Goal: Contribute content: Contribute content

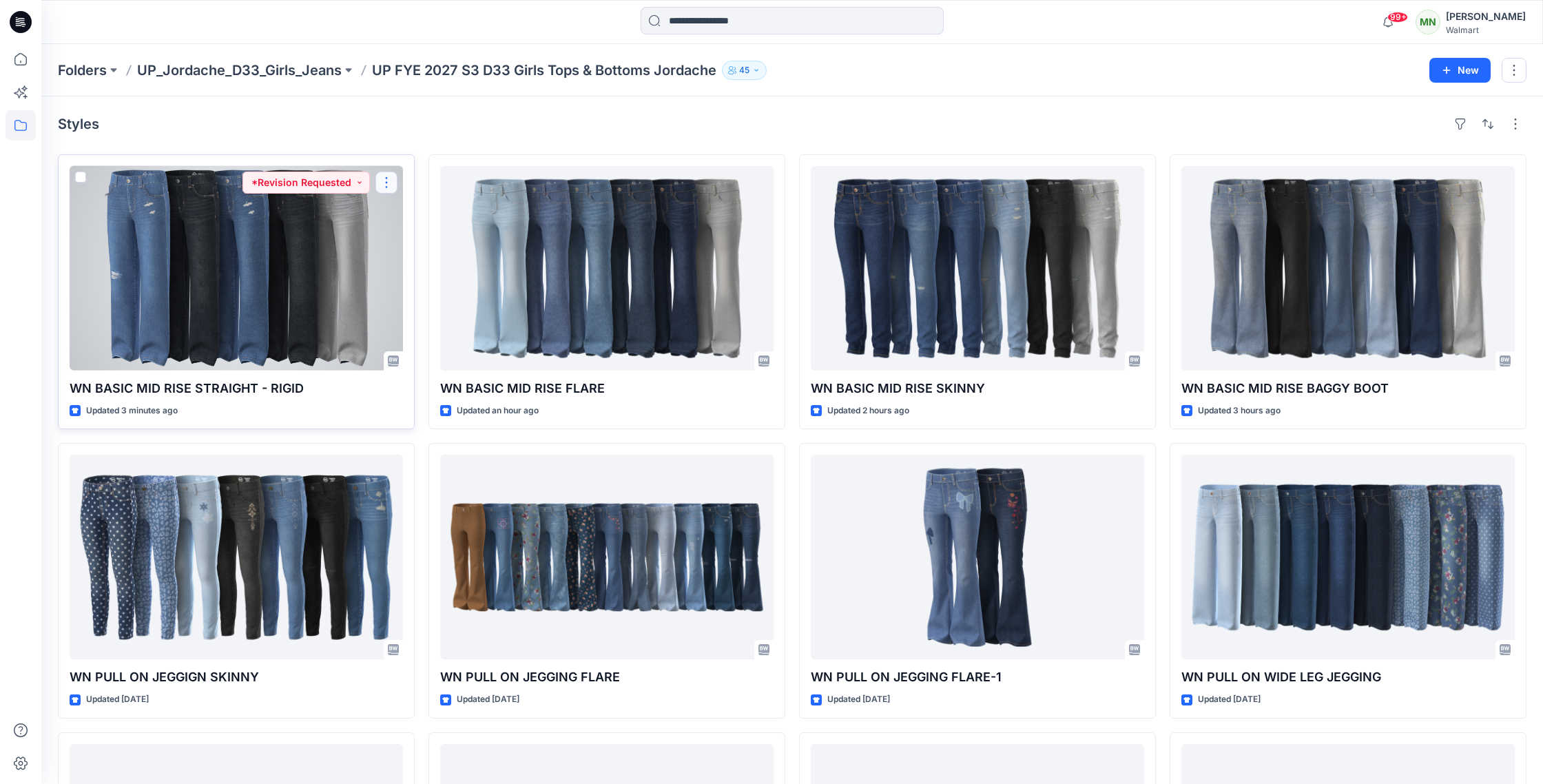
click at [397, 176] on button "button" at bounding box center [387, 183] width 22 height 22
click at [426, 215] on button "Edit" at bounding box center [452, 215] width 149 height 25
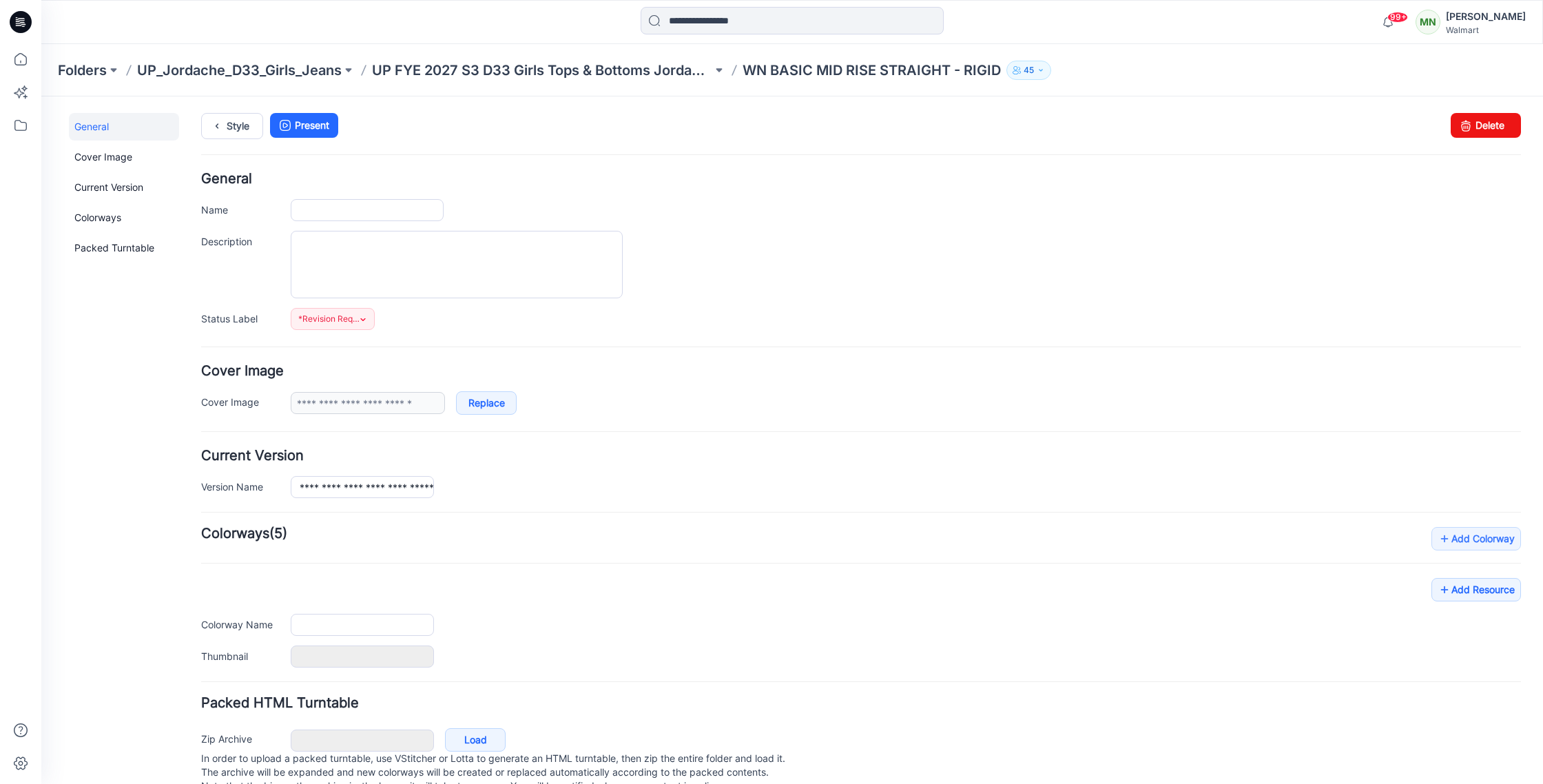
type input "**********"
type textarea "**********"
type input "**********"
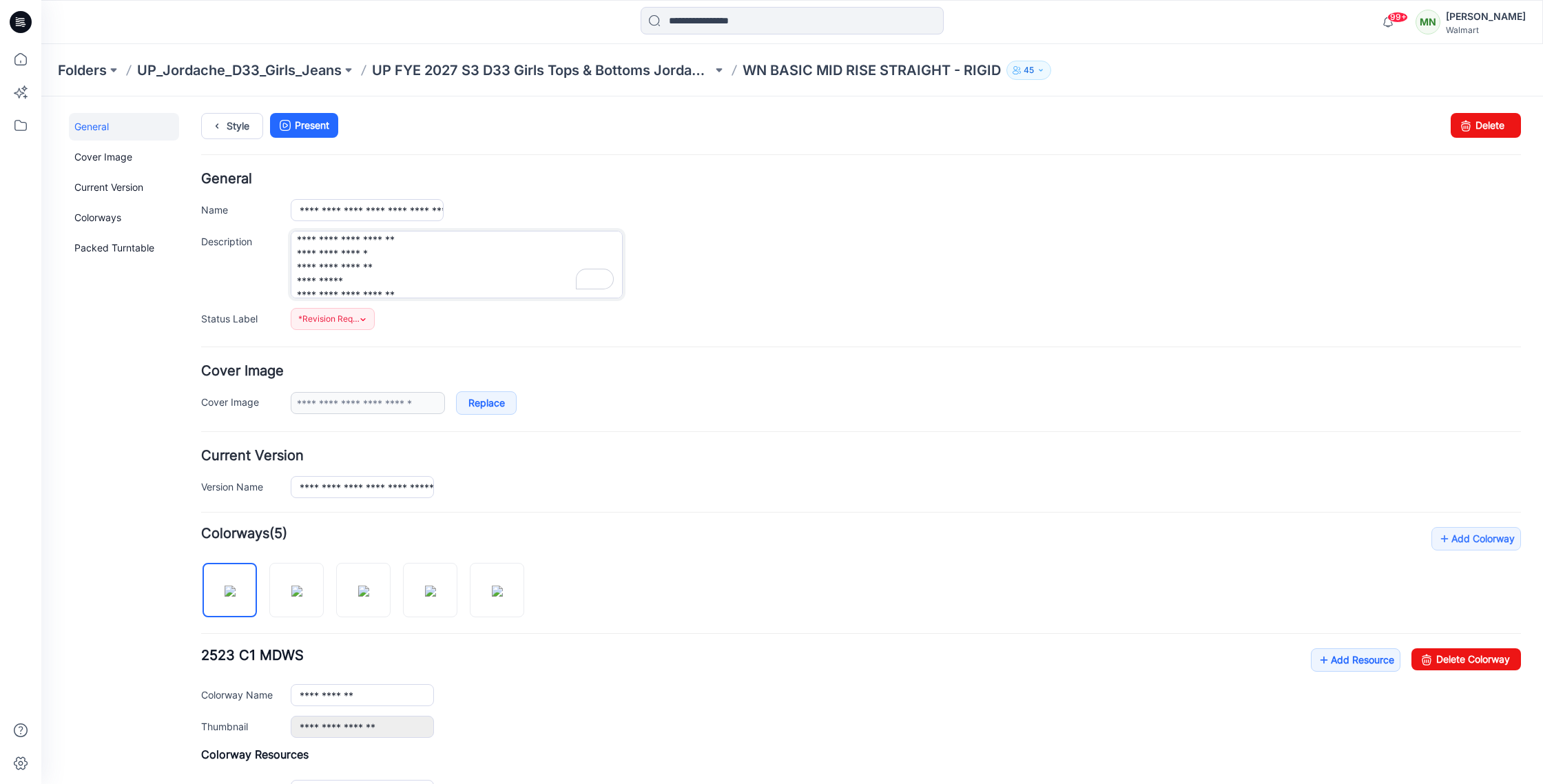
scroll to position [69, 0]
drag, startPoint x: 291, startPoint y: 240, endPoint x: 399, endPoint y: 302, distance: 124.5
click at [404, 304] on div "**********" at bounding box center [861, 251] width 1320 height 158
click at [1363, 661] on link "Add Resource" at bounding box center [1355, 660] width 89 height 24
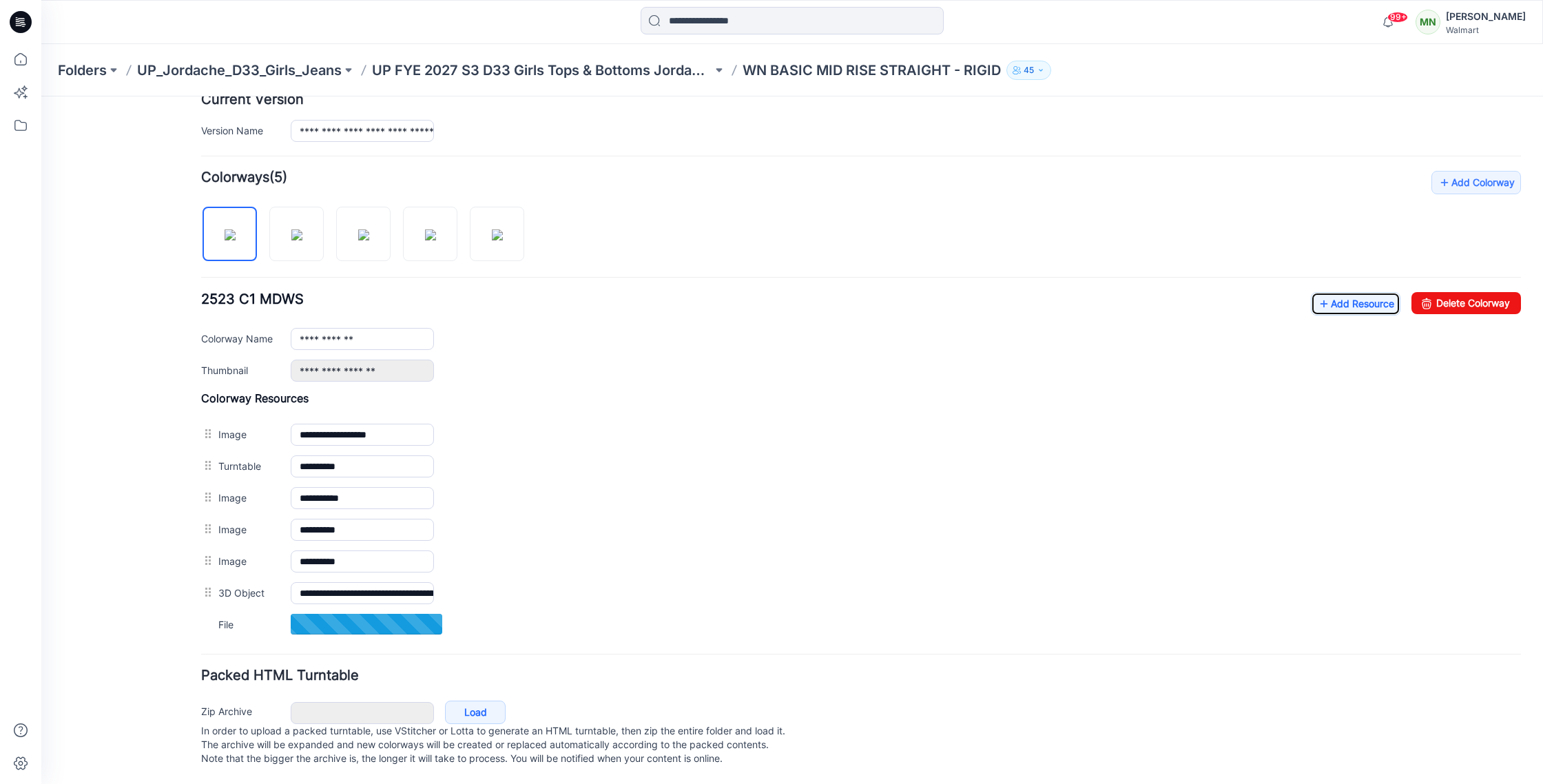
scroll to position [370, 0]
click at [1354, 291] on link "Add Resource" at bounding box center [1355, 303] width 89 height 24
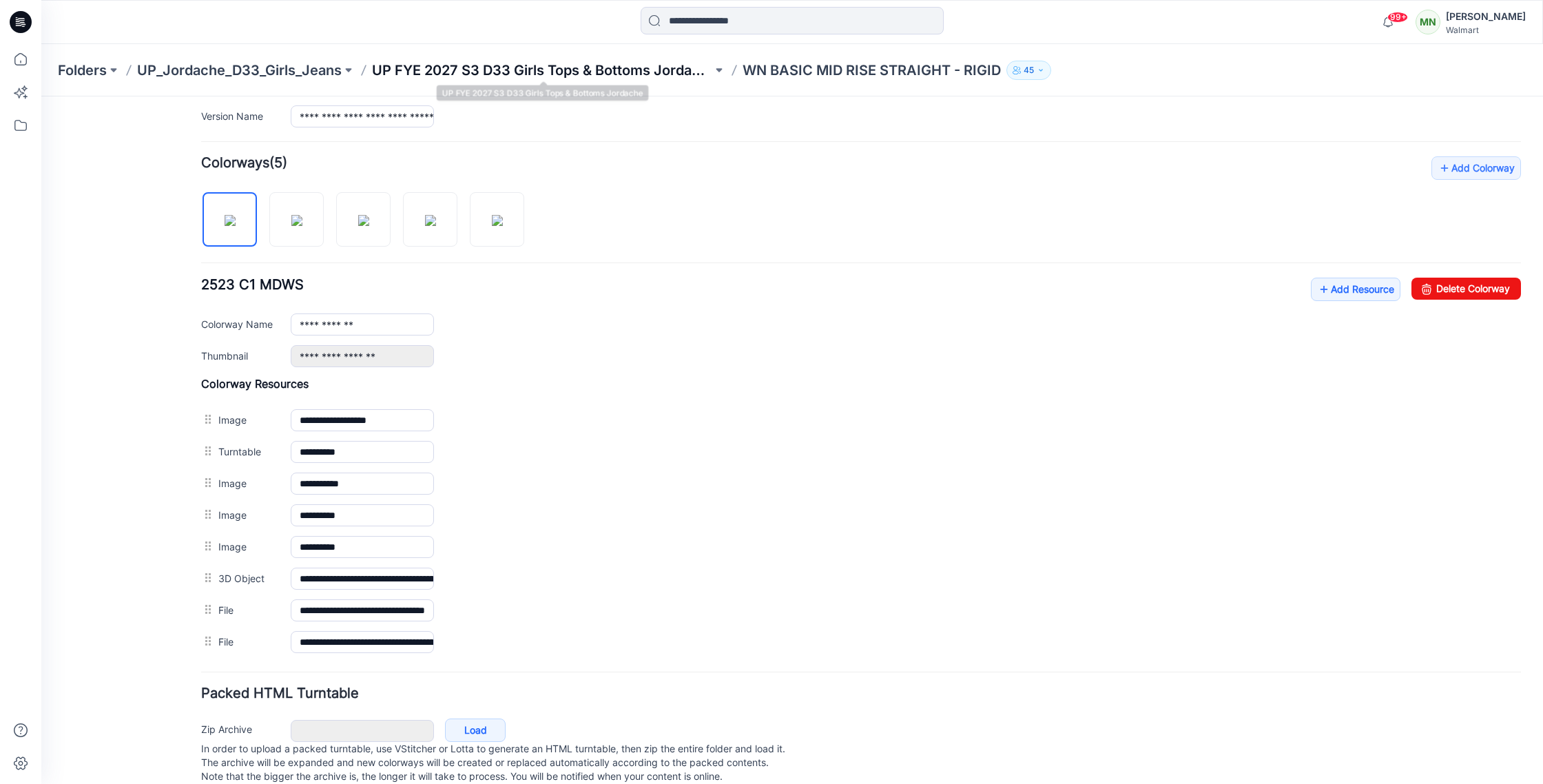
click at [596, 73] on p "UP FYE 2027 S3 D33 Girls Tops & Bottoms Jordache" at bounding box center [542, 70] width 341 height 20
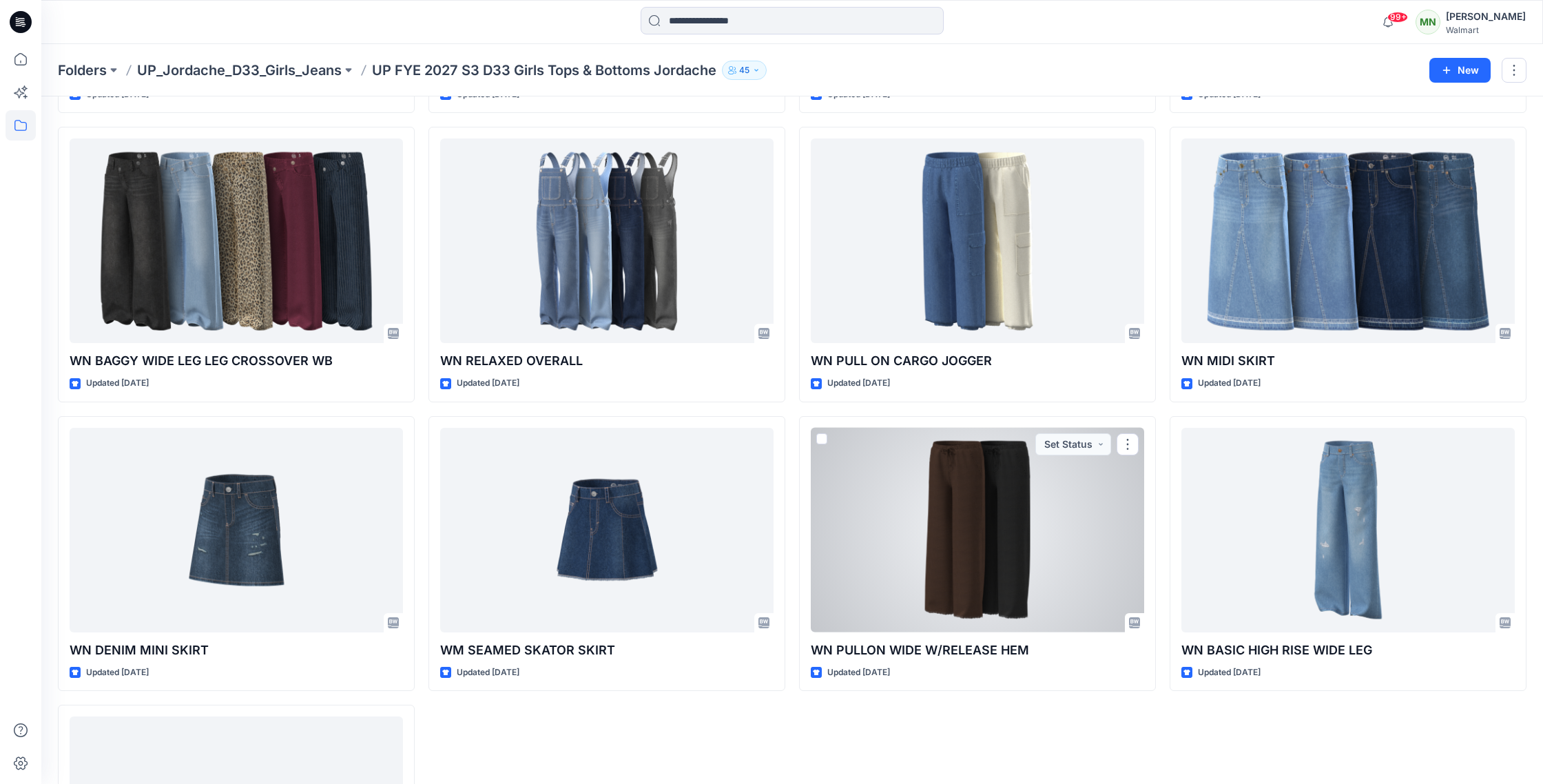
scroll to position [1107, 0]
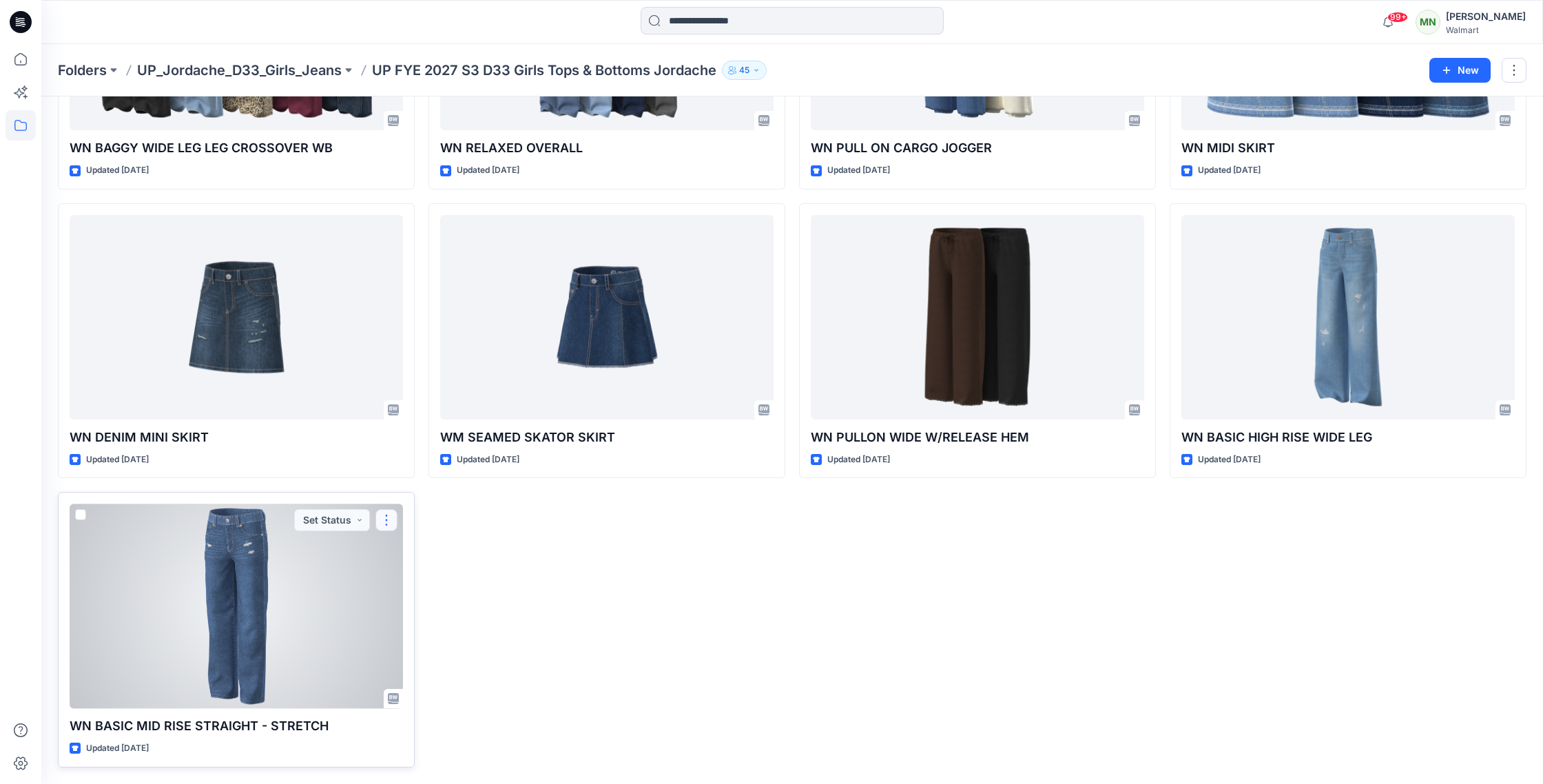
click at [392, 521] on button "button" at bounding box center [387, 520] width 22 height 22
click at [432, 555] on button "Edit" at bounding box center [452, 552] width 149 height 25
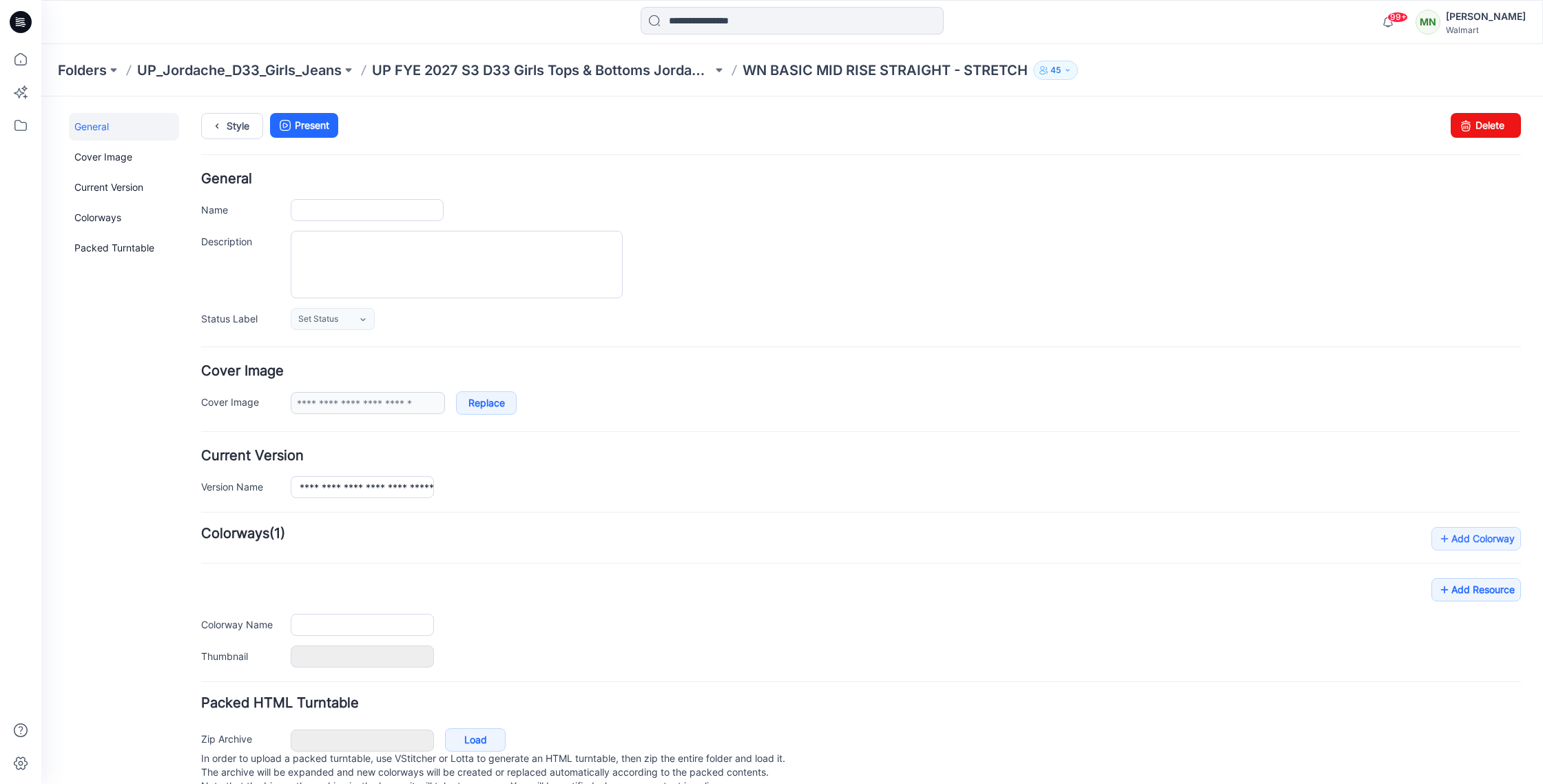
type input "**********"
type textarea "**********"
type input "**********"
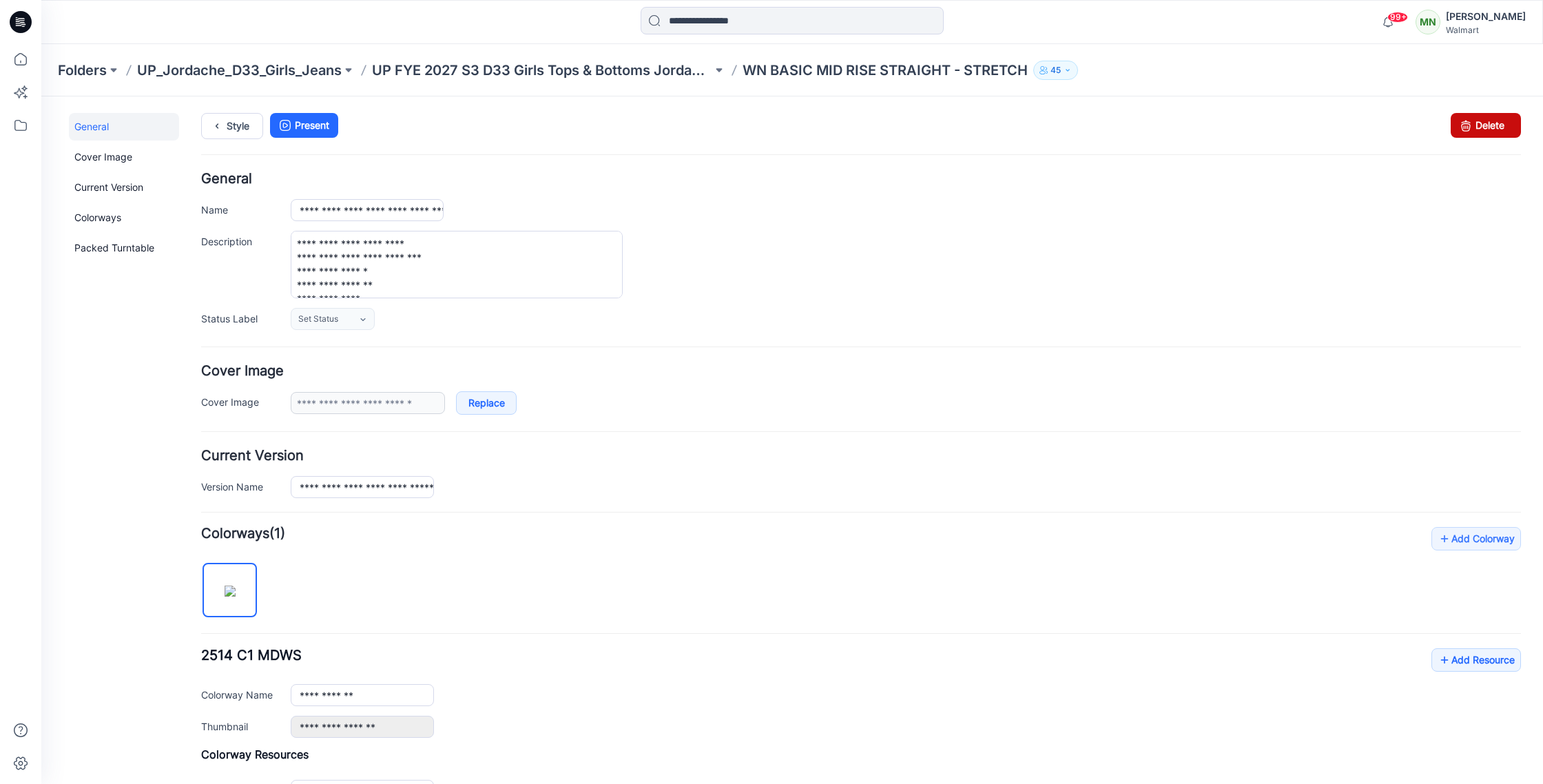
click at [1486, 126] on link "Delete" at bounding box center [1486, 125] width 71 height 25
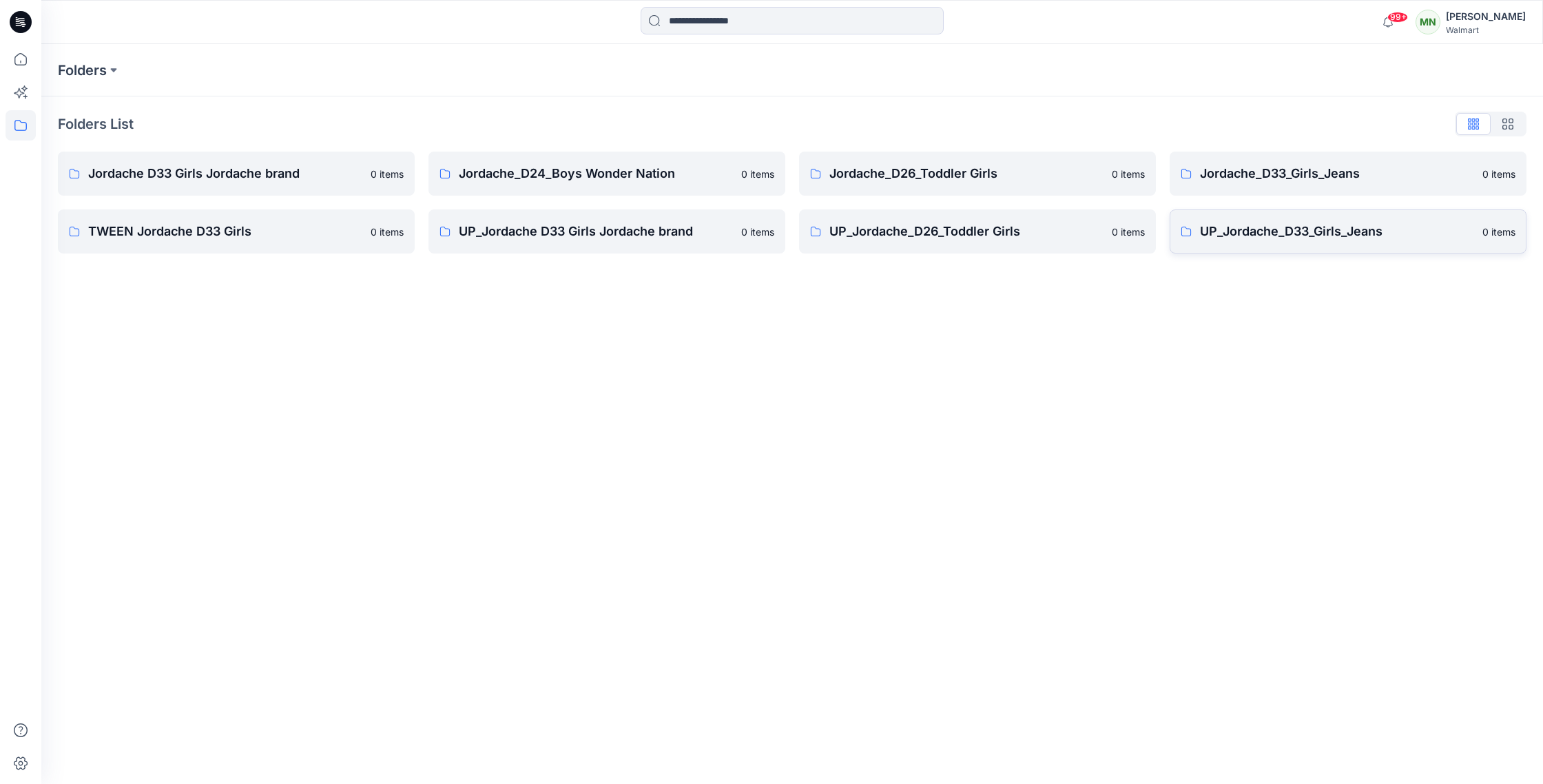
click at [1325, 234] on p "UP_Jordache_D33_Girls_Jeans" at bounding box center [1337, 231] width 274 height 20
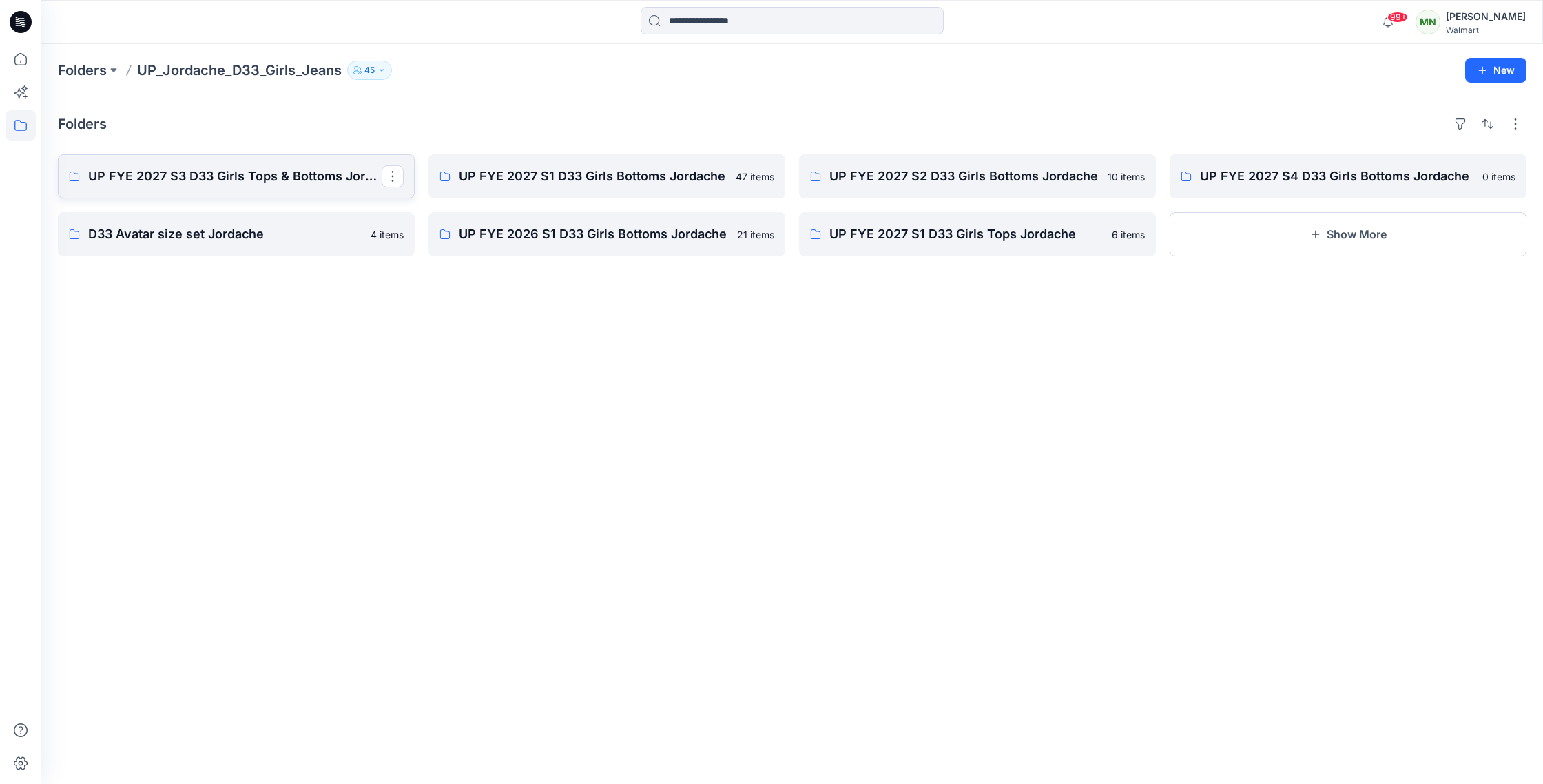
click at [237, 180] on p "UP FYE 2027 S3 D33 Girls Tops & Bottoms Jordache" at bounding box center [235, 176] width 293 height 20
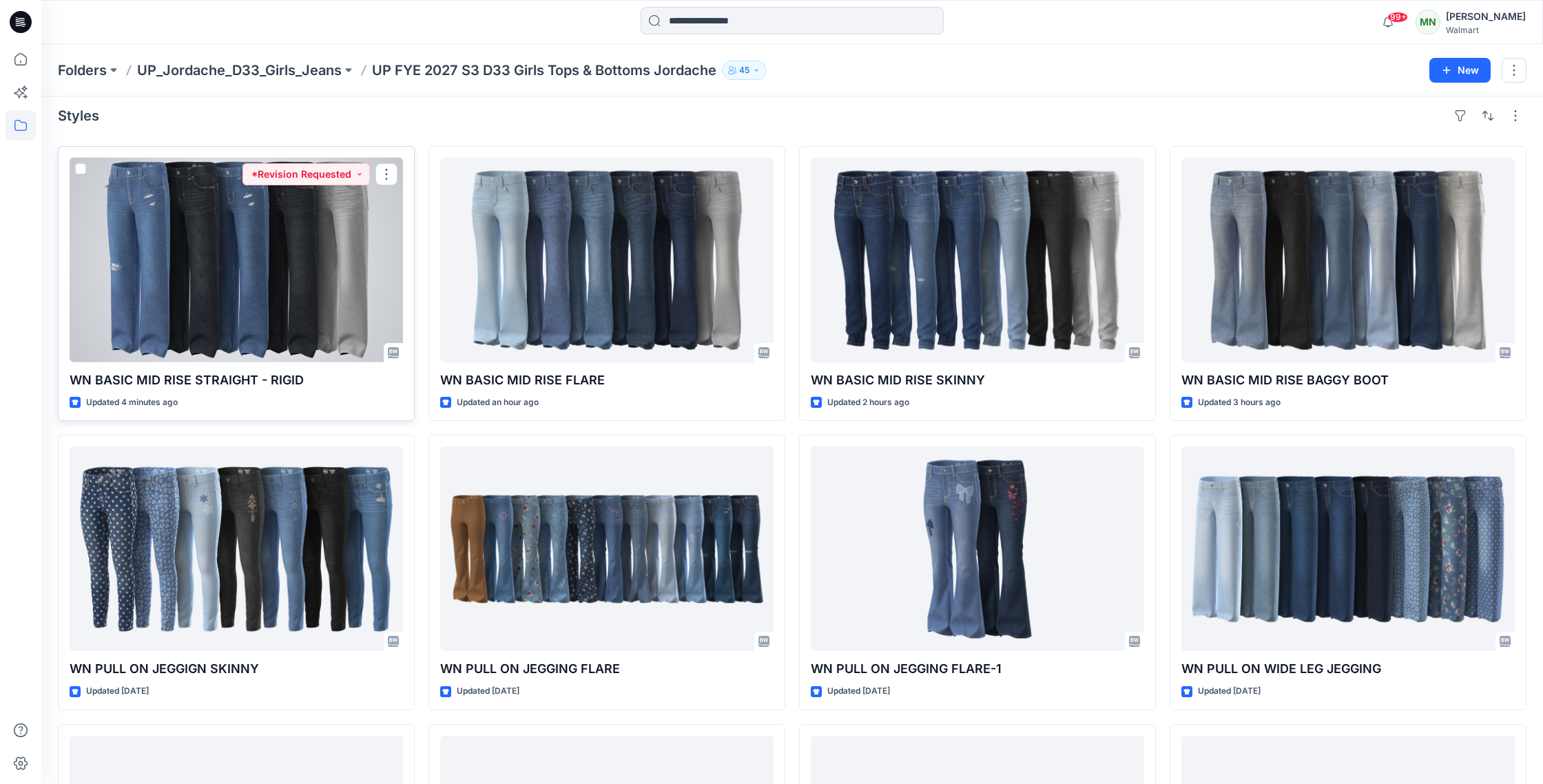
scroll to position [3, 0]
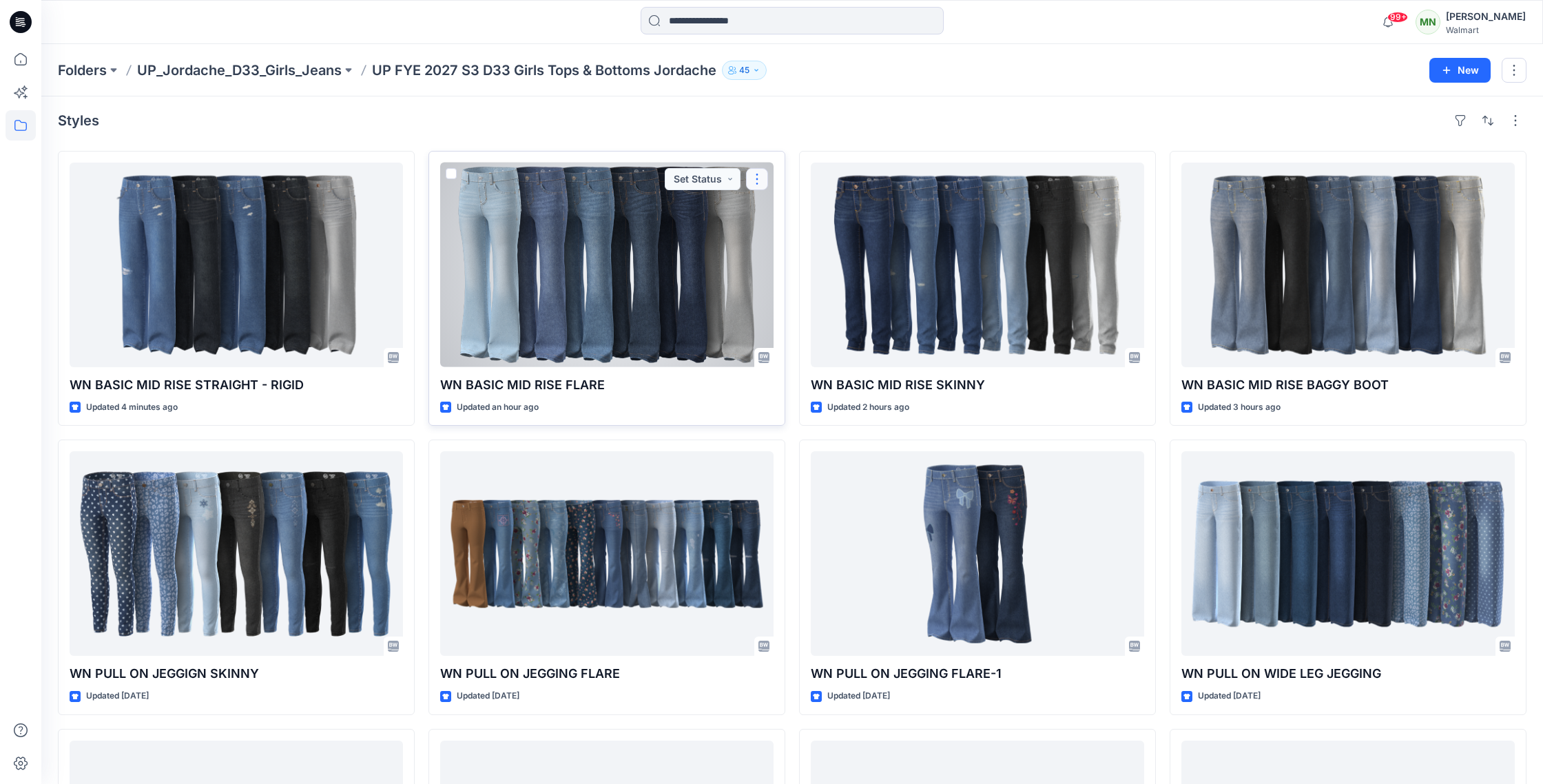
click at [756, 178] on button "button" at bounding box center [757, 179] width 22 height 22
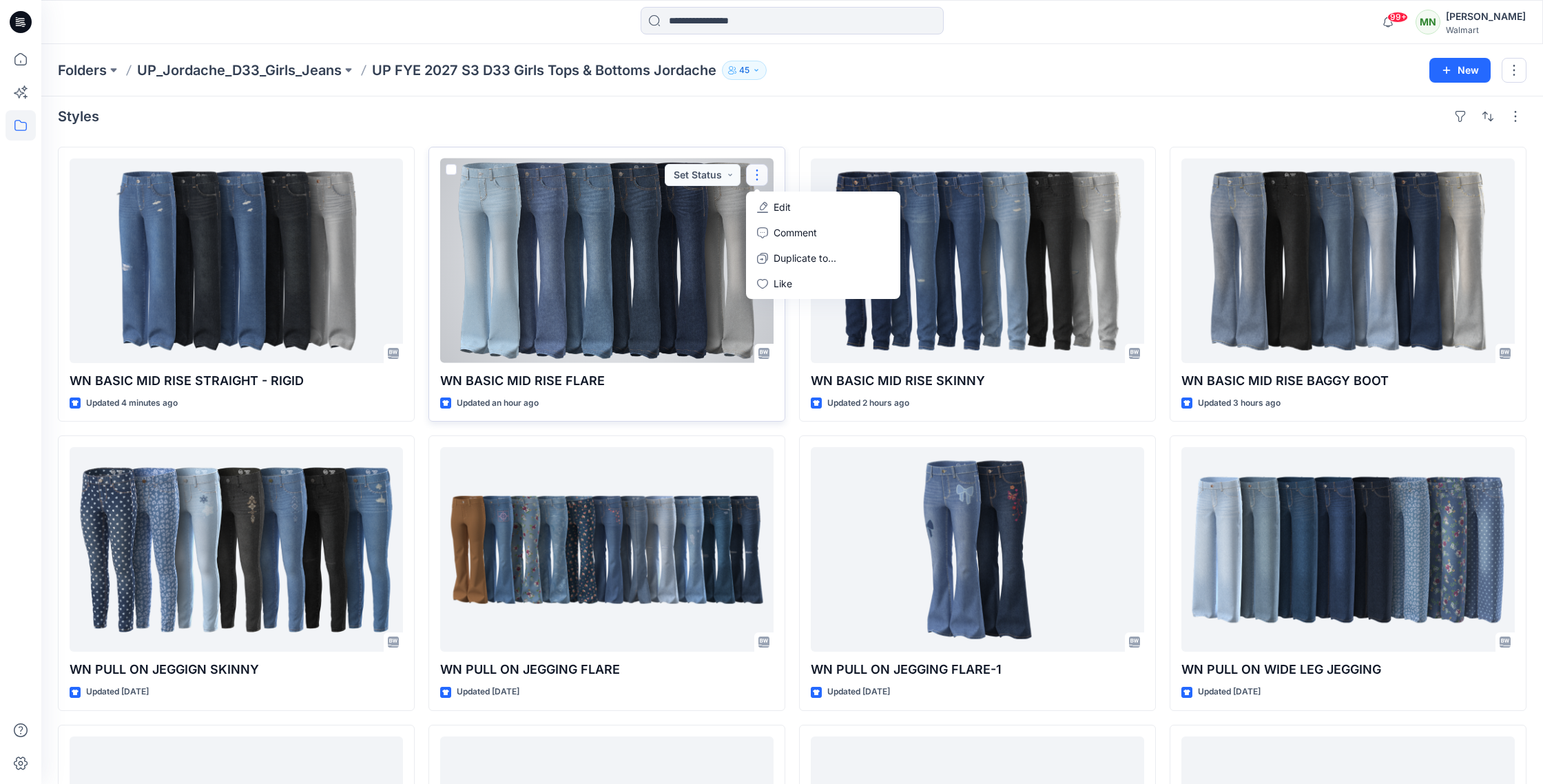
click at [783, 211] on p "Edit" at bounding box center [783, 206] width 17 height 14
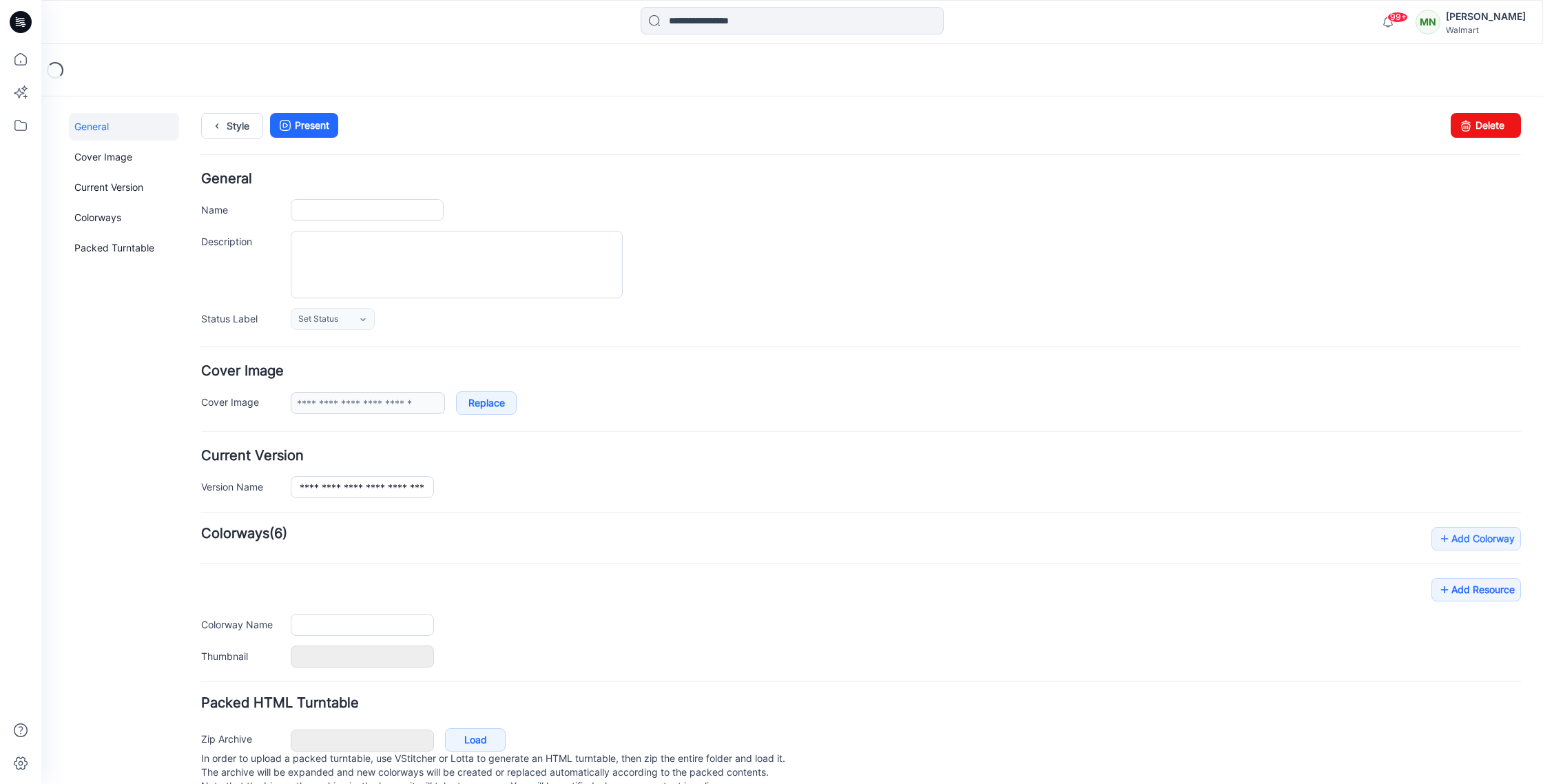
type input "**********"
type input "*******"
type input "**********"
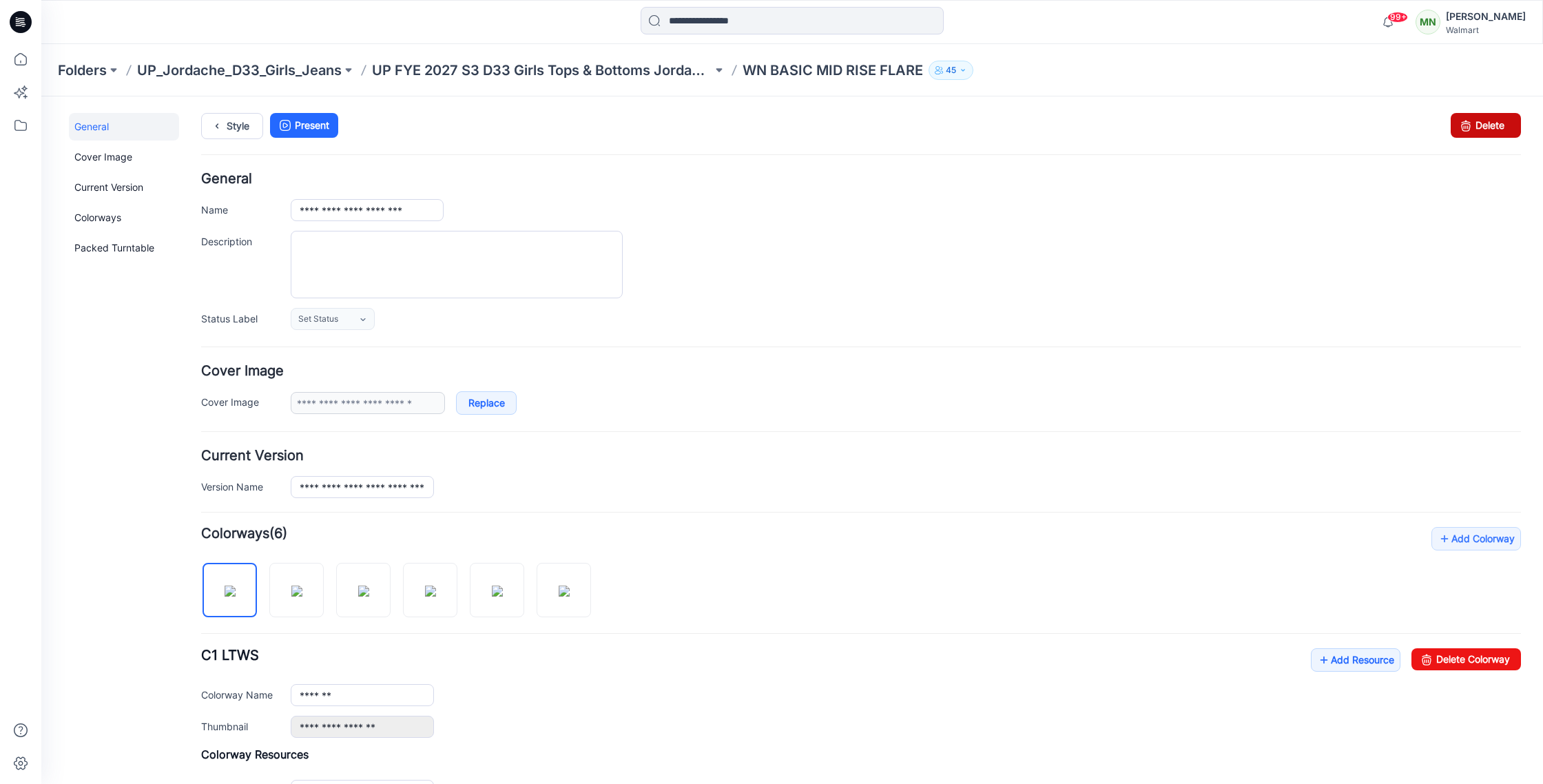
click at [1503, 121] on link "Delete" at bounding box center [1486, 125] width 71 height 25
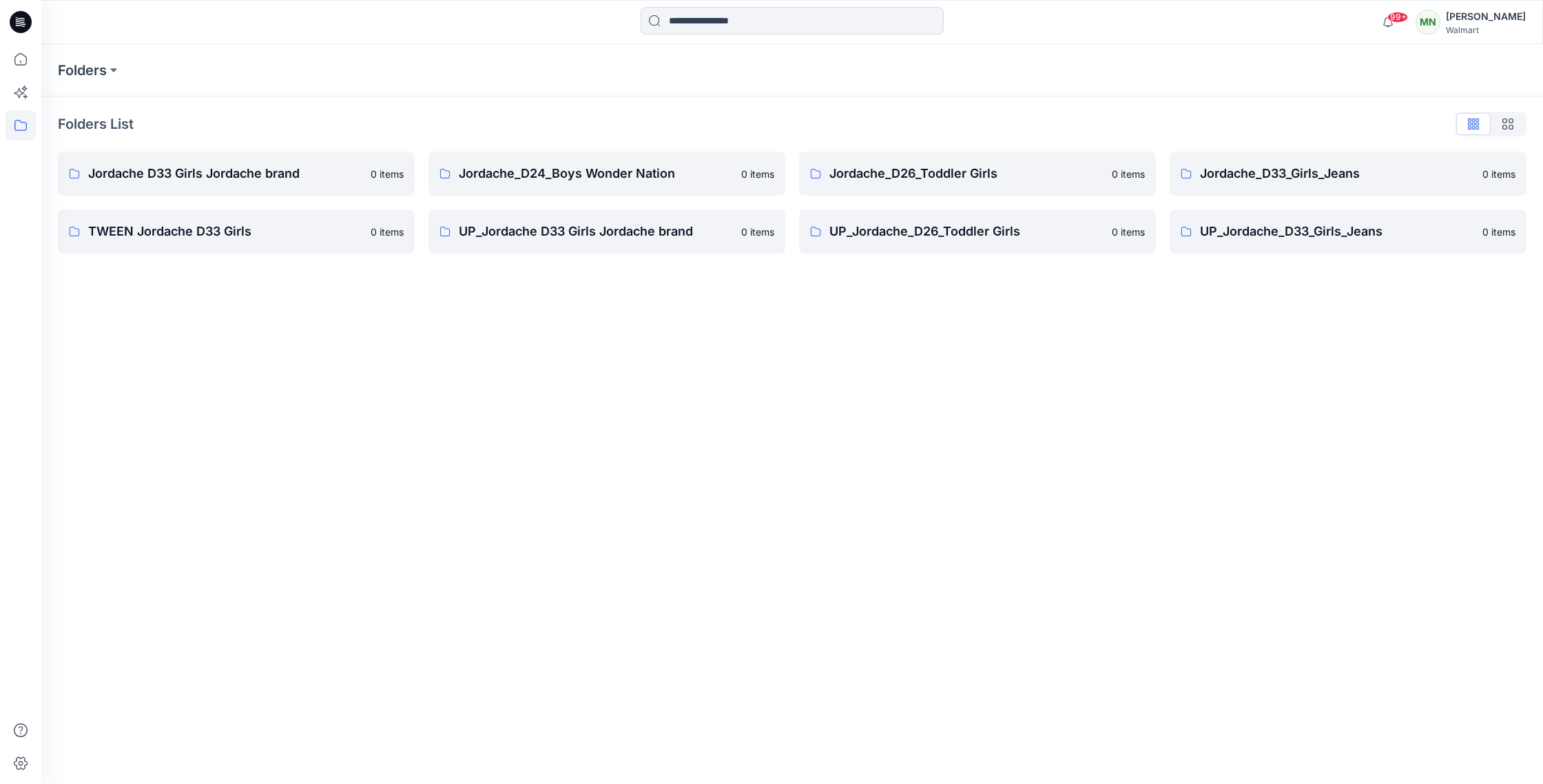
click at [1248, 216] on link "UP_Jordache_D33_Girls_Jeans 0 items" at bounding box center [1348, 231] width 357 height 44
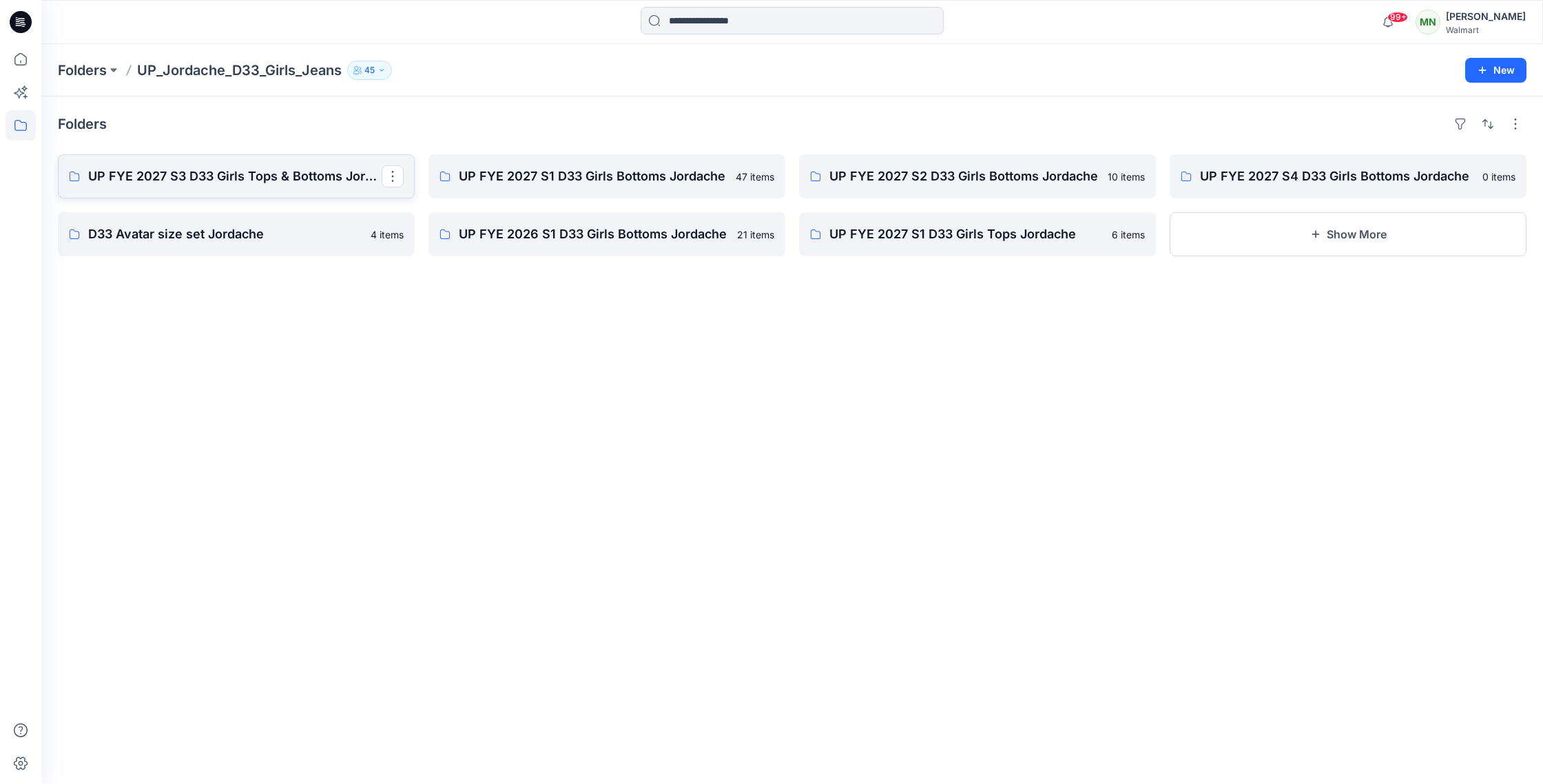
click at [163, 177] on p "UP FYE 2027 S3 D33 Girls Tops & Bottoms Jordache" at bounding box center [235, 176] width 293 height 20
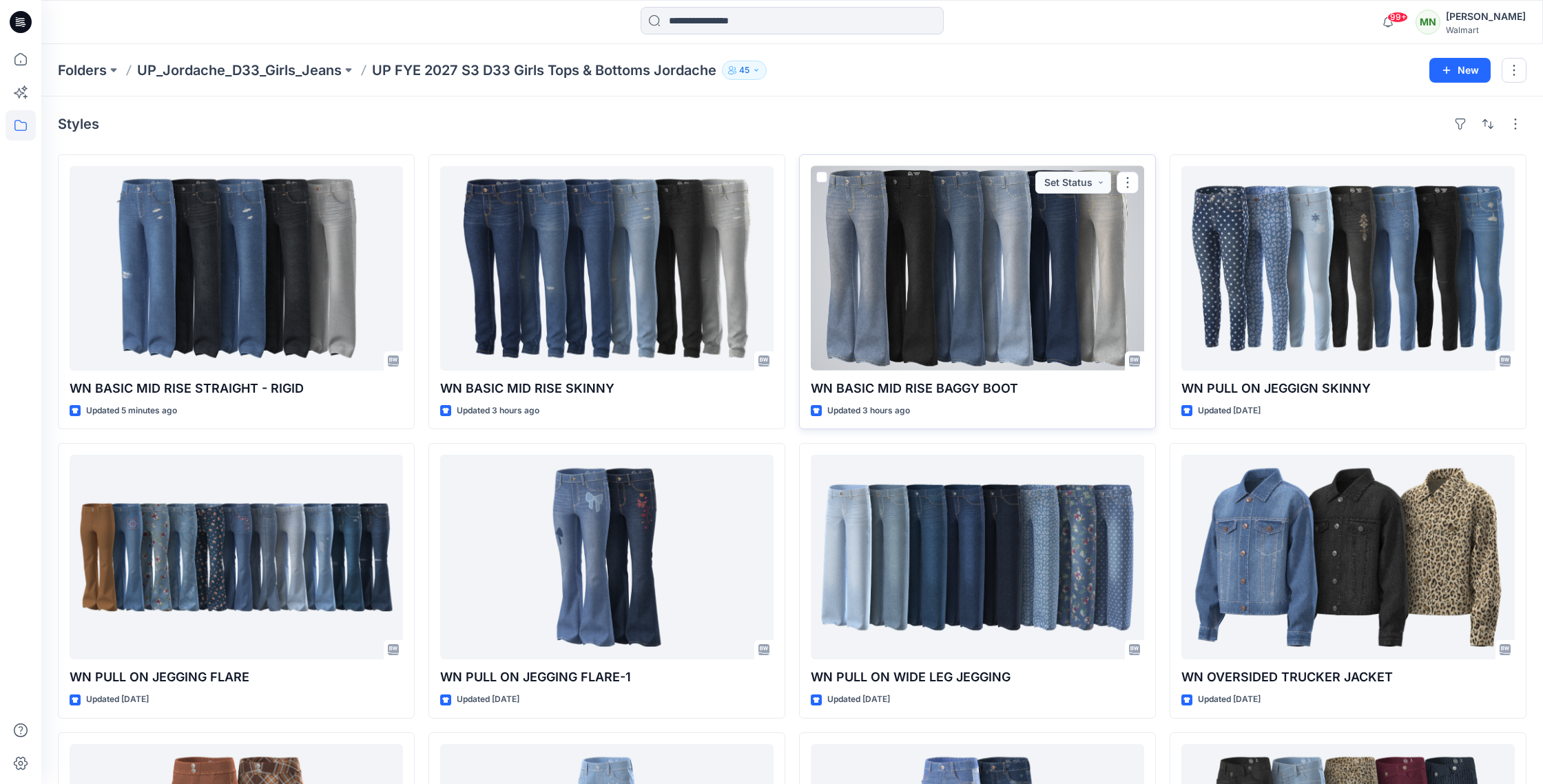
click at [968, 278] on div at bounding box center [977, 268] width 333 height 205
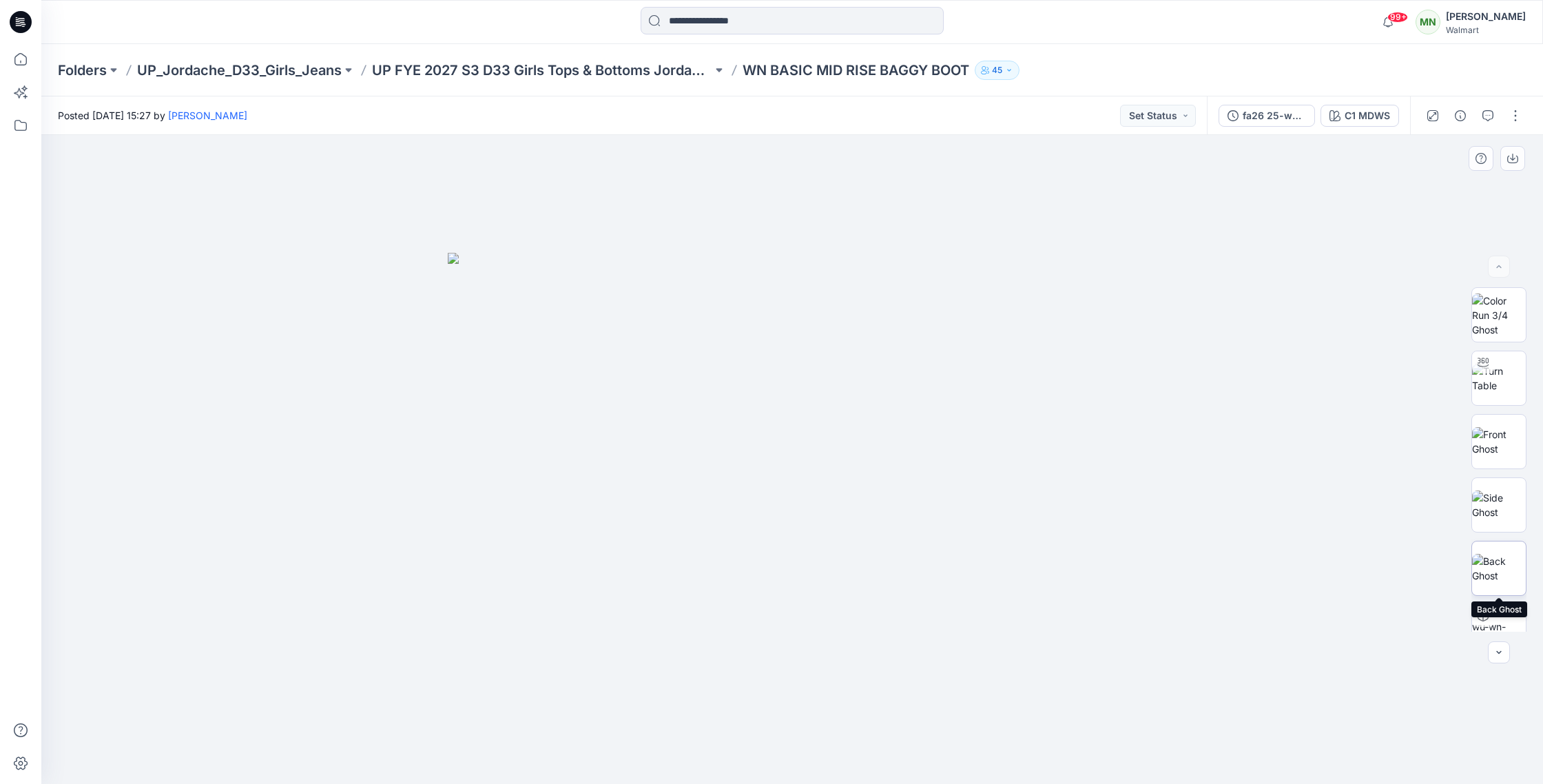
click at [1505, 577] on img at bounding box center [1499, 568] width 54 height 29
click at [1505, 377] on img at bounding box center [1499, 378] width 54 height 29
click at [803, 757] on icon at bounding box center [794, 742] width 417 height 52
drag, startPoint x: 801, startPoint y: 763, endPoint x: 687, endPoint y: 756, distance: 114.2
click at [687, 756] on circle at bounding box center [687, 758] width 8 height 8
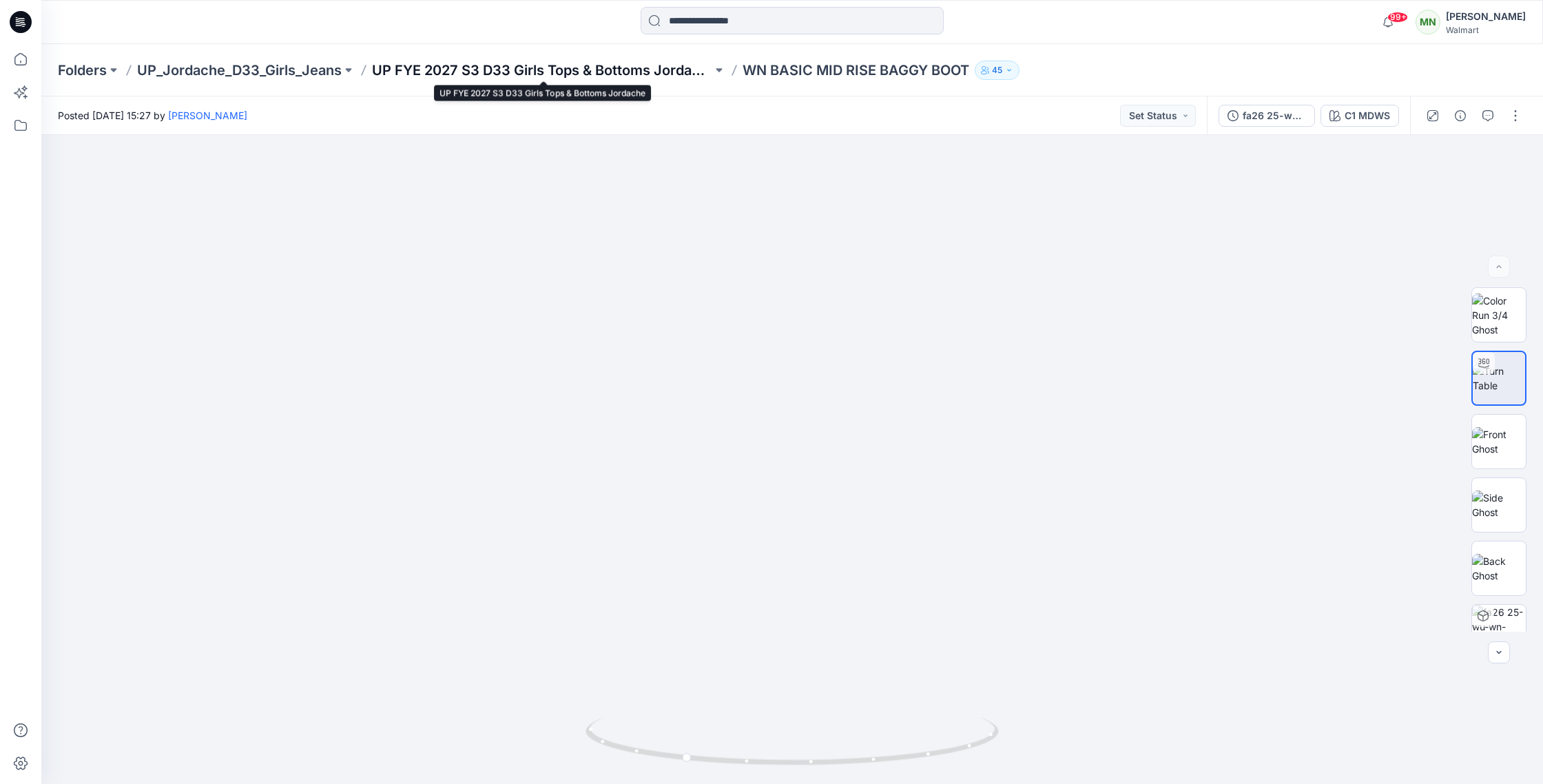
click at [483, 70] on p "UP FYE 2027 S3 D33 Girls Tops & Bottoms Jordache" at bounding box center [542, 70] width 341 height 20
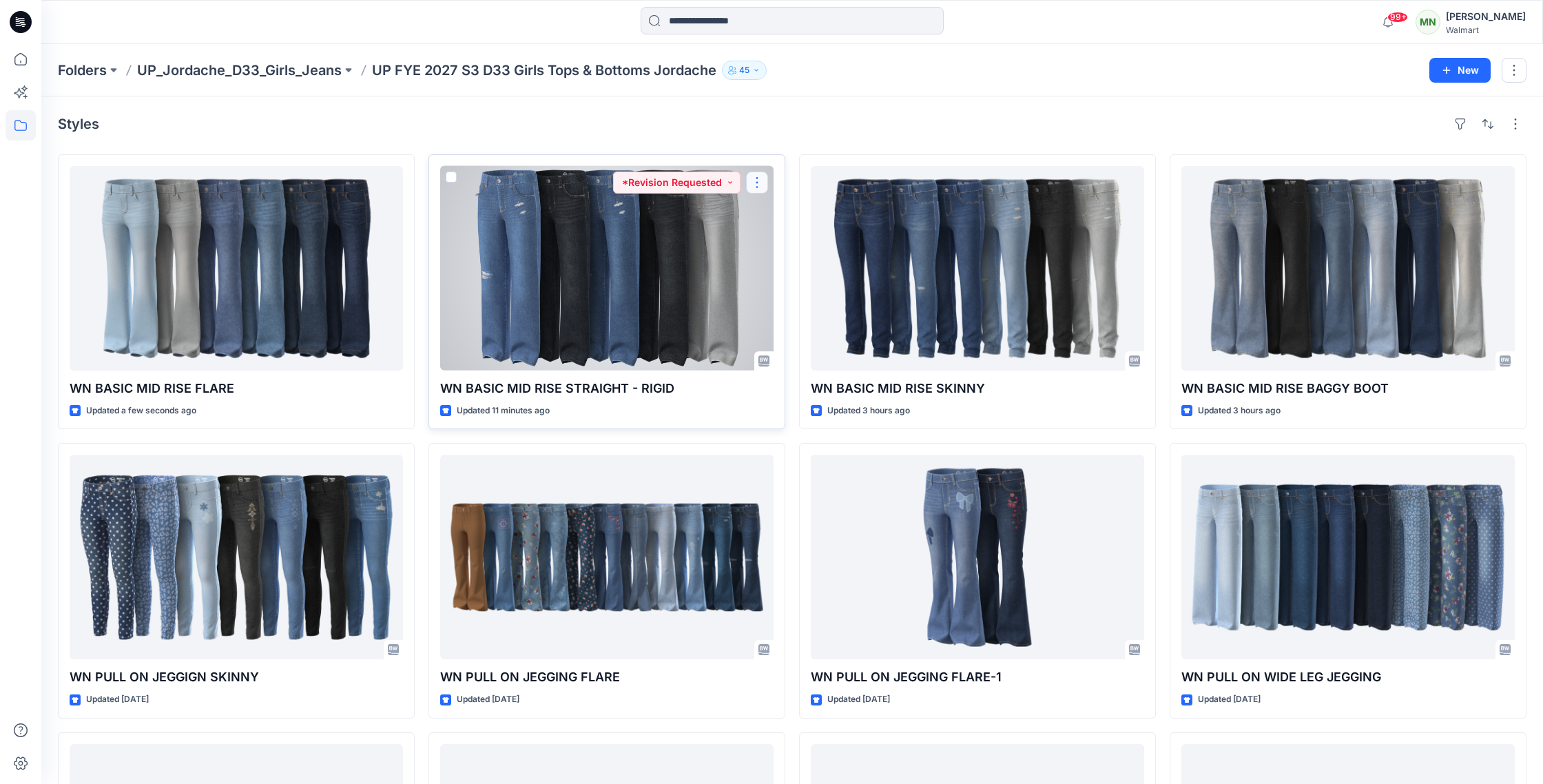
click at [761, 185] on button "button" at bounding box center [757, 183] width 22 height 22
click at [783, 212] on p "Edit" at bounding box center [783, 214] width 17 height 14
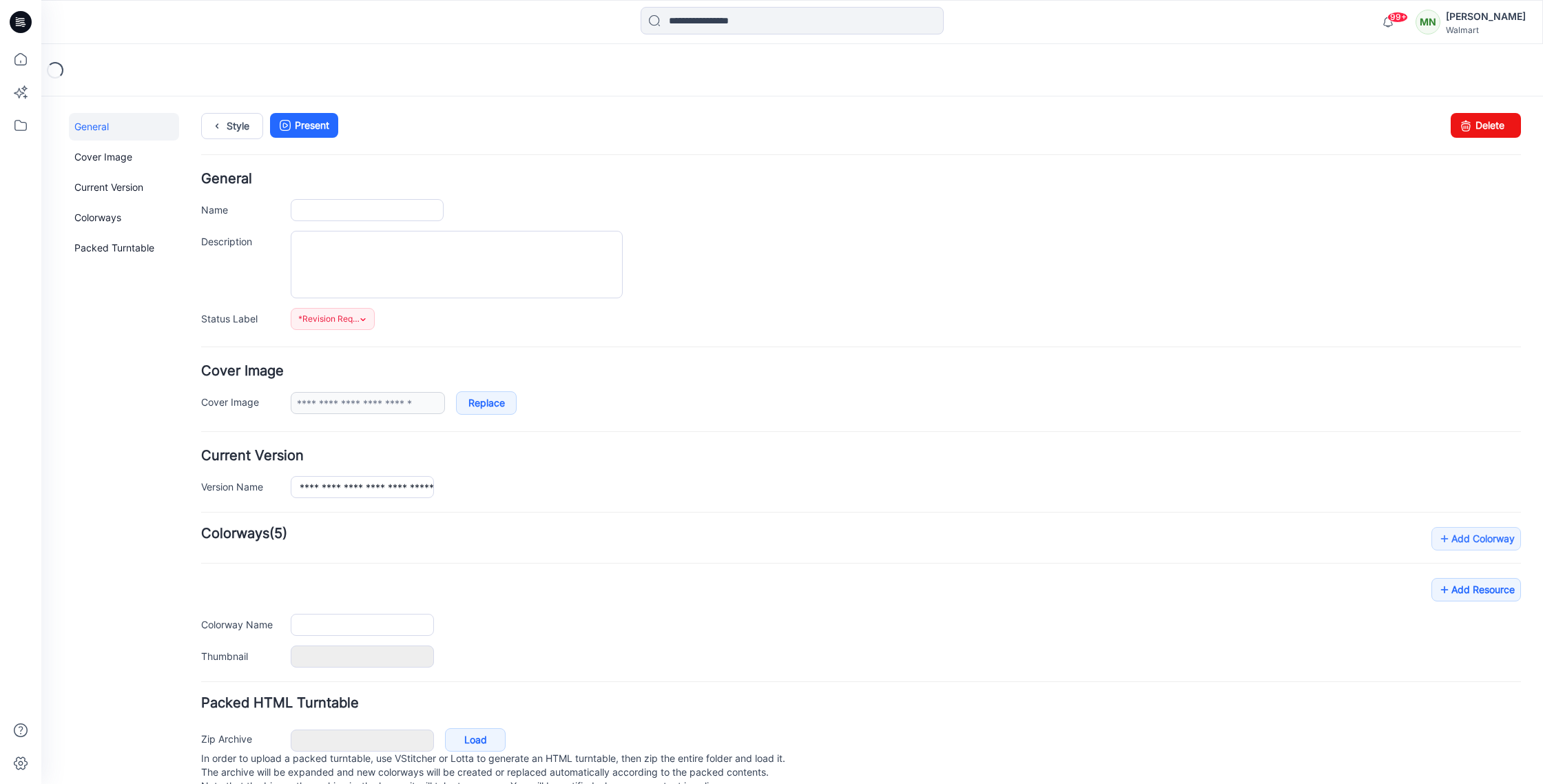
type input "**********"
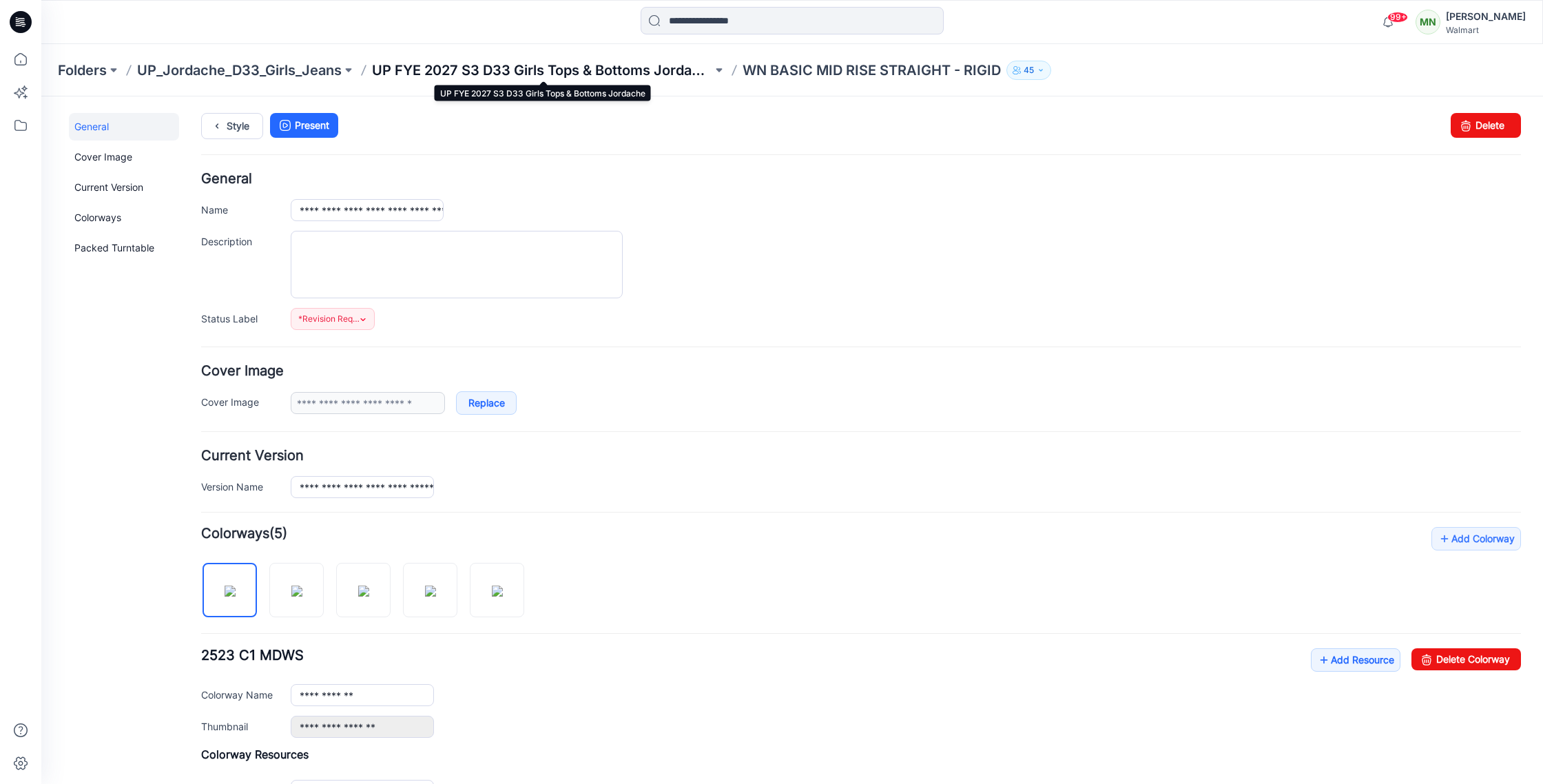
click at [466, 73] on p "UP FYE 2027 S3 D33 Girls Tops & Bottoms Jordache" at bounding box center [542, 70] width 341 height 20
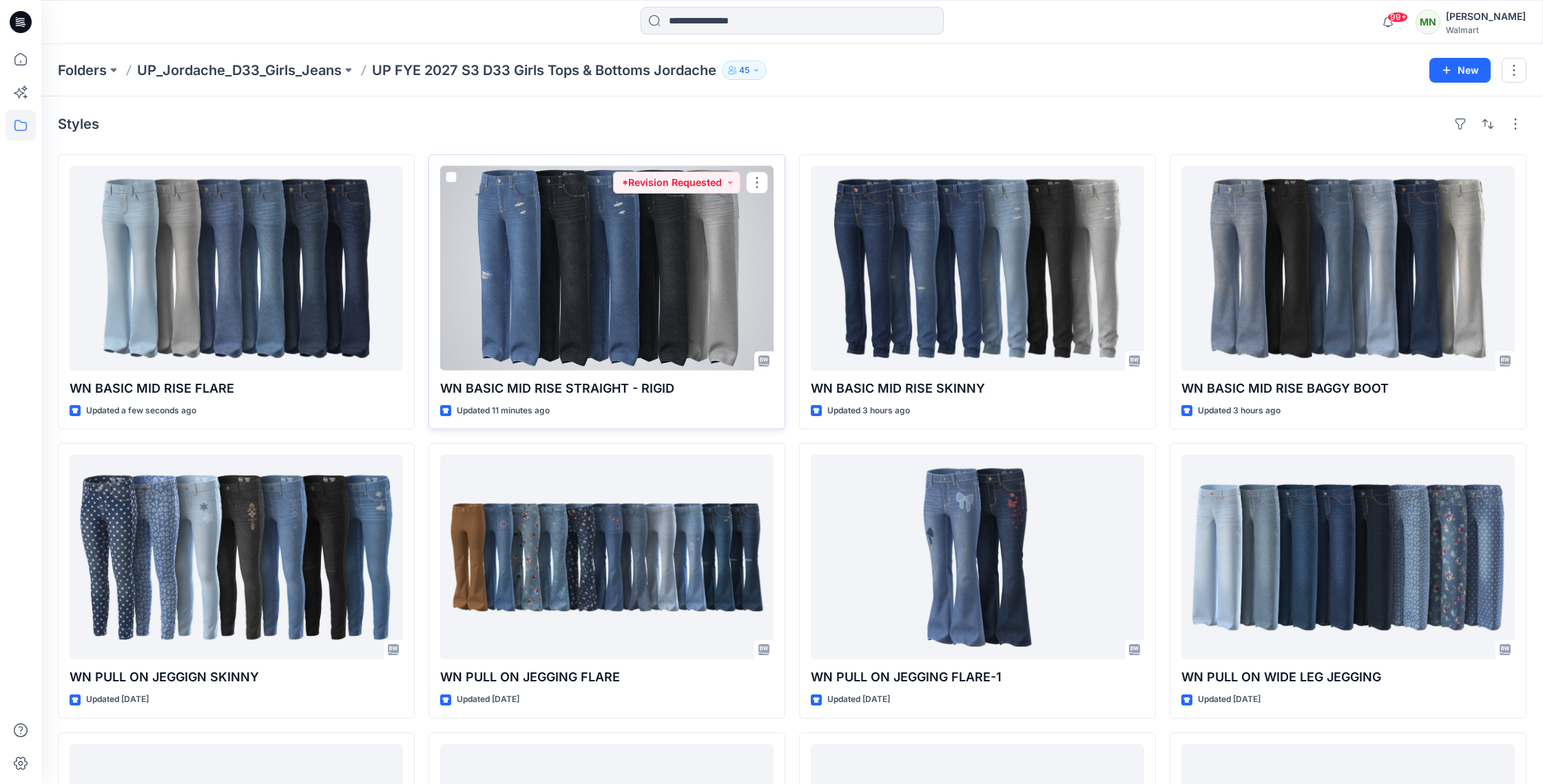
click at [645, 295] on div at bounding box center [607, 268] width 333 height 205
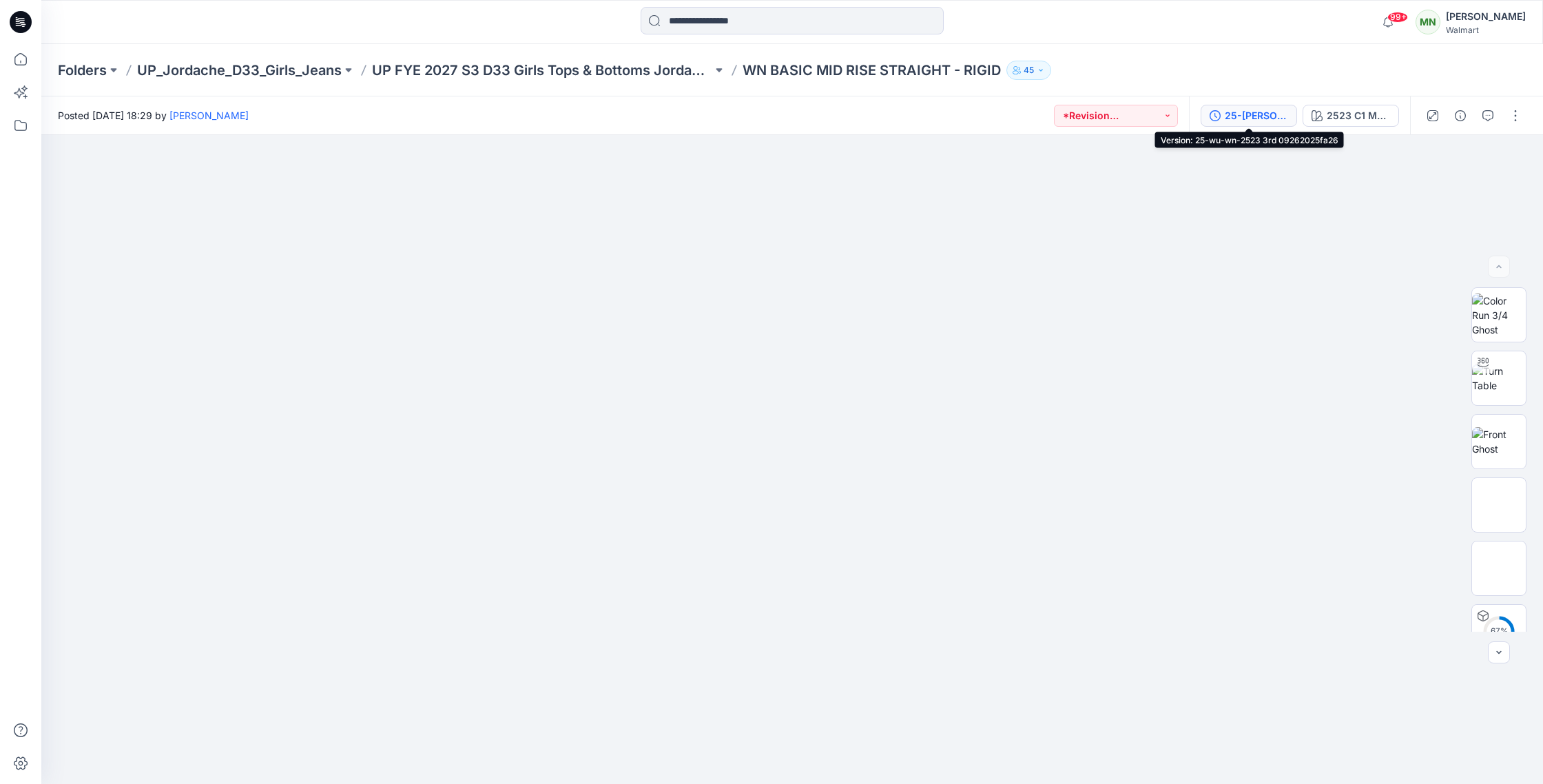
click at [1259, 117] on div "25-wu-wn-2523 3rd 09262025fa26" at bounding box center [1257, 116] width 64 height 15
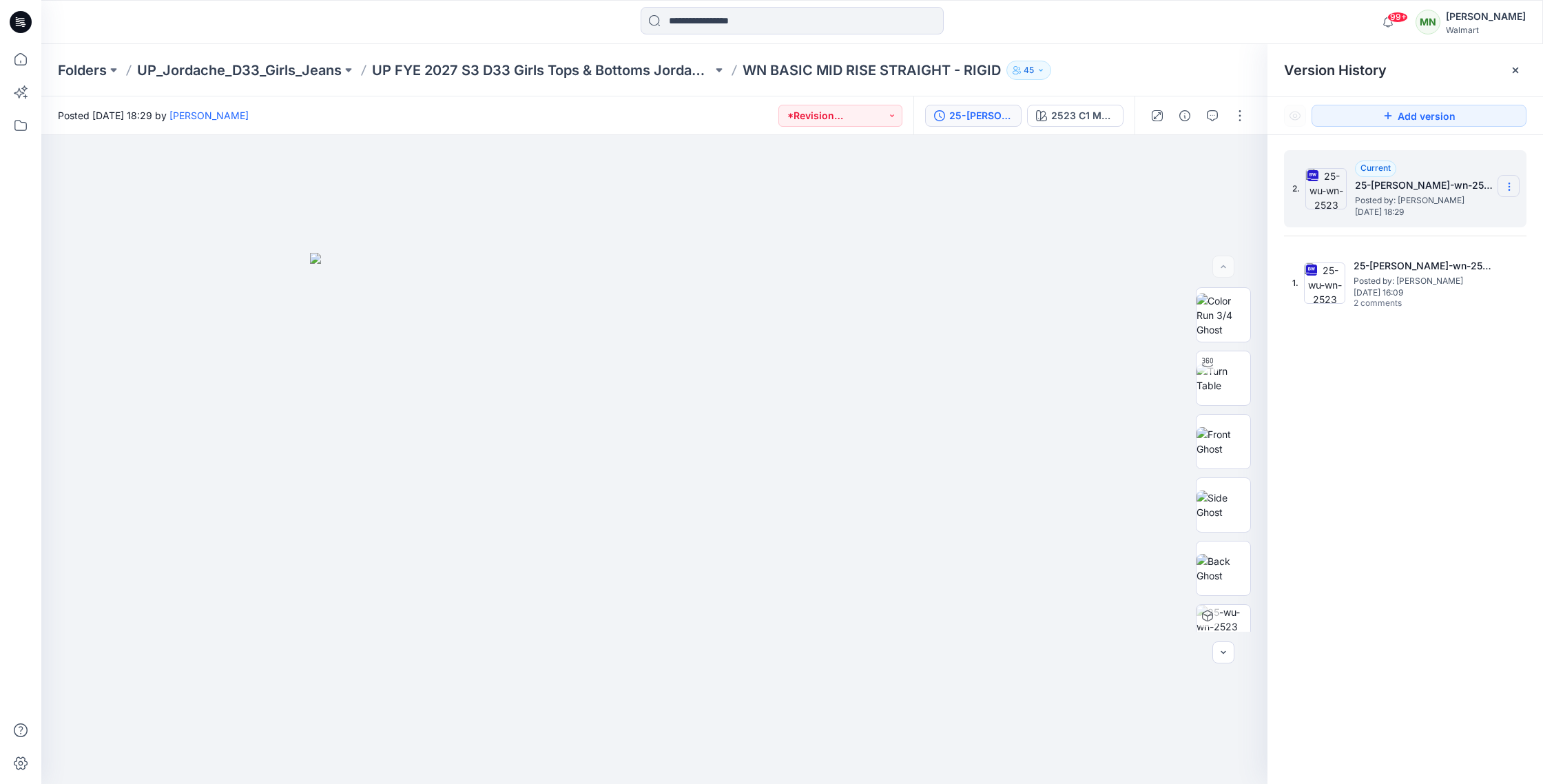
click at [1513, 184] on icon at bounding box center [1509, 186] width 11 height 11
click at [1451, 305] on div "Delete Version" at bounding box center [1436, 302] width 160 height 27
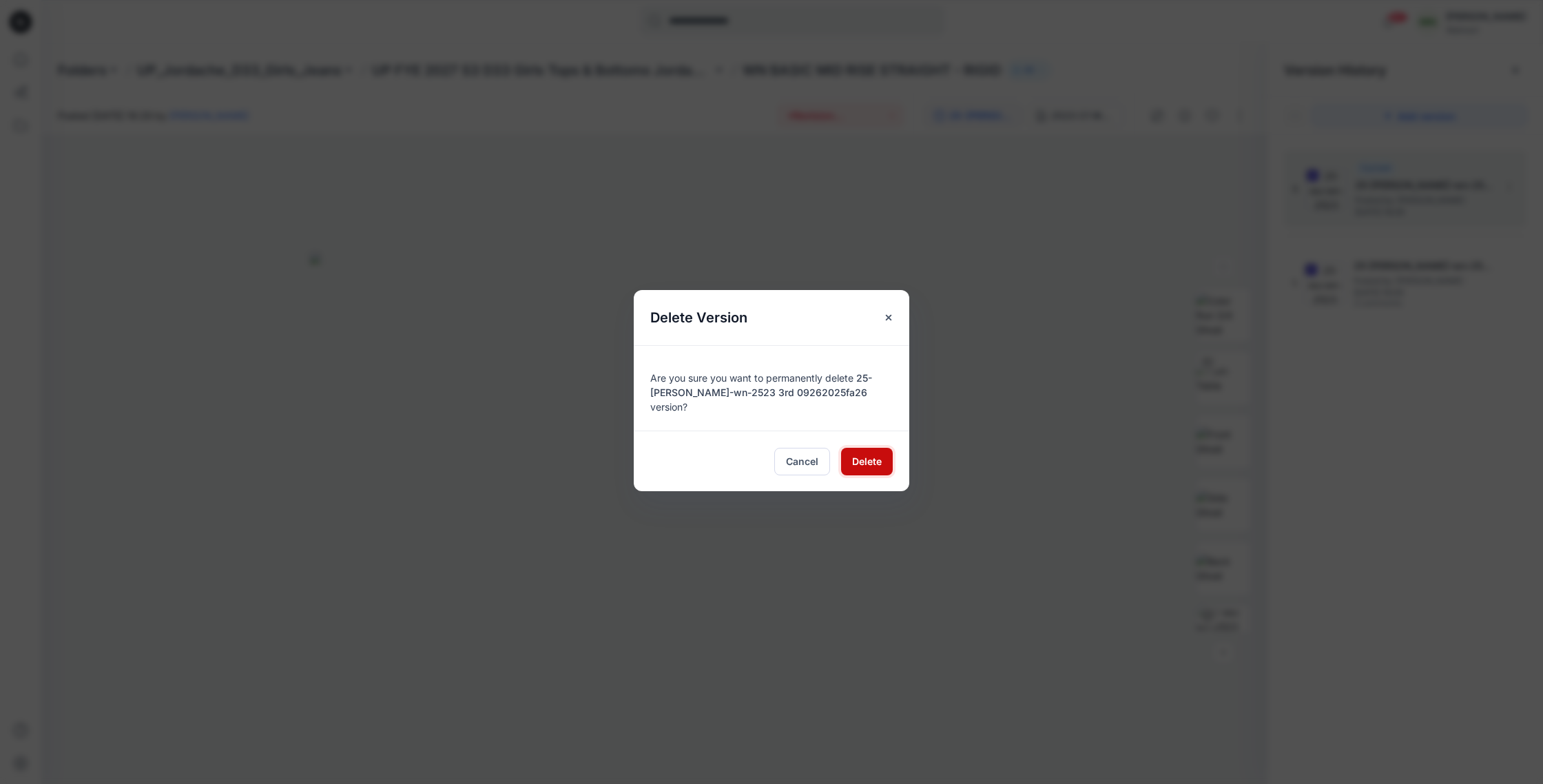
click at [879, 457] on span "Delete" at bounding box center [867, 460] width 30 height 14
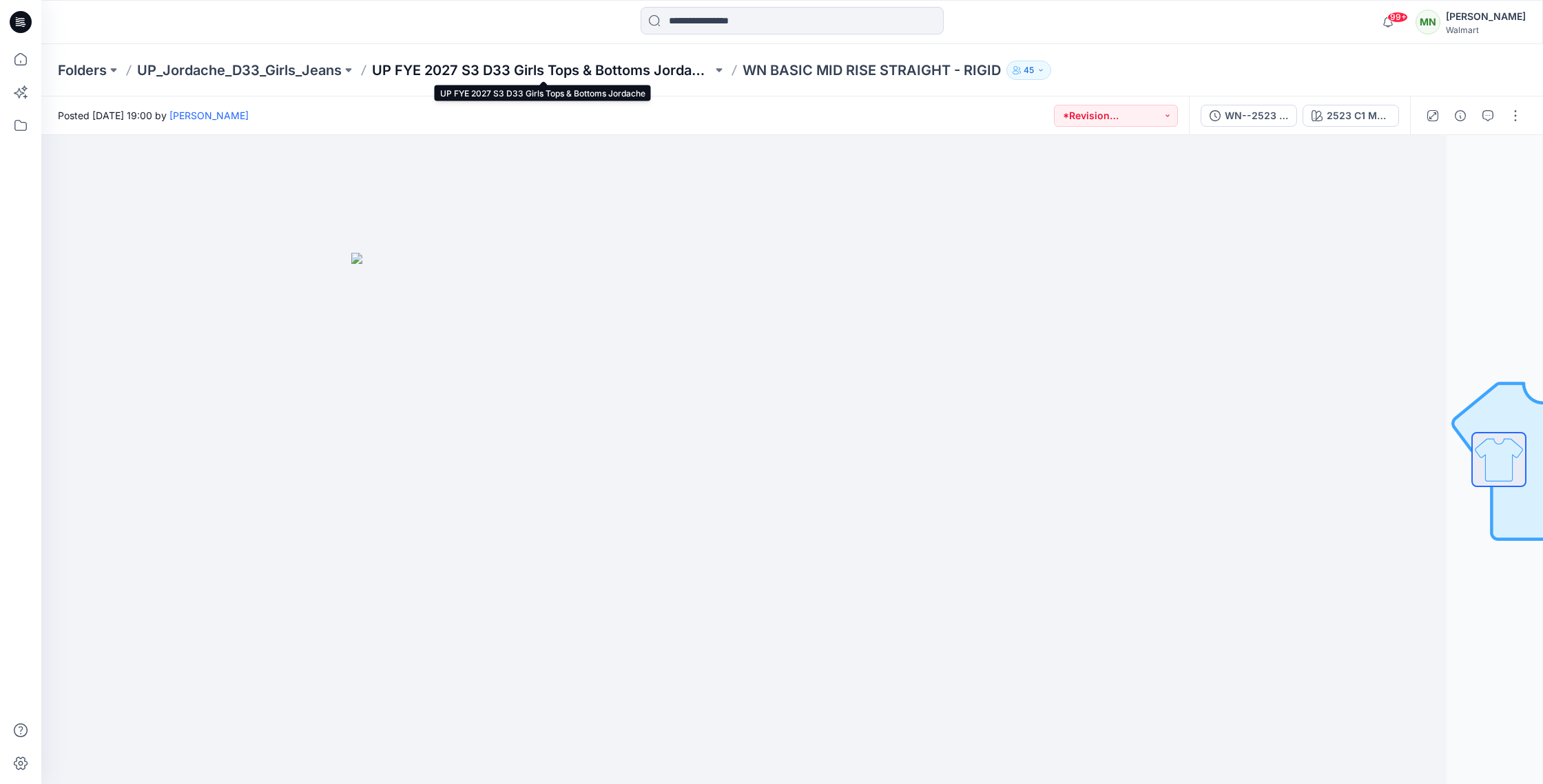
click at [573, 68] on p "UP FYE 2027 S3 D33 Girls Tops & Bottoms Jordache" at bounding box center [542, 70] width 341 height 20
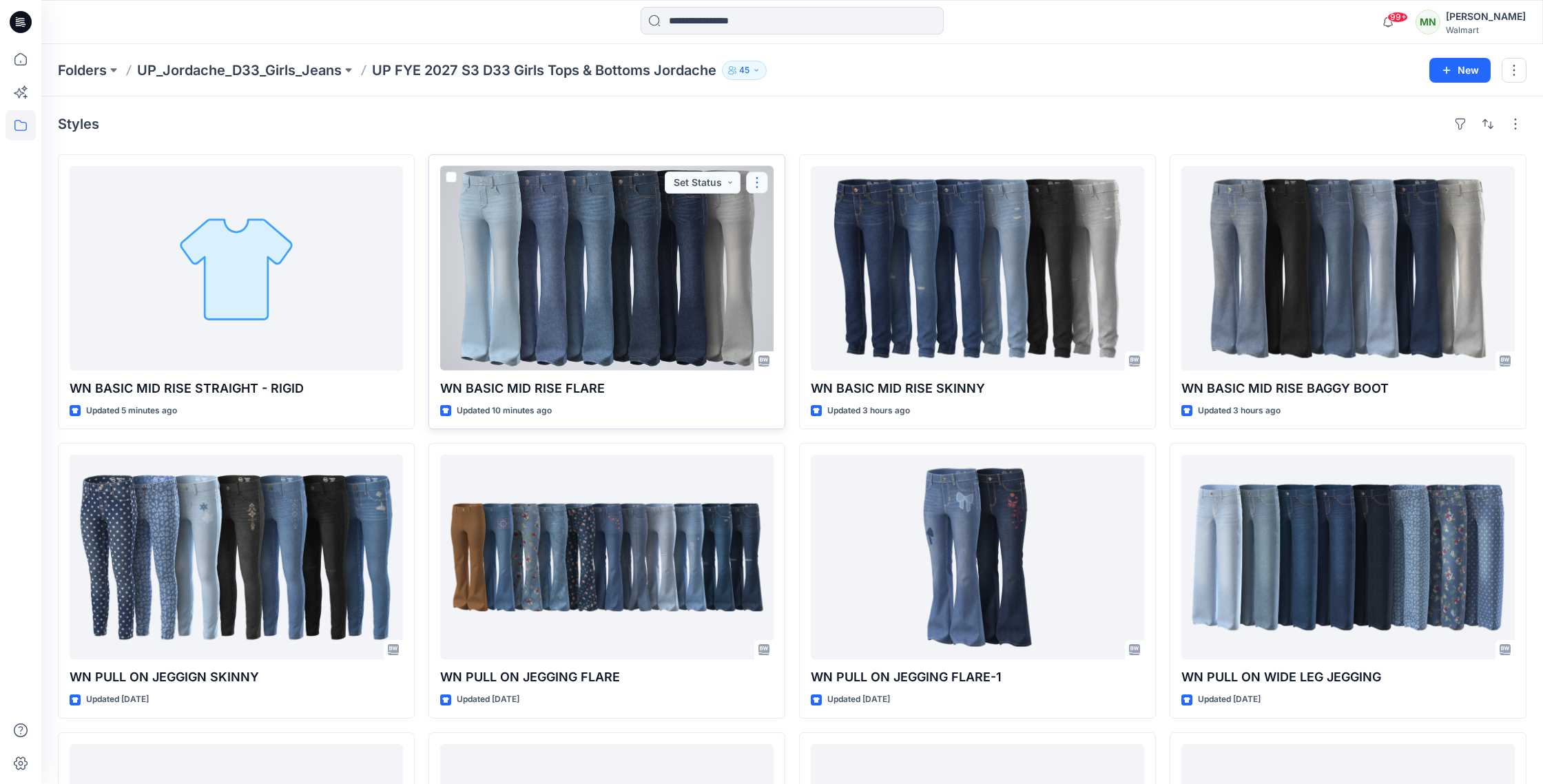
click at [759, 189] on button "button" at bounding box center [757, 183] width 22 height 22
click at [809, 209] on button "Edit" at bounding box center [822, 215] width 149 height 25
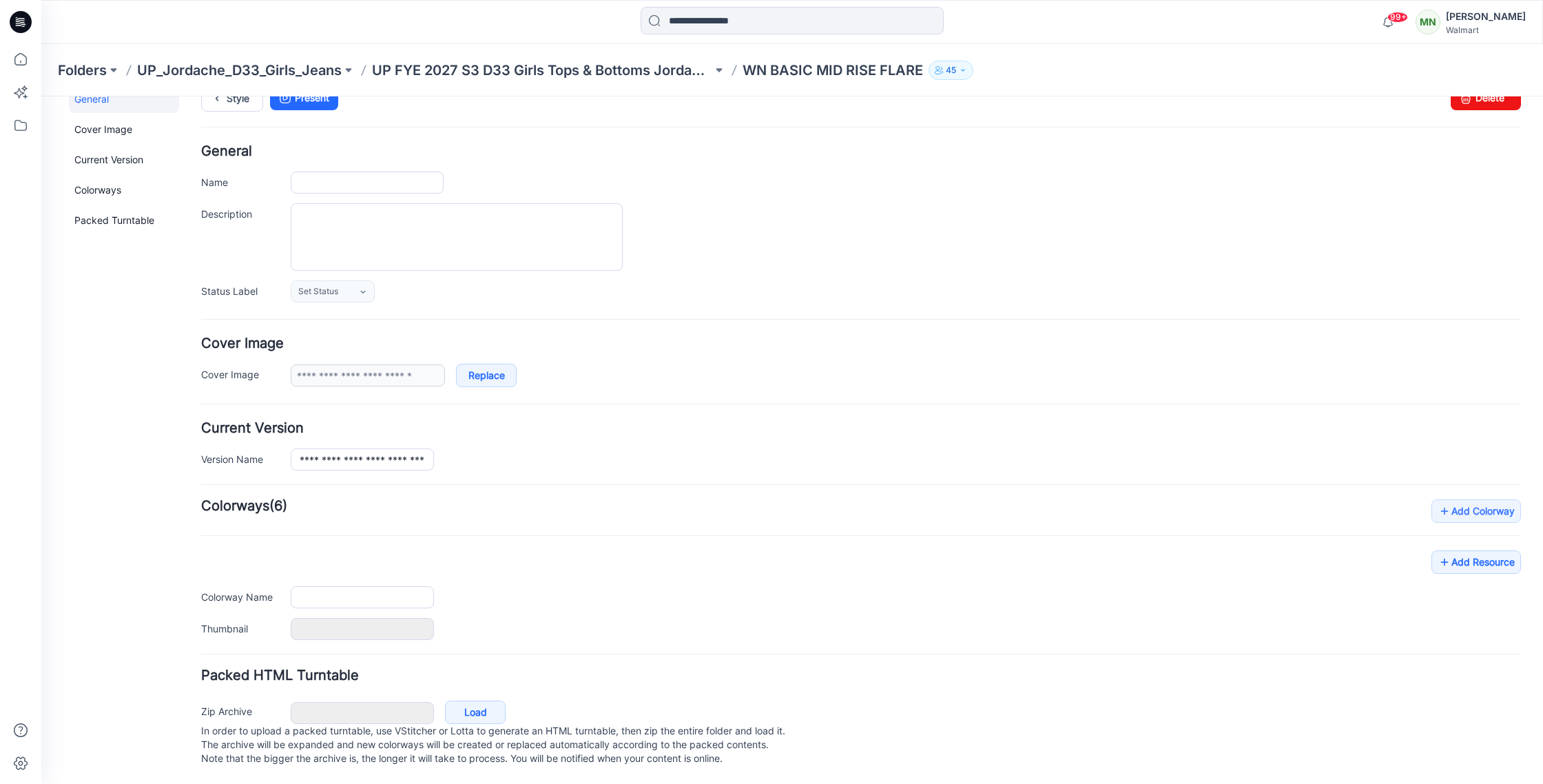
type input "**********"
type input "*******"
type input "**********"
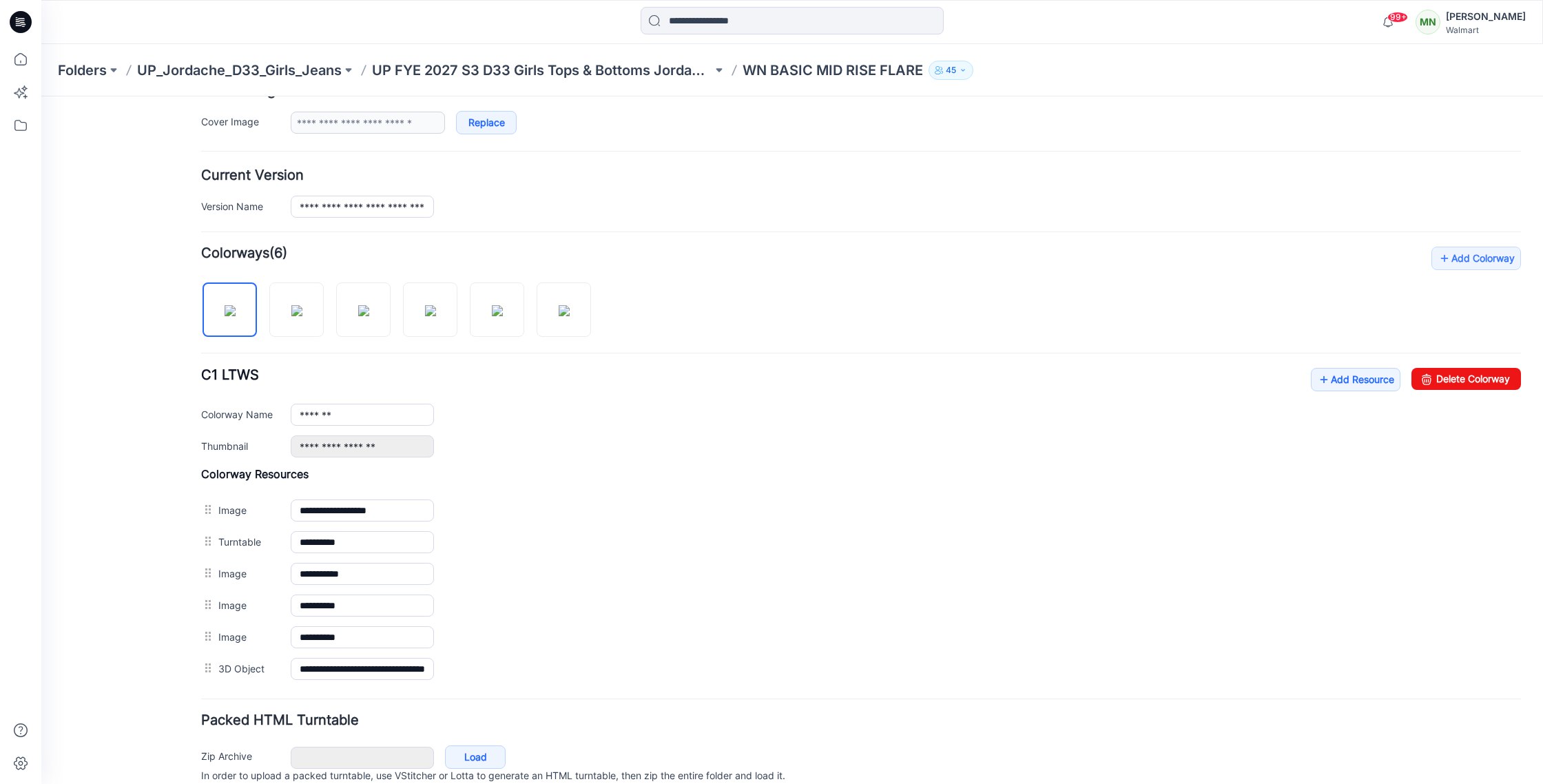
scroll to position [281, 0]
click at [1371, 382] on link "Add Resource" at bounding box center [1355, 379] width 89 height 24
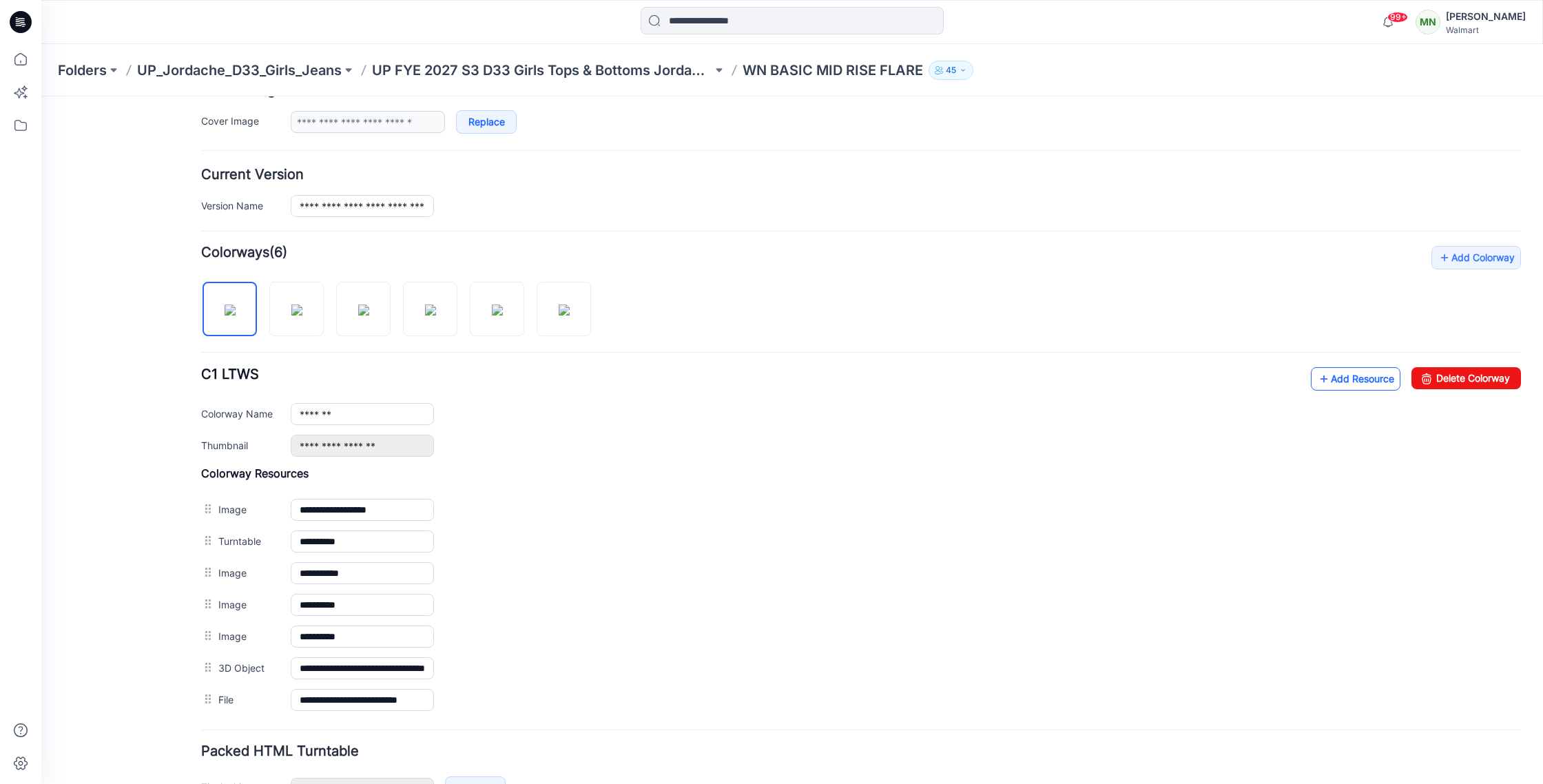
click at [1340, 380] on link "Add Resource" at bounding box center [1355, 379] width 89 height 24
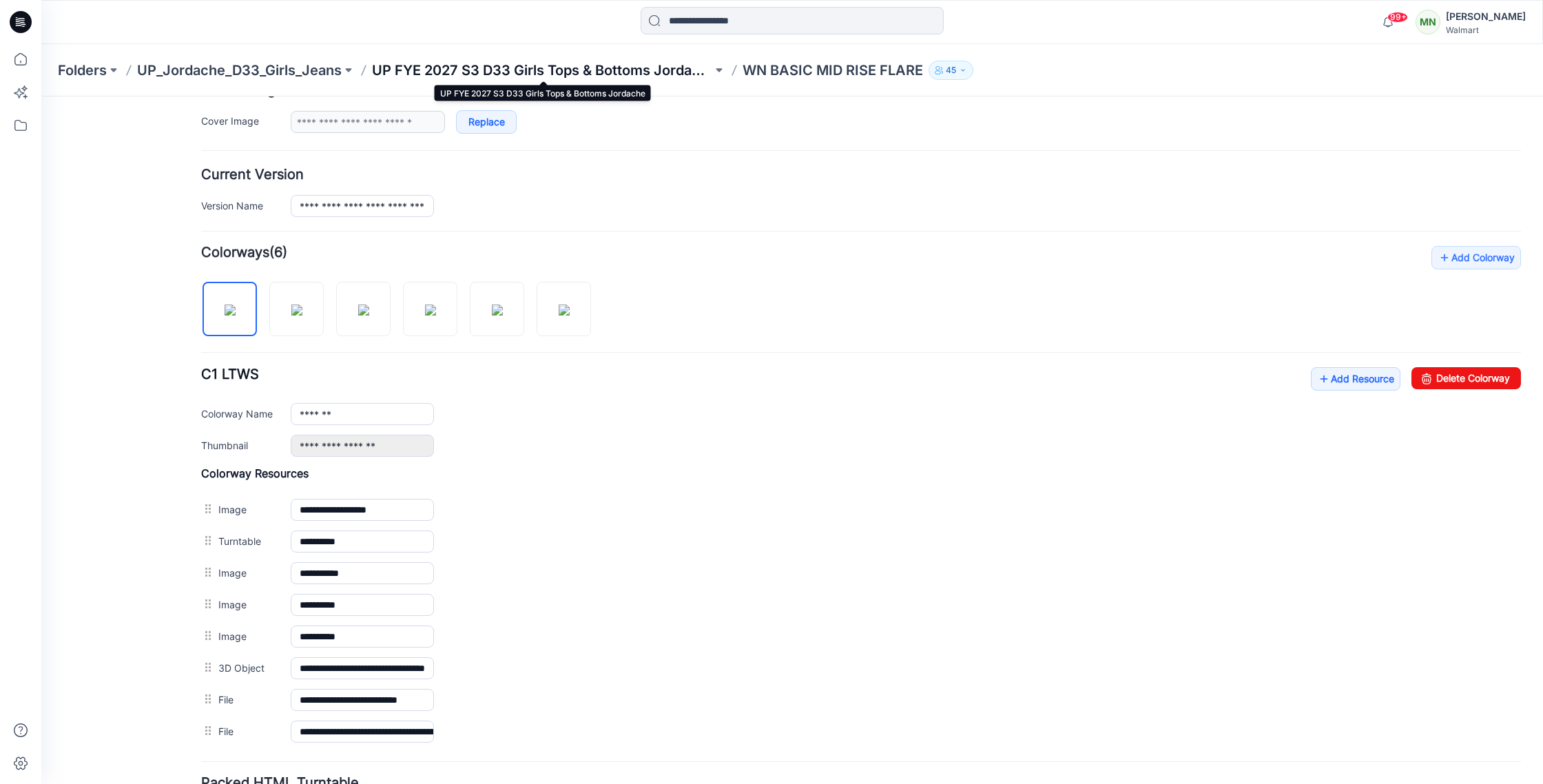
click at [485, 71] on p "UP FYE 2027 S3 D33 Girls Tops & Bottoms Jordache" at bounding box center [542, 70] width 341 height 20
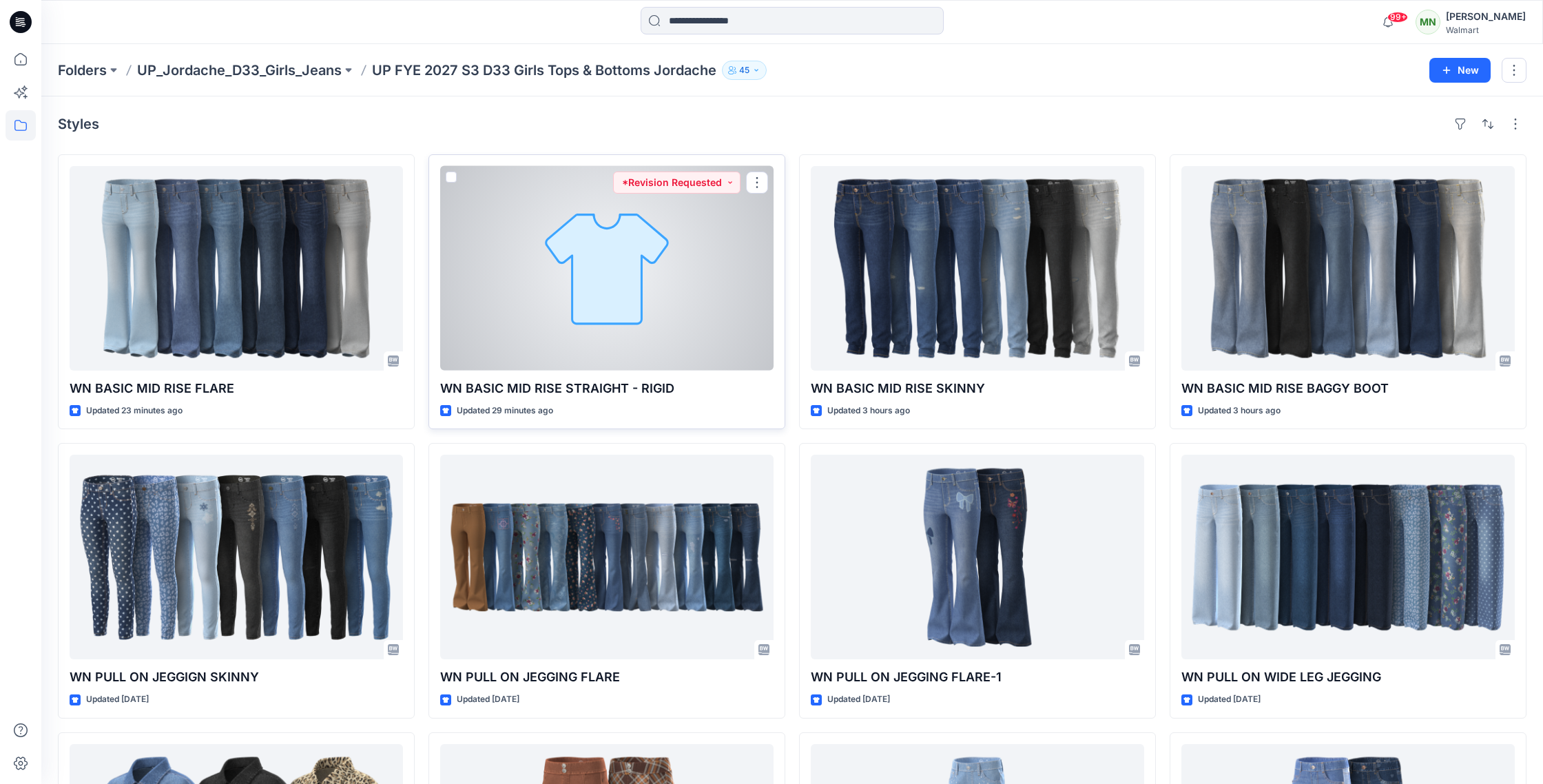
click at [693, 249] on div at bounding box center [607, 268] width 333 height 205
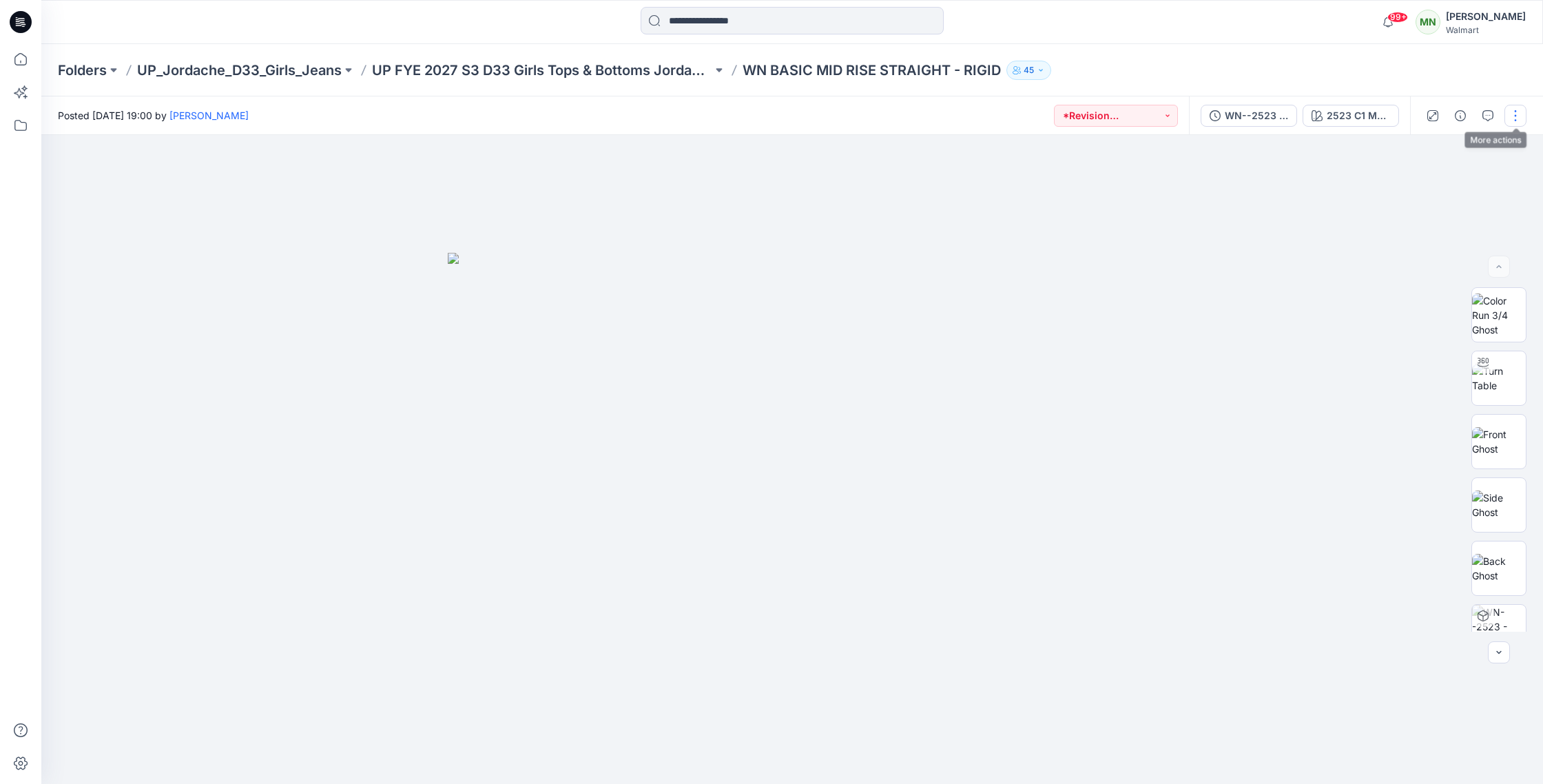
click at [1517, 111] on button "button" at bounding box center [1516, 116] width 22 height 22
click at [1463, 180] on button "Edit" at bounding box center [1457, 186] width 127 height 25
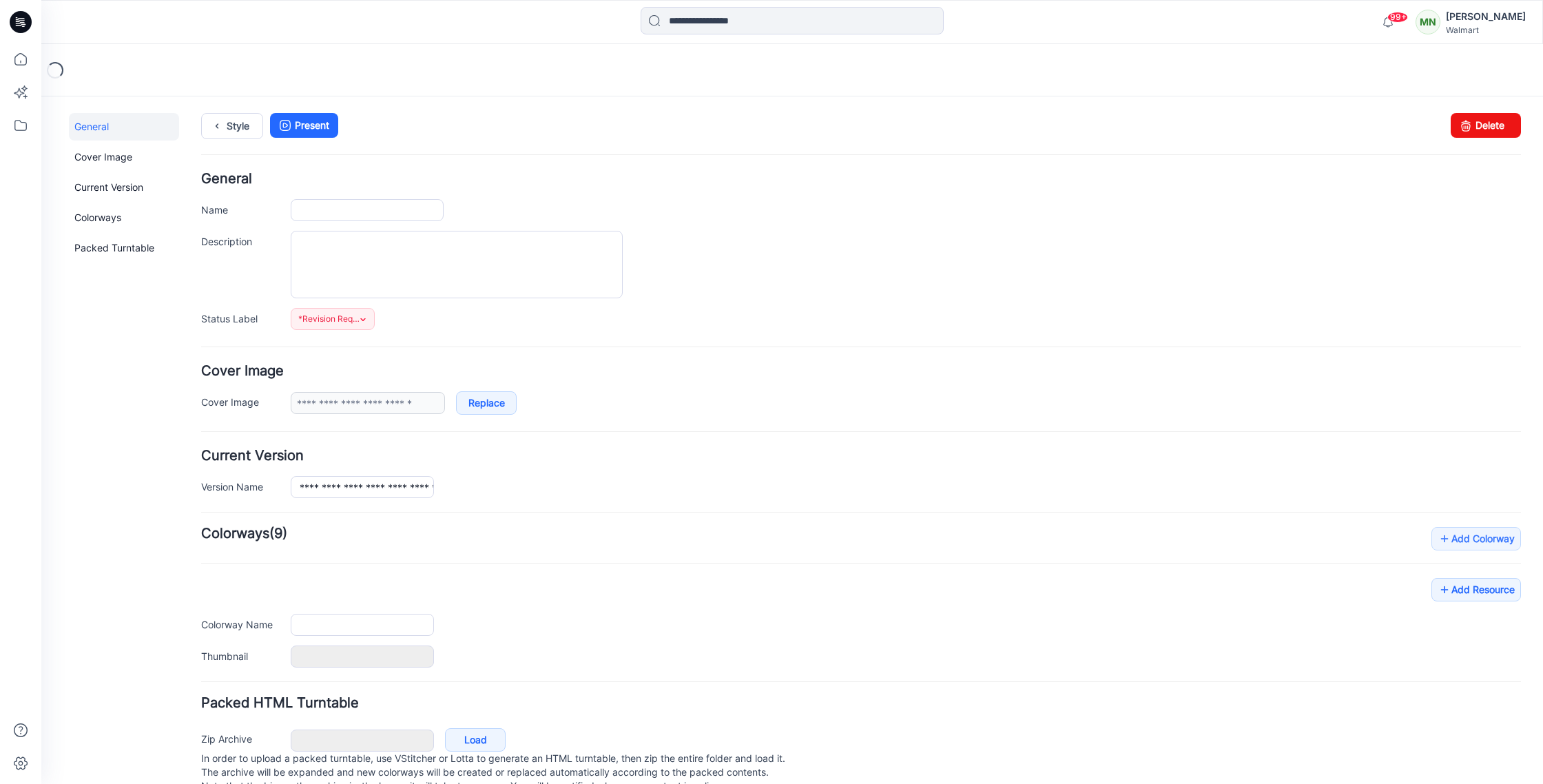
type input "**********"
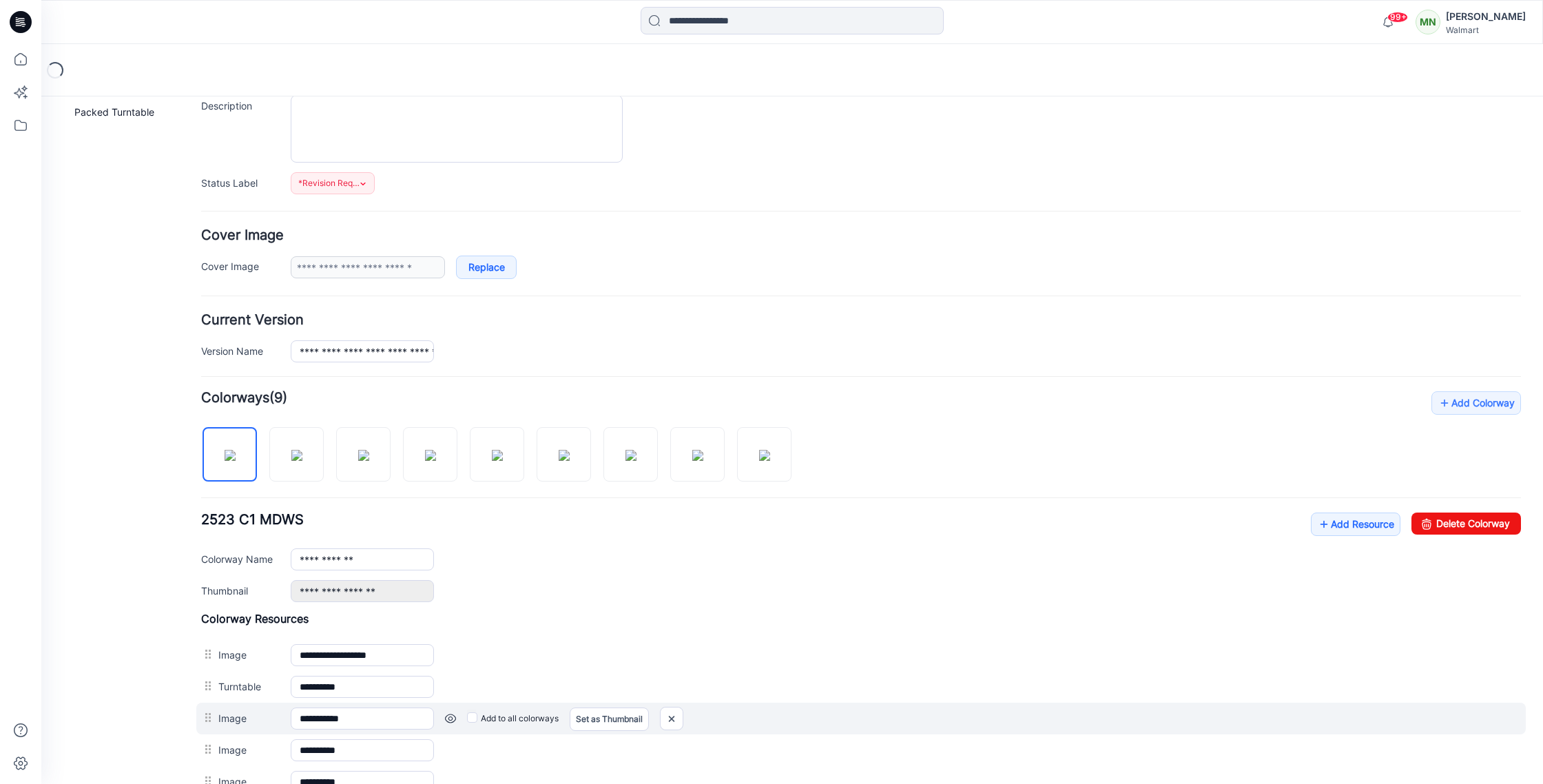
scroll to position [340, 0]
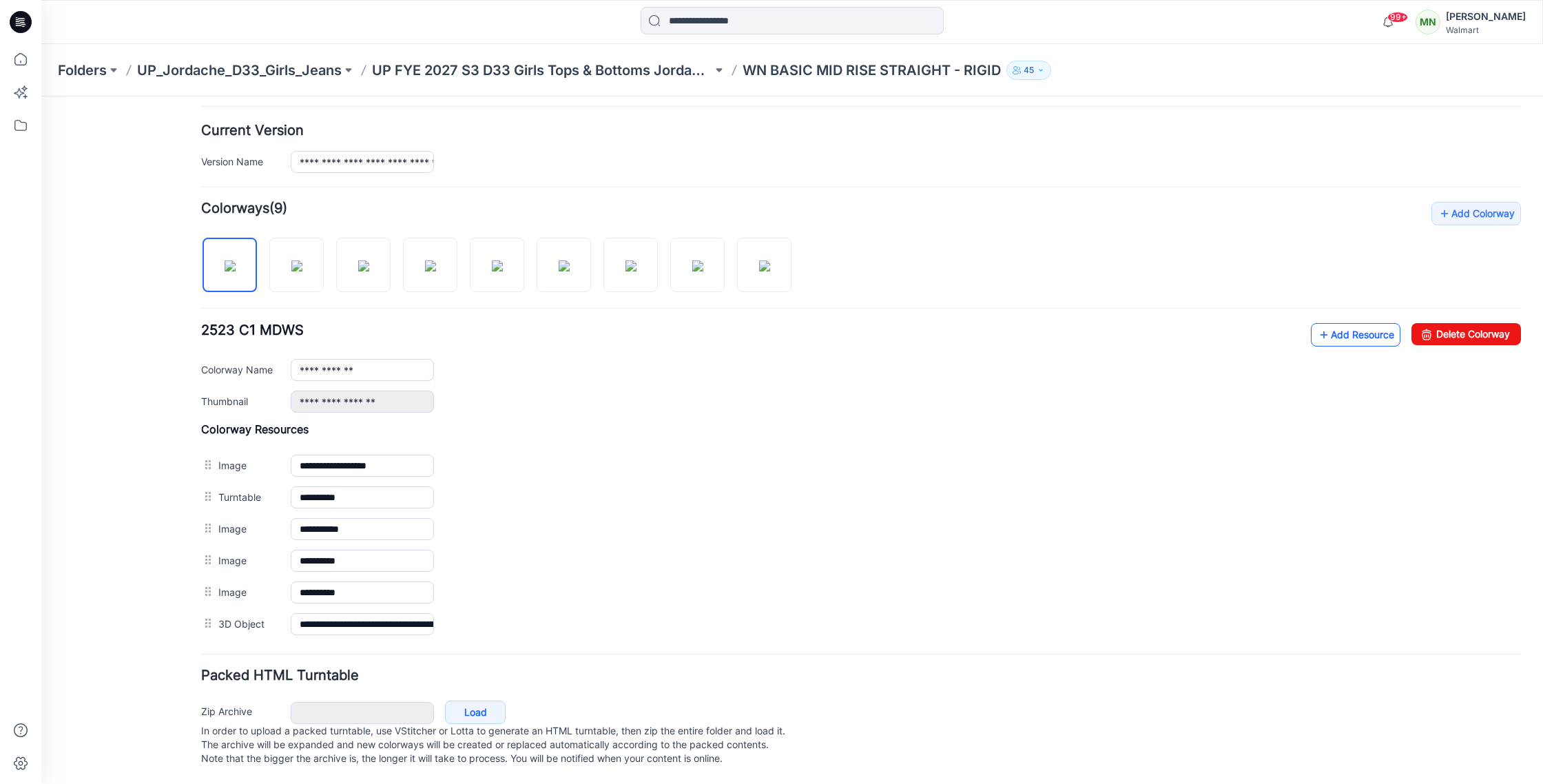
click at [1371, 326] on link "Add Resource" at bounding box center [1355, 335] width 89 height 24
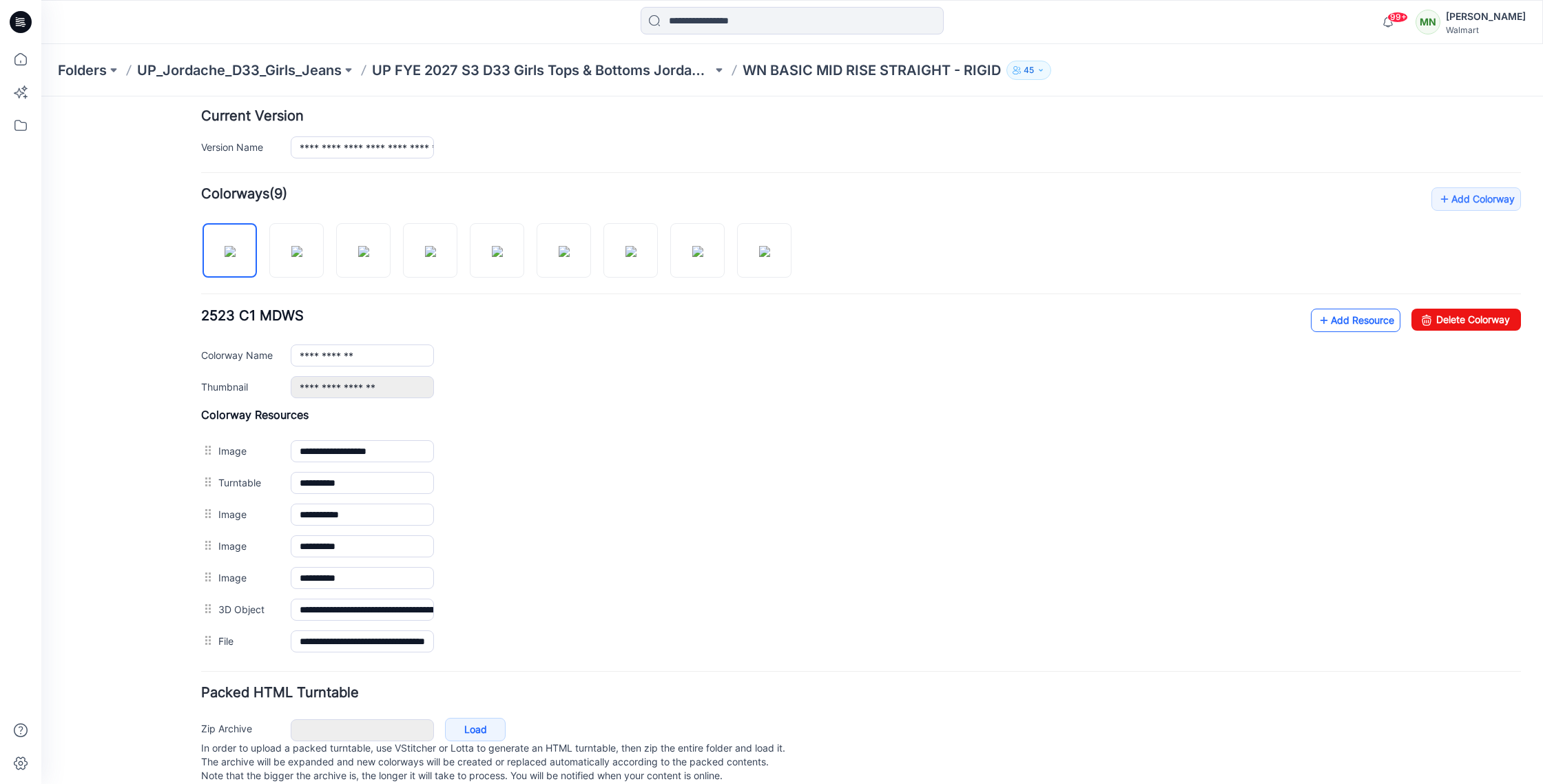
click at [1356, 313] on link "Add Resource" at bounding box center [1355, 320] width 89 height 24
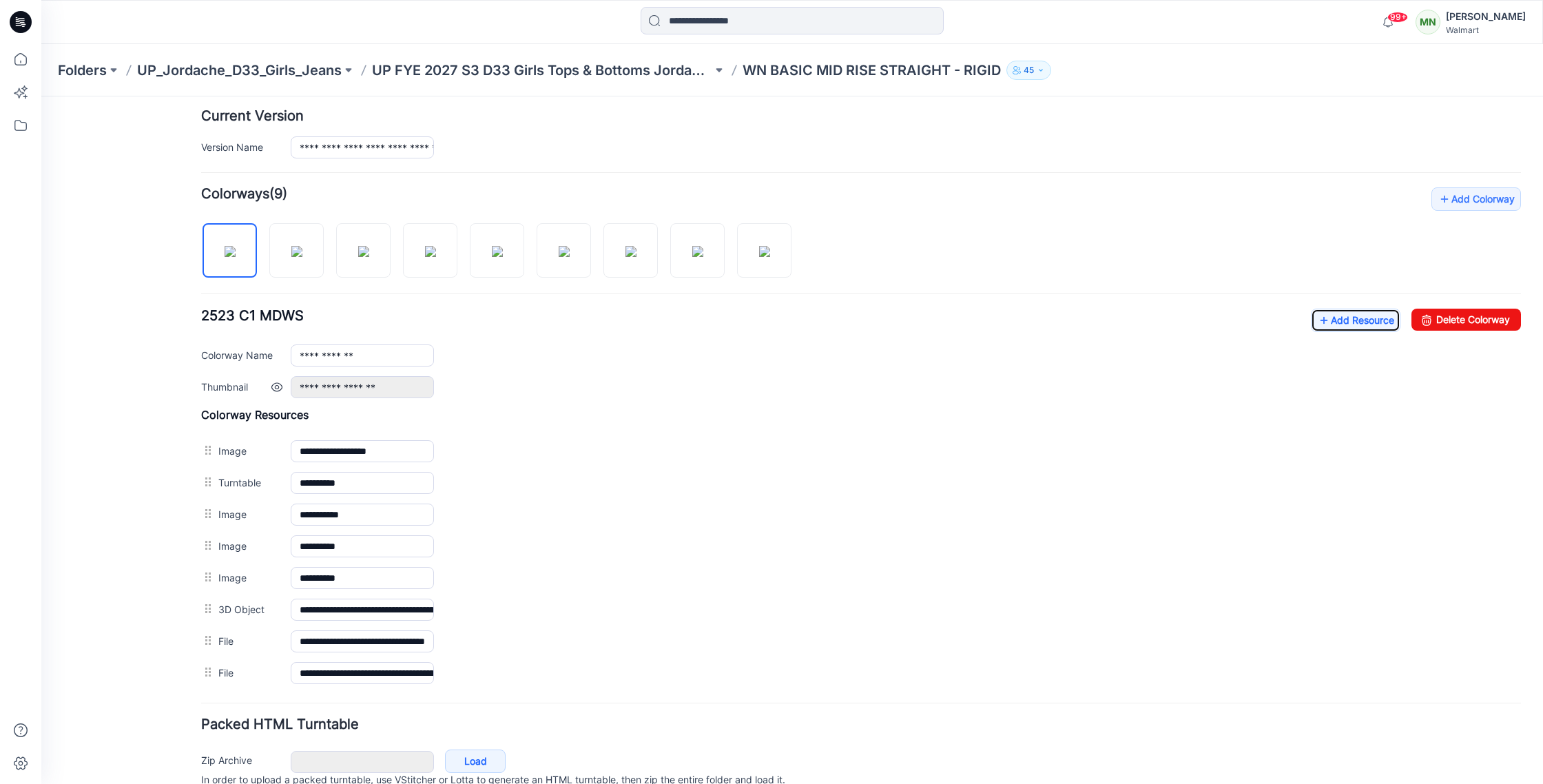
scroll to position [0, 0]
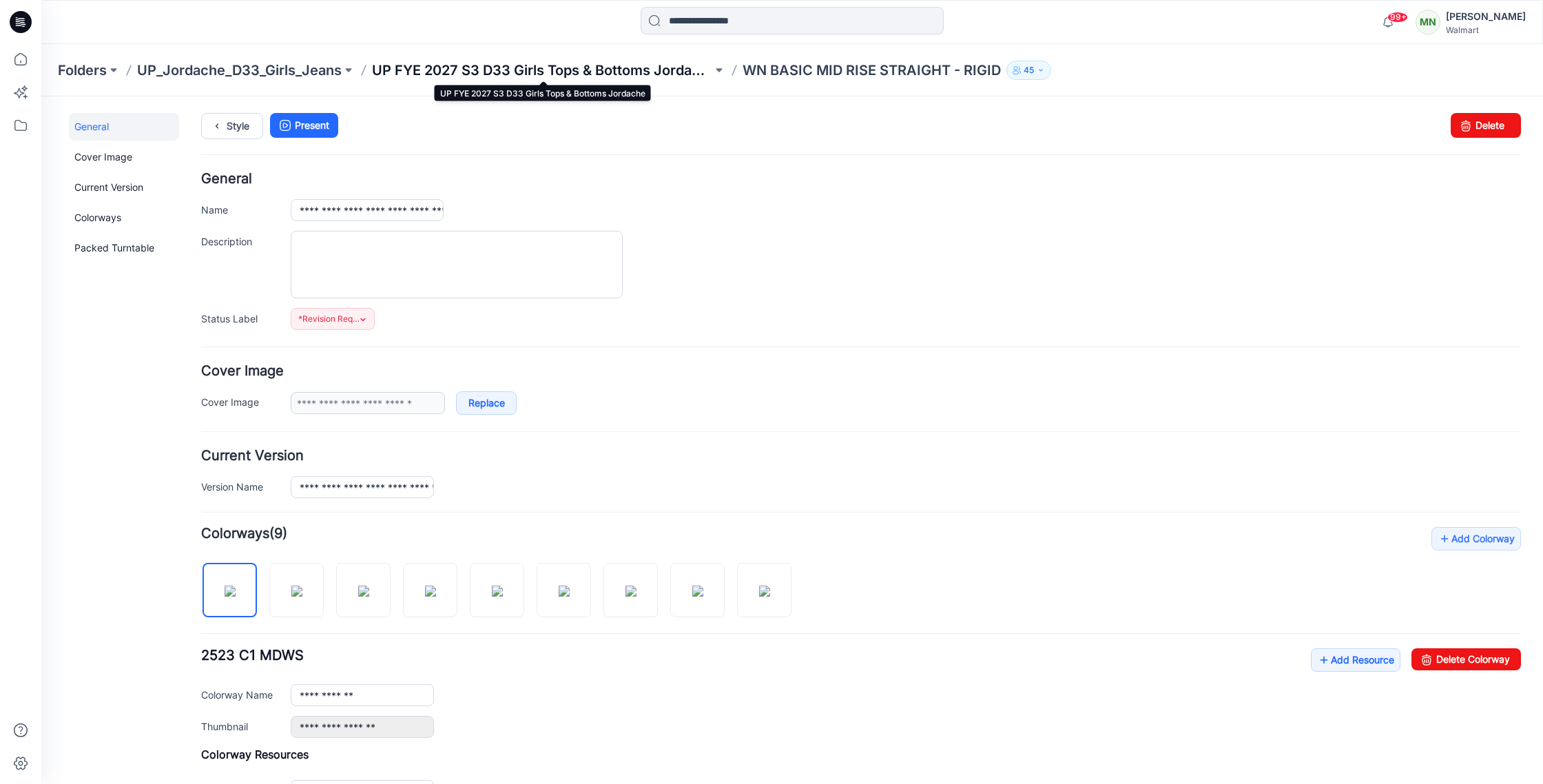
click at [512, 64] on p "UP FYE 2027 S3 D33 Girls Tops & Bottoms Jordache" at bounding box center [542, 70] width 341 height 20
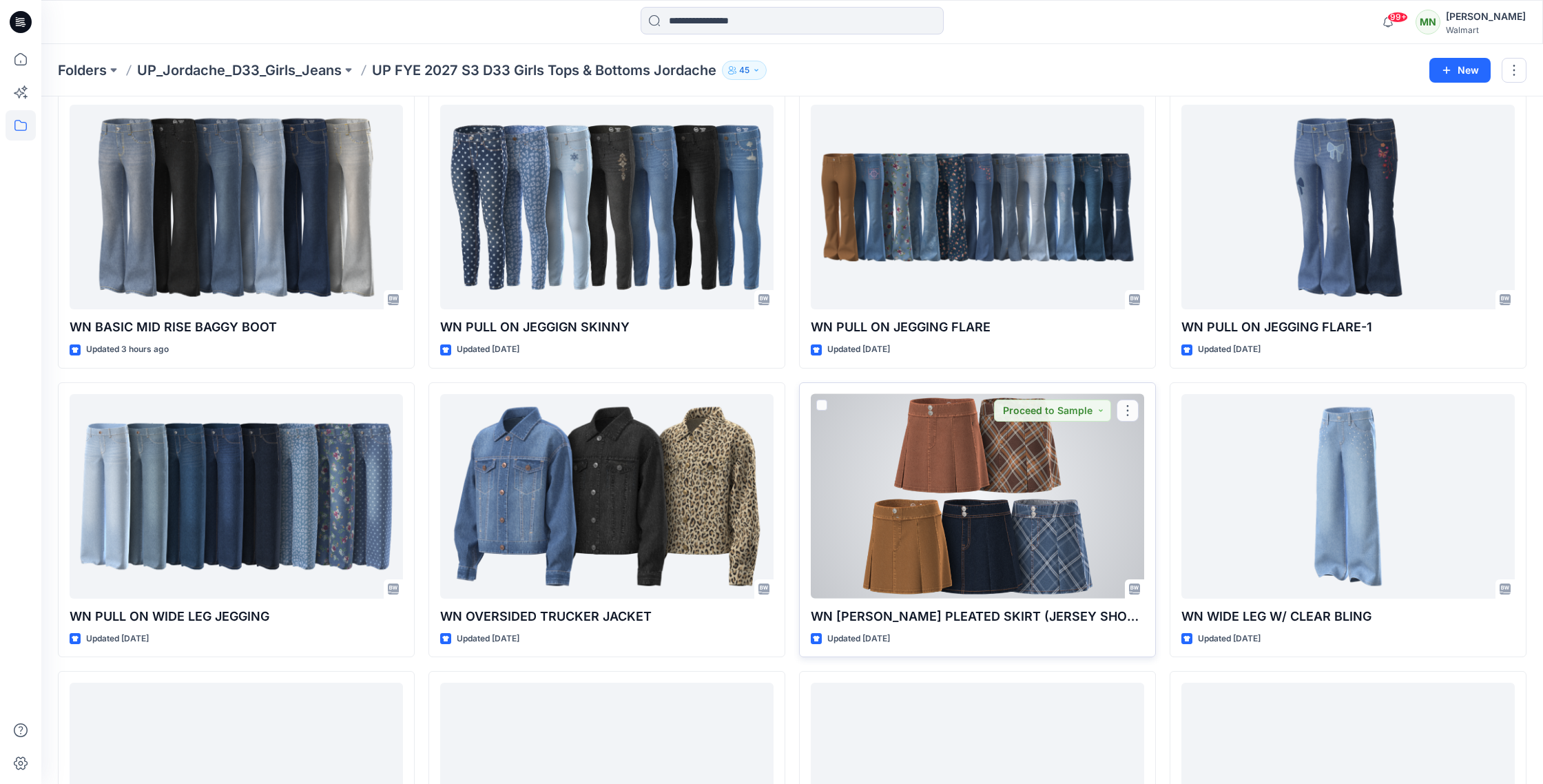
scroll to position [343, 0]
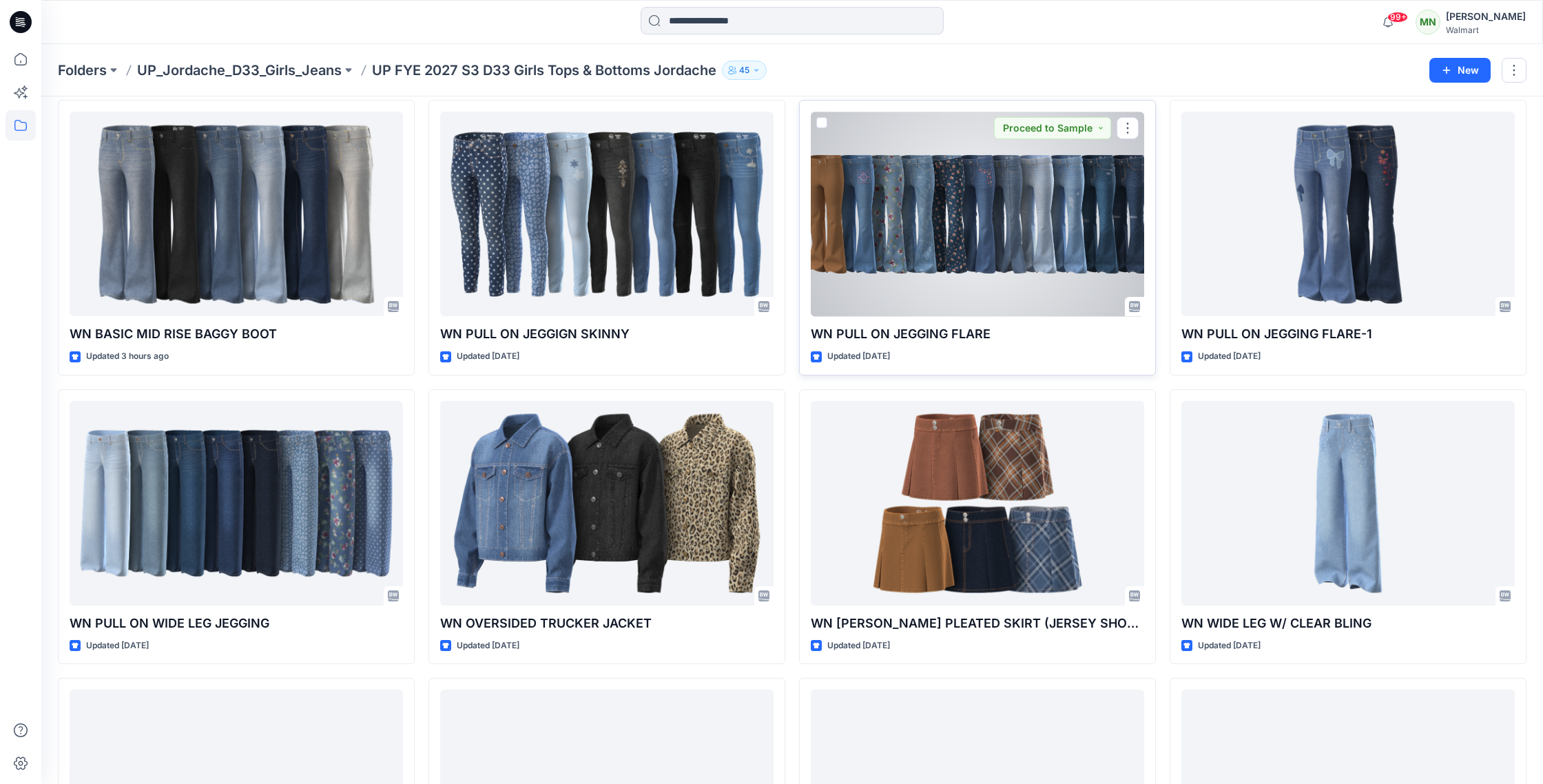
click at [1003, 195] on div at bounding box center [977, 213] width 333 height 205
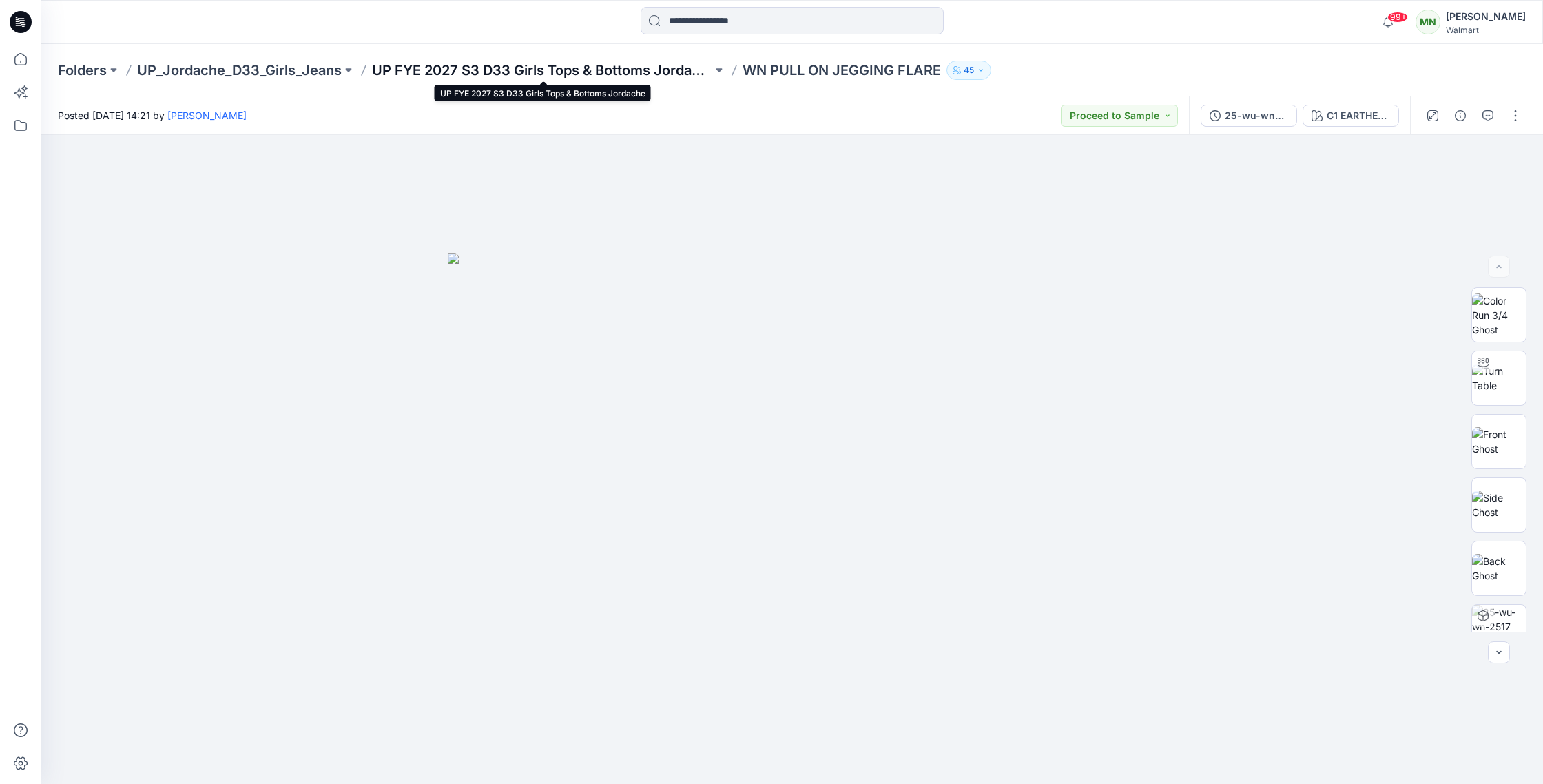
click at [489, 70] on p "UP FYE 2027 S3 D33 Girls Tops & Bottoms Jordache" at bounding box center [542, 70] width 341 height 20
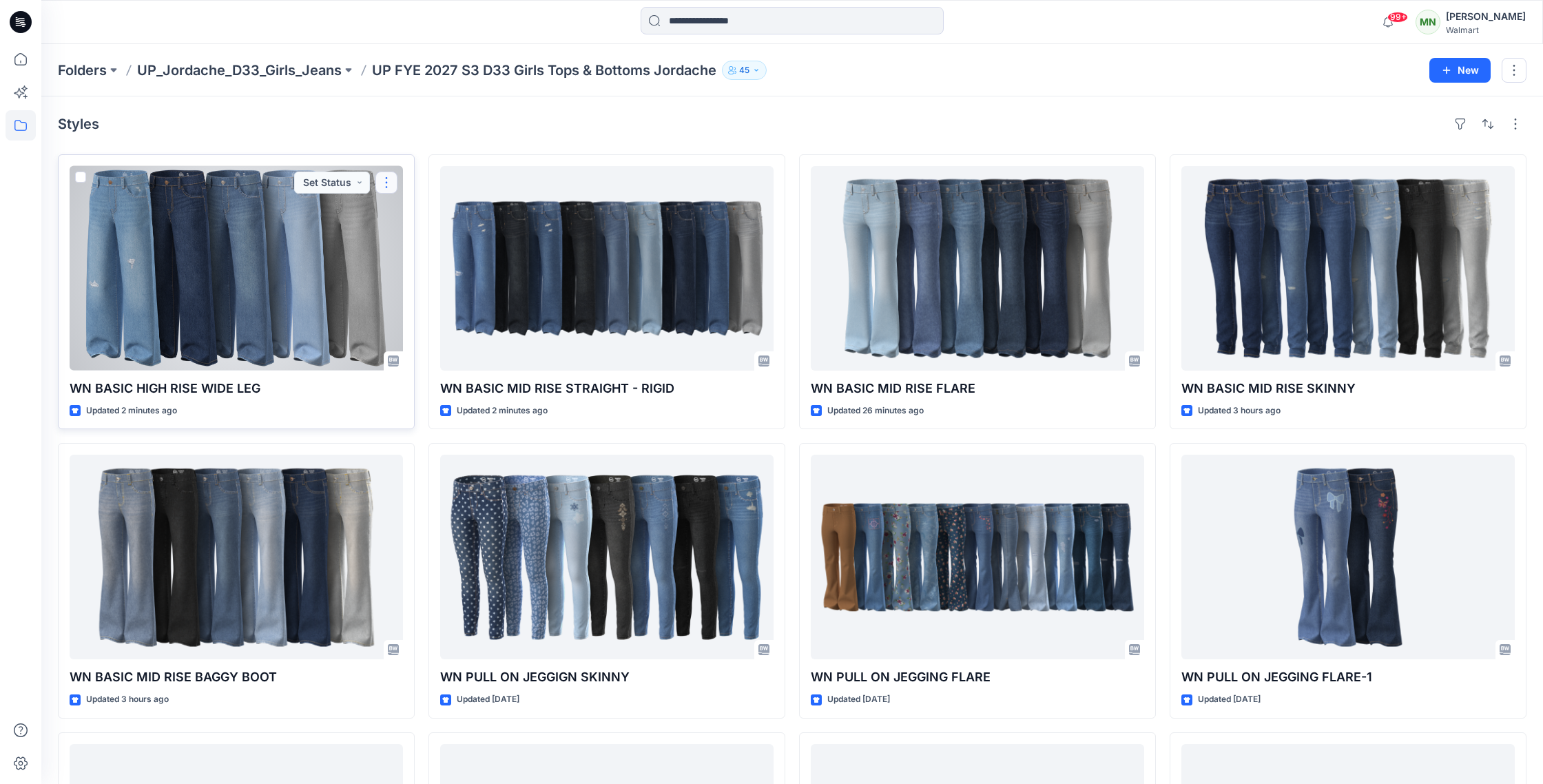
click at [385, 180] on button "button" at bounding box center [387, 183] width 22 height 22
click at [460, 212] on button "Edit" at bounding box center [452, 215] width 149 height 25
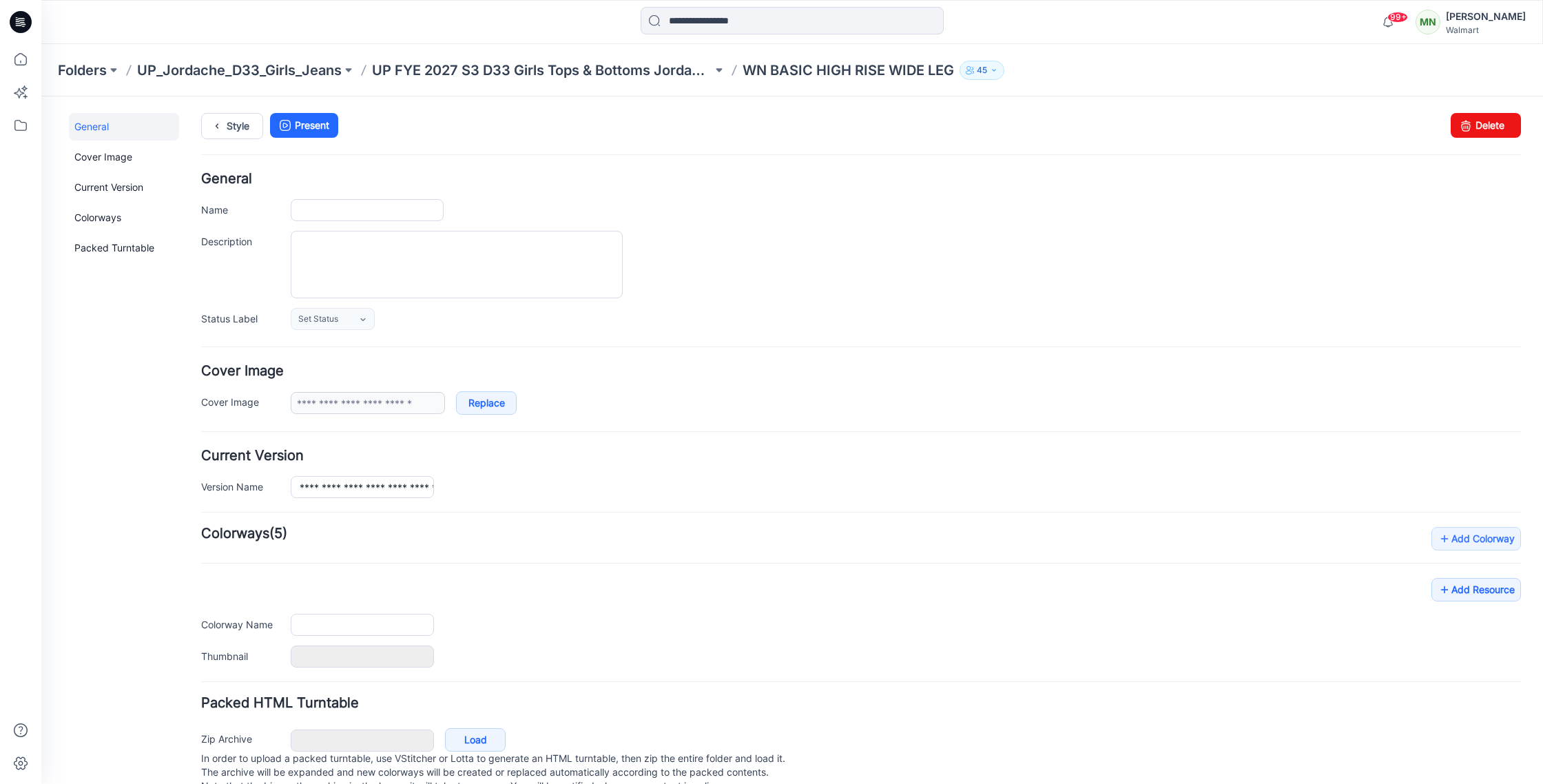
scroll to position [42, 0]
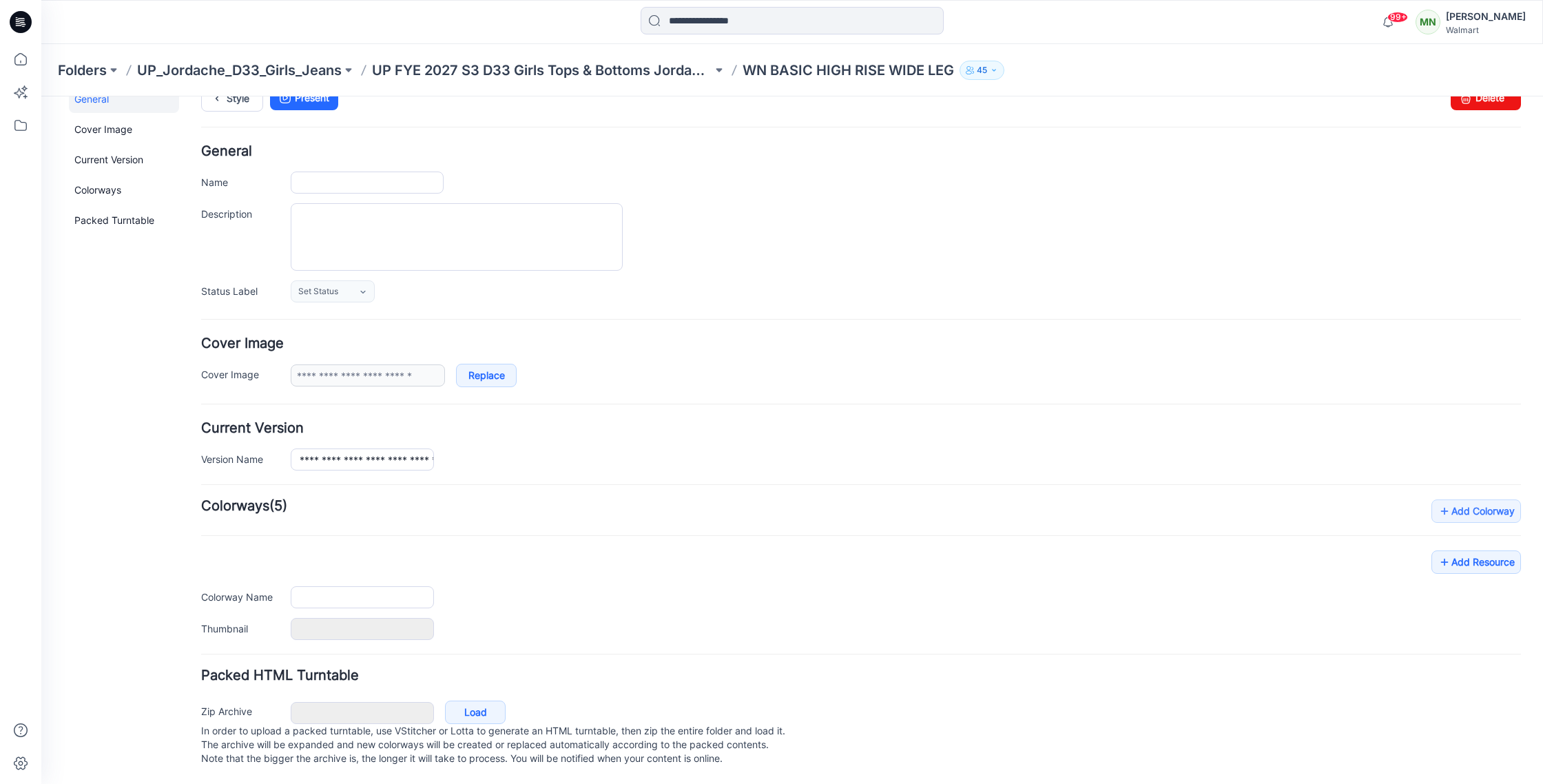
type input "**********"
type textarea "**********"
type input "**********"
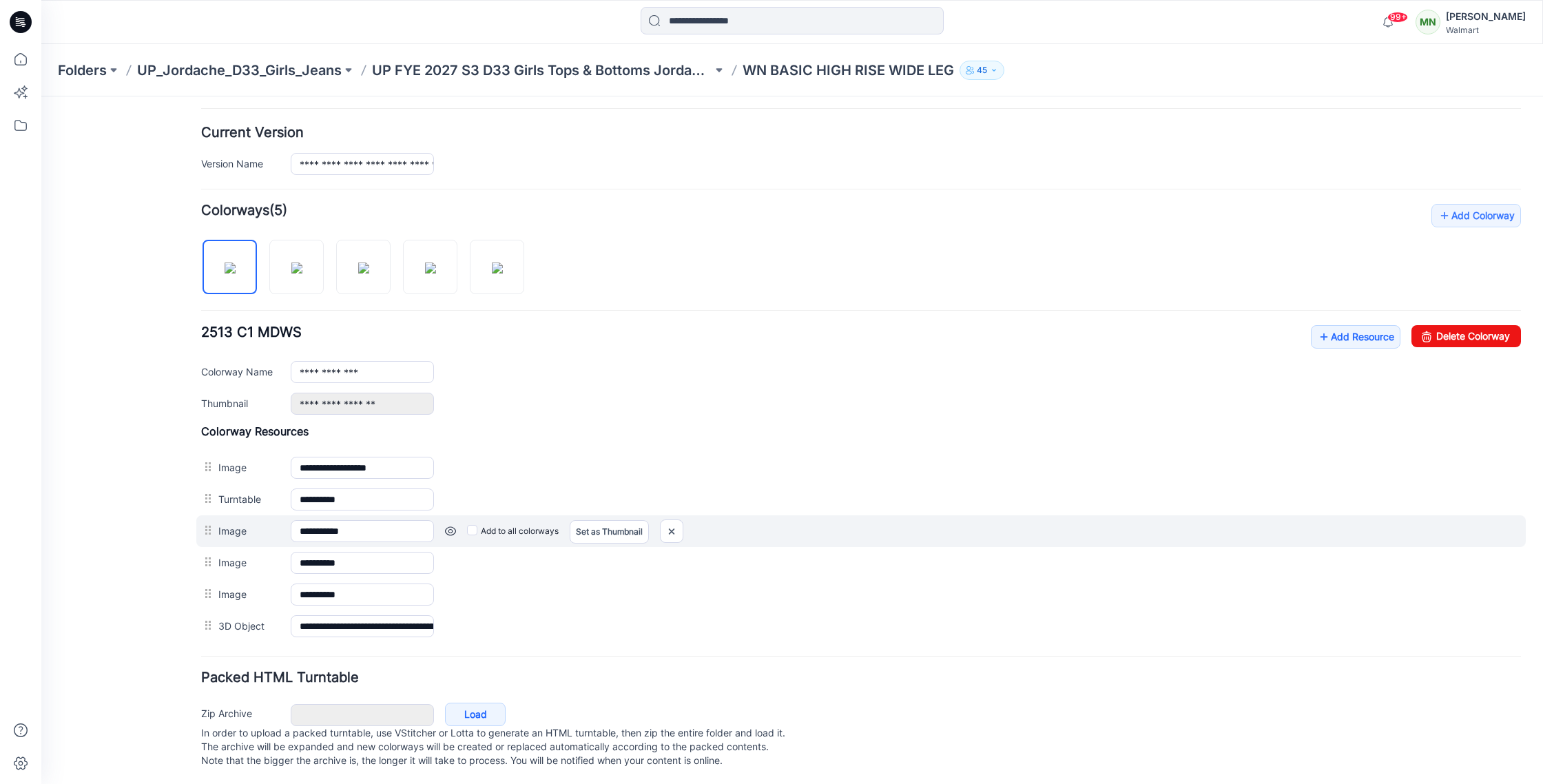
scroll to position [331, 0]
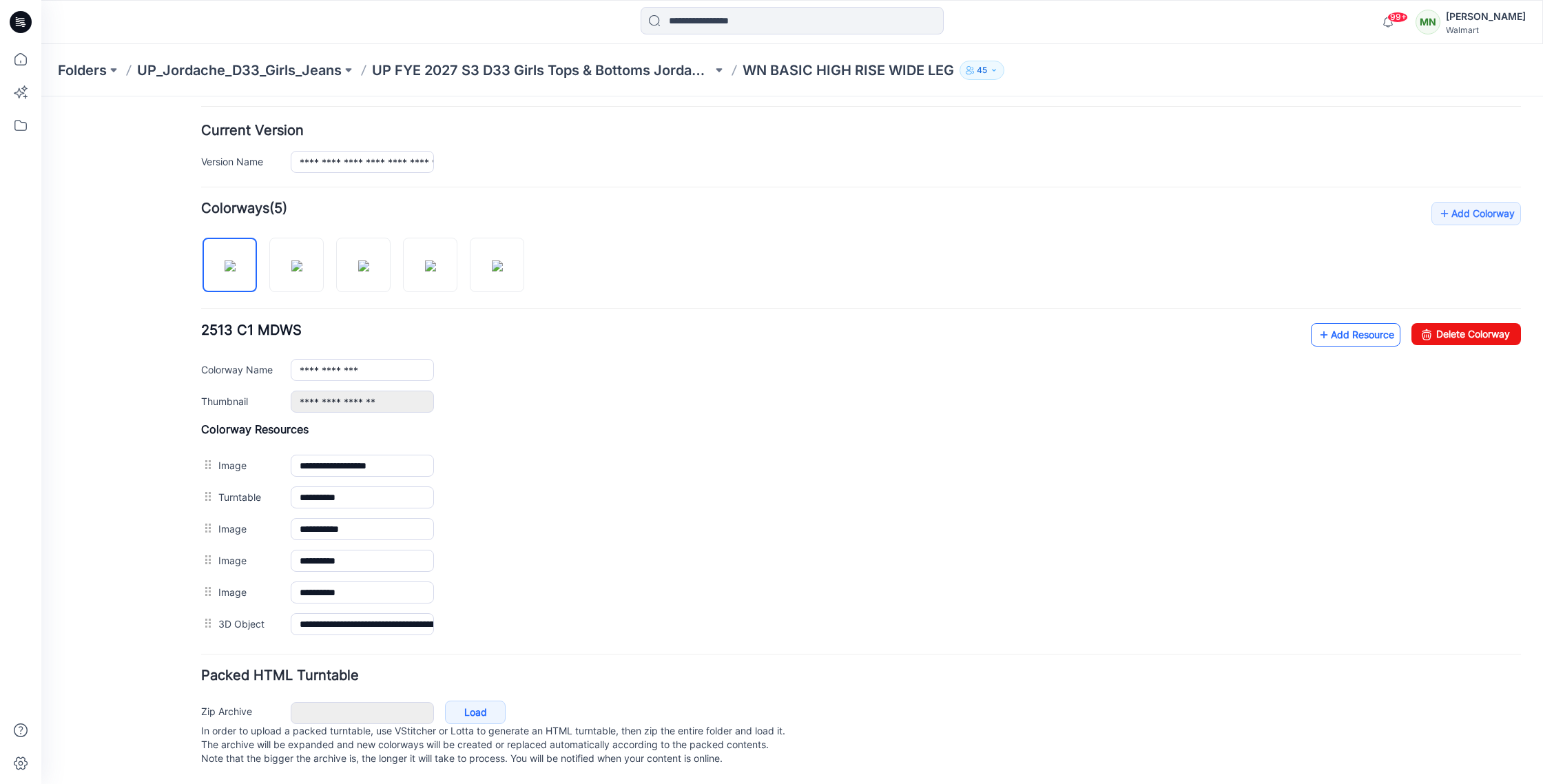
click at [1331, 325] on link "Add Resource" at bounding box center [1355, 335] width 89 height 24
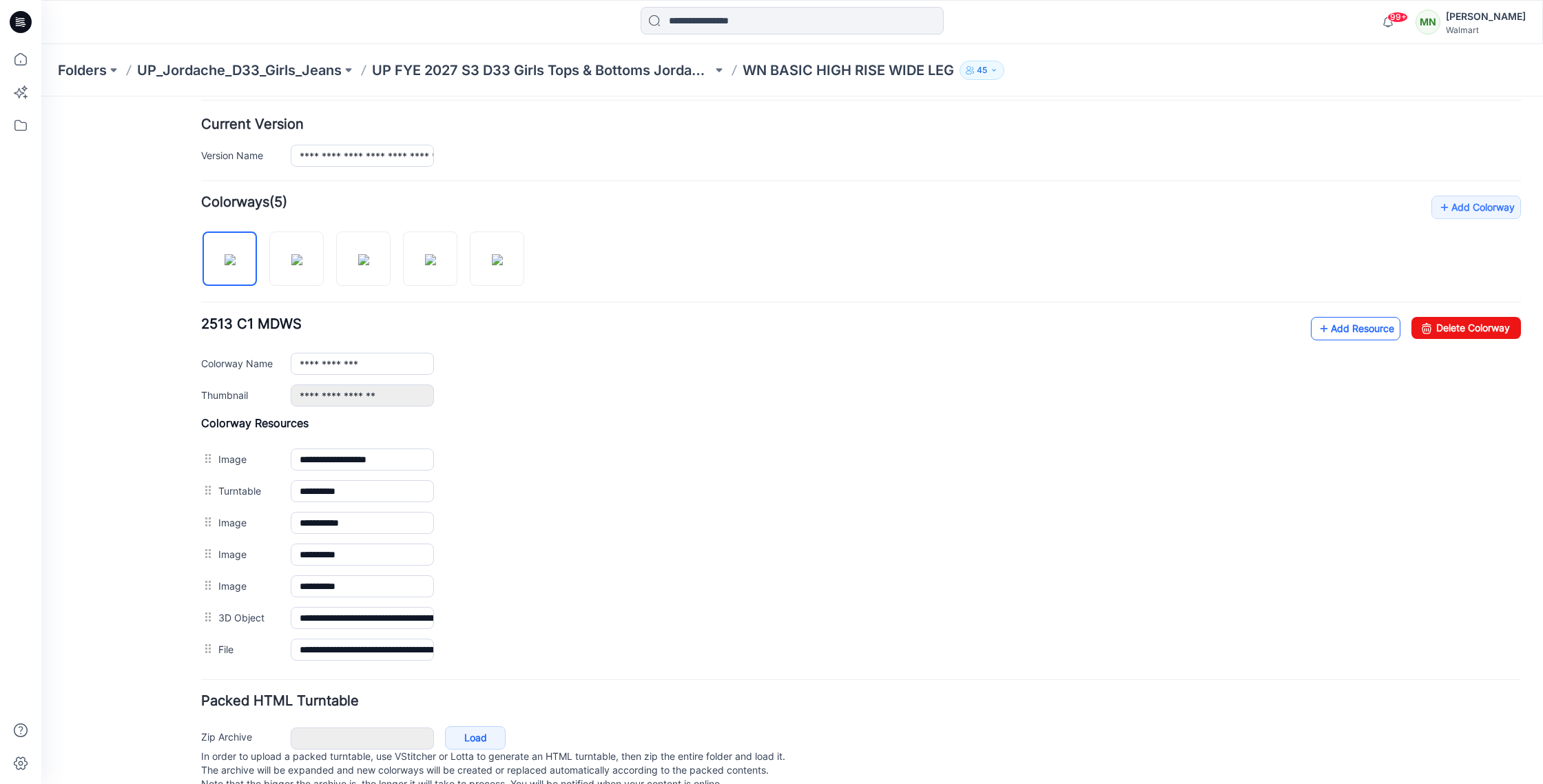
click at [1376, 326] on link "Add Resource" at bounding box center [1355, 329] width 89 height 24
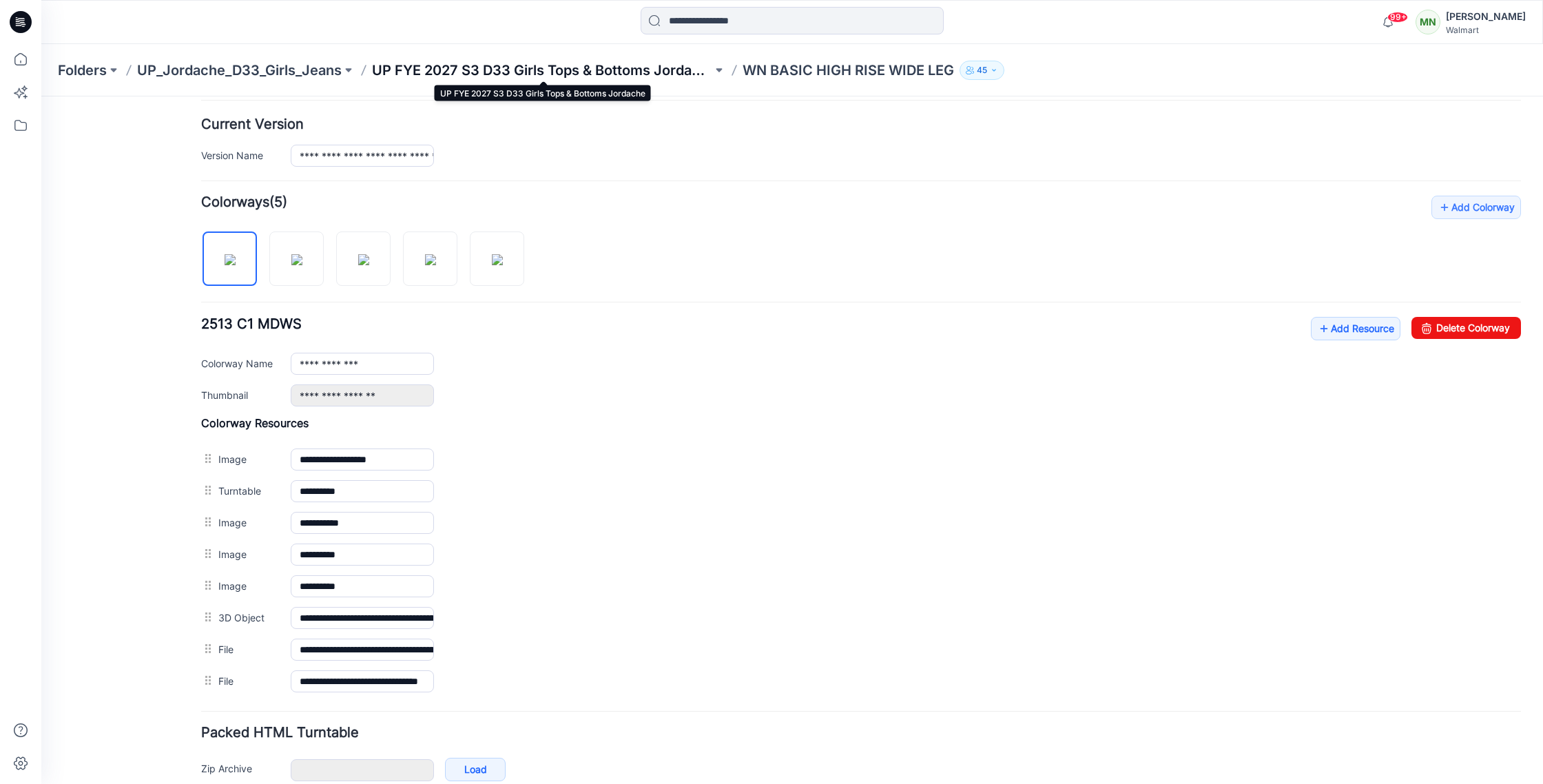
click at [570, 69] on p "UP FYE 2027 S3 D33 Girls Tops & Bottoms Jordache" at bounding box center [542, 70] width 341 height 20
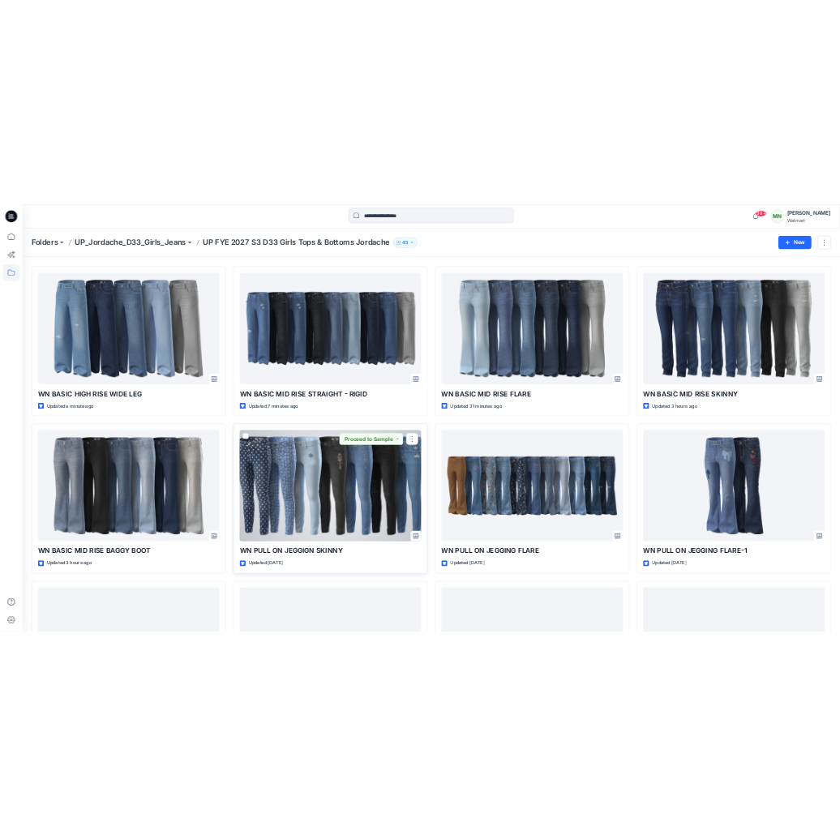
scroll to position [49, 0]
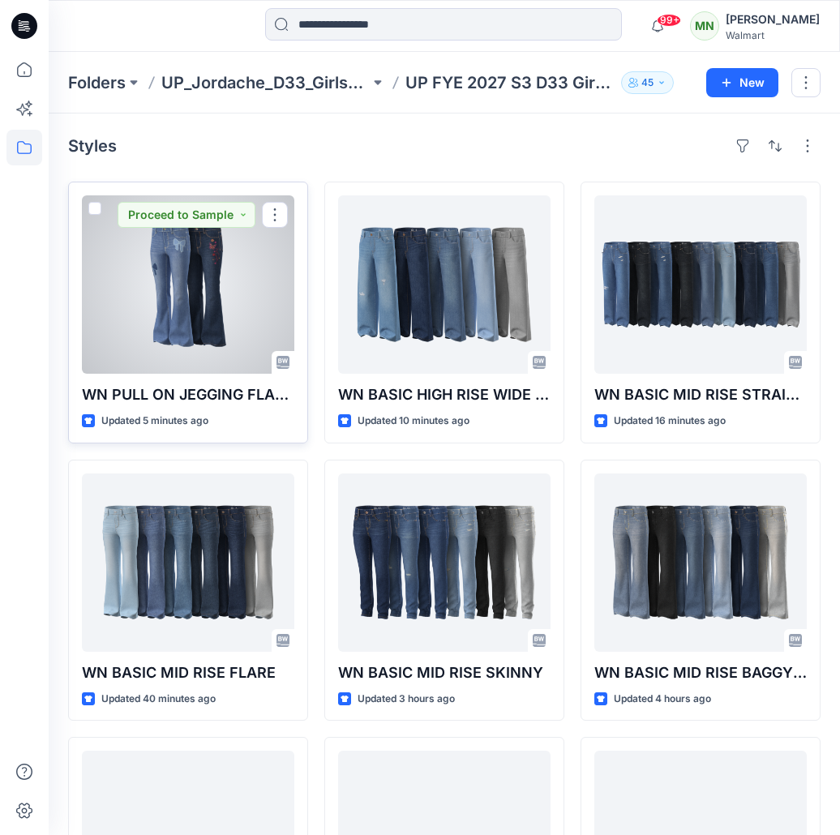
click at [174, 309] on div at bounding box center [188, 284] width 212 height 178
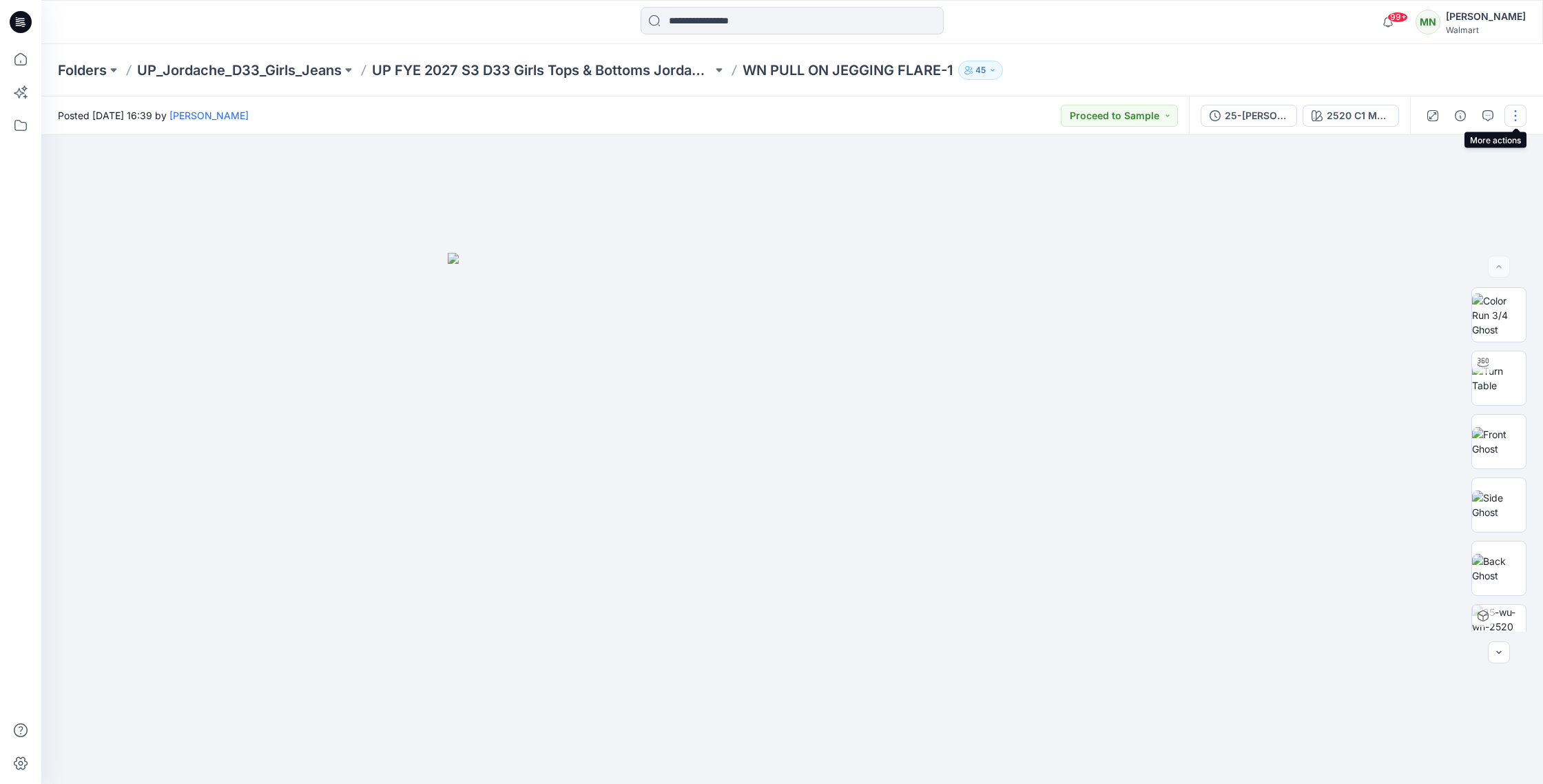
click at [713, 116] on button "button" at bounding box center [1516, 116] width 22 height 22
click at [713, 187] on p "Edit" at bounding box center [1427, 186] width 17 height 14
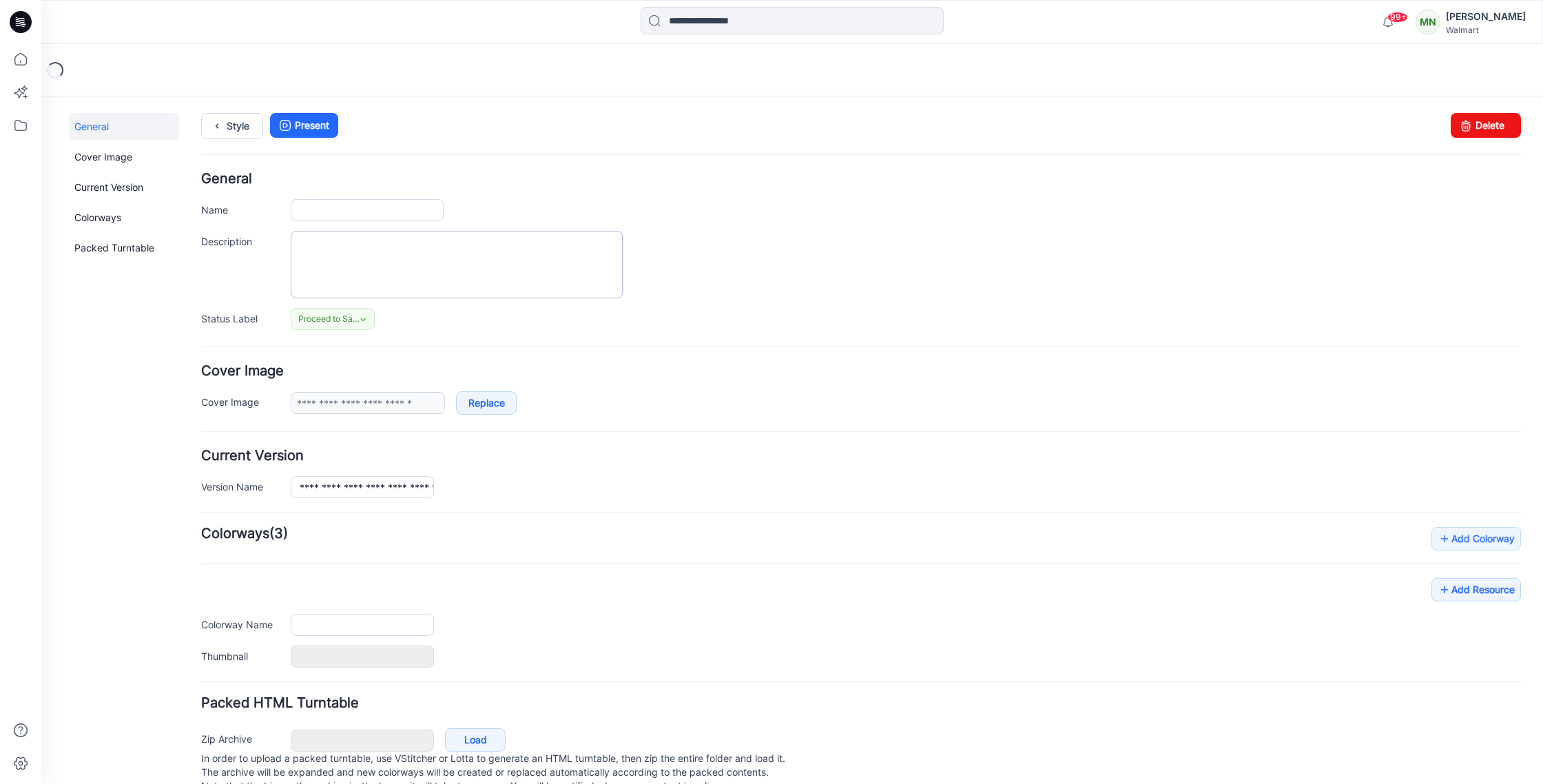
type input "**********"
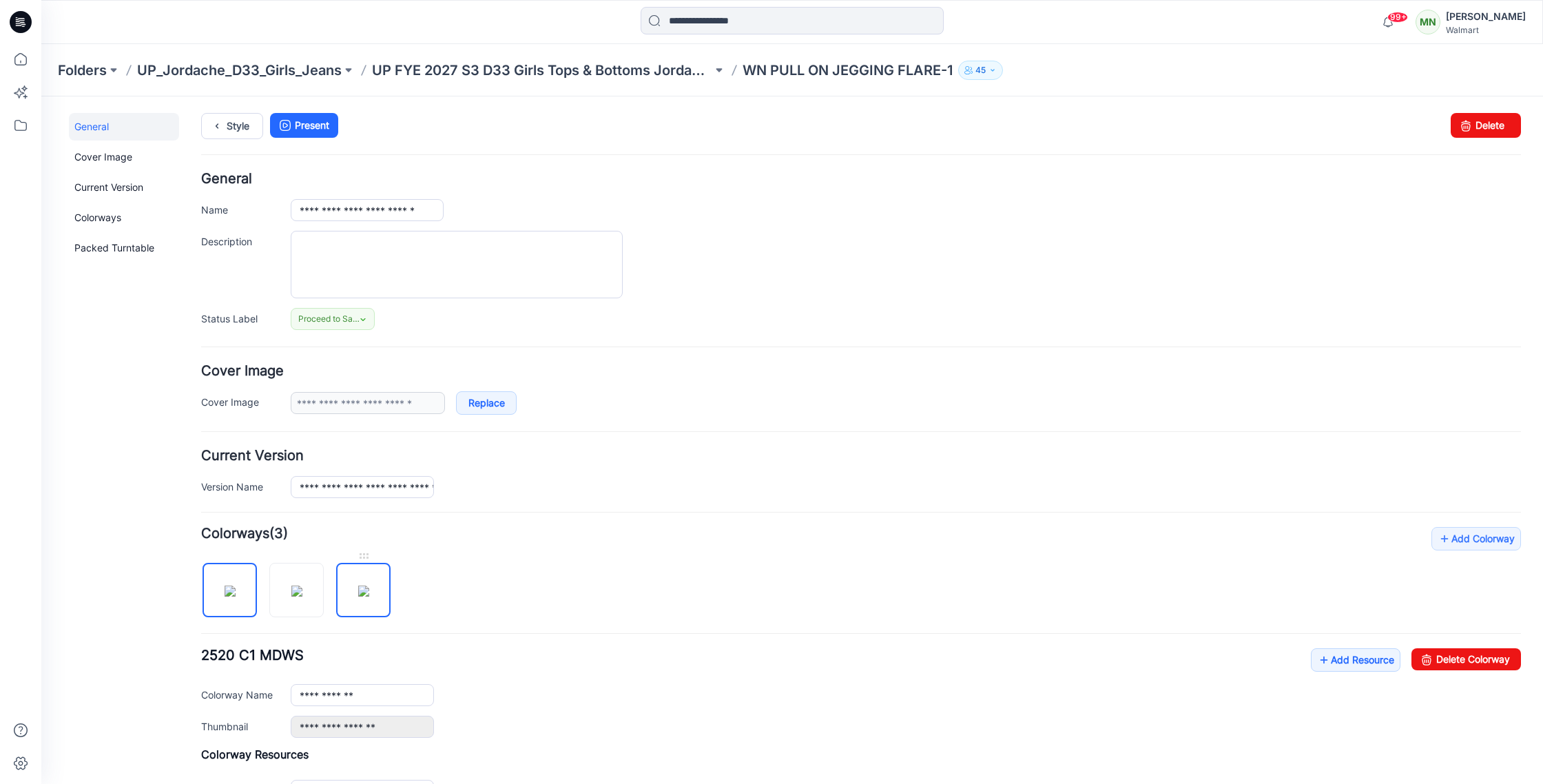
click at [359, 591] on img at bounding box center [364, 590] width 11 height 11
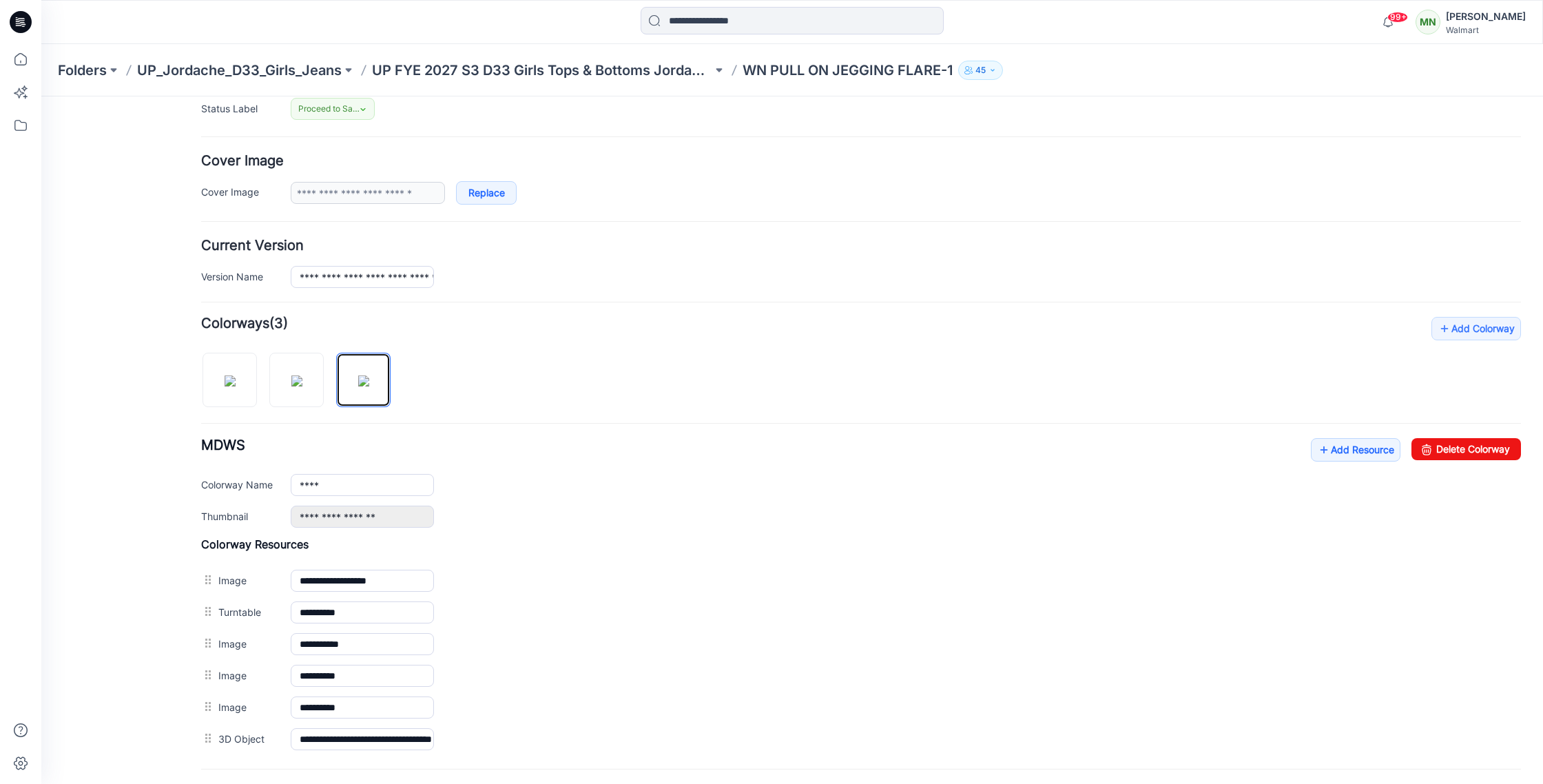
scroll to position [234, 0]
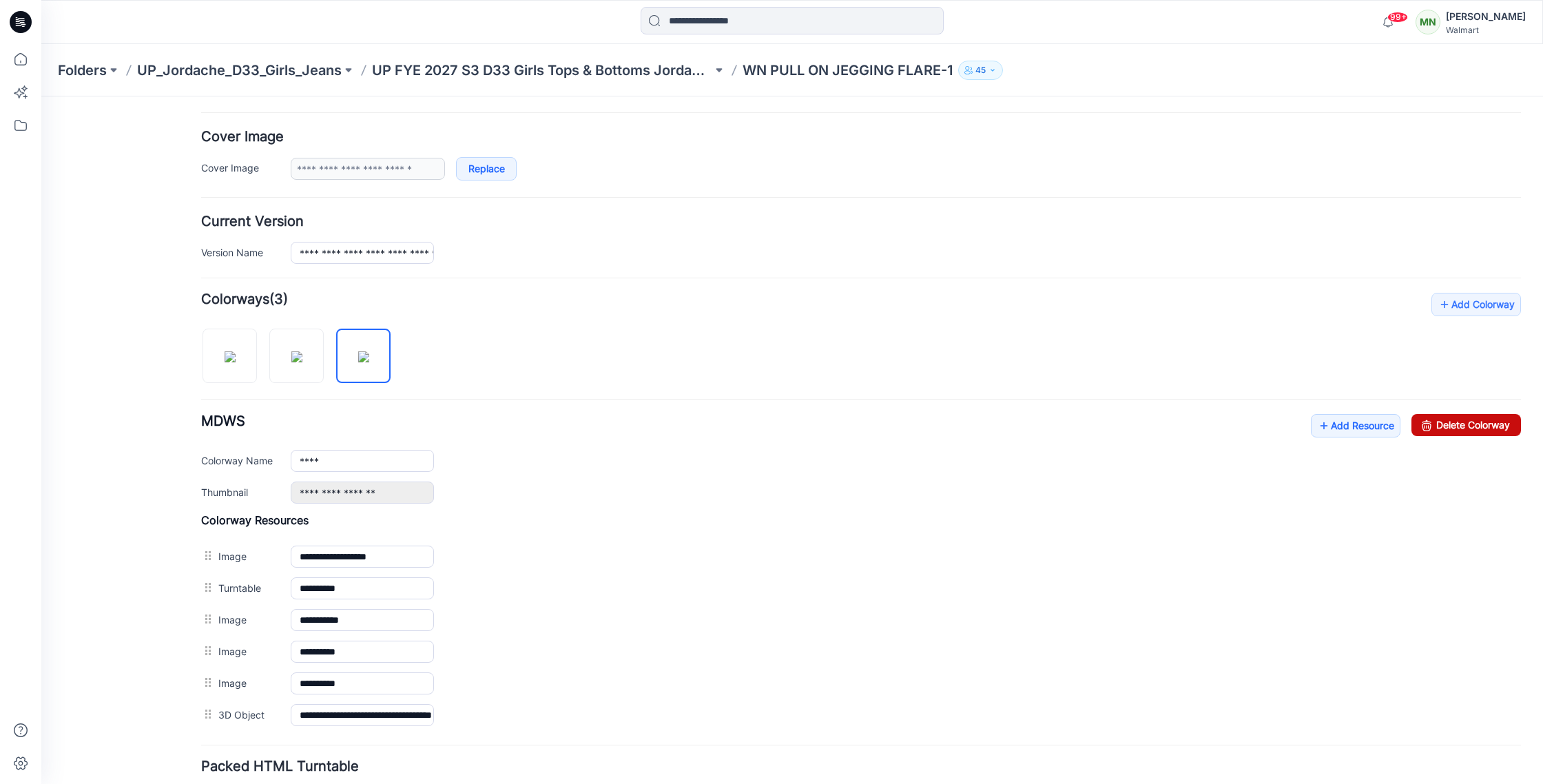
click at [1494, 428] on link "Delete Colorway" at bounding box center [1466, 425] width 110 height 22
type input "**********"
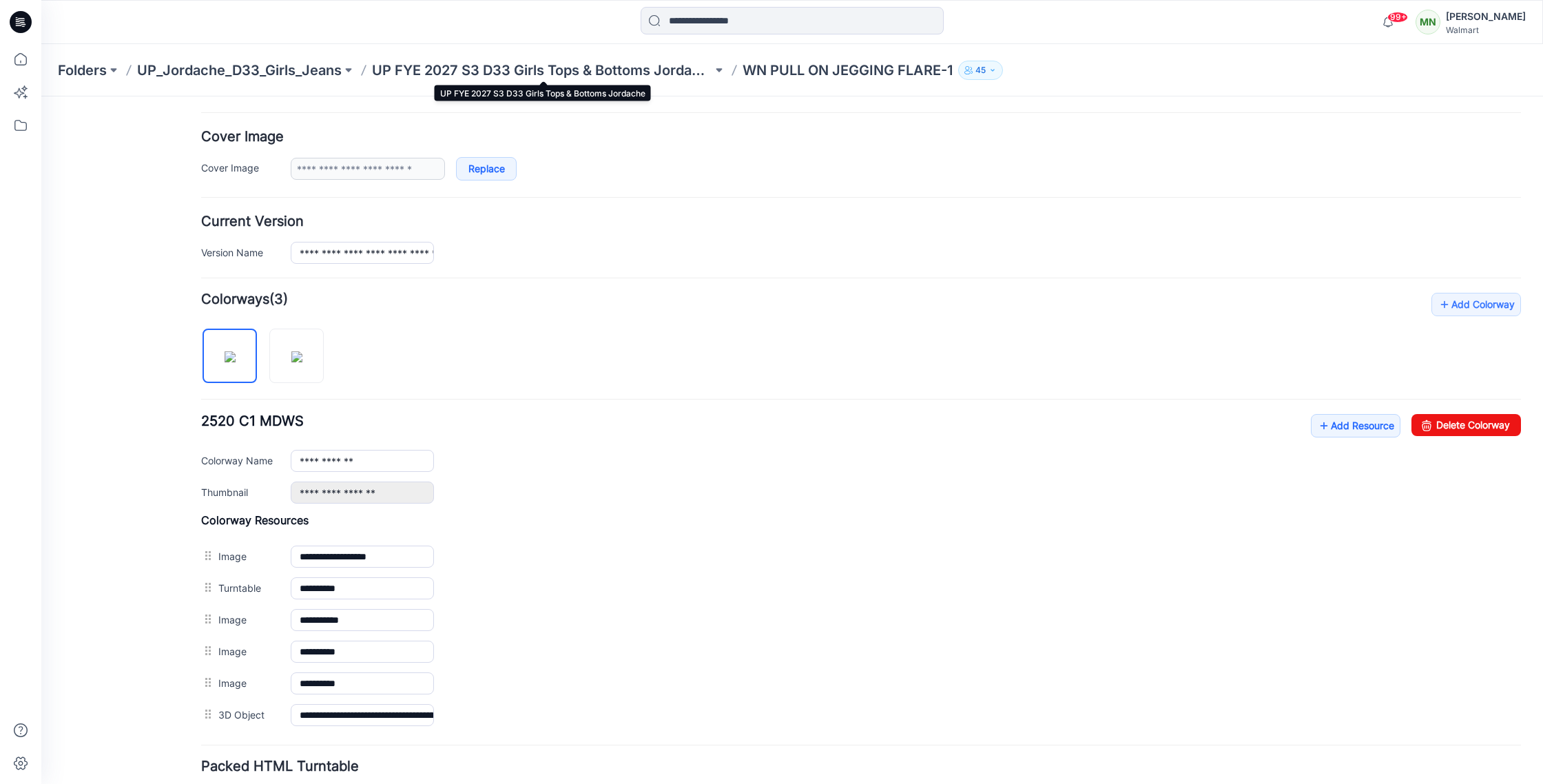
click at [494, 67] on p "UP FYE 2027 S3 D33 Girls Tops & Bottoms Jordache" at bounding box center [542, 70] width 341 height 20
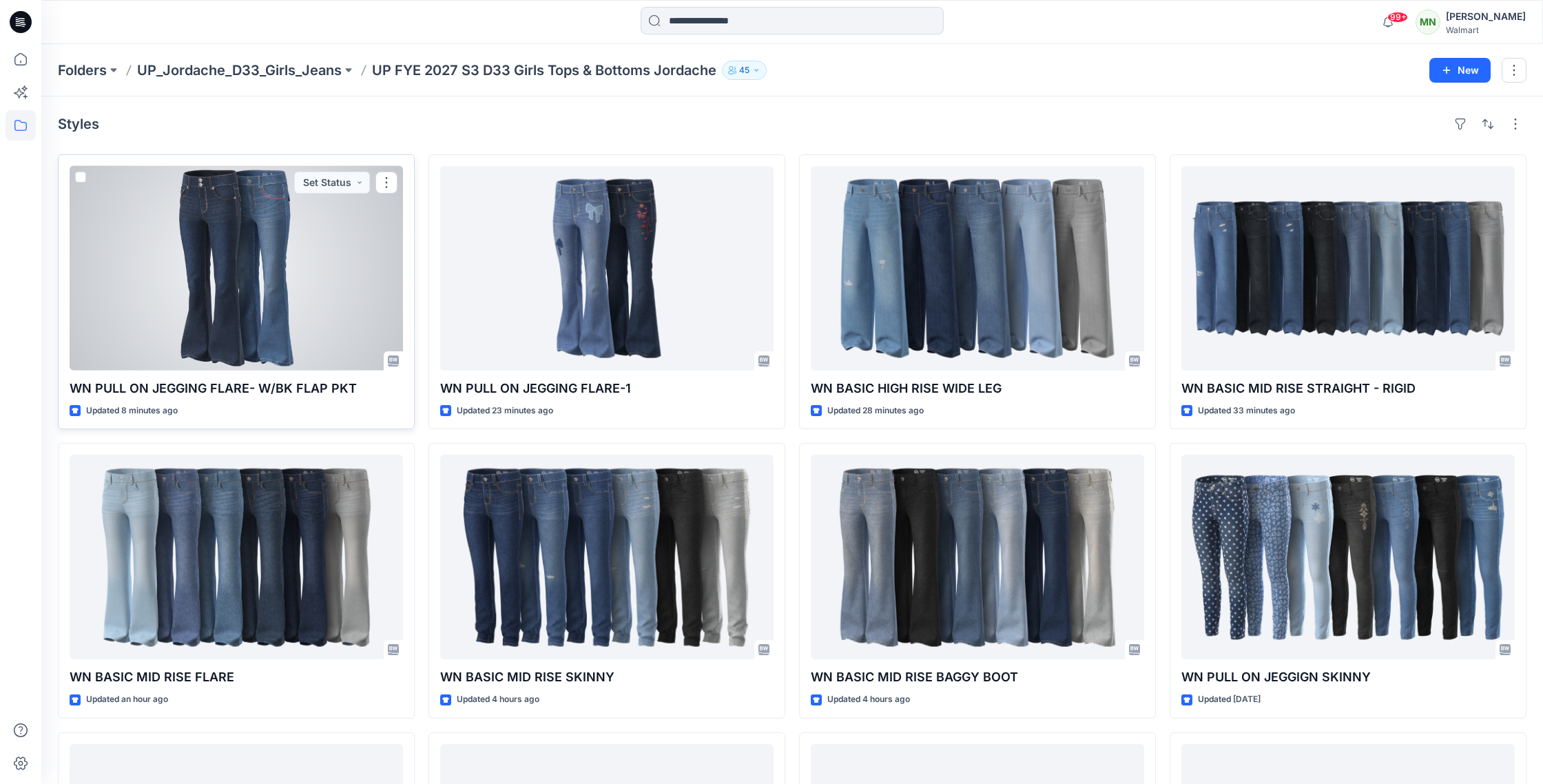
click at [356, 243] on div at bounding box center [236, 268] width 333 height 205
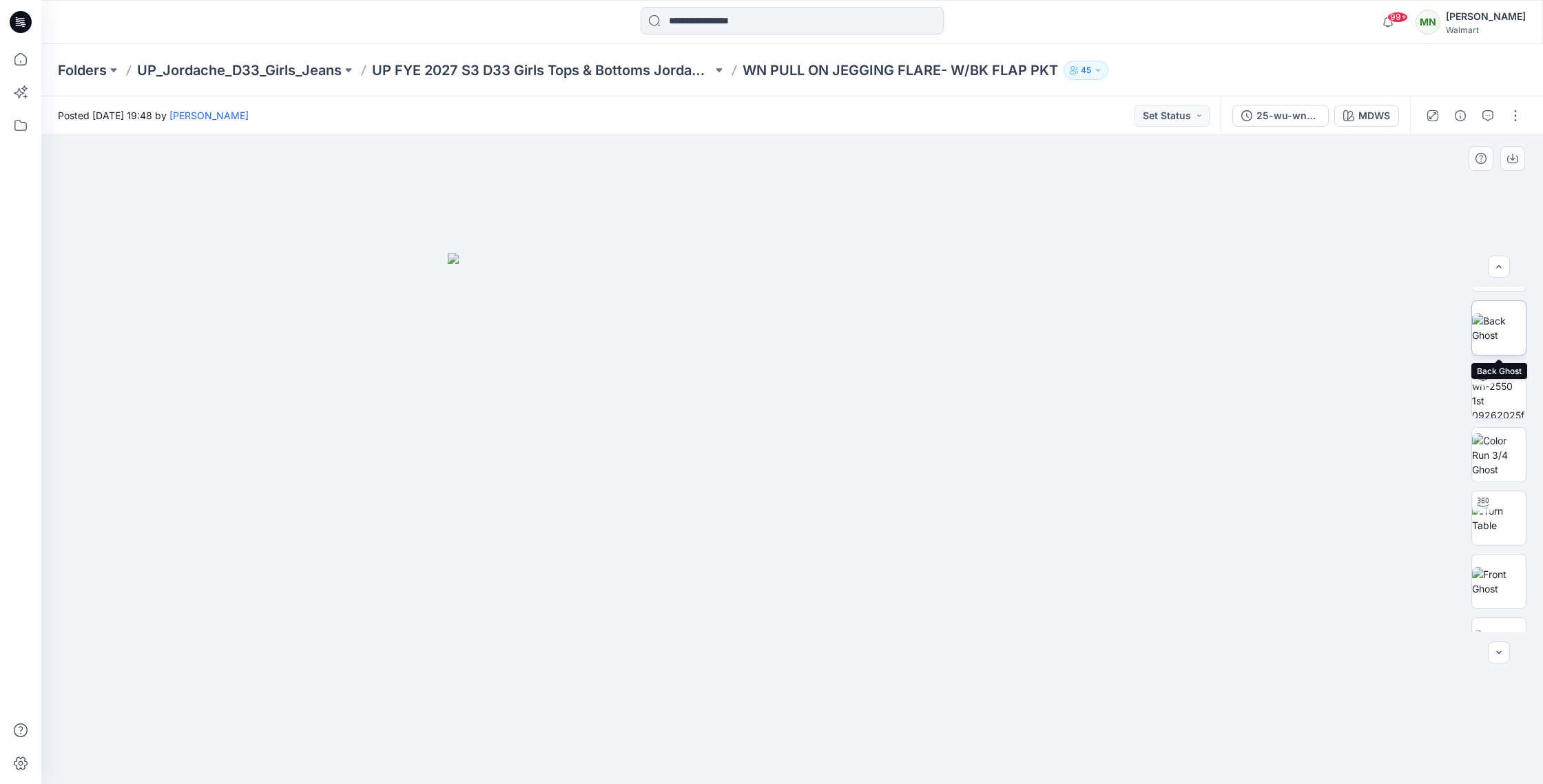
scroll to position [242, 0]
click at [1502, 452] on img at bounding box center [1499, 453] width 54 height 43
drag, startPoint x: 1501, startPoint y: 509, endPoint x: 1529, endPoint y: 599, distance: 94.3
click at [1501, 513] on img at bounding box center [1499, 516] width 54 height 29
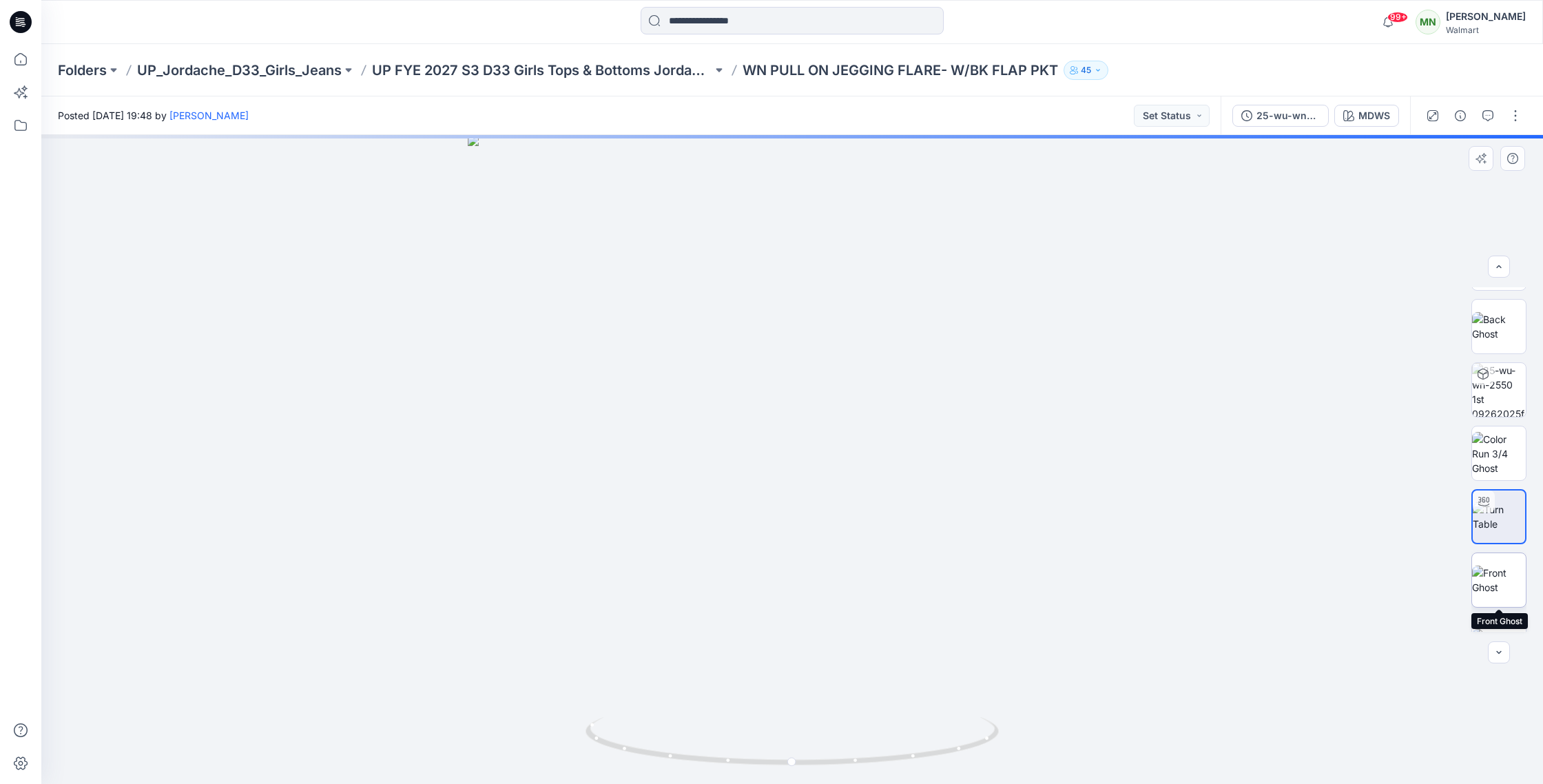
click at [1500, 566] on img at bounding box center [1499, 580] width 54 height 29
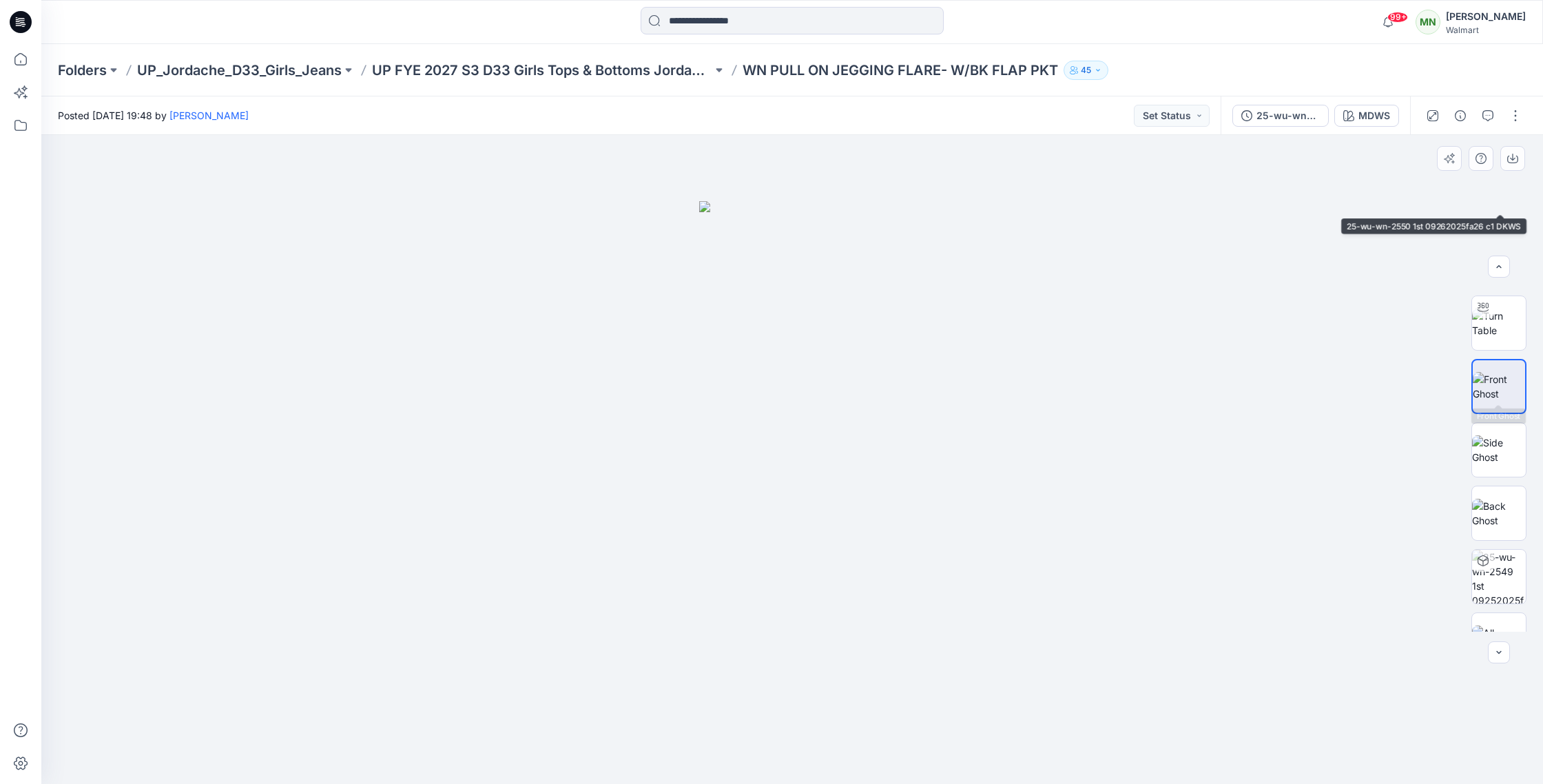
scroll to position [471, 0]
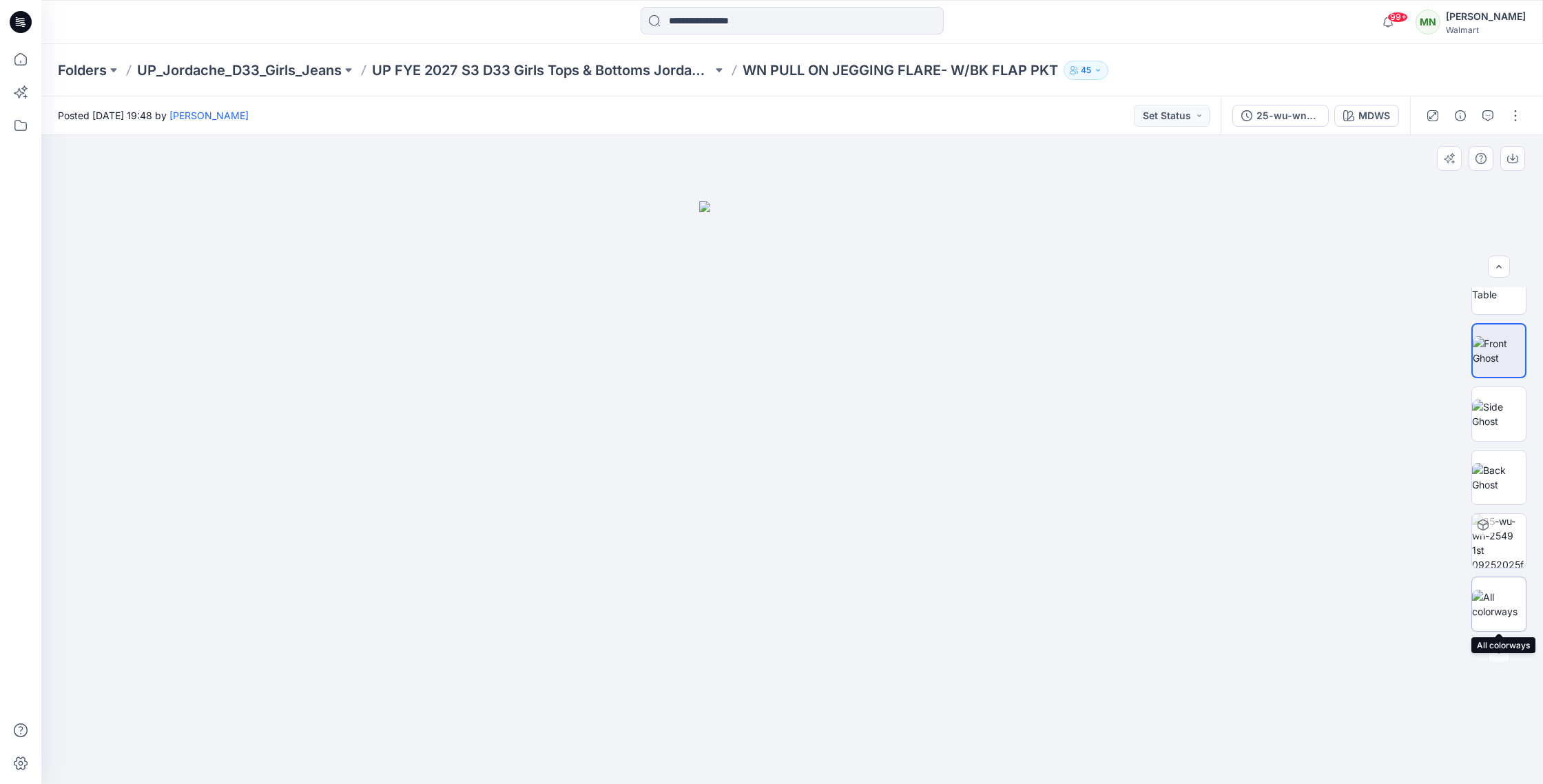
click at [1509, 601] on img at bounding box center [1499, 604] width 54 height 29
click at [1521, 116] on button "button" at bounding box center [1516, 116] width 22 height 22
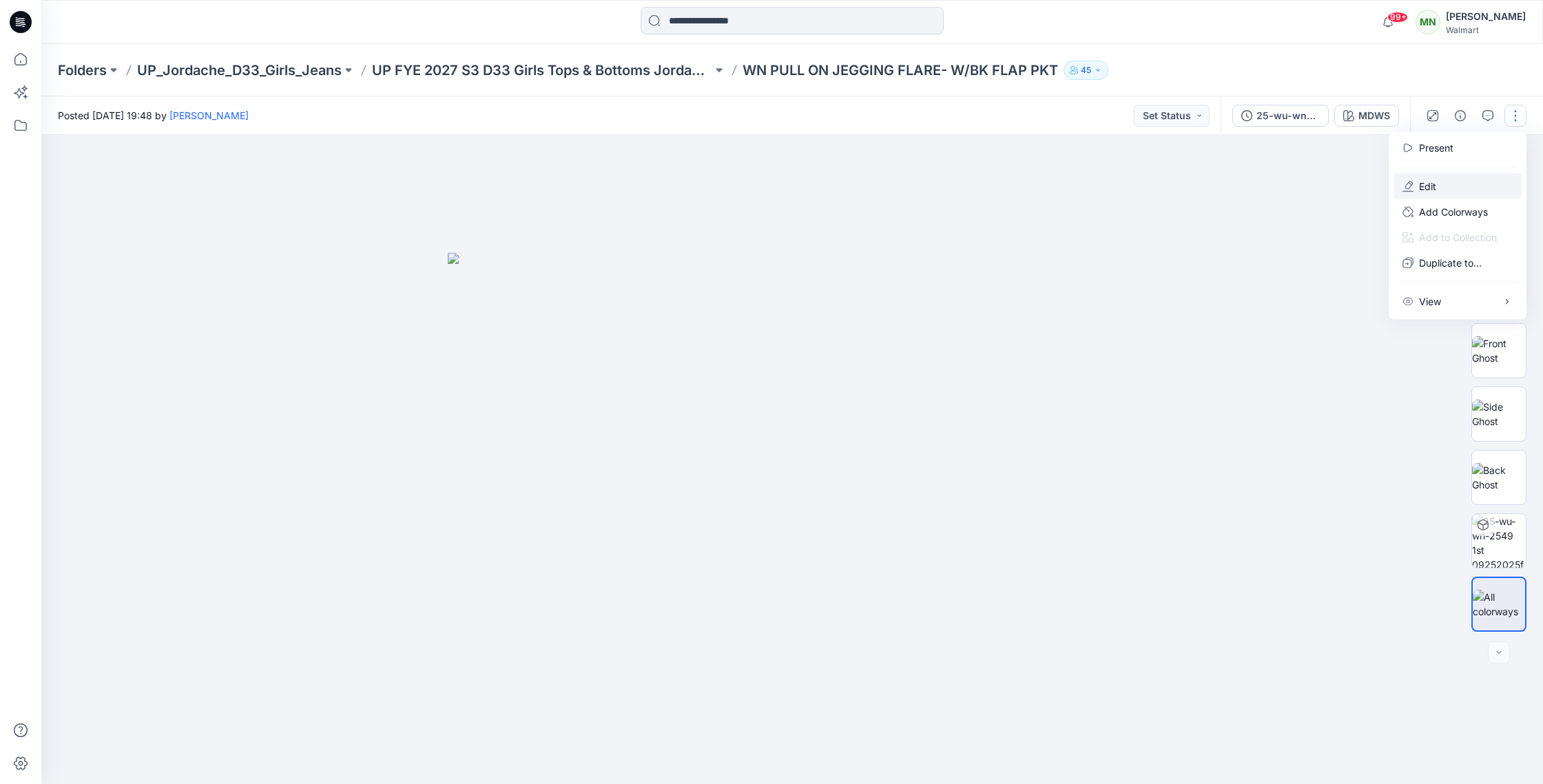
click at [1441, 189] on button "Edit" at bounding box center [1457, 186] width 127 height 25
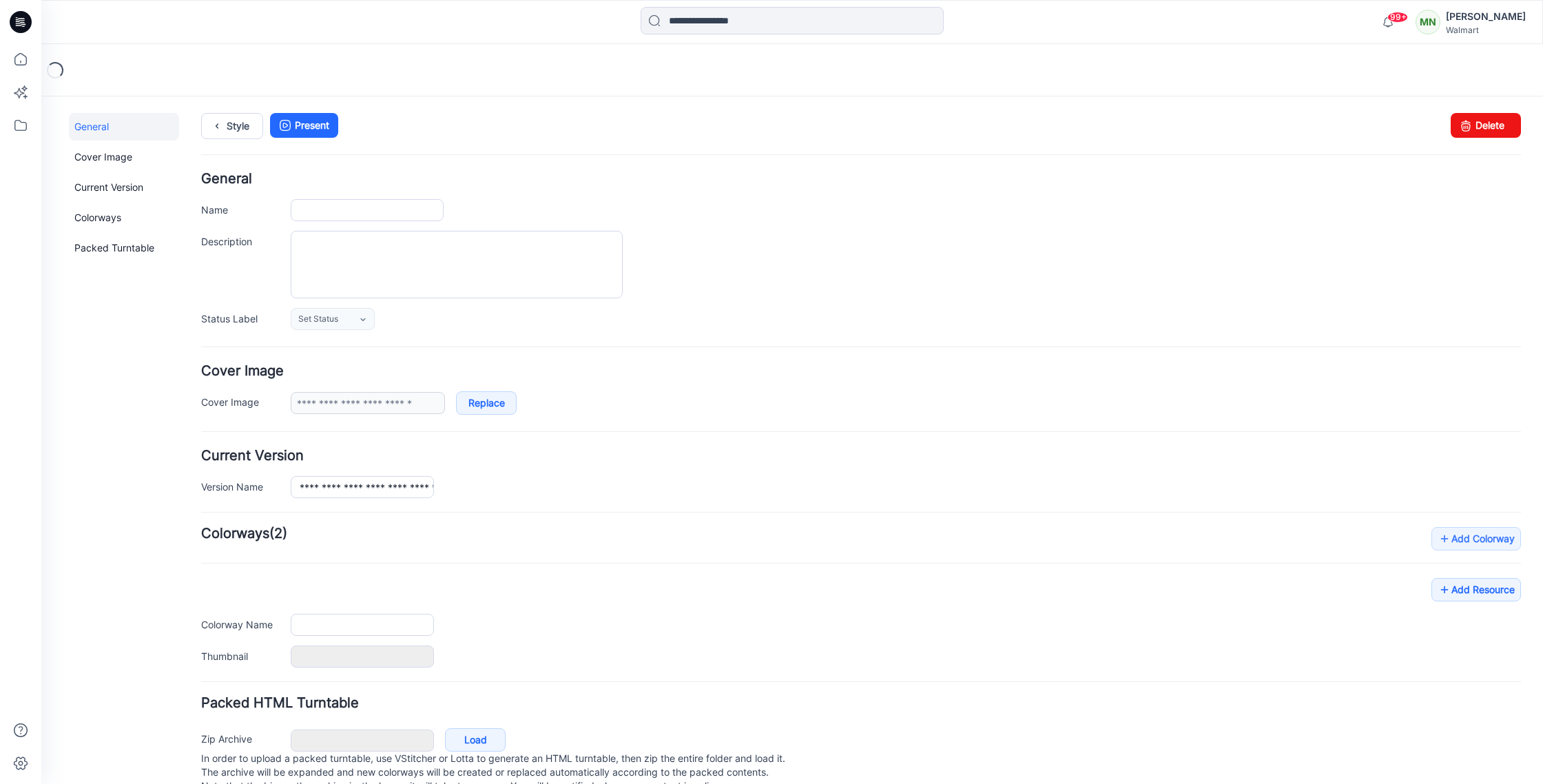
type input "**********"
type input "****"
type input "**********"
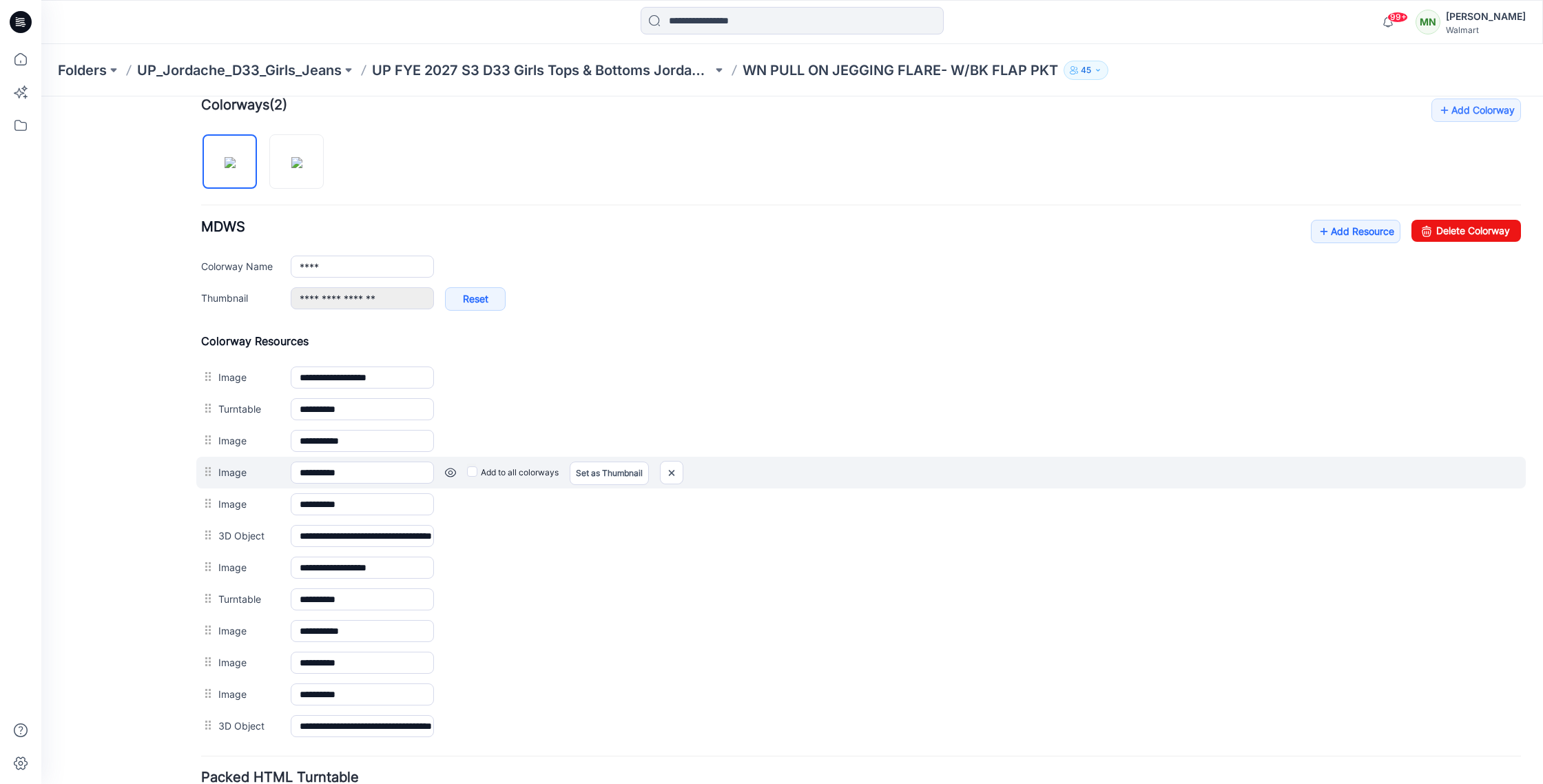
scroll to position [431, 0]
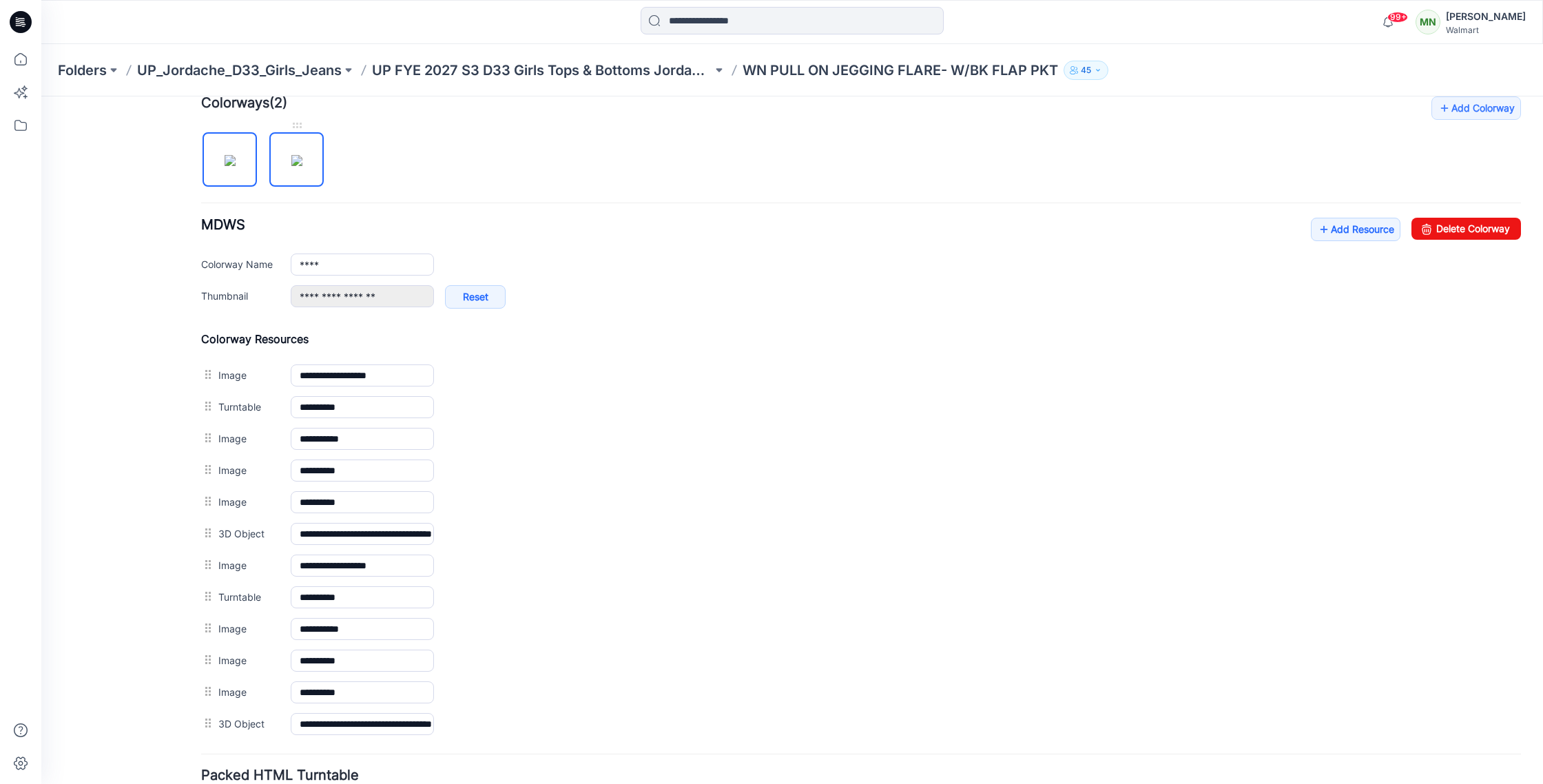
click at [295, 160] on img at bounding box center [297, 160] width 11 height 11
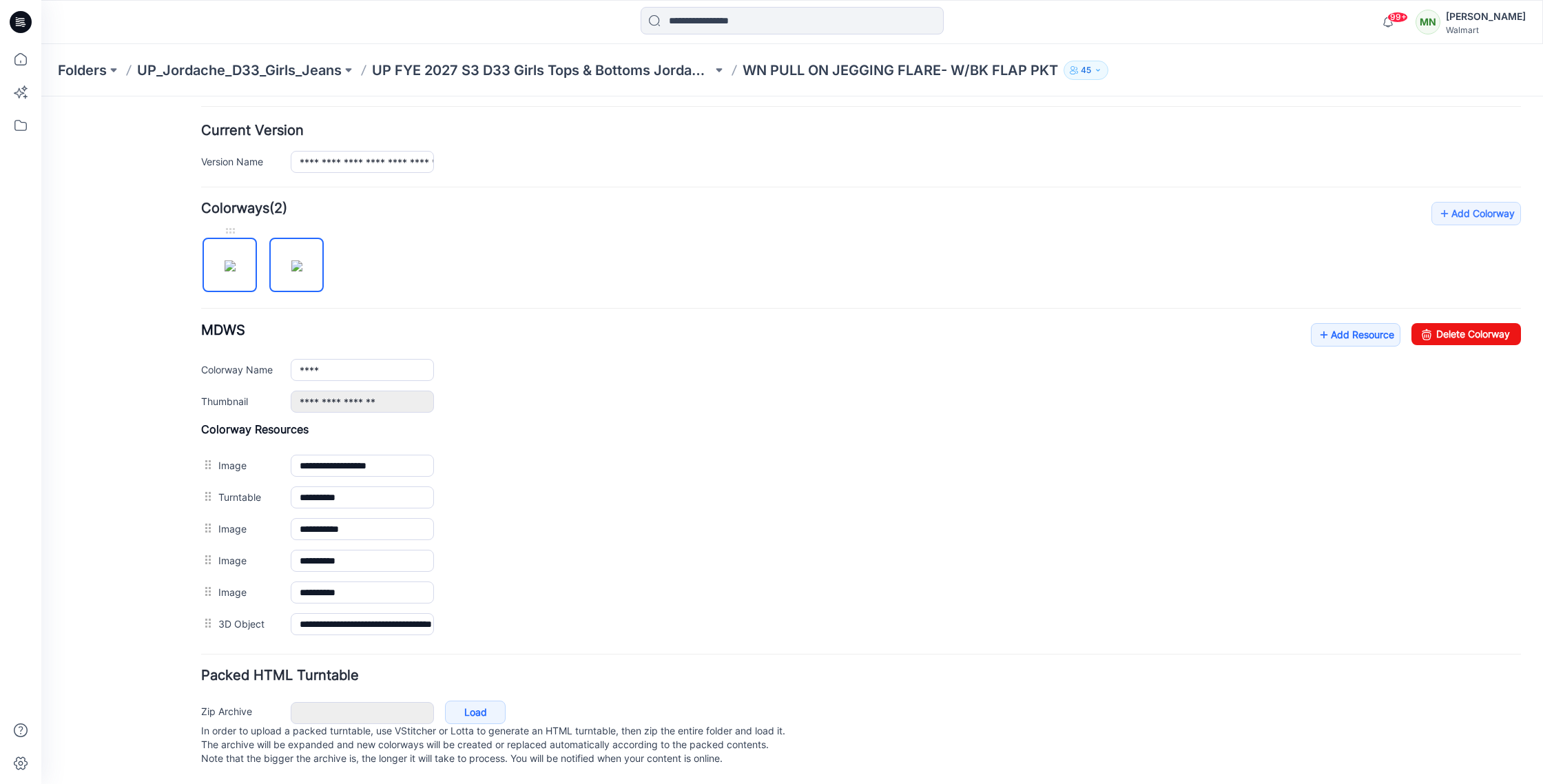
click at [224, 260] on img at bounding box center [229, 265] width 11 height 11
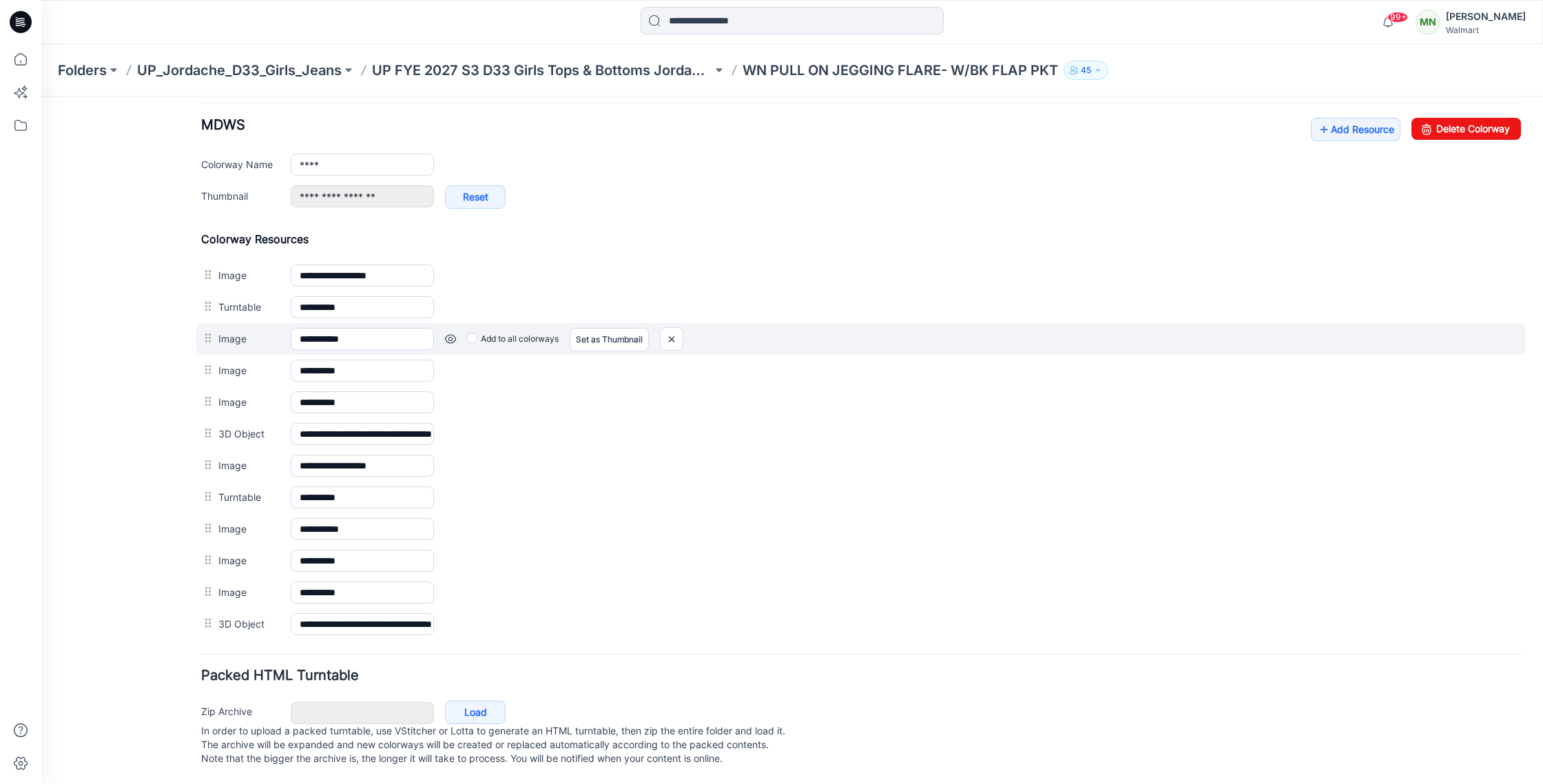
scroll to position [544, 0]
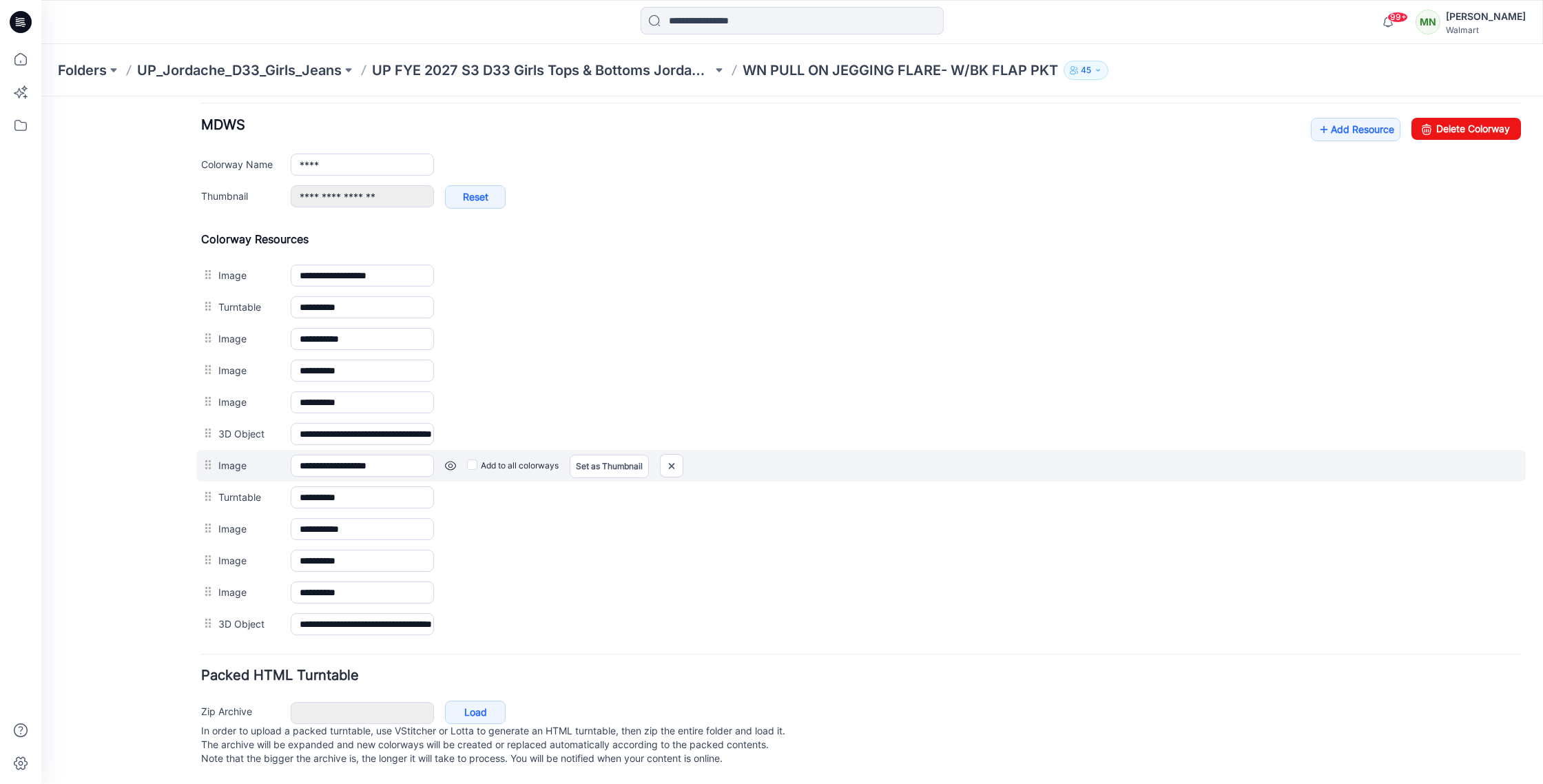
click at [452, 460] on link at bounding box center [450, 465] width 11 height 11
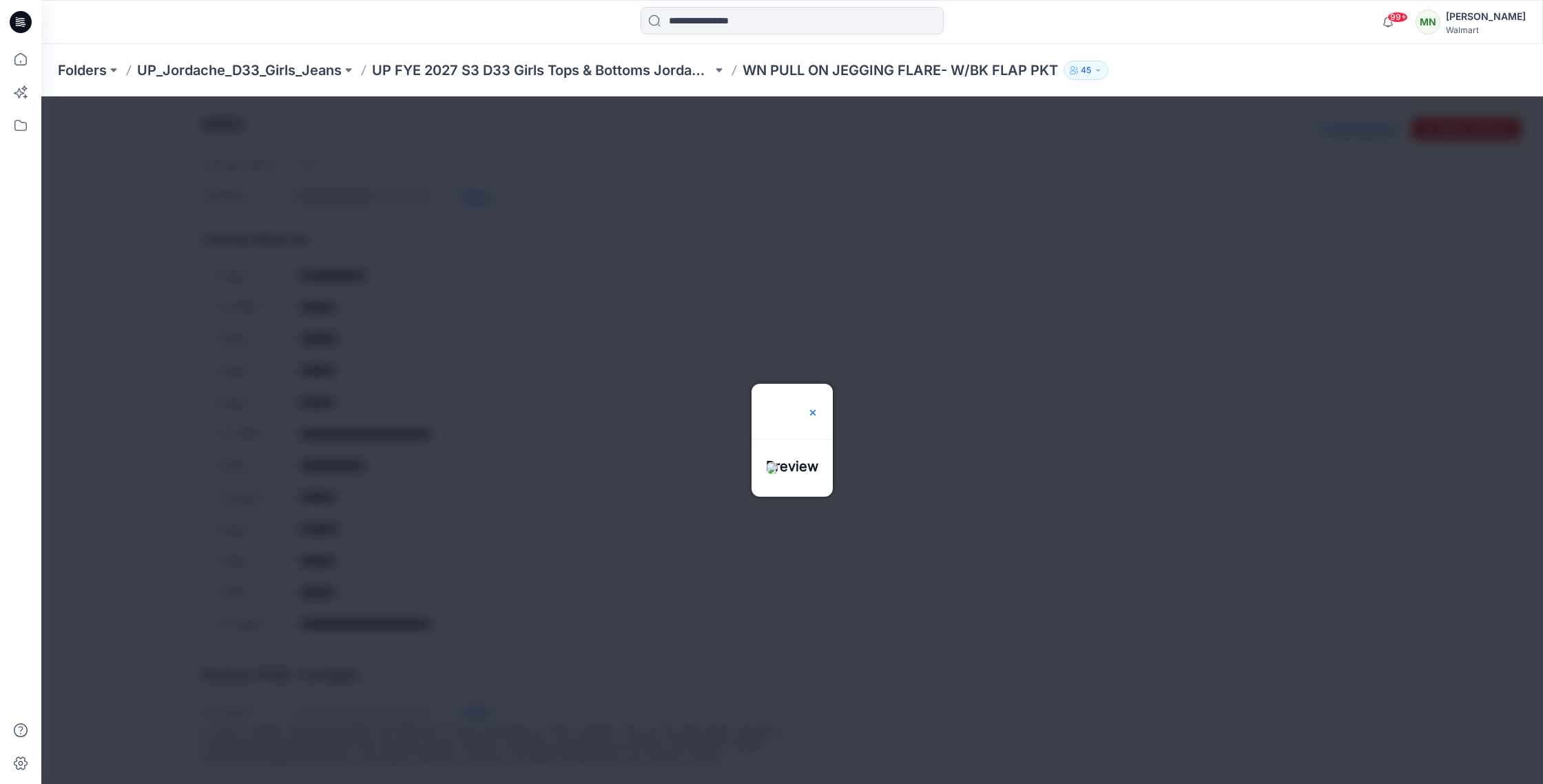
click at [818, 407] on img at bounding box center [812, 412] width 11 height 11
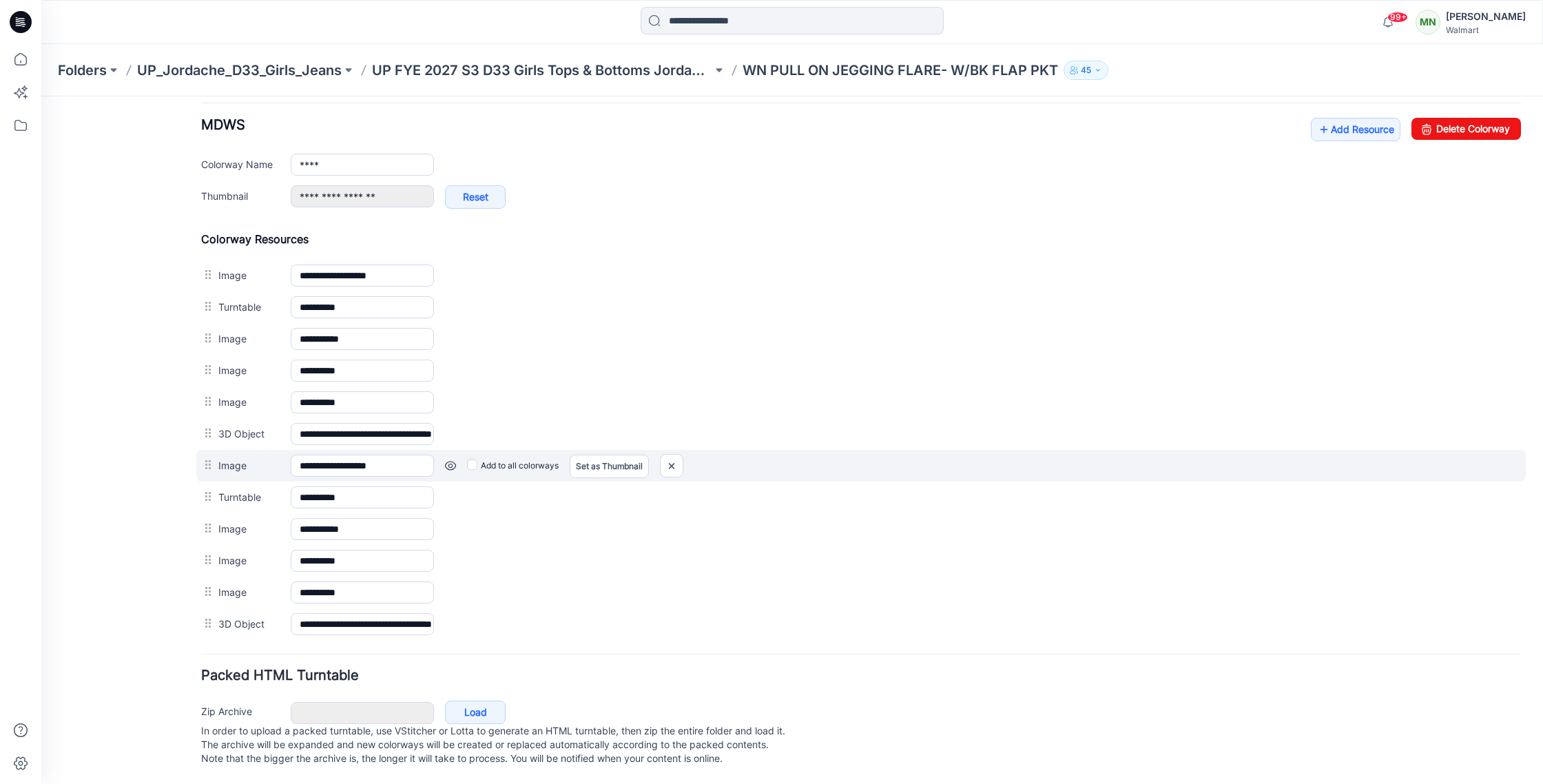
click at [449, 460] on link at bounding box center [450, 465] width 11 height 11
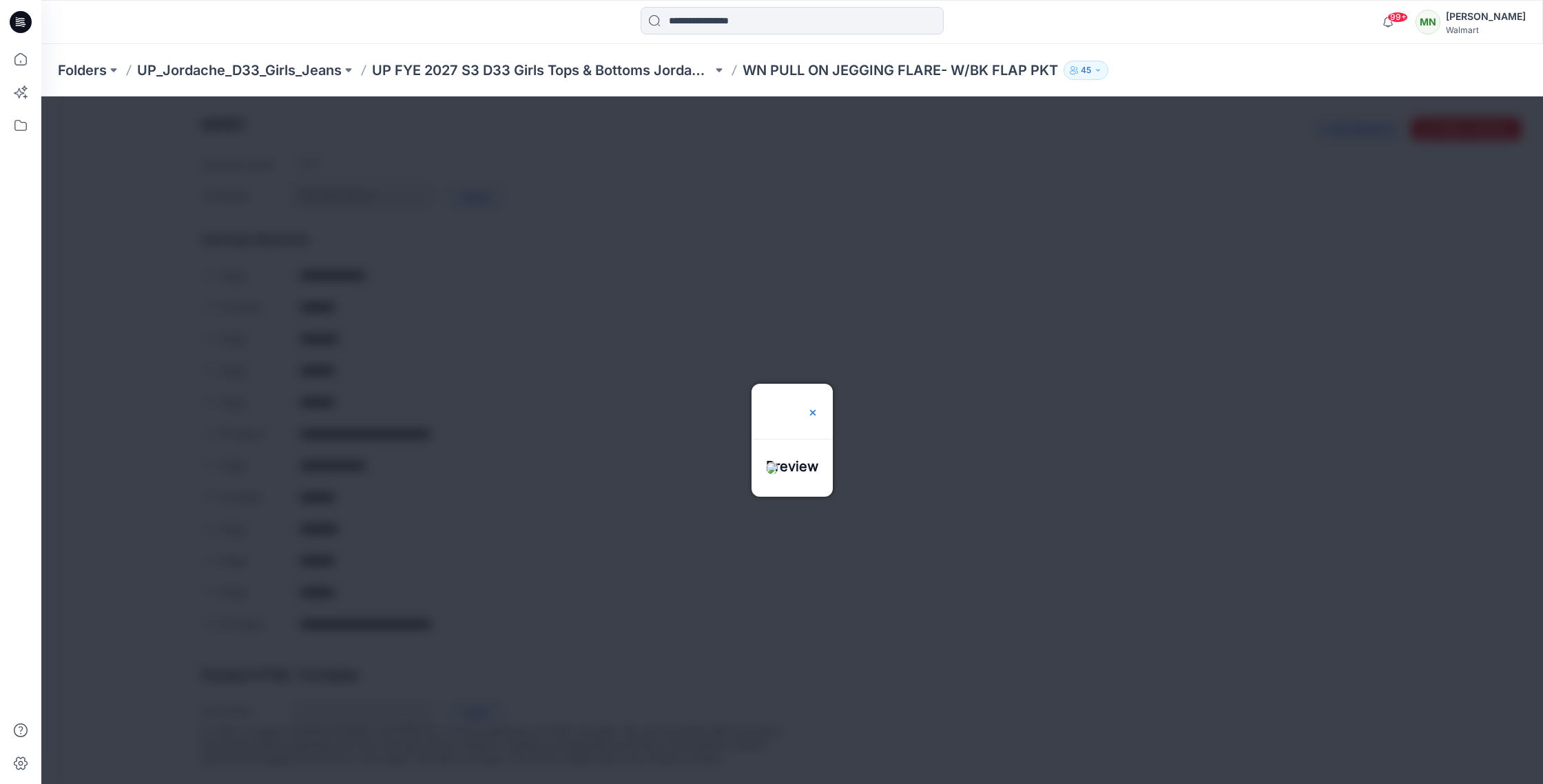
click at [818, 407] on img at bounding box center [812, 412] width 11 height 11
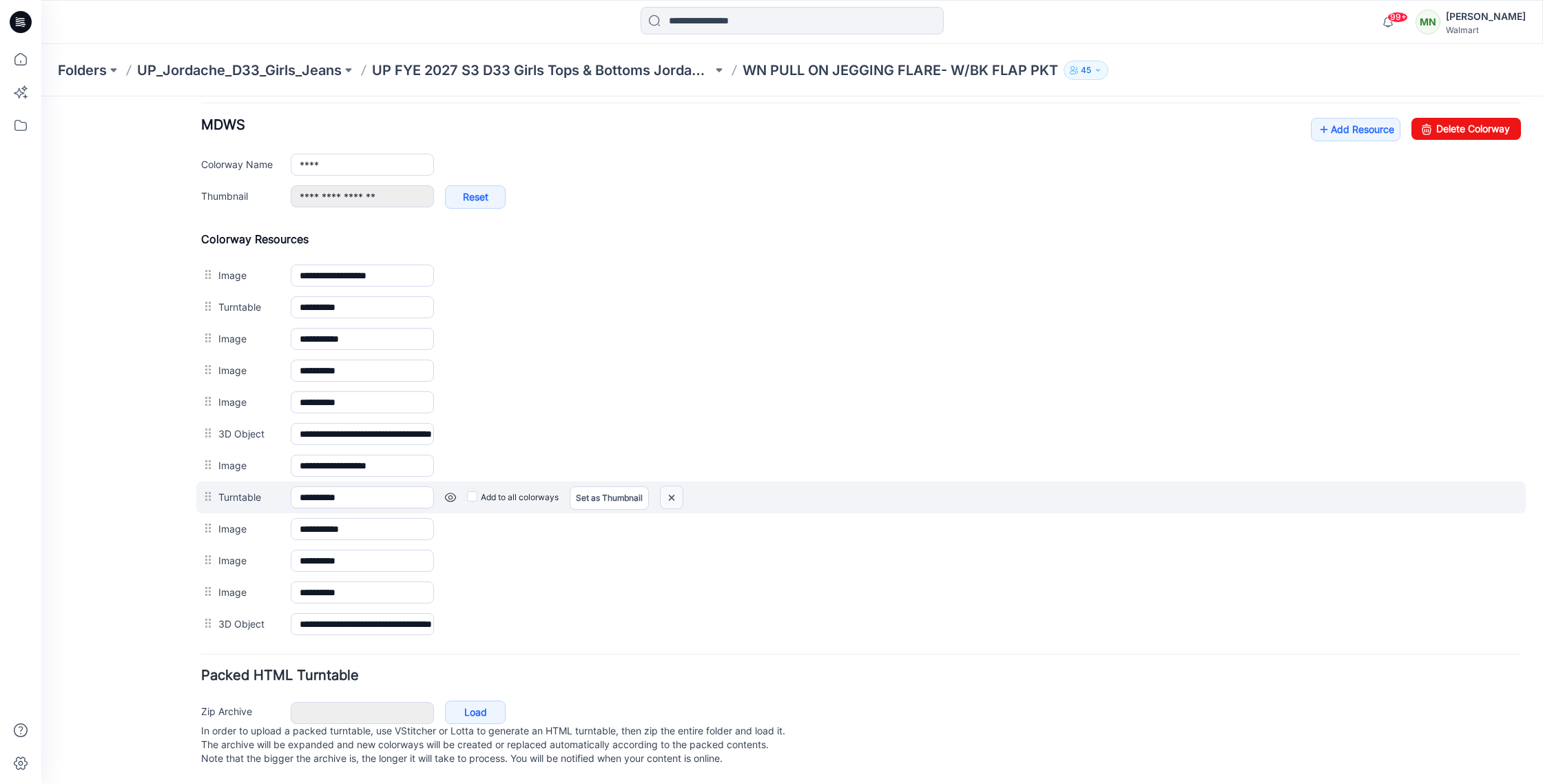
click at [666, 486] on img at bounding box center [672, 497] width 22 height 23
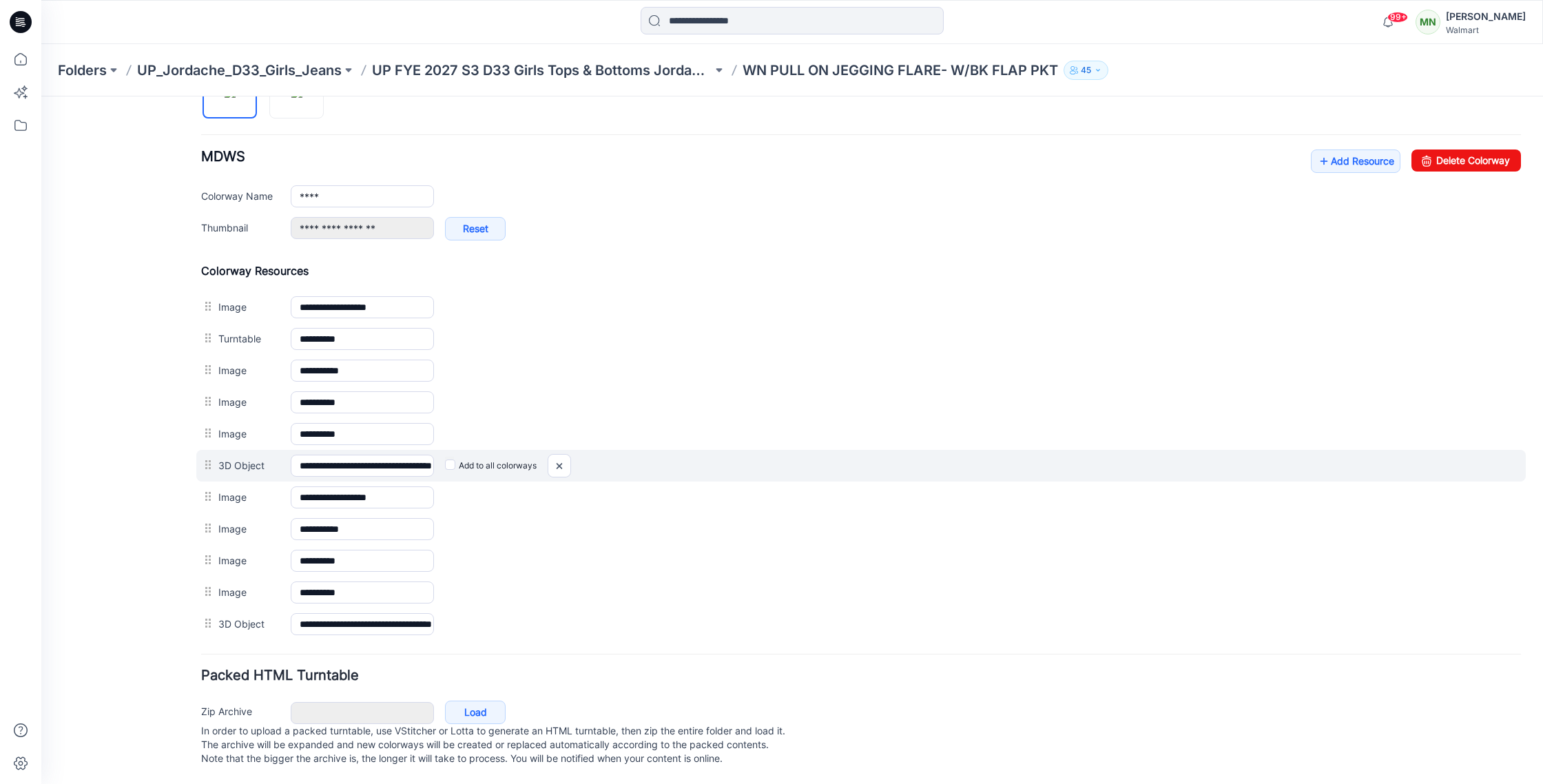
scroll to position [513, 0]
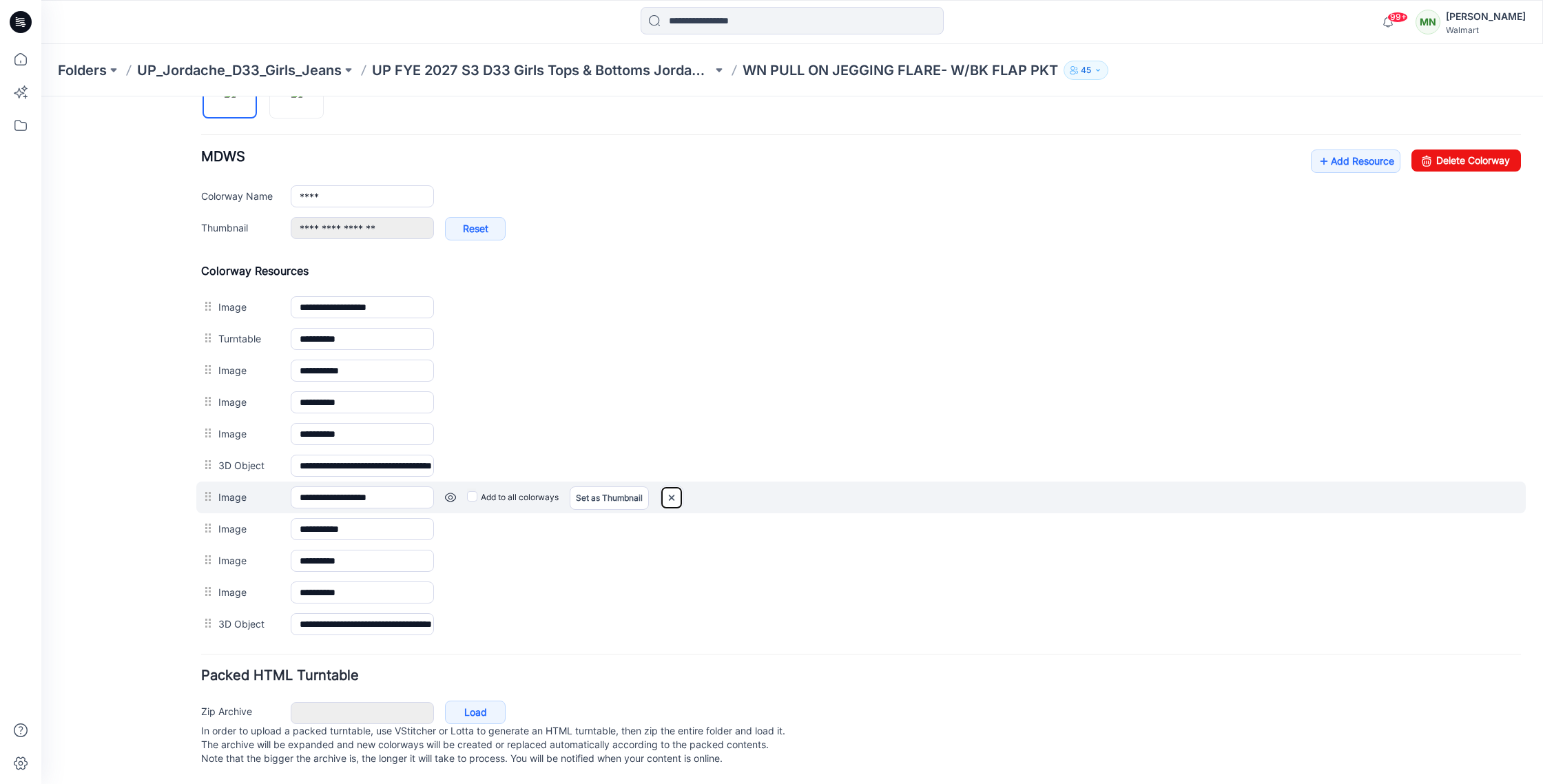
click at [674, 486] on img at bounding box center [672, 497] width 22 height 23
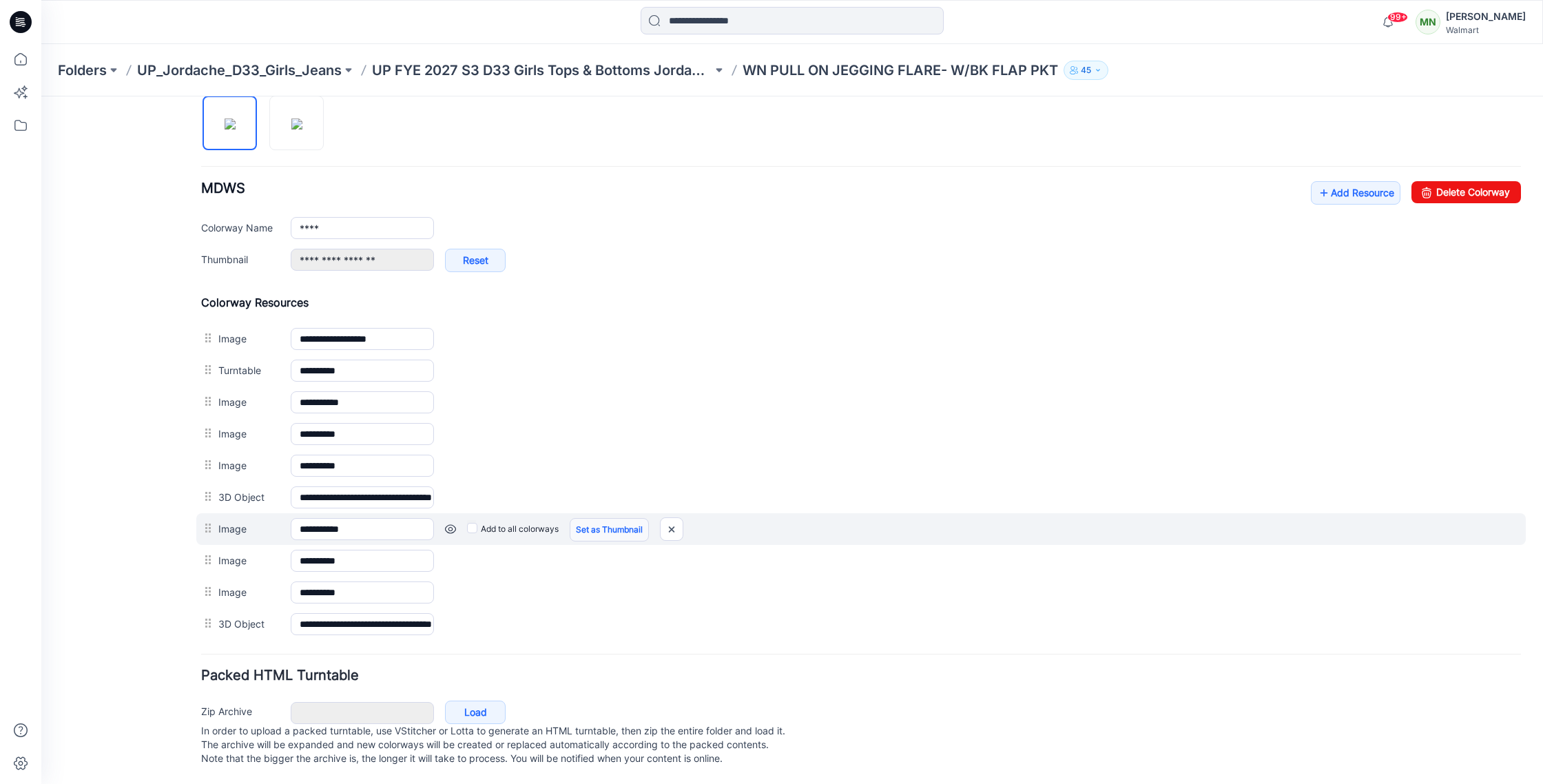
scroll to position [466, 0]
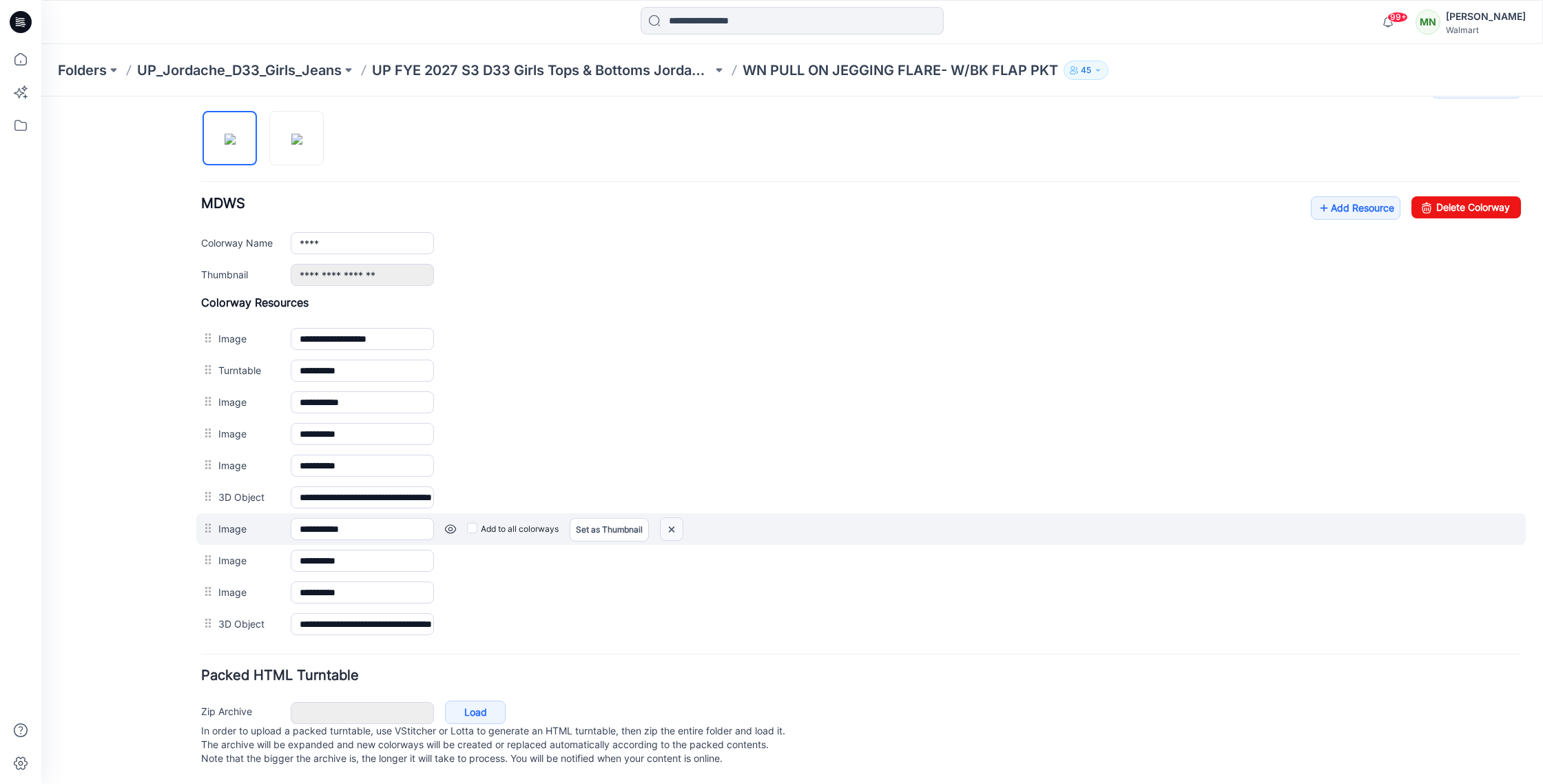
click at [675, 518] on img at bounding box center [672, 529] width 22 height 23
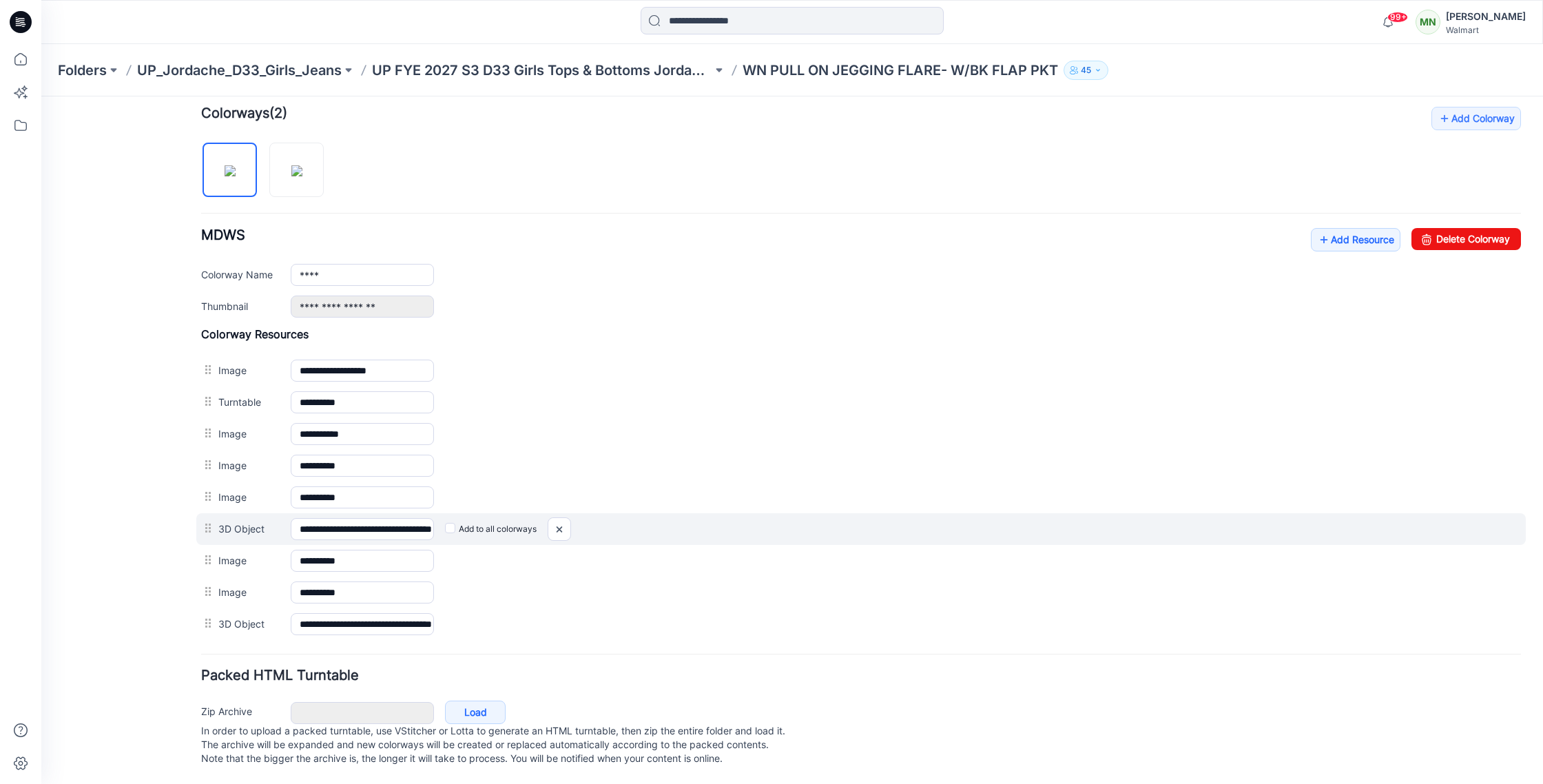
scroll to position [435, 0]
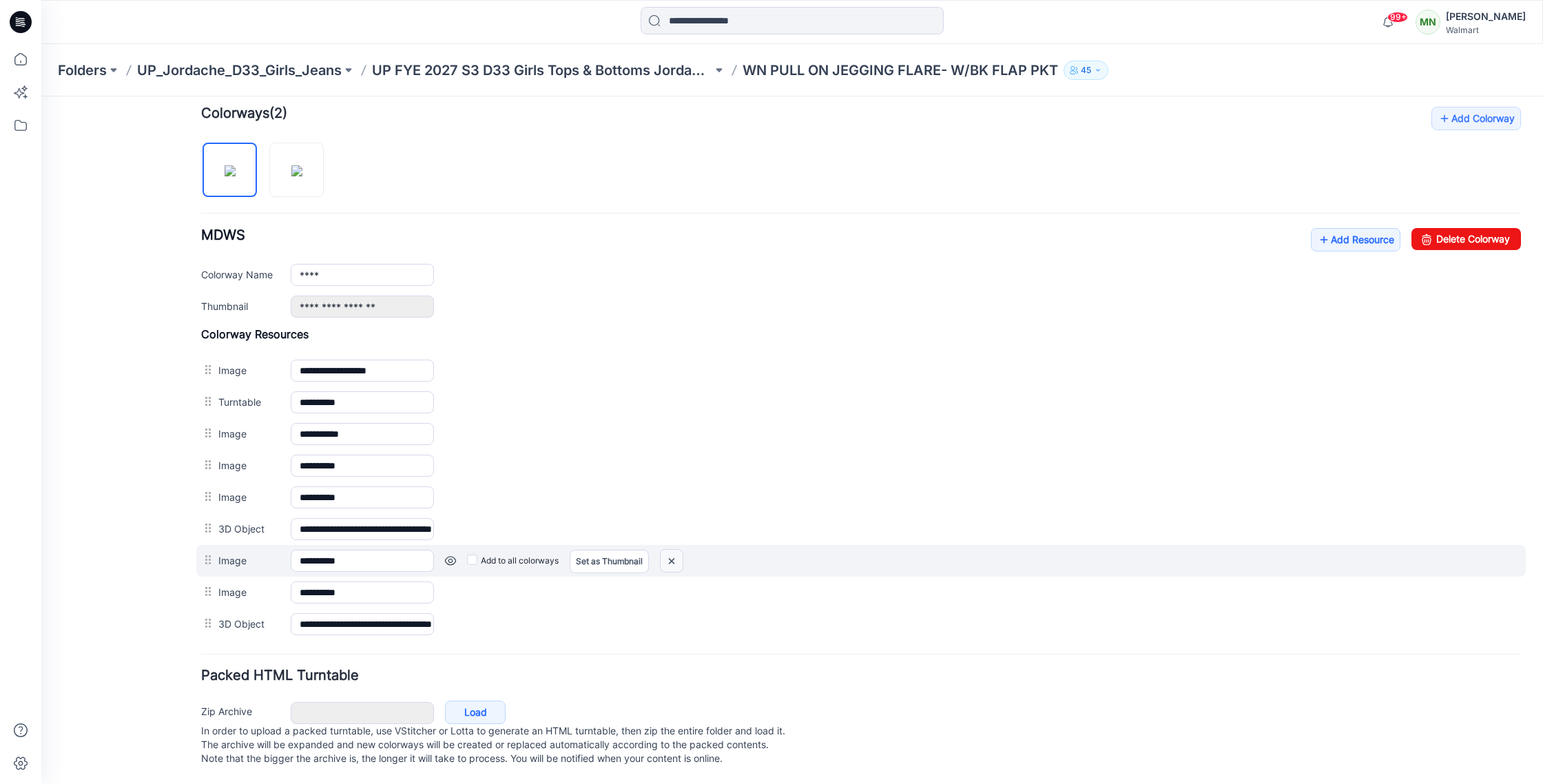
click at [674, 550] on img at bounding box center [672, 561] width 22 height 23
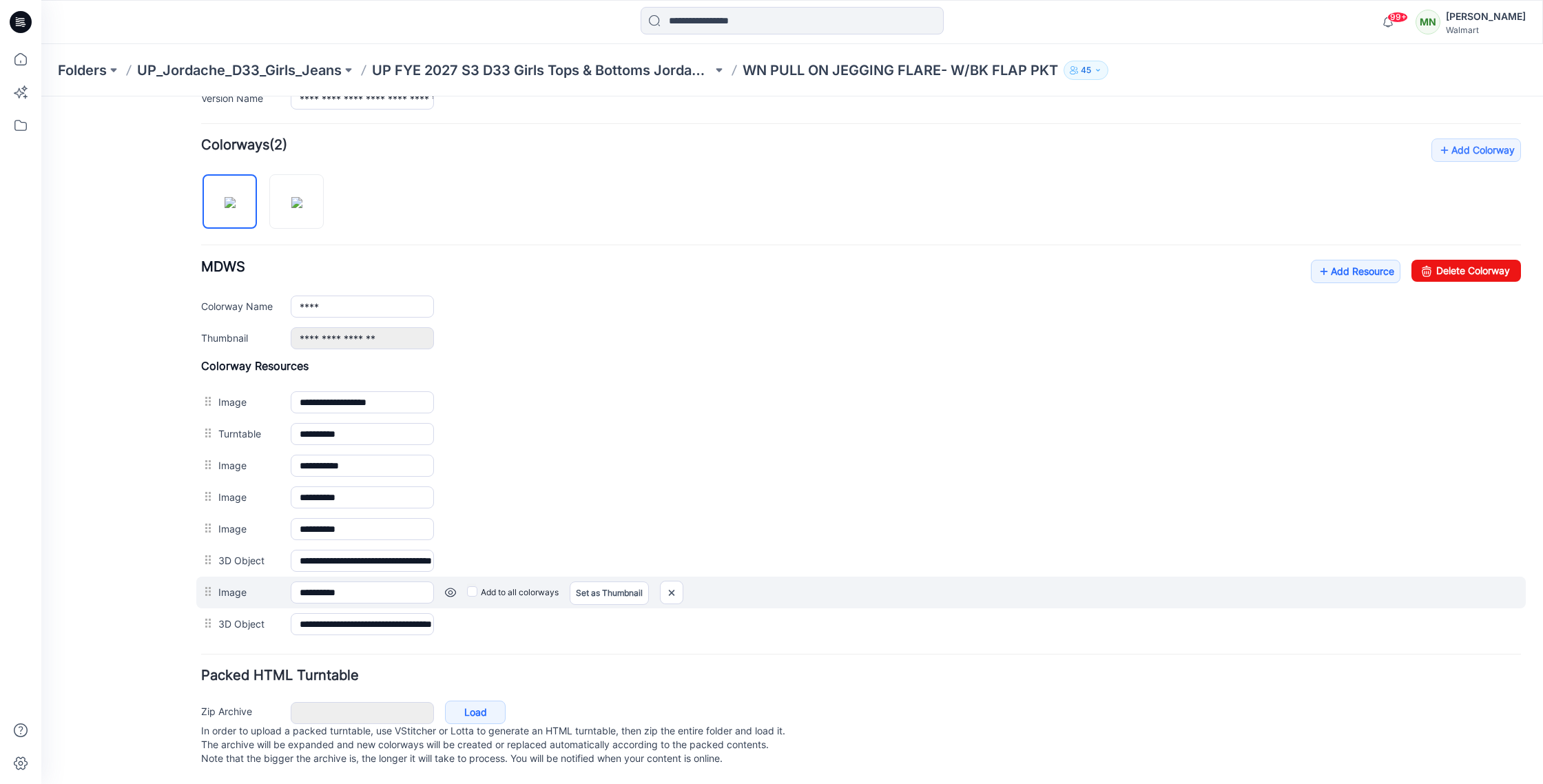
scroll to position [403, 0]
click at [672, 581] on img at bounding box center [672, 592] width 22 height 23
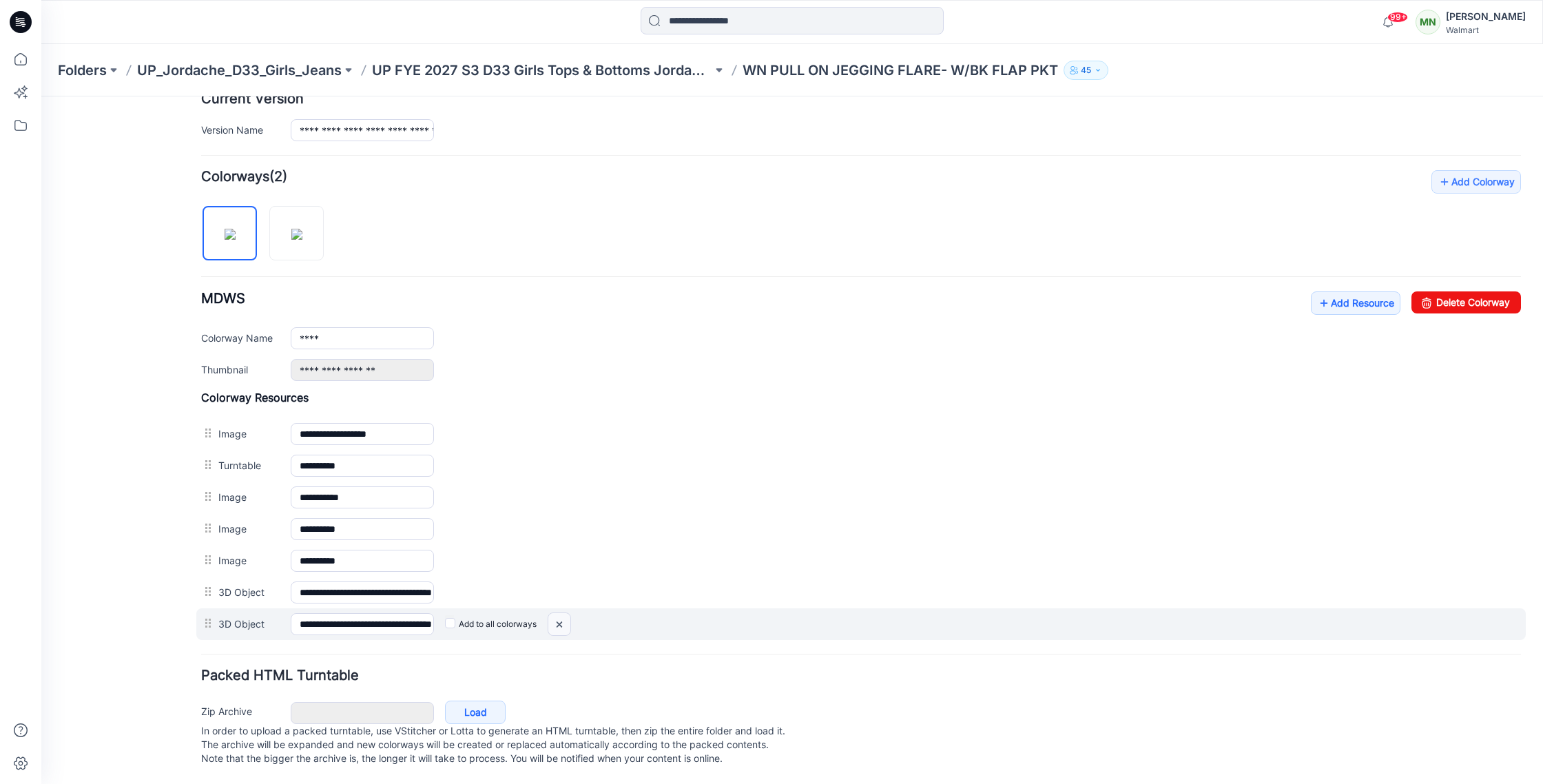
click at [565, 613] on img at bounding box center [559, 624] width 22 height 23
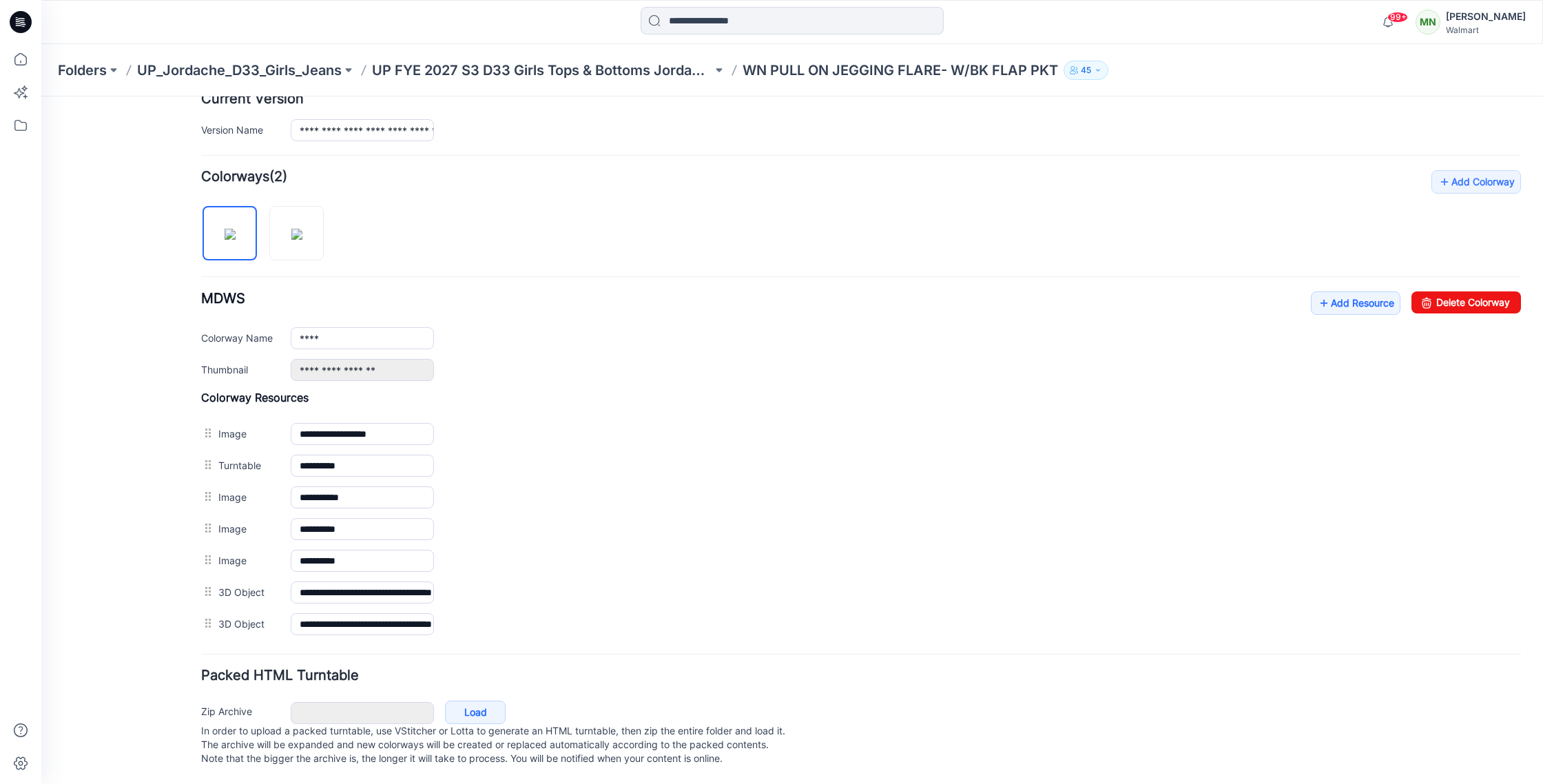
scroll to position [0, 0]
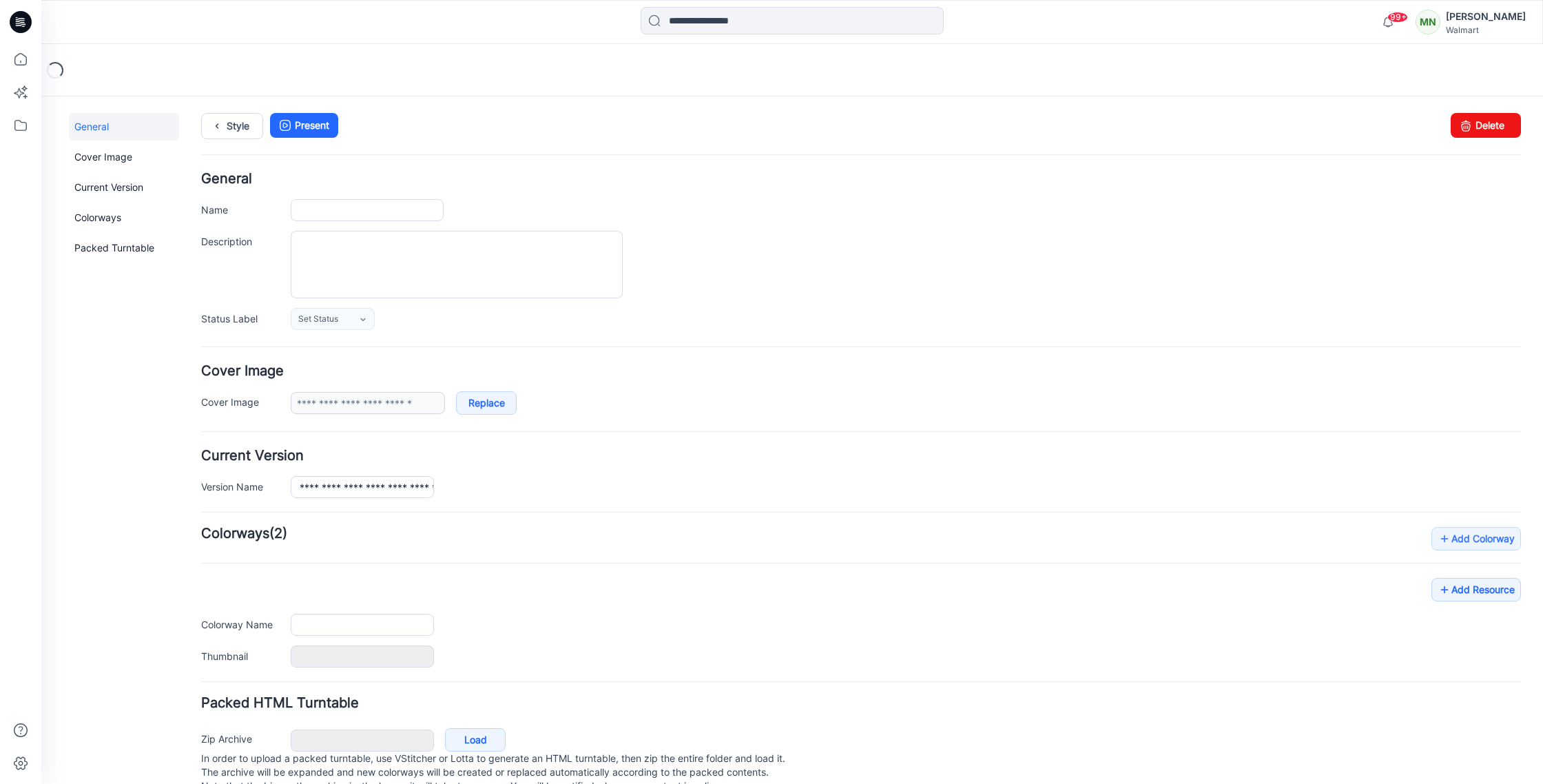
type input "**********"
type input "****"
type input "**********"
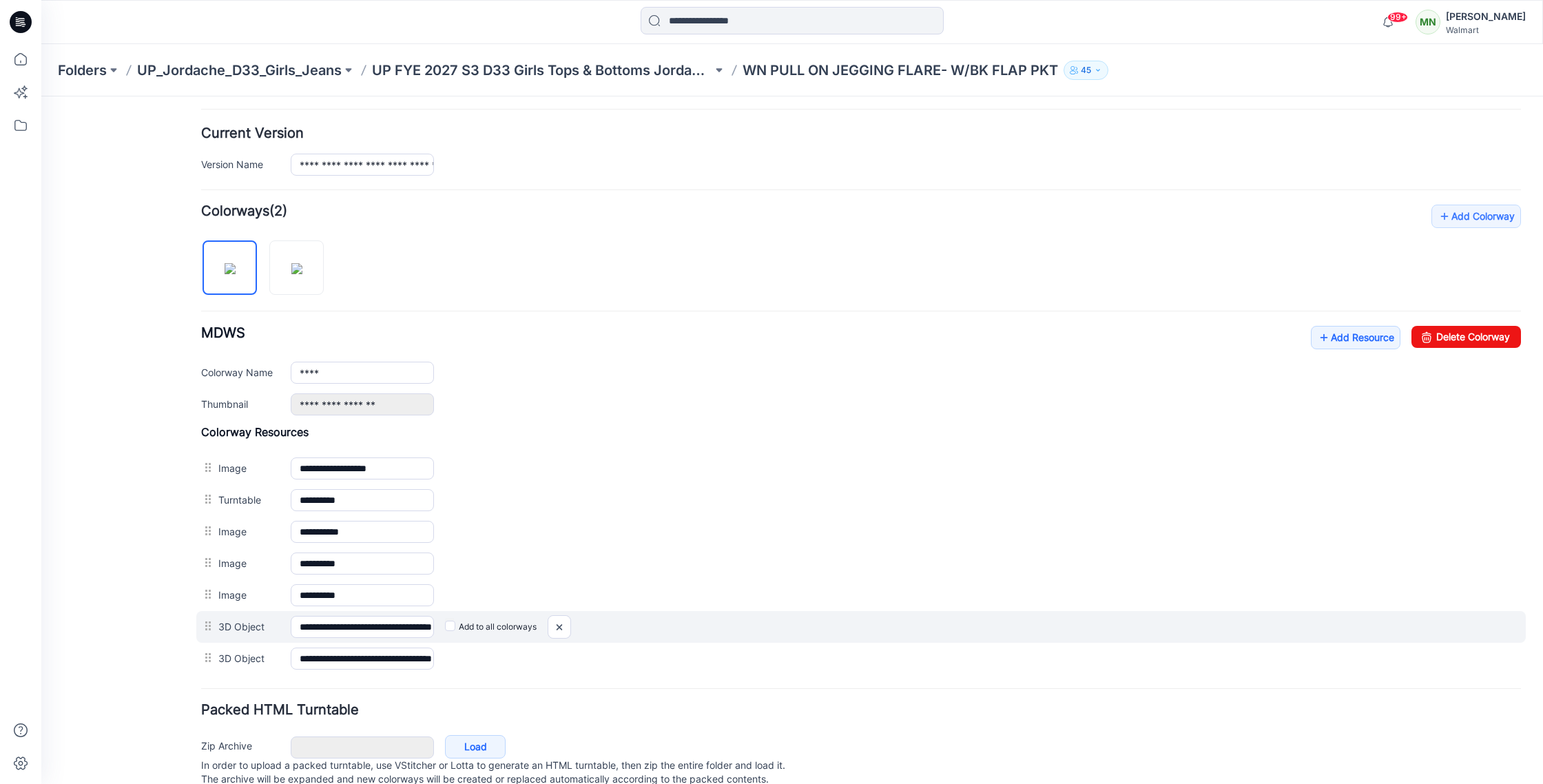
scroll to position [324, 0]
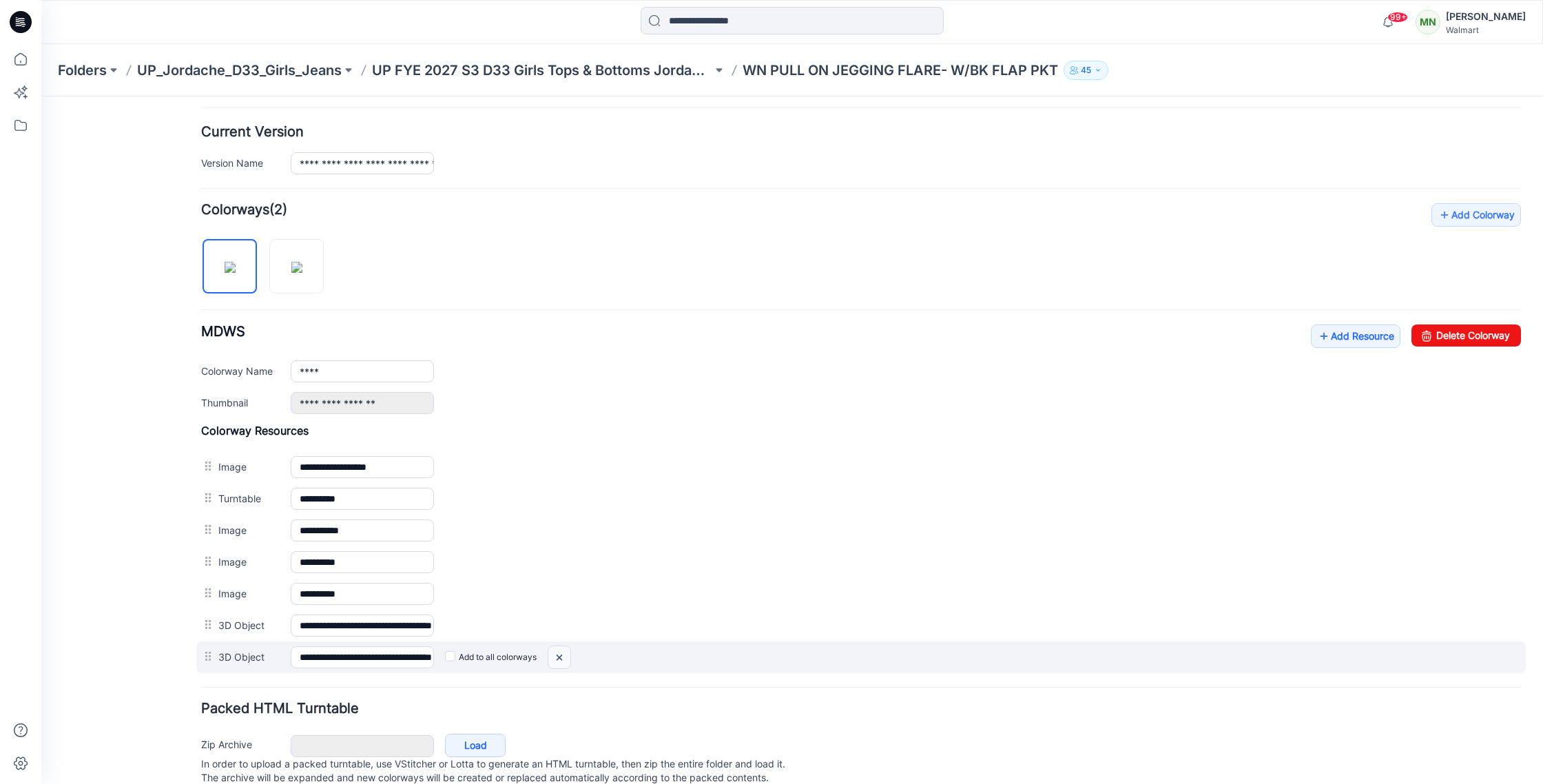
click at [561, 657] on img at bounding box center [559, 657] width 22 height 23
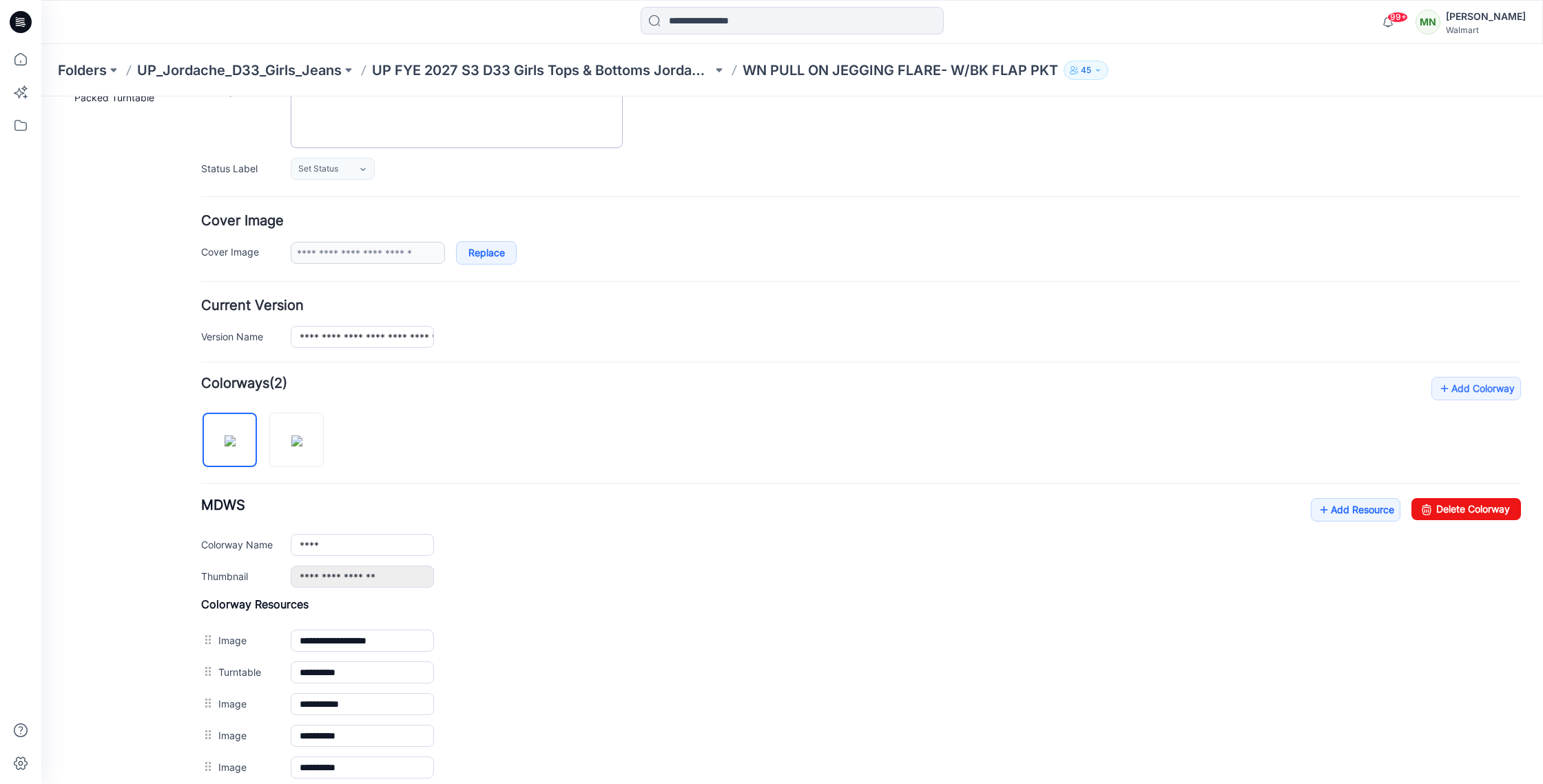
scroll to position [0, 0]
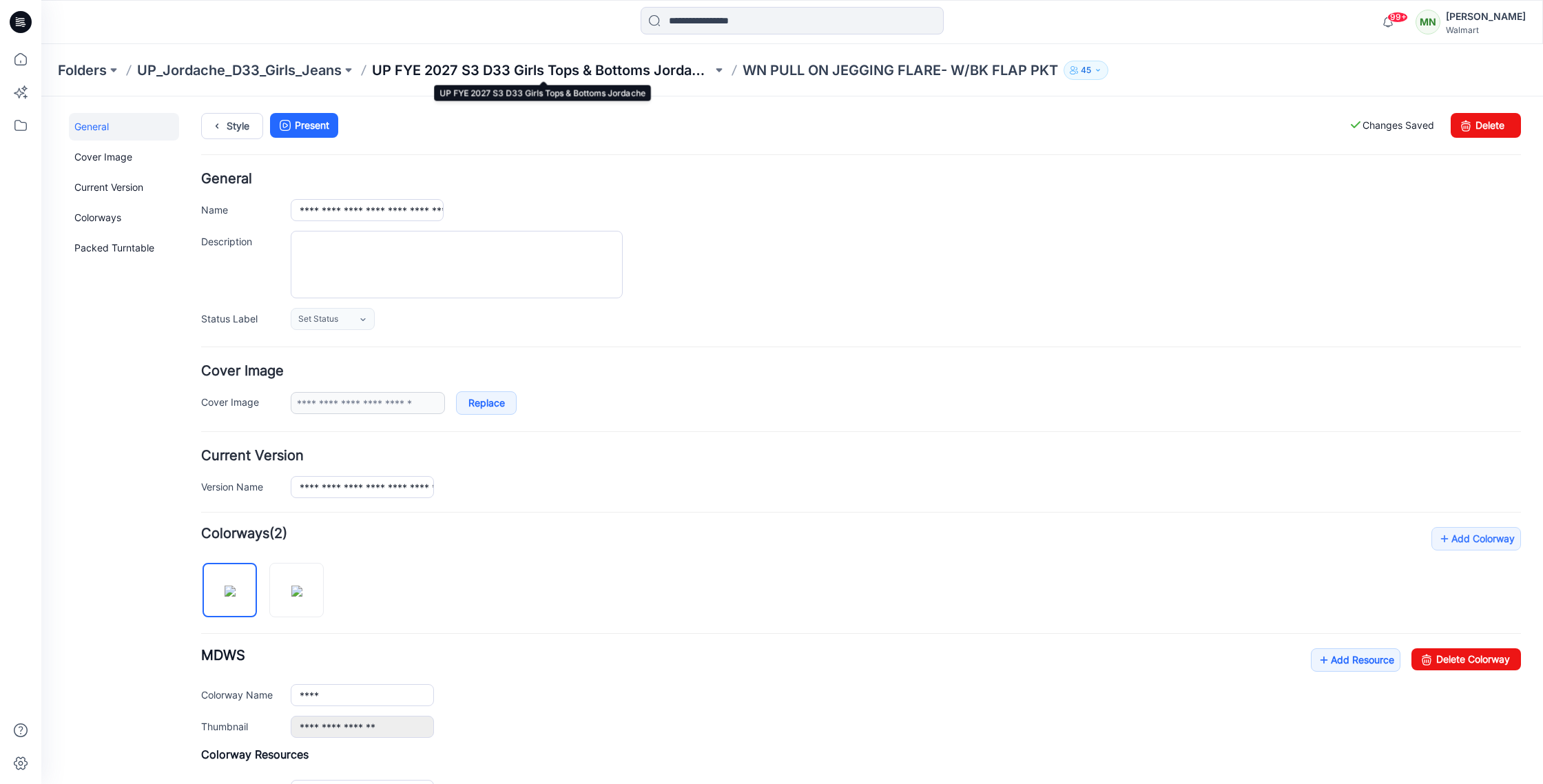
click at [671, 71] on p "UP FYE 2027 S3 D33 Girls Tops & Bottoms Jordache" at bounding box center [542, 70] width 341 height 20
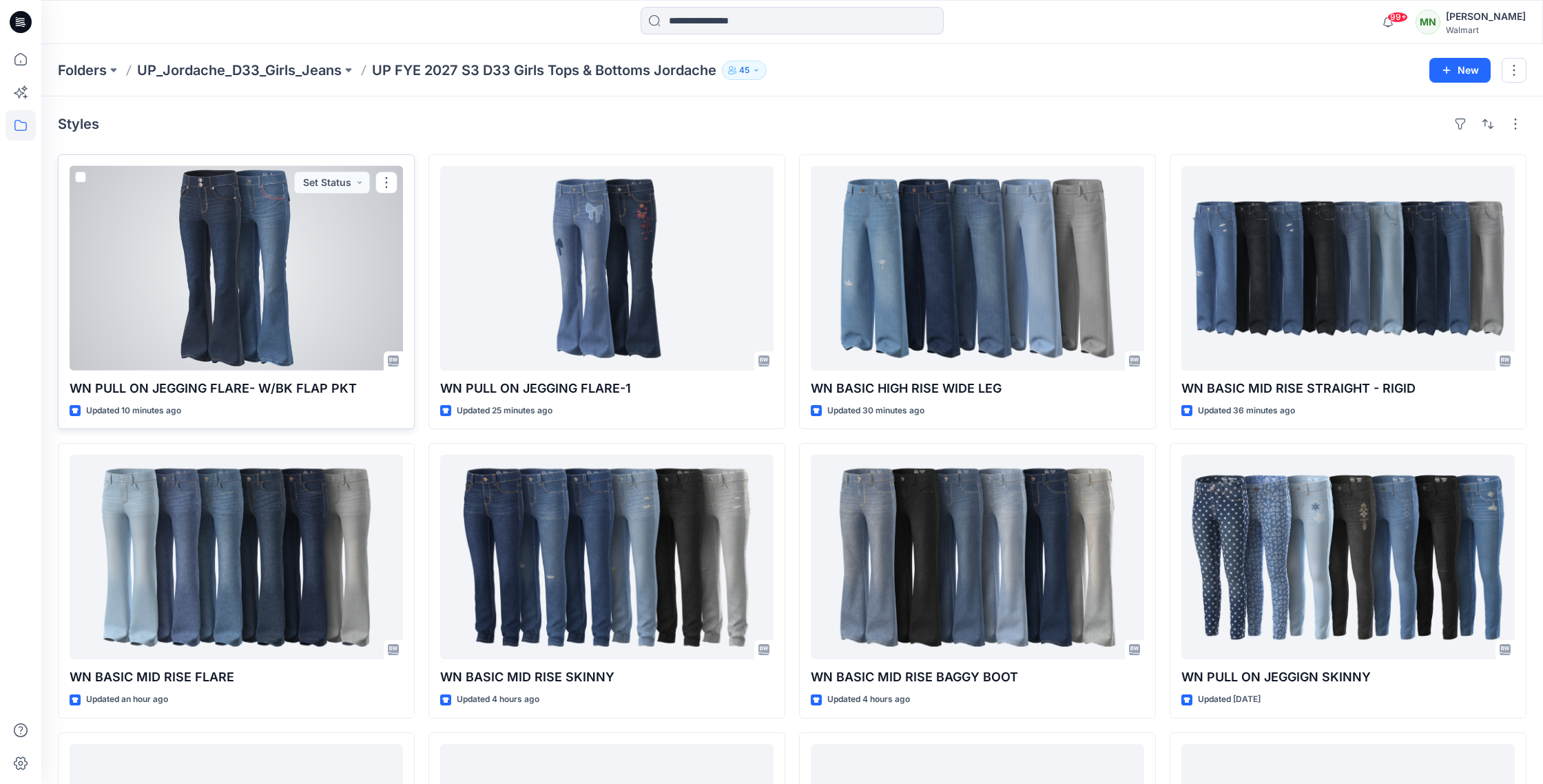
click at [323, 268] on div at bounding box center [236, 268] width 333 height 205
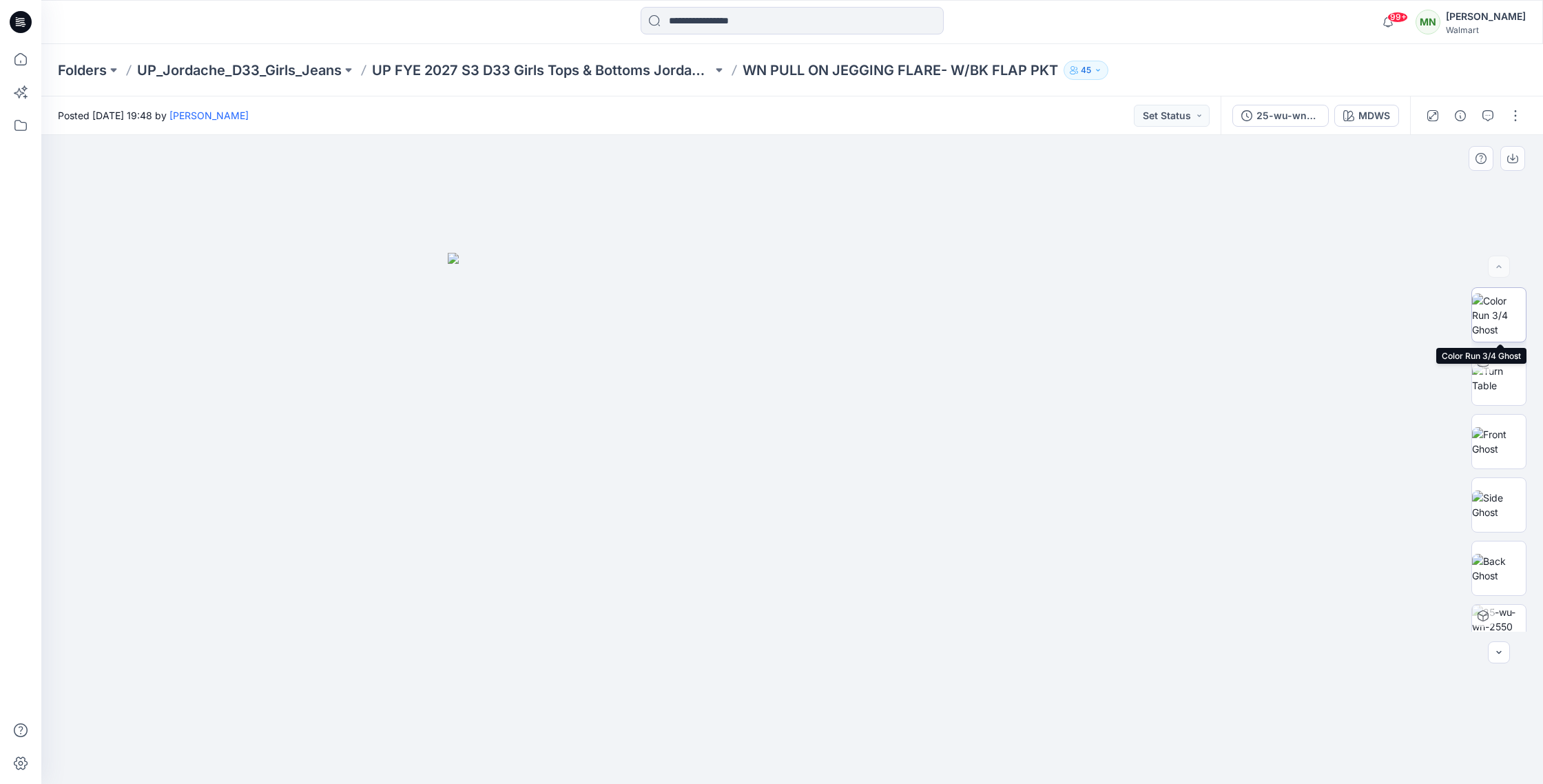
click at [1513, 313] on img at bounding box center [1499, 314] width 54 height 43
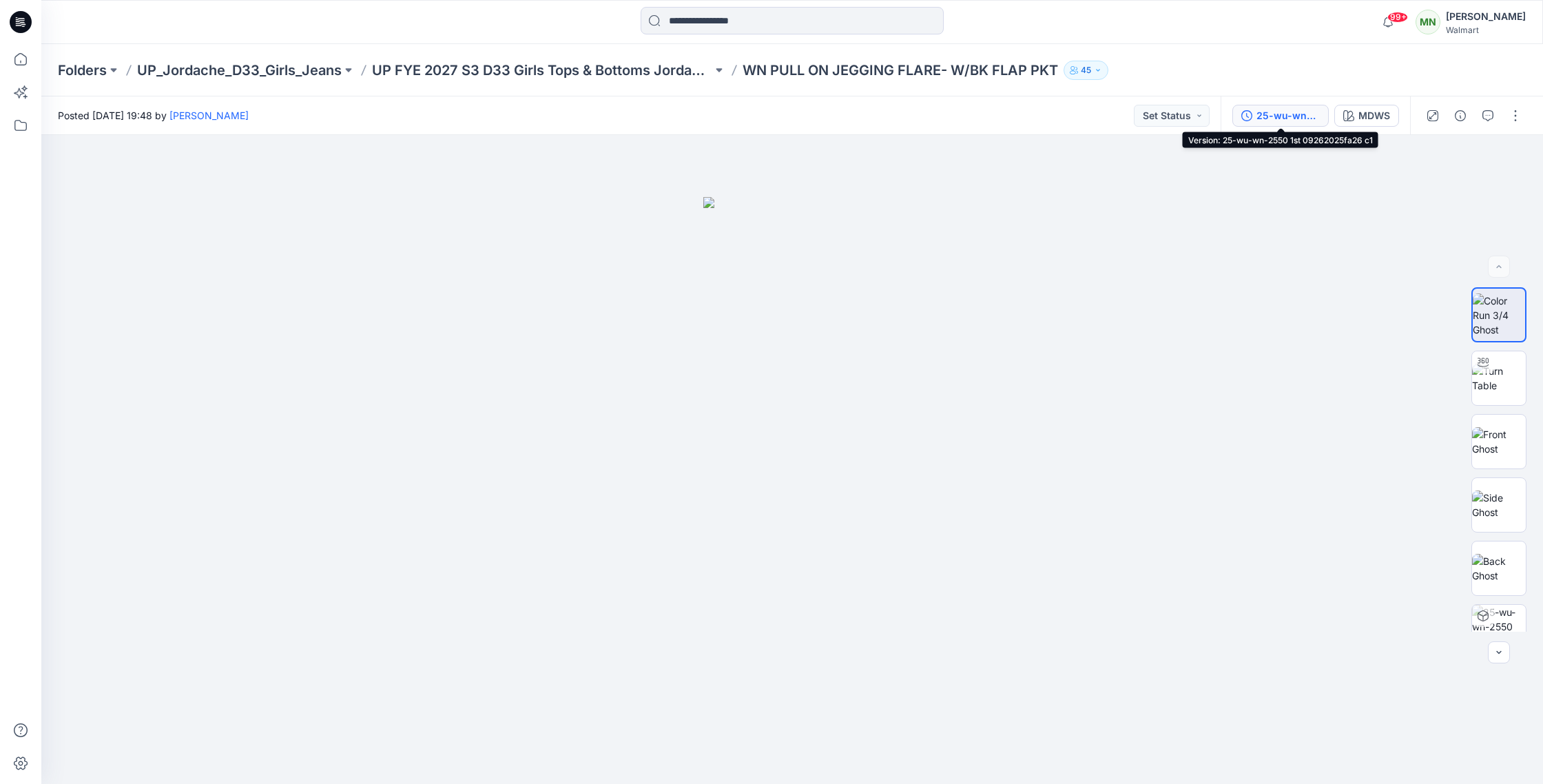
click at [1310, 122] on div "25-wu-wn-2550 1st 09262025fa26 c1" at bounding box center [1288, 116] width 64 height 15
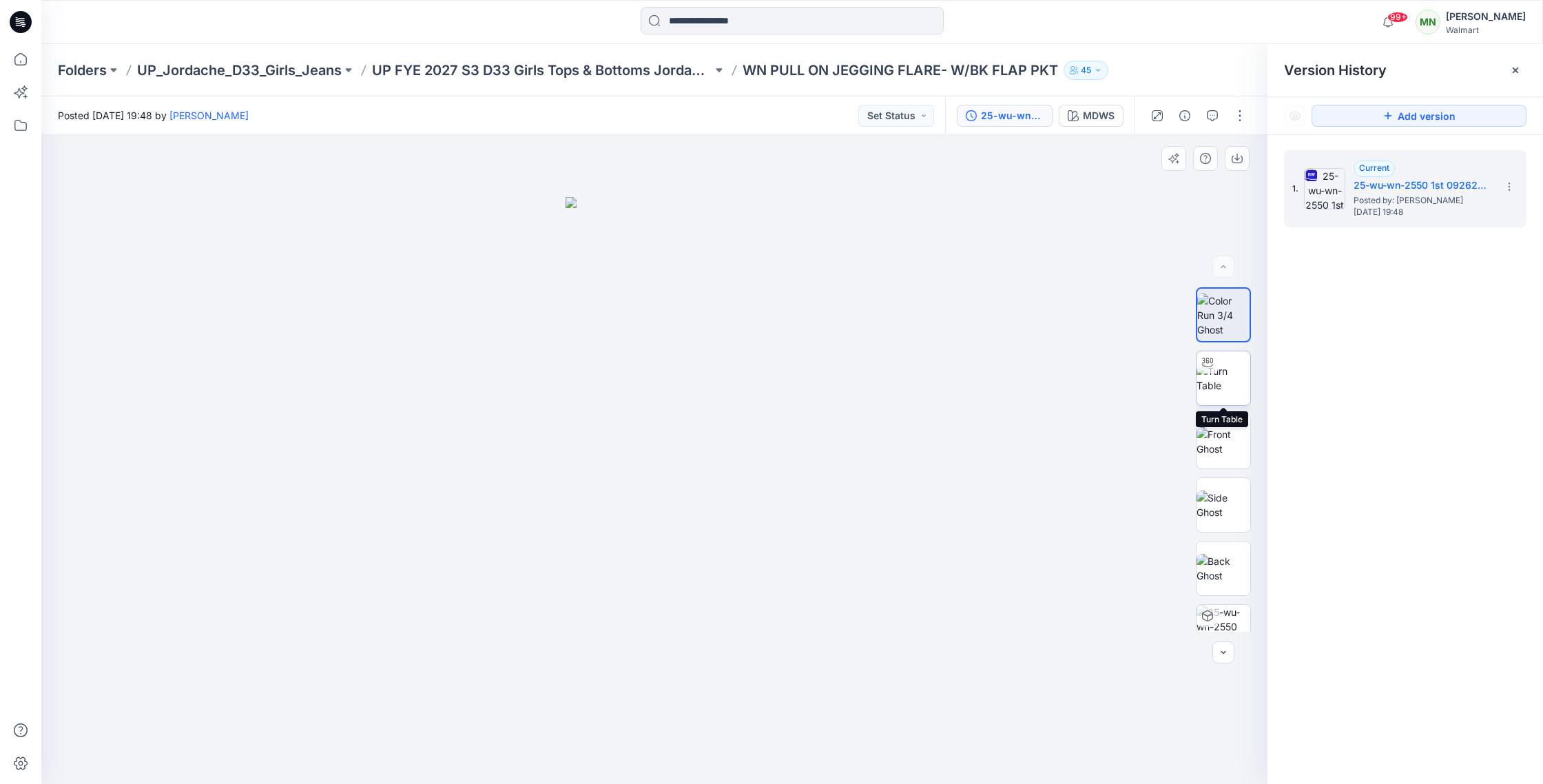
click at [1230, 383] on img at bounding box center [1223, 378] width 54 height 29
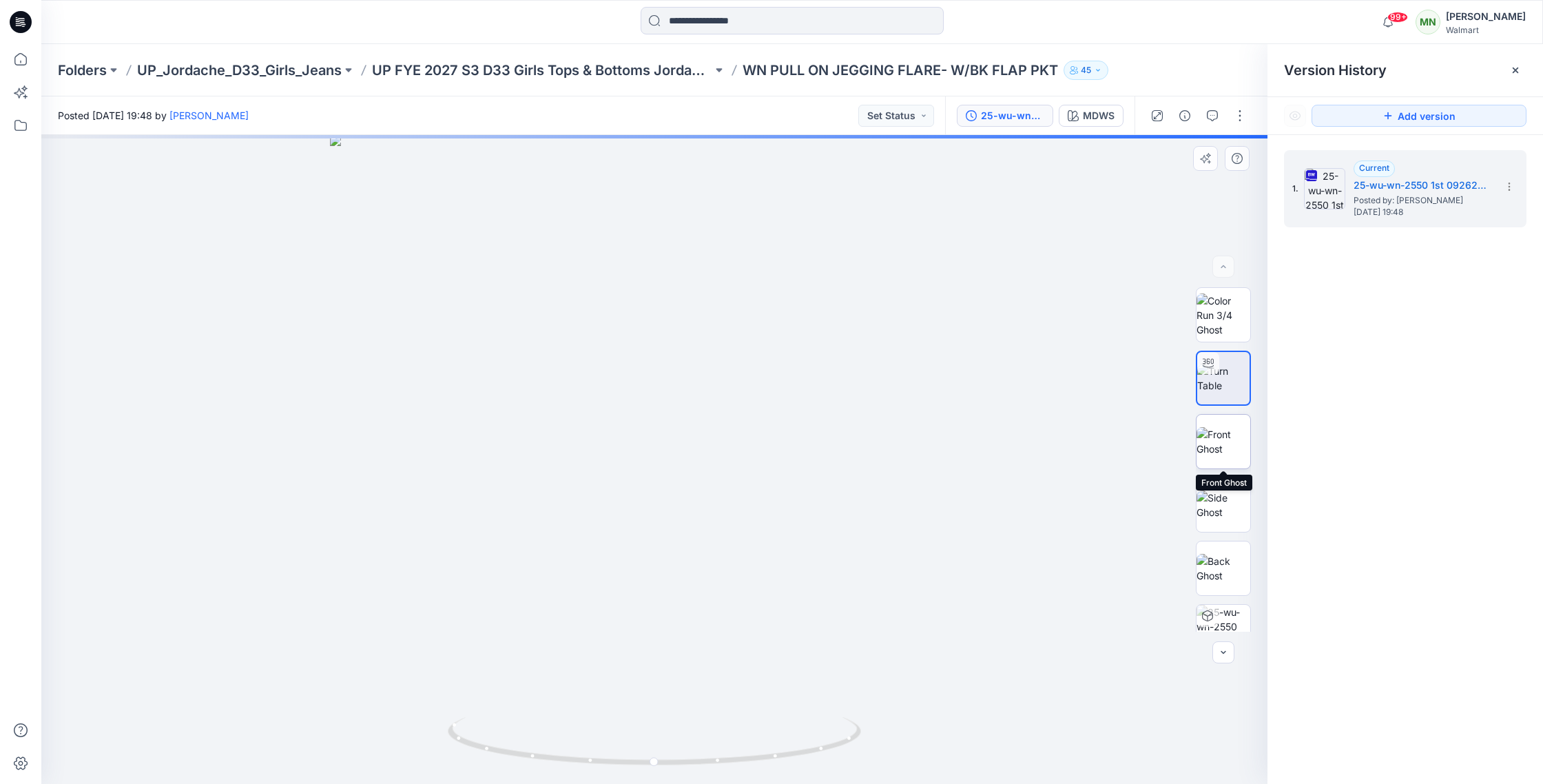
click at [1224, 427] on img at bounding box center [1223, 442] width 54 height 29
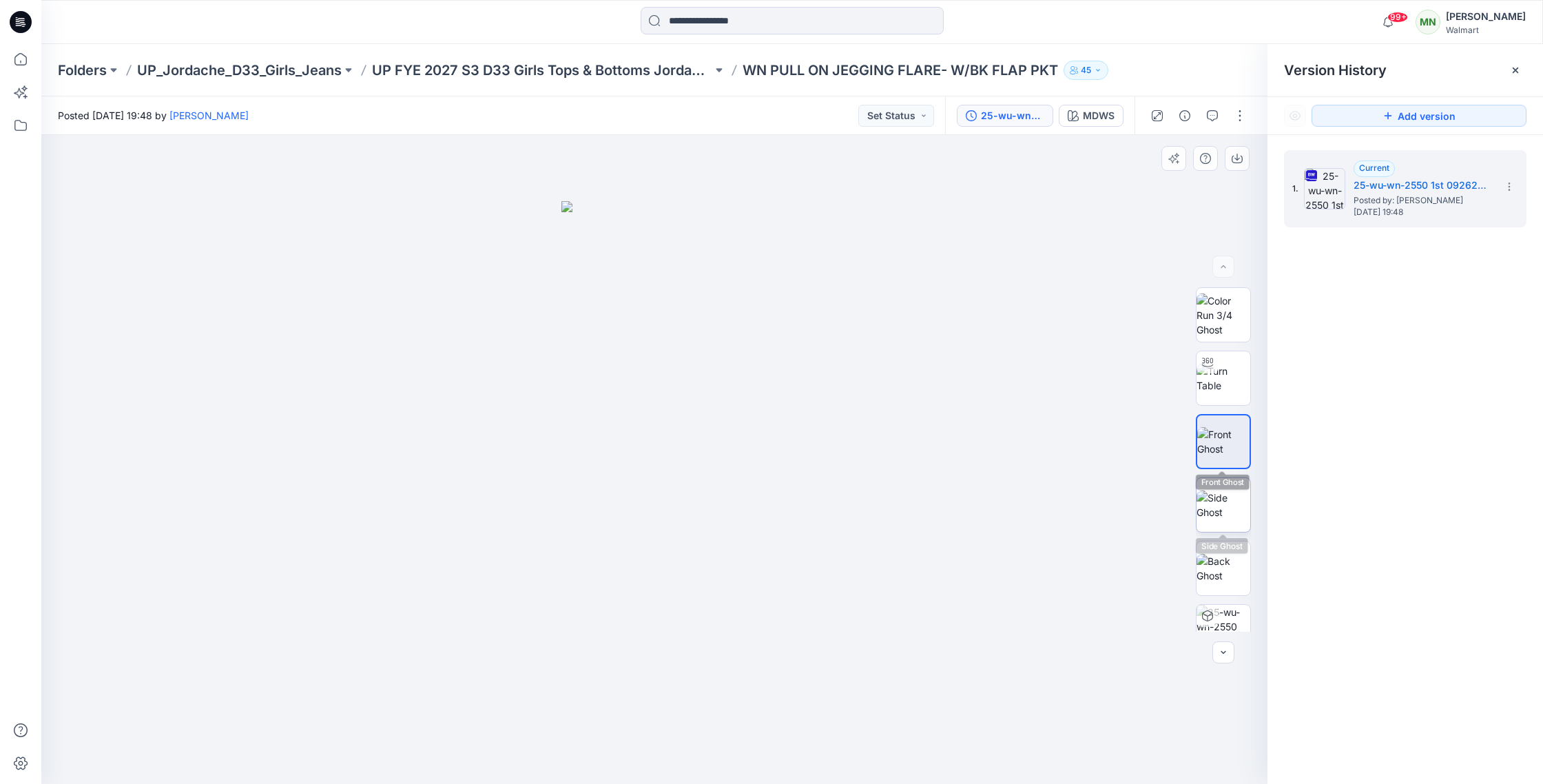
click at [1233, 498] on img at bounding box center [1223, 505] width 54 height 29
click at [1225, 562] on img at bounding box center [1223, 568] width 54 height 29
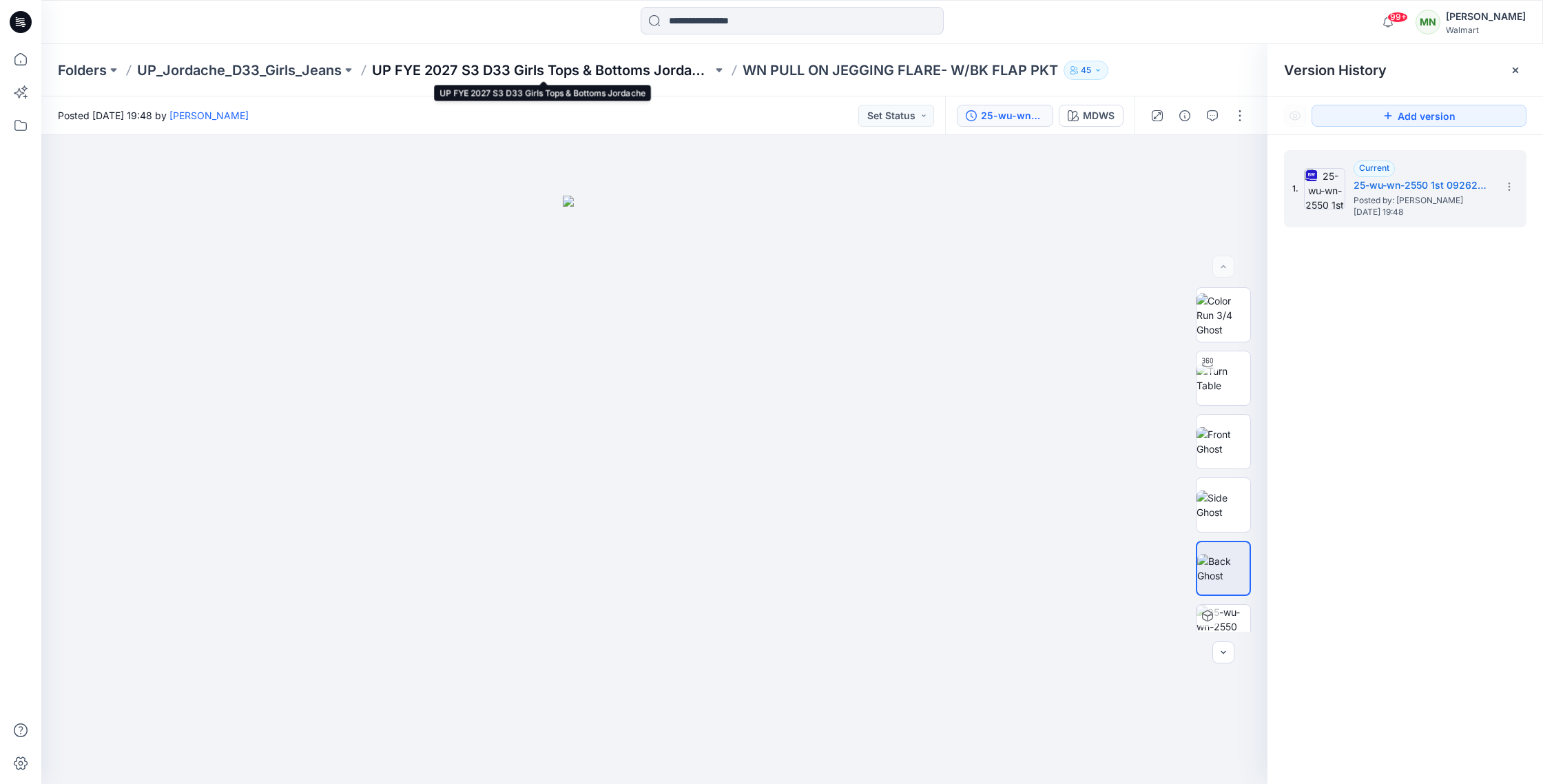
click at [558, 67] on p "UP FYE 2027 S3 D33 Girls Tops & Bottoms Jordache" at bounding box center [542, 70] width 341 height 20
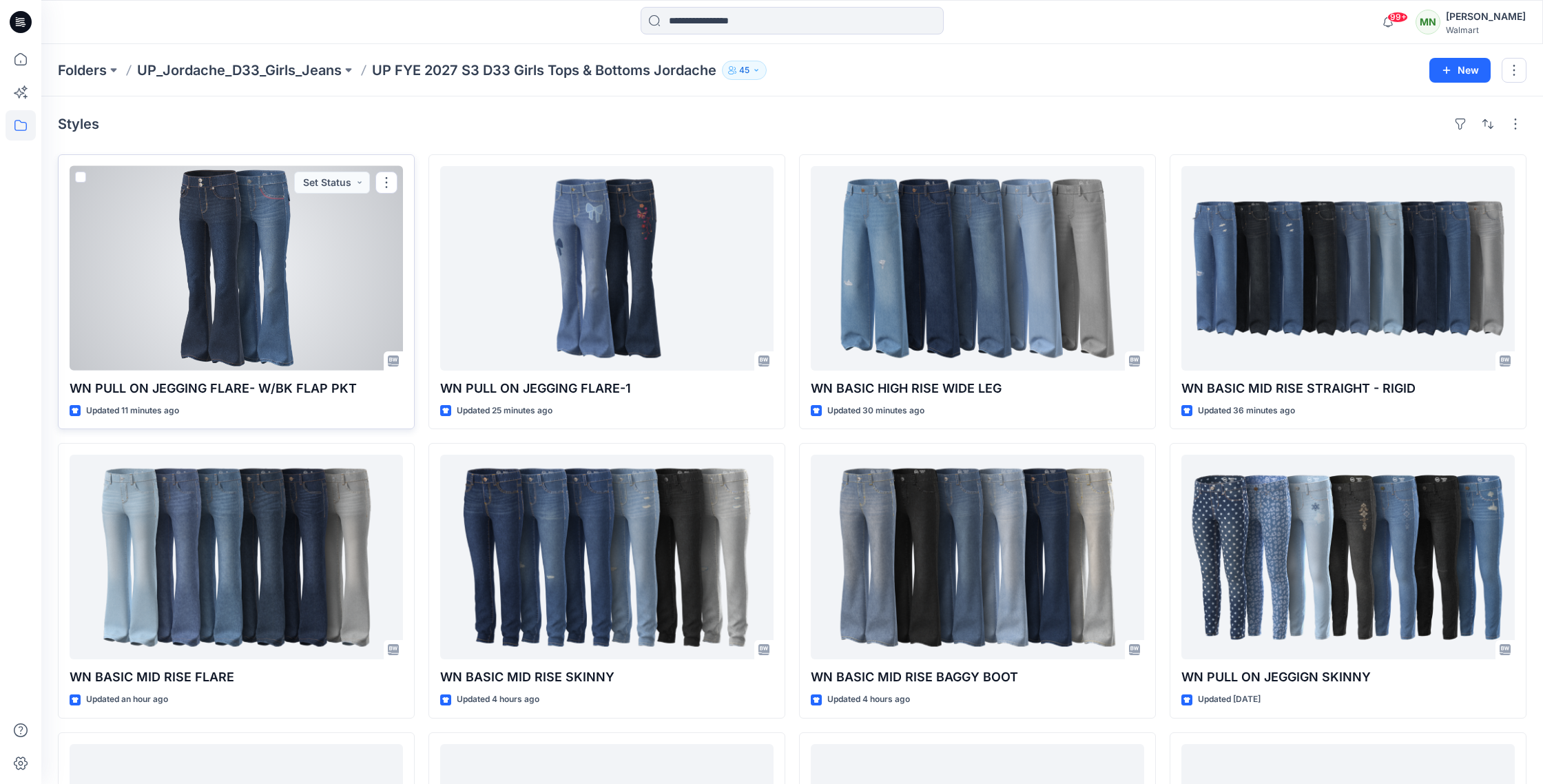
click at [235, 282] on div at bounding box center [236, 268] width 333 height 205
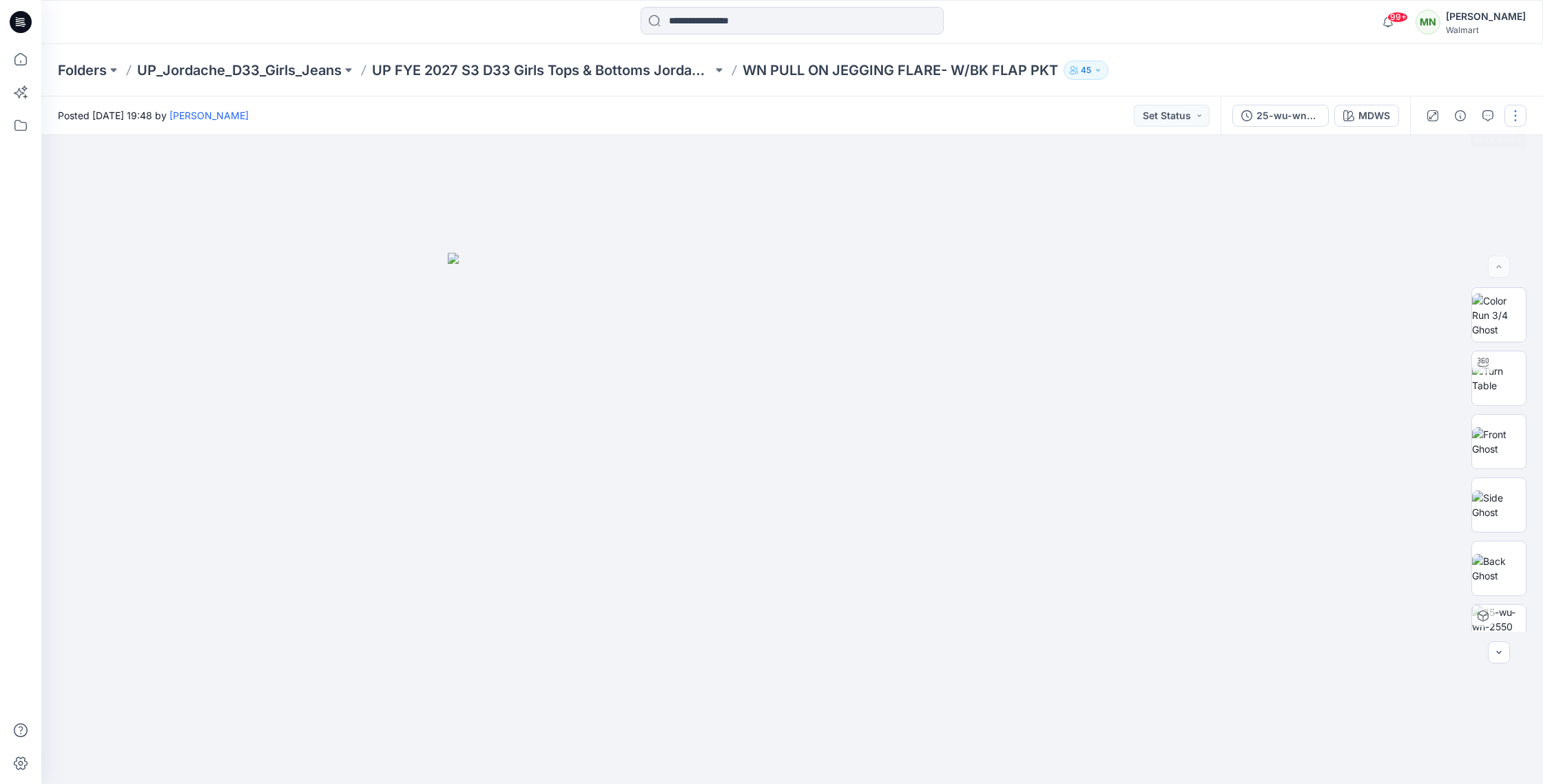
click at [1516, 110] on button "button" at bounding box center [1516, 116] width 22 height 22
click at [1459, 181] on button "Edit" at bounding box center [1457, 186] width 127 height 25
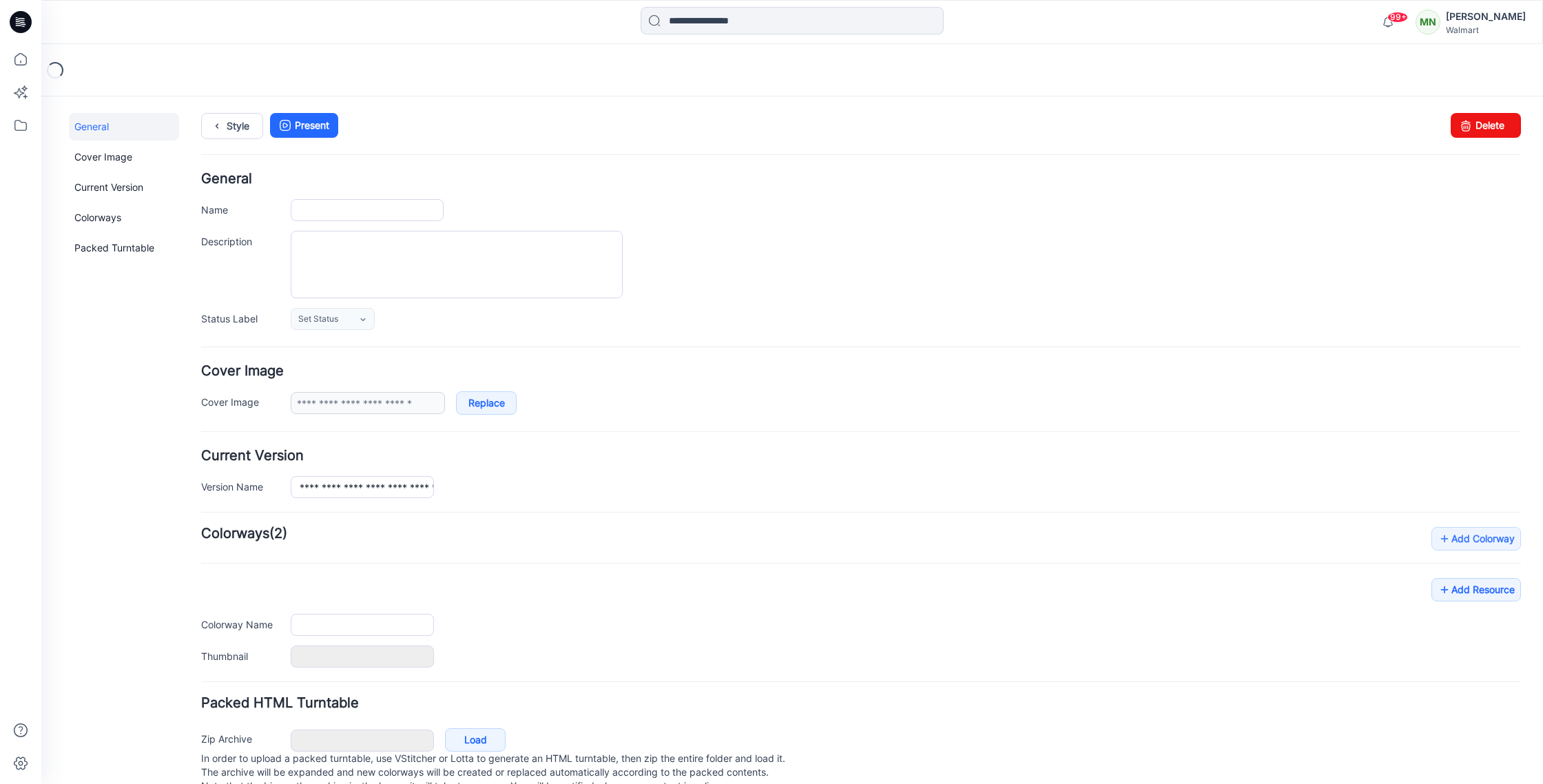
type input "**********"
type input "****"
type input "**********"
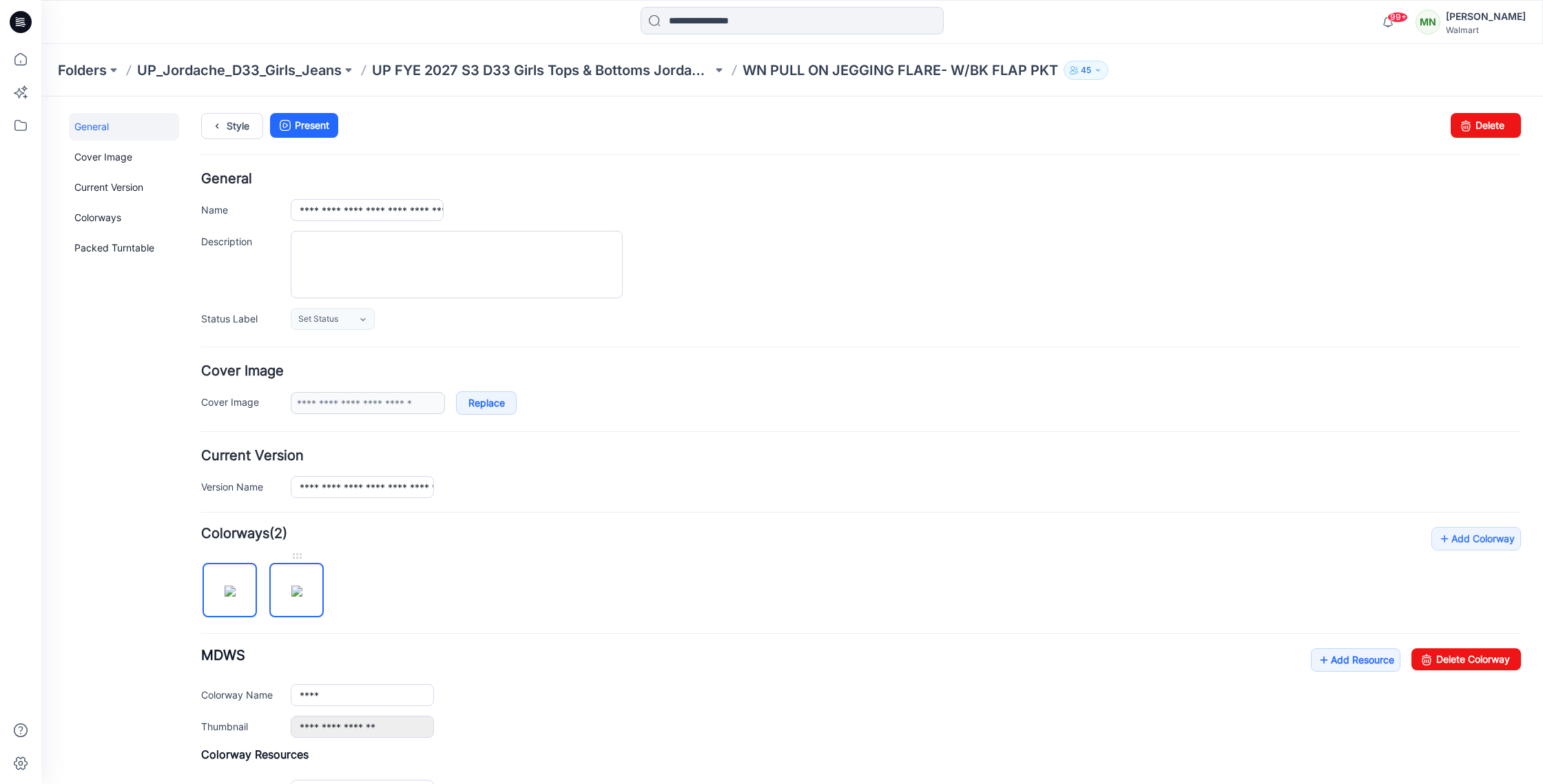
click at [297, 585] on img at bounding box center [297, 590] width 11 height 11
click at [297, 561] on div at bounding box center [297, 556] width 54 height 14
click at [235, 585] on img at bounding box center [229, 590] width 11 height 11
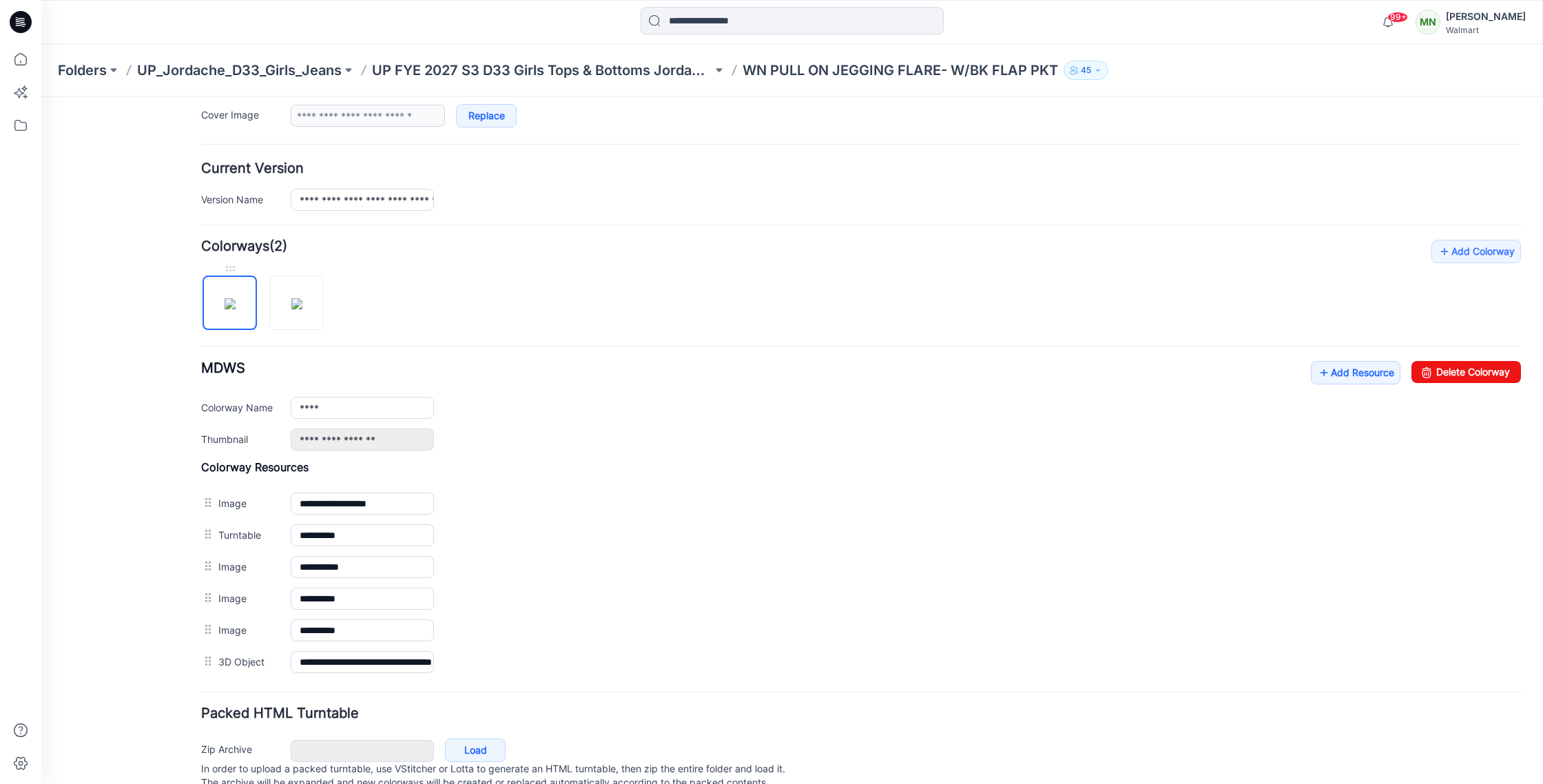
scroll to position [340, 0]
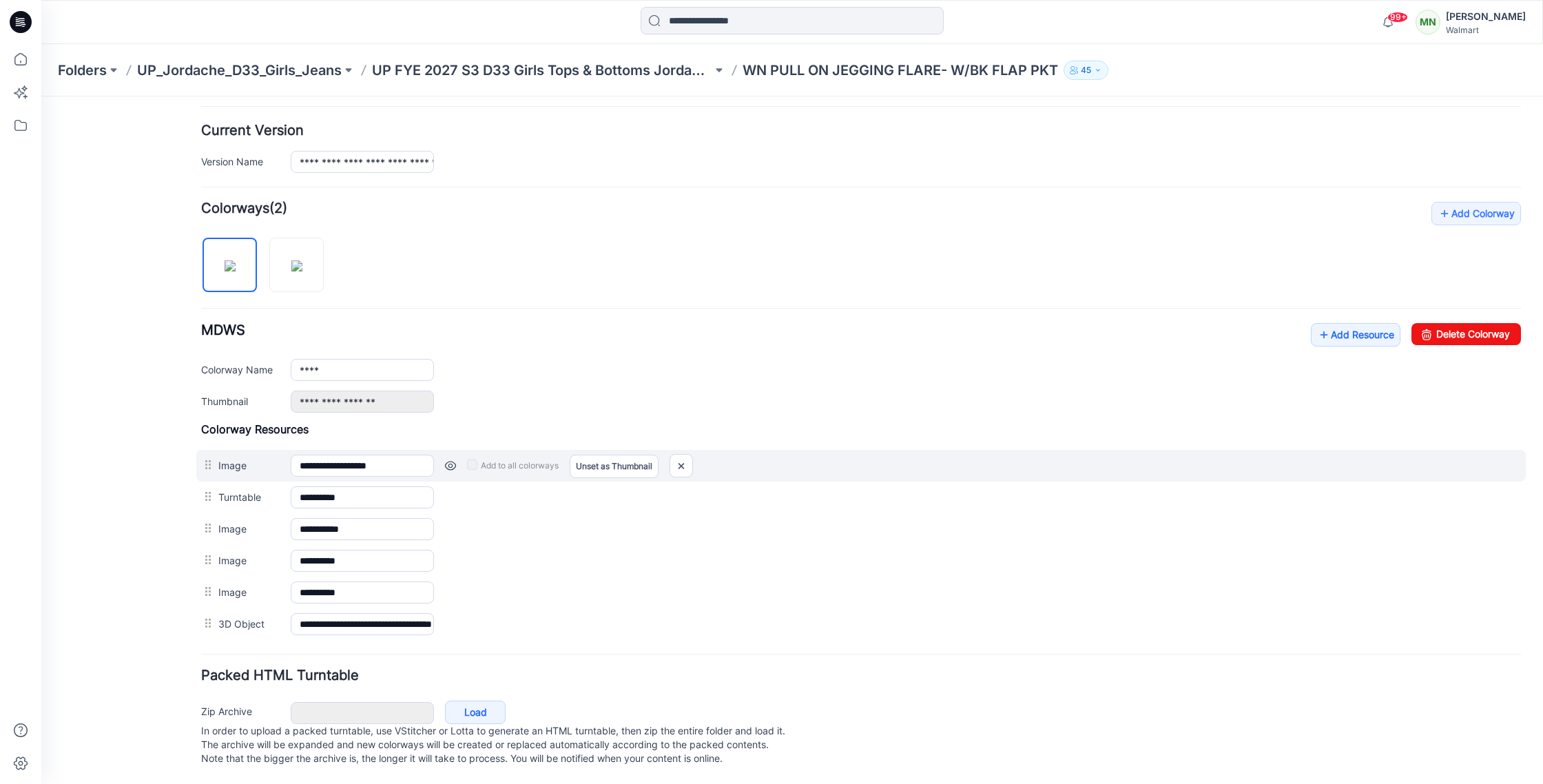
click at [451, 460] on link at bounding box center [450, 465] width 11 height 11
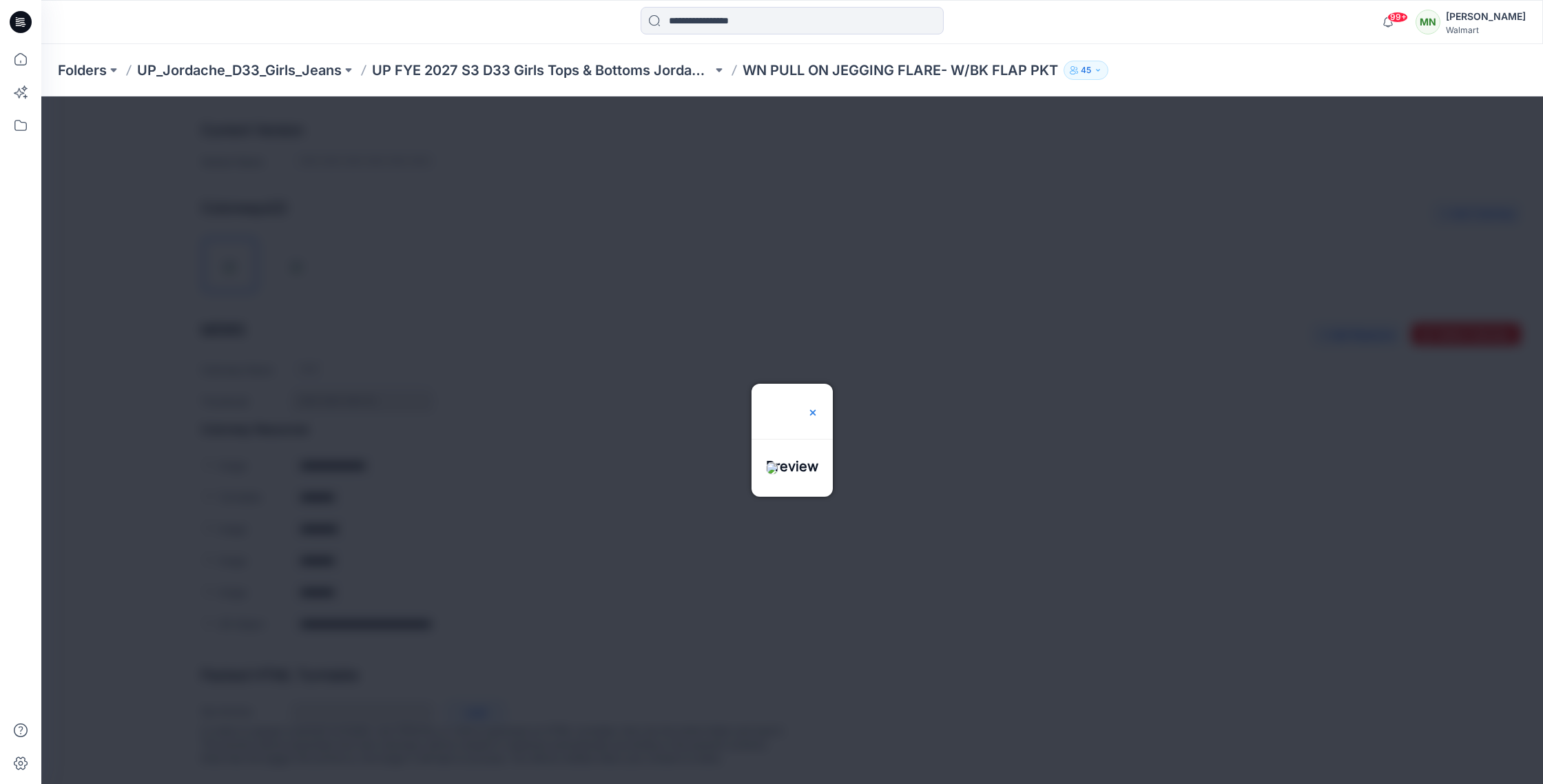
click at [818, 407] on img at bounding box center [812, 412] width 11 height 11
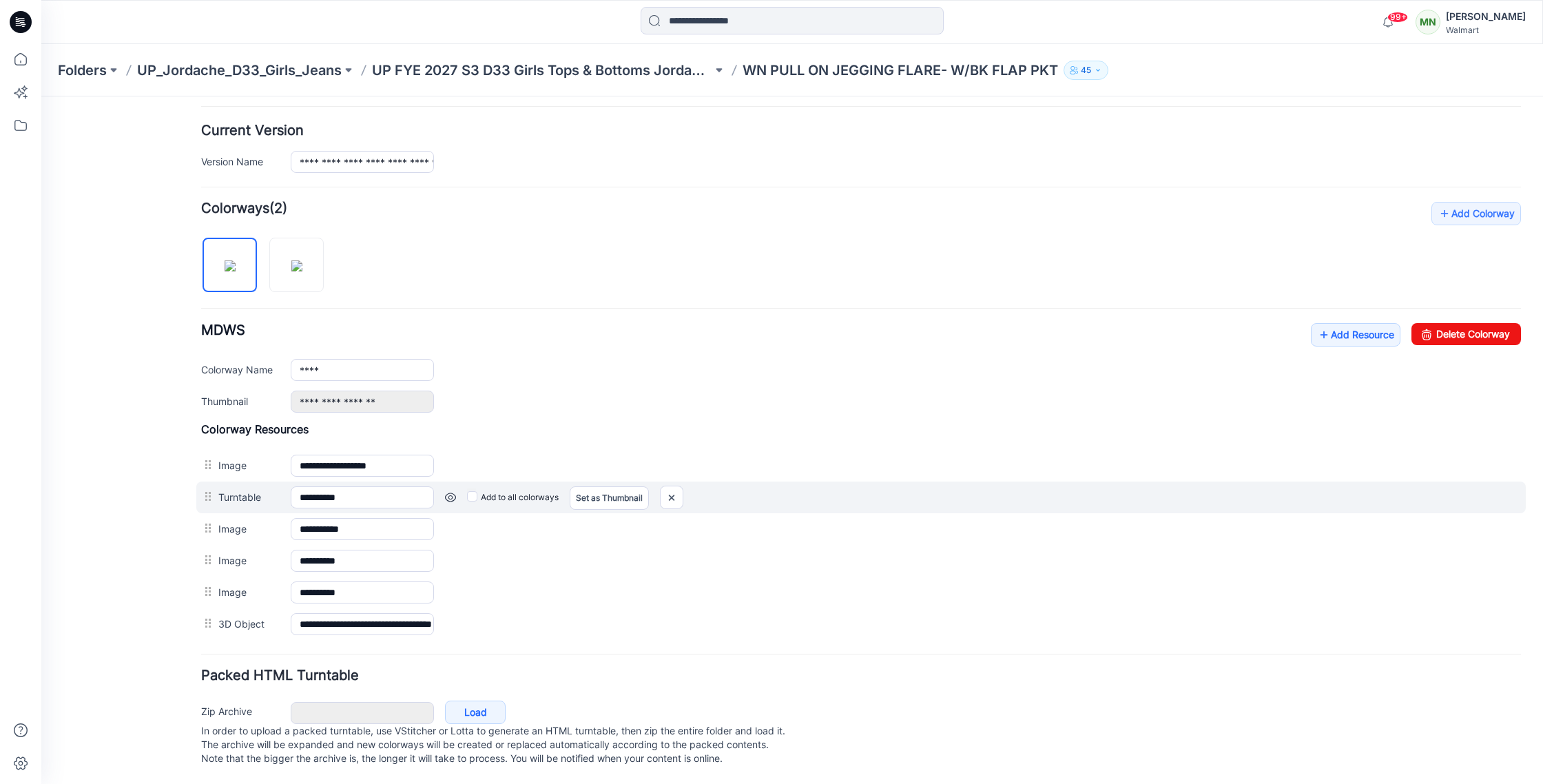
click at [454, 492] on link at bounding box center [450, 497] width 11 height 11
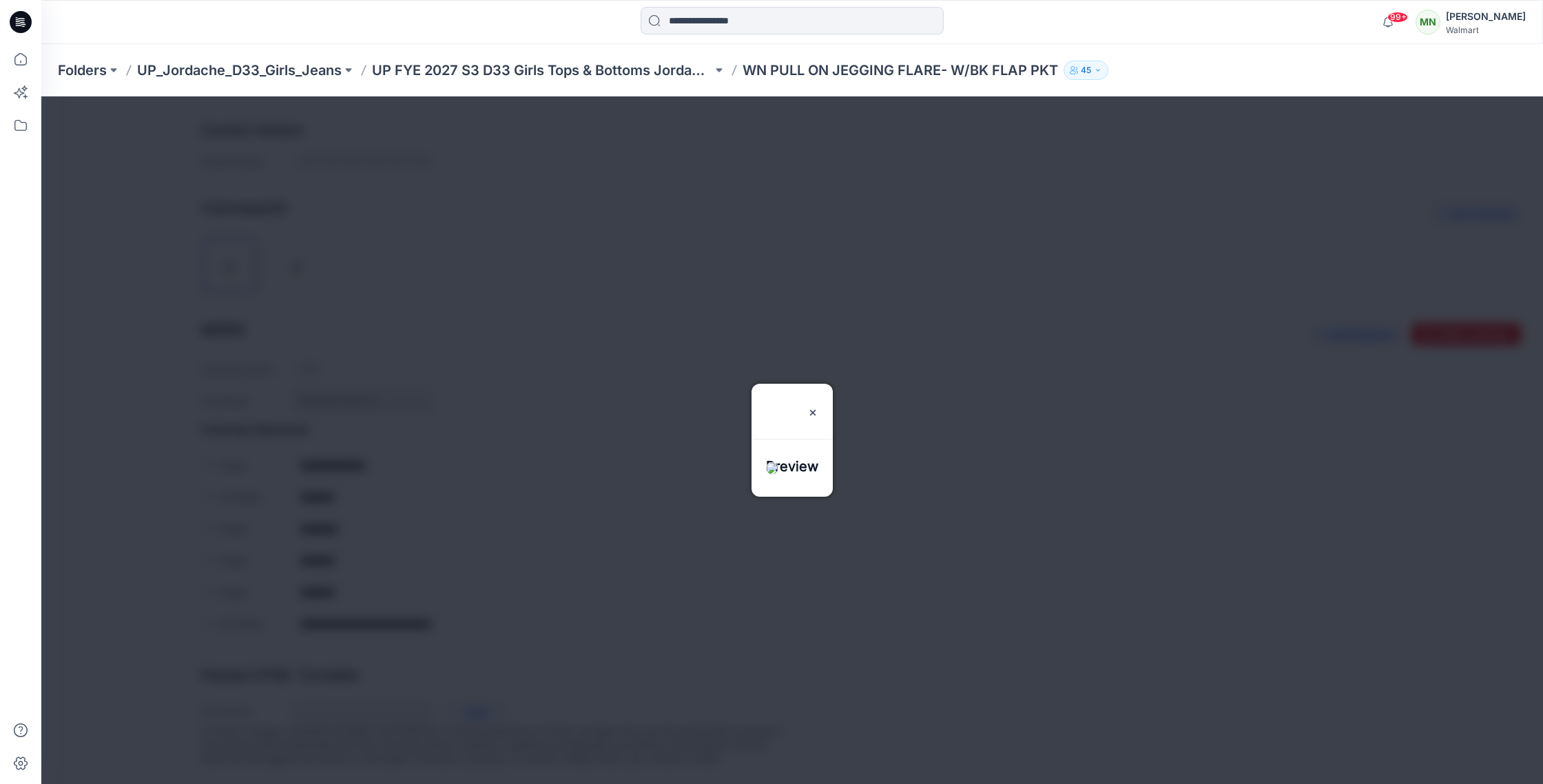
drag, startPoint x: 842, startPoint y: 369, endPoint x: 832, endPoint y: 368, distance: 10.0
click at [818, 407] on img at bounding box center [812, 412] width 11 height 11
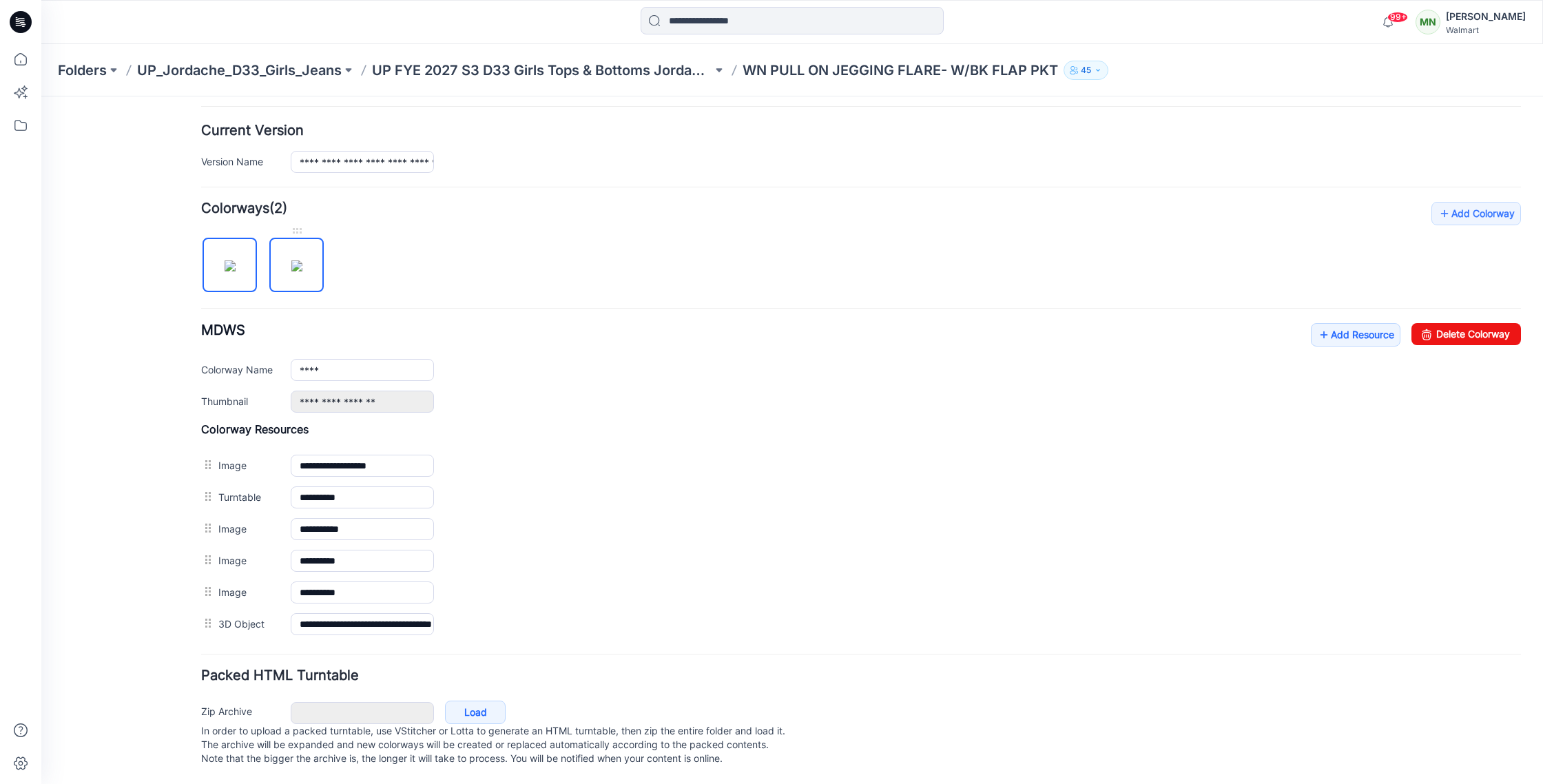
click at [302, 260] on img at bounding box center [297, 265] width 11 height 11
click at [235, 260] on img at bounding box center [229, 265] width 11 height 11
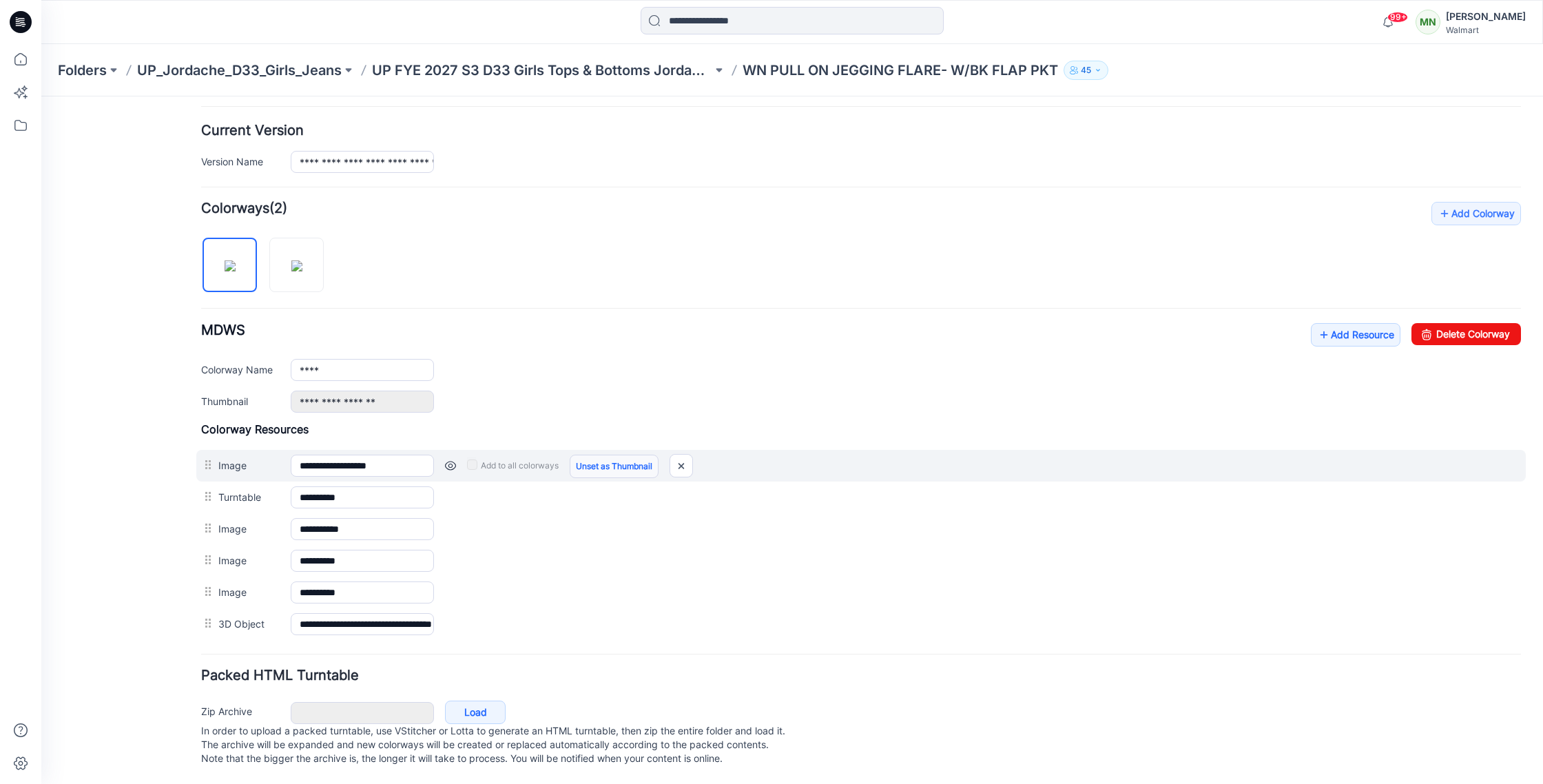
click at [606, 454] on link "Unset as Thumbnail" at bounding box center [614, 466] width 89 height 24
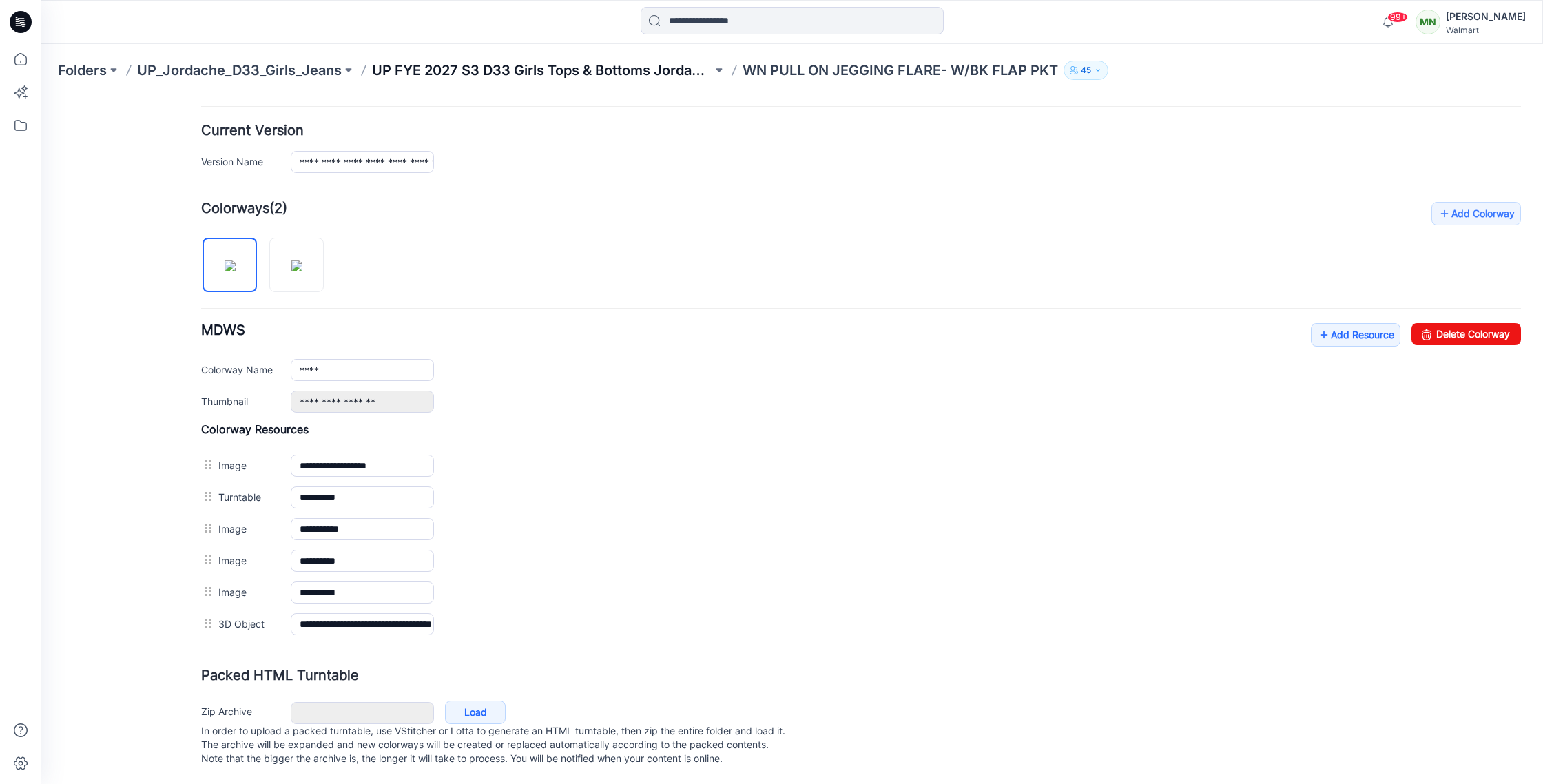
click at [598, 74] on p "UP FYE 2027 S3 D33 Girls Tops & Bottoms Jordache" at bounding box center [542, 70] width 341 height 20
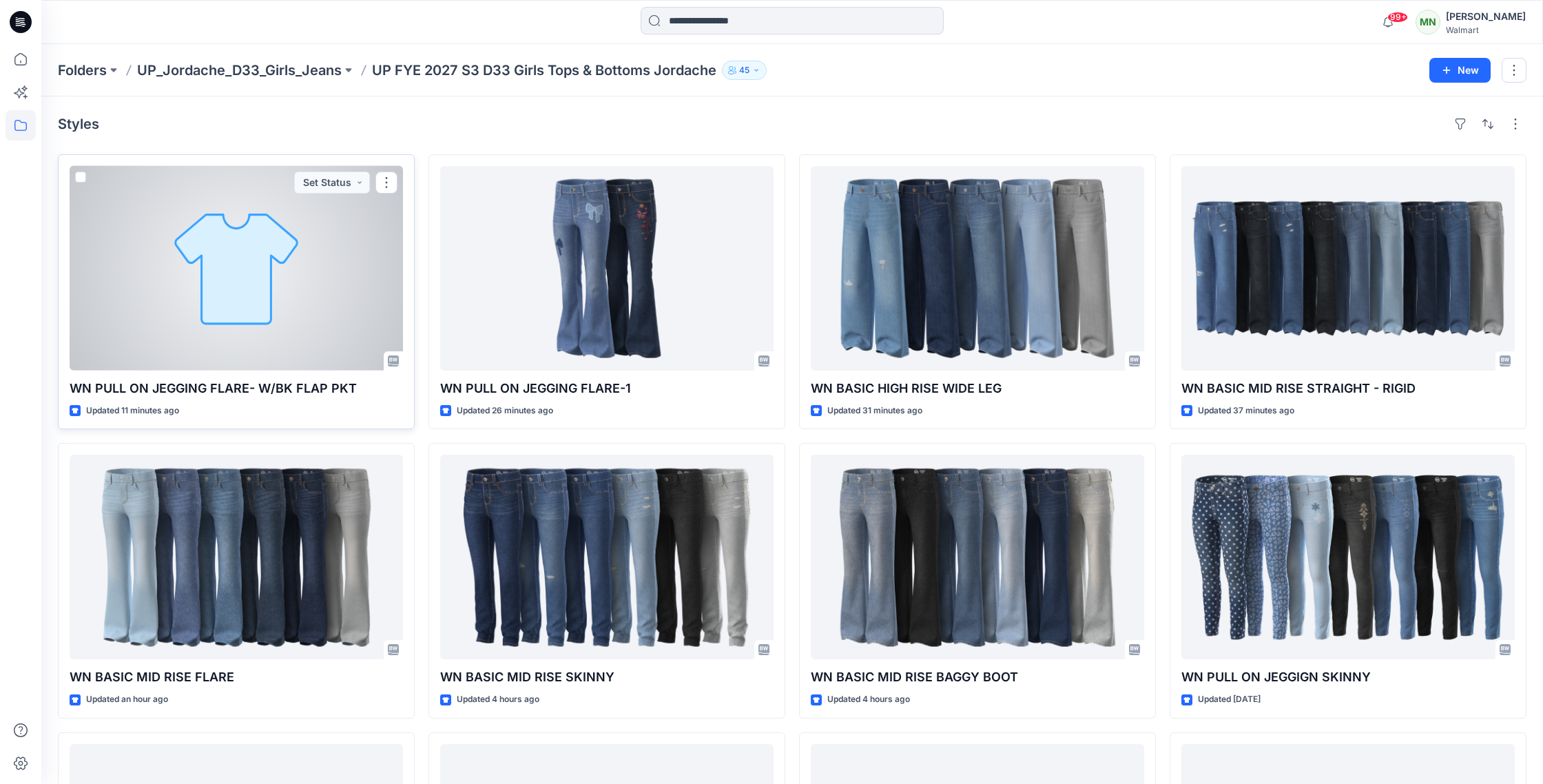
click at [245, 299] on div at bounding box center [236, 268] width 333 height 205
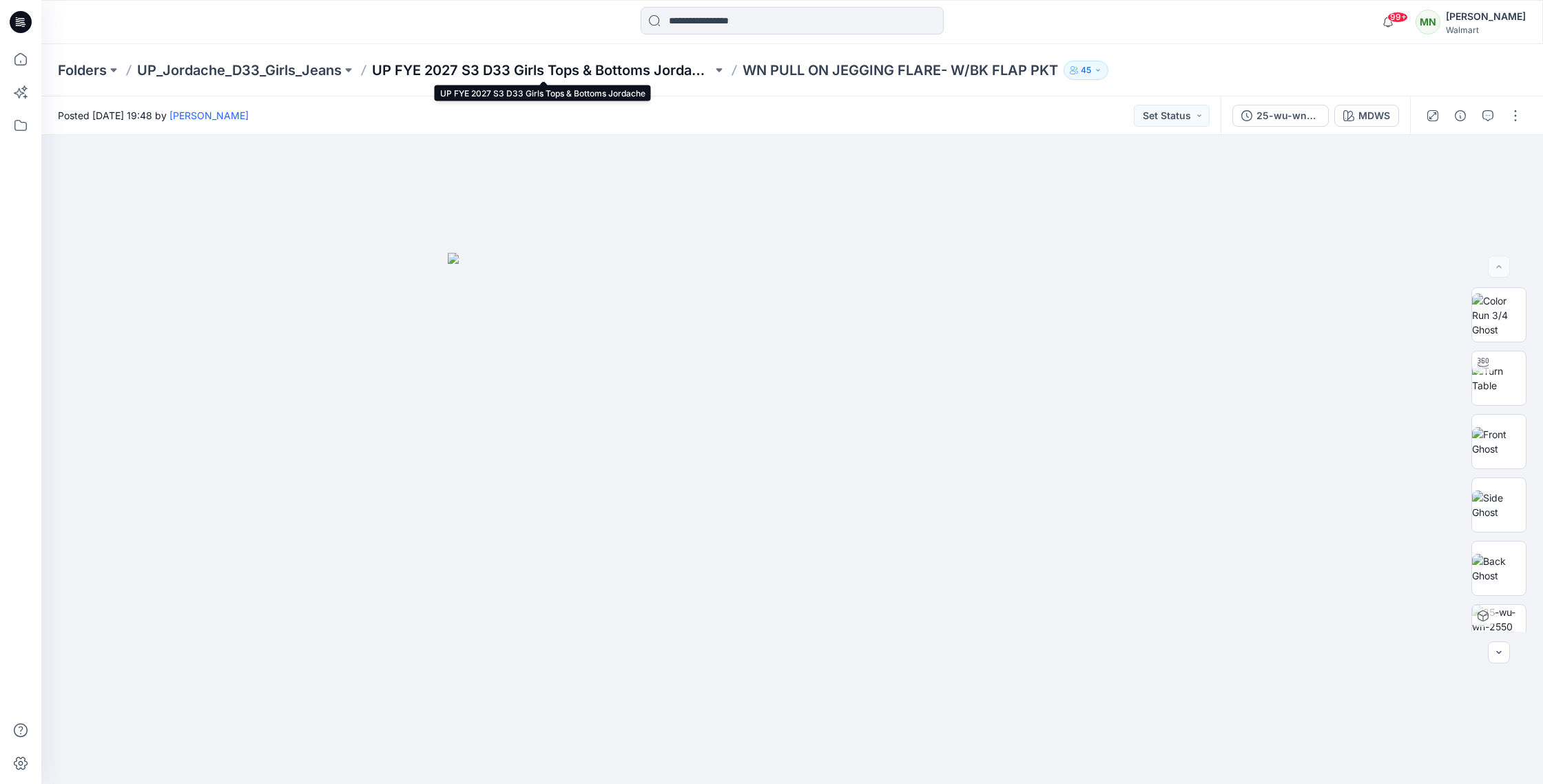
click at [585, 72] on p "UP FYE 2027 S3 D33 Girls Tops & Bottoms Jordache" at bounding box center [542, 70] width 341 height 20
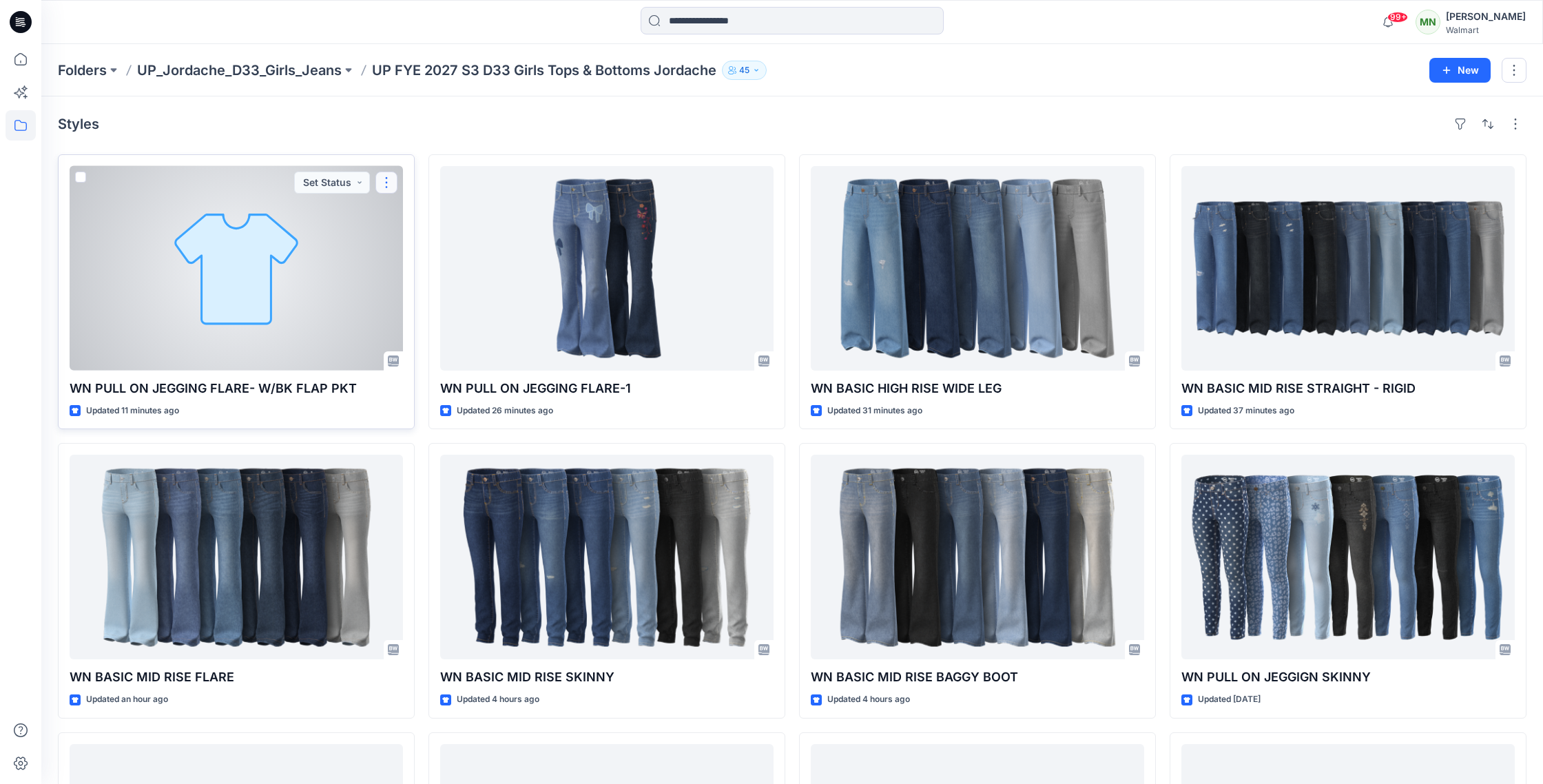
click at [397, 177] on button "button" at bounding box center [387, 183] width 22 height 22
click at [404, 213] on p "Edit" at bounding box center [411, 214] width 17 height 14
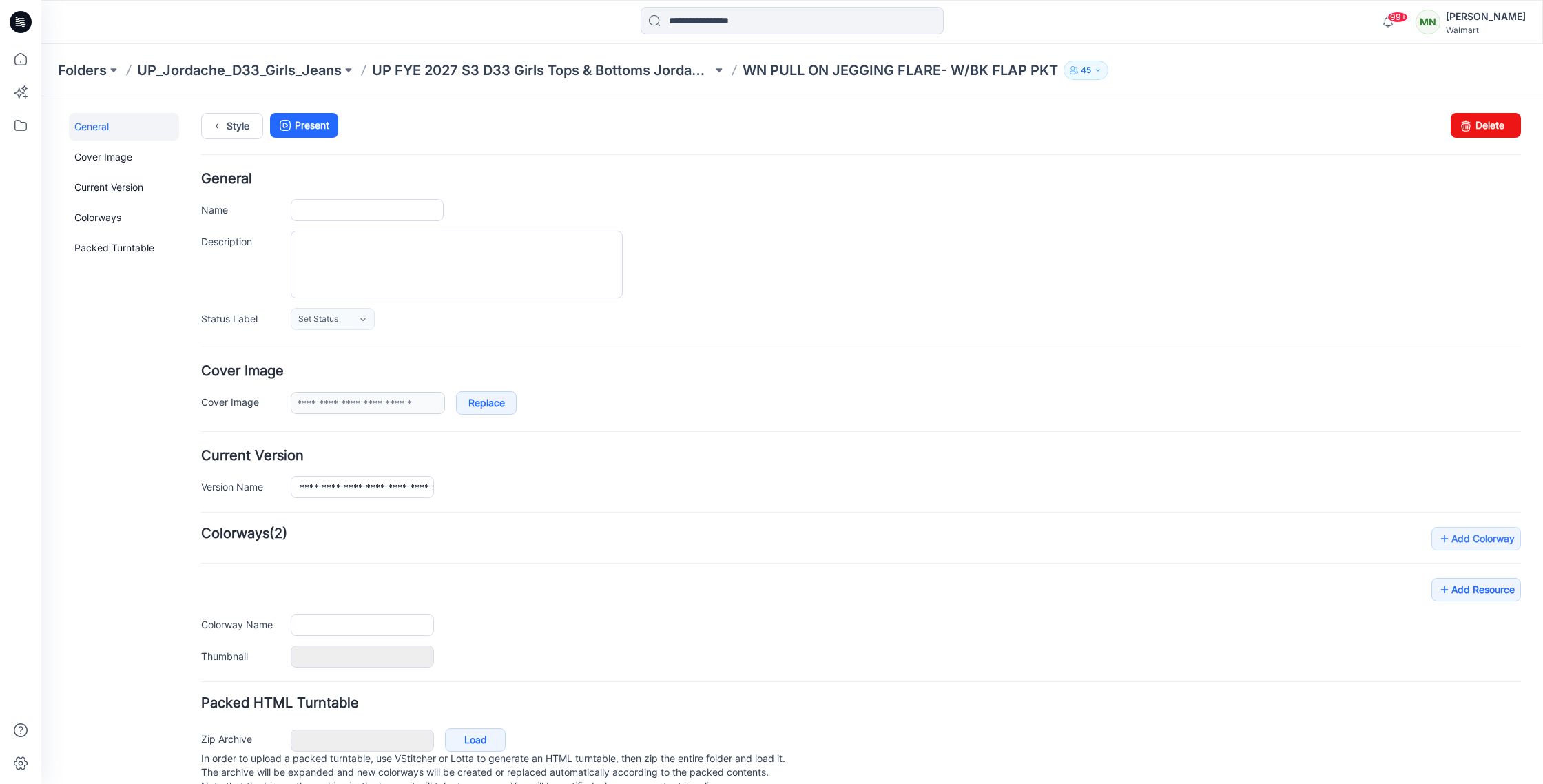
type input "**********"
type input "****"
type input "**********"
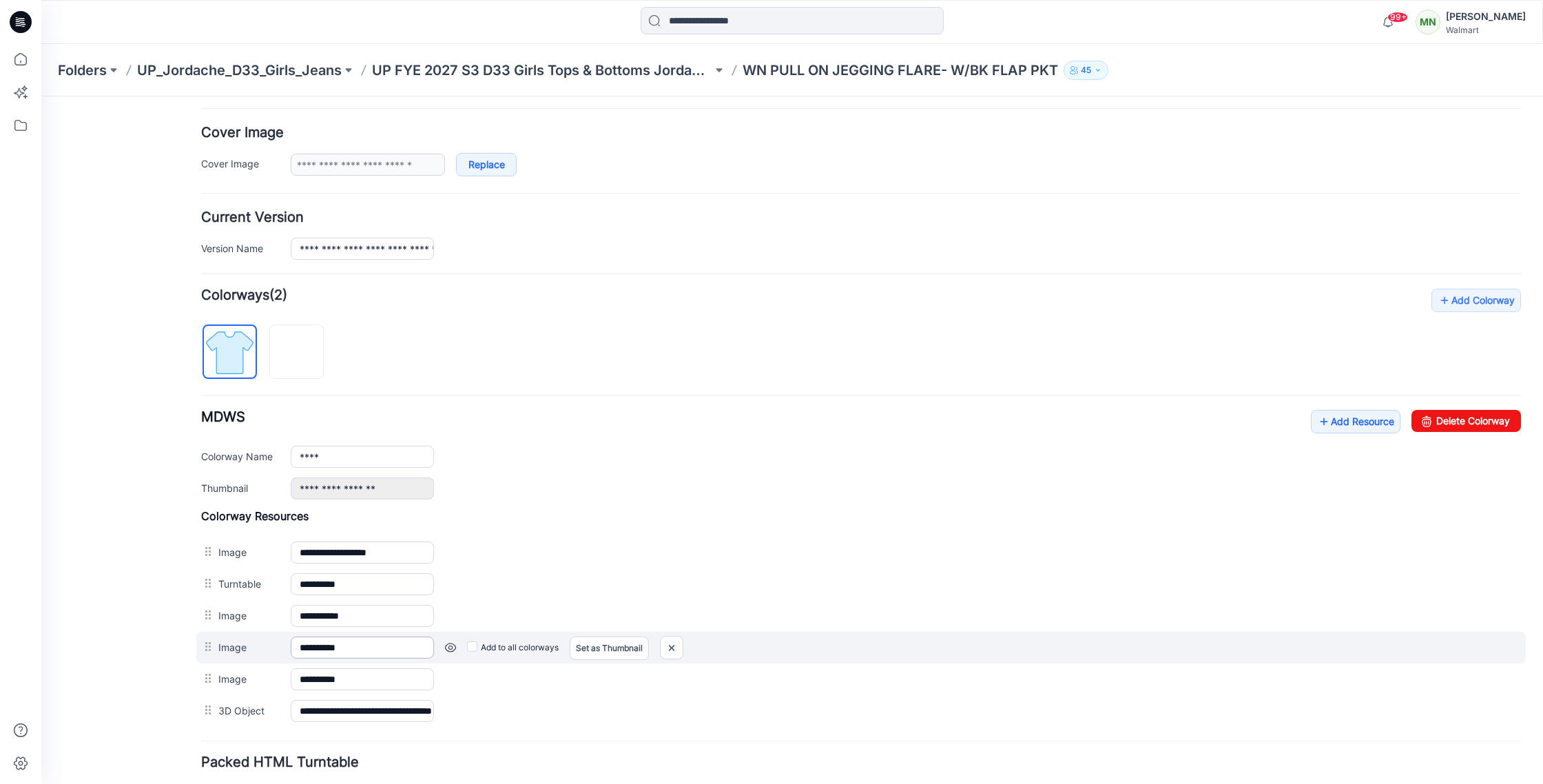
scroll to position [259, 0]
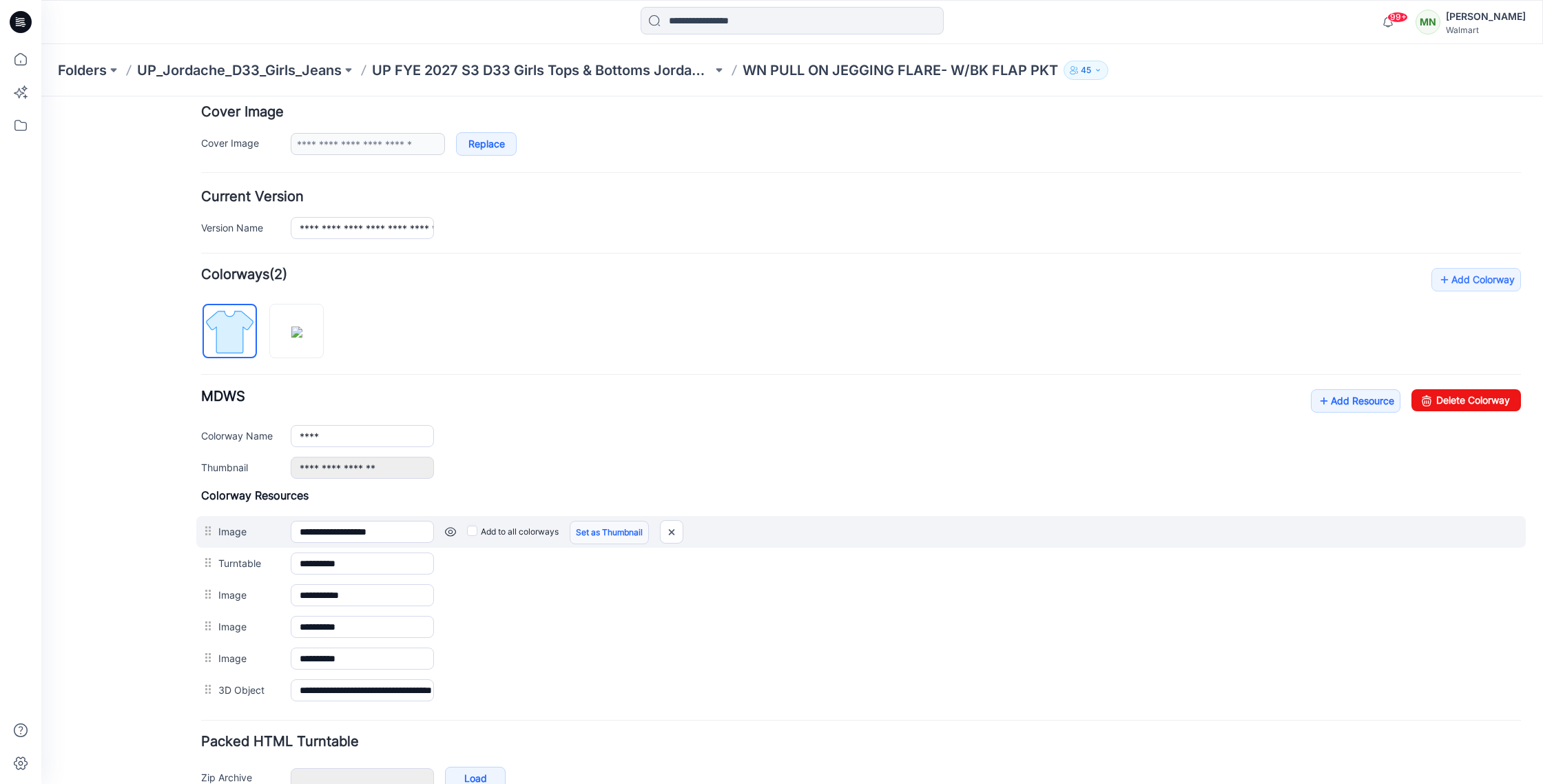
click at [613, 539] on link "Set as Thumbnail" at bounding box center [609, 533] width 79 height 24
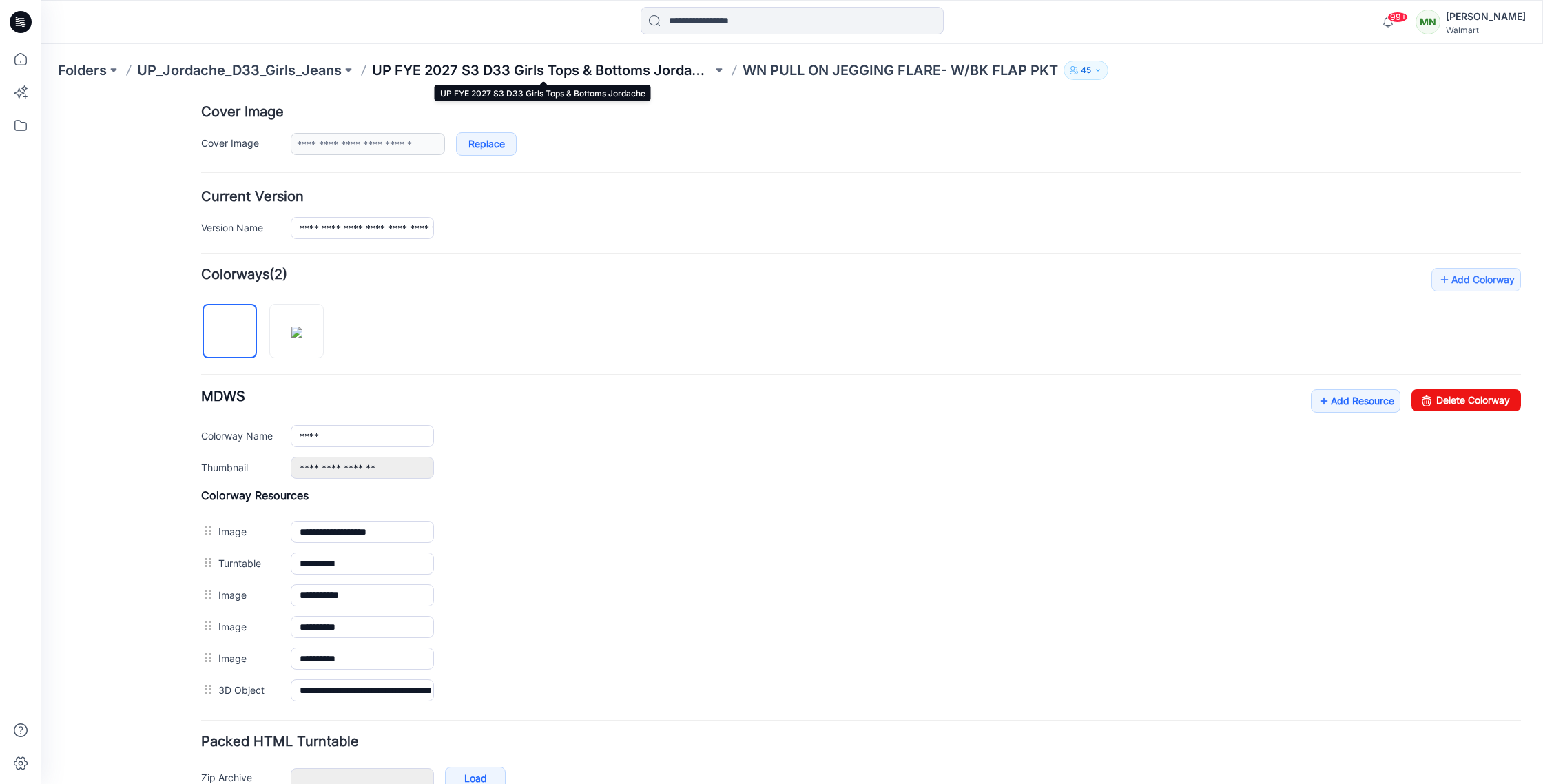
click at [469, 68] on p "UP FYE 2027 S3 D33 Girls Tops & Bottoms Jordache" at bounding box center [542, 70] width 341 height 20
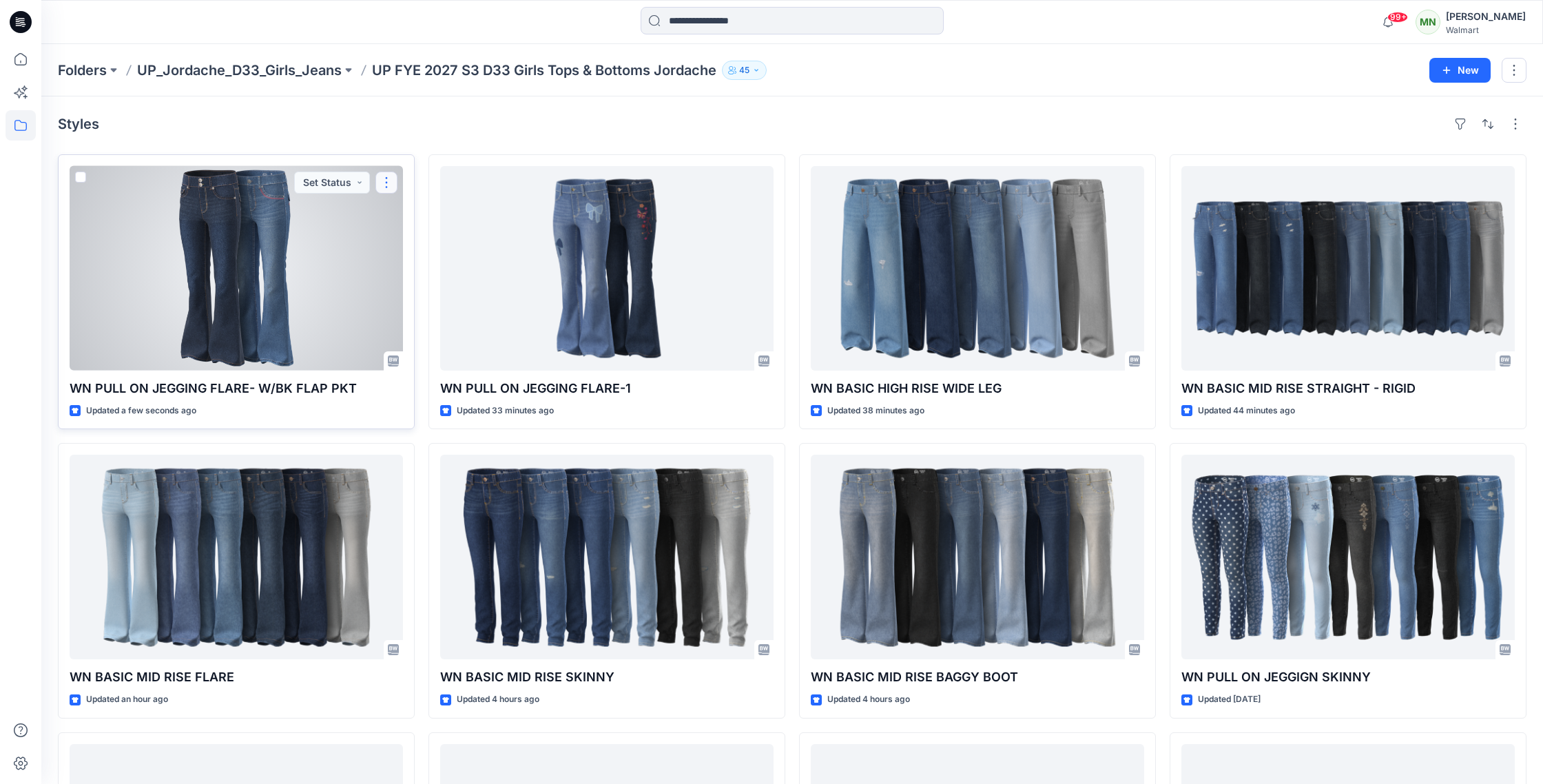
click at [390, 183] on button "button" at bounding box center [387, 183] width 22 height 22
click at [428, 217] on button "Edit" at bounding box center [452, 215] width 149 height 25
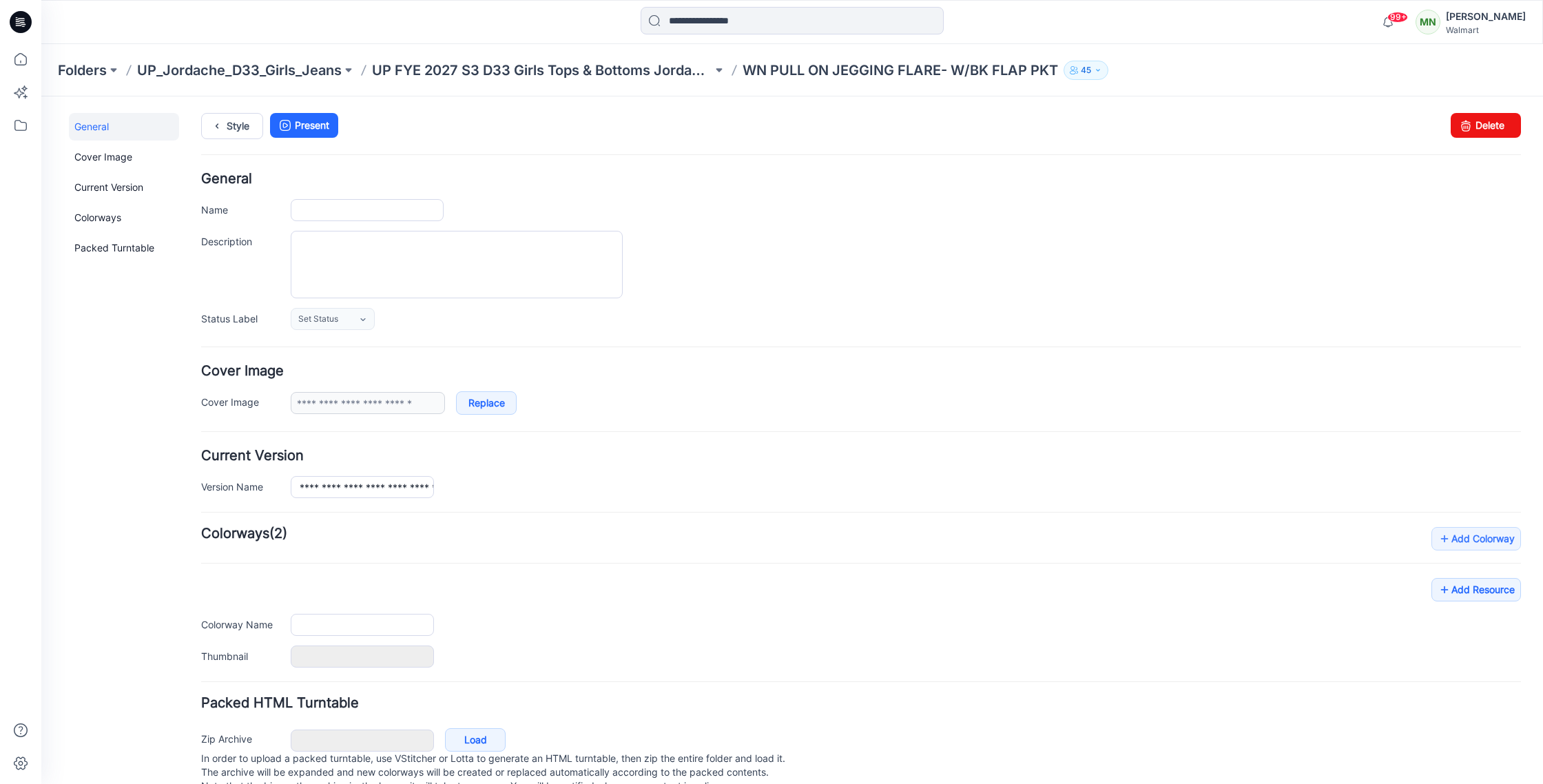
type input "**********"
type input "*******"
type input "**********"
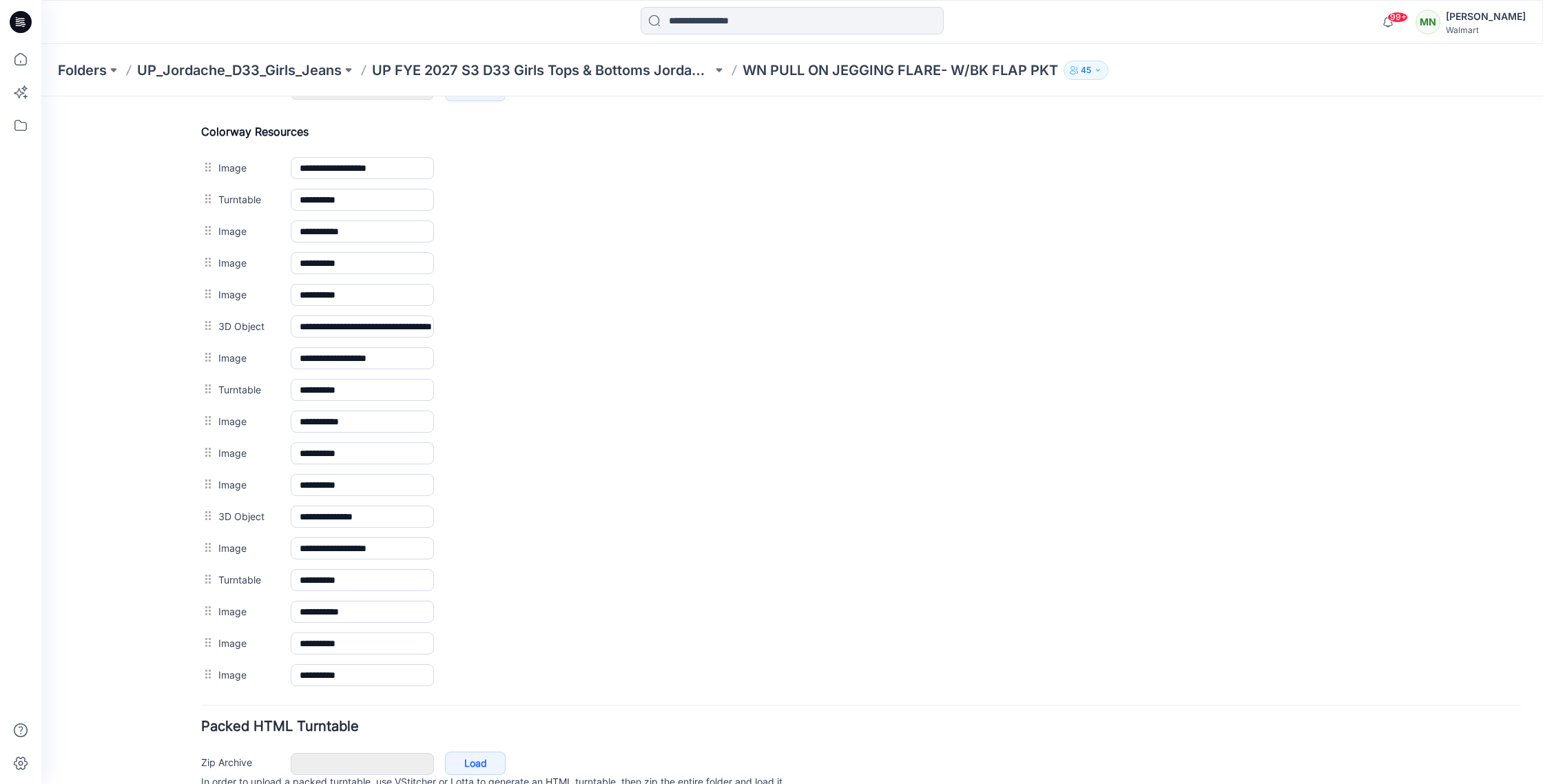
scroll to position [703, 0]
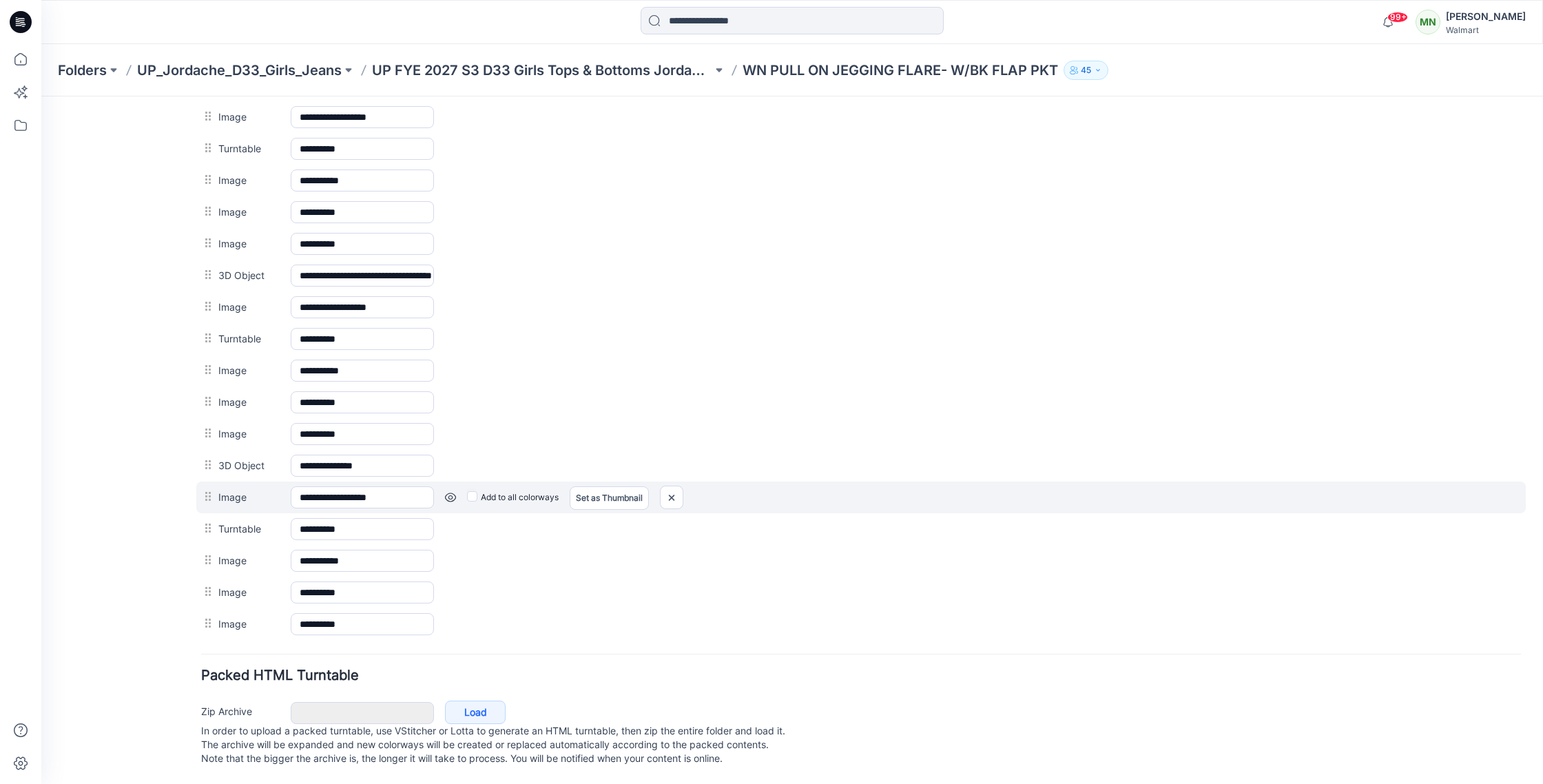
click at [453, 492] on link at bounding box center [450, 497] width 11 height 11
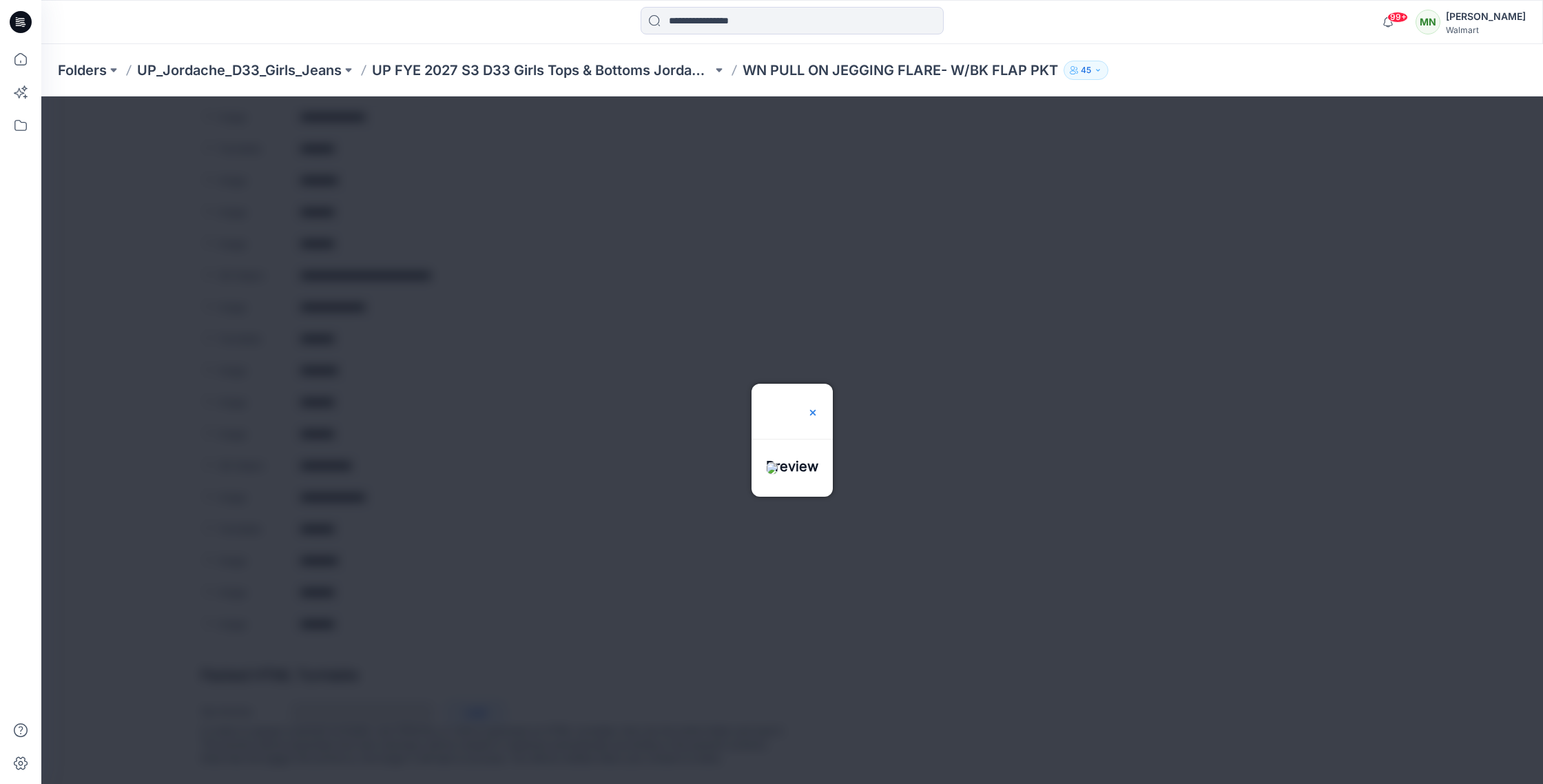
click at [810, 412] on img at bounding box center [812, 412] width 11 height 11
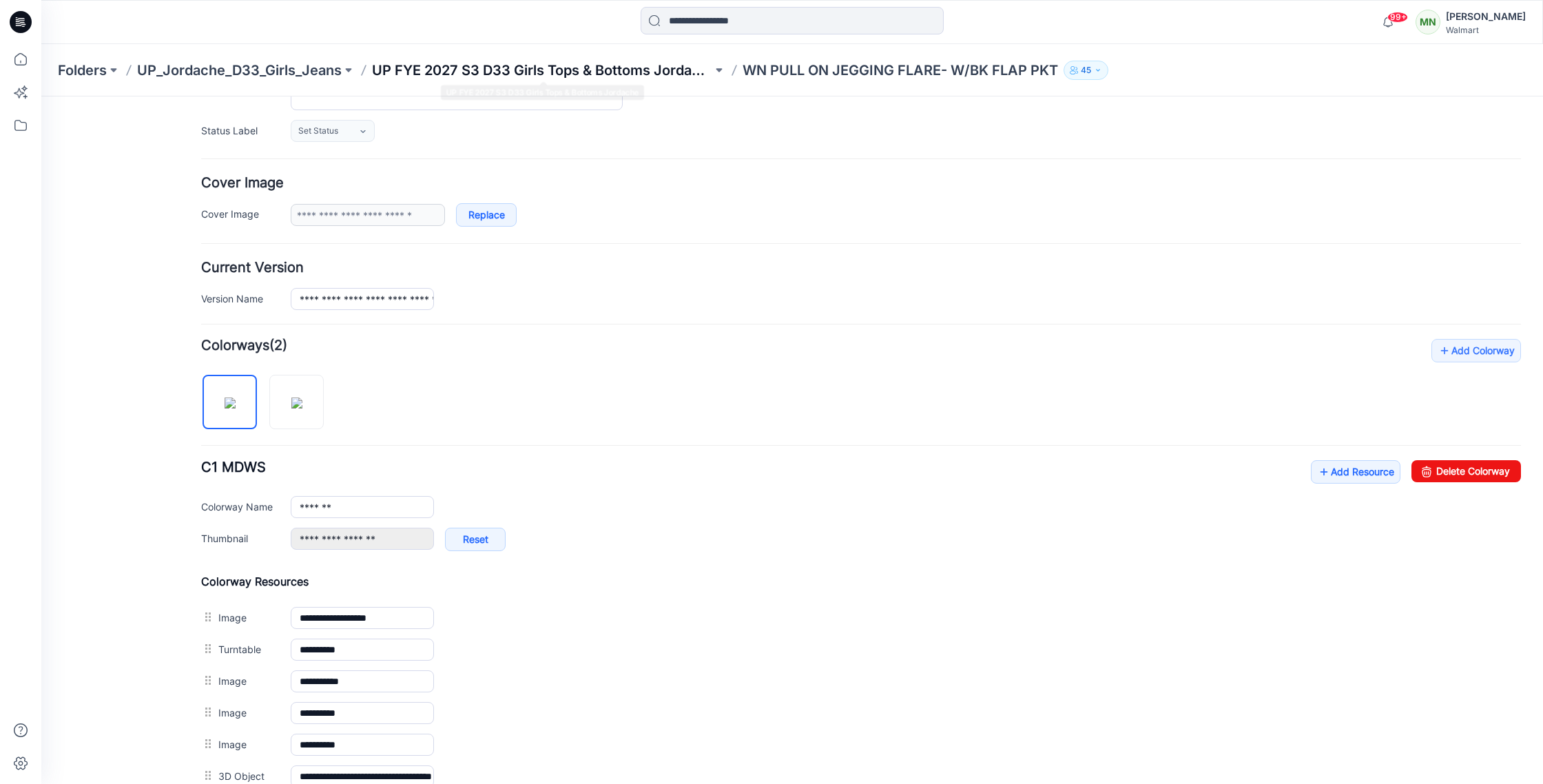
scroll to position [170, 0]
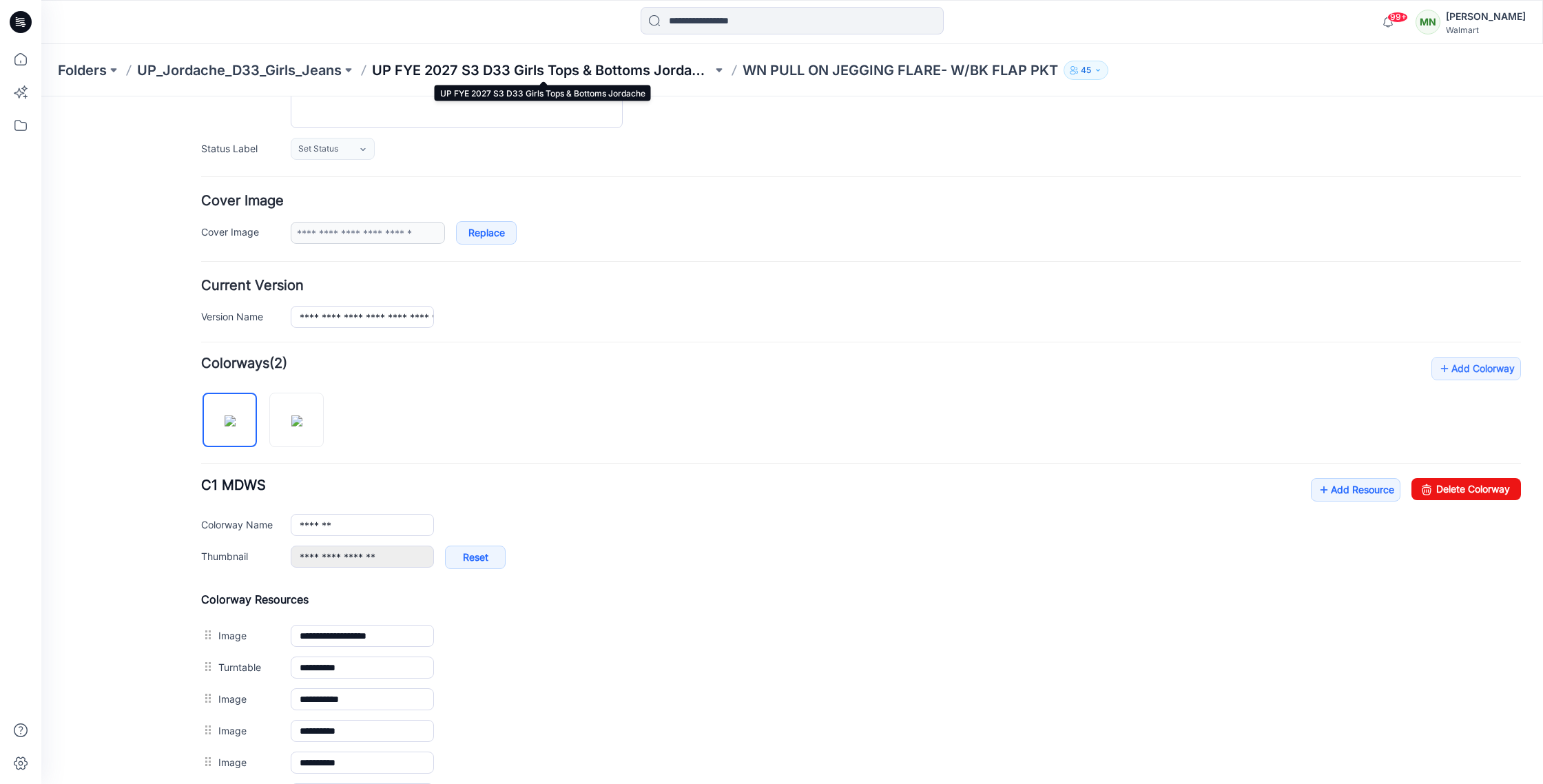
click at [501, 72] on p "UP FYE 2027 S3 D33 Girls Tops & Bottoms Jordache" at bounding box center [542, 70] width 341 height 20
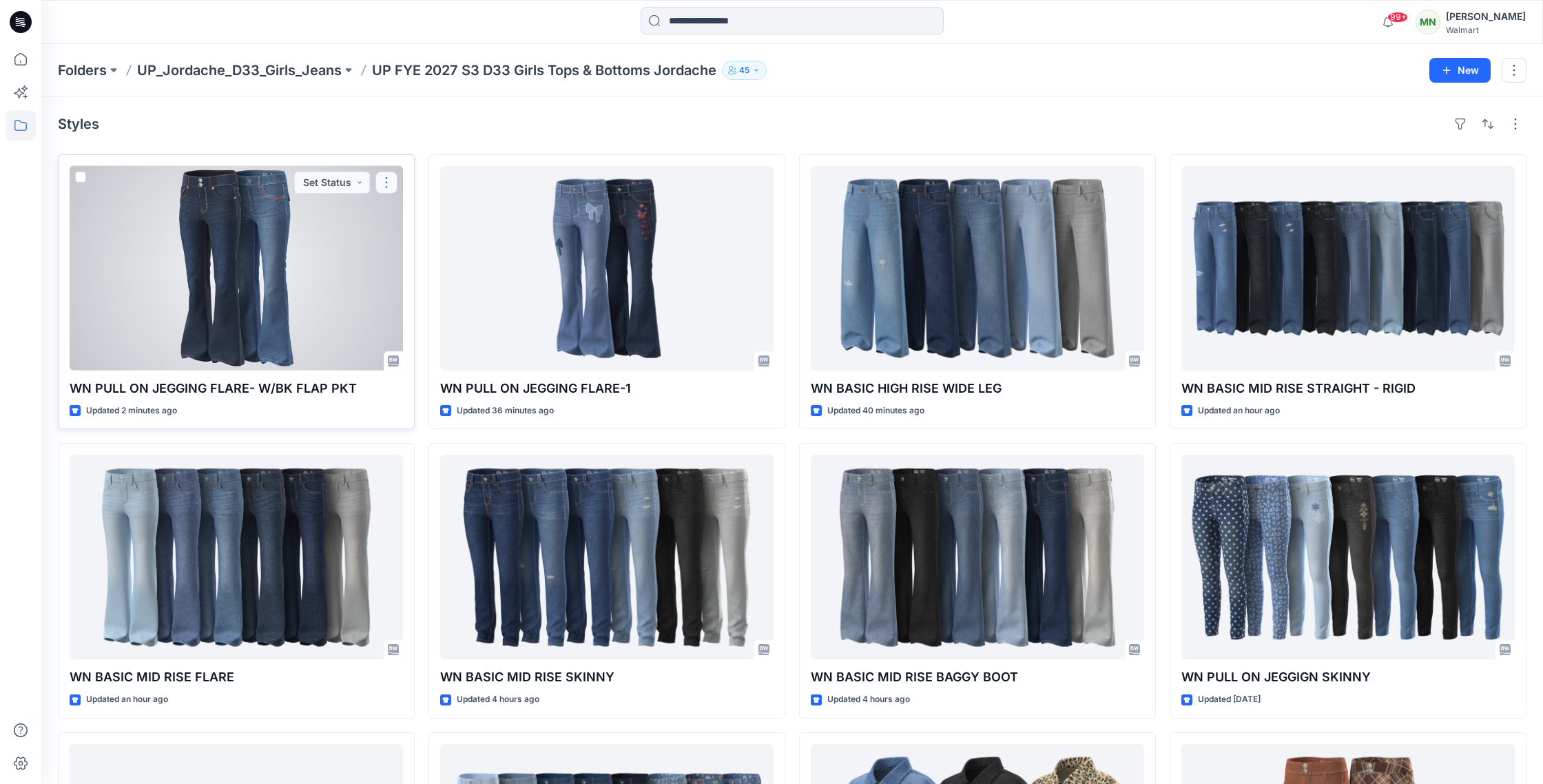
click at [389, 180] on button "button" at bounding box center [387, 183] width 22 height 22
click at [415, 217] on p "Edit" at bounding box center [411, 214] width 17 height 14
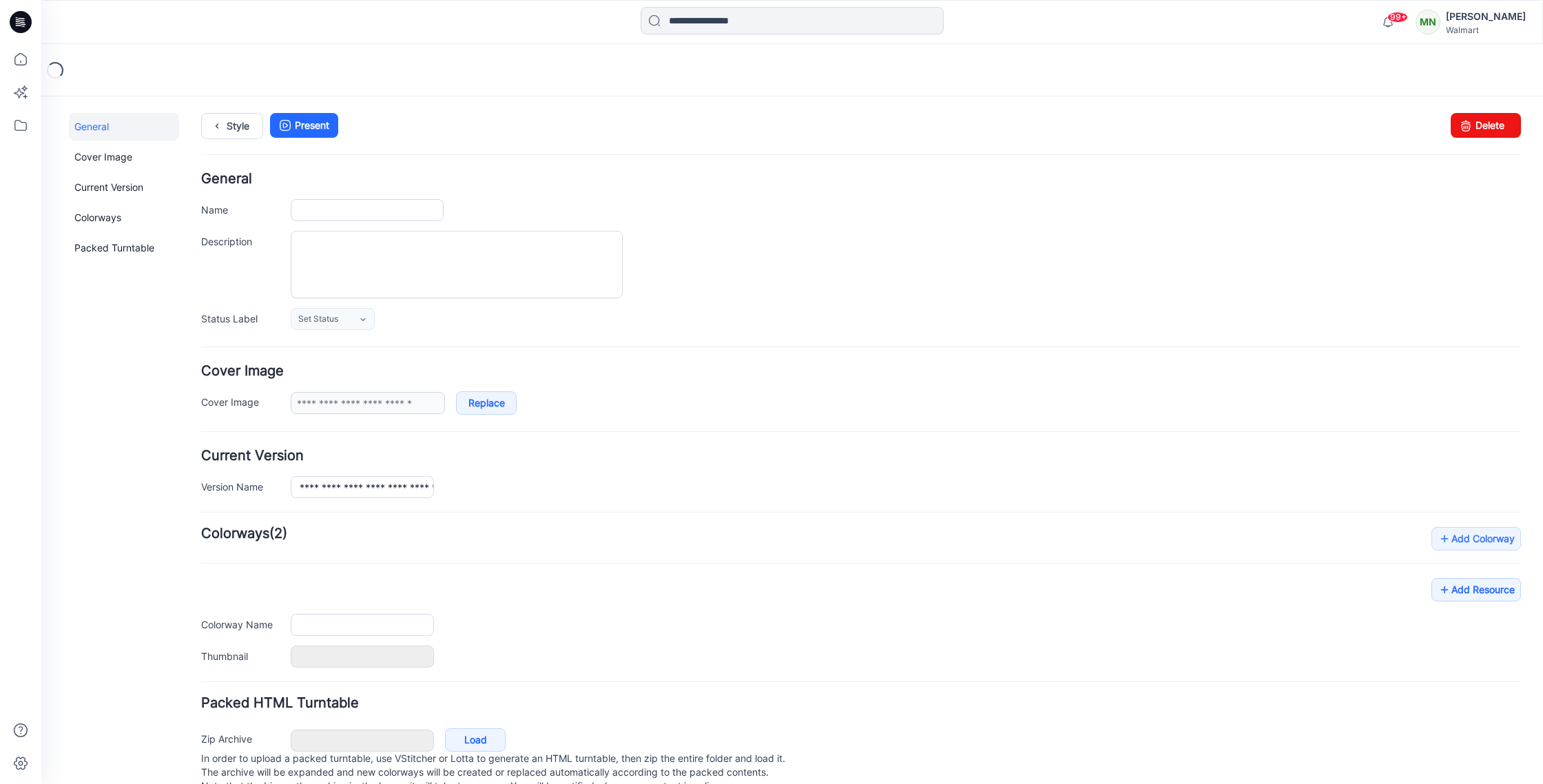
type input "**********"
type input "*******"
type input "**********"
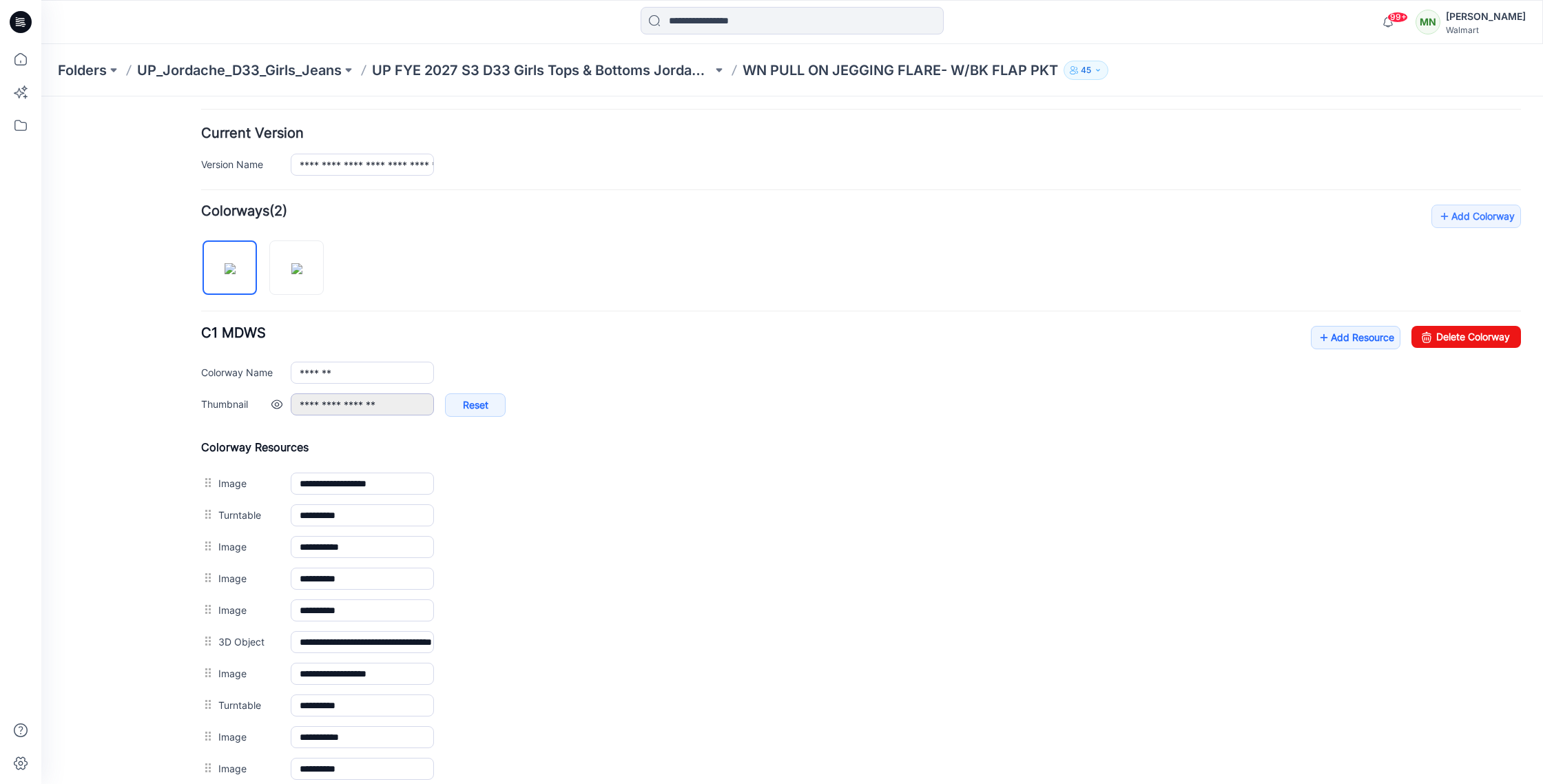
scroll to position [336, 0]
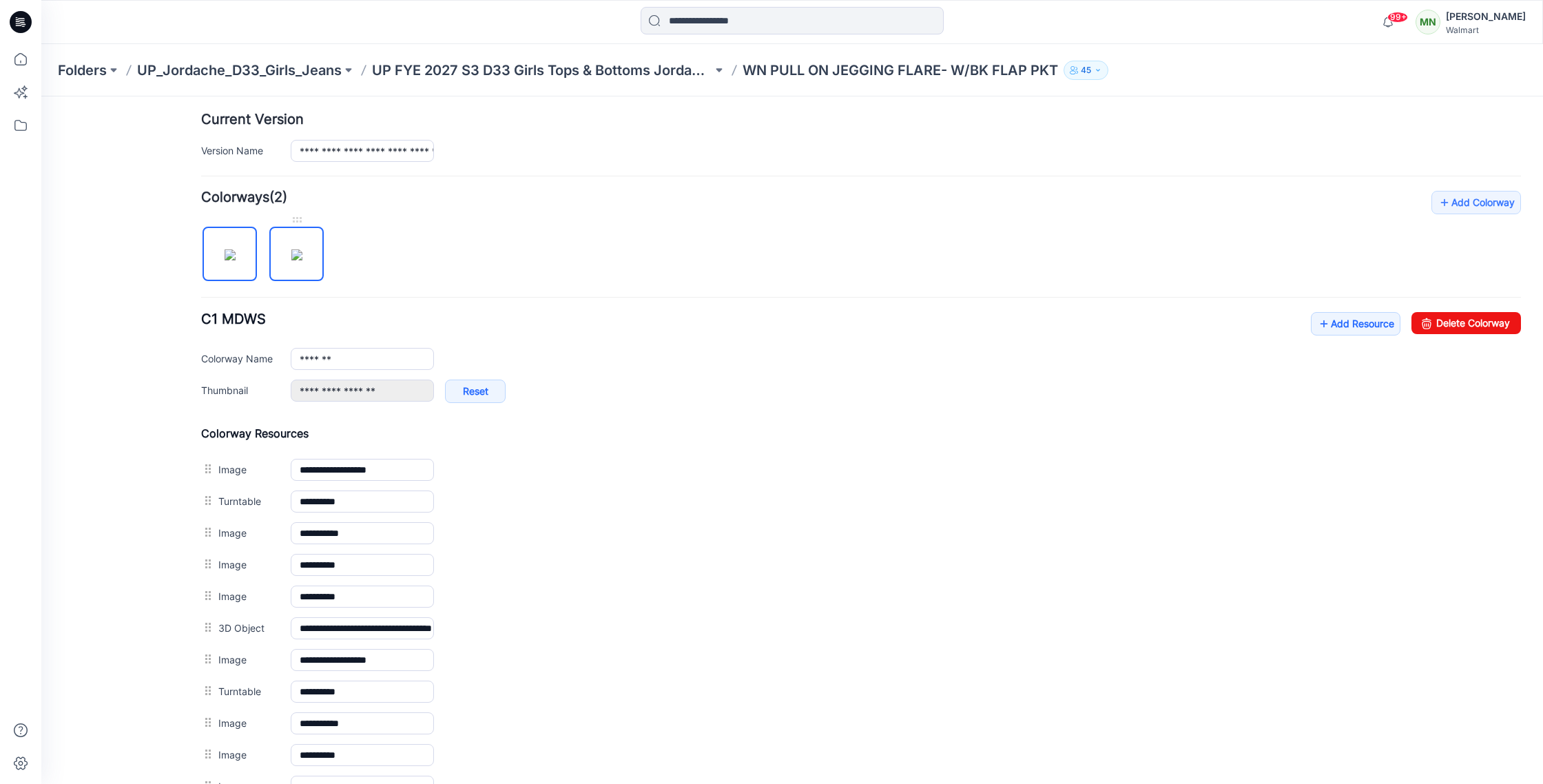
click at [291, 250] on img at bounding box center [297, 255] width 11 height 11
type input "****"
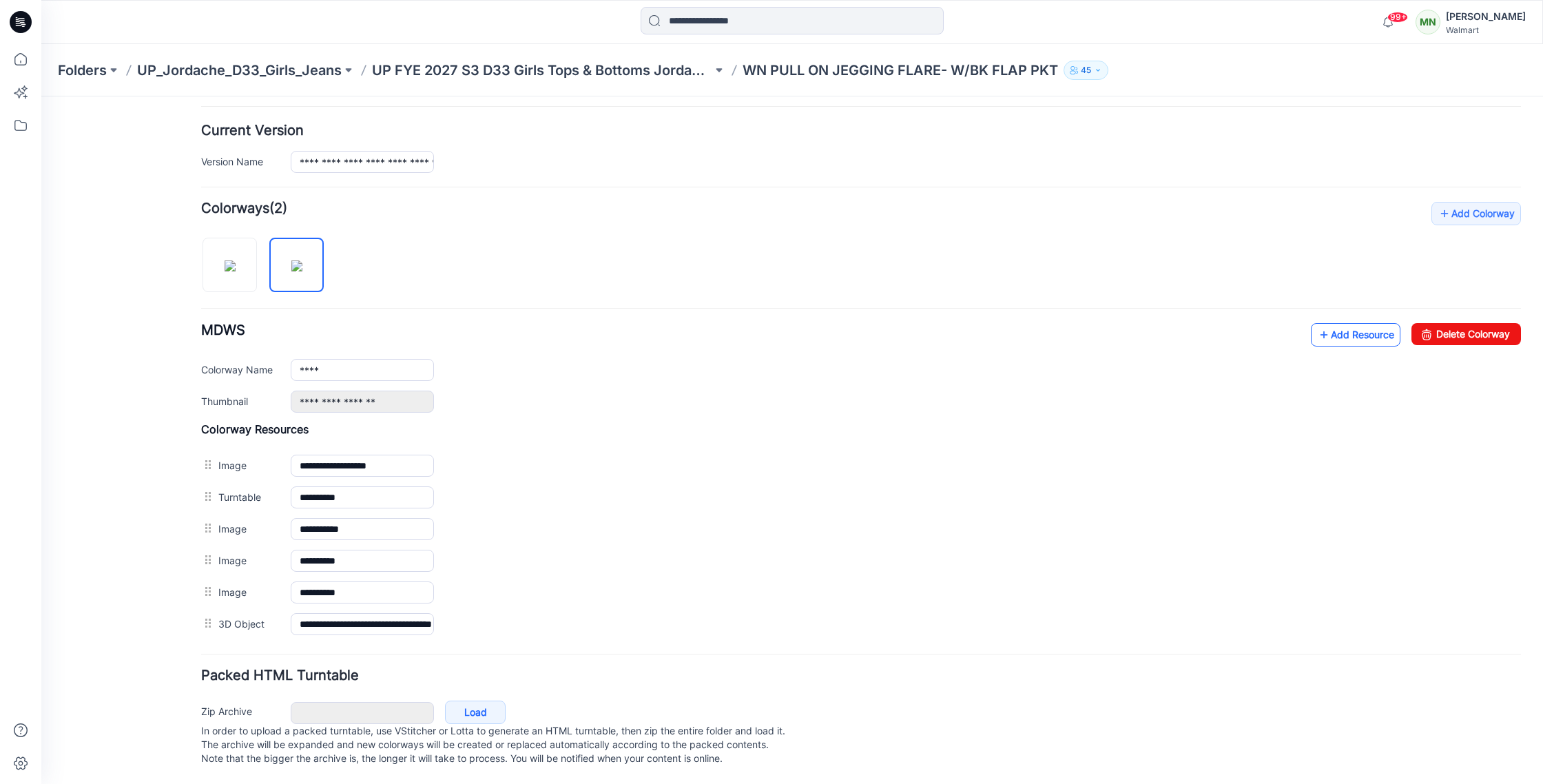
click at [1341, 324] on link "Add Resource" at bounding box center [1355, 335] width 89 height 24
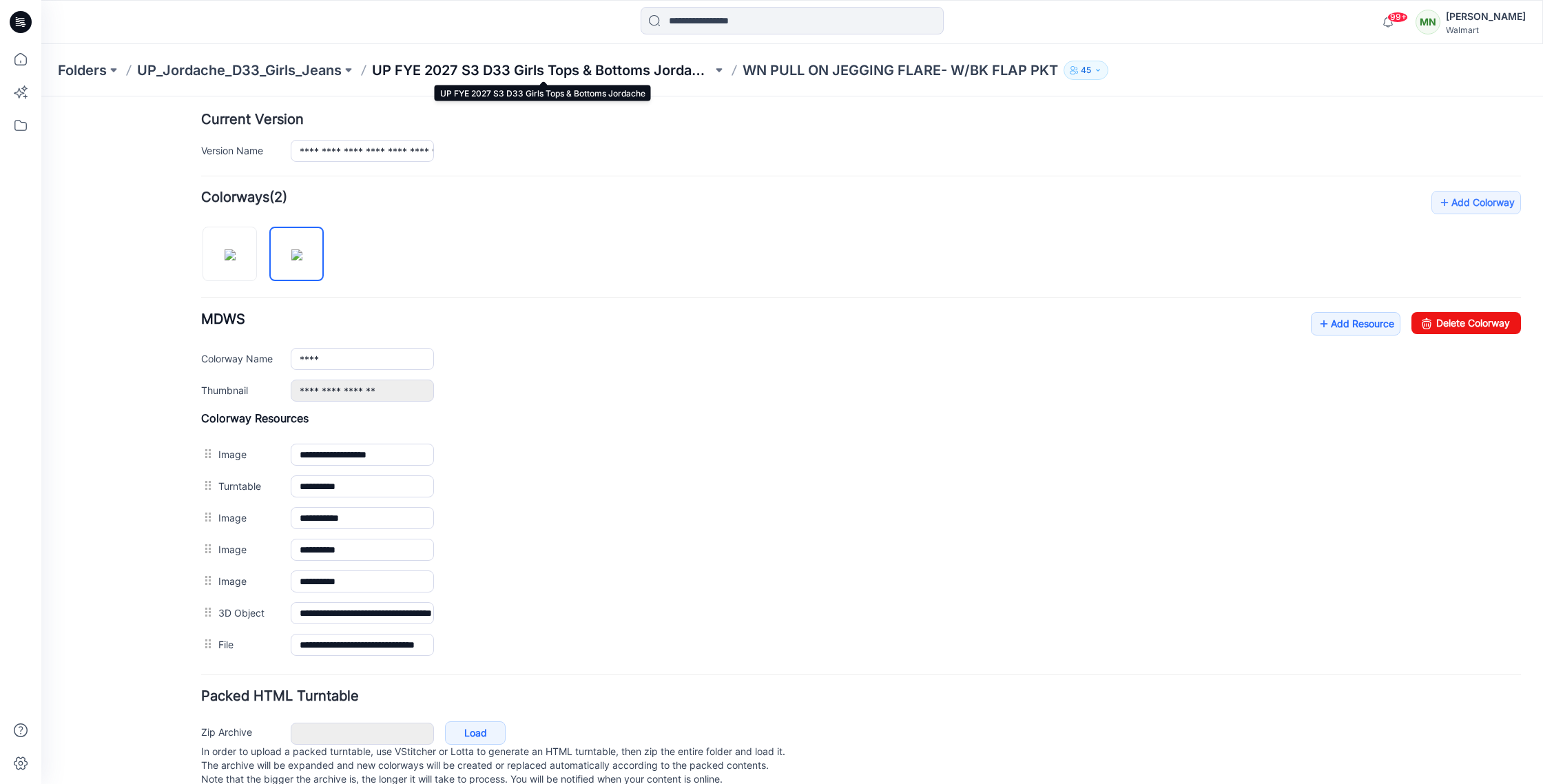
click at [524, 69] on p "UP FYE 2027 S3 D33 Girls Tops & Bottoms Jordache" at bounding box center [542, 70] width 341 height 20
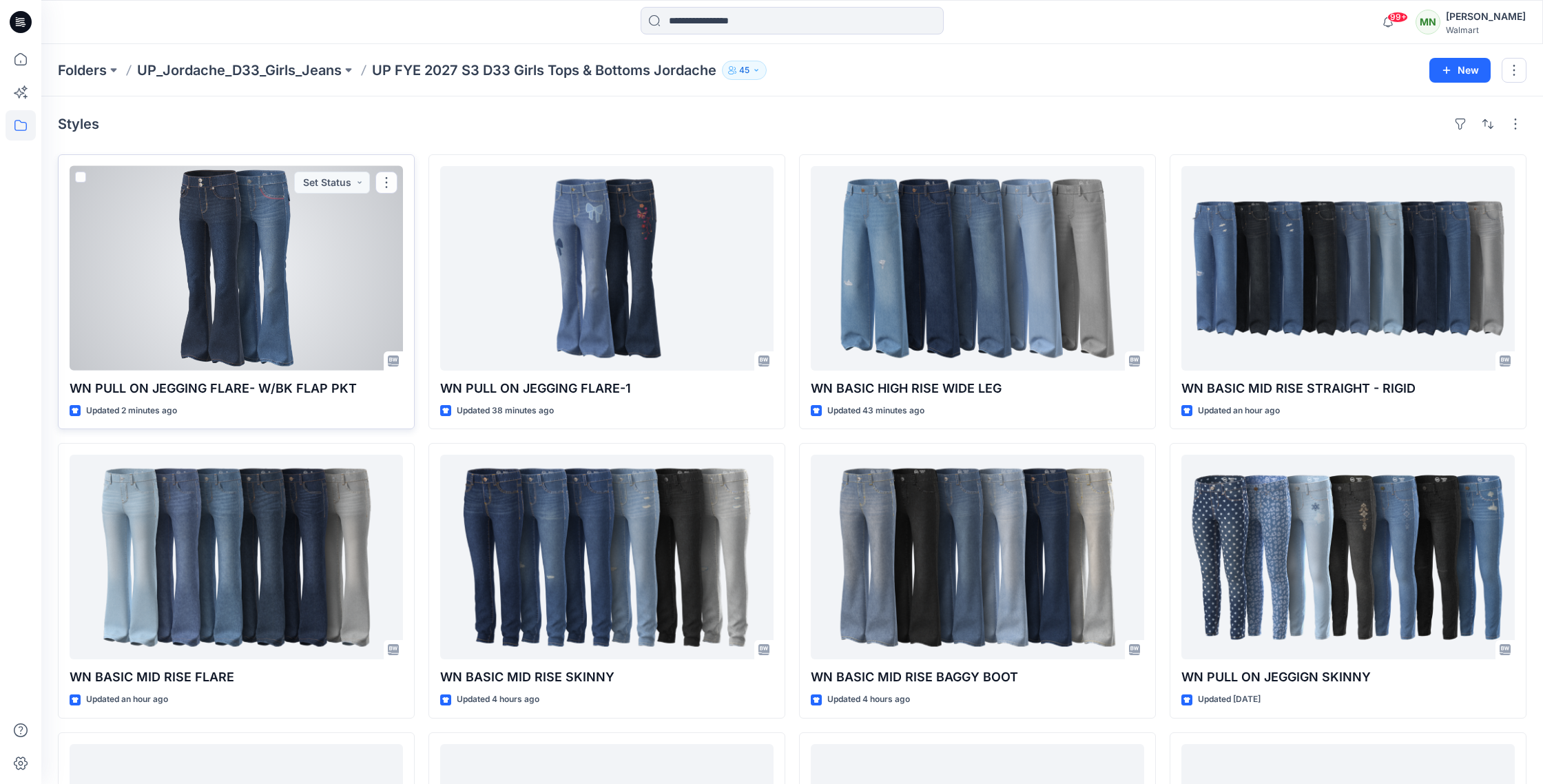
click at [263, 341] on div at bounding box center [236, 268] width 333 height 205
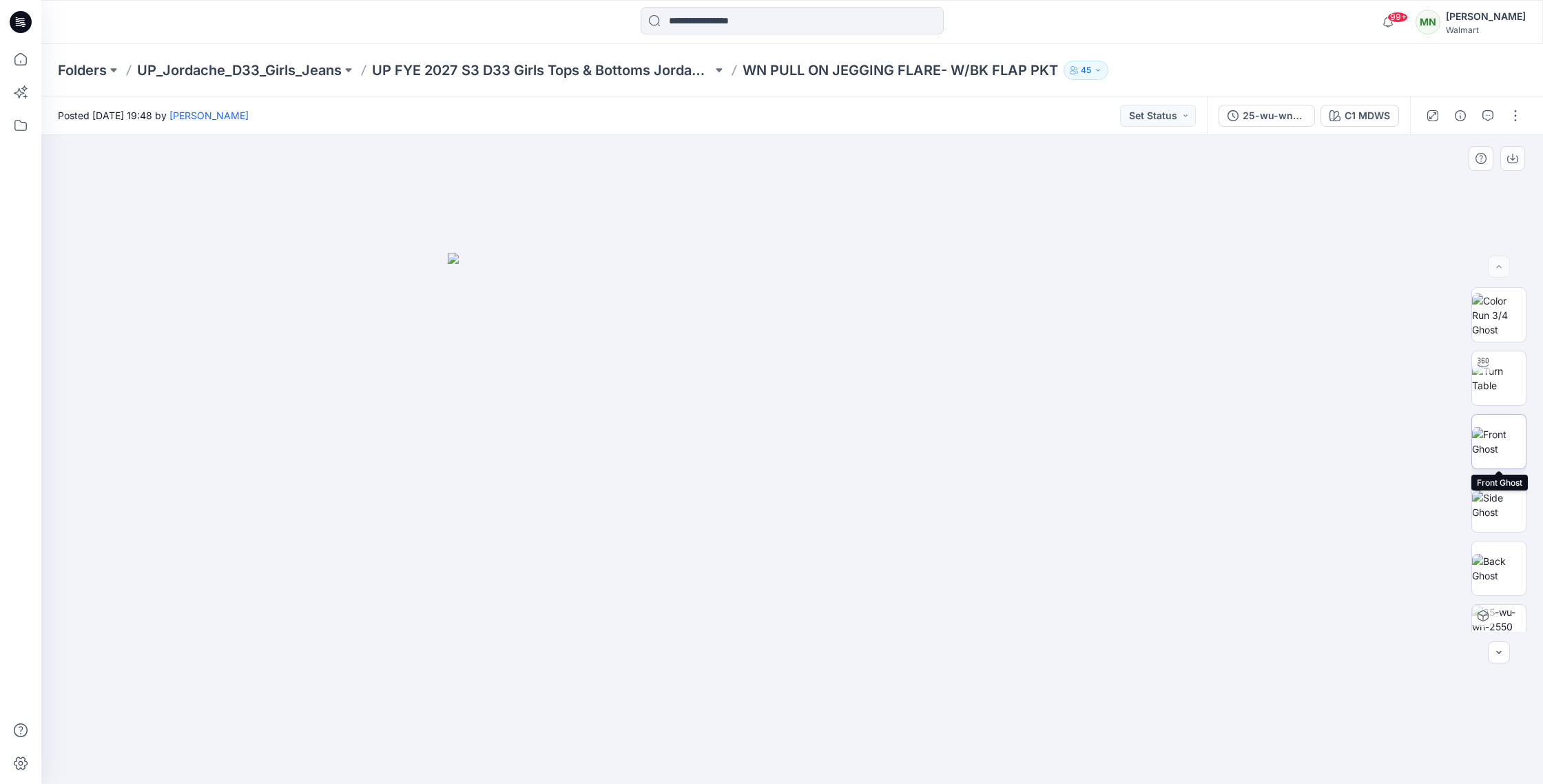
click at [1501, 436] on img at bounding box center [1499, 442] width 54 height 29
click at [1498, 556] on img at bounding box center [1499, 568] width 54 height 29
click at [1507, 445] on img at bounding box center [1499, 448] width 54 height 43
click at [1501, 572] on img at bounding box center [1499, 575] width 54 height 29
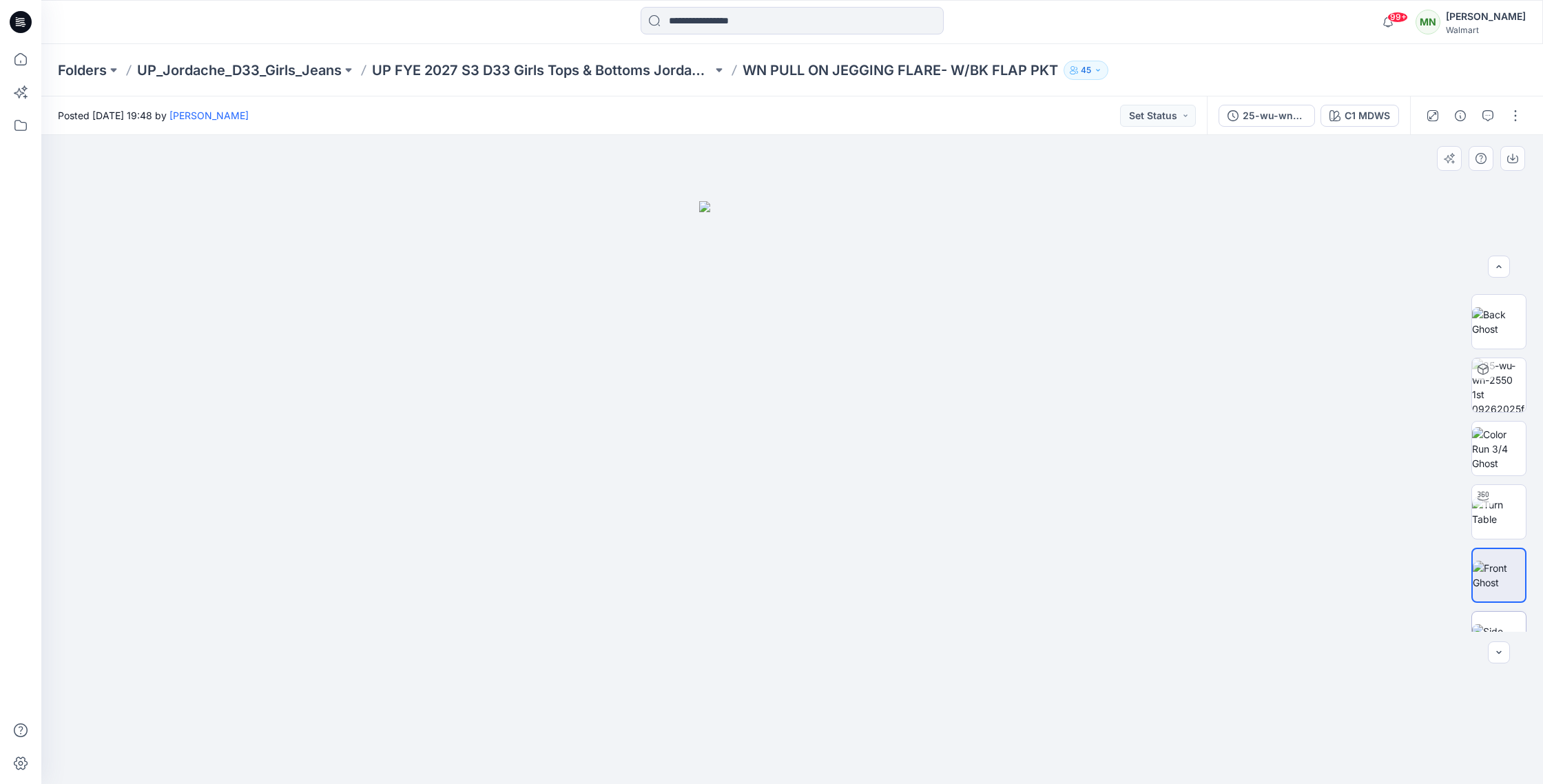
scroll to position [248, 0]
click at [1502, 623] on img at bounding box center [1499, 637] width 54 height 29
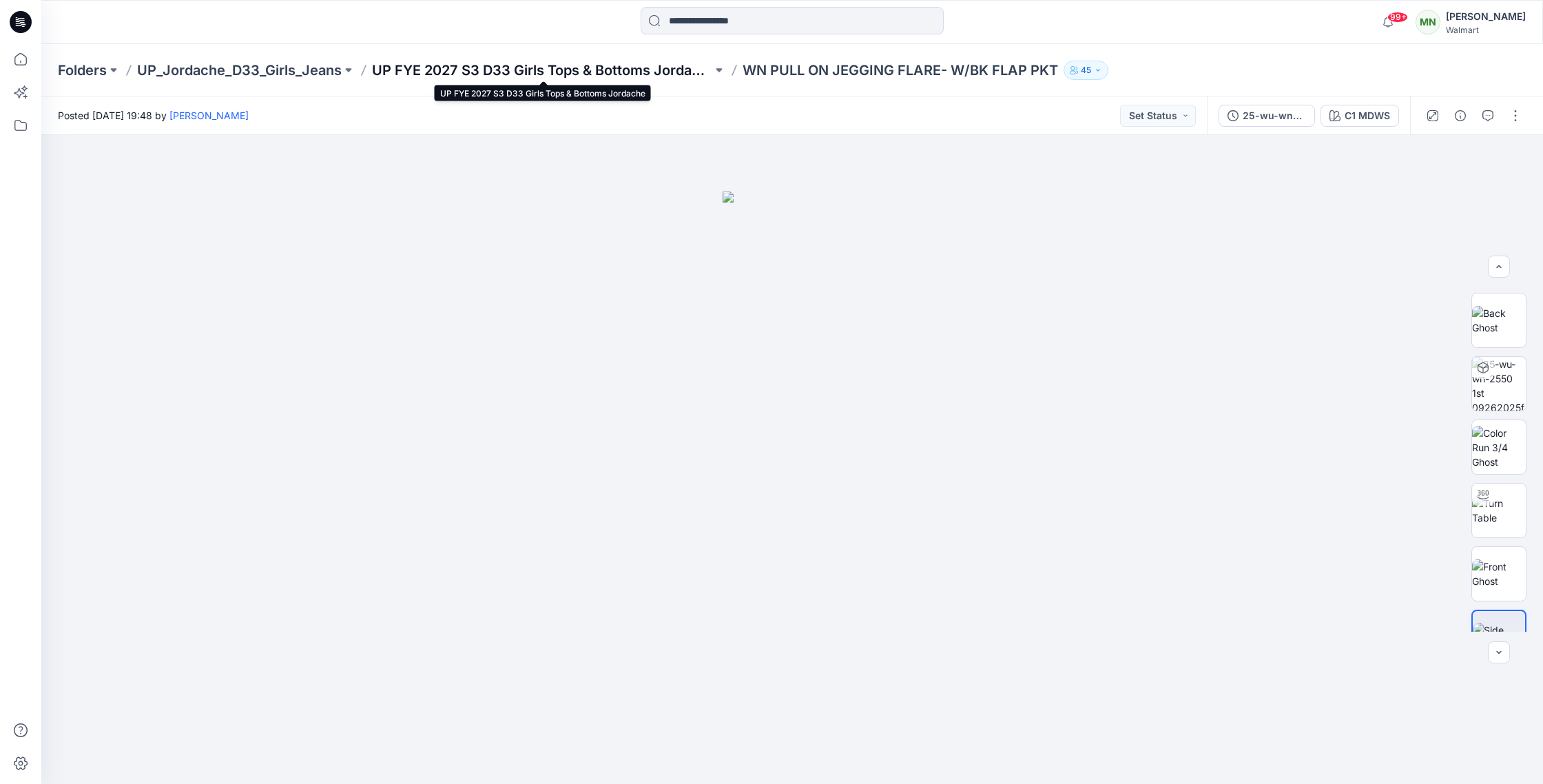
click at [581, 66] on p "UP FYE 2027 S3 D33 Girls Tops & Bottoms Jordache" at bounding box center [542, 70] width 341 height 20
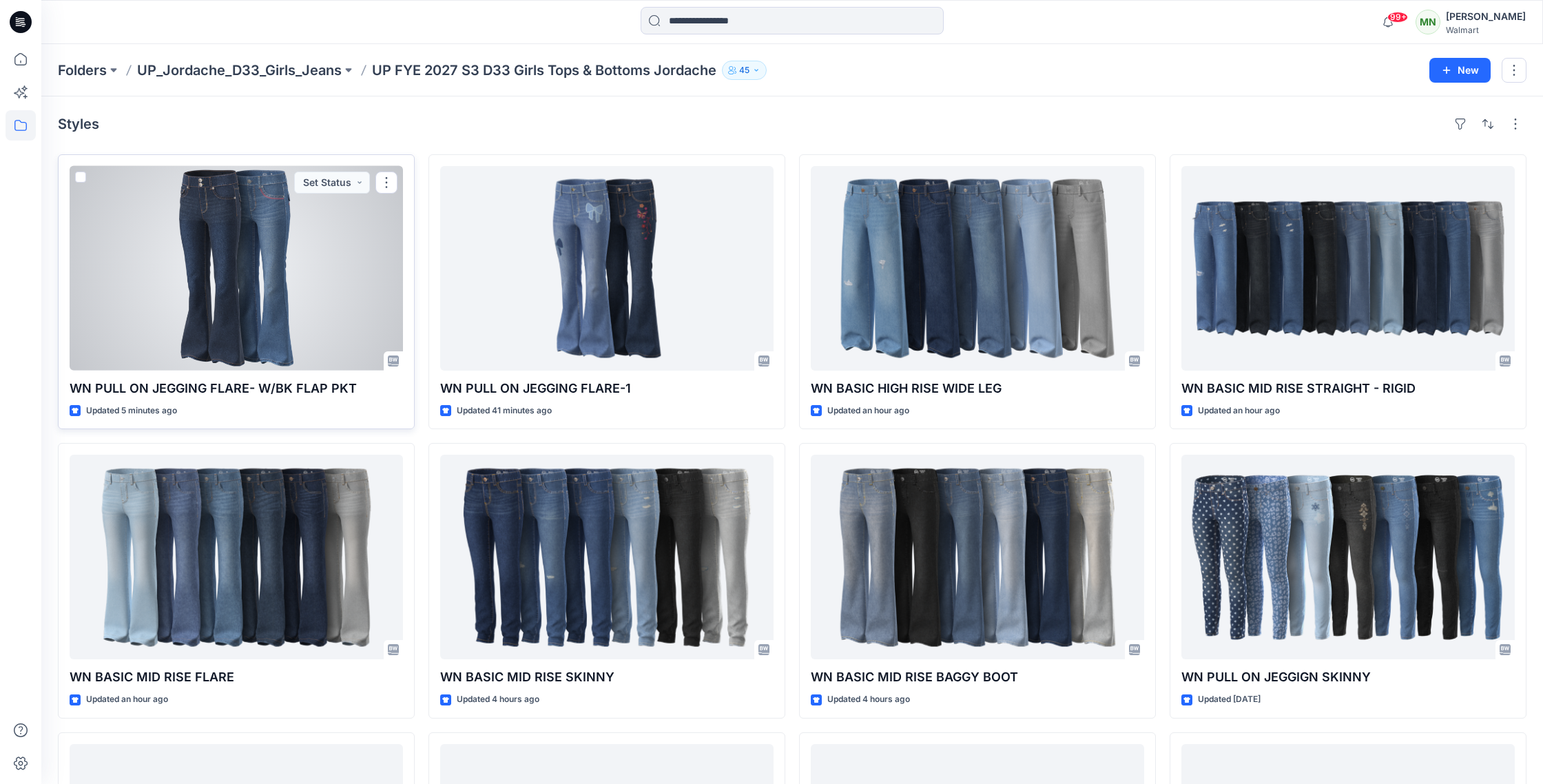
click at [261, 271] on div at bounding box center [236, 268] width 333 height 205
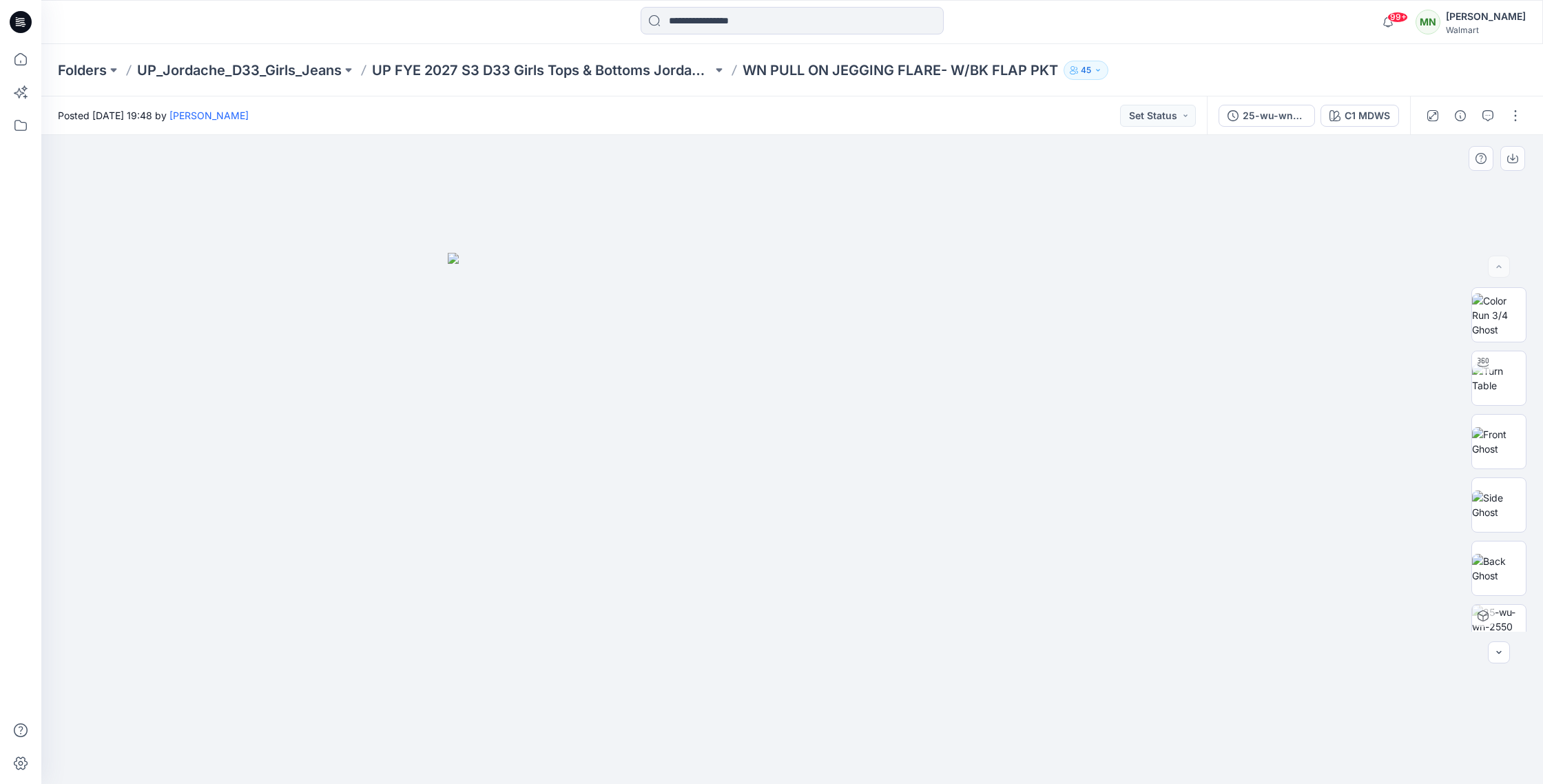
click at [862, 329] on img at bounding box center [792, 518] width 689 height 531
click at [1339, 114] on icon "button" at bounding box center [1335, 116] width 11 height 11
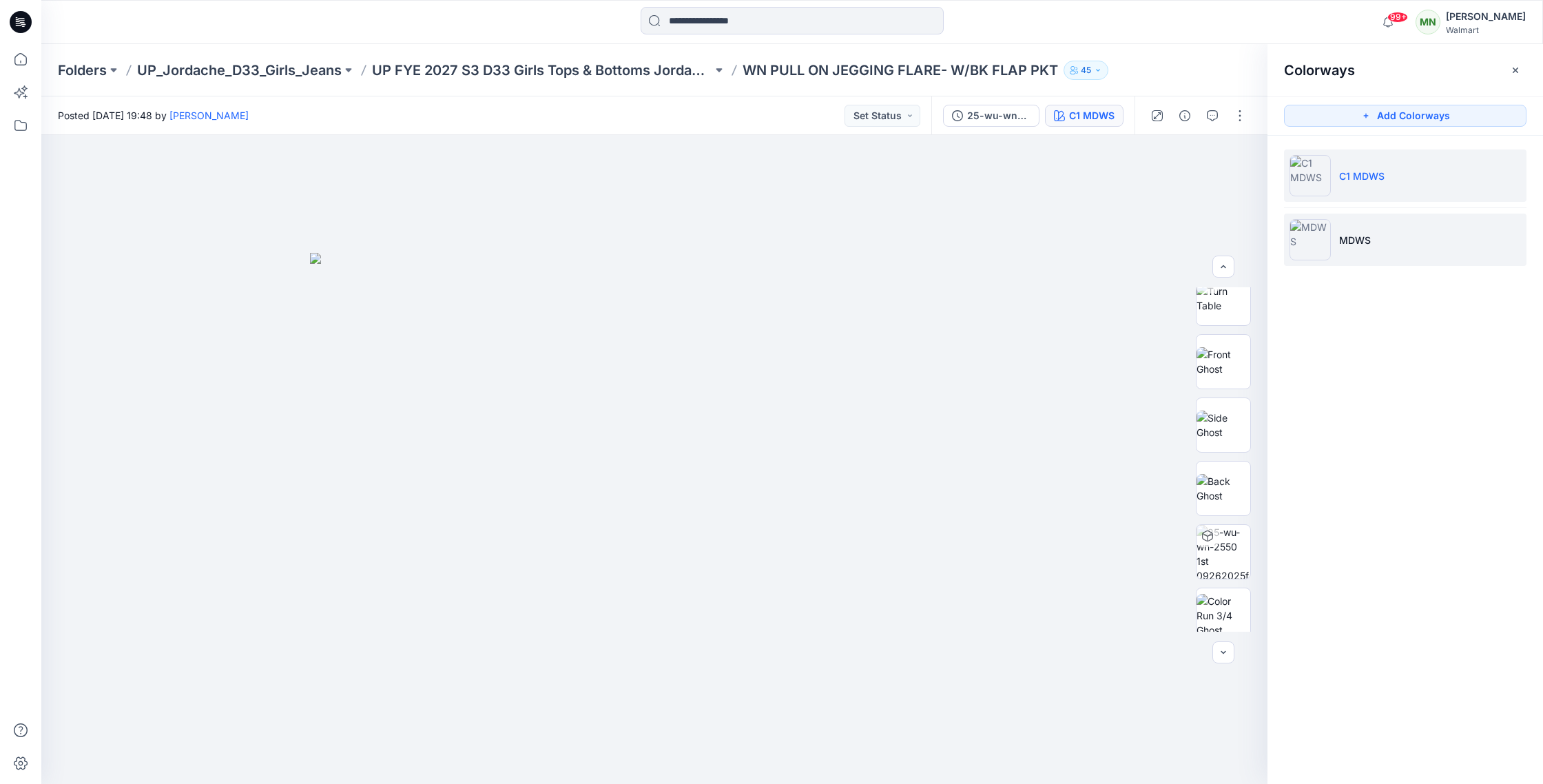
click at [1389, 251] on li "MDWS" at bounding box center [1405, 240] width 242 height 53
drag, startPoint x: 1234, startPoint y: 358, endPoint x: 1230, endPoint y: 369, distance: 11.7
click at [1234, 358] on img at bounding box center [1223, 362] width 54 height 29
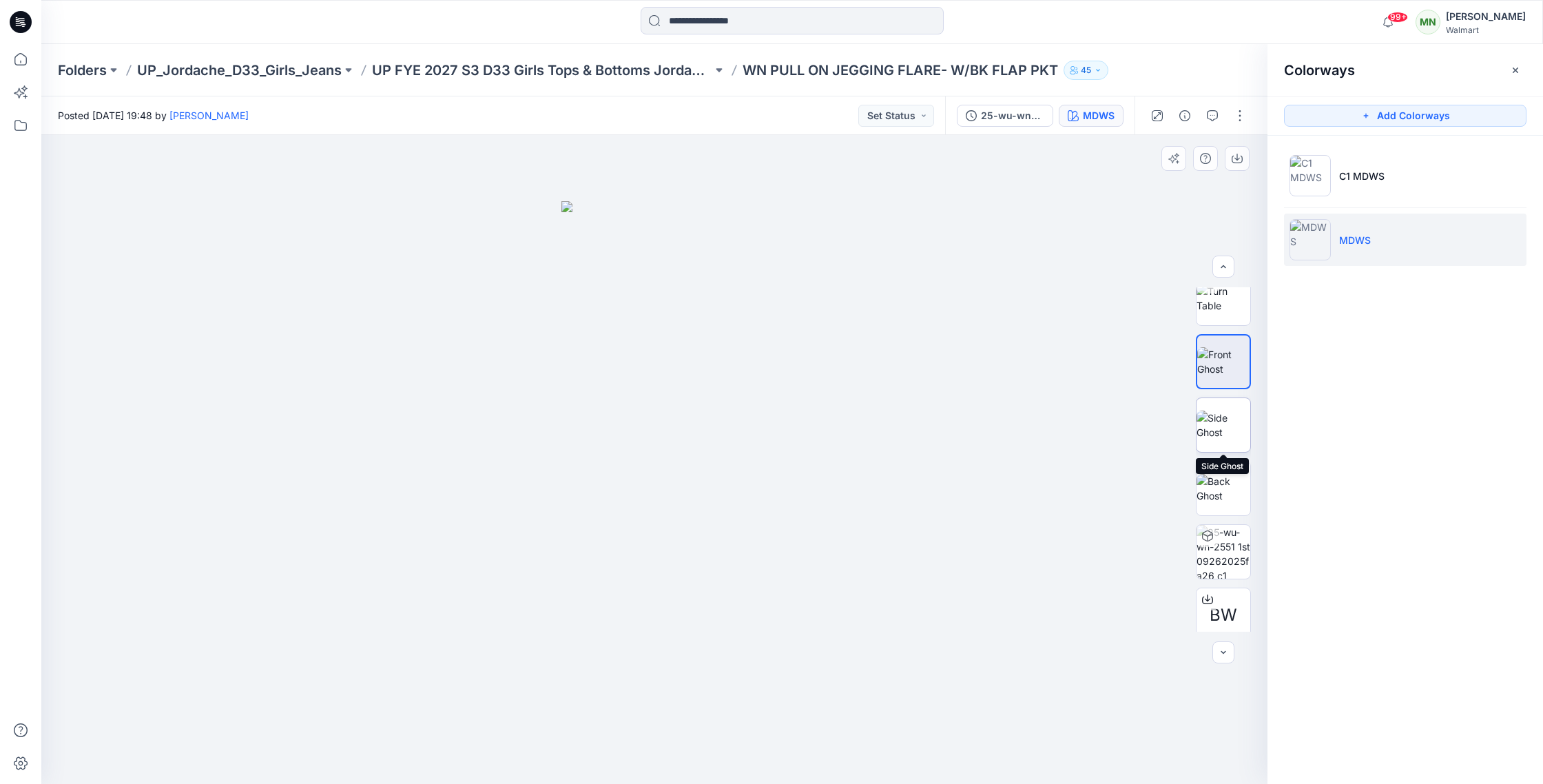
drag, startPoint x: 1239, startPoint y: 426, endPoint x: 1236, endPoint y: 436, distance: 10.4
click at [1239, 426] on img at bounding box center [1223, 425] width 54 height 29
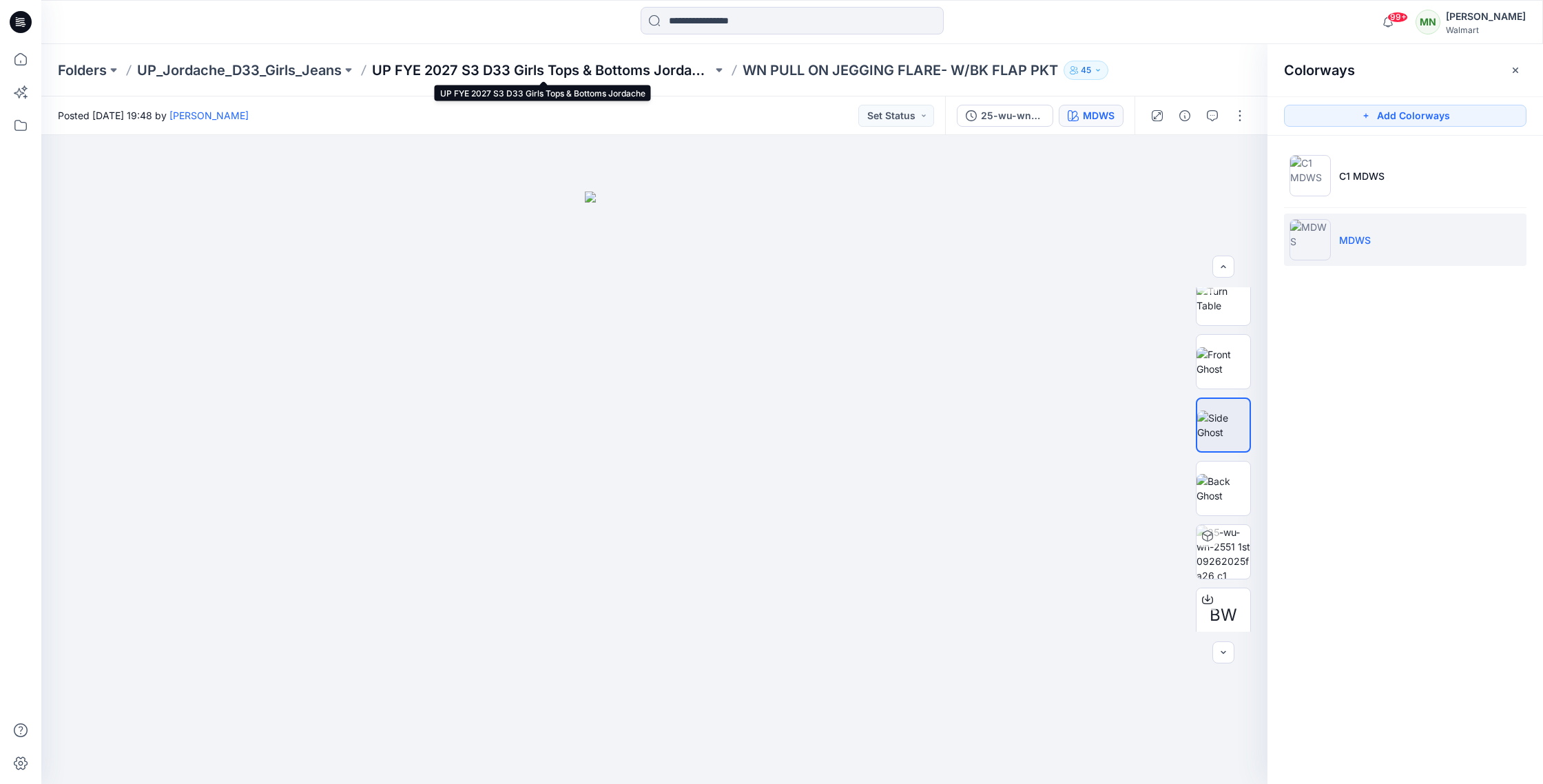
click at [629, 74] on p "UP FYE 2027 S3 D33 Girls Tops & Bottoms Jordache" at bounding box center [542, 70] width 341 height 20
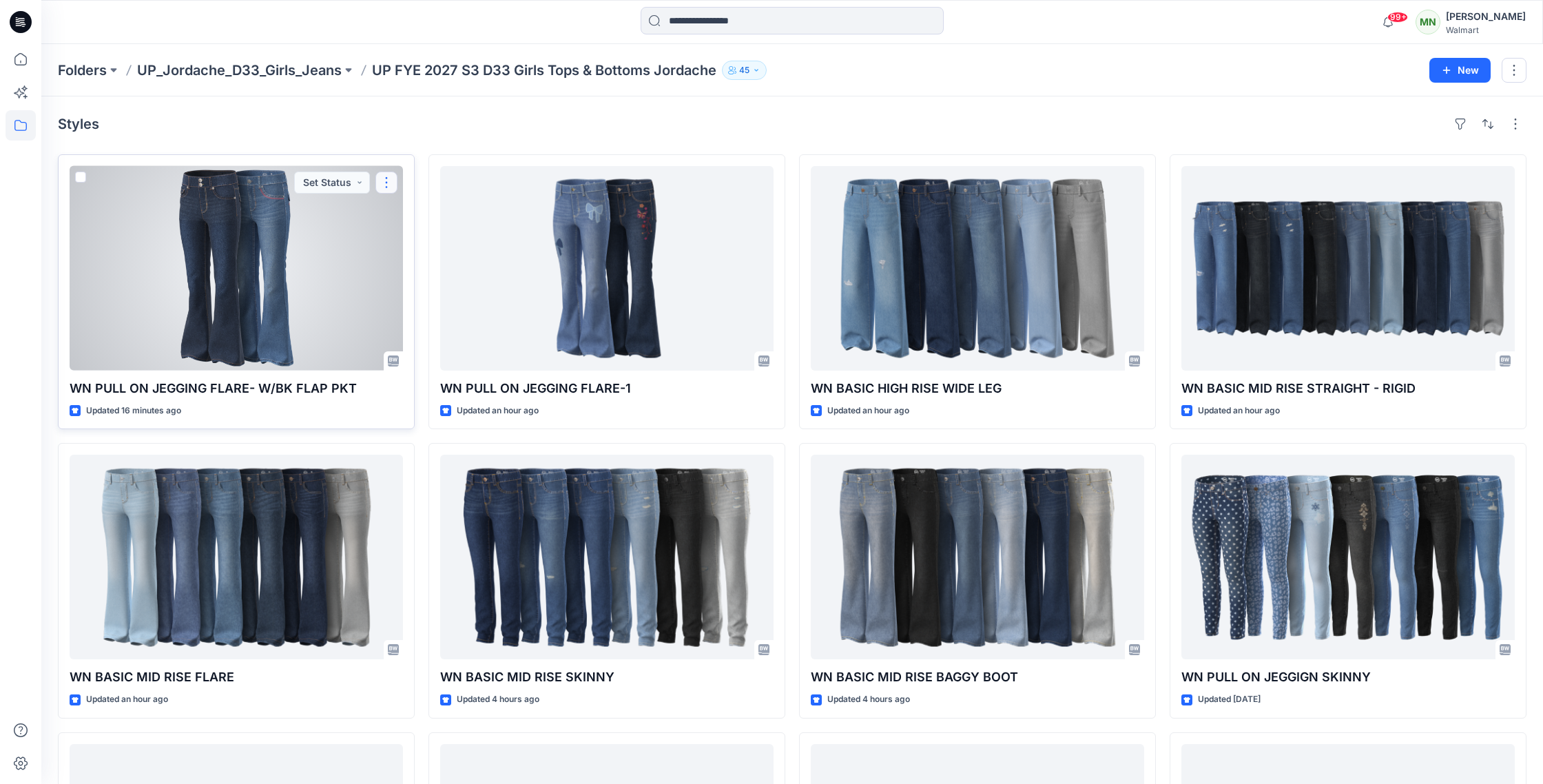
click at [385, 184] on button "button" at bounding box center [387, 183] width 22 height 22
click at [413, 213] on p "Edit" at bounding box center [411, 214] width 17 height 14
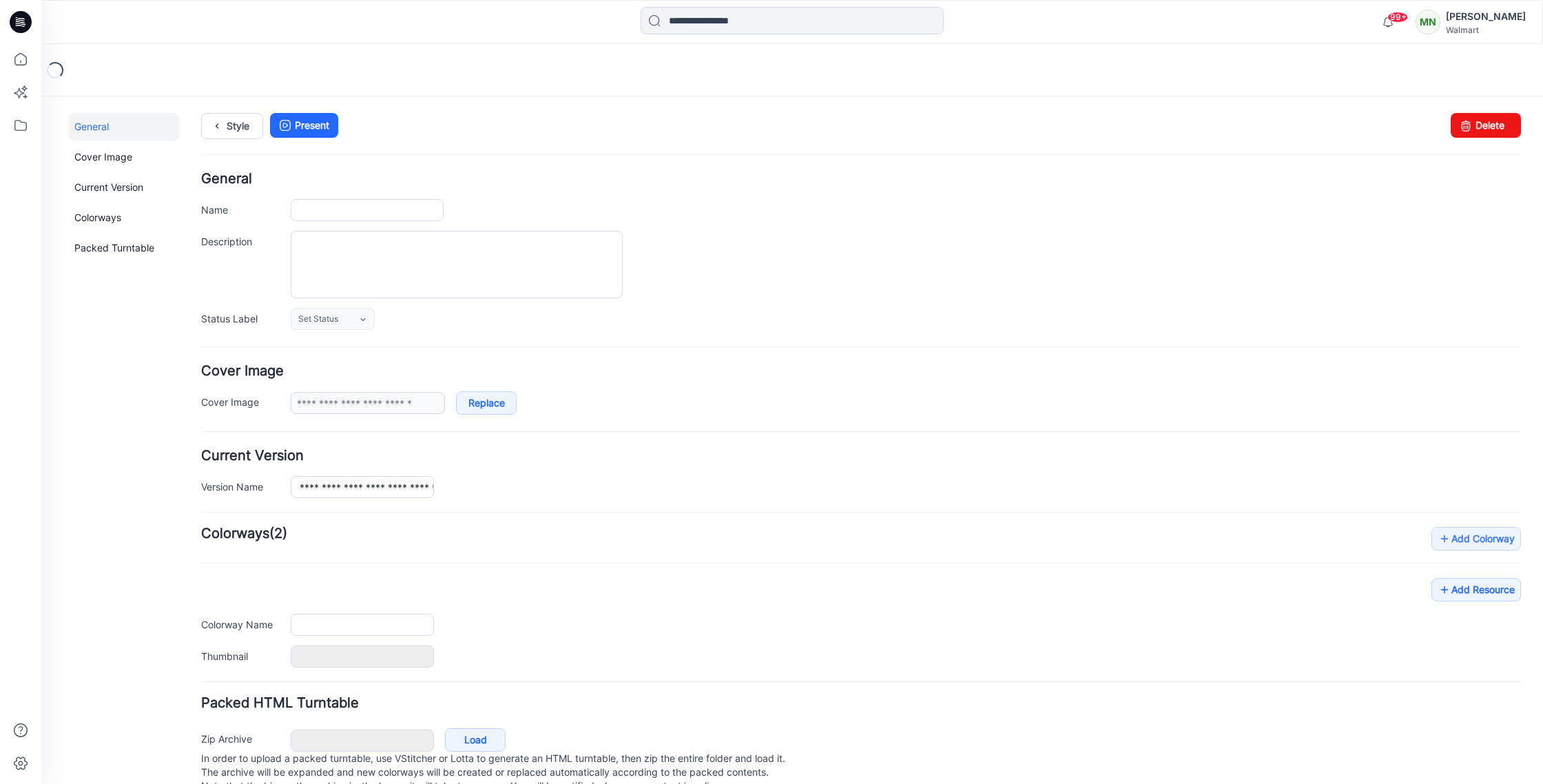
type input "**********"
type input "*******"
type input "**********"
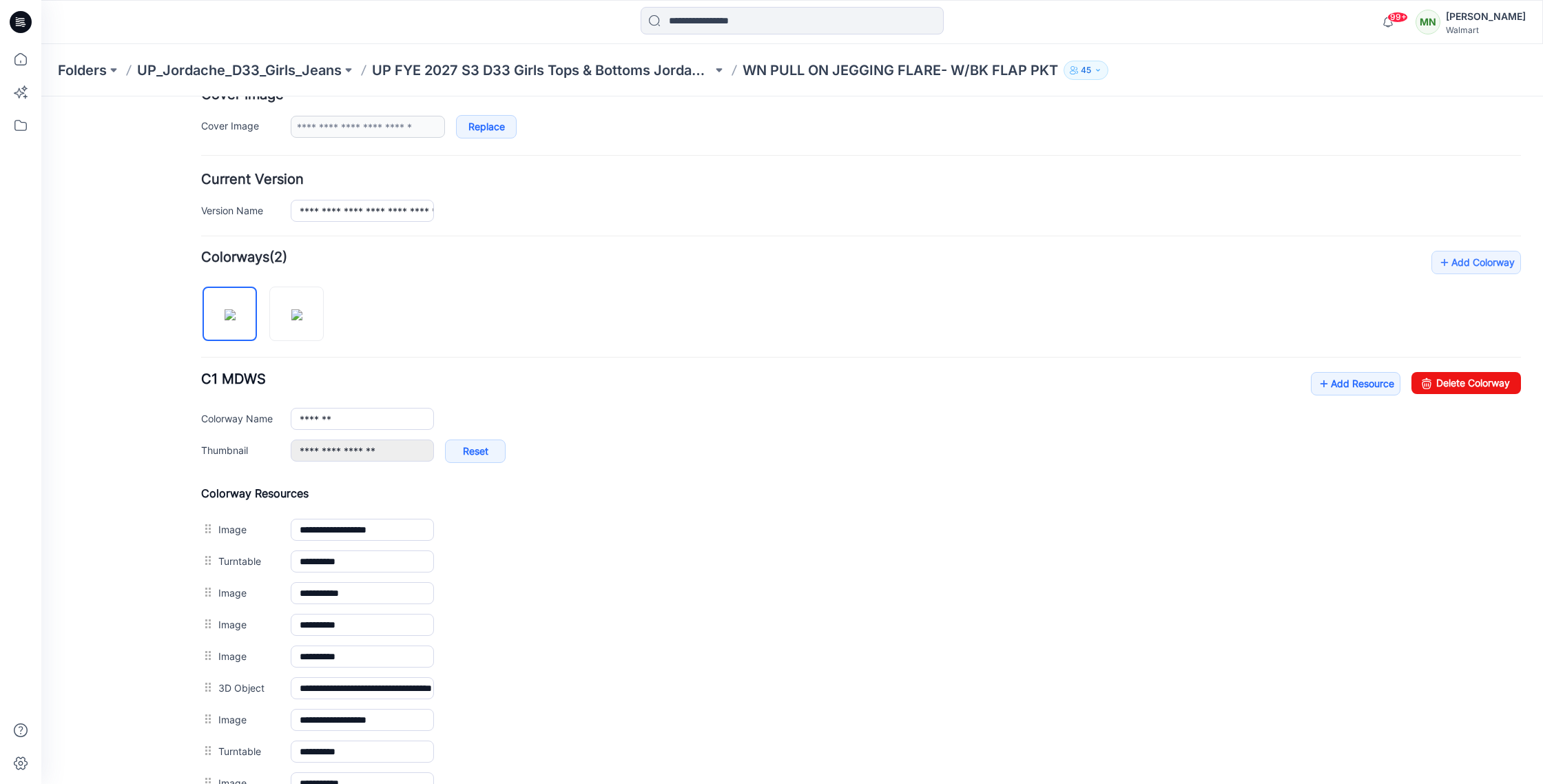
scroll to position [285, 0]
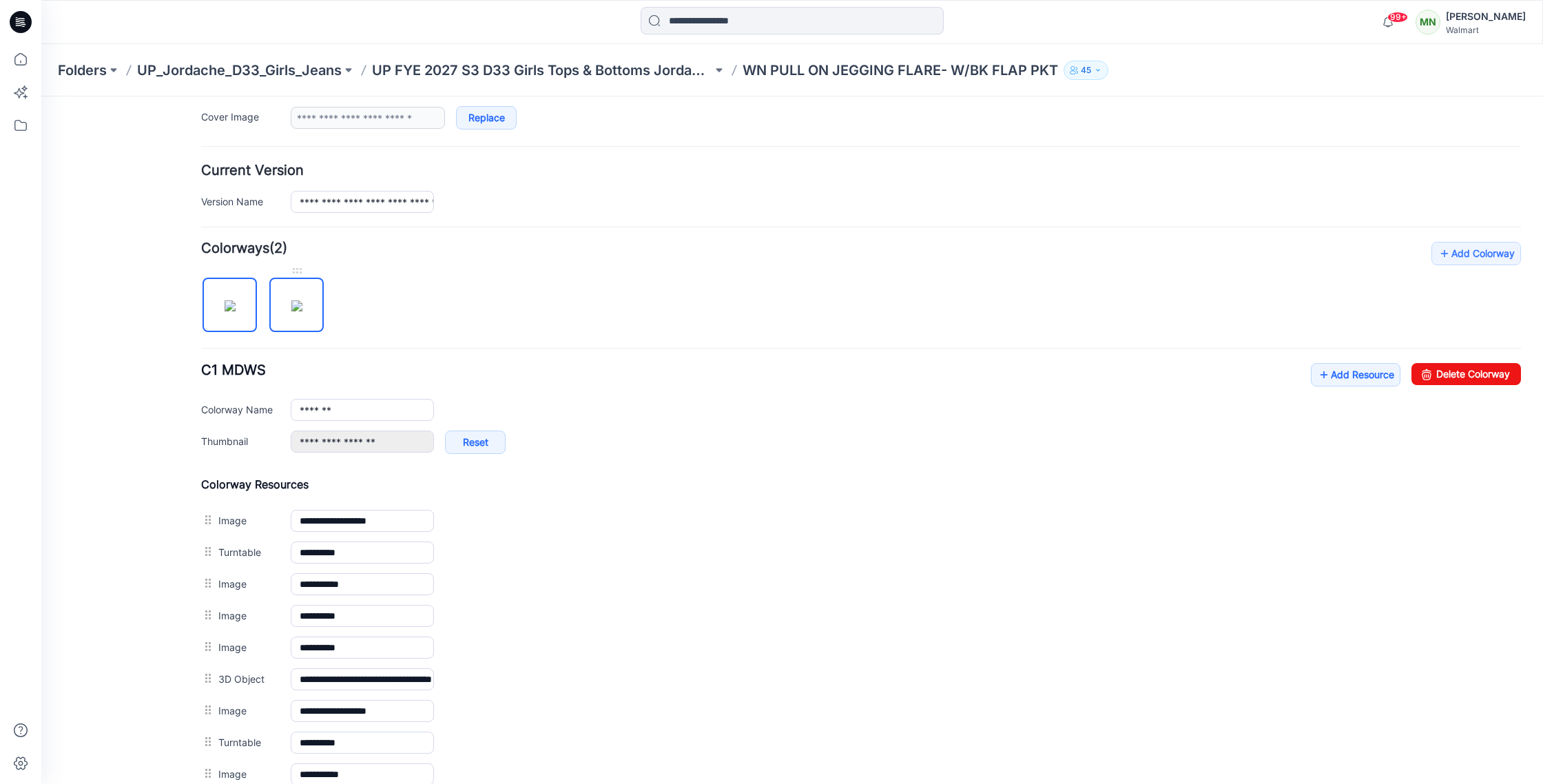
click at [302, 301] on img at bounding box center [297, 306] width 11 height 11
type input "****"
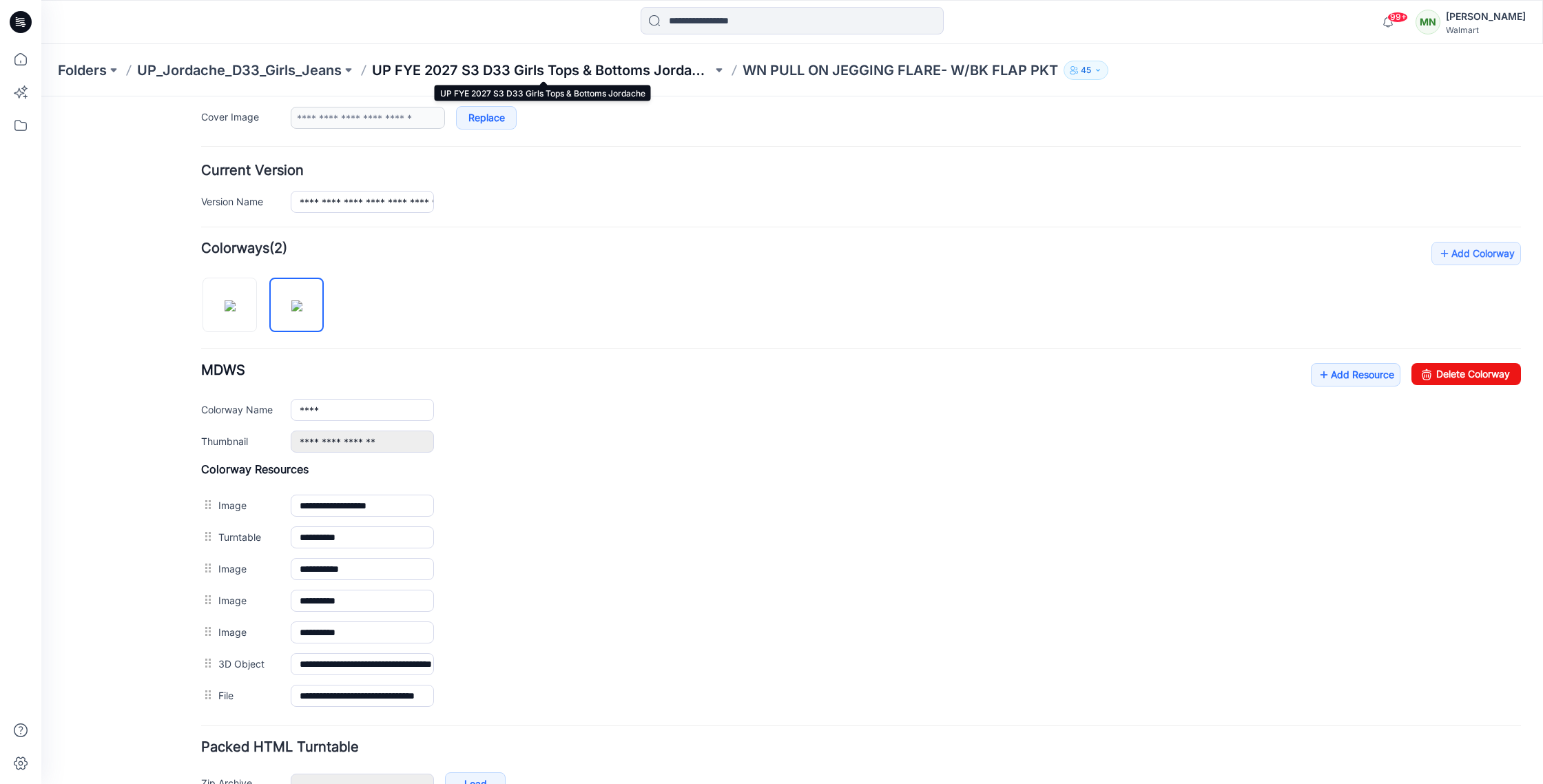
click at [496, 67] on p "UP FYE 2027 S3 D33 Girls Tops & Bottoms Jordache" at bounding box center [542, 70] width 341 height 20
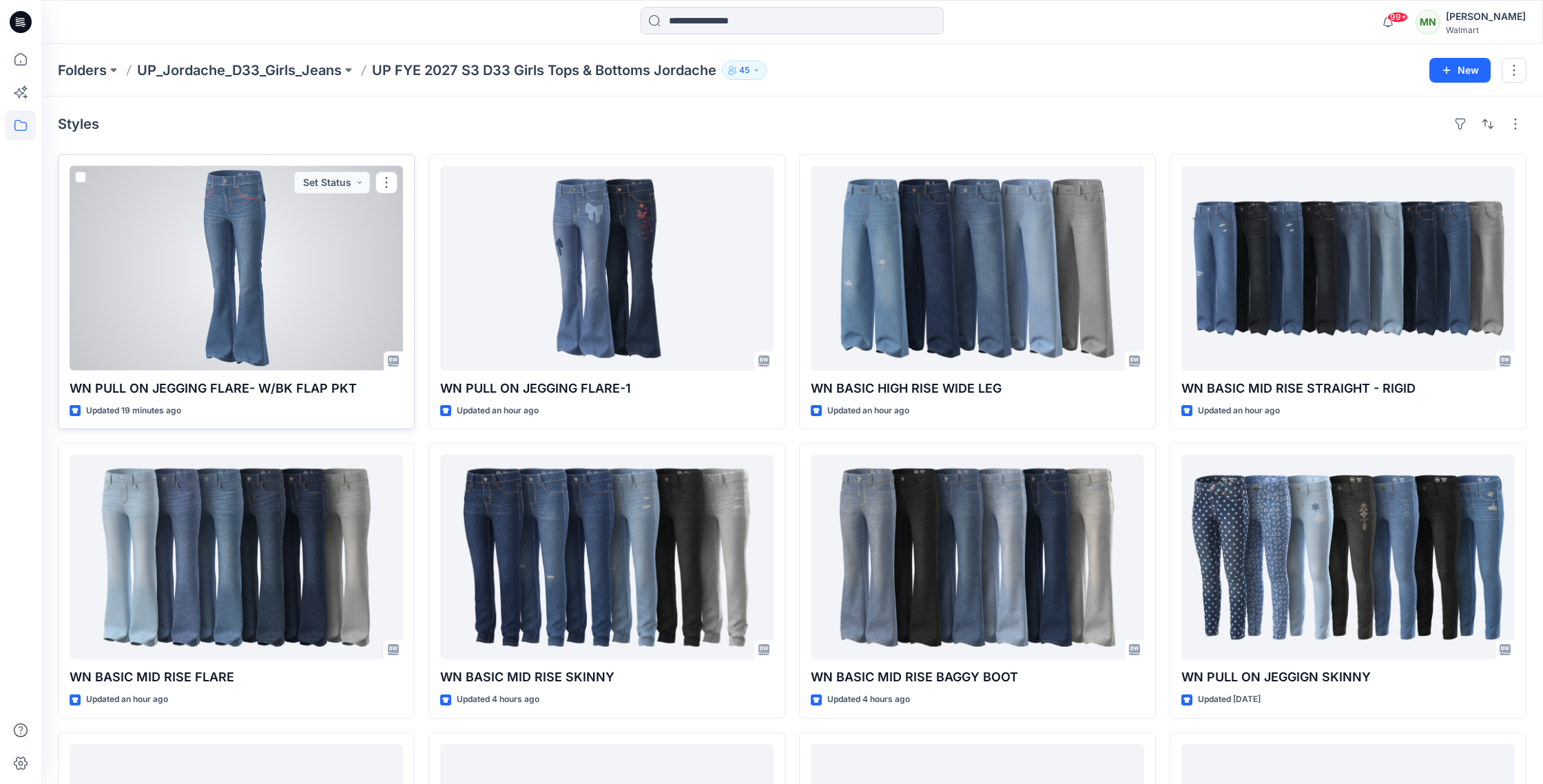
click at [243, 268] on div at bounding box center [236, 268] width 333 height 205
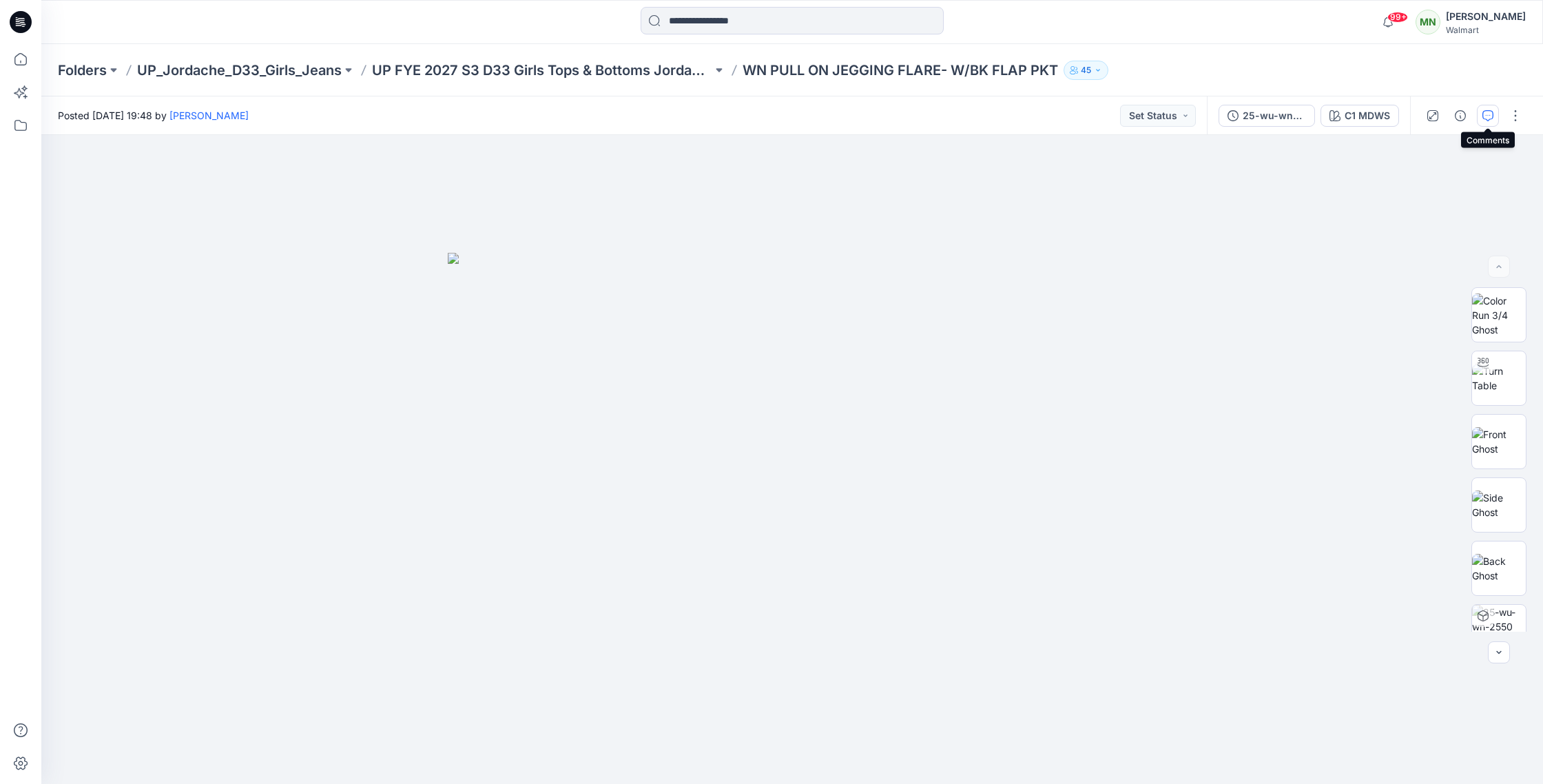
click at [1485, 114] on icon "button" at bounding box center [1488, 116] width 11 height 11
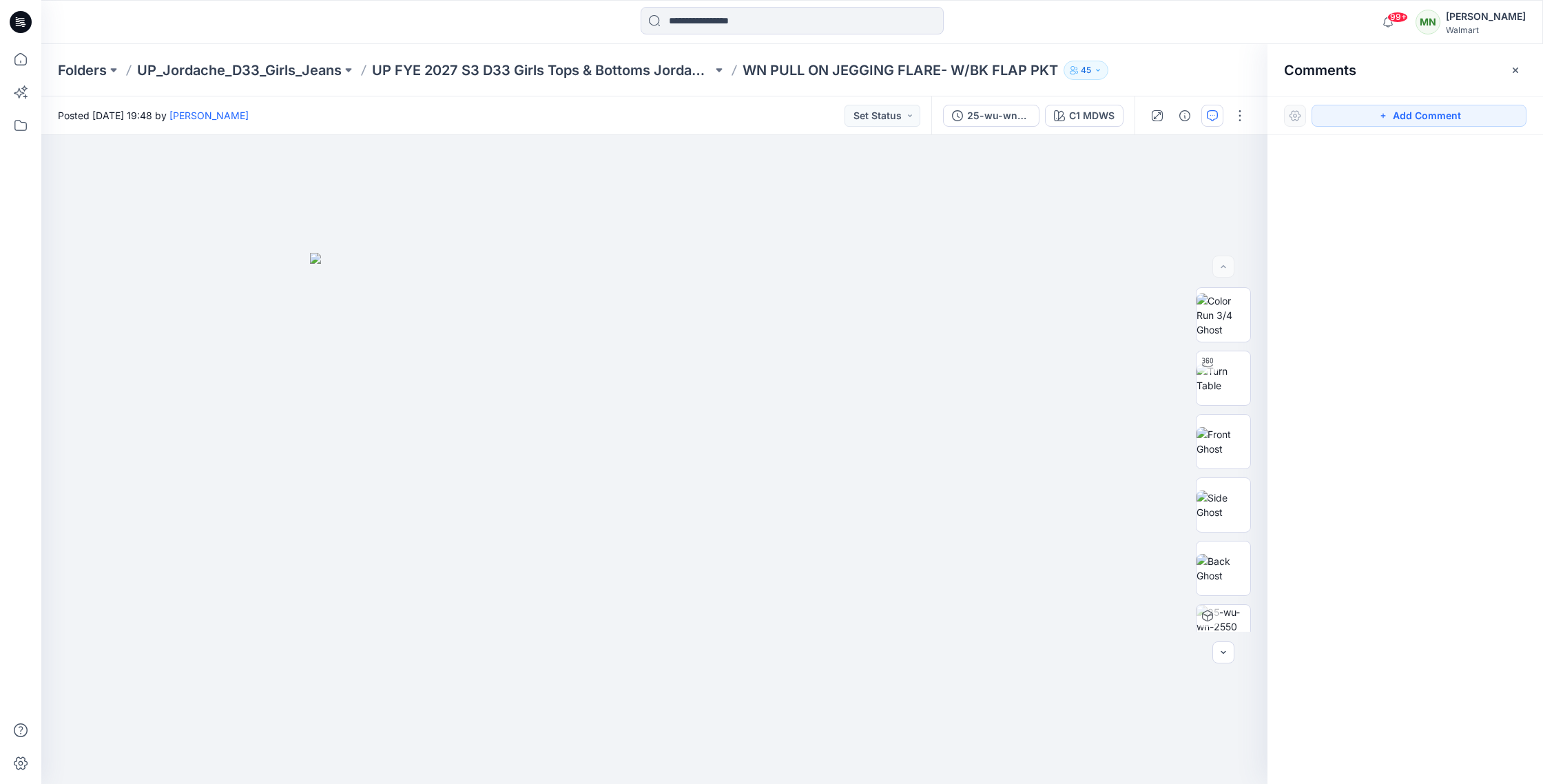
drag, startPoint x: 1518, startPoint y: 70, endPoint x: 1386, endPoint y: 82, distance: 132.5
click at [1518, 70] on icon "button" at bounding box center [1515, 70] width 11 height 11
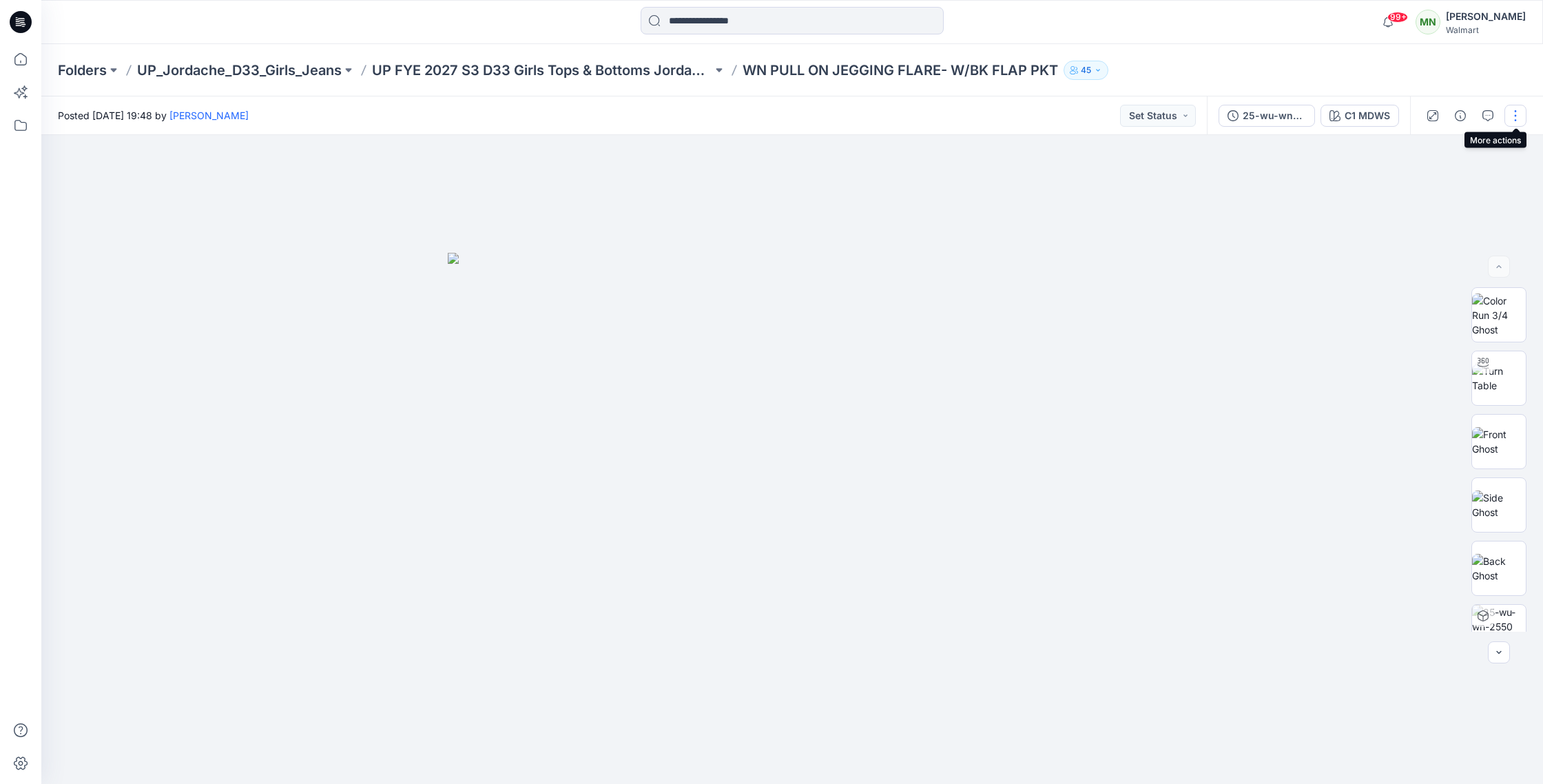
click at [1523, 115] on button "button" at bounding box center [1516, 116] width 22 height 22
click at [1430, 189] on p "Edit" at bounding box center [1427, 186] width 17 height 14
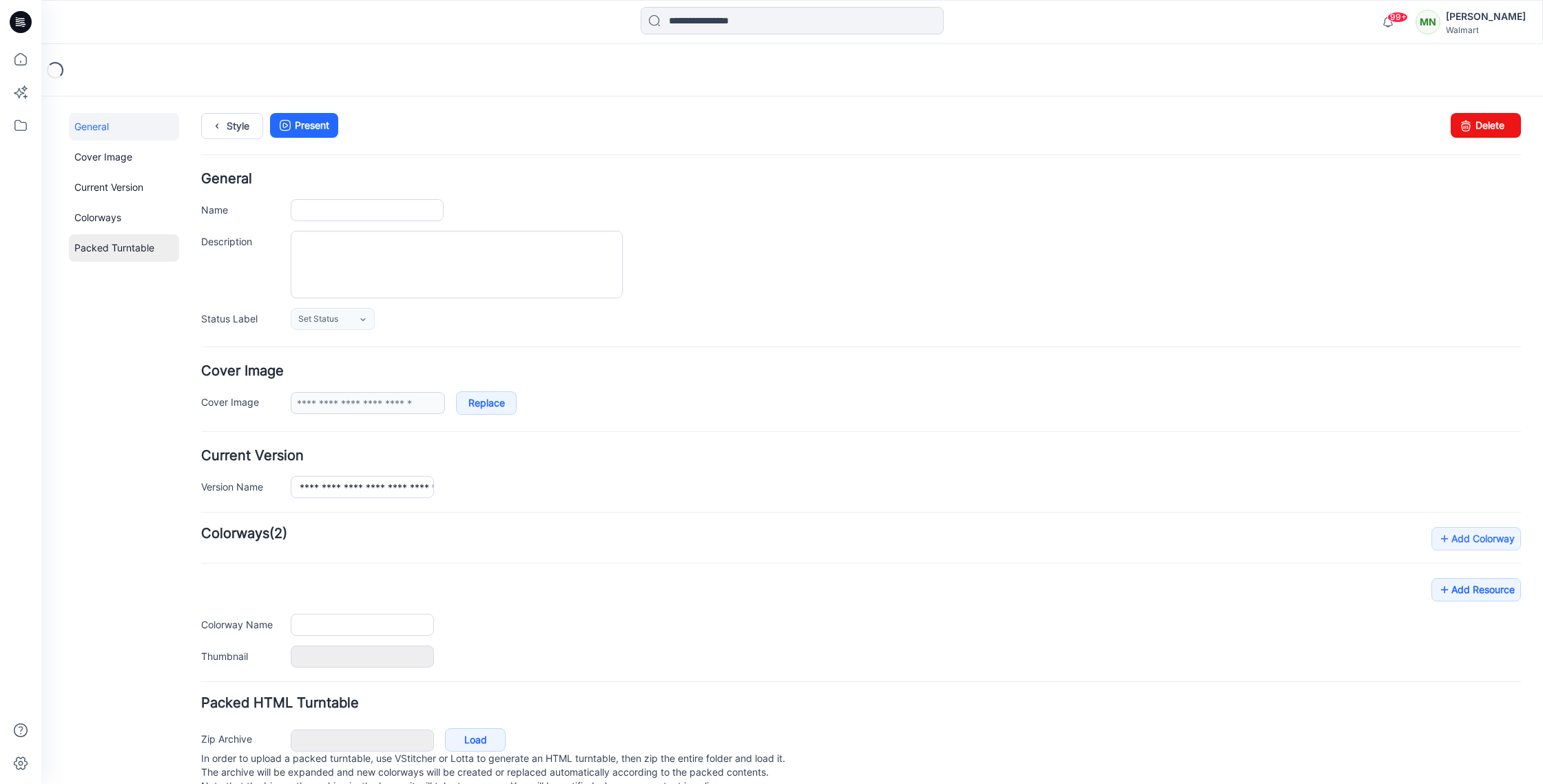
type input "**********"
type input "*******"
type input "**********"
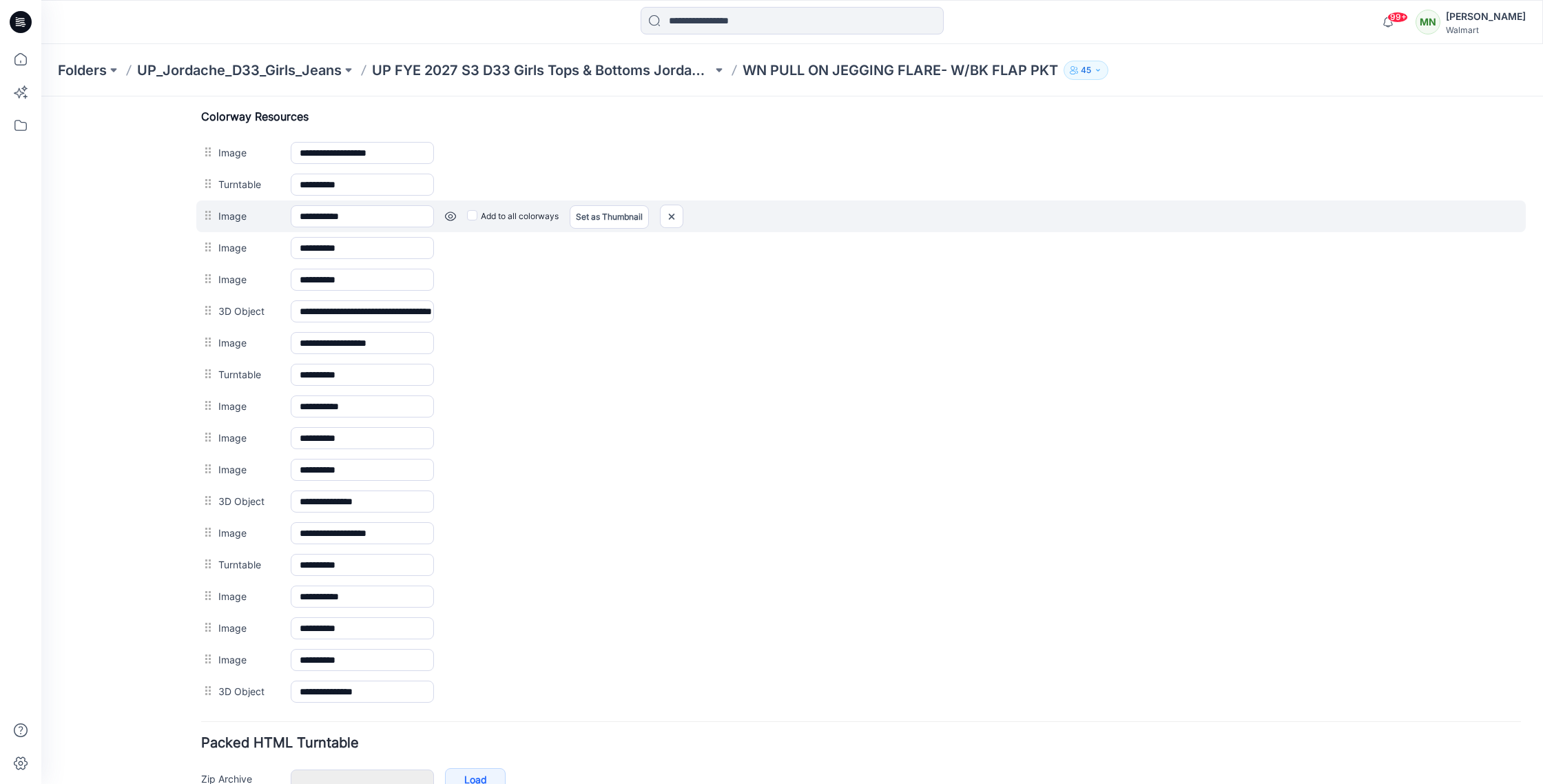
scroll to position [685, 0]
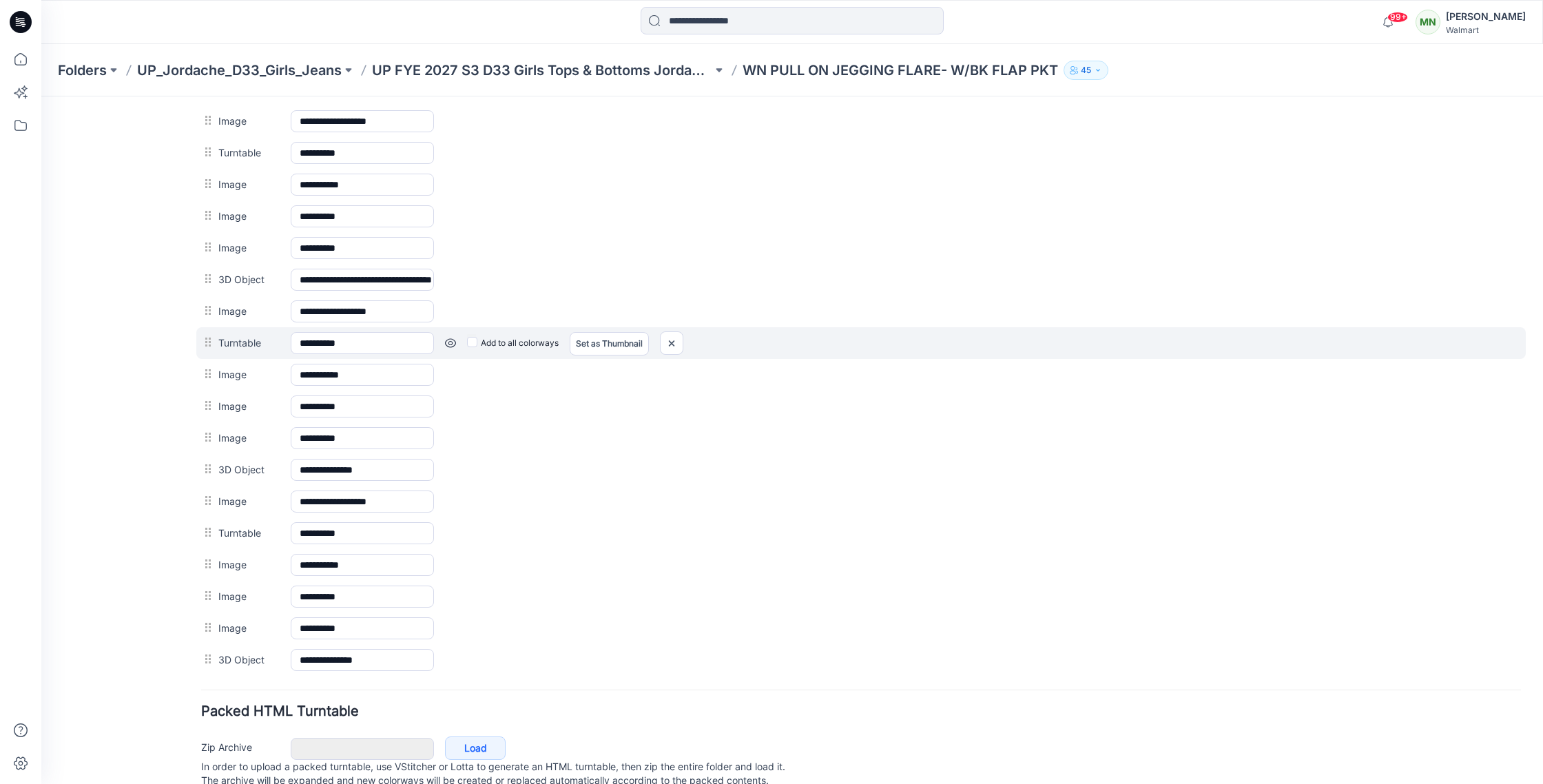
click at [206, 342] on div at bounding box center [210, 342] width 17 height 20
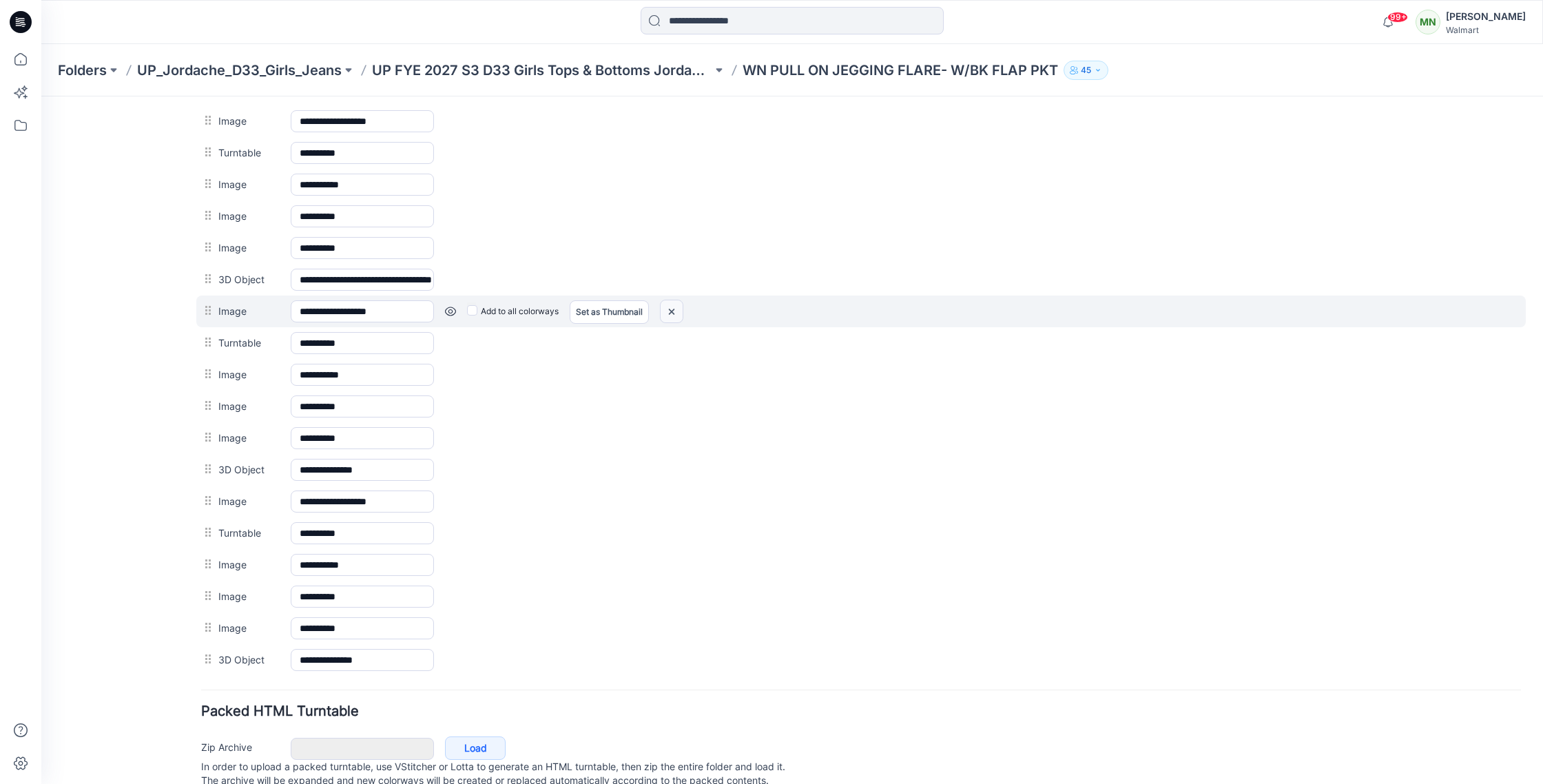
click at [672, 309] on img at bounding box center [672, 312] width 22 height 23
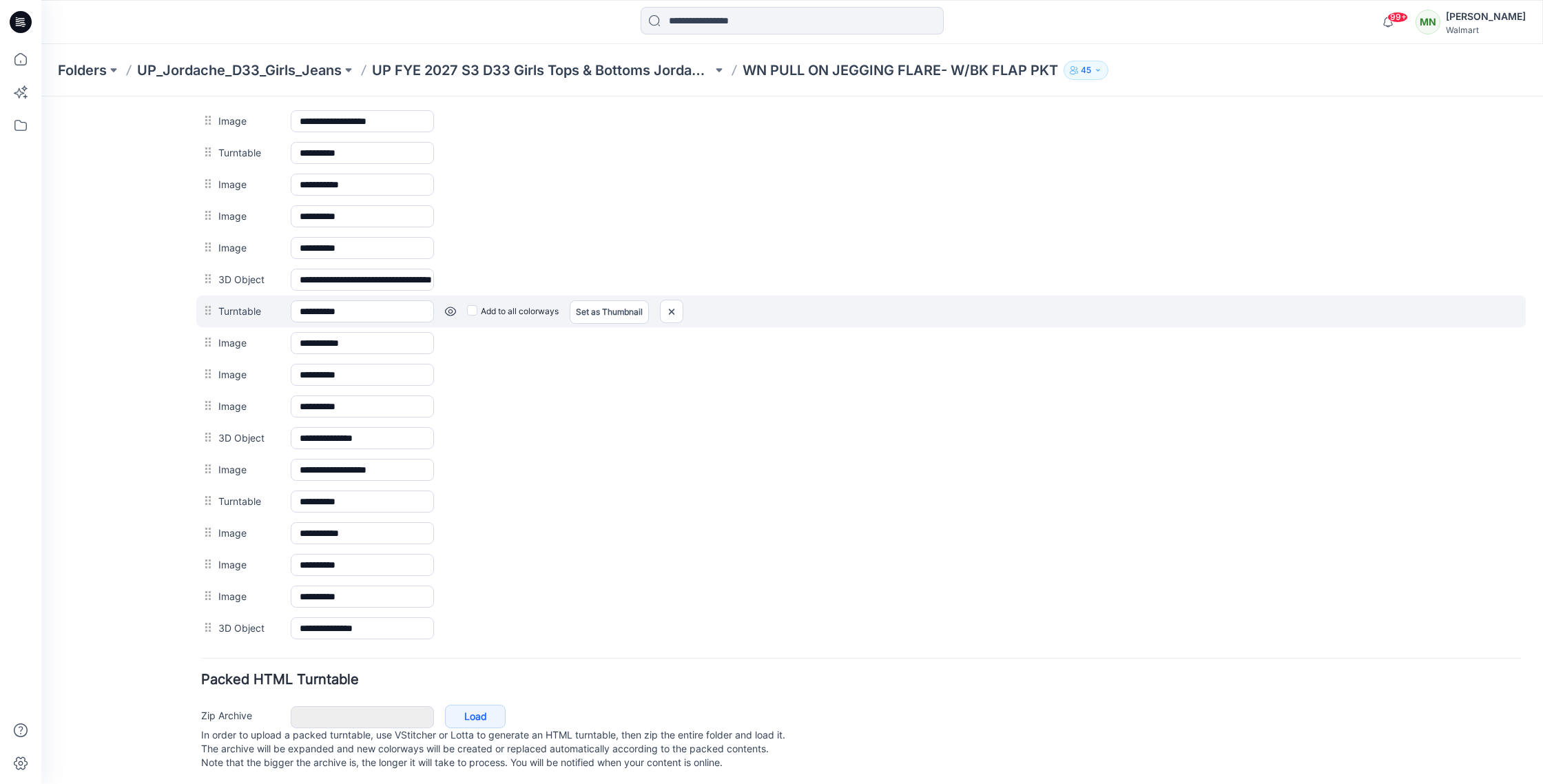
click at [478, 309] on label "Add to all colorways" at bounding box center [513, 312] width 92 height 22
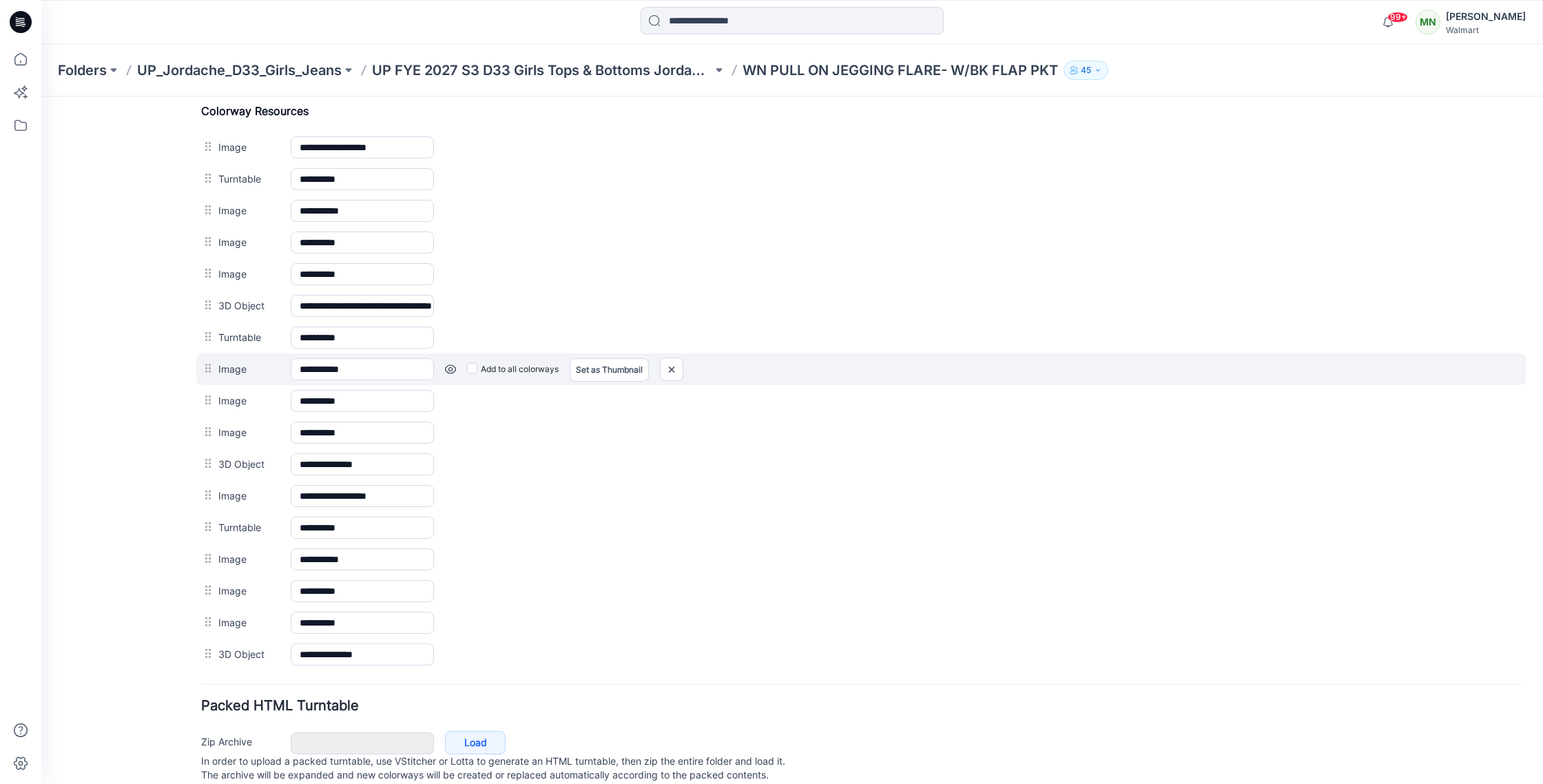
scroll to position [650, 0]
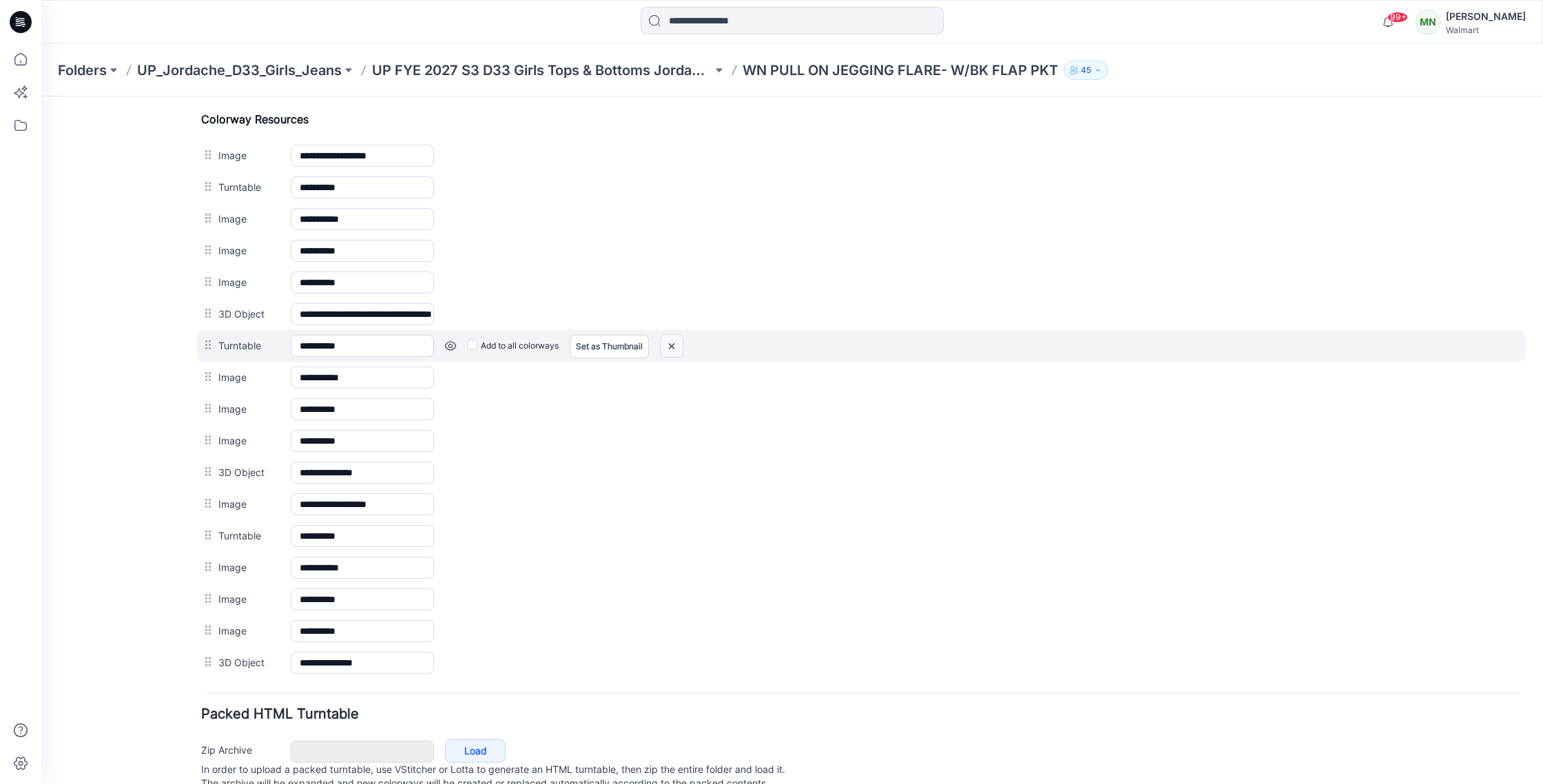
click at [670, 343] on img at bounding box center [672, 346] width 22 height 23
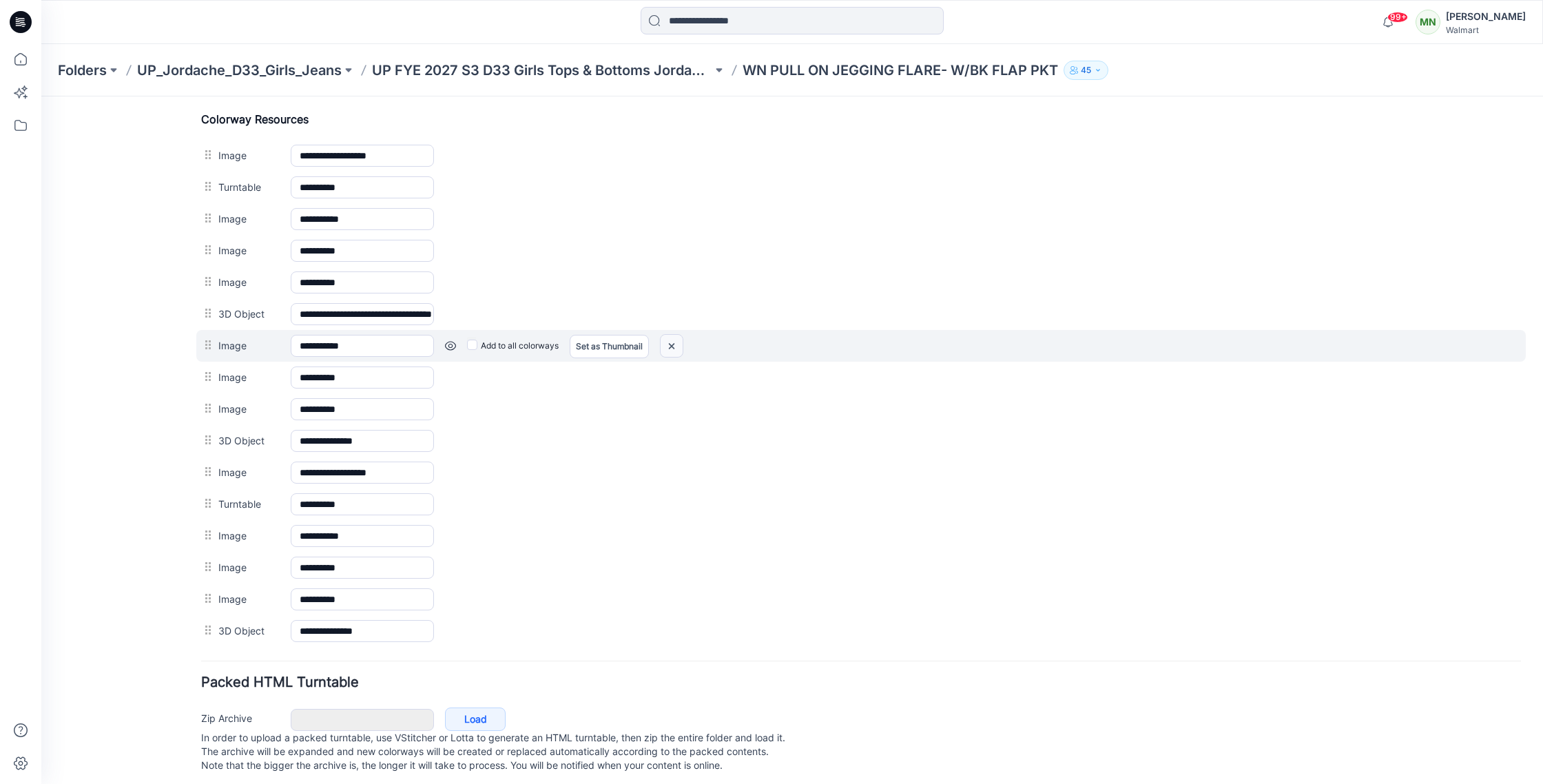
click at [671, 352] on img at bounding box center [672, 346] width 22 height 23
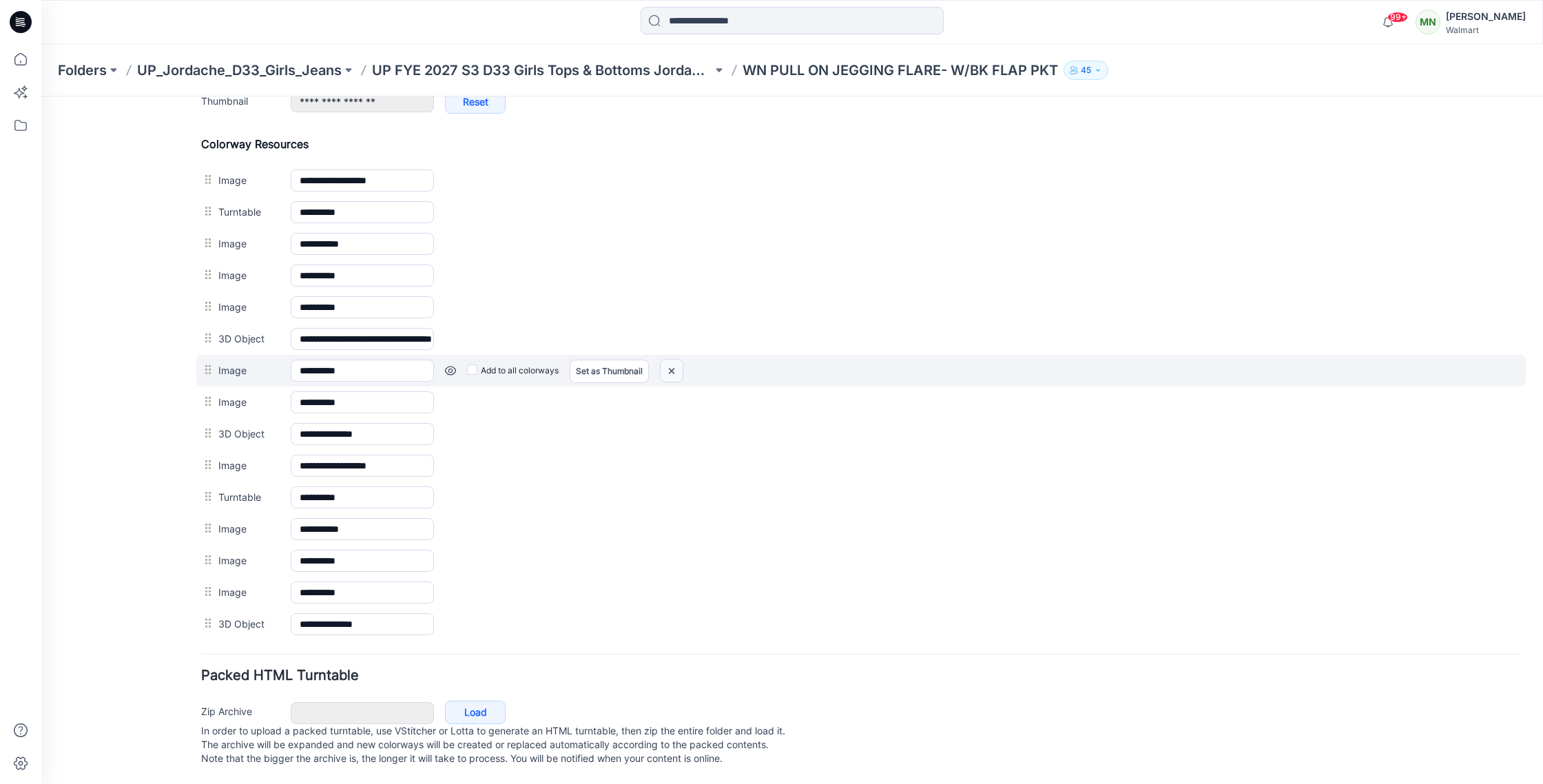
scroll to position [640, 0]
click at [675, 359] on img at bounding box center [672, 370] width 22 height 23
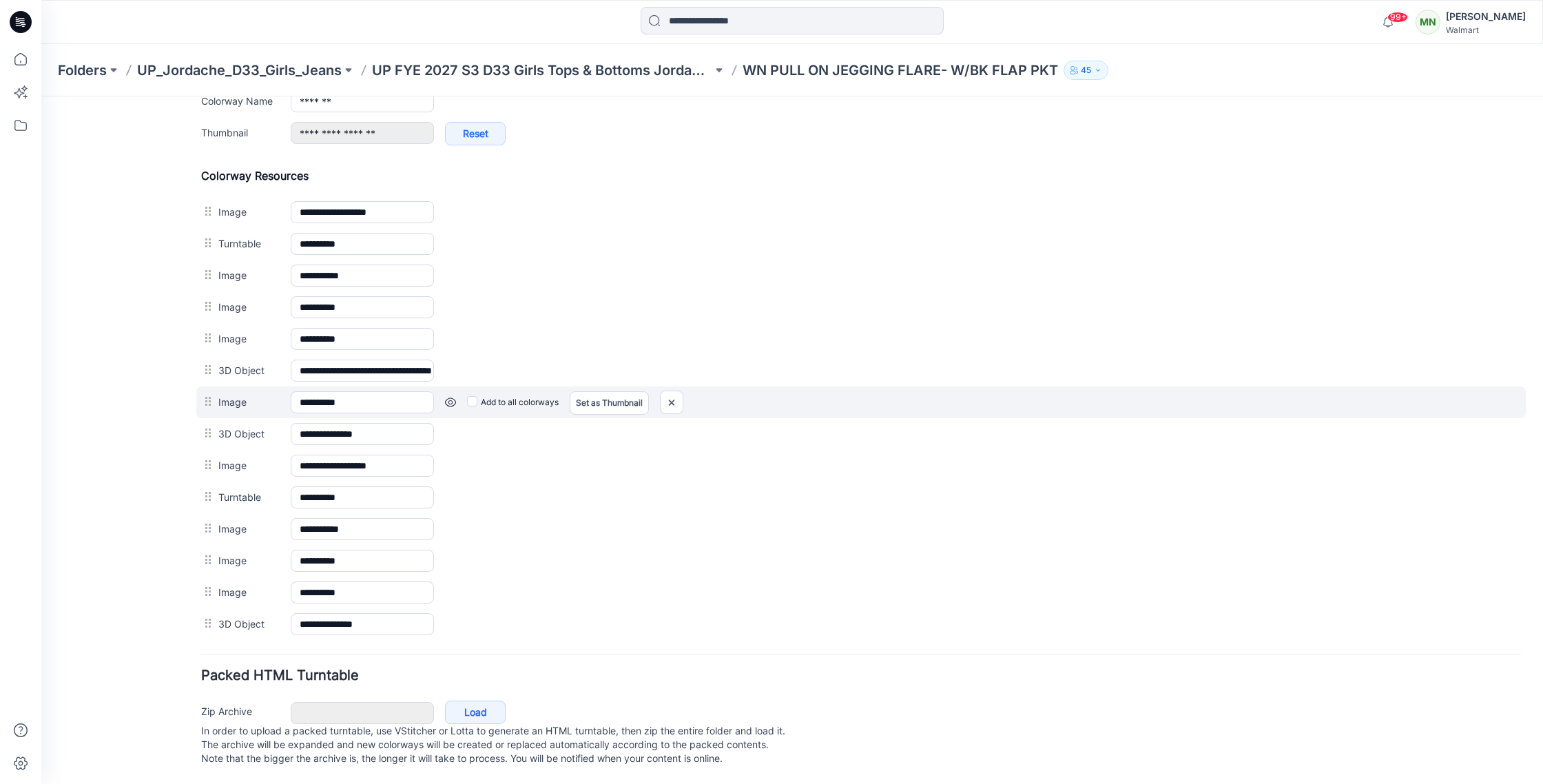
scroll to position [608, 0]
click at [675, 392] on img at bounding box center [672, 403] width 22 height 23
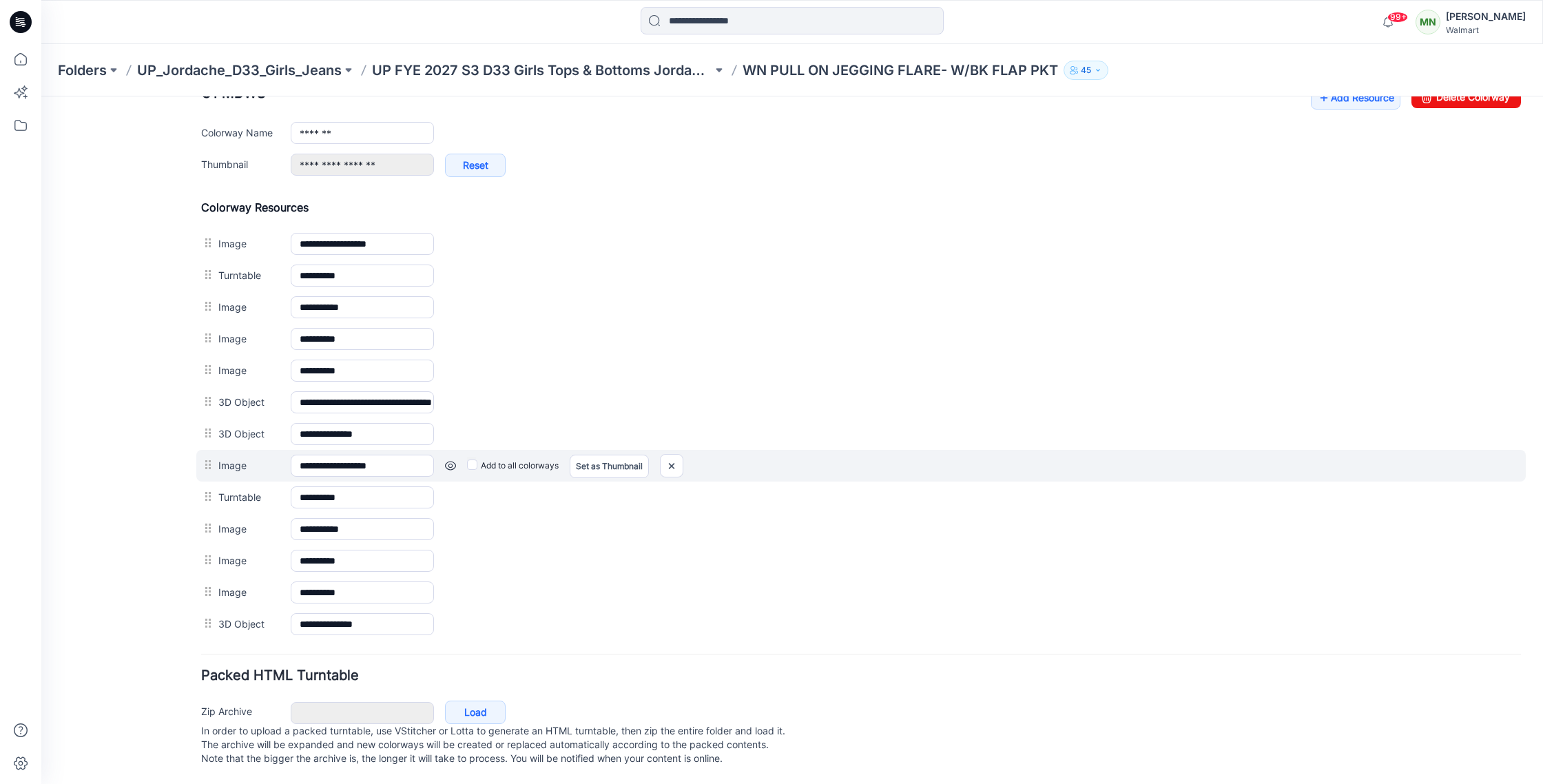
scroll to position [577, 0]
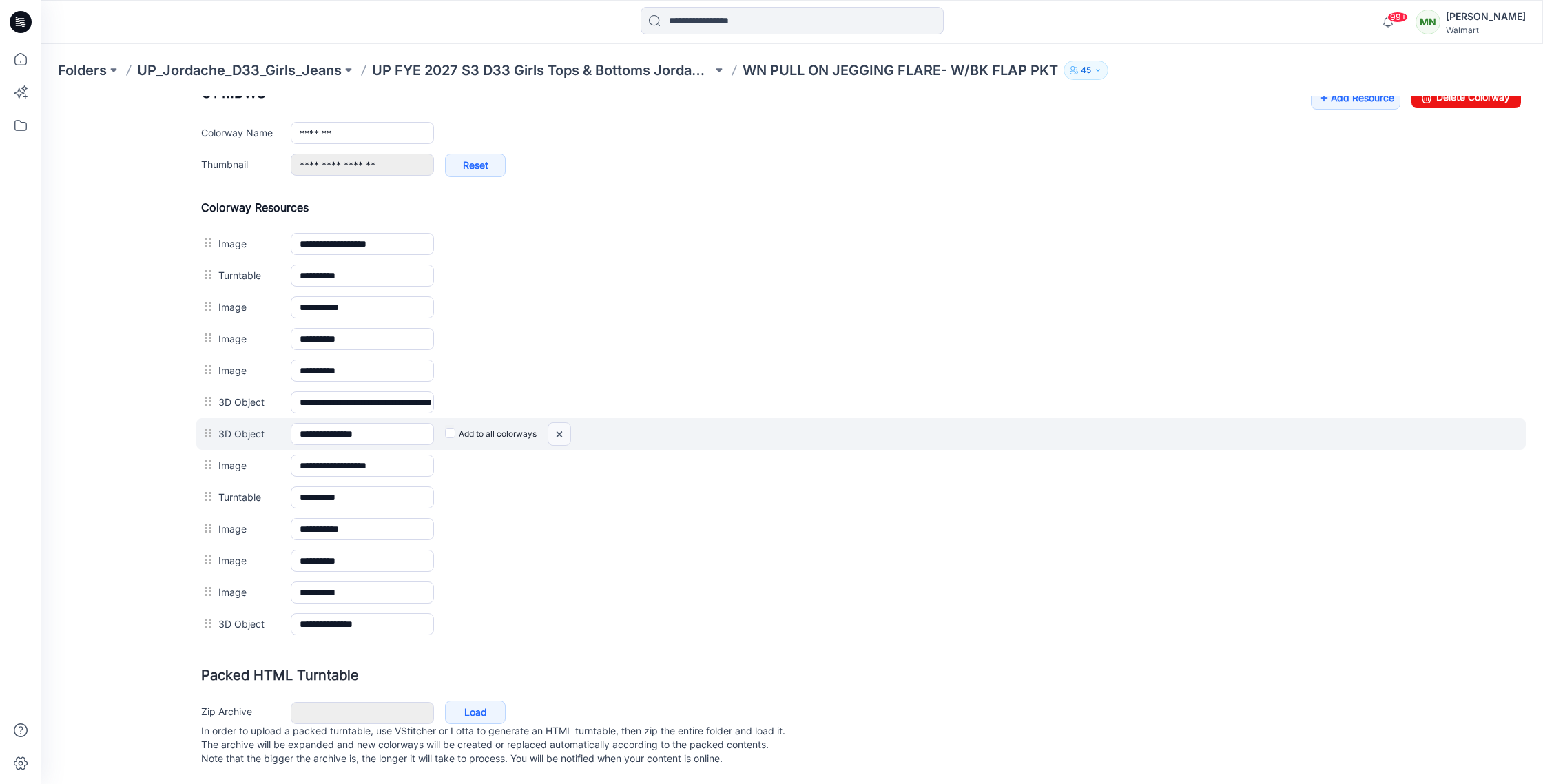
click at [565, 423] on img at bounding box center [559, 434] width 22 height 23
click at [563, 422] on div at bounding box center [560, 434] width 24 height 24
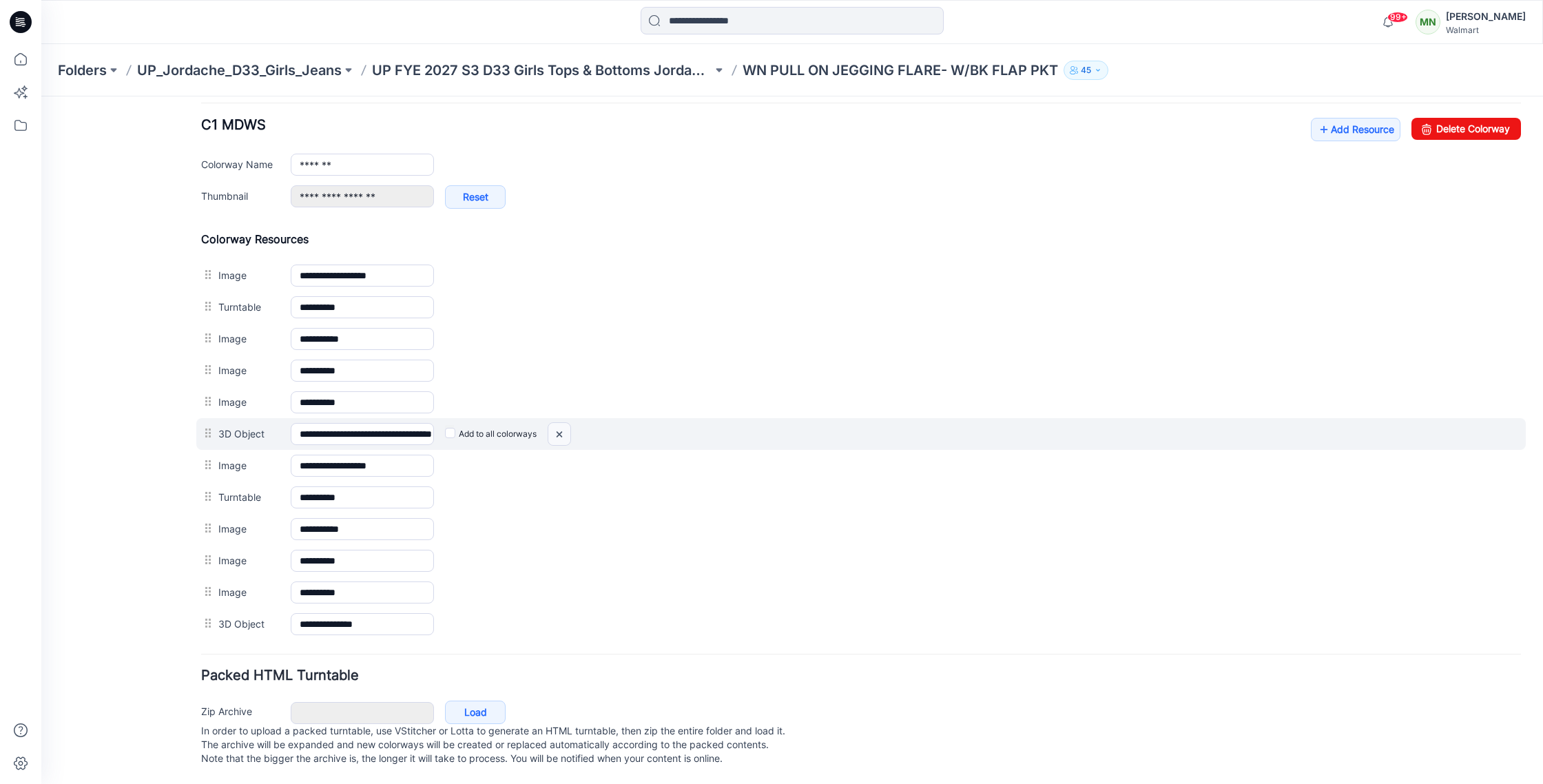
click at [559, 423] on img at bounding box center [559, 434] width 22 height 23
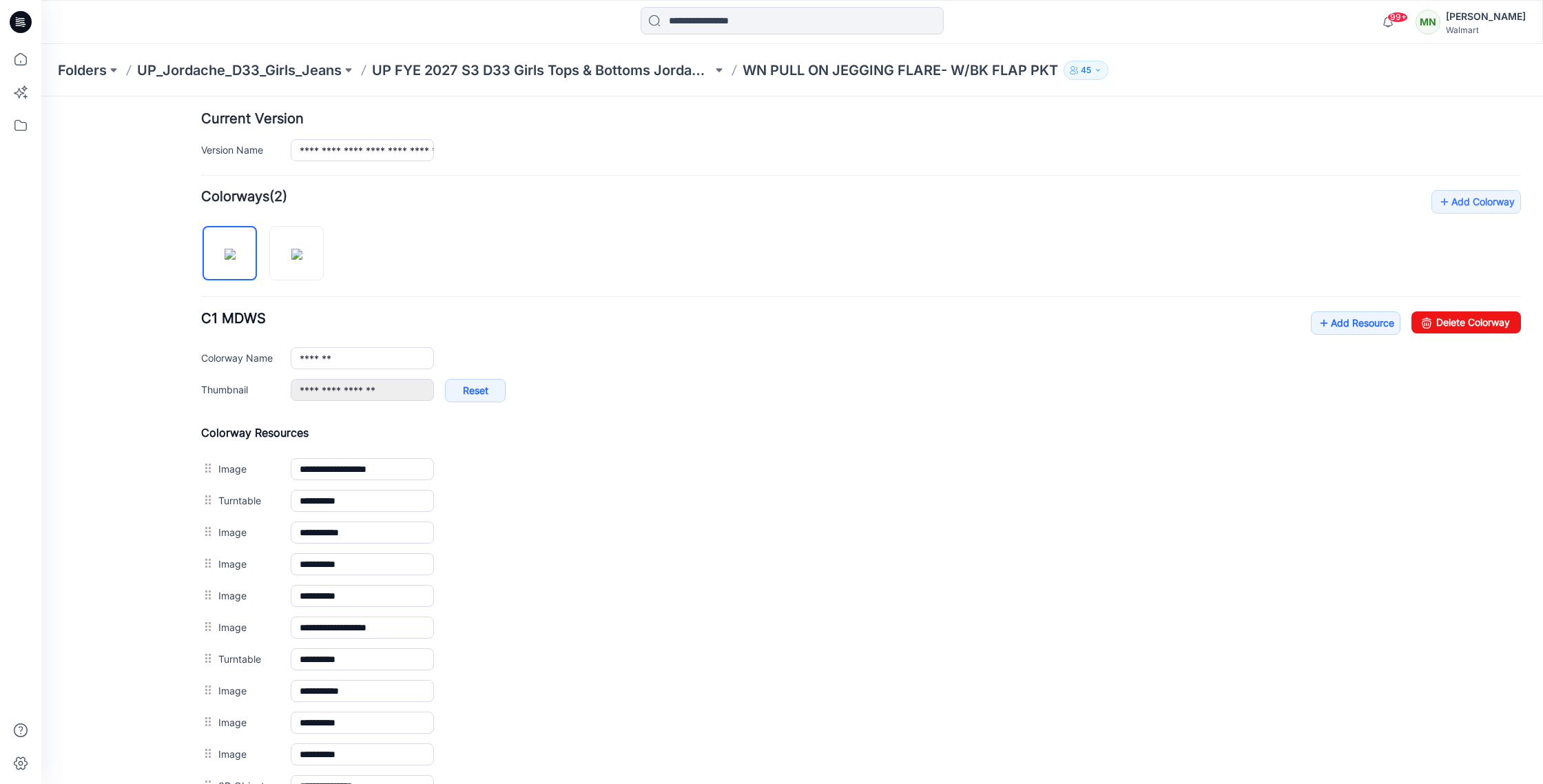
scroll to position [332, 0]
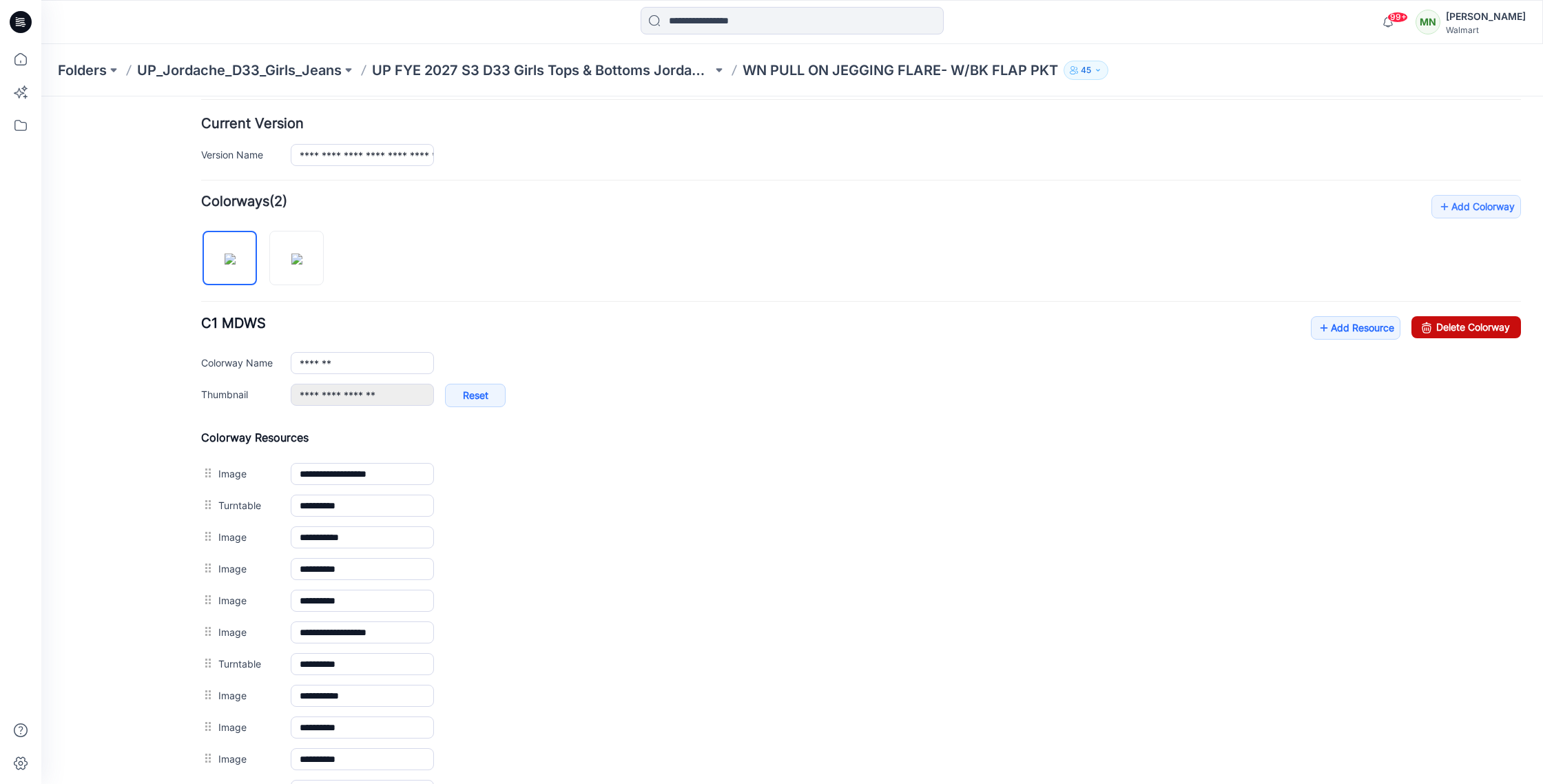
click at [1464, 326] on link "Delete Colorway" at bounding box center [1466, 327] width 110 height 22
type input "****"
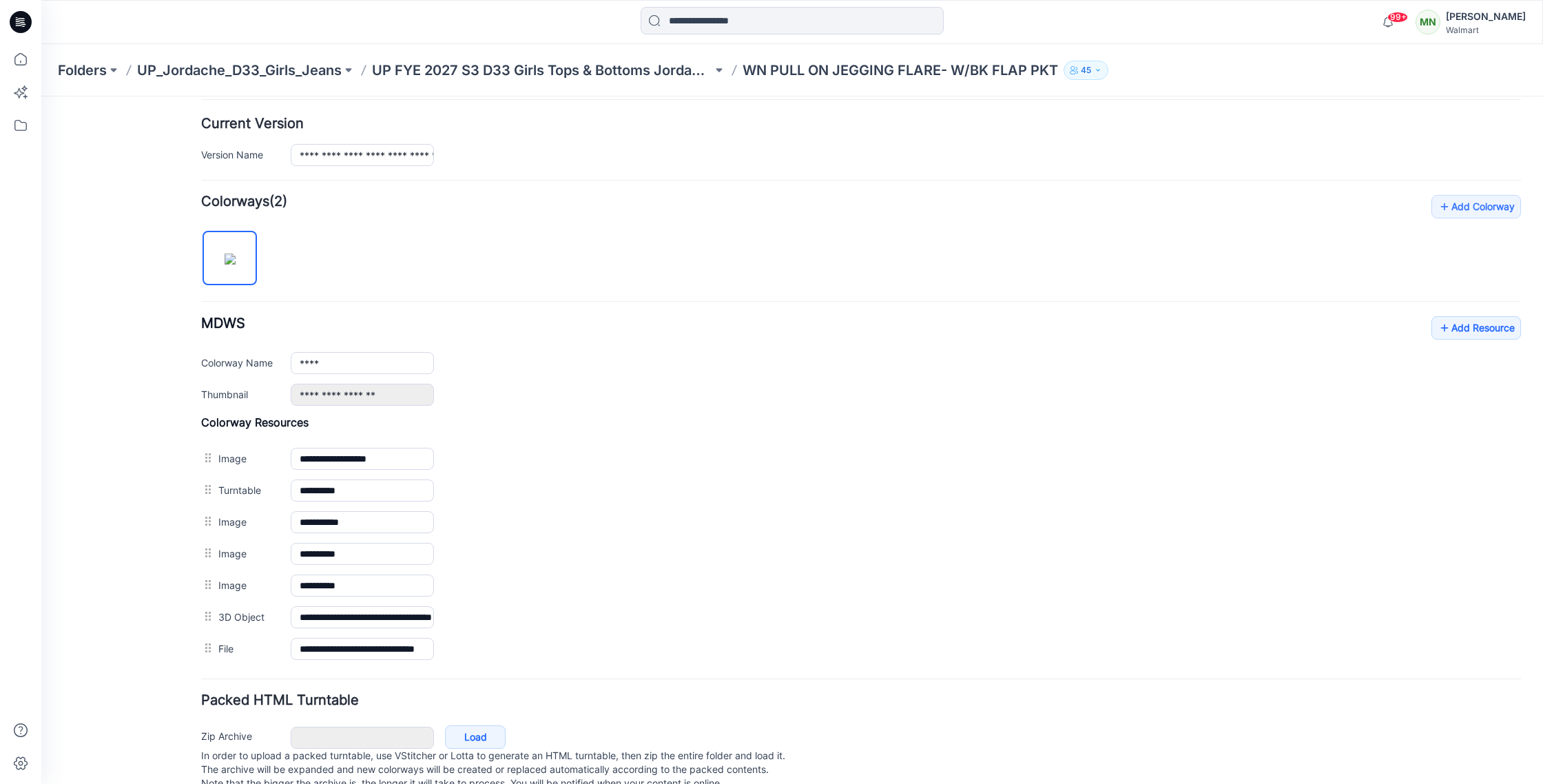
click at [1074, 709] on div "Packed HTML Turntable Zip Archive Cancel Load In order to upload a packed turnt…" at bounding box center [861, 743] width 1320 height 101
click at [547, 63] on p "UP FYE 2027 S3 D33 Girls Tops & Bottoms Jordache" at bounding box center [542, 70] width 341 height 20
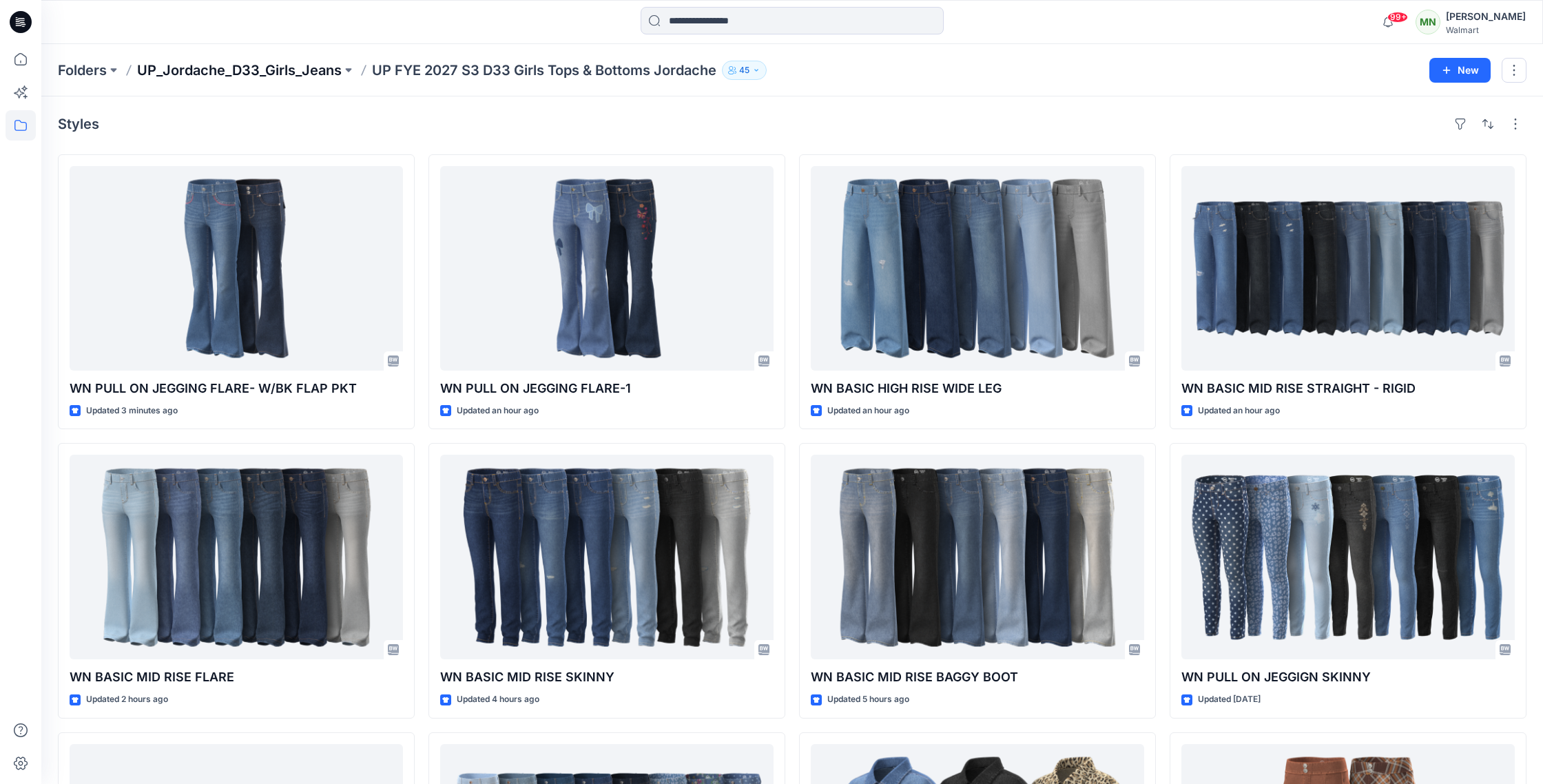
click at [166, 65] on p "UP_Jordache_D33_Girls_Jeans" at bounding box center [239, 70] width 205 height 20
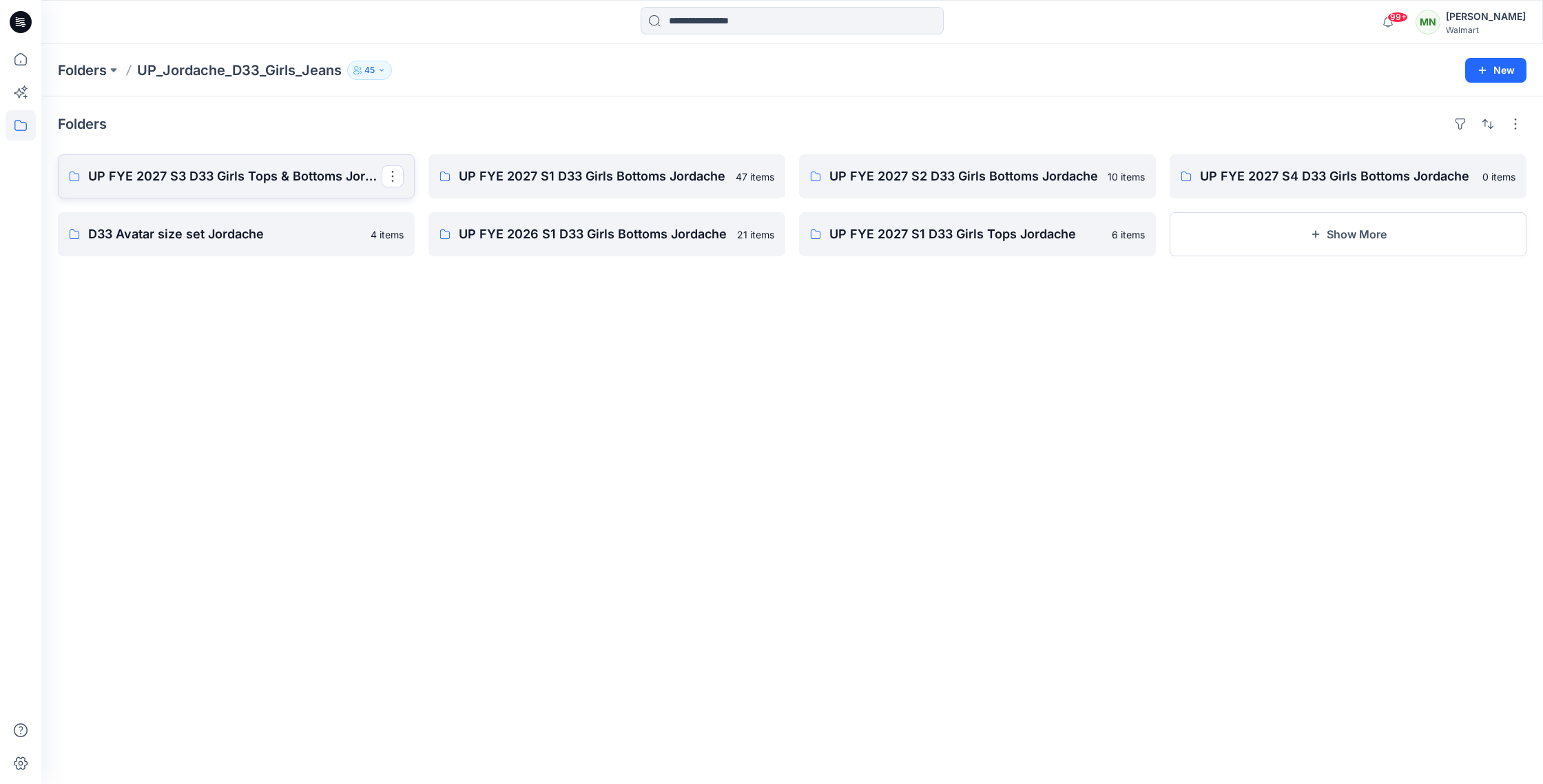
click at [268, 173] on p "UP FYE 2027 S3 D33 Girls Tops & Bottoms Jordache" at bounding box center [235, 176] width 293 height 20
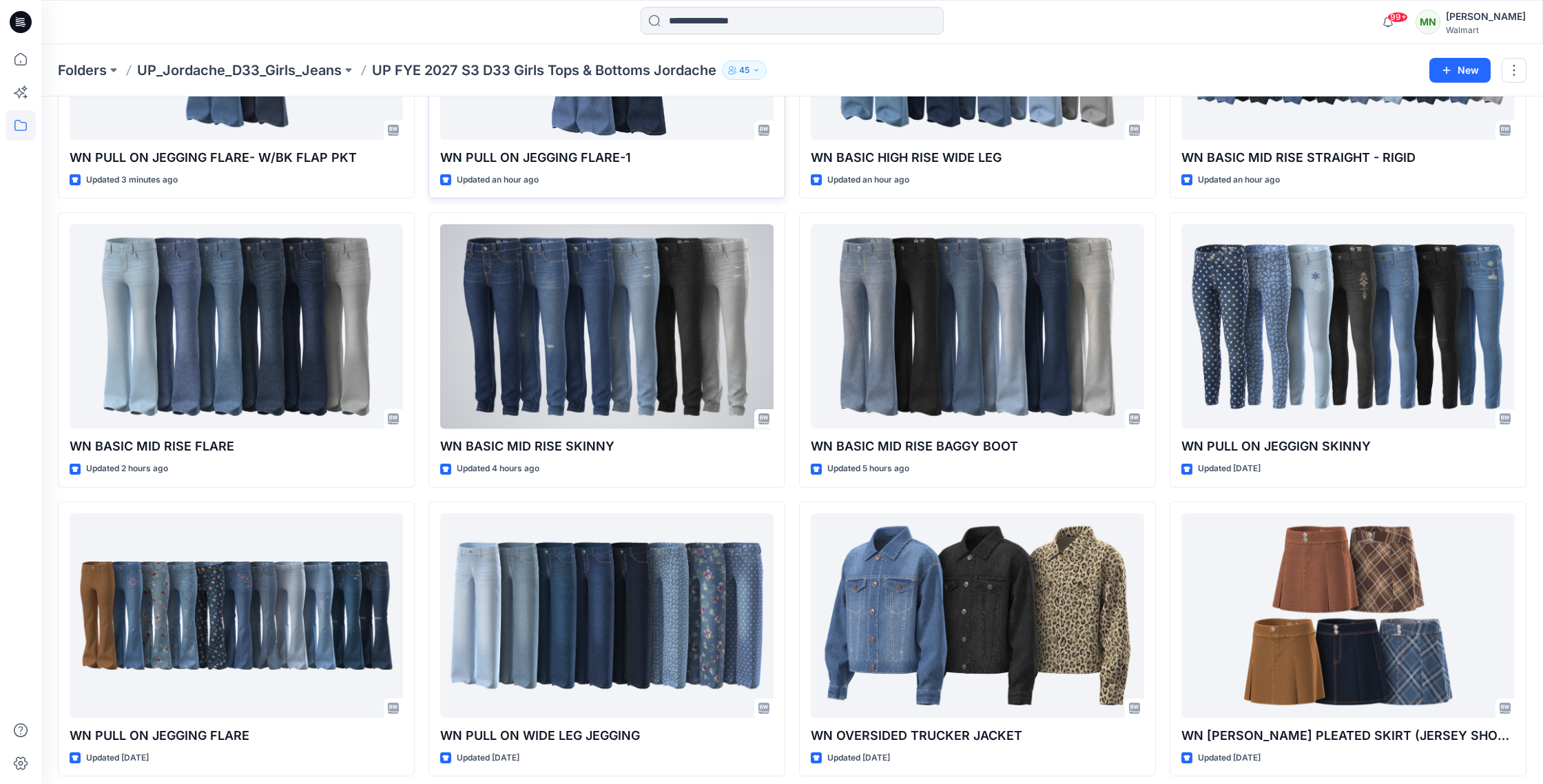
scroll to position [240, 0]
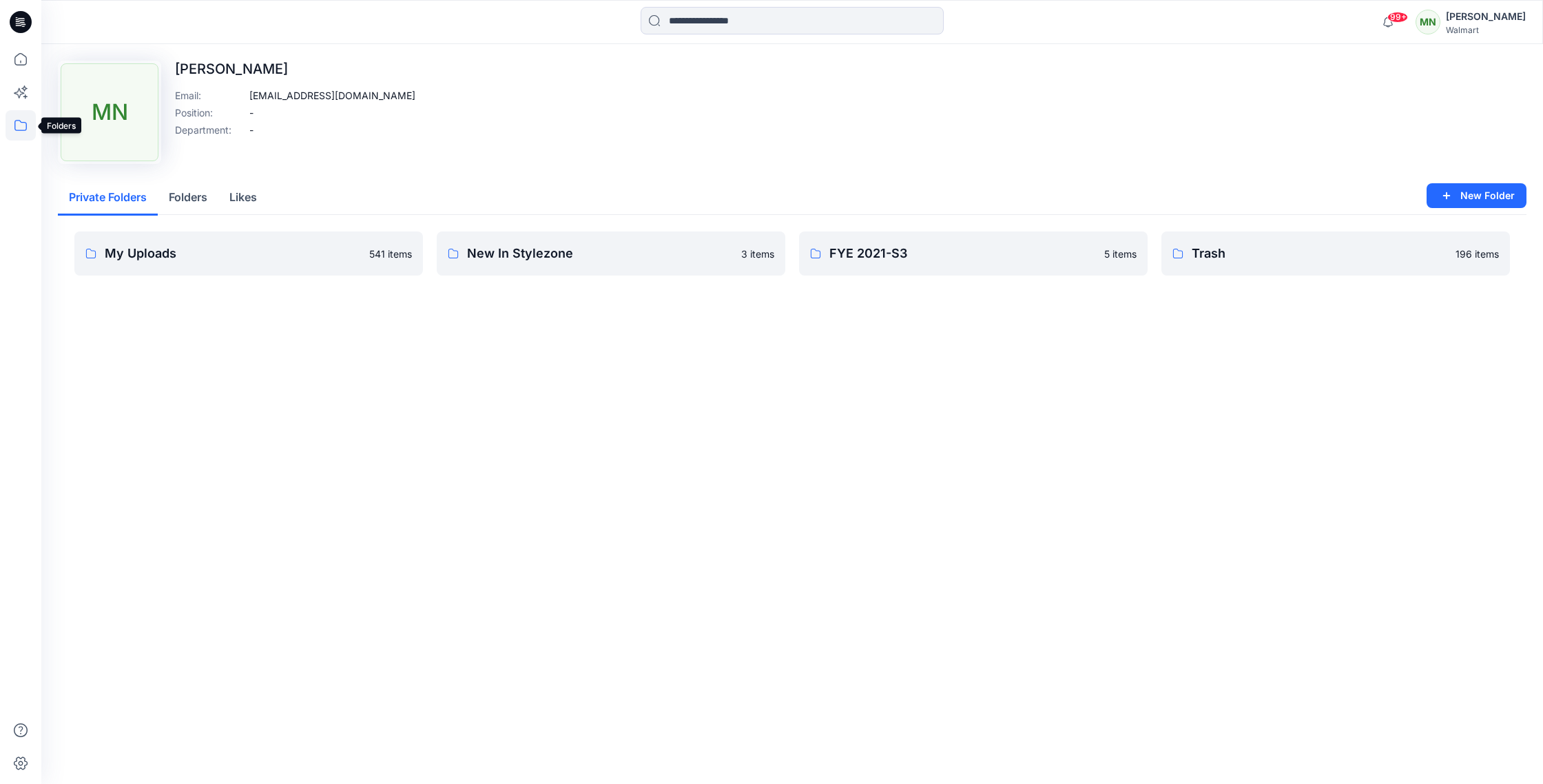
drag, startPoint x: 19, startPoint y: 121, endPoint x: 35, endPoint y: 129, distance: 17.9
click at [19, 121] on icon at bounding box center [20, 126] width 31 height 31
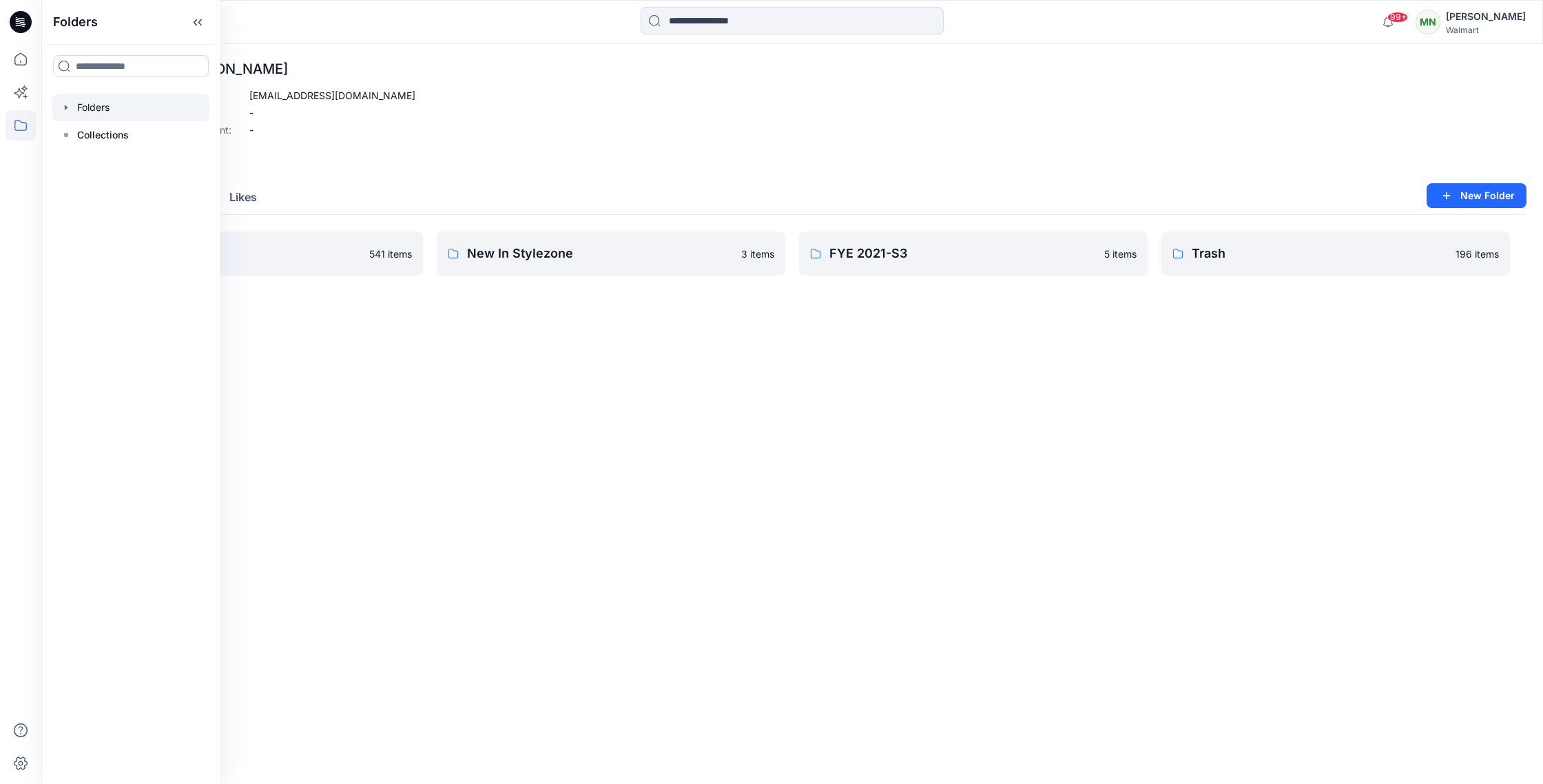
click at [105, 104] on div at bounding box center [131, 107] width 157 height 27
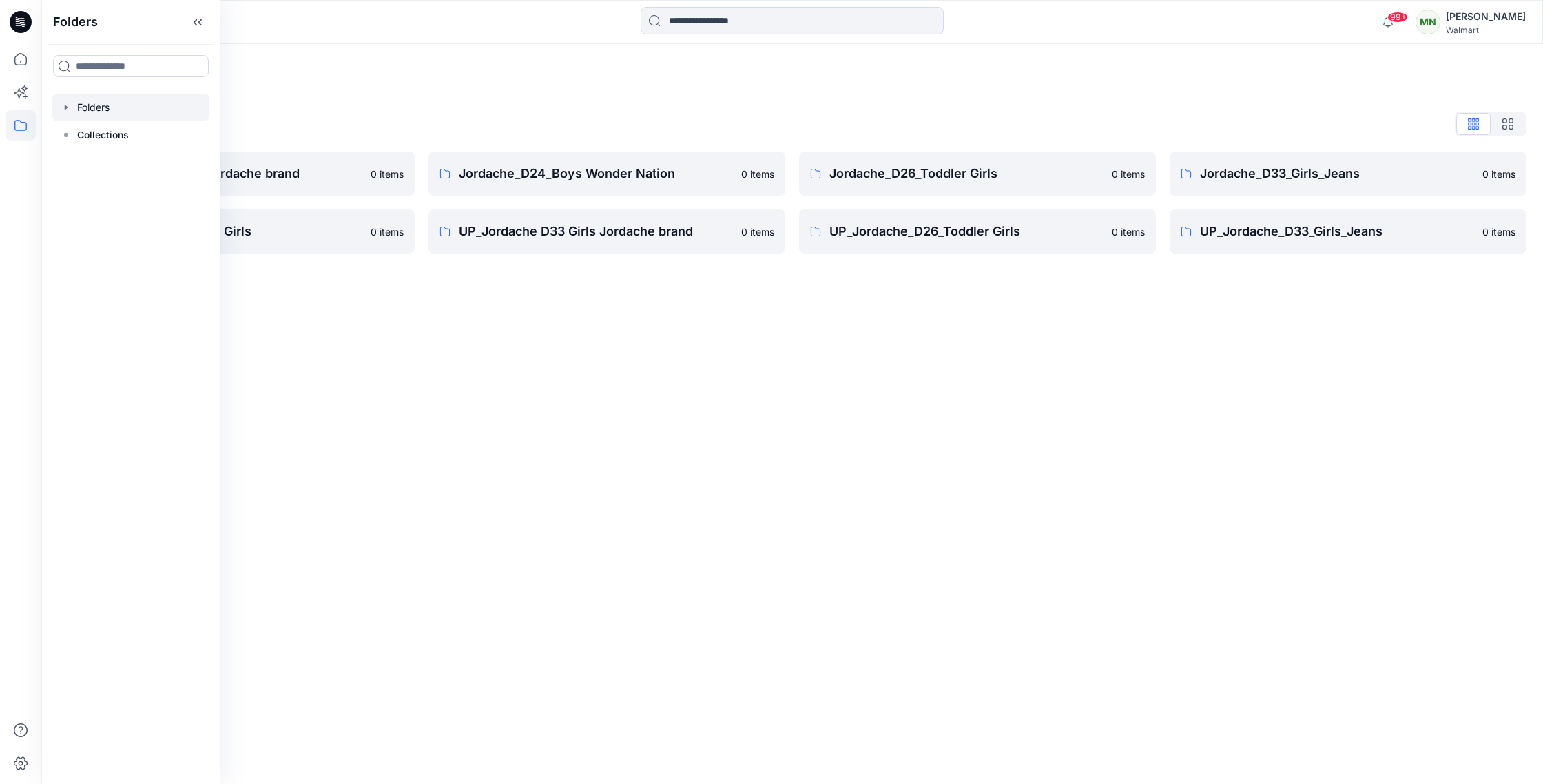
click at [1267, 228] on p "UP_Jordache_D33_Girls_Jeans" at bounding box center [1337, 231] width 274 height 20
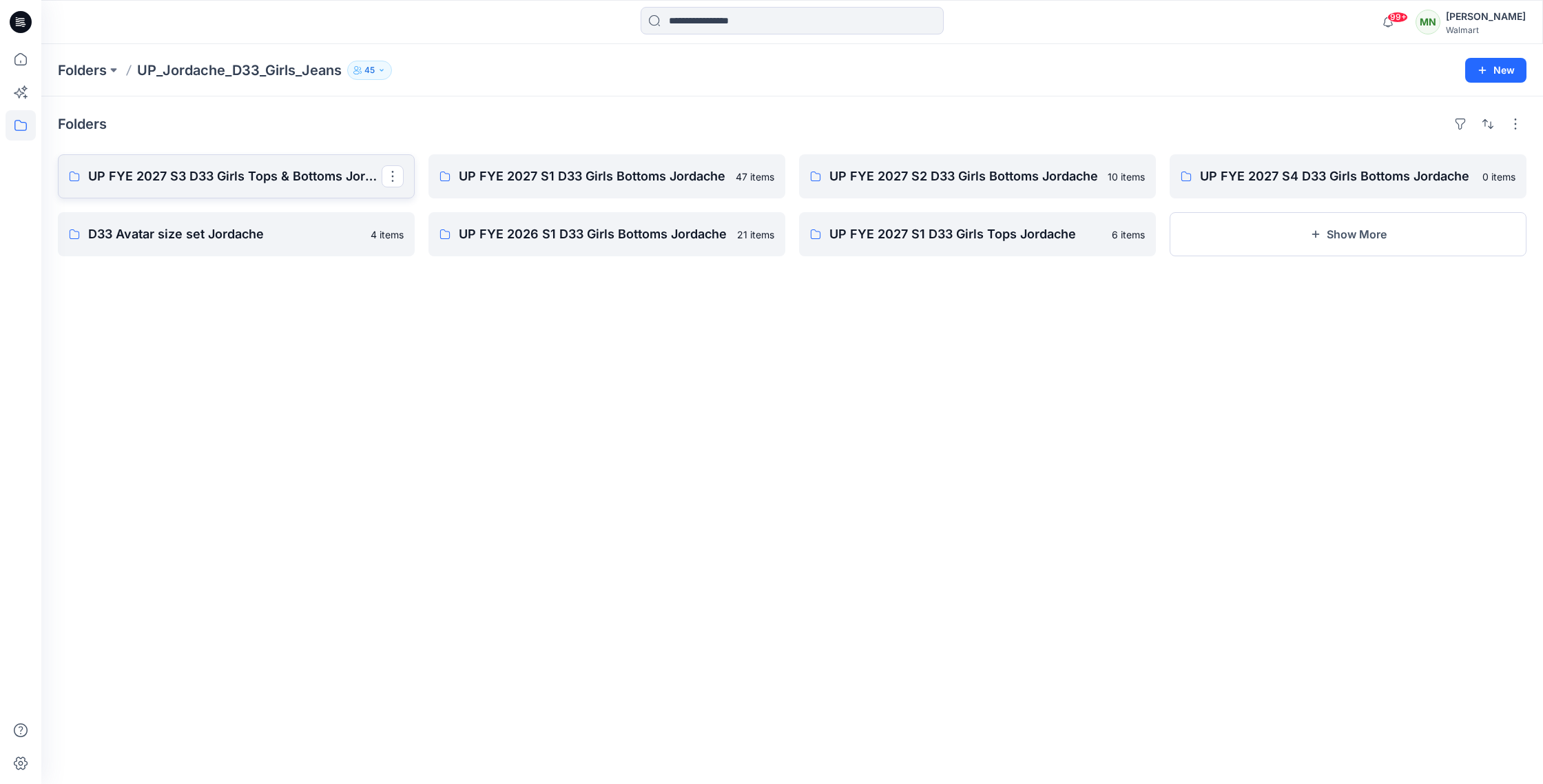
click at [182, 166] on p "UP FYE 2027 S3 D33 Girls Tops & Bottoms Jordache" at bounding box center [235, 176] width 293 height 20
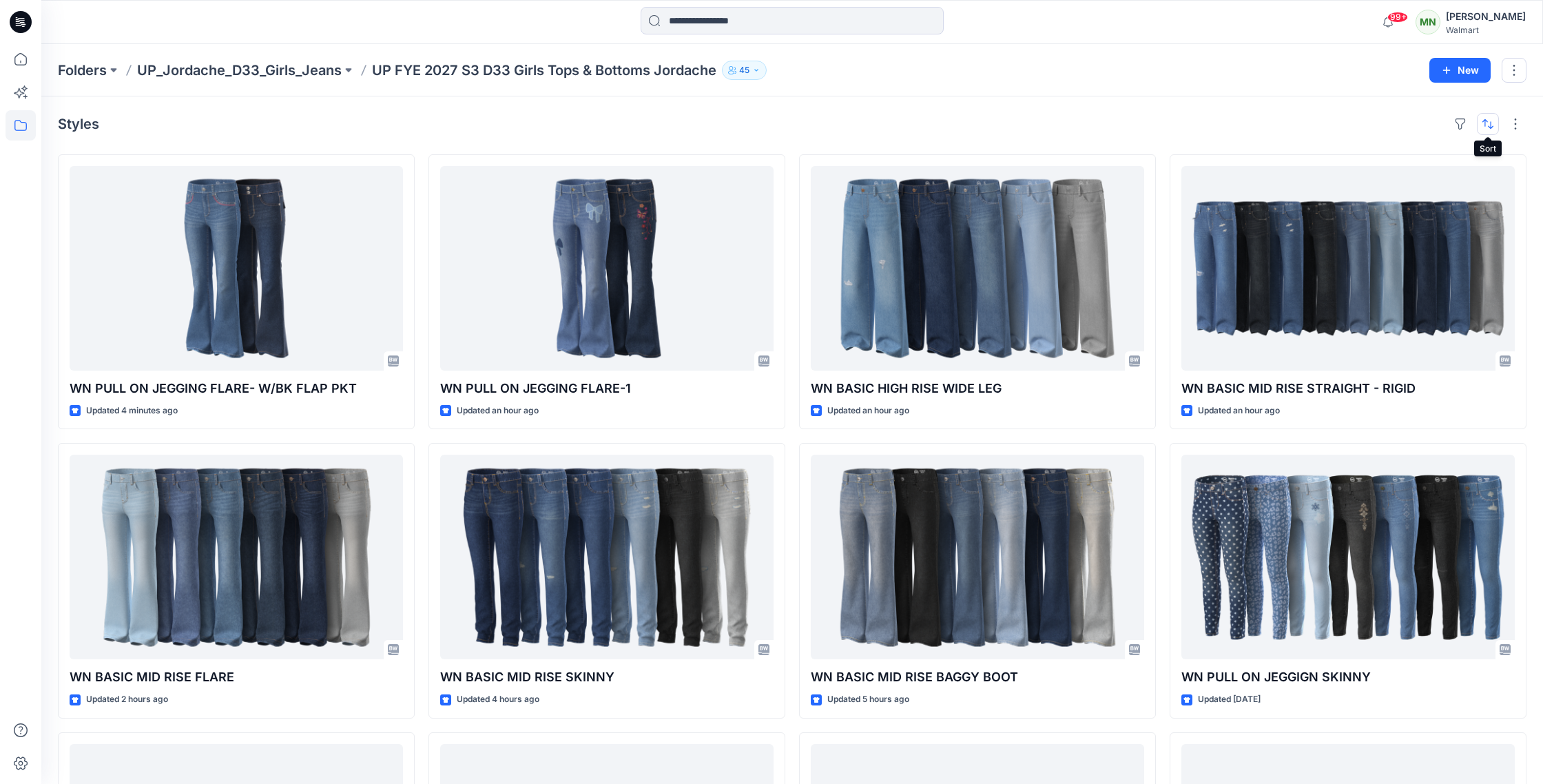
click at [1488, 125] on button "button" at bounding box center [1488, 124] width 22 height 22
click at [1472, 161] on p "Last update" at bounding box center [1442, 158] width 87 height 14
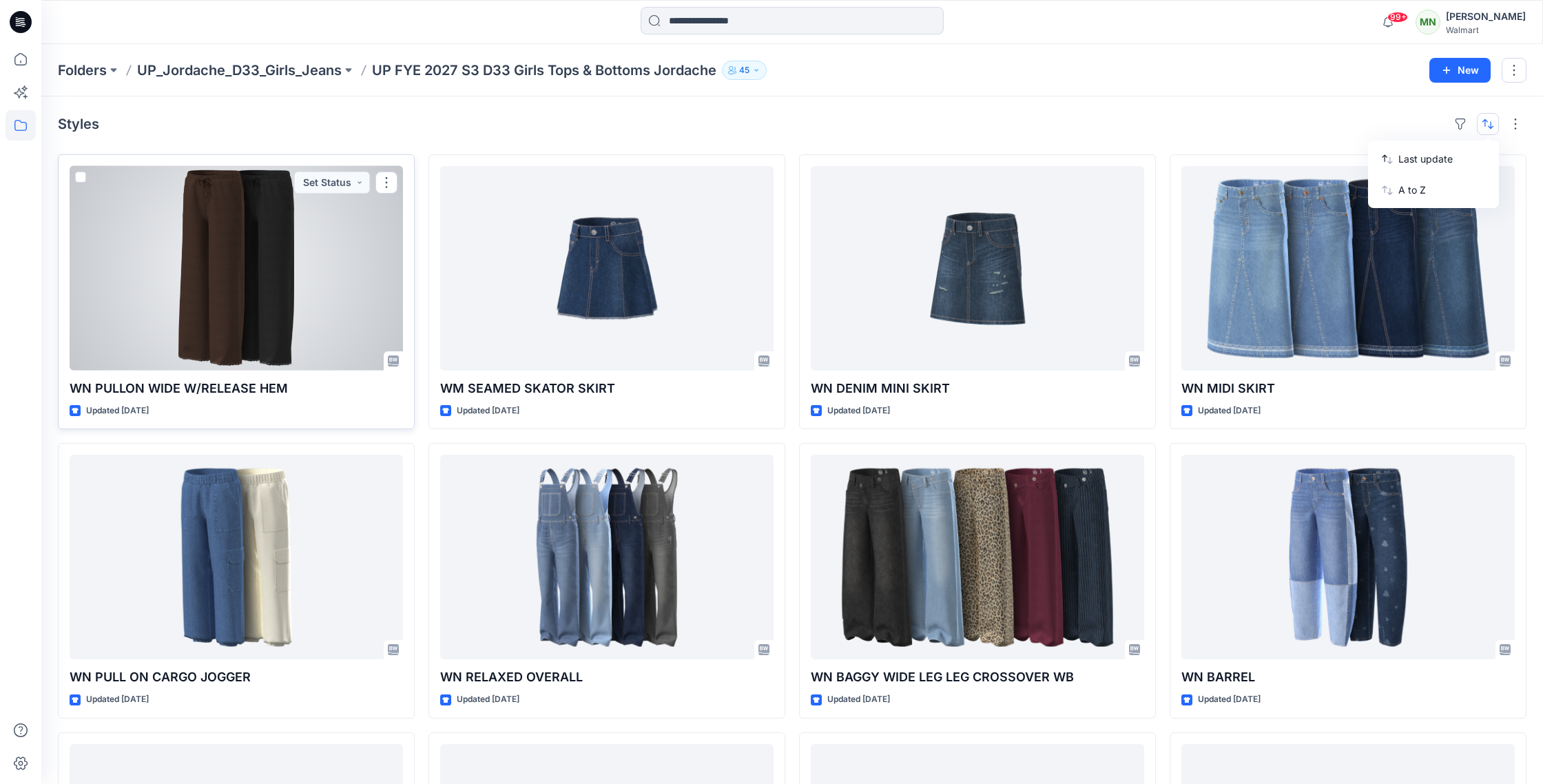
click at [298, 231] on div at bounding box center [236, 268] width 333 height 205
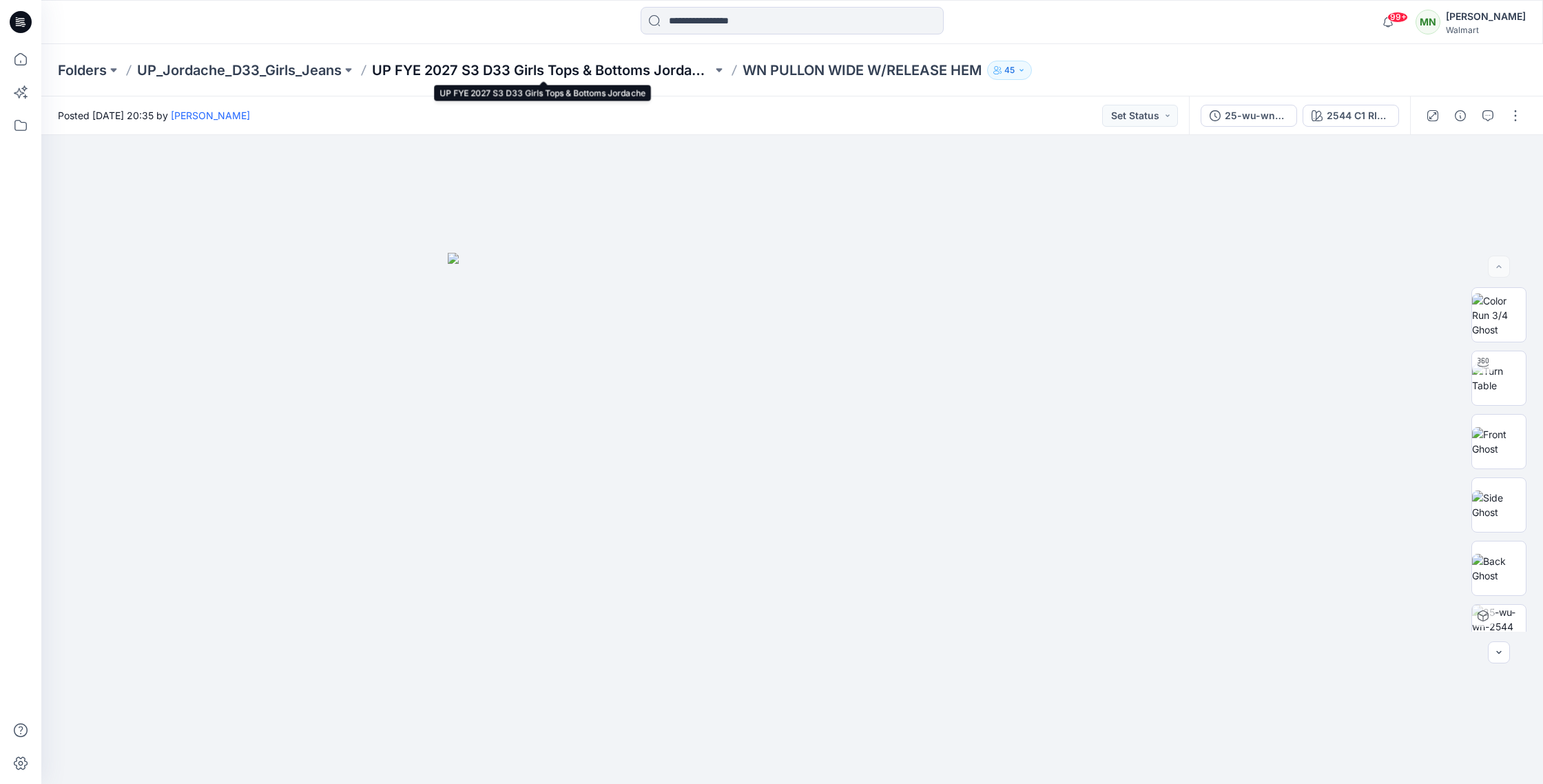
click at [604, 74] on p "UP FYE 2027 S3 D33 Girls Tops & Bottoms Jordache" at bounding box center [542, 70] width 341 height 20
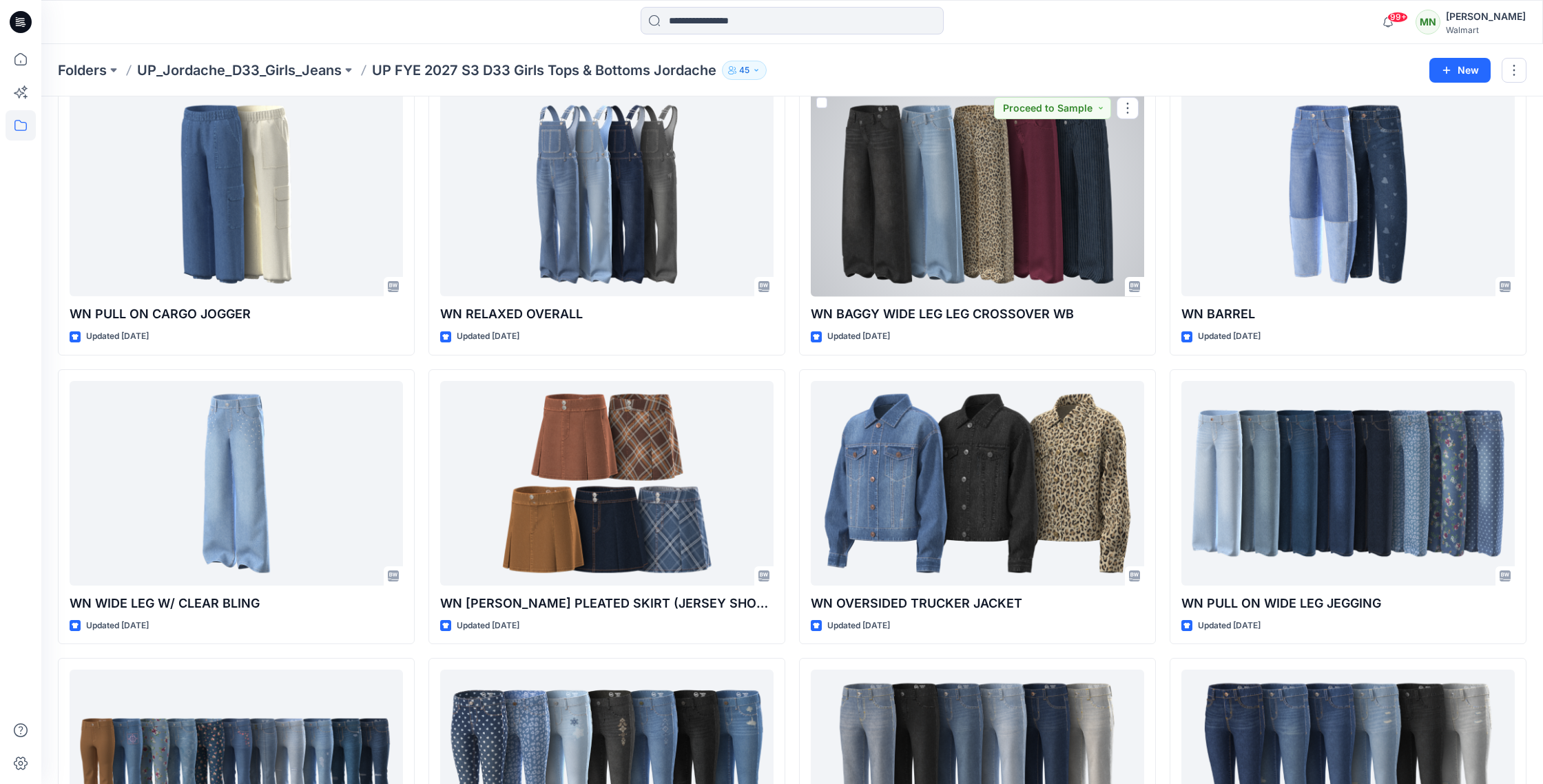
scroll to position [364, 0]
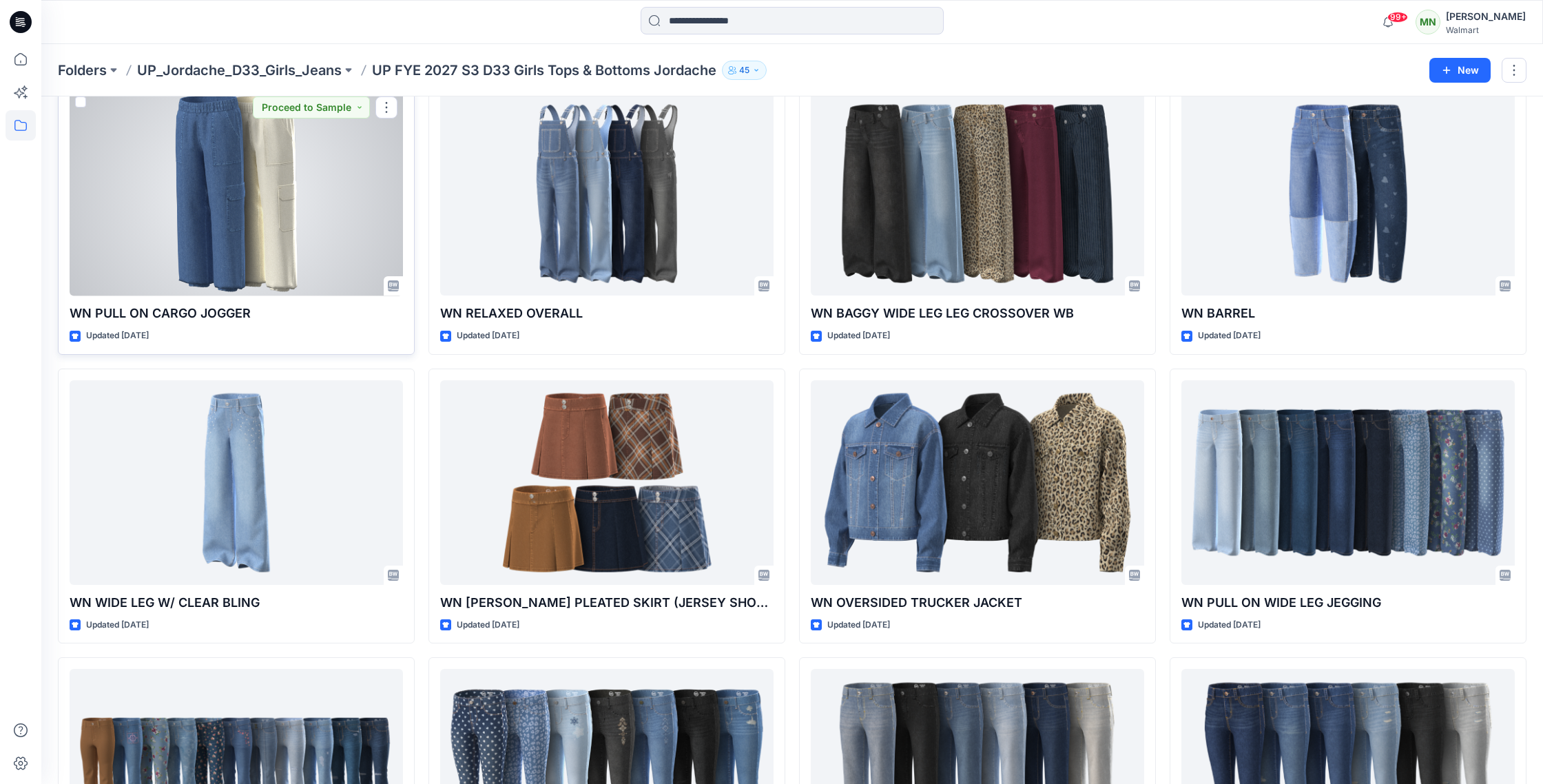
click at [345, 195] on div at bounding box center [236, 193] width 333 height 205
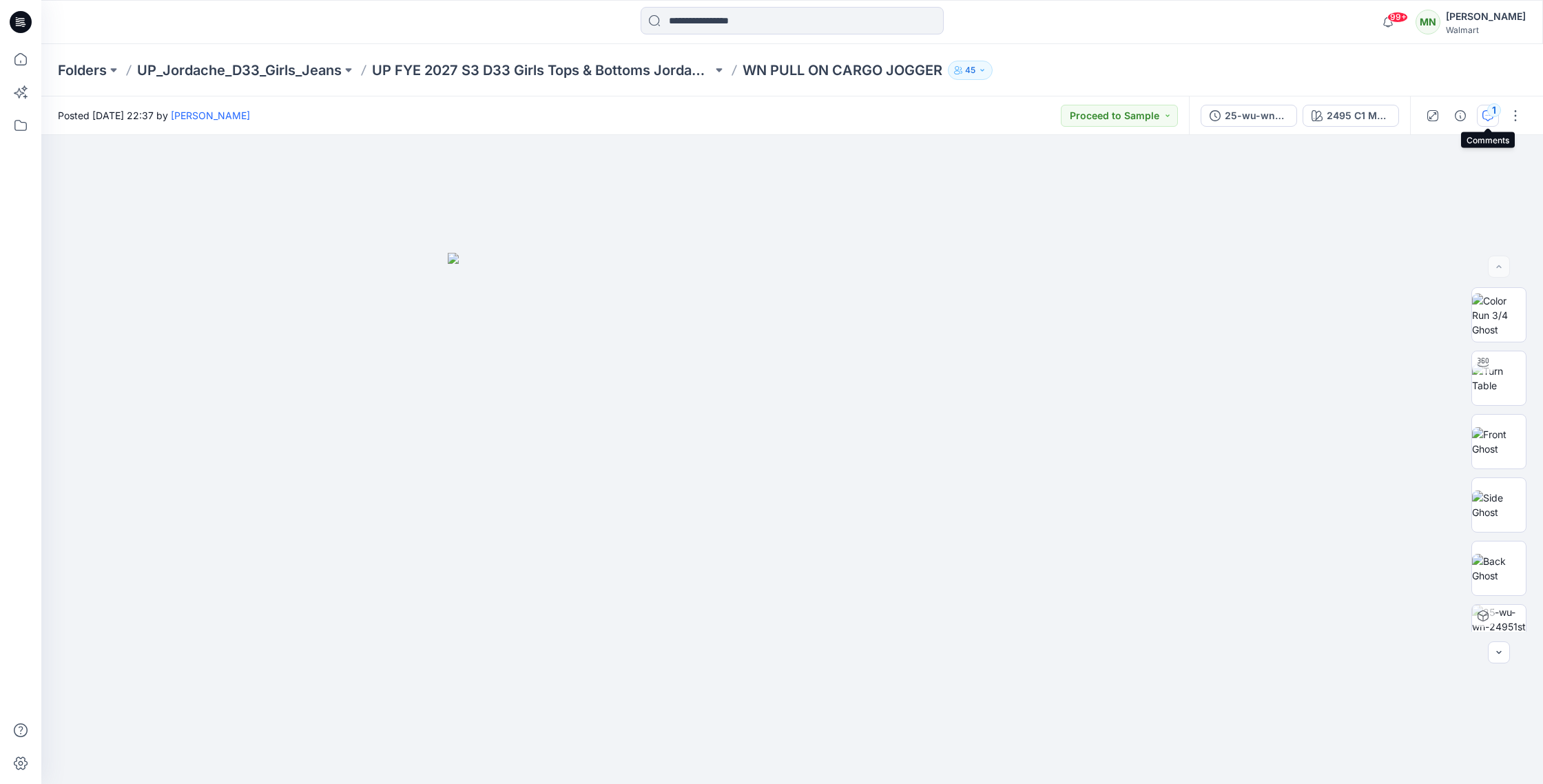
click at [1482, 112] on button "1" at bounding box center [1488, 116] width 22 height 22
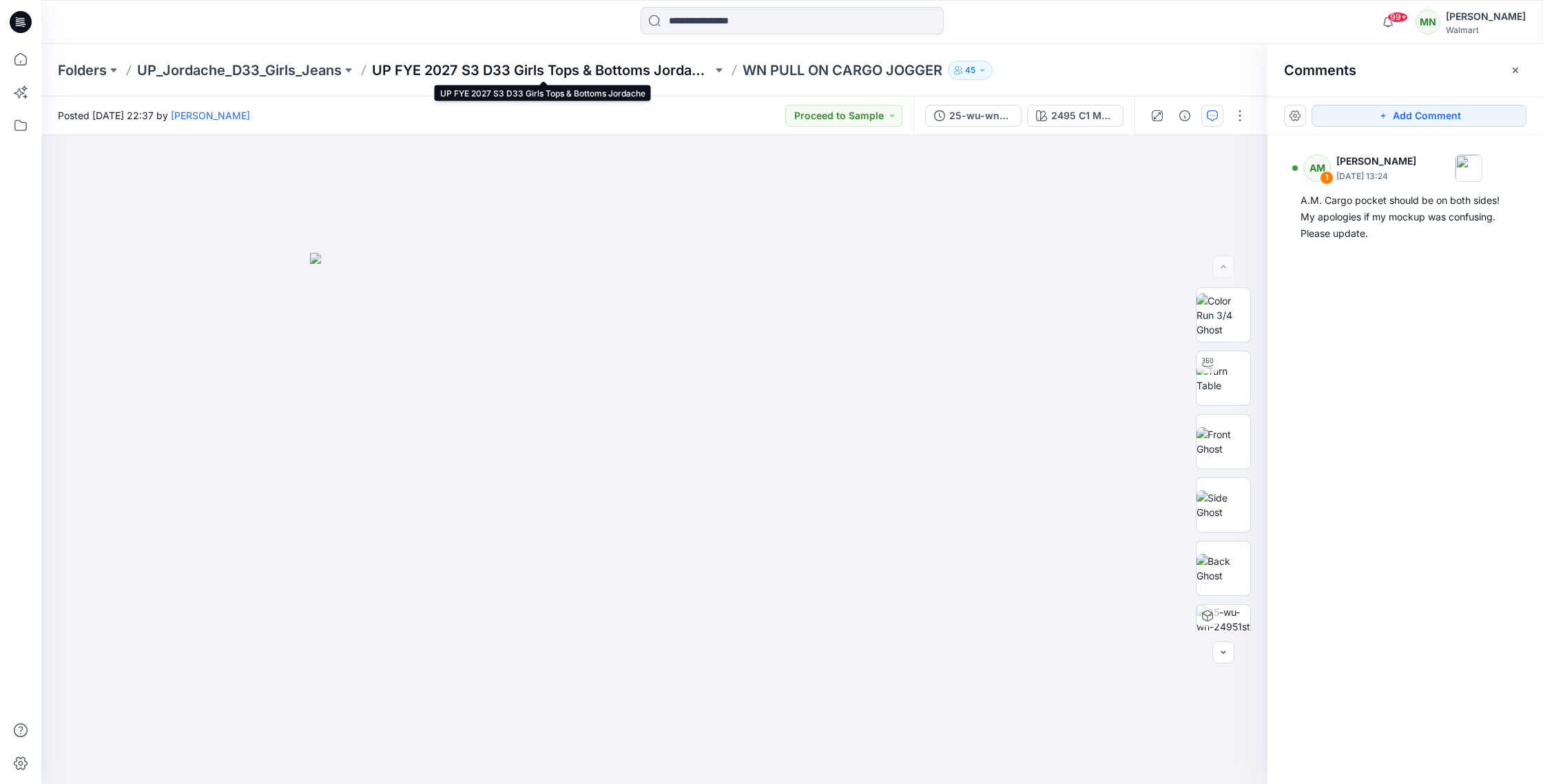
click at [477, 68] on p "UP FYE 2027 S3 D33 Girls Tops & Bottoms Jordache" at bounding box center [542, 70] width 341 height 20
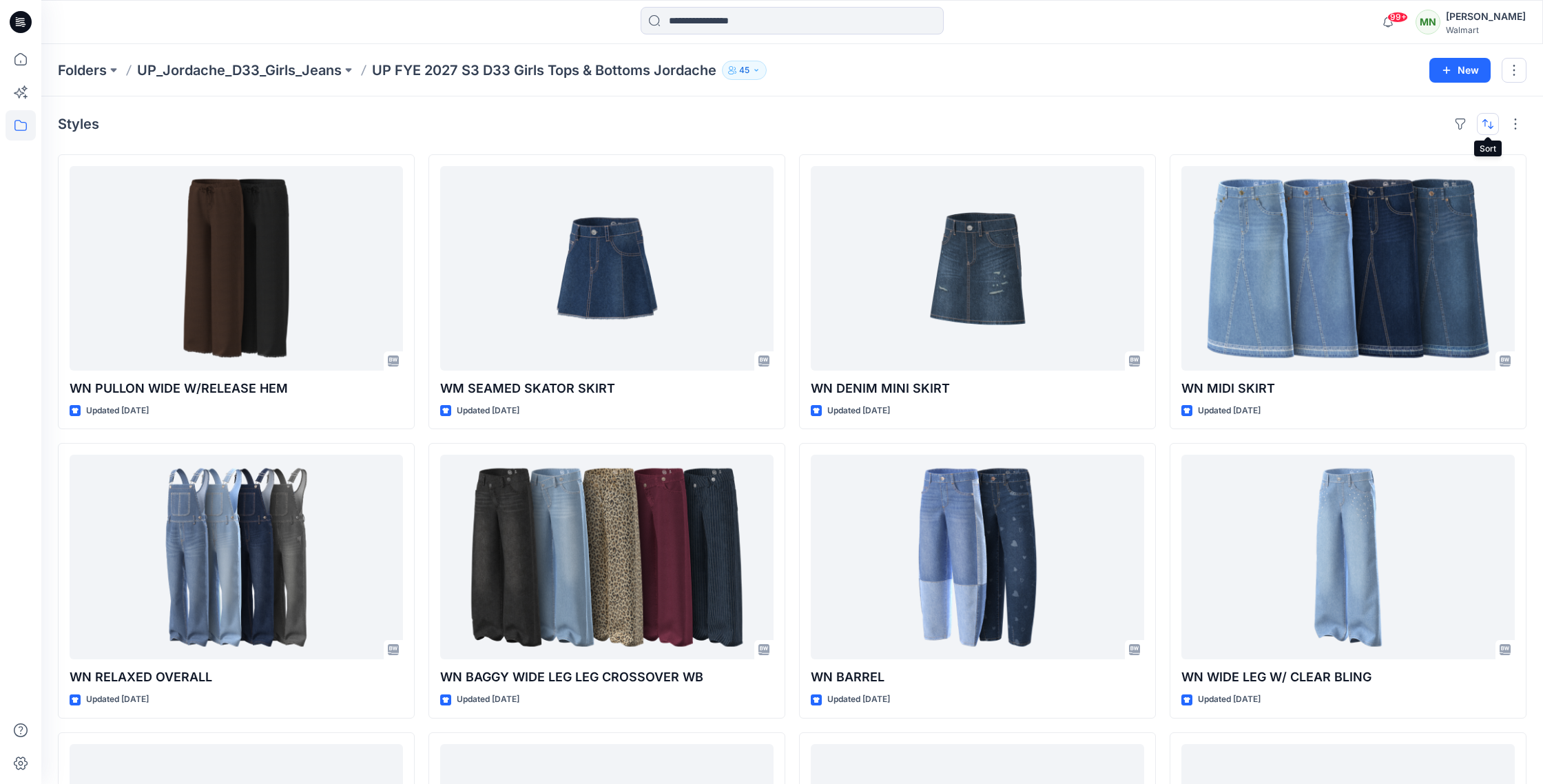
click at [1483, 126] on button "button" at bounding box center [1488, 124] width 22 height 22
click at [1447, 197] on button "A to Z" at bounding box center [1433, 189] width 126 height 31
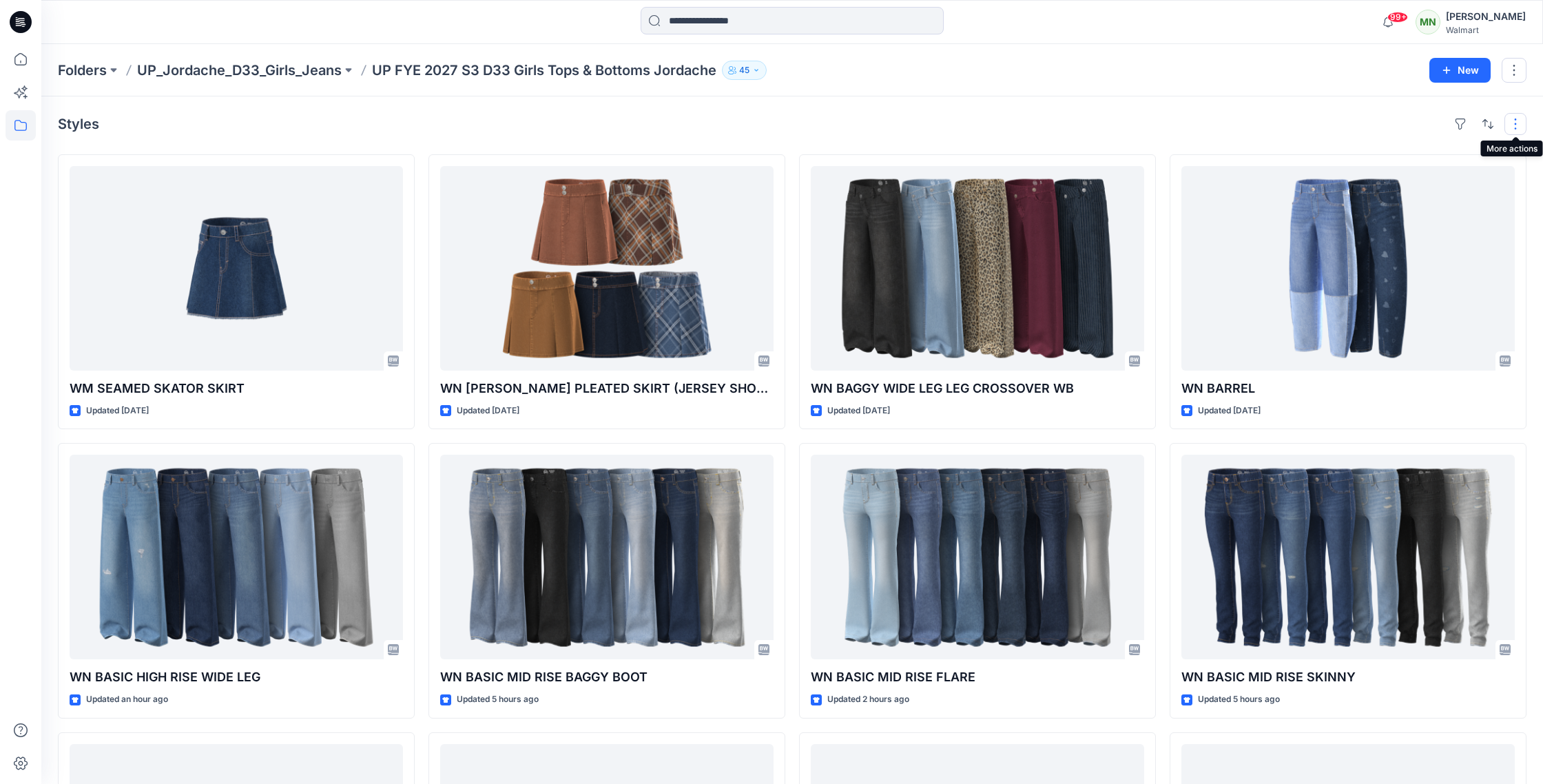
click at [1516, 127] on button "button" at bounding box center [1516, 124] width 22 height 22
click at [1461, 121] on button "button" at bounding box center [1461, 124] width 22 height 22
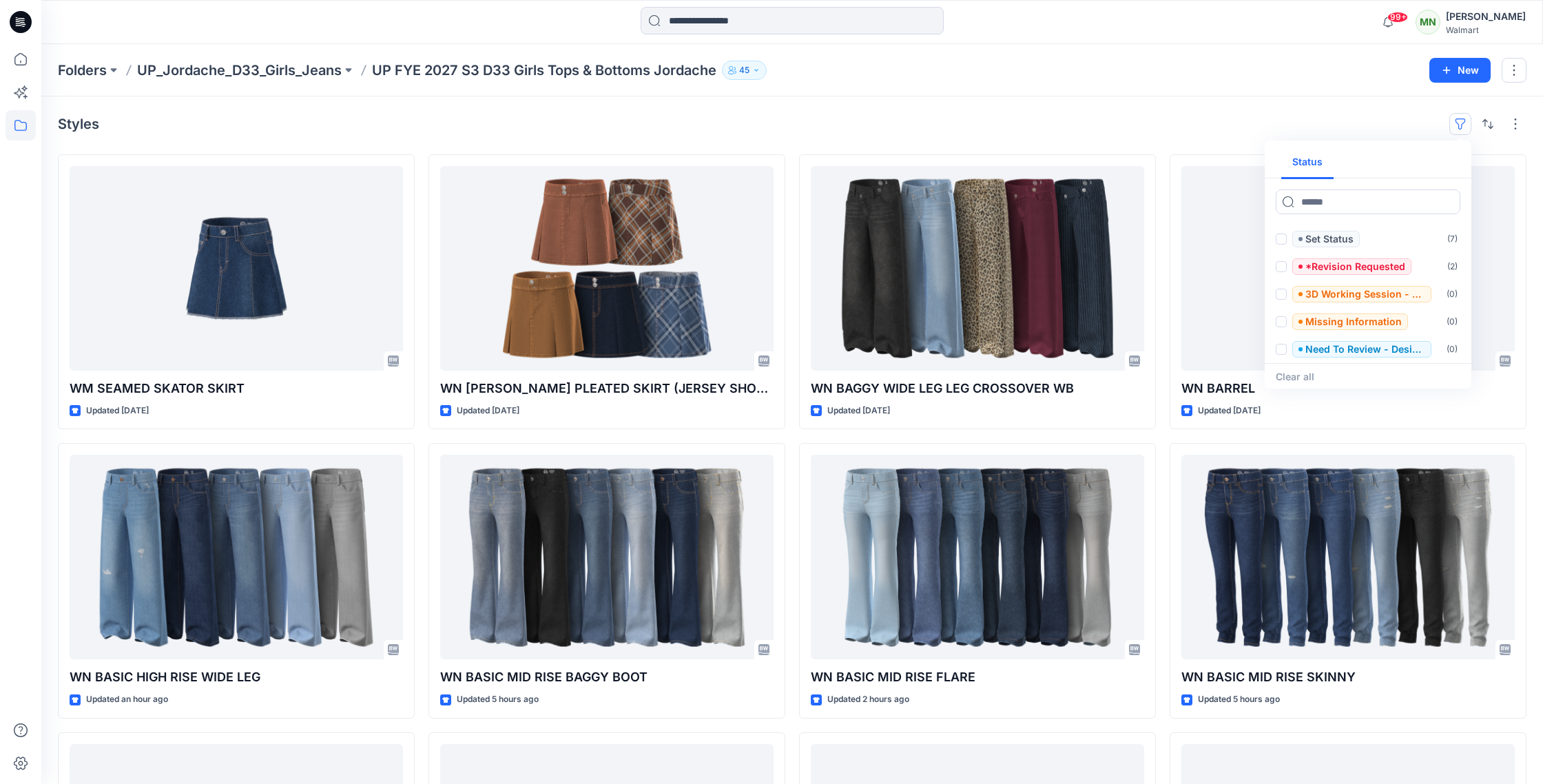
click at [1461, 121] on button "button" at bounding box center [1461, 124] width 22 height 22
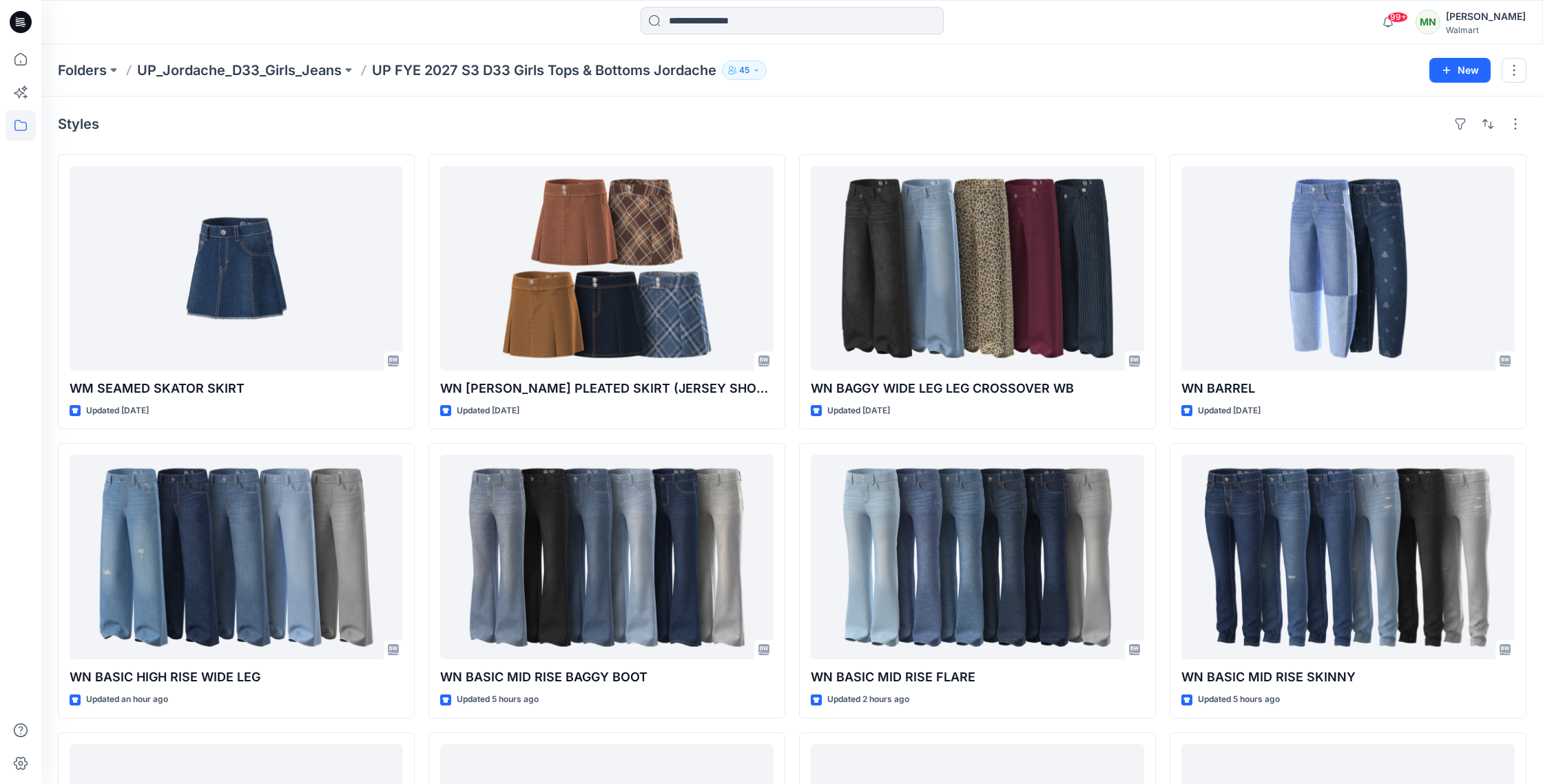
click at [1372, 118] on div "Styles" at bounding box center [792, 124] width 1469 height 22
click at [82, 128] on h4 "Styles" at bounding box center [78, 123] width 42 height 16
click at [314, 71] on p "UP_Jordache_D33_Girls_Jeans" at bounding box center [239, 70] width 205 height 20
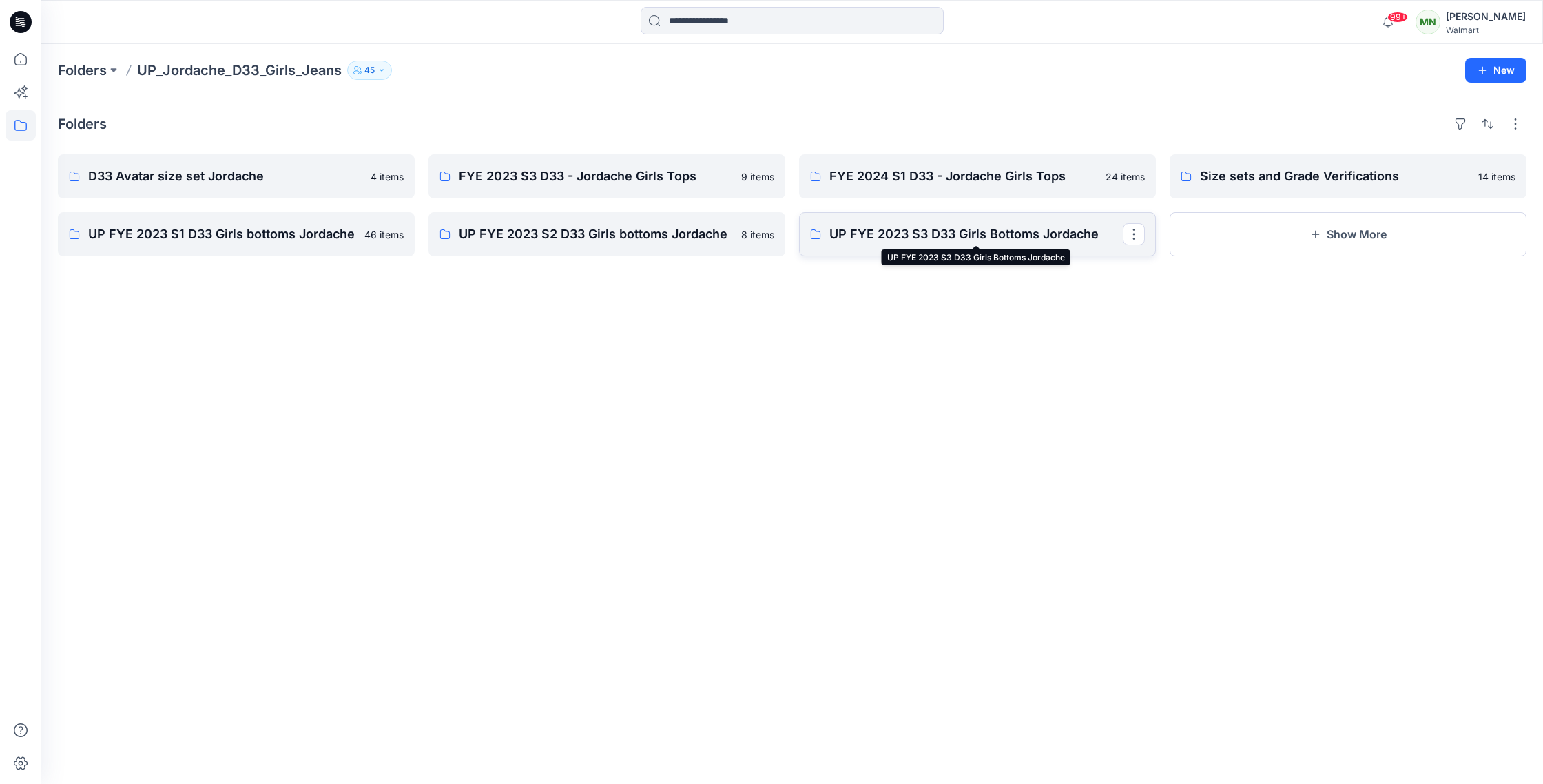
click at [971, 239] on p "UP FYE 2023 S3 D33 Girls Bottoms Jordache" at bounding box center [975, 234] width 293 height 20
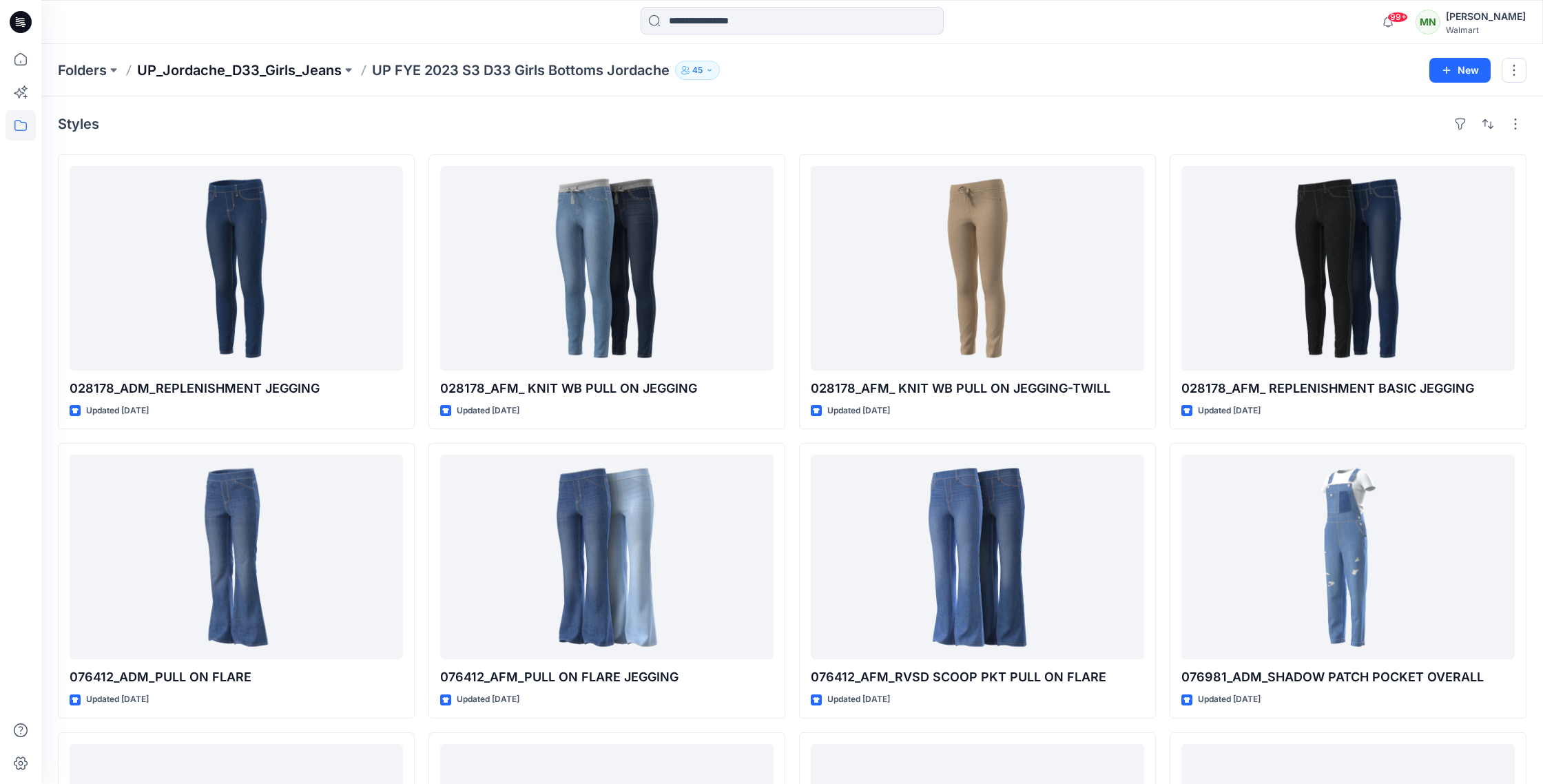
click at [253, 69] on p "UP_Jordache_D33_Girls_Jeans" at bounding box center [239, 70] width 205 height 20
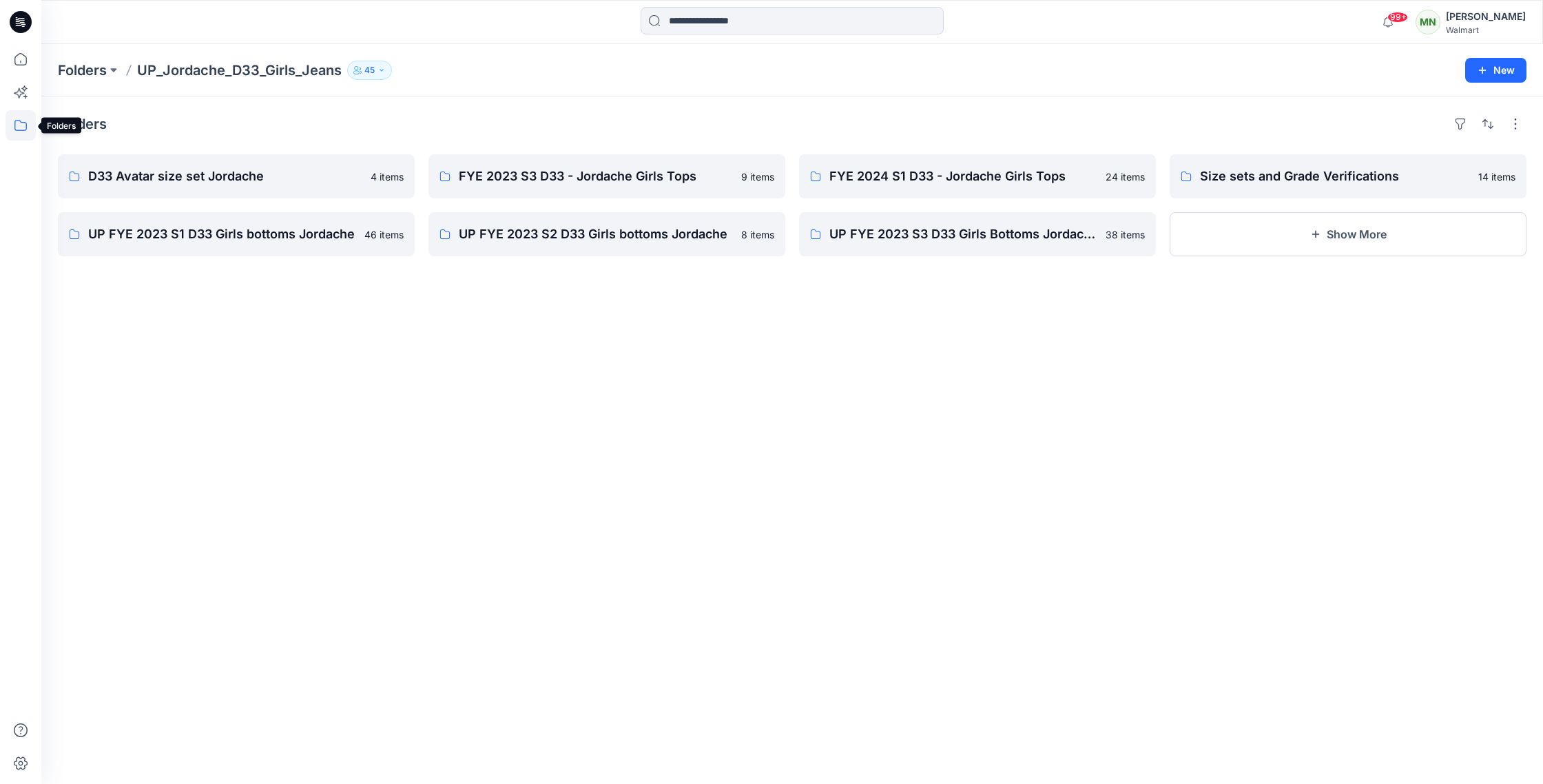
click at [22, 121] on icon at bounding box center [20, 126] width 31 height 31
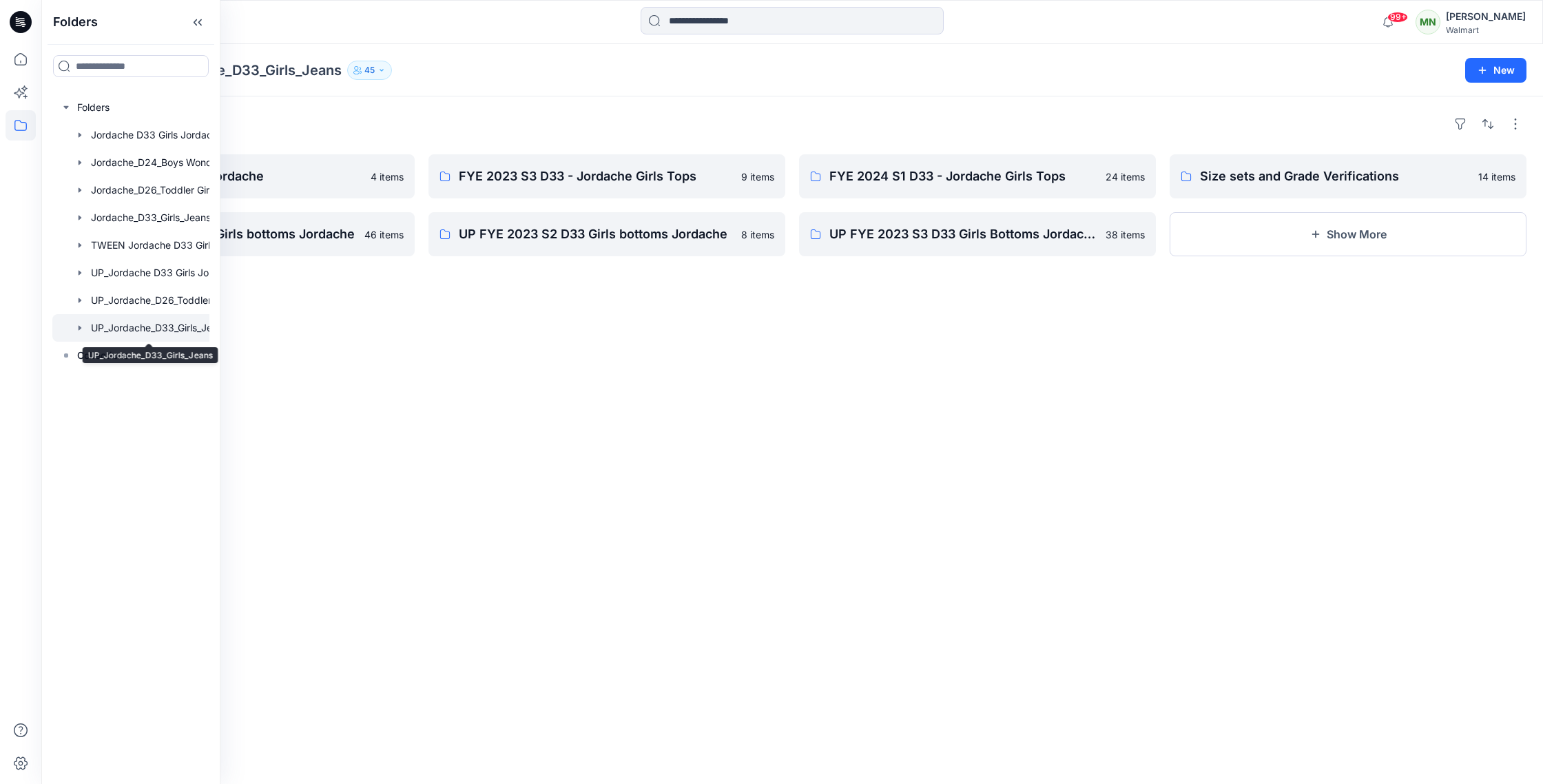
click at [169, 331] on div at bounding box center [149, 328] width 193 height 27
click at [128, 327] on div at bounding box center [149, 328] width 193 height 27
click at [1367, 242] on button "Show More" at bounding box center [1348, 234] width 357 height 44
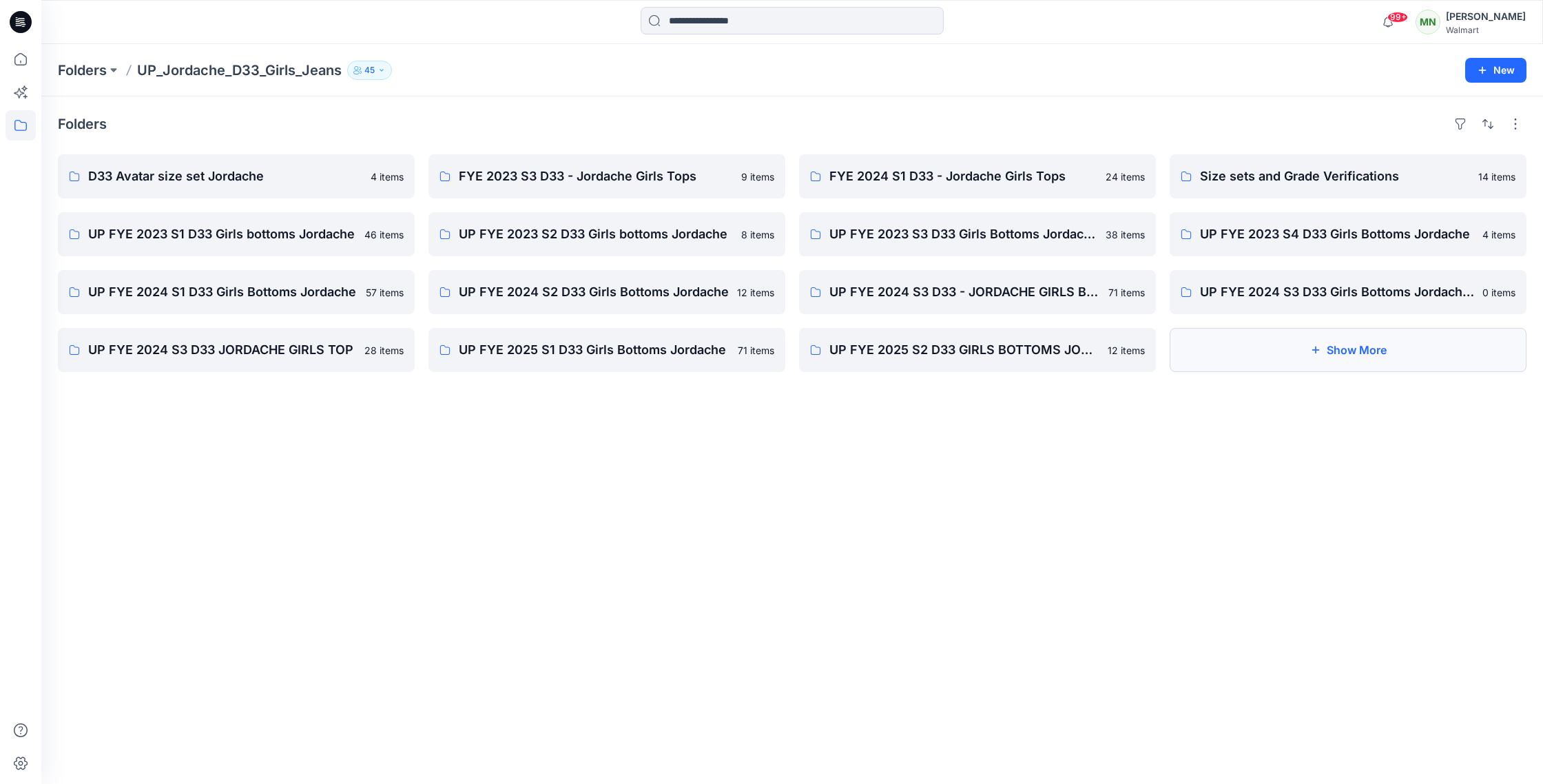
click at [1266, 354] on button "Show More" at bounding box center [1348, 350] width 357 height 44
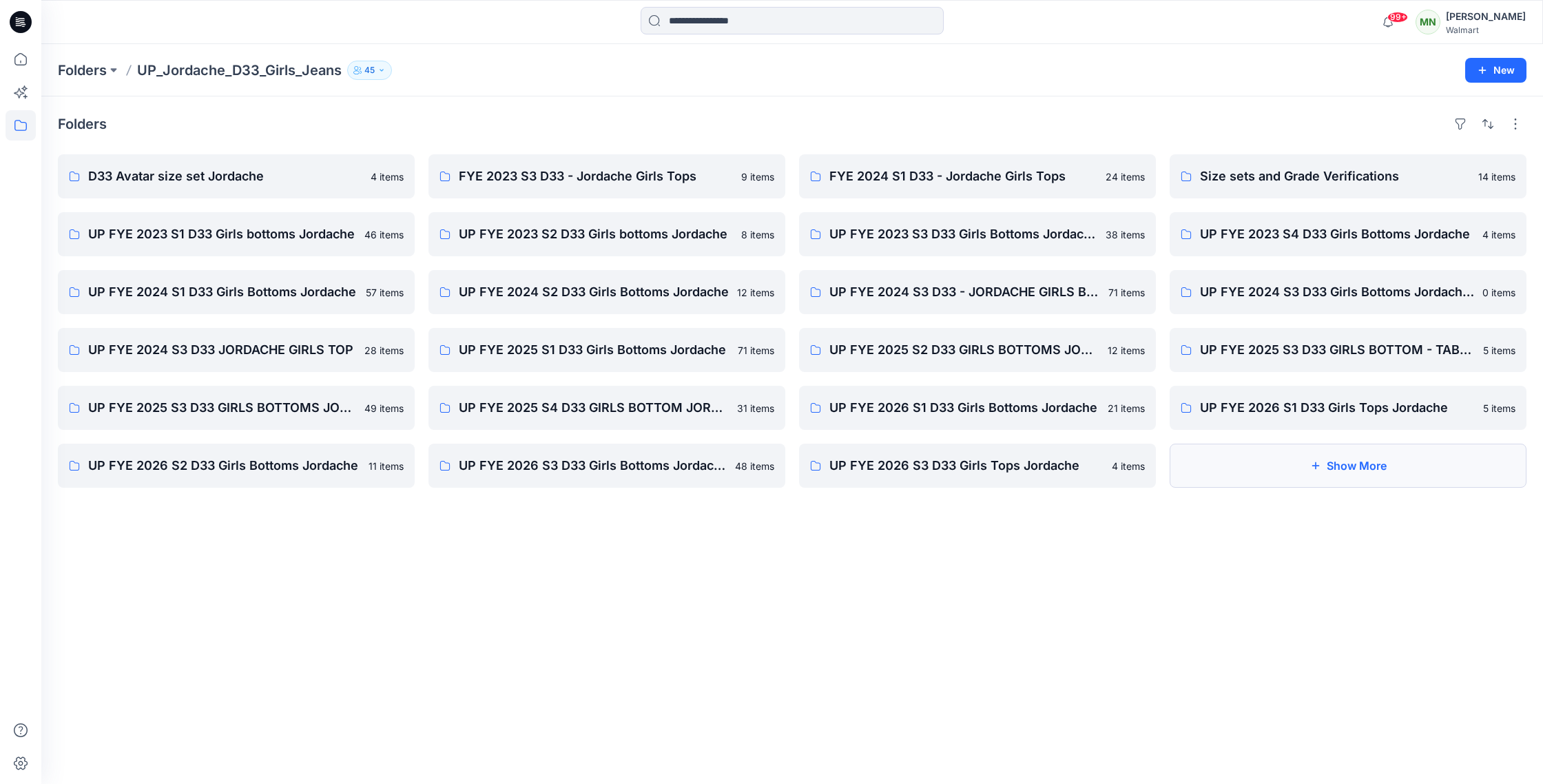
click at [1406, 469] on button "Show More" at bounding box center [1348, 465] width 357 height 44
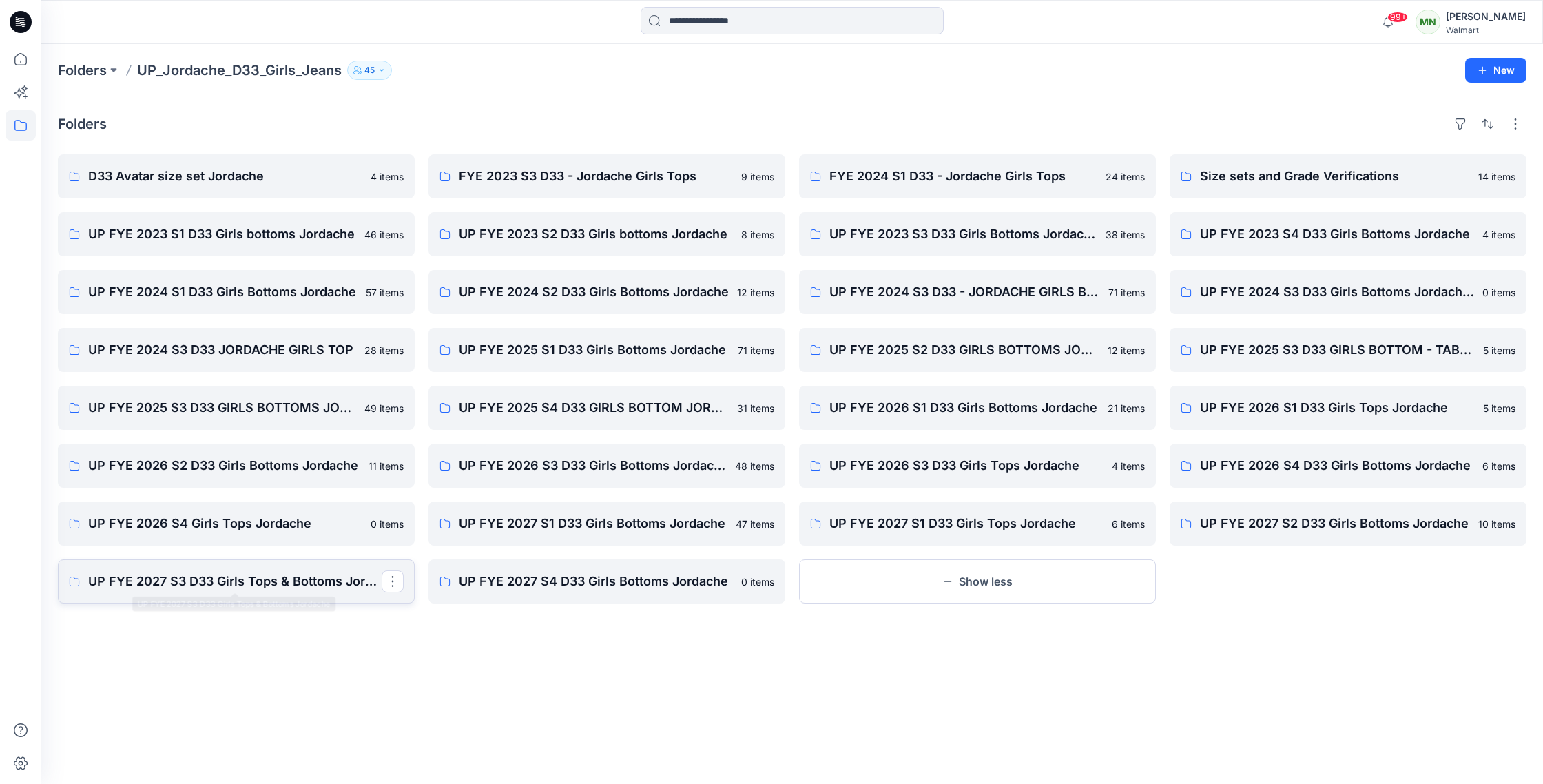
click at [280, 581] on p "UP FYE 2027 S3 D33 Girls Tops & Bottoms Jordache" at bounding box center [235, 581] width 293 height 20
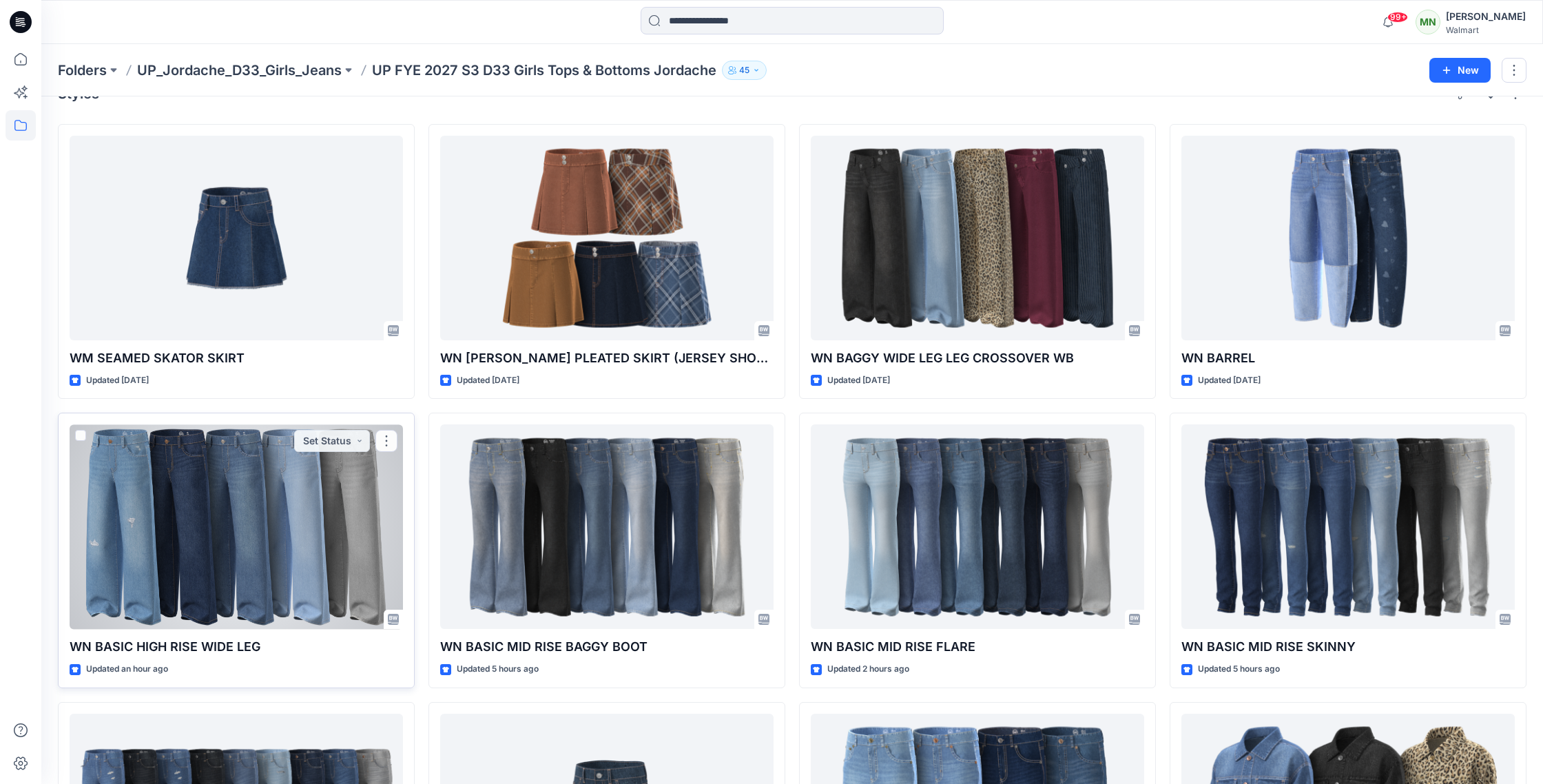
scroll to position [28, 0]
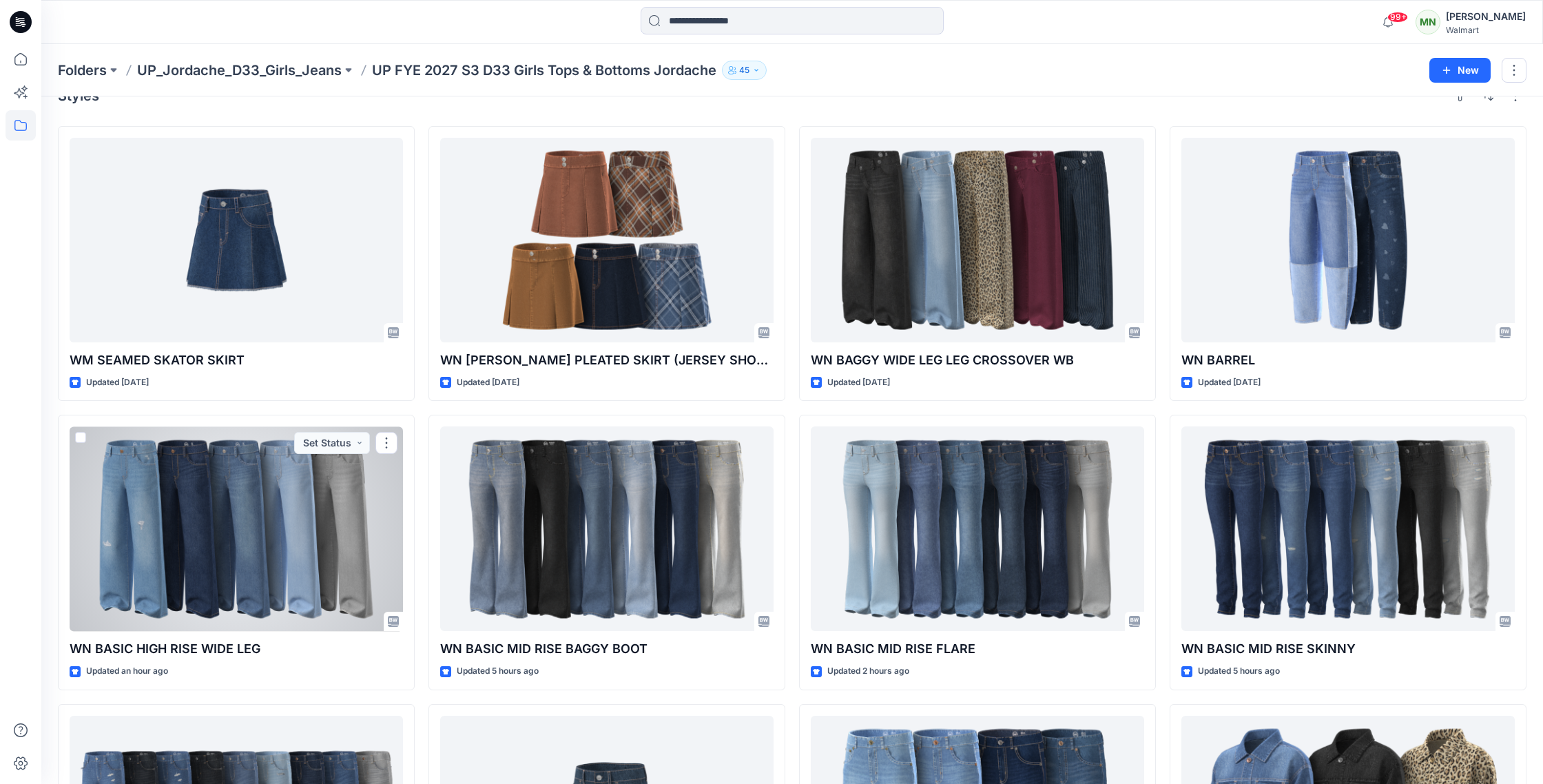
click at [311, 508] on div at bounding box center [236, 528] width 333 height 205
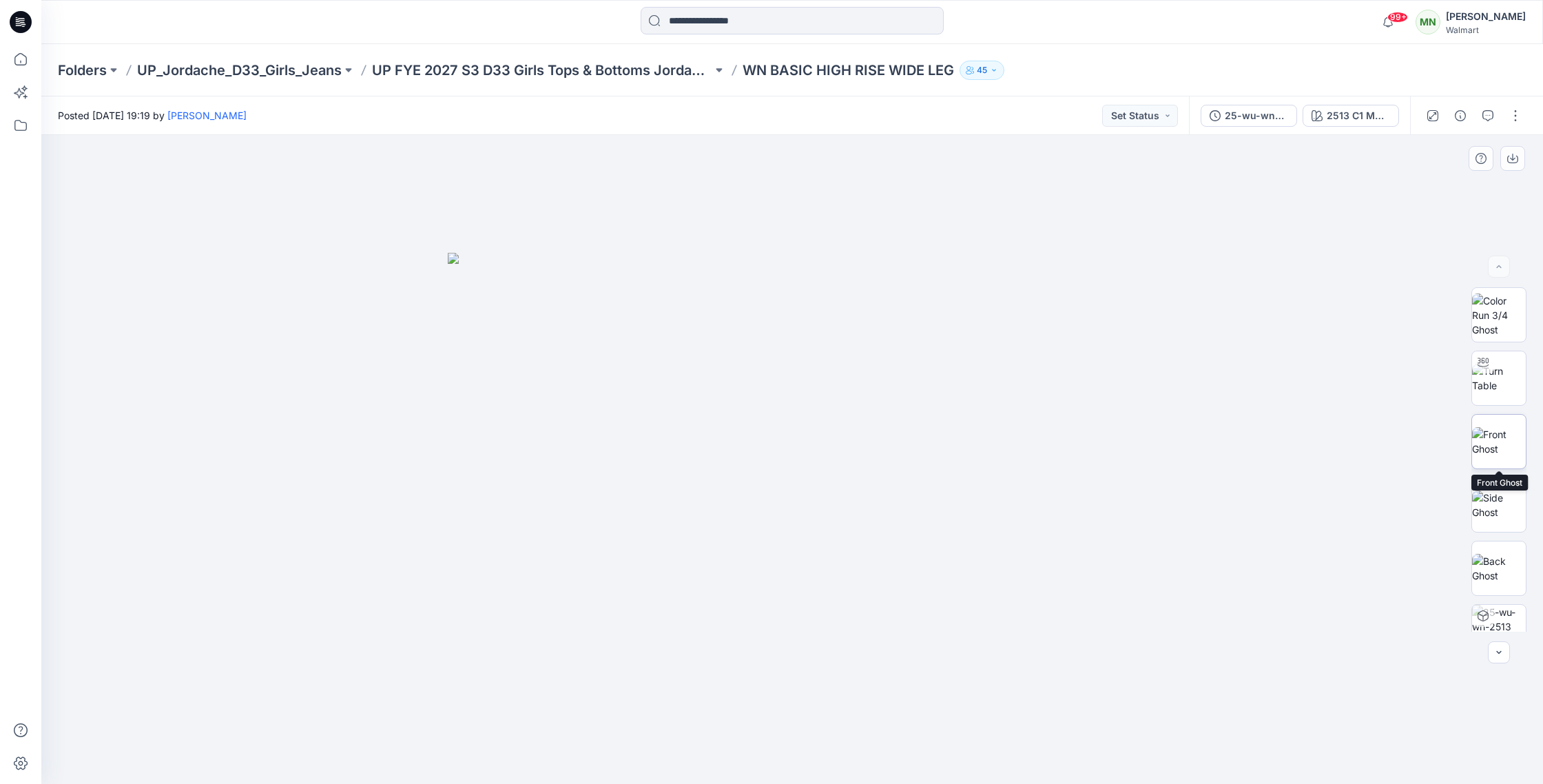
click at [1509, 435] on img at bounding box center [1499, 442] width 54 height 29
click at [1486, 554] on img at bounding box center [1499, 568] width 54 height 29
click at [1119, 356] on div at bounding box center [793, 460] width 1502 height 649
click at [1501, 300] on img at bounding box center [1499, 314] width 54 height 43
drag, startPoint x: 1506, startPoint y: 369, endPoint x: 1494, endPoint y: 373, distance: 12.6
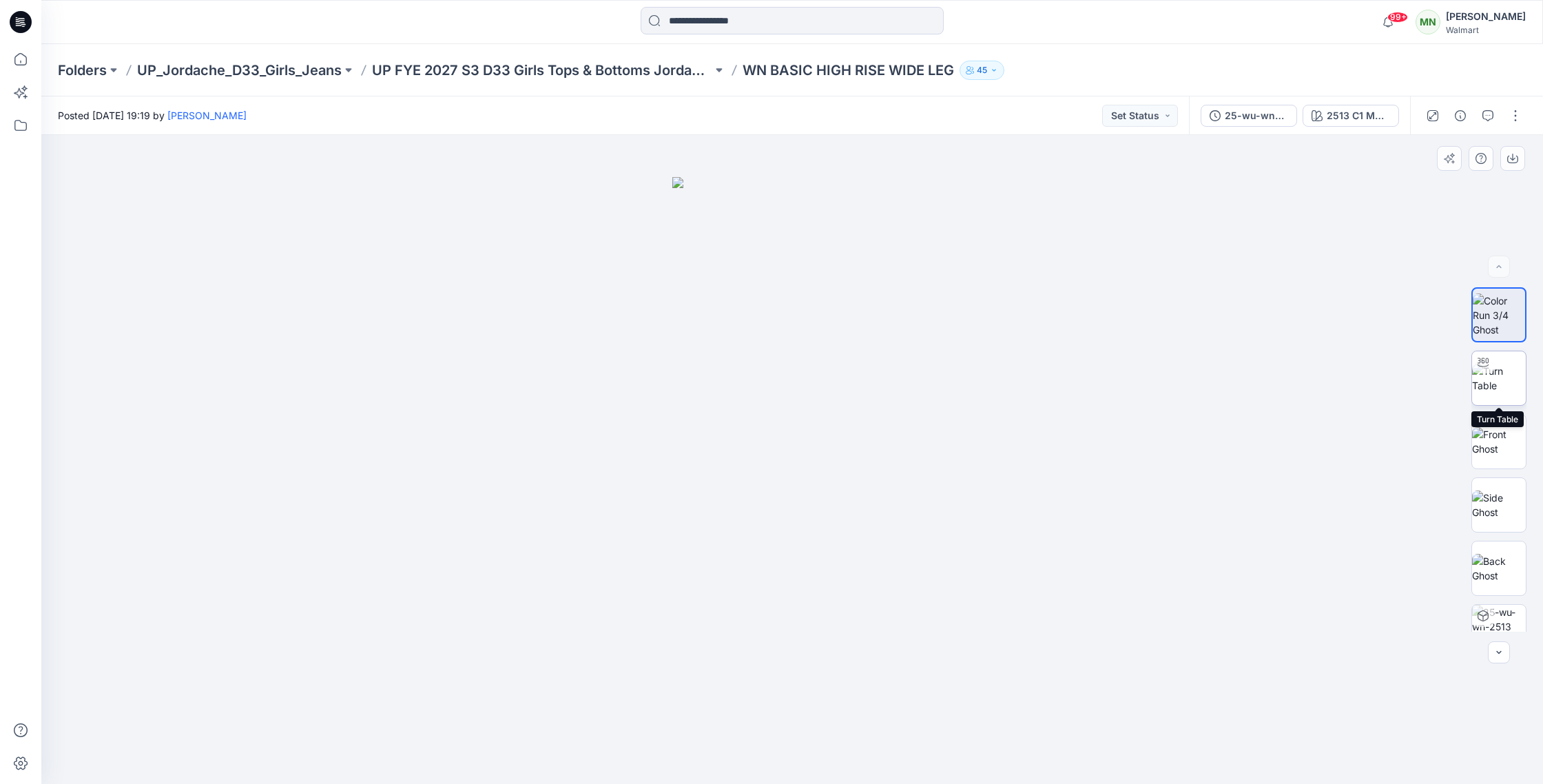
click at [1506, 369] on img at bounding box center [1499, 378] width 54 height 29
drag, startPoint x: 812, startPoint y: 759, endPoint x: 970, endPoint y: 736, distance: 159.7
click at [970, 736] on icon at bounding box center [794, 742] width 417 height 52
drag, startPoint x: 965, startPoint y: 747, endPoint x: 817, endPoint y: 774, distance: 150.4
click at [1027, 672] on div at bounding box center [793, 460] width 1502 height 649
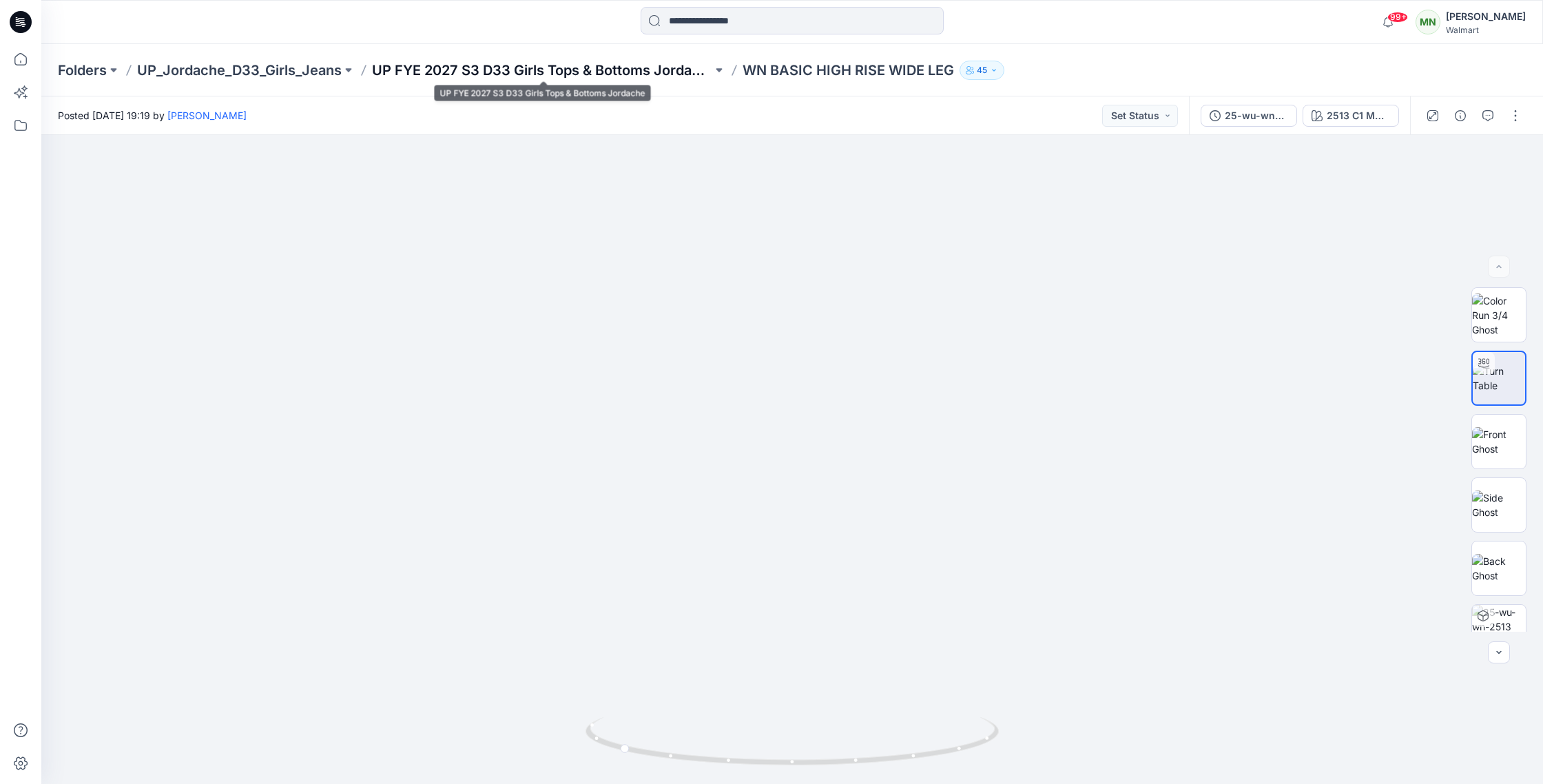
click at [574, 76] on p "UP FYE 2027 S3 D33 Girls Tops & Bottoms Jordache" at bounding box center [542, 70] width 341 height 20
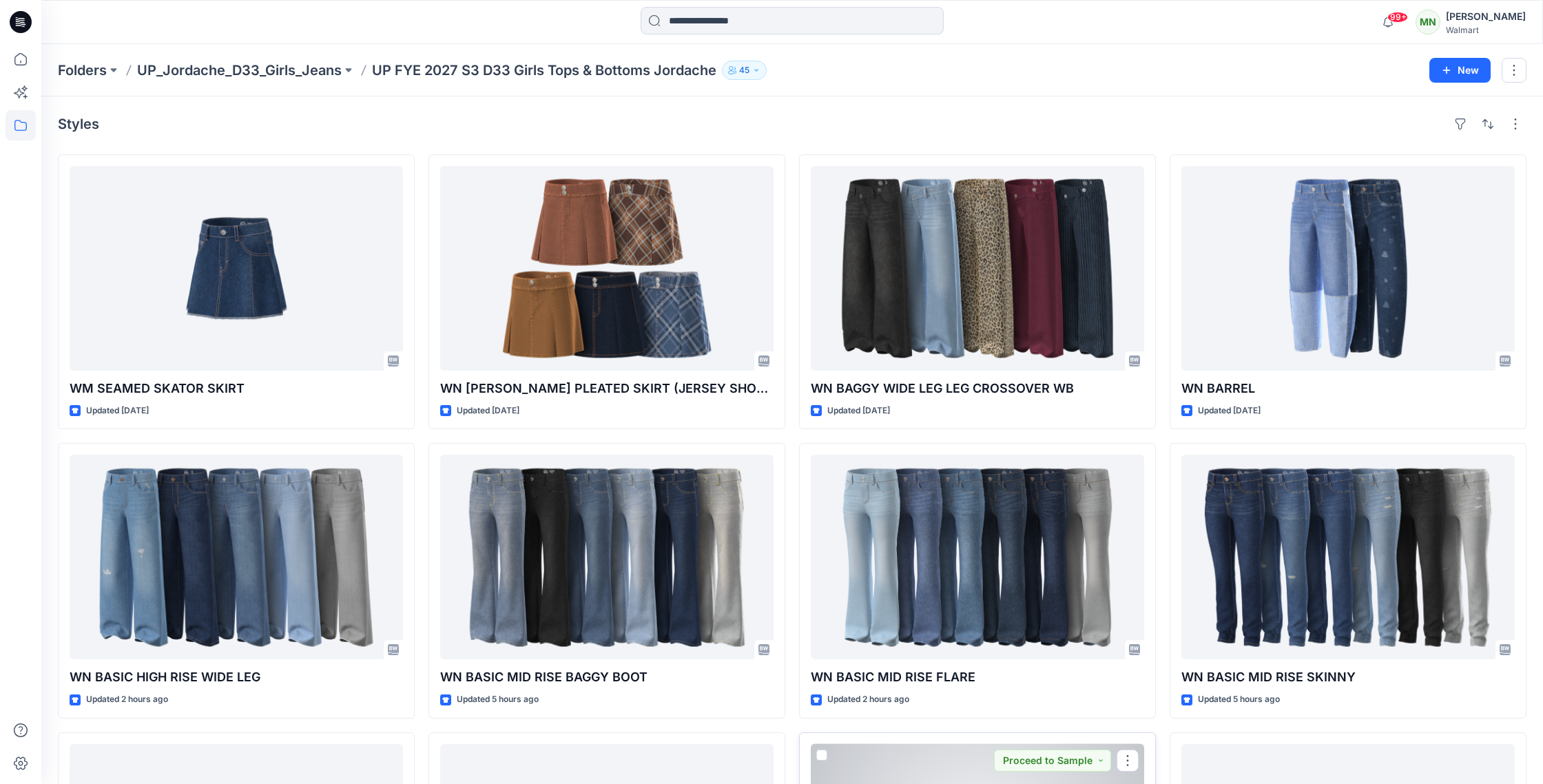
scroll to position [1, 0]
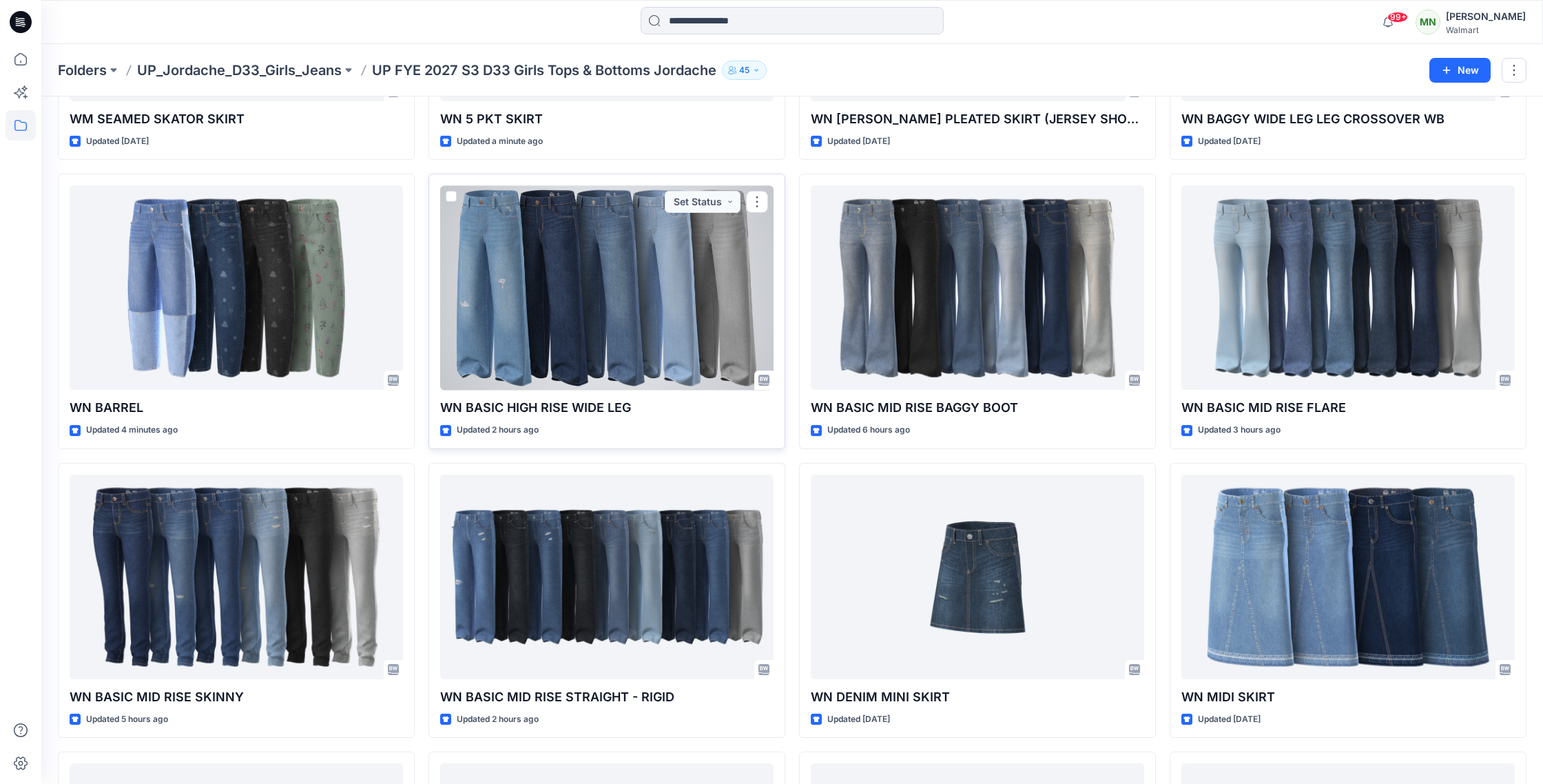
scroll to position [268, 0]
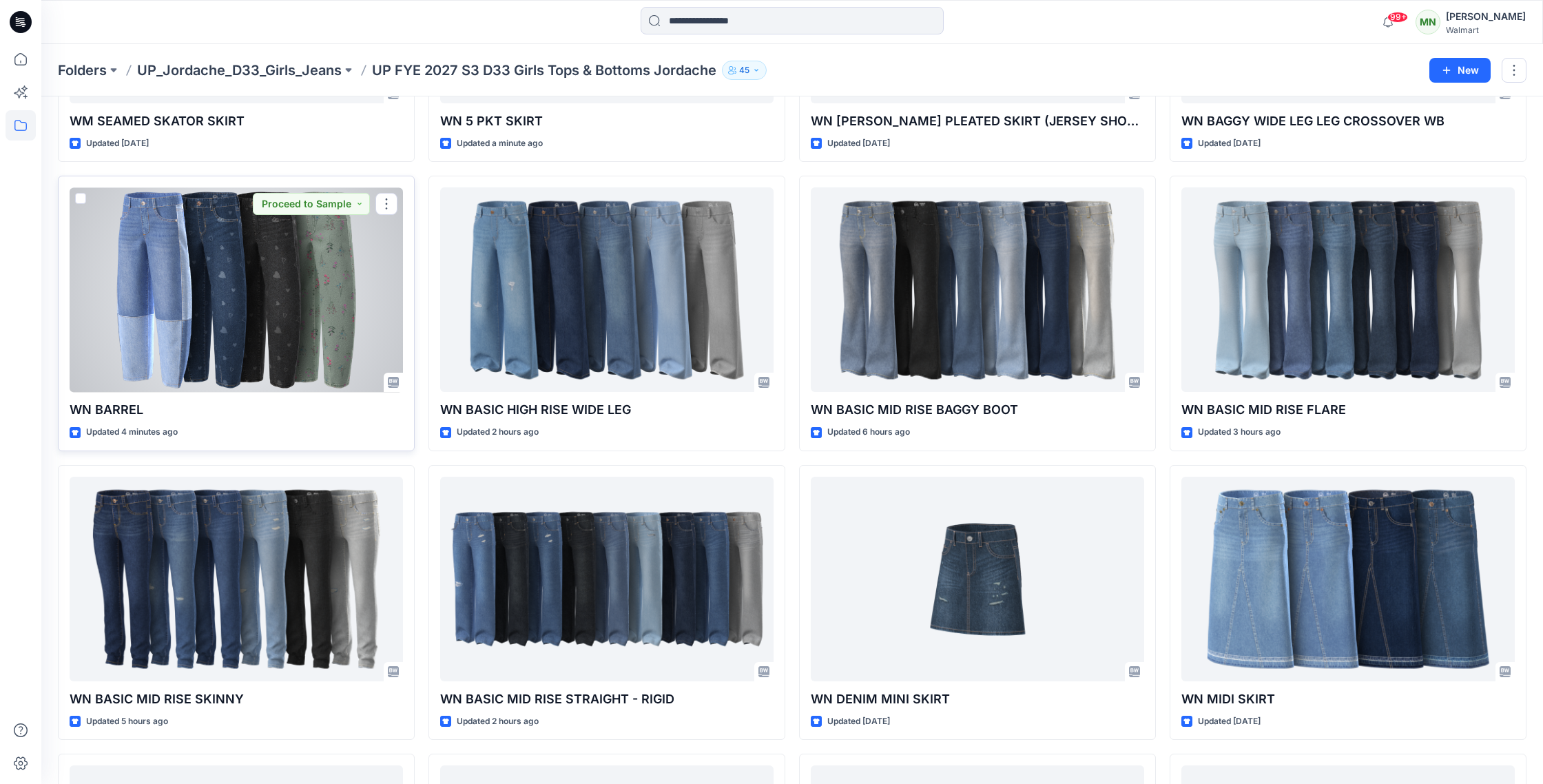
click at [329, 284] on div at bounding box center [236, 290] width 333 height 205
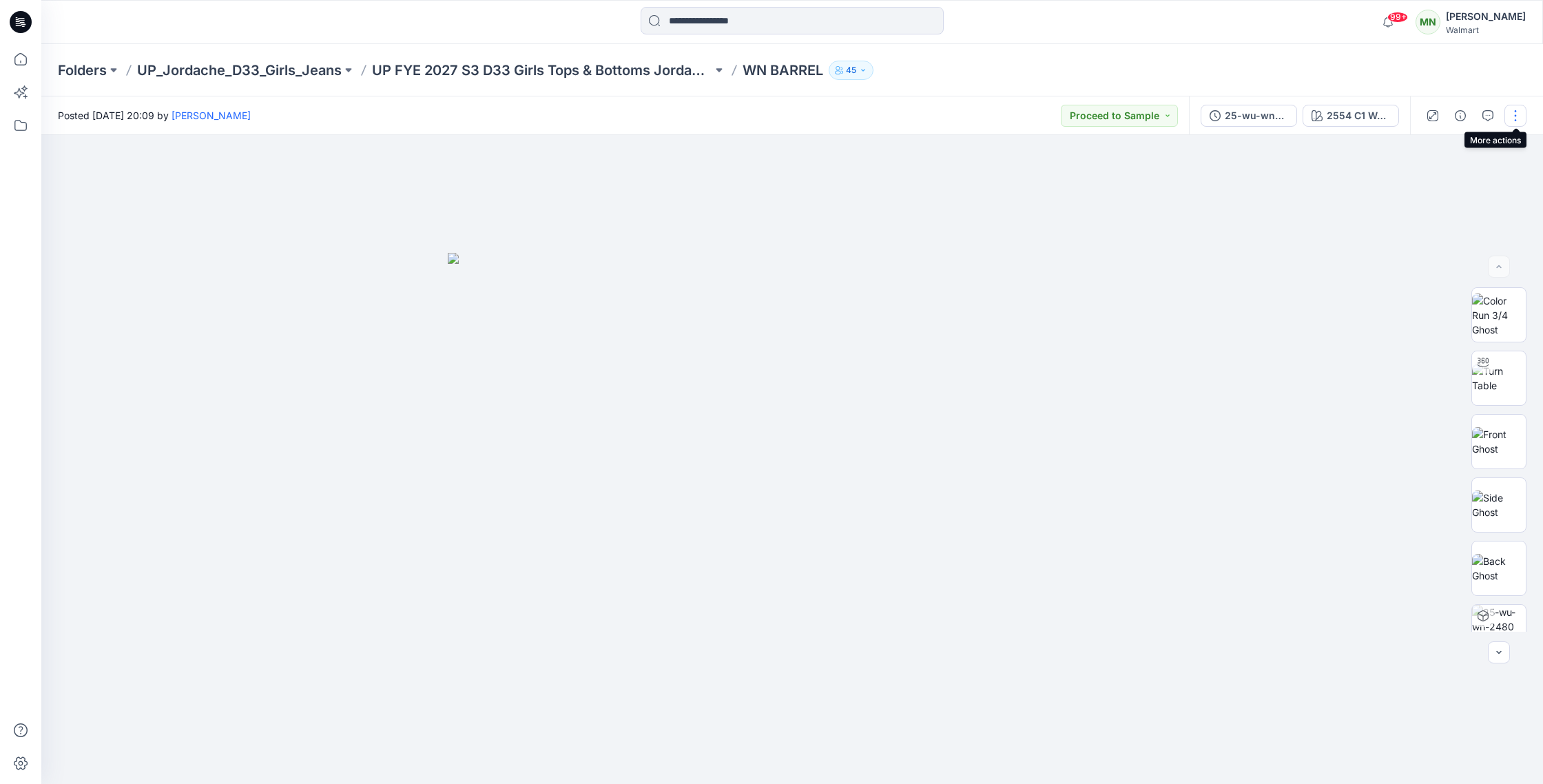
click at [1516, 121] on button "button" at bounding box center [1516, 116] width 22 height 22
click at [1450, 179] on button "Edit" at bounding box center [1457, 186] width 127 height 25
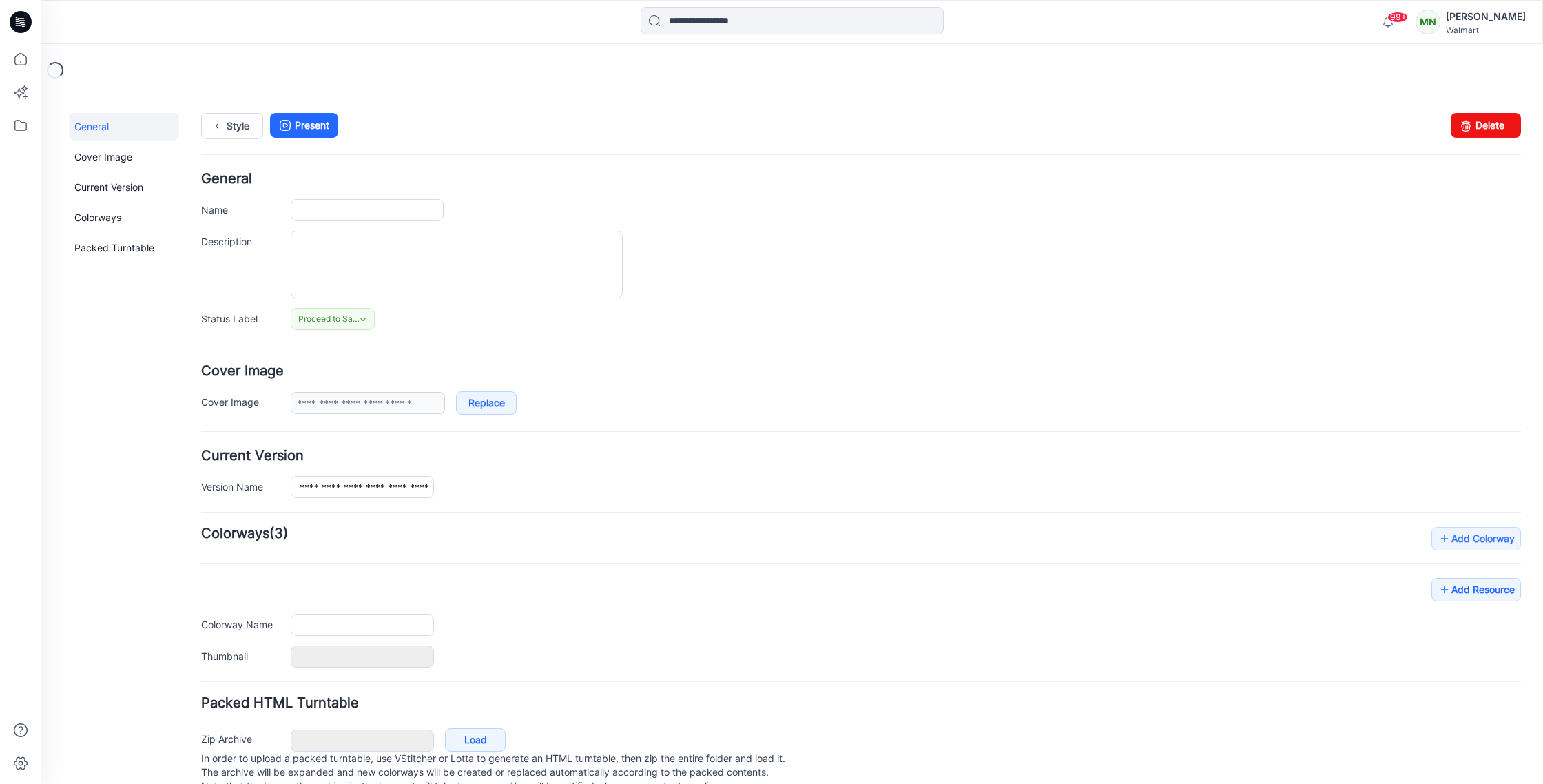
type input "*********"
type input "**********"
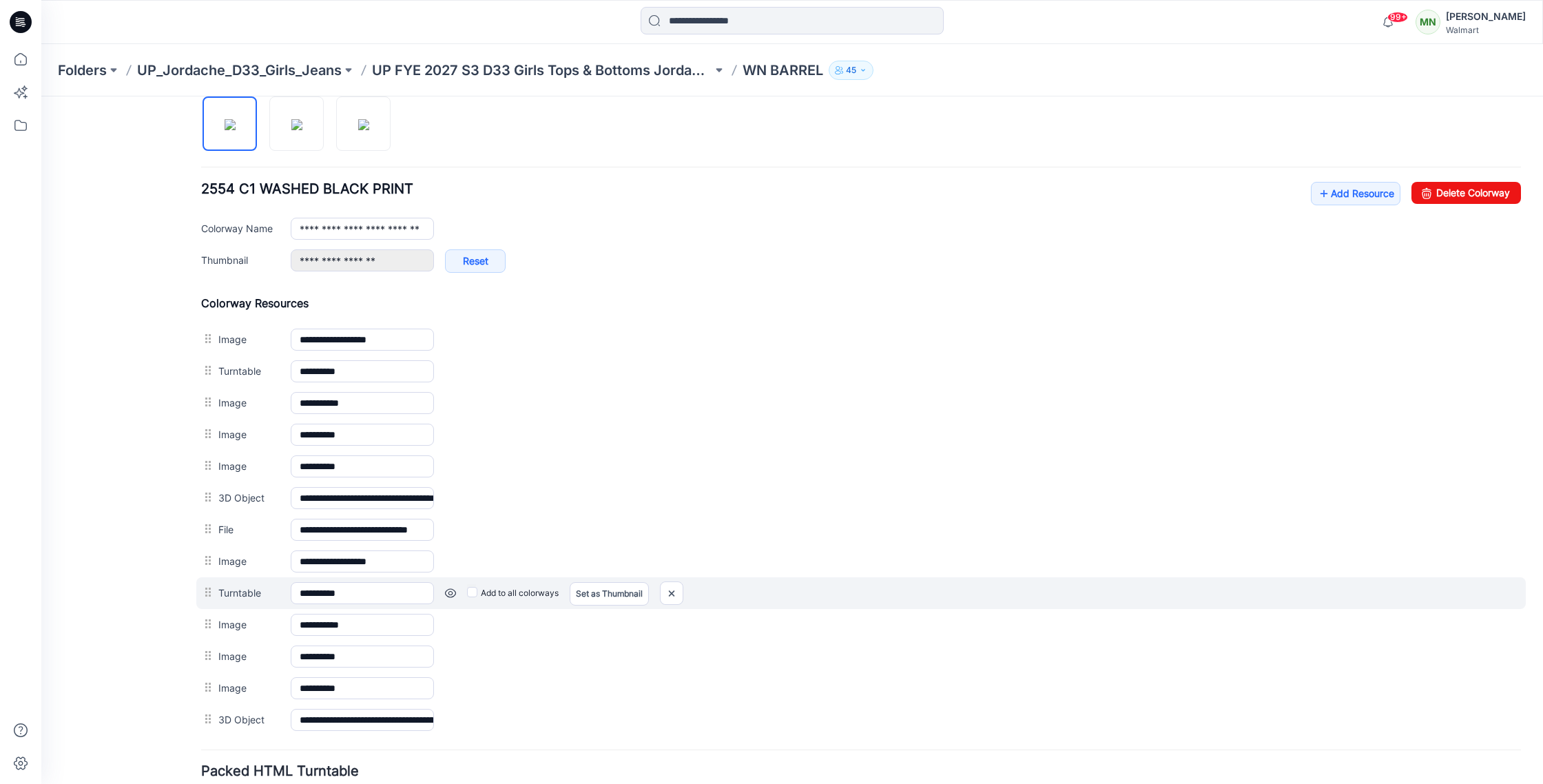
scroll to position [521, 0]
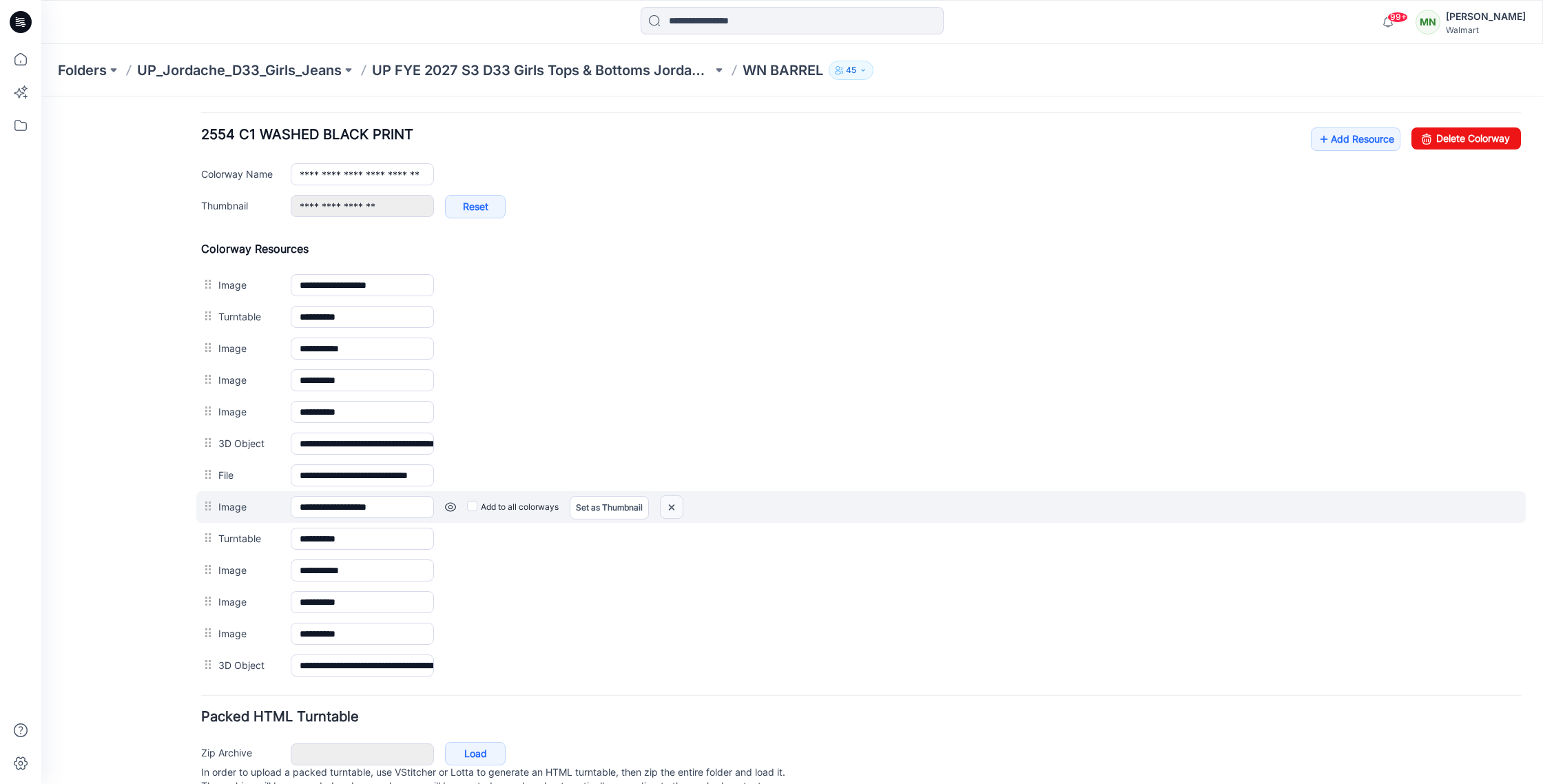
click at [679, 512] on img at bounding box center [672, 507] width 22 height 23
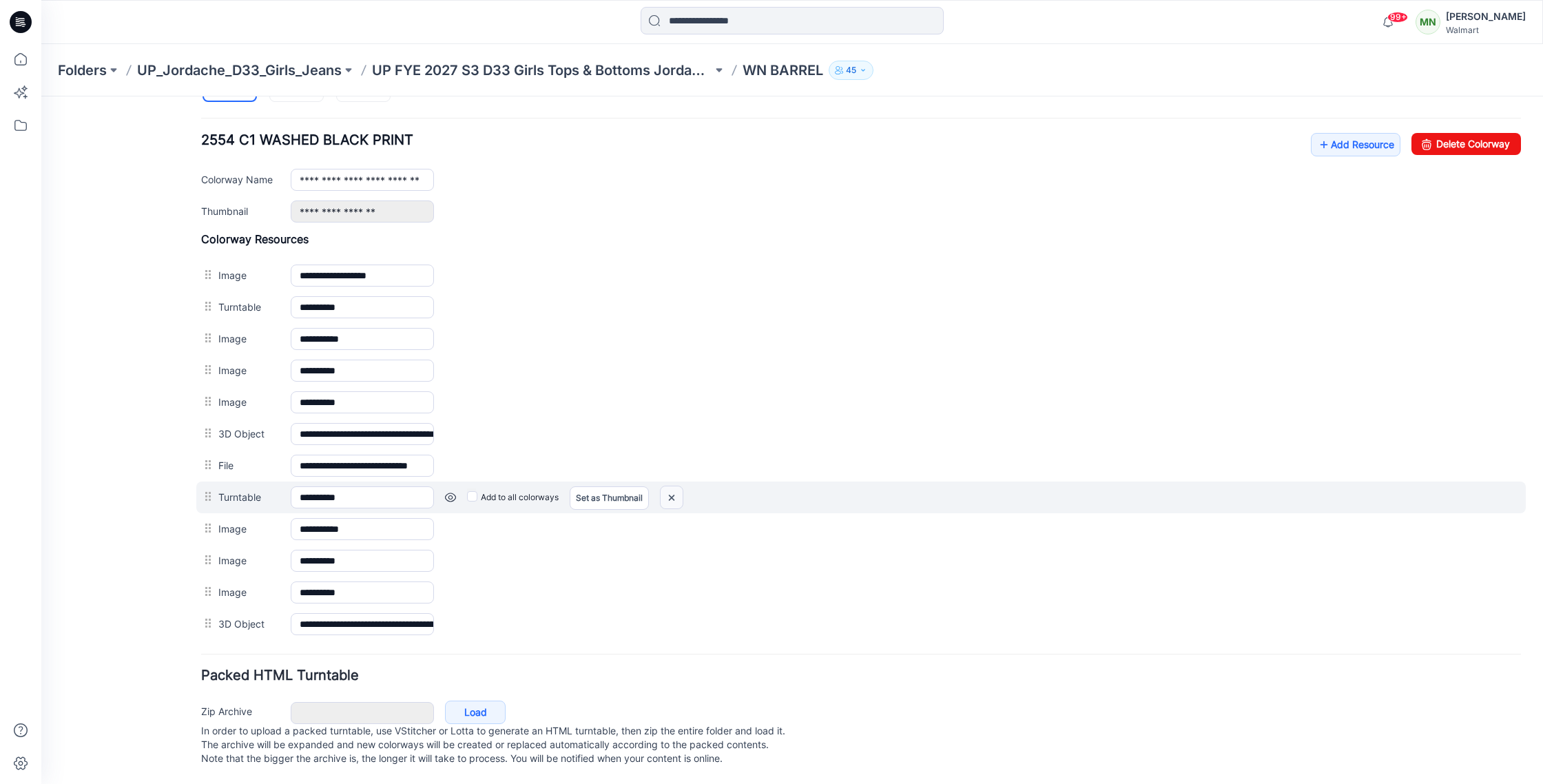
click at [676, 498] on img at bounding box center [672, 497] width 22 height 23
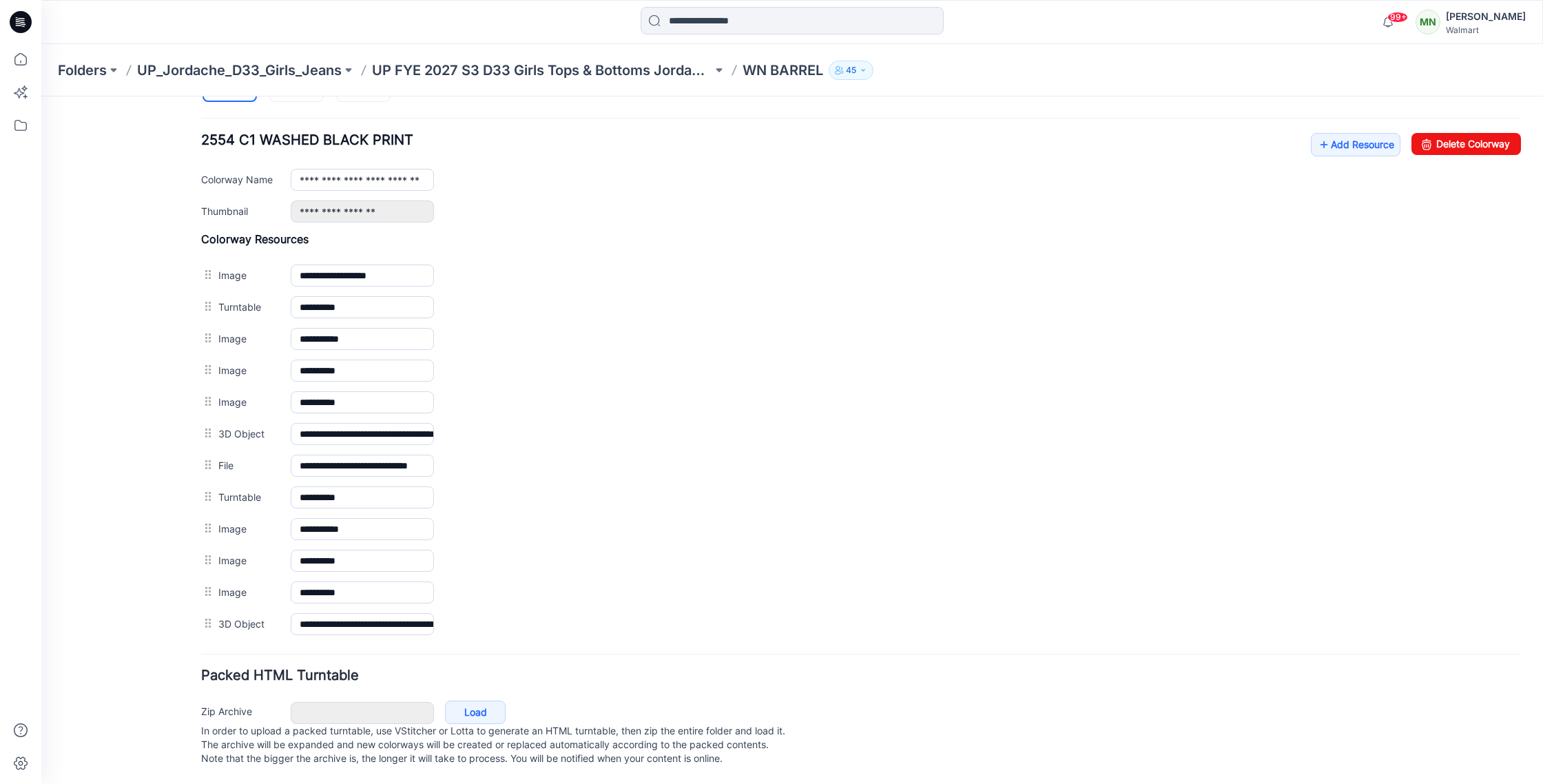
scroll to position [498, 0]
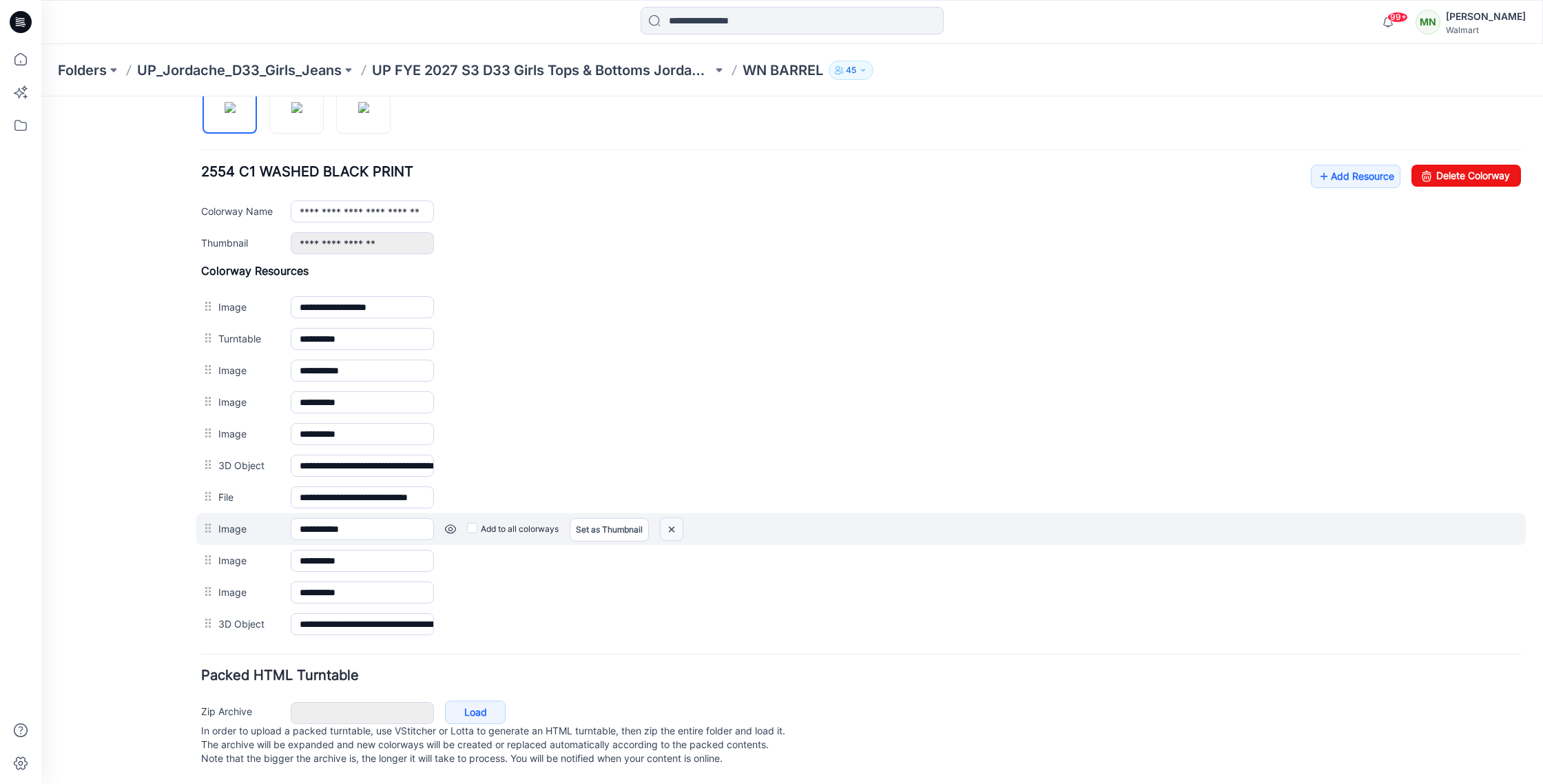
click at [676, 518] on img at bounding box center [672, 529] width 22 height 23
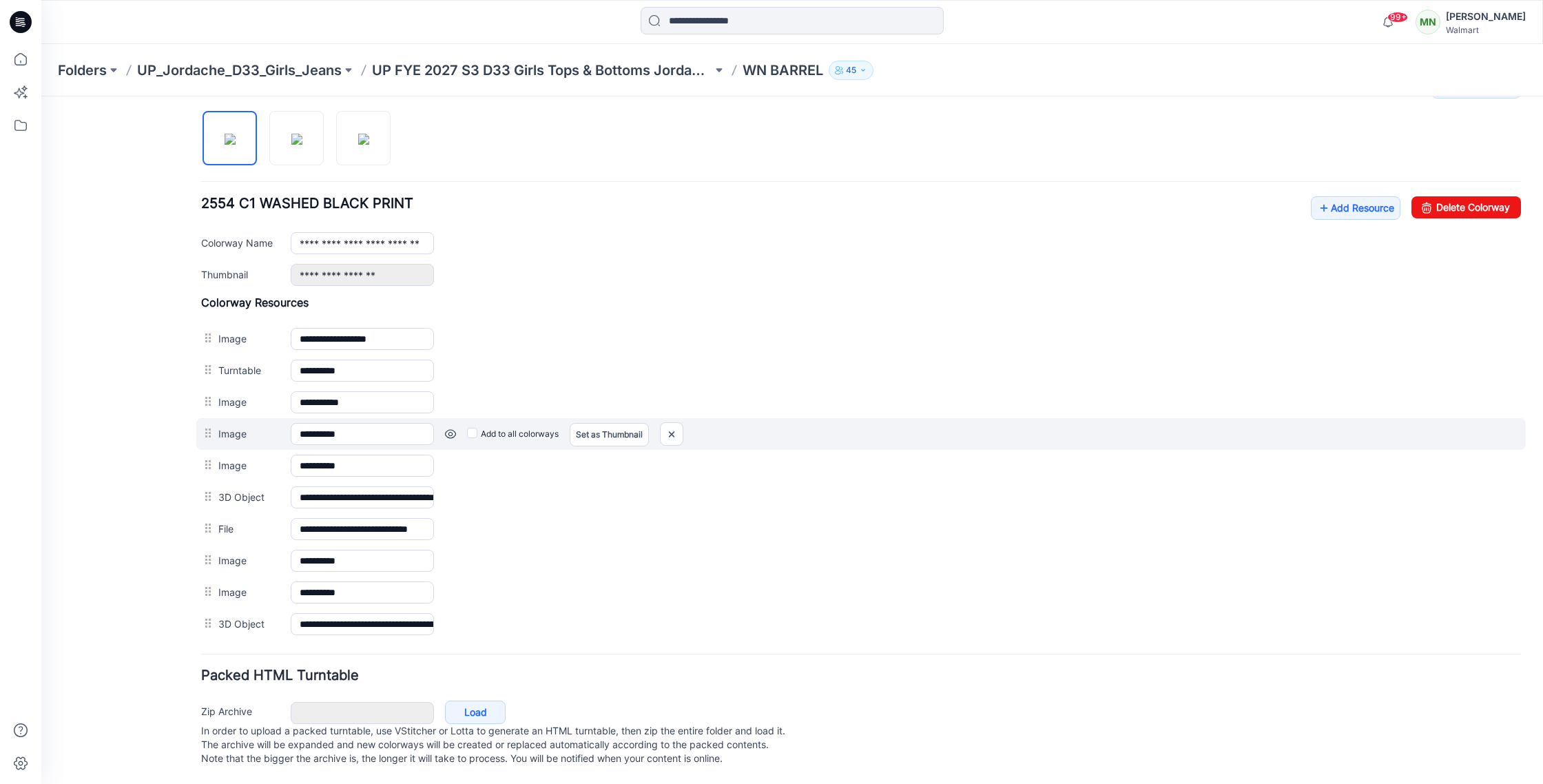
scroll to position [466, 0]
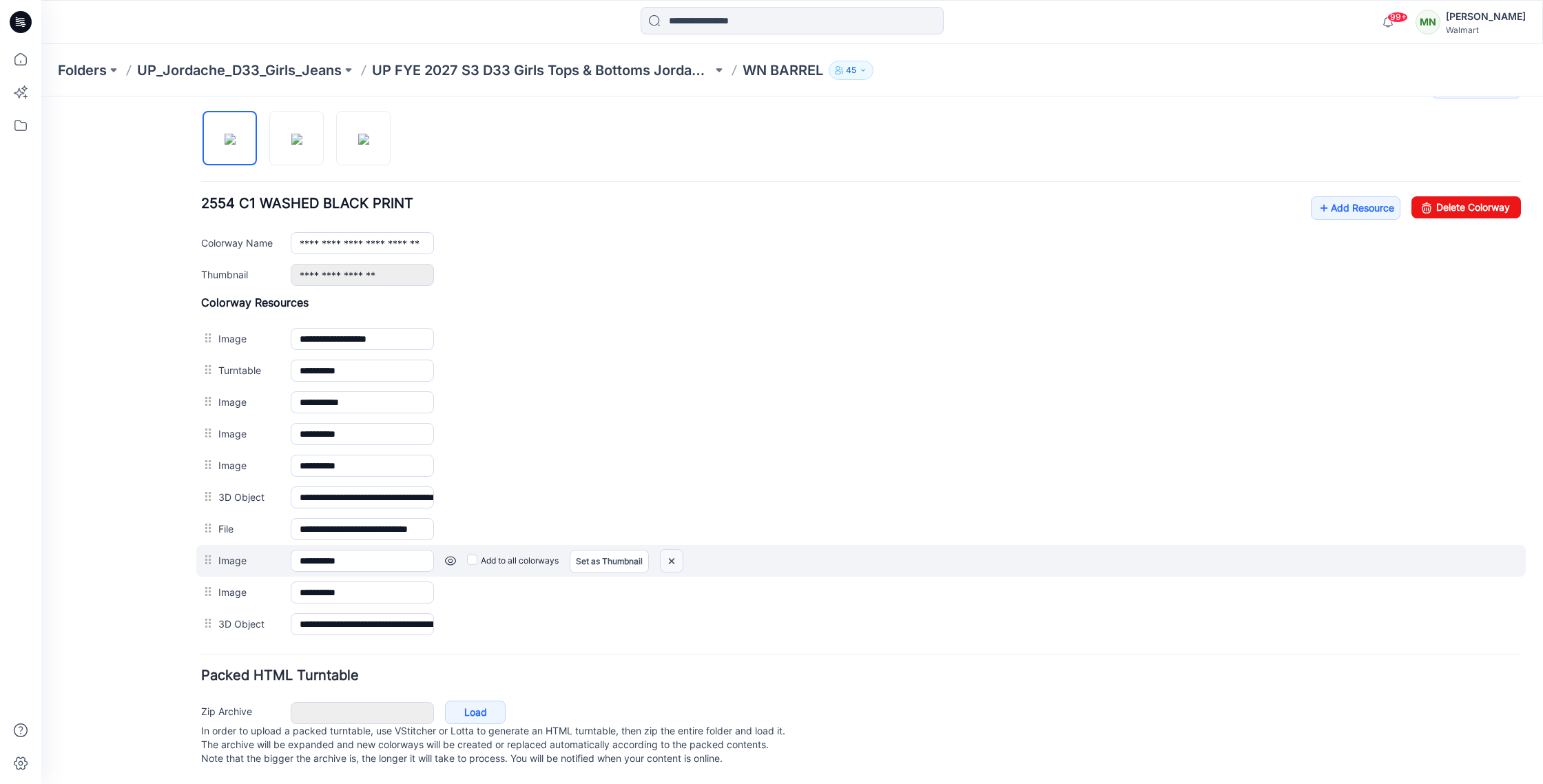
click at [682, 550] on img at bounding box center [672, 561] width 22 height 23
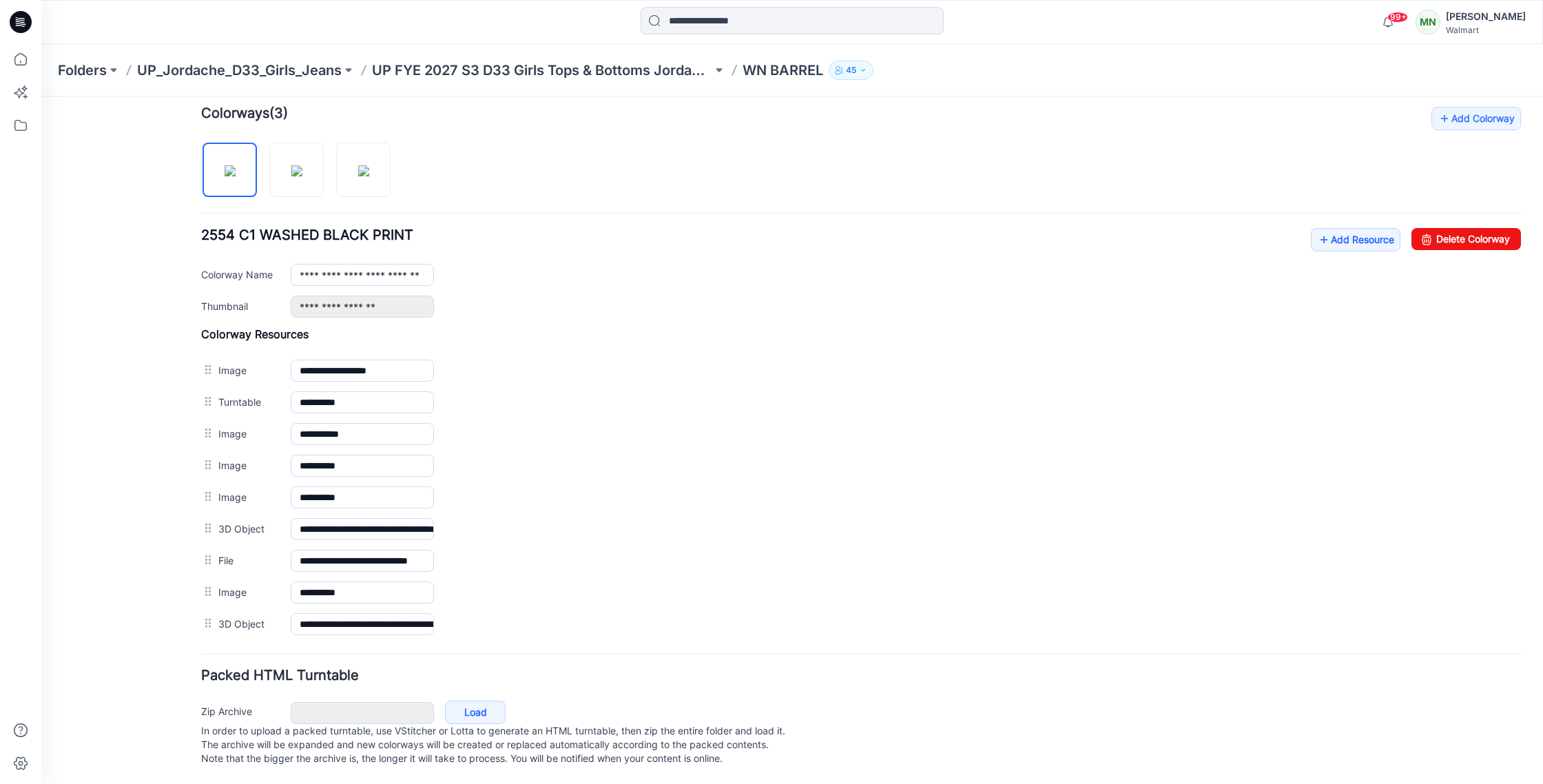
scroll to position [435, 0]
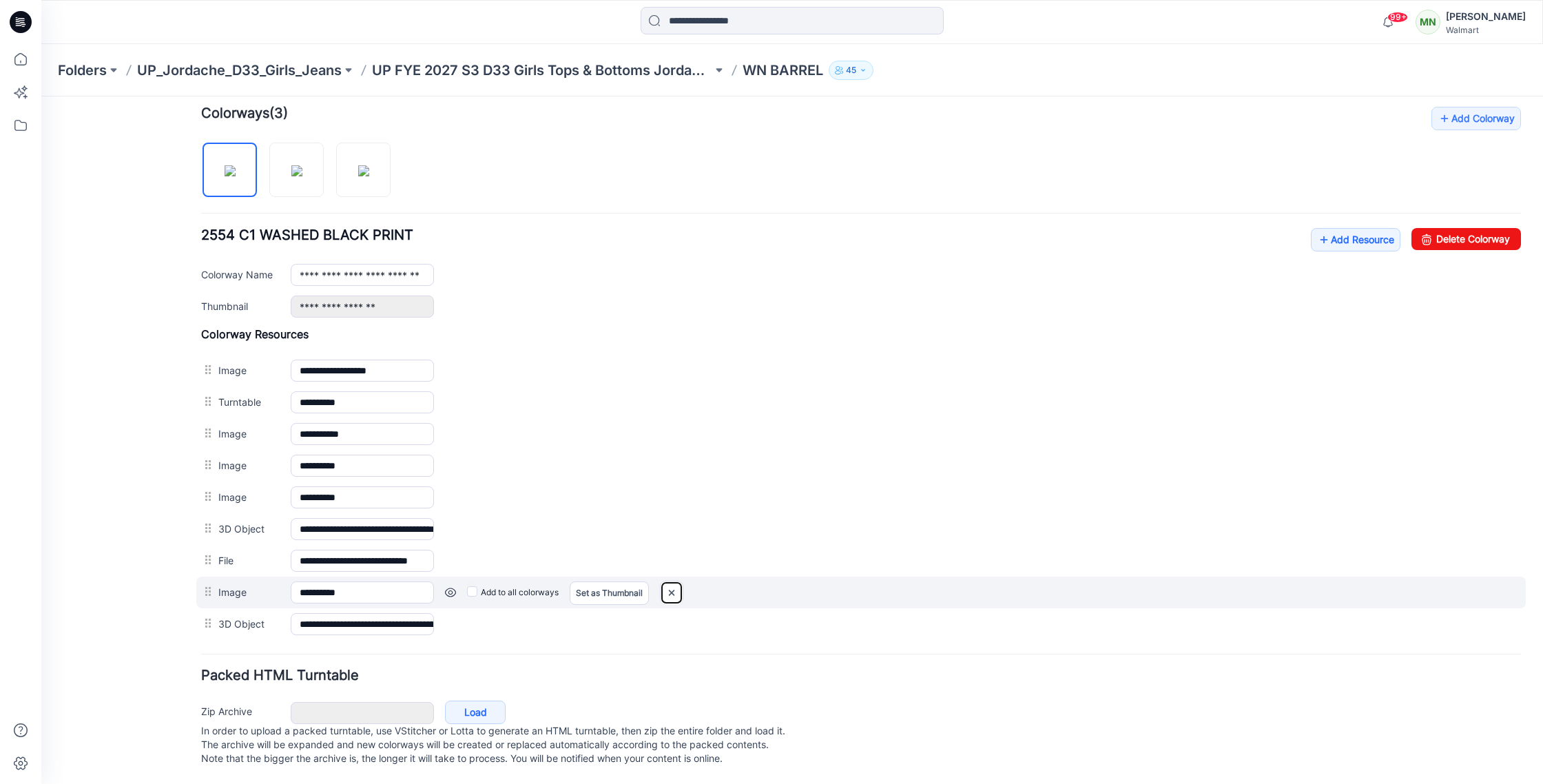
click at [676, 581] on img at bounding box center [672, 592] width 22 height 23
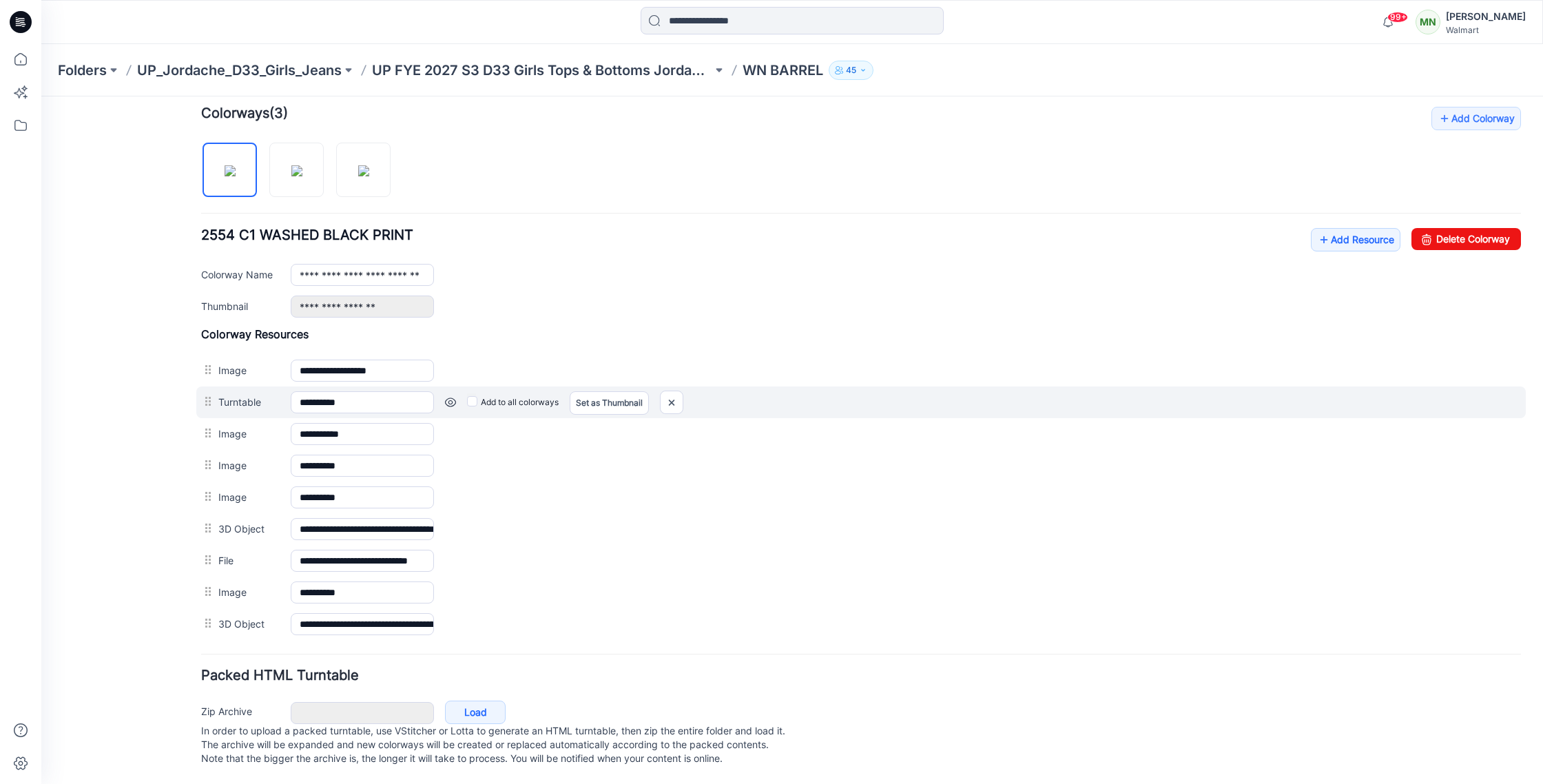
scroll to position [403, 0]
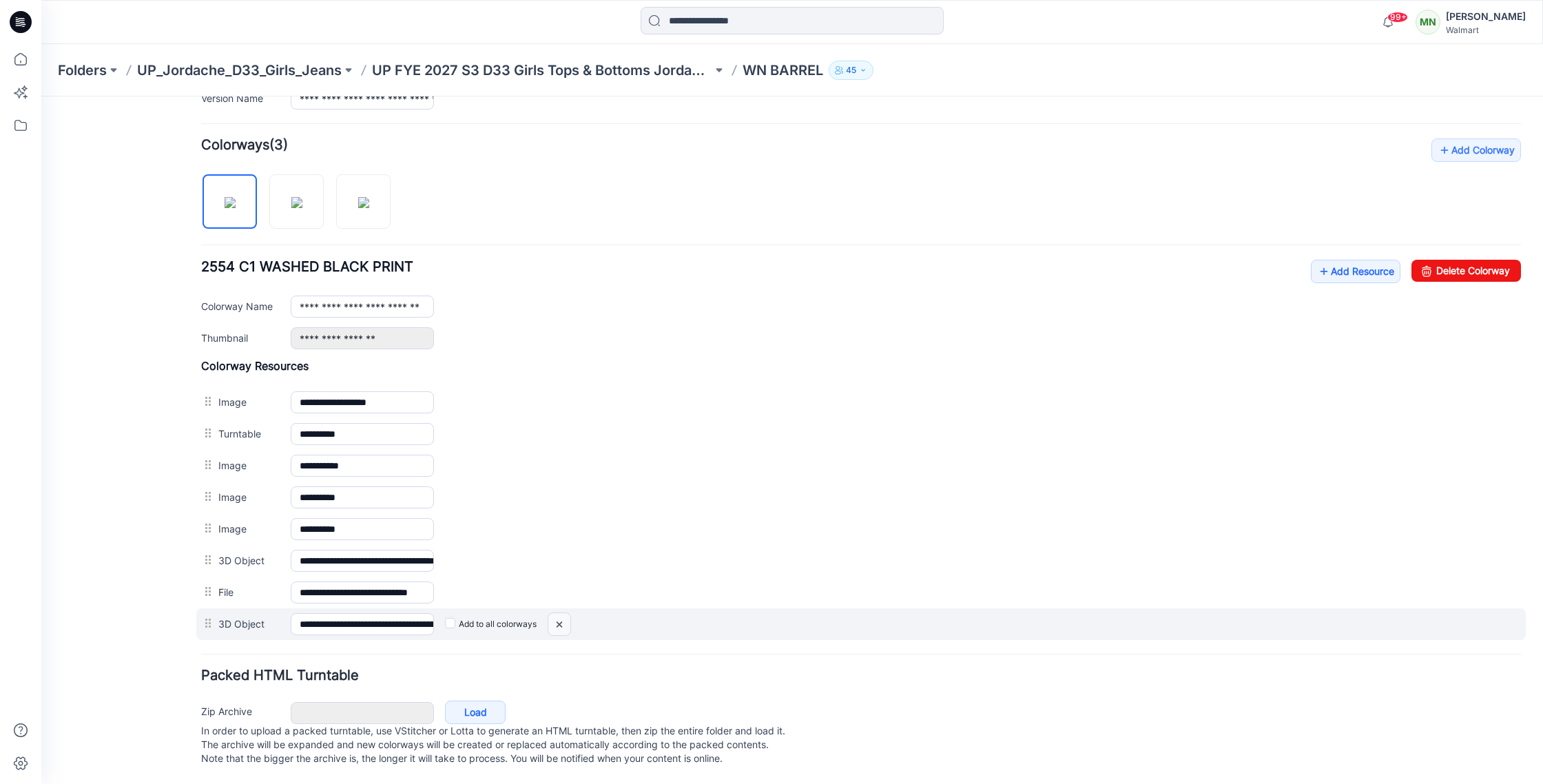
click at [564, 613] on img at bounding box center [559, 624] width 22 height 23
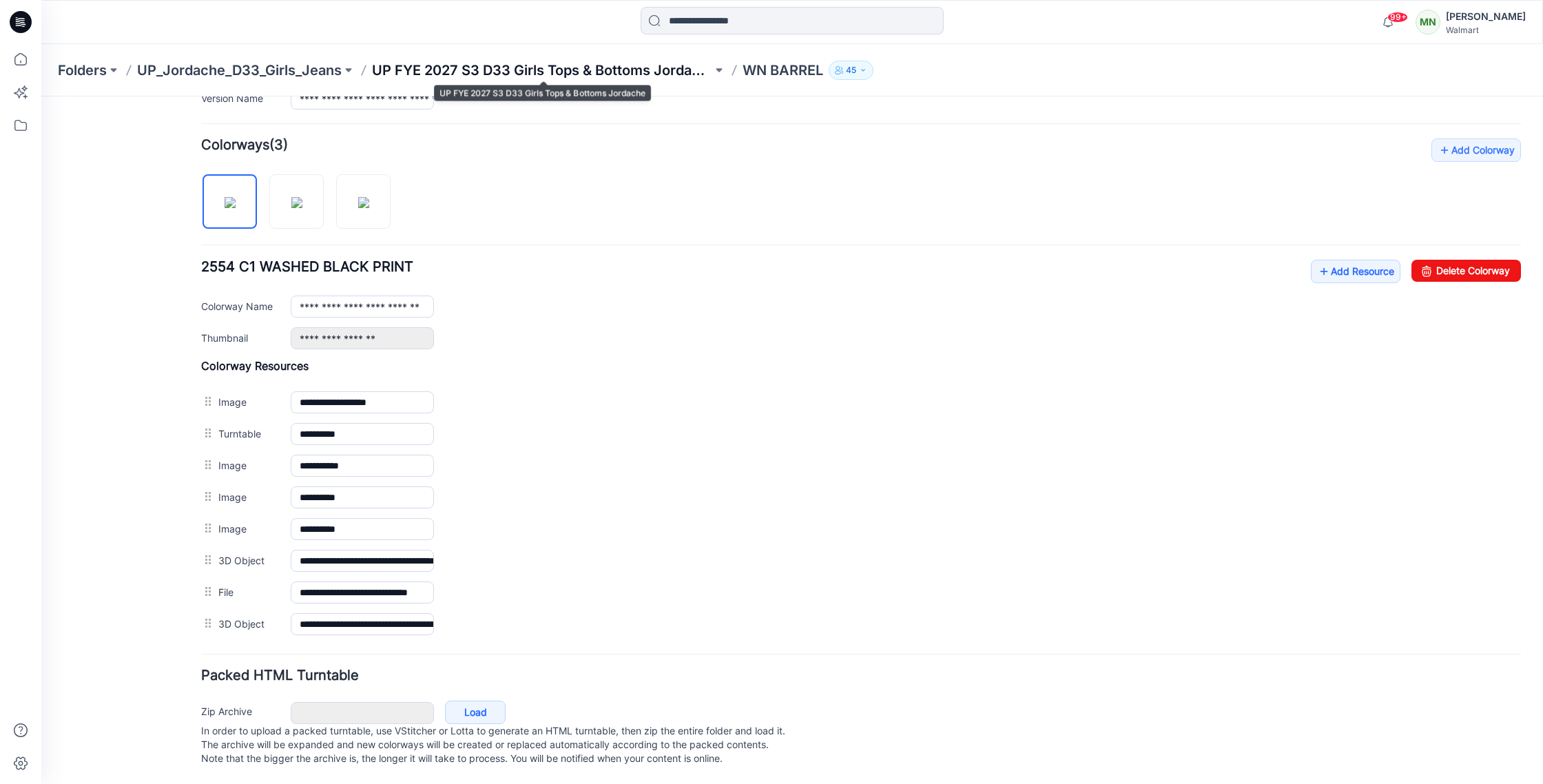
click at [432, 71] on p "UP FYE 2027 S3 D33 Girls Tops & Bottoms Jordache" at bounding box center [542, 70] width 341 height 20
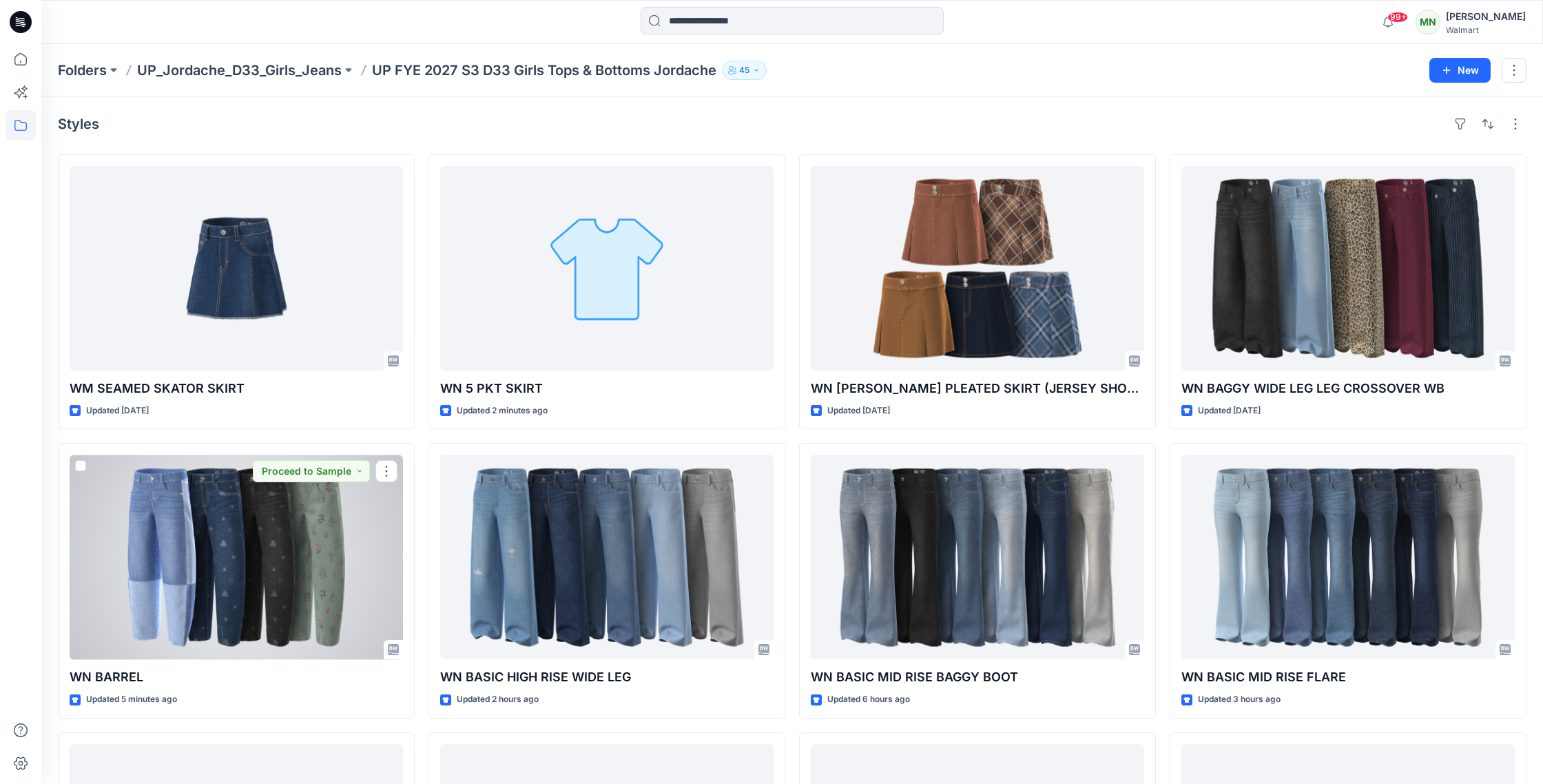
click at [188, 547] on div at bounding box center [236, 556] width 333 height 205
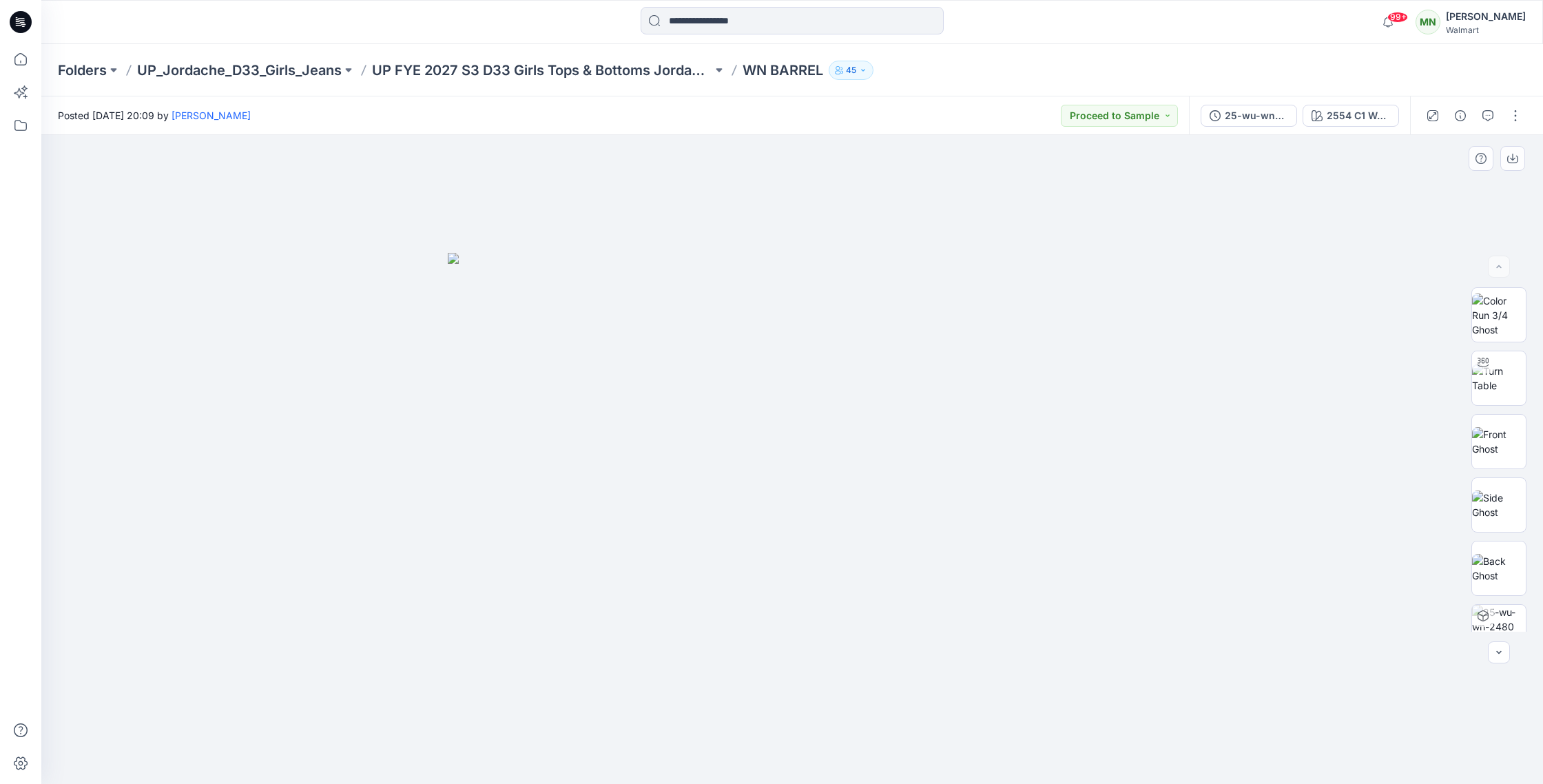
click at [725, 452] on img at bounding box center [792, 518] width 689 height 531
click at [1523, 109] on button "button" at bounding box center [1516, 116] width 22 height 22
click at [1442, 185] on button "Edit" at bounding box center [1457, 186] width 127 height 25
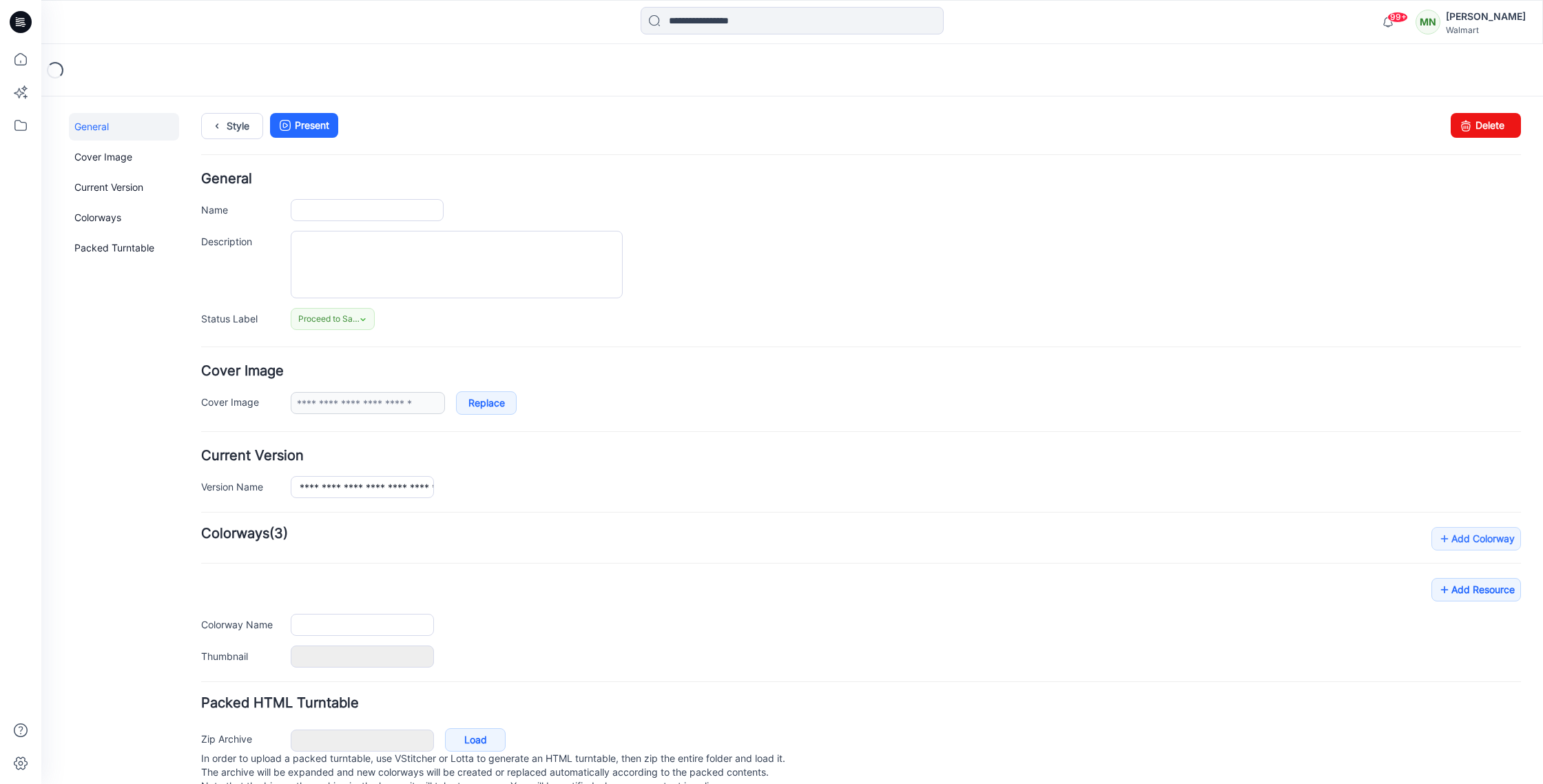
type input "*********"
type input "**********"
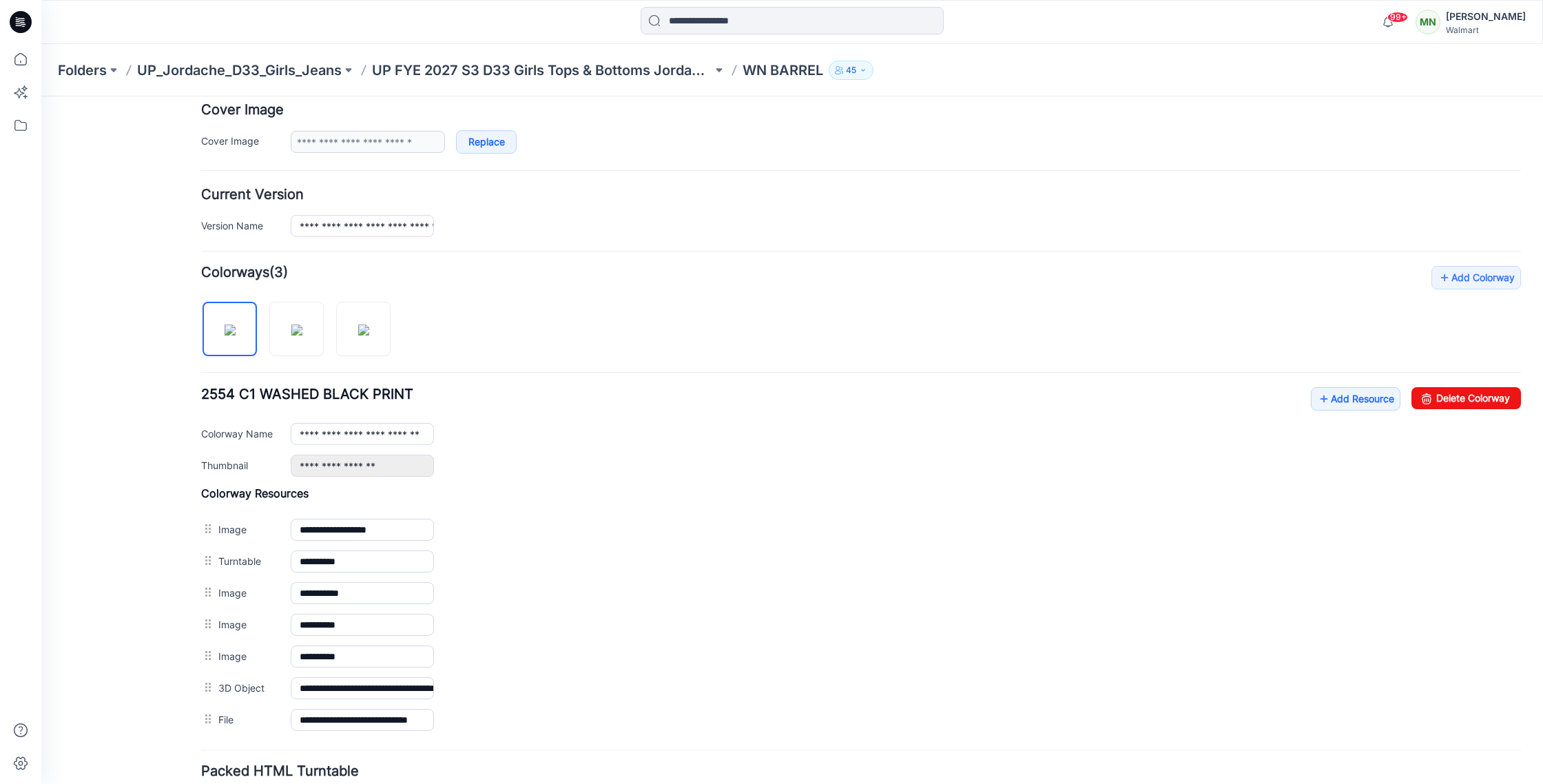
scroll to position [273, 0]
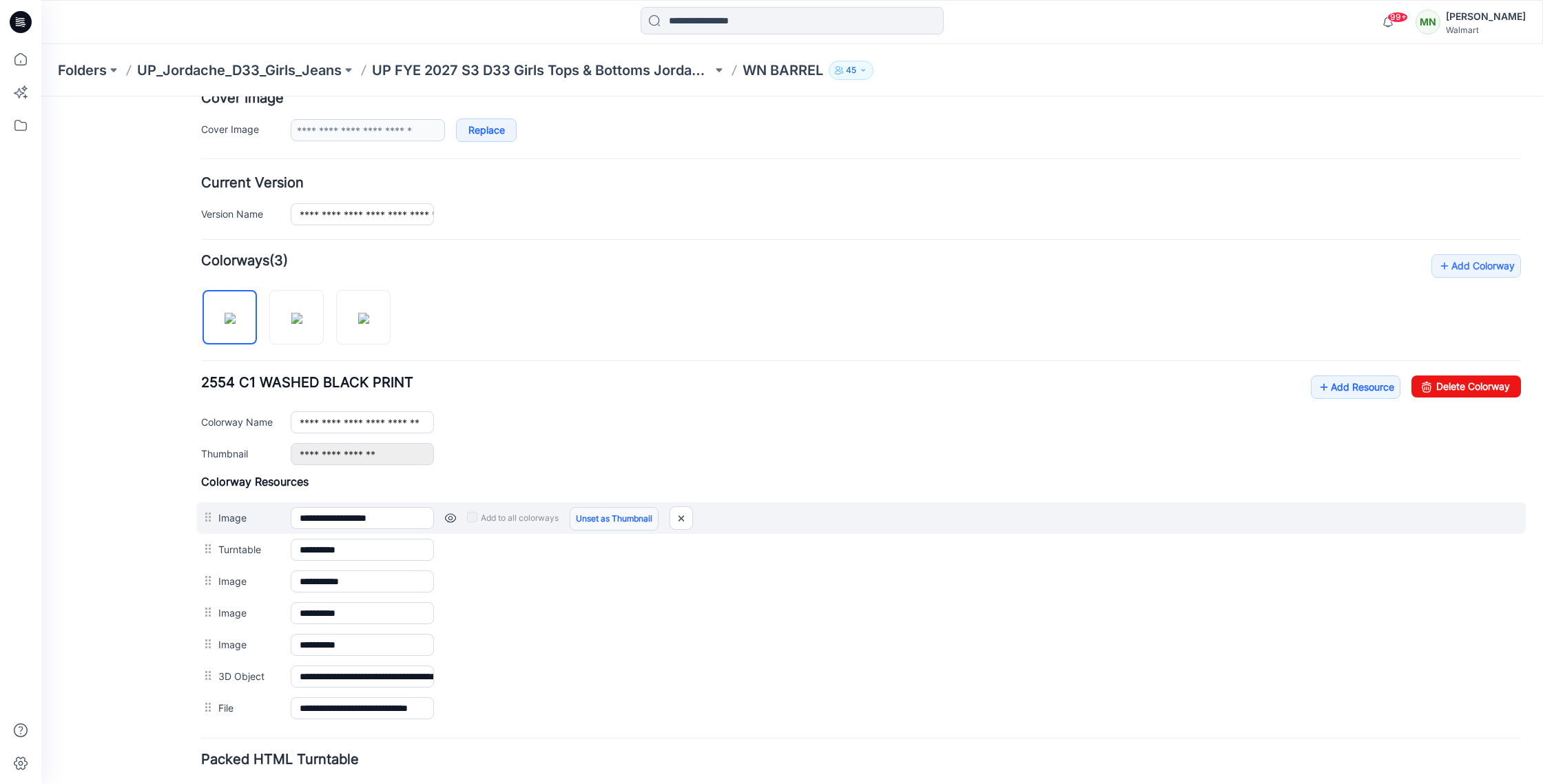
click at [585, 519] on link "Unset as Thumbnail" at bounding box center [614, 519] width 89 height 24
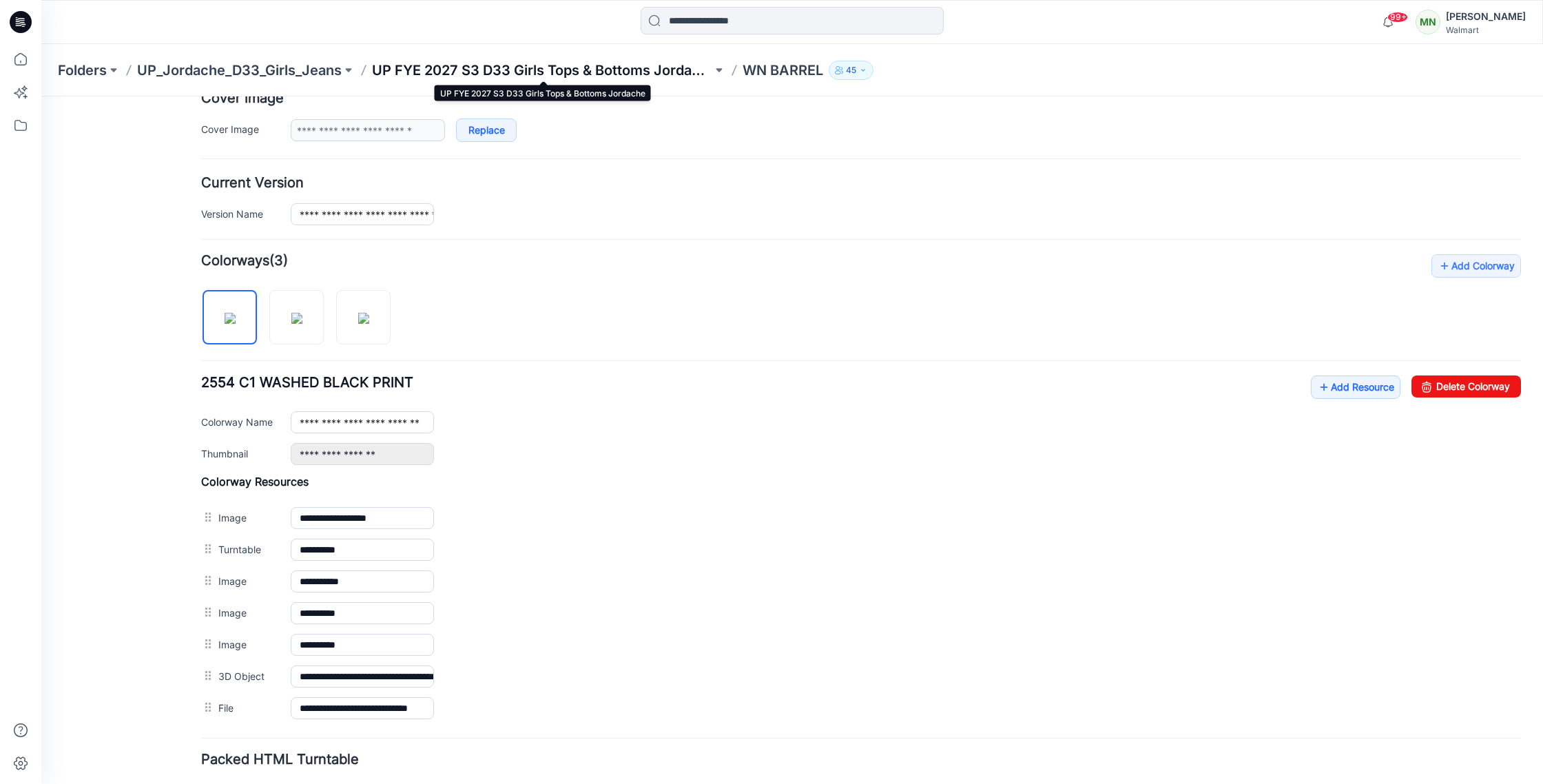
click at [451, 75] on p "UP FYE 2027 S3 D33 Girls Tops & Bottoms Jordache" at bounding box center [542, 70] width 341 height 20
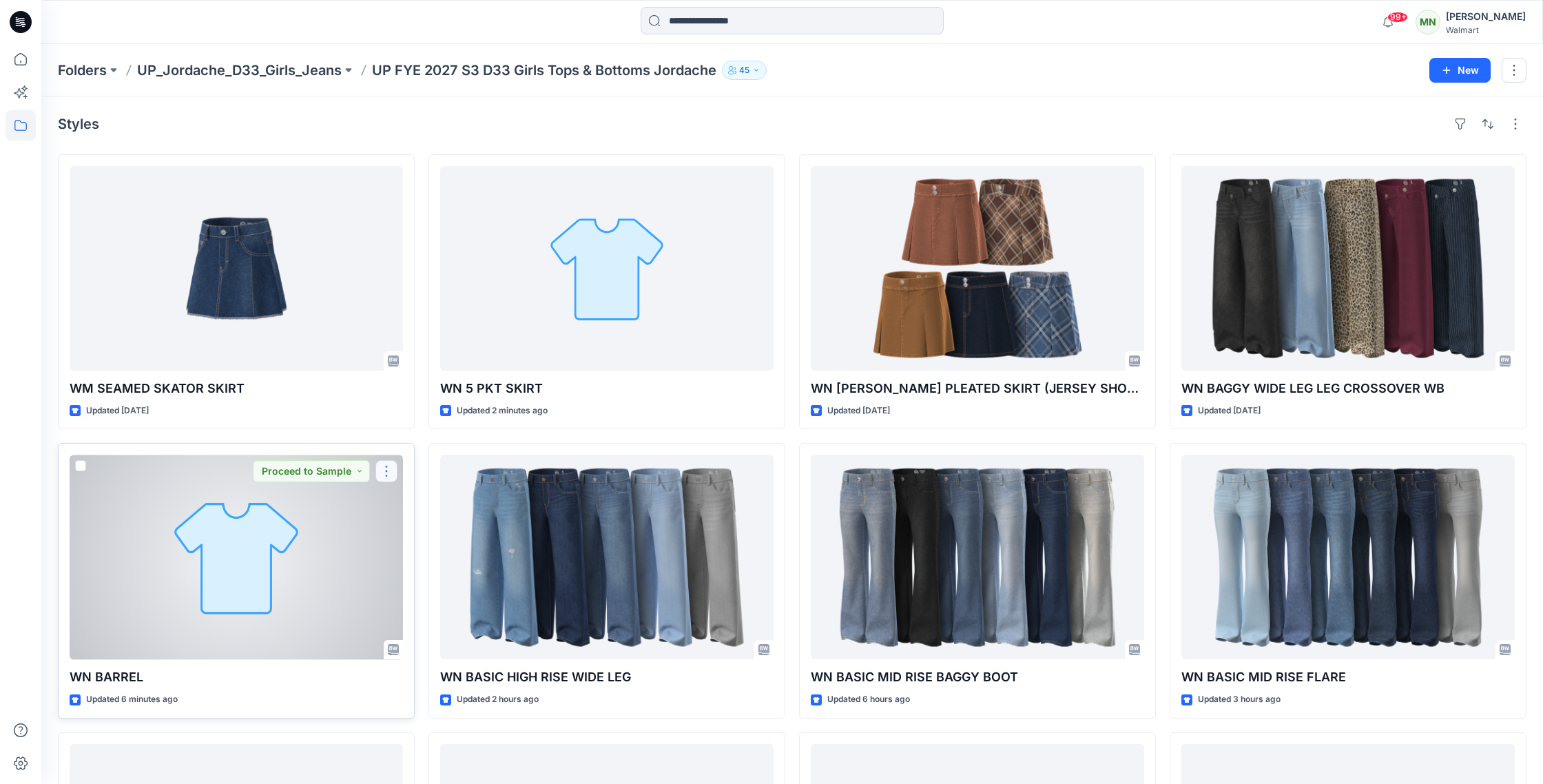
click at [390, 471] on button "button" at bounding box center [387, 471] width 22 height 22
click at [387, 497] on button "Edit" at bounding box center [452, 503] width 149 height 25
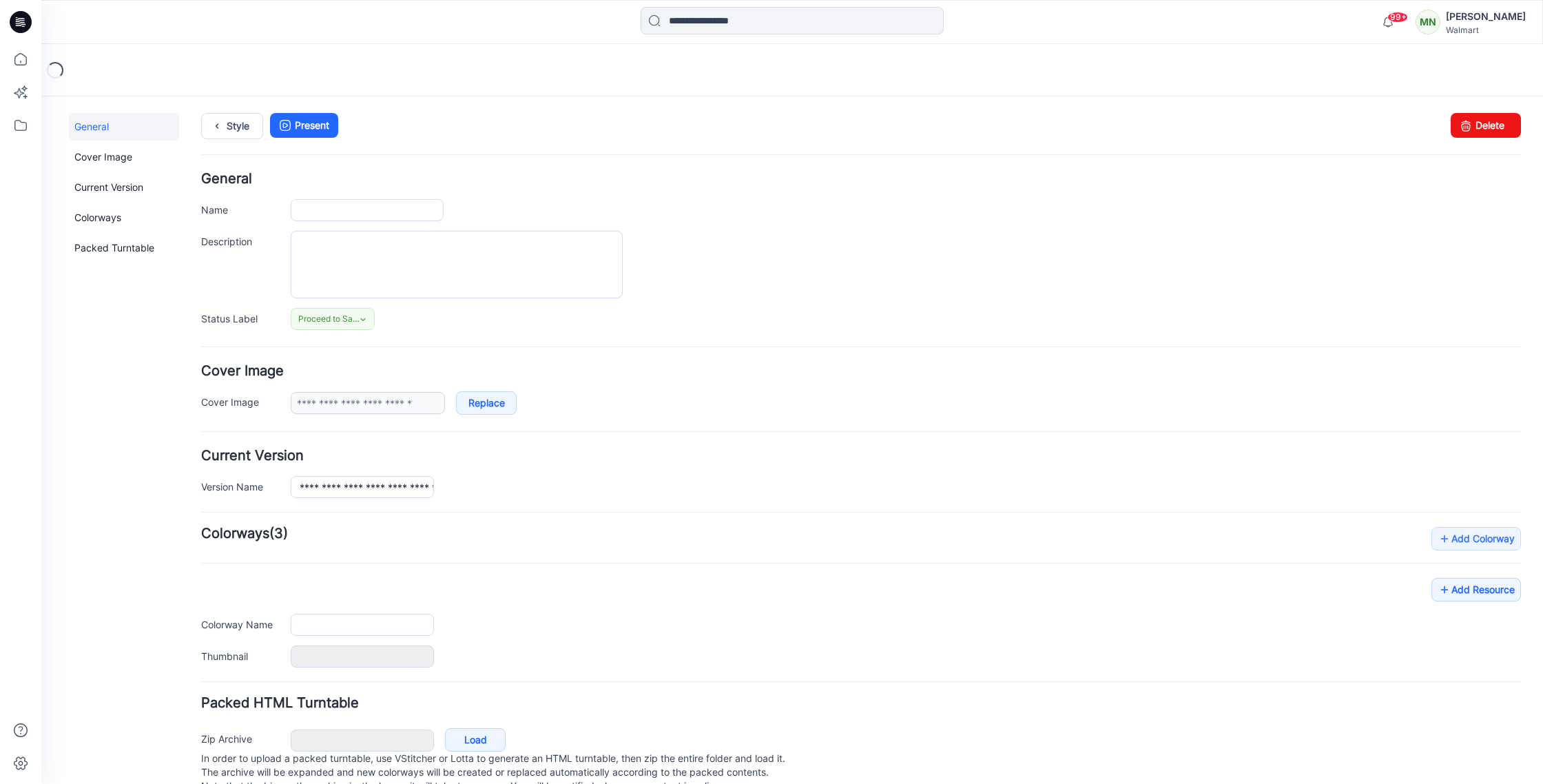
type input "*********"
type input "**********"
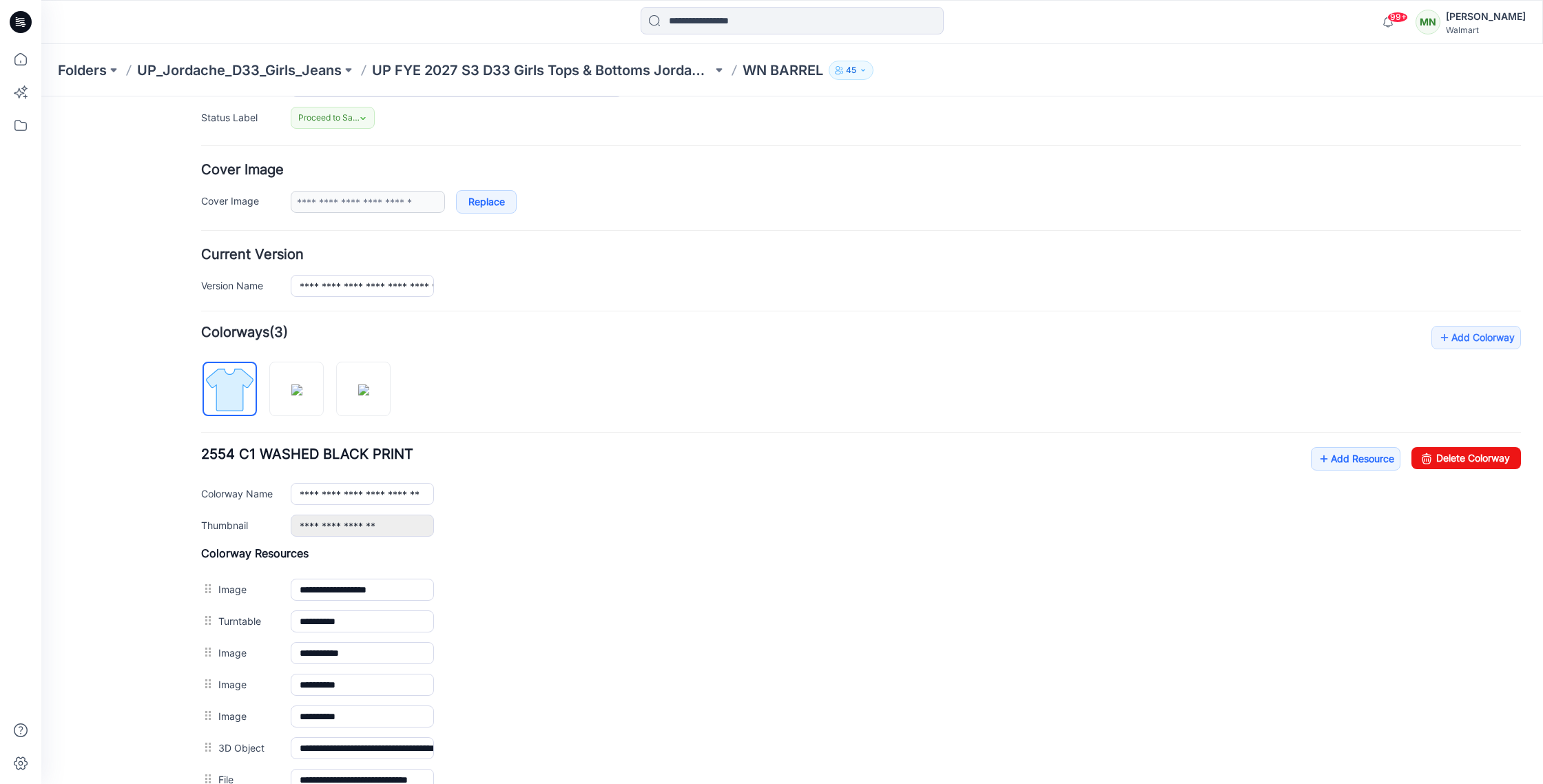
scroll to position [209, 0]
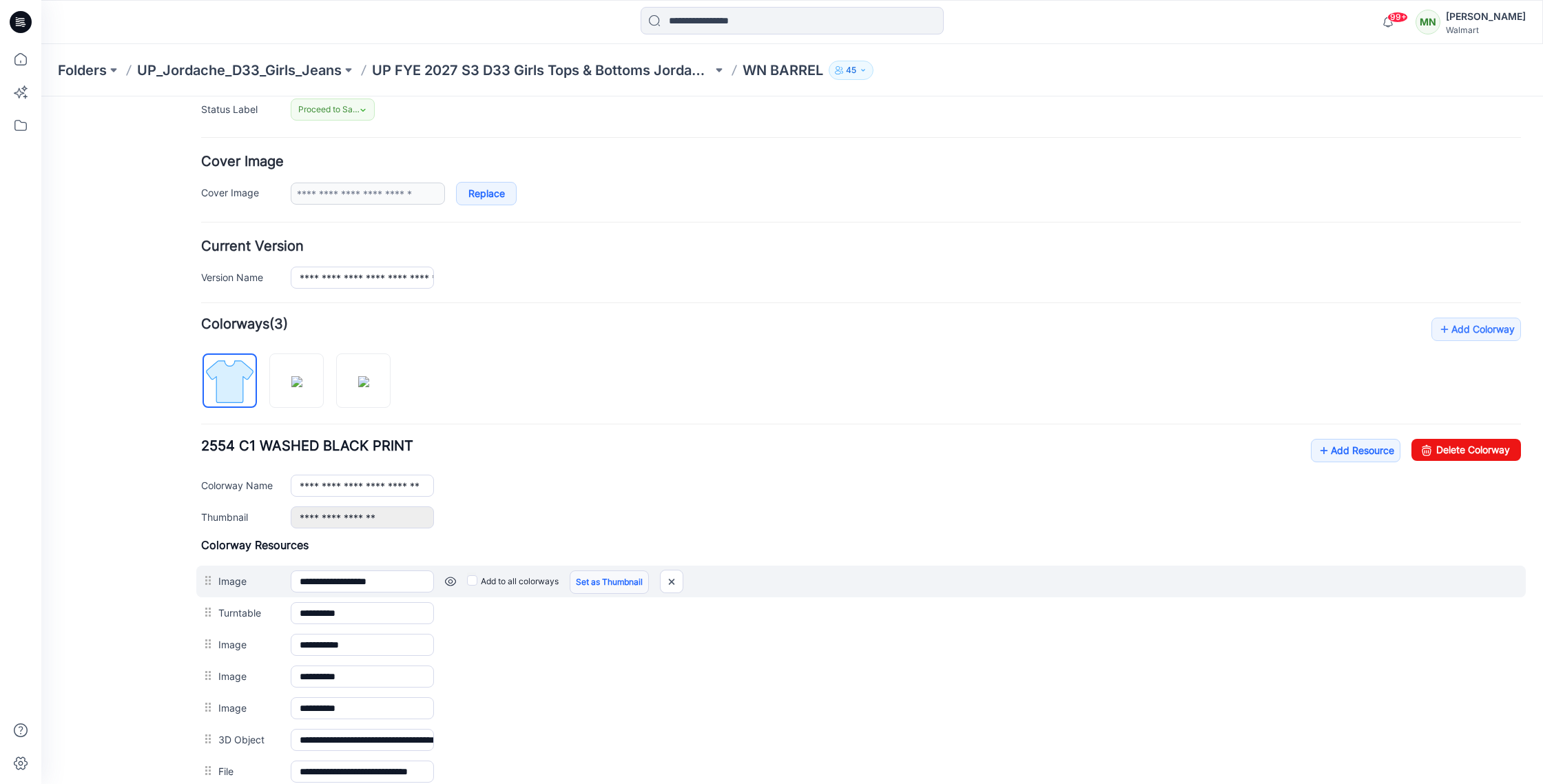
click at [591, 589] on link "Set as Thumbnail" at bounding box center [609, 582] width 79 height 24
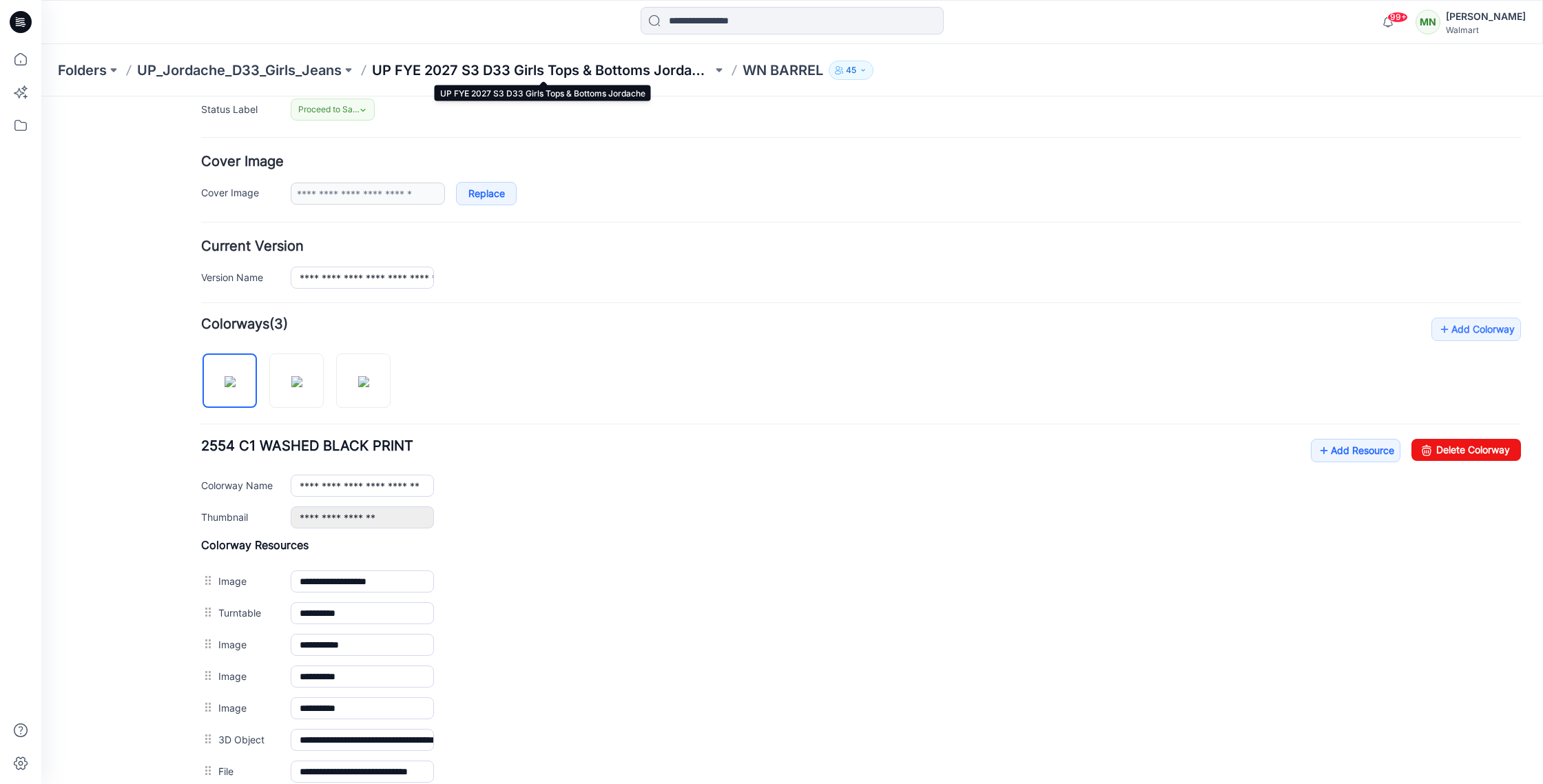
click at [446, 71] on p "UP FYE 2027 S3 D33 Girls Tops & Bottoms Jordache" at bounding box center [542, 70] width 341 height 20
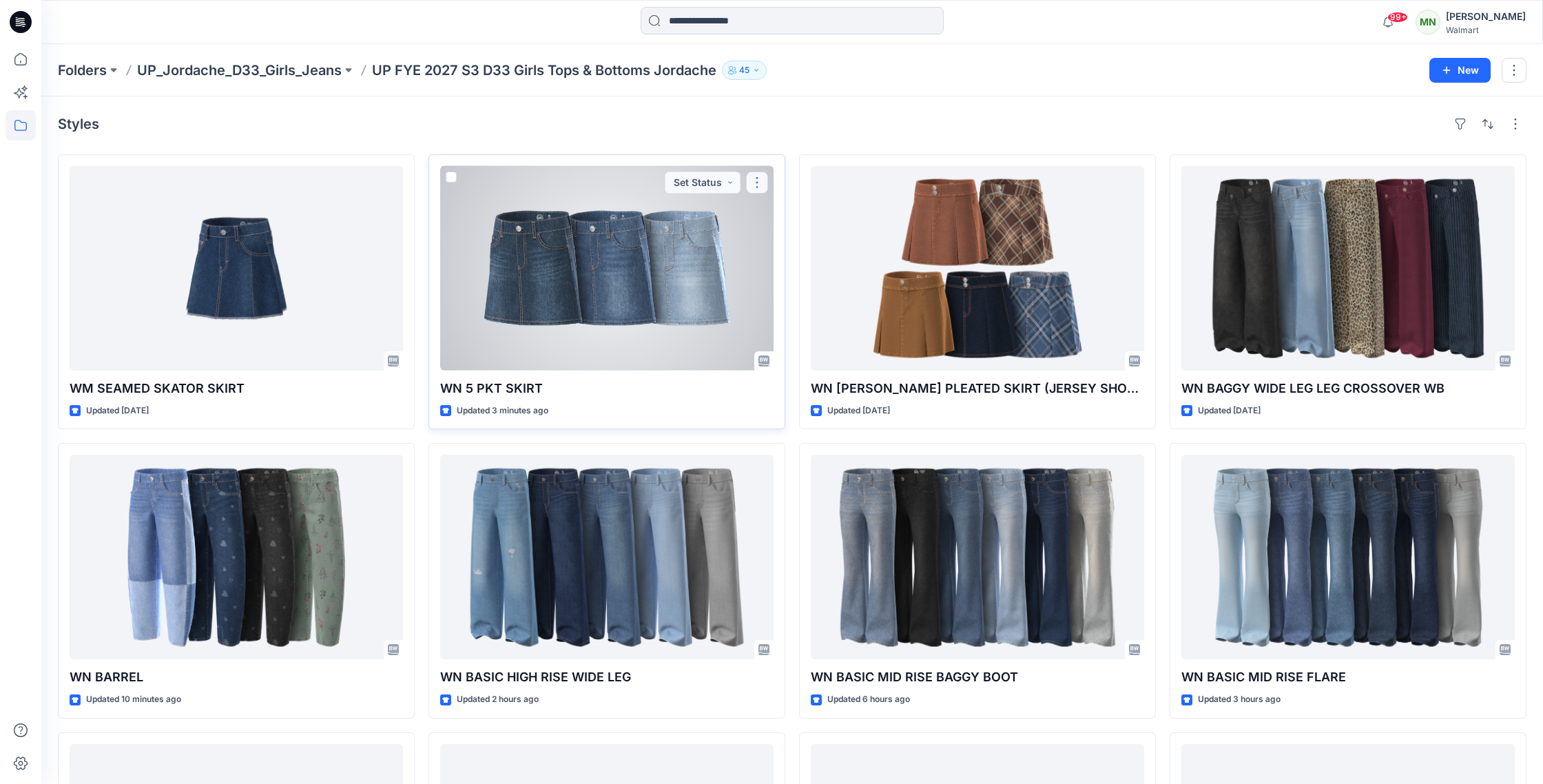
click at [752, 187] on button "button" at bounding box center [757, 183] width 22 height 22
click at [789, 219] on p "Edit" at bounding box center [783, 214] width 17 height 14
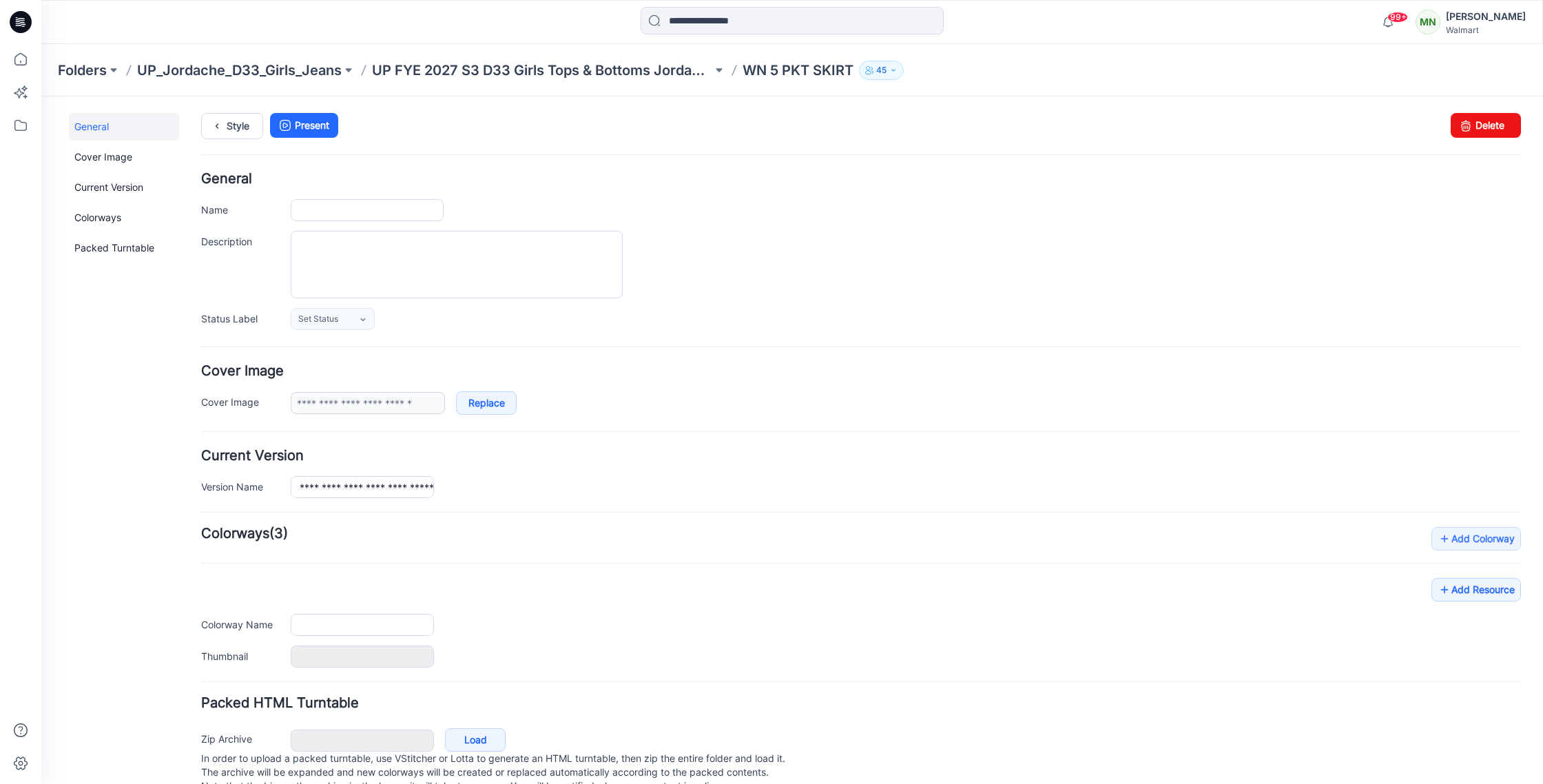
type input "**********"
type input "*******"
type input "**********"
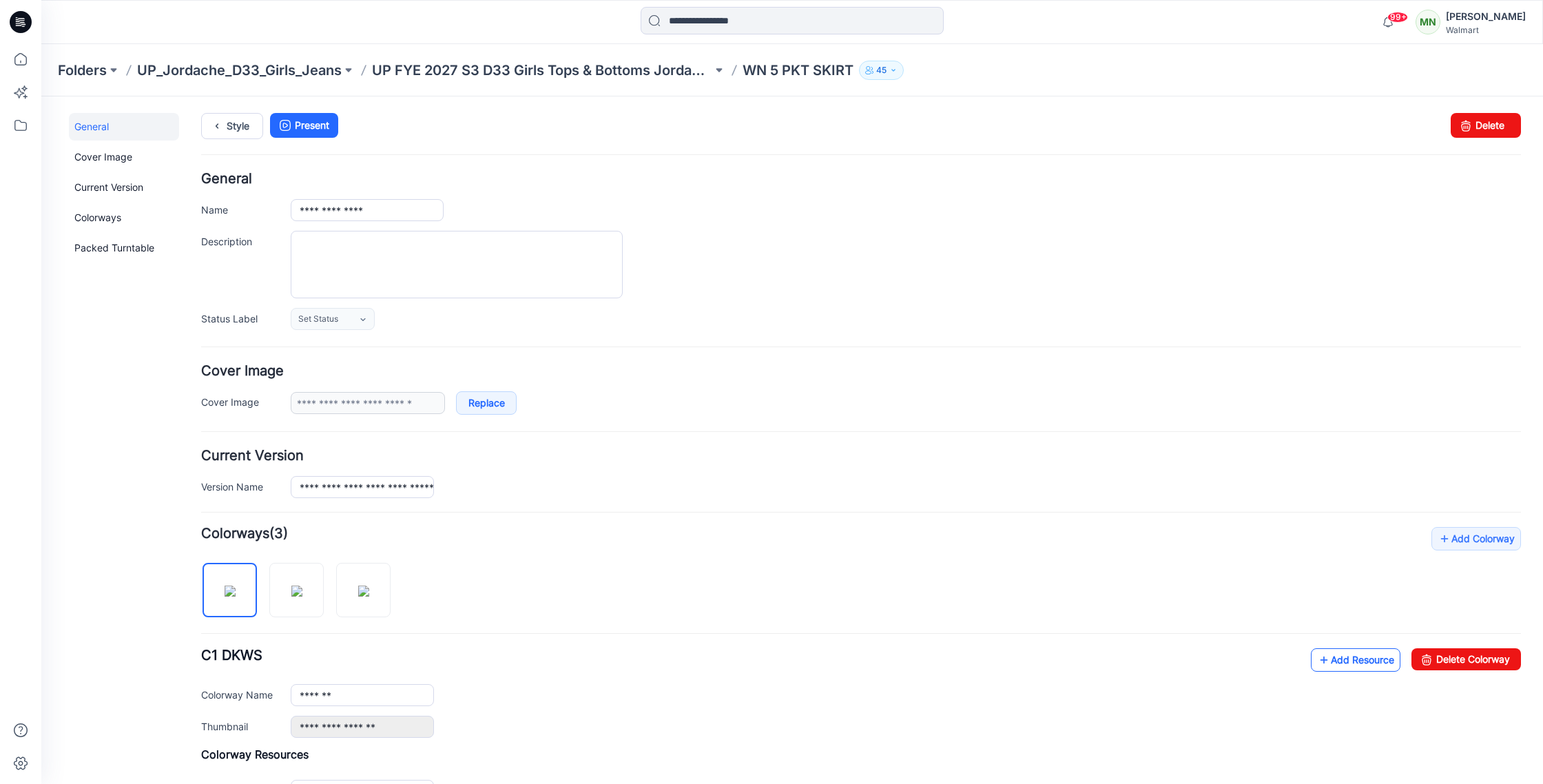
click at [1369, 657] on link "Add Resource" at bounding box center [1355, 660] width 89 height 24
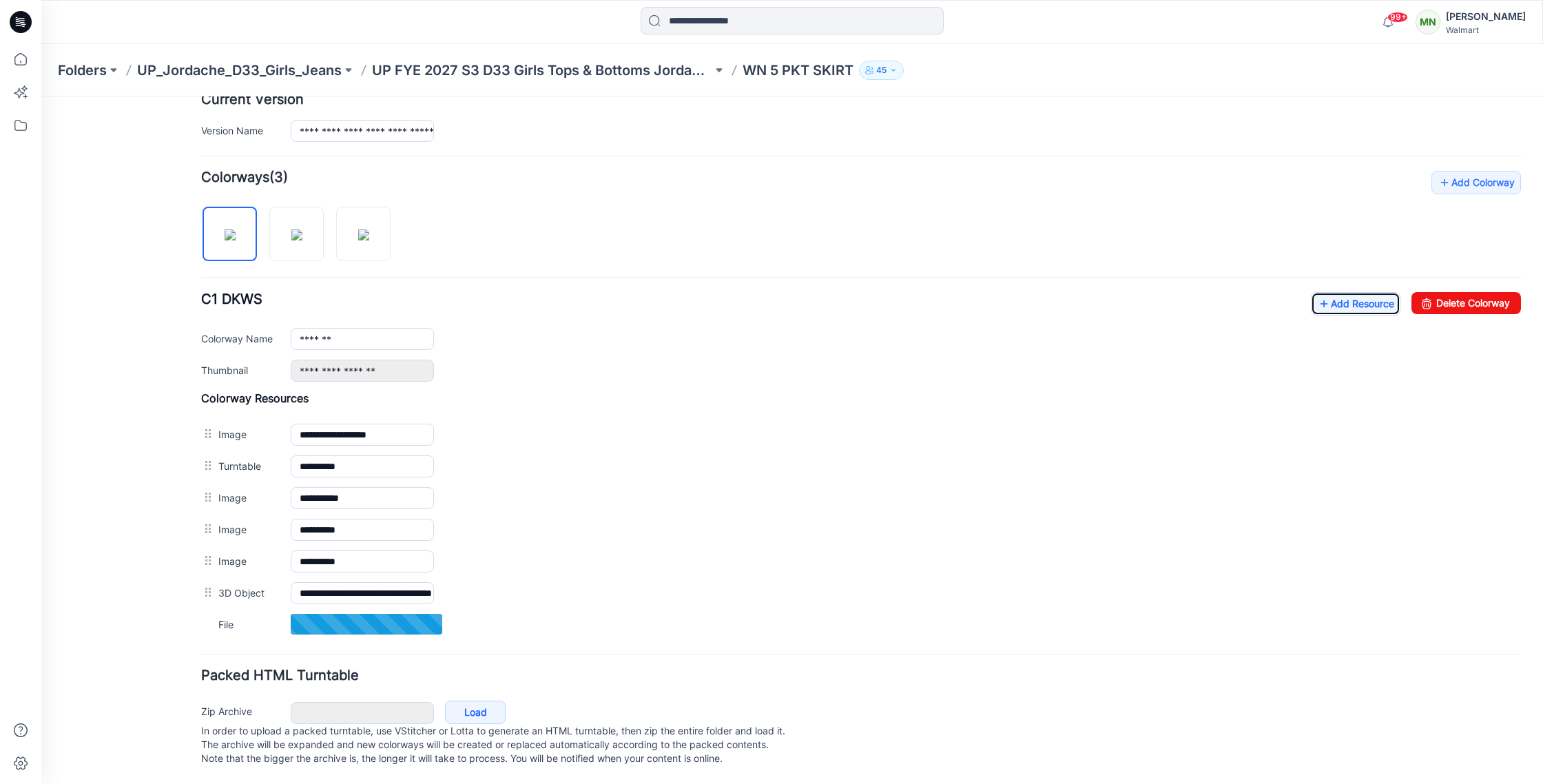
scroll to position [371, 0]
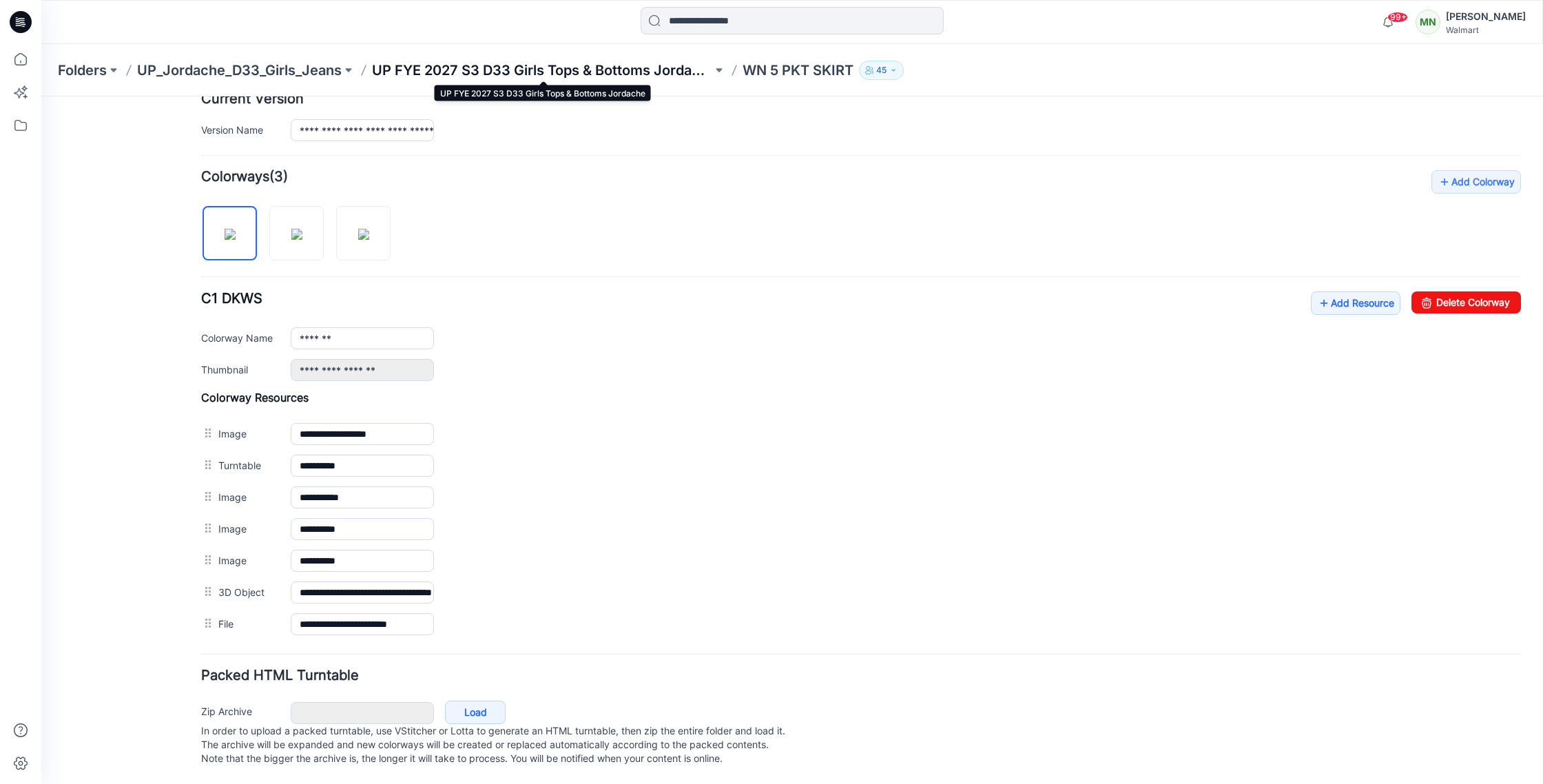
click at [477, 68] on p "UP FYE 2027 S3 D33 Girls Tops & Bottoms Jordache" at bounding box center [542, 70] width 341 height 20
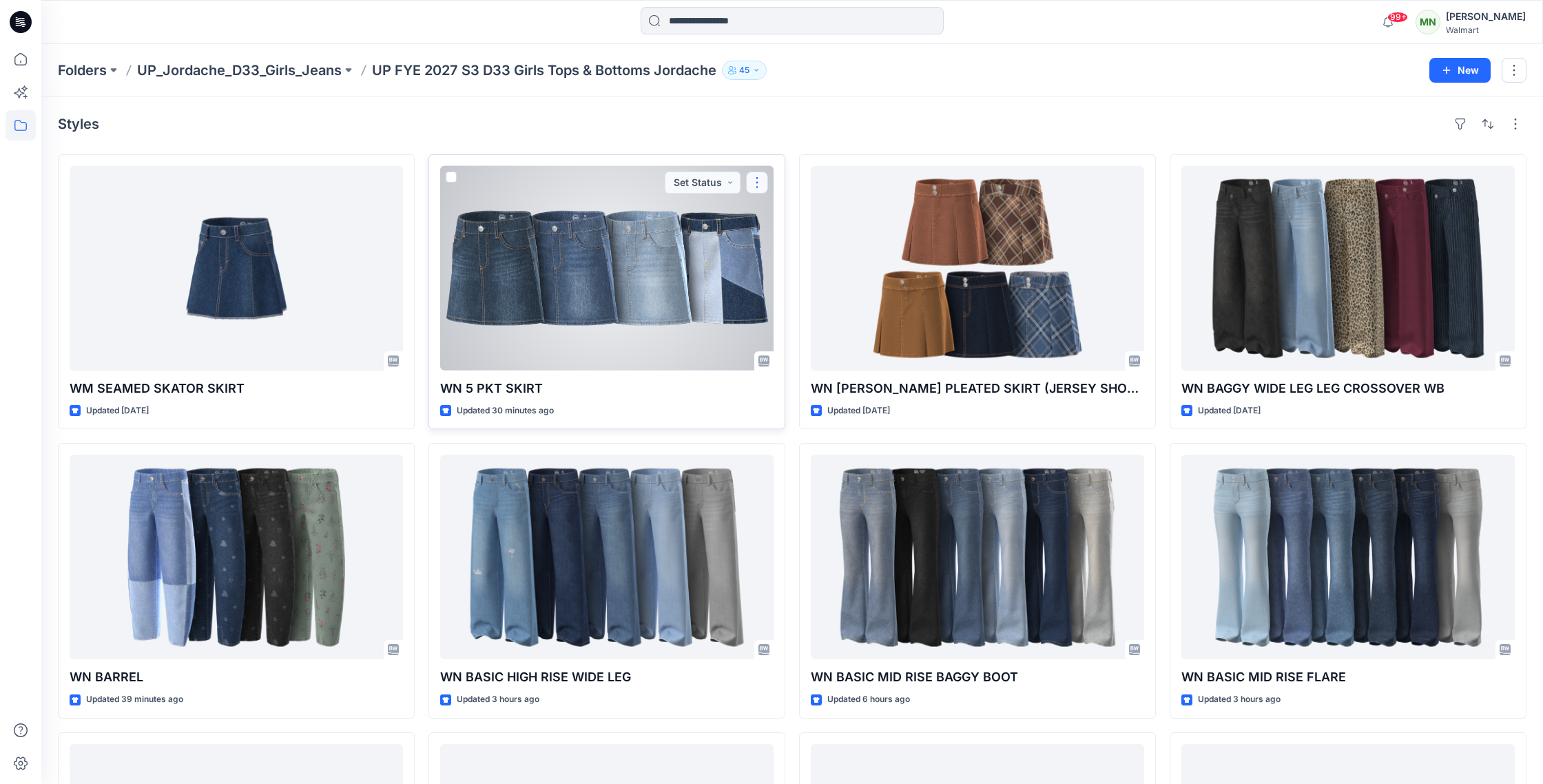
click at [754, 186] on button "button" at bounding box center [757, 183] width 22 height 22
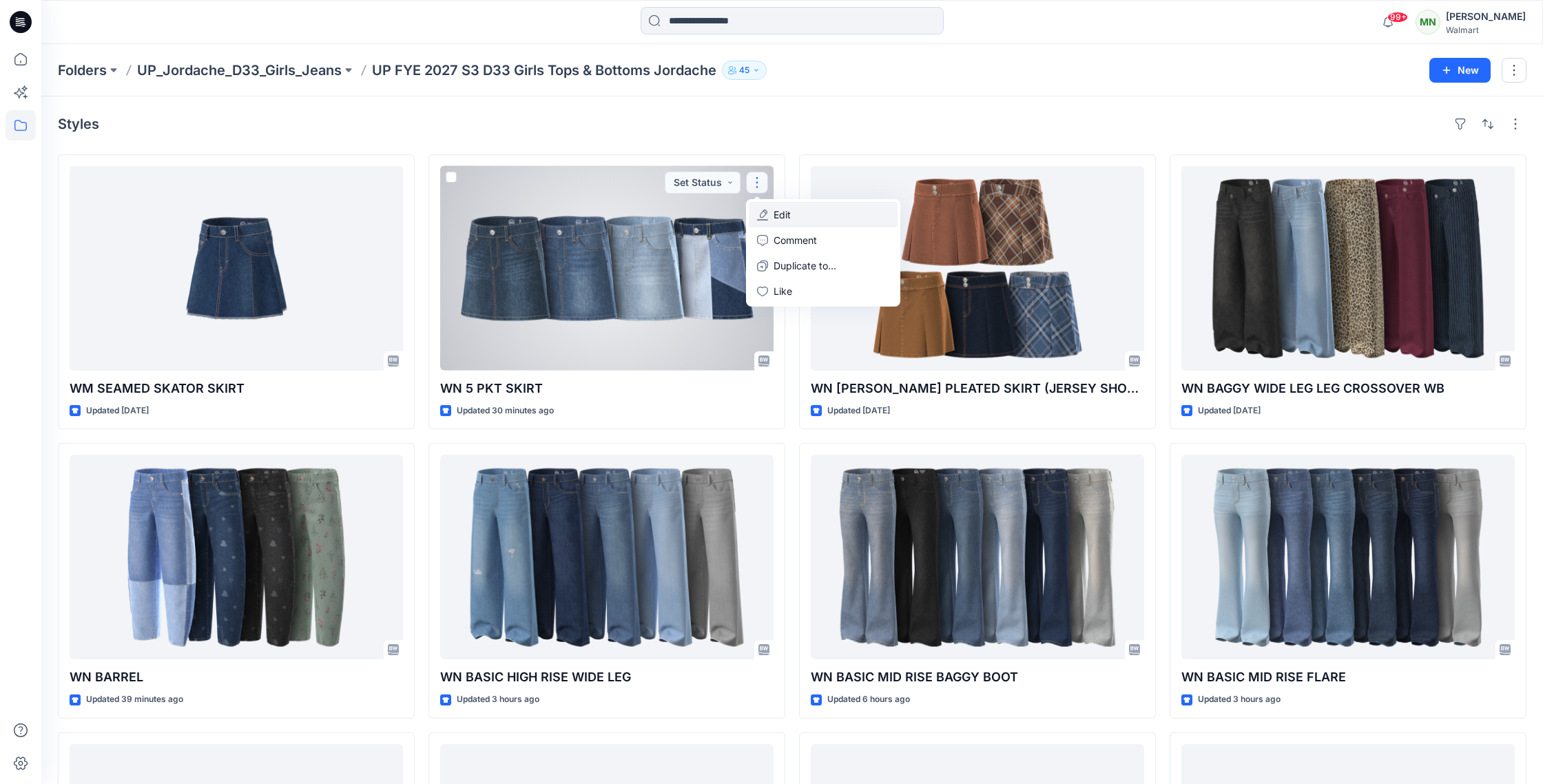
click at [779, 207] on p "Edit" at bounding box center [783, 214] width 17 height 14
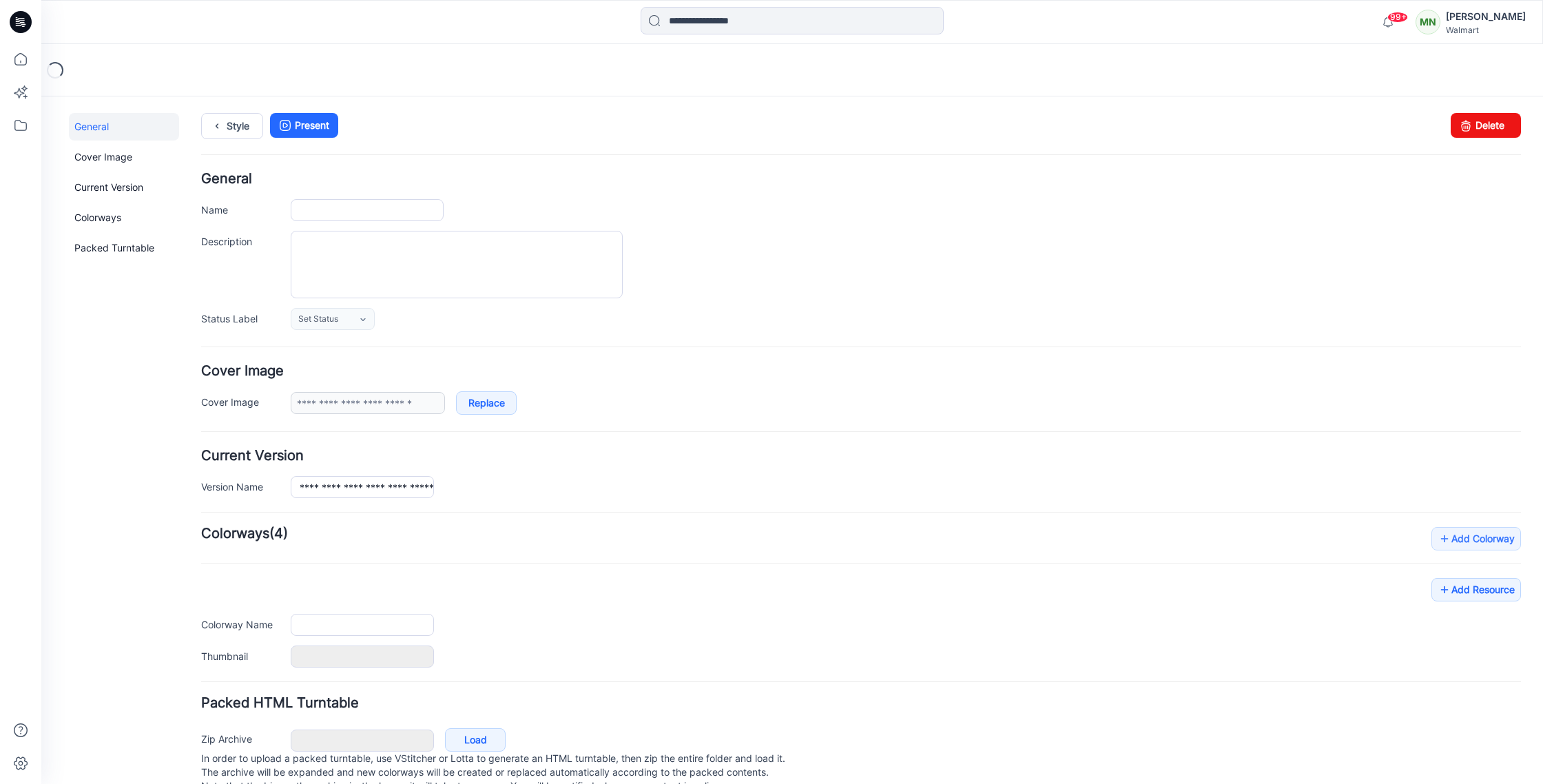
type input "**********"
type input "*******"
type input "**********"
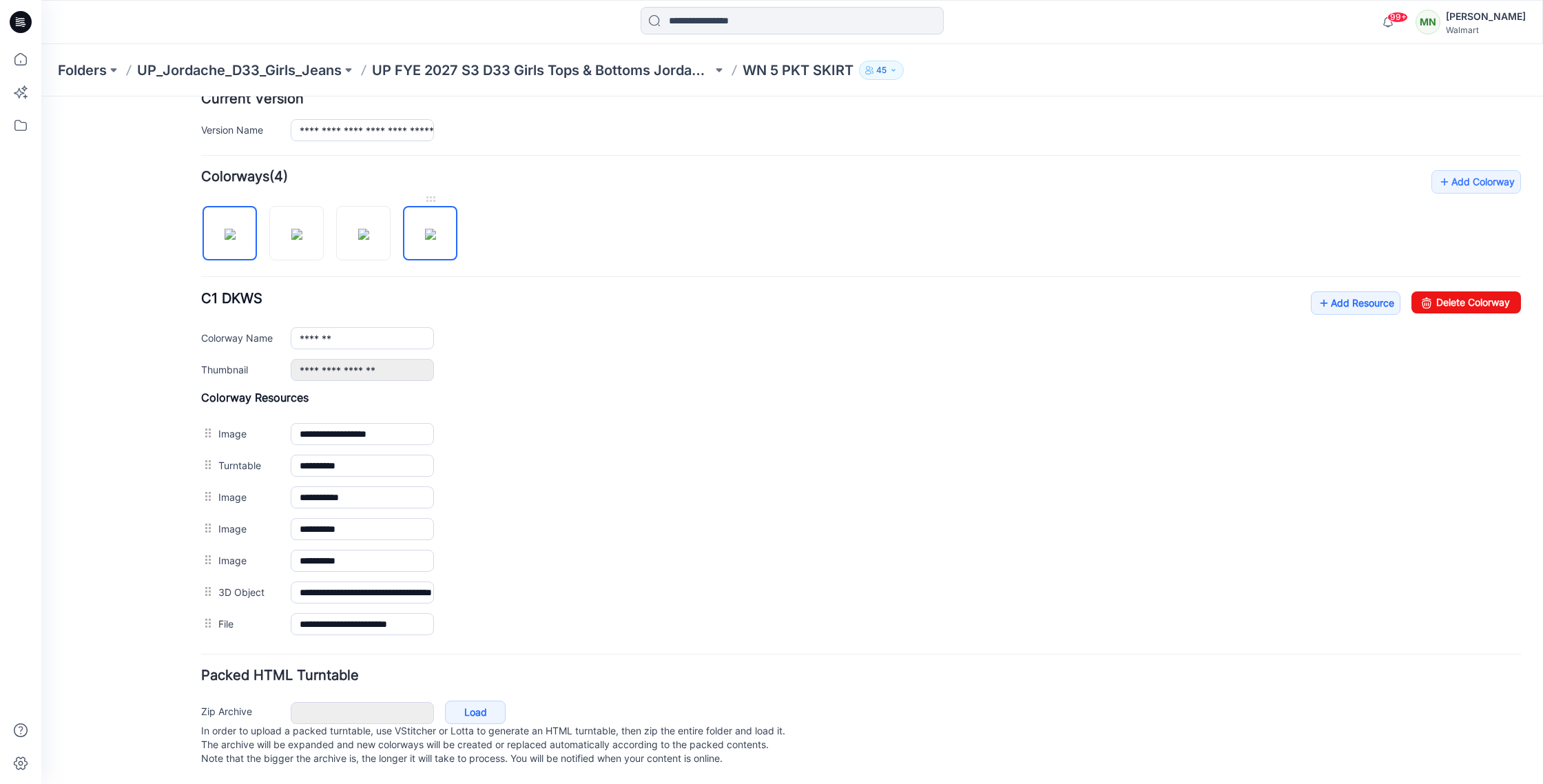
click at [434, 228] on img at bounding box center [430, 234] width 11 height 11
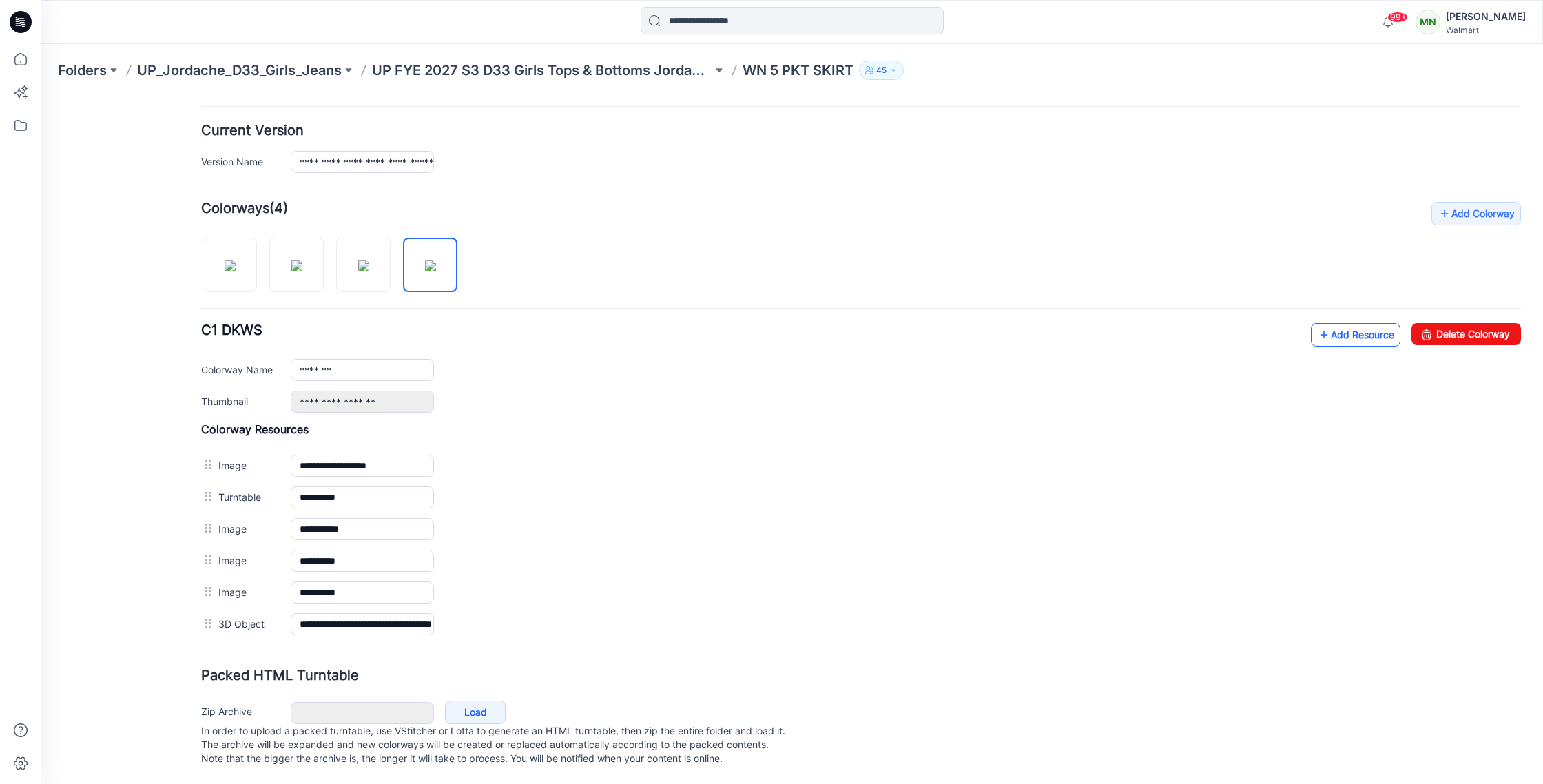
click at [1345, 326] on link "Add Resource" at bounding box center [1355, 335] width 89 height 24
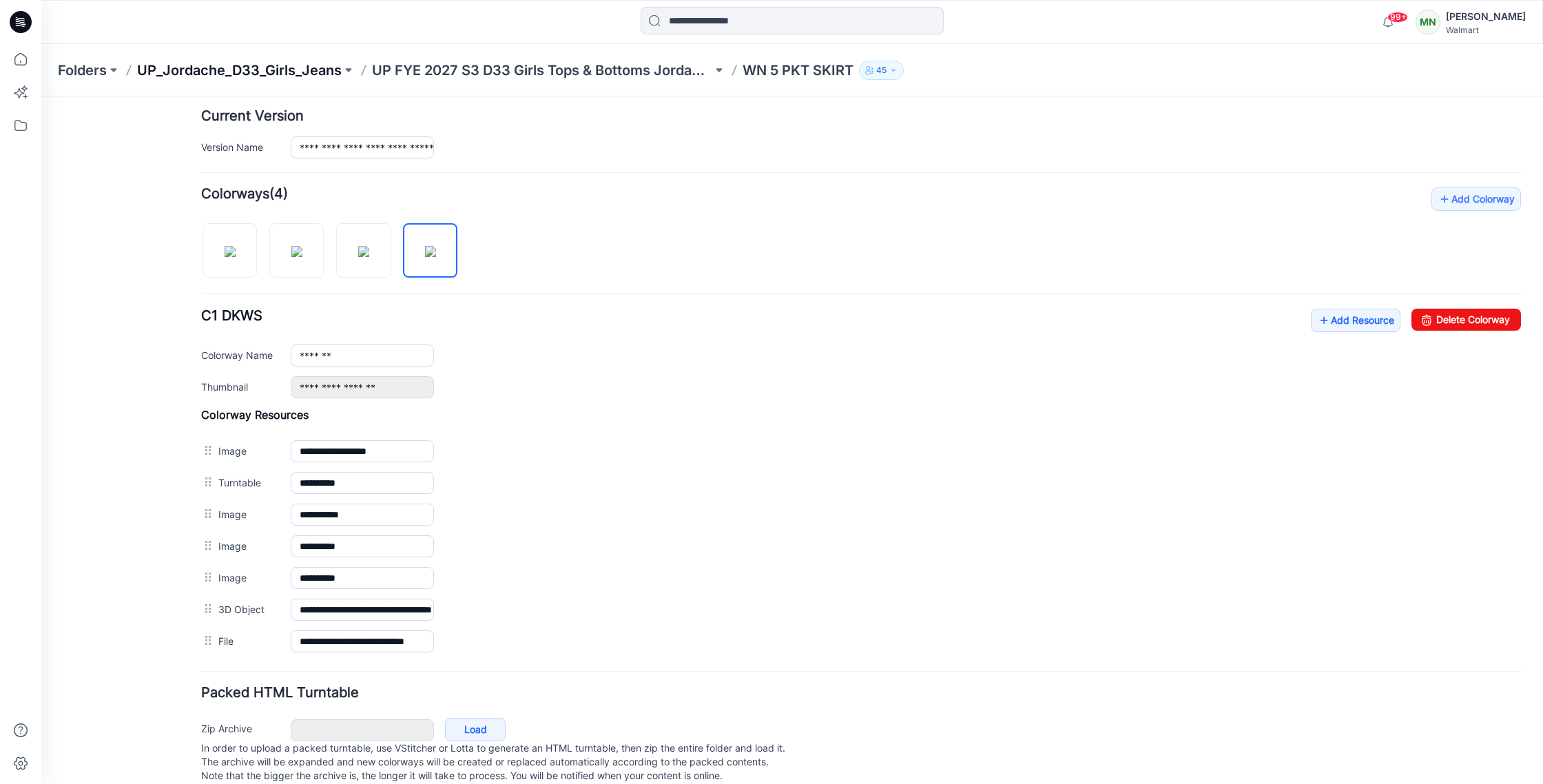
click at [270, 69] on p "UP_Jordache_D33_Girls_Jeans" at bounding box center [239, 70] width 205 height 20
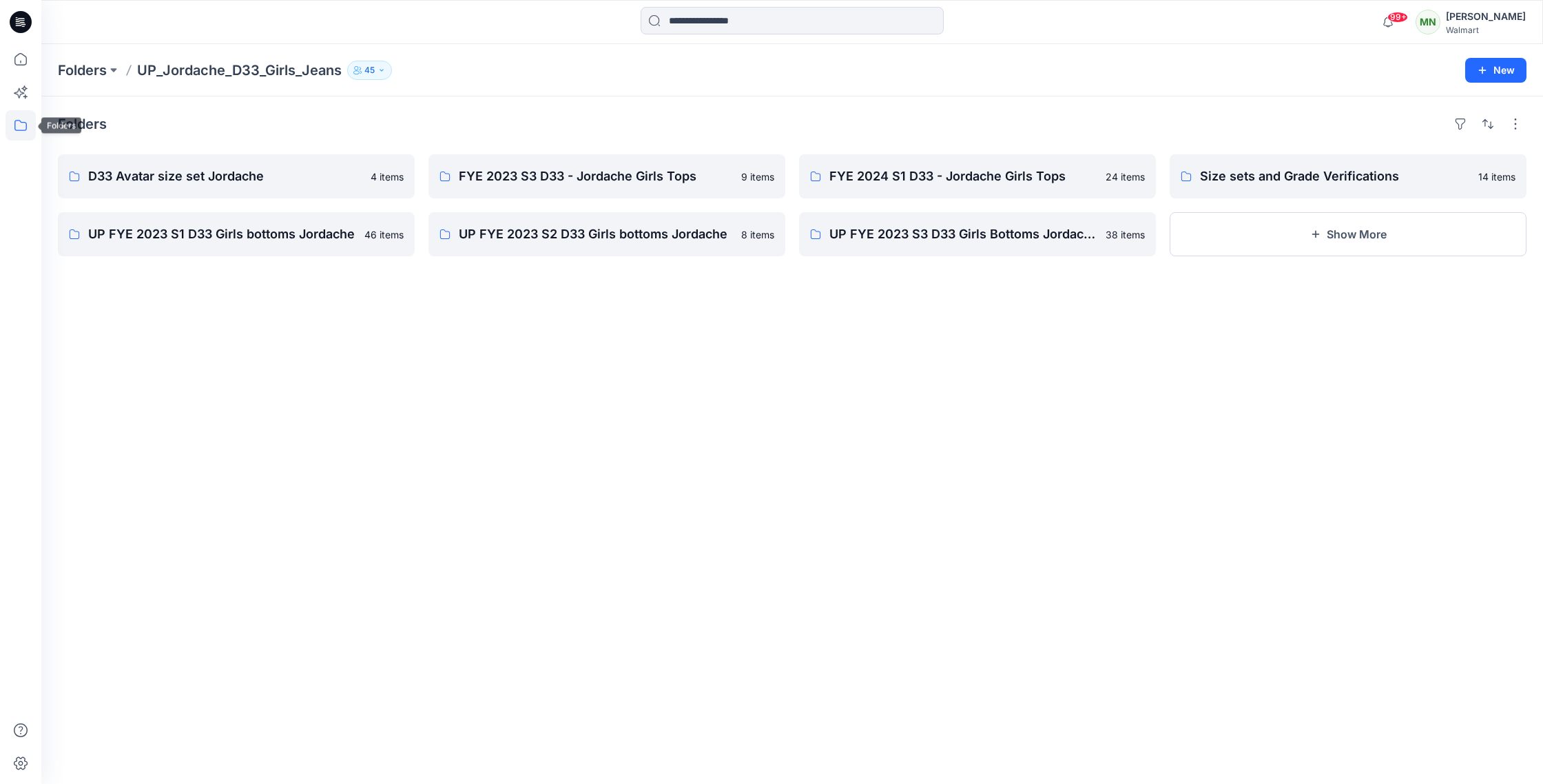
click at [11, 125] on icon at bounding box center [20, 126] width 31 height 31
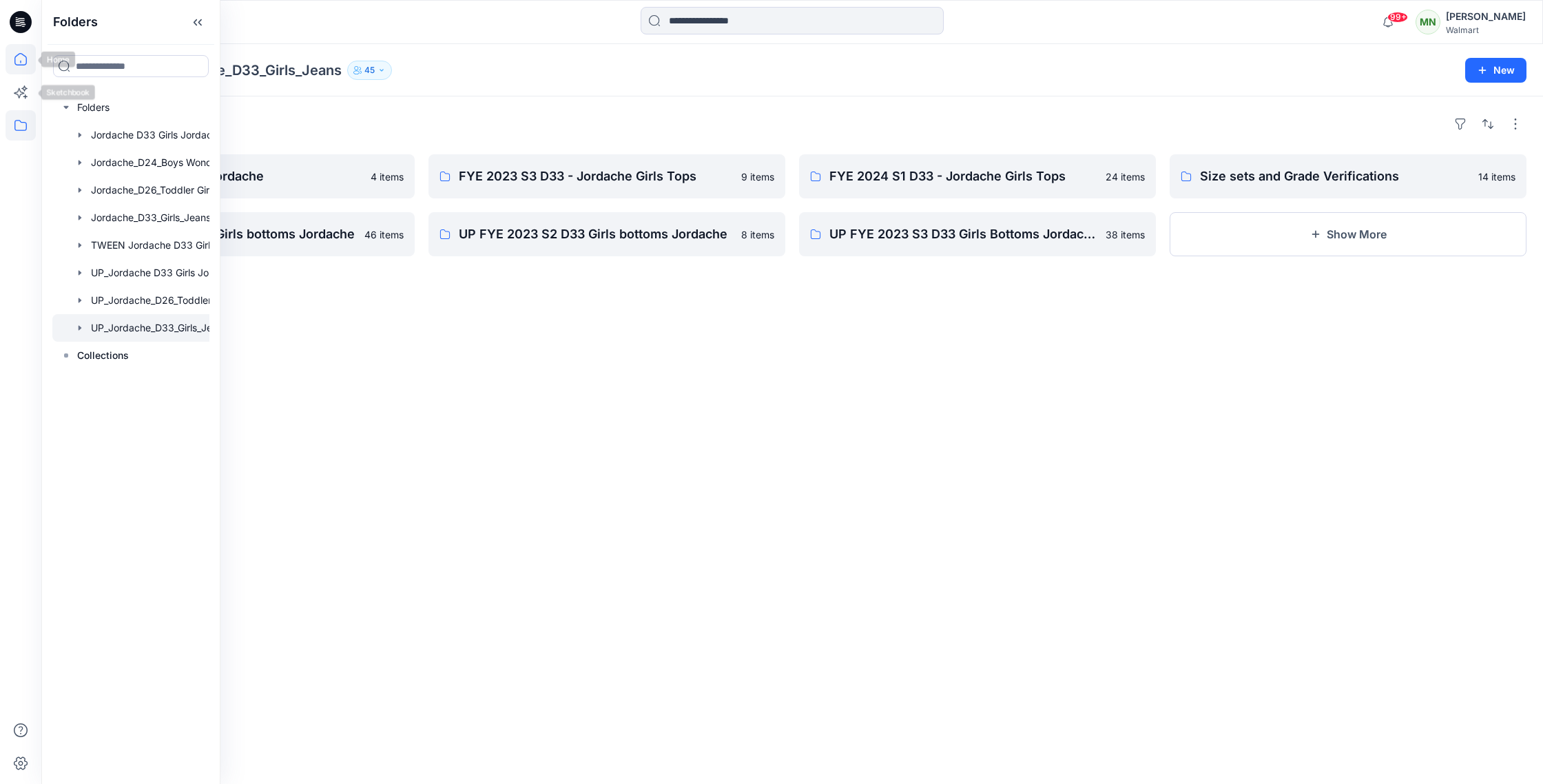
click at [17, 64] on icon at bounding box center [20, 59] width 13 height 13
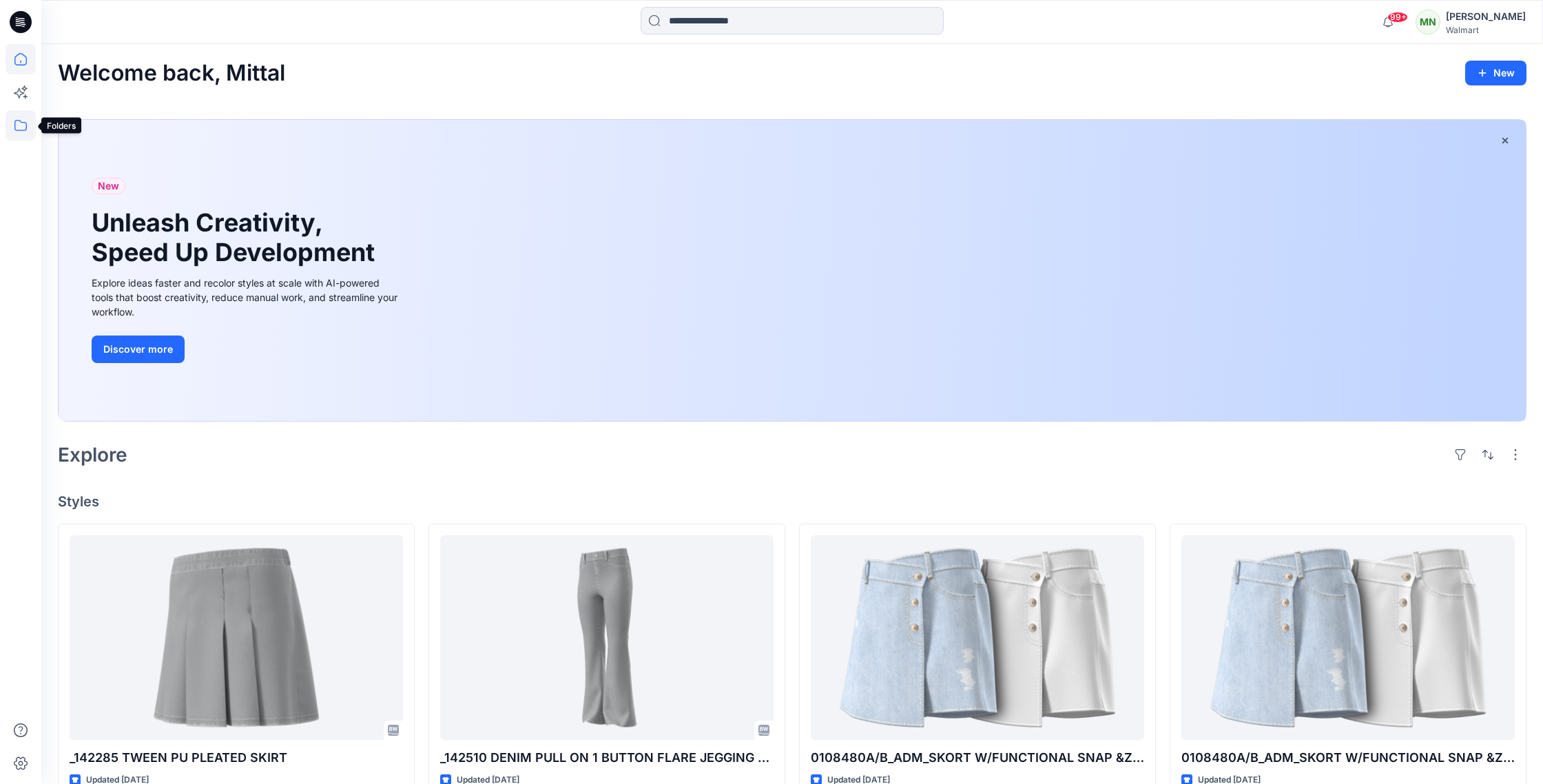
click at [16, 129] on icon at bounding box center [20, 126] width 31 height 31
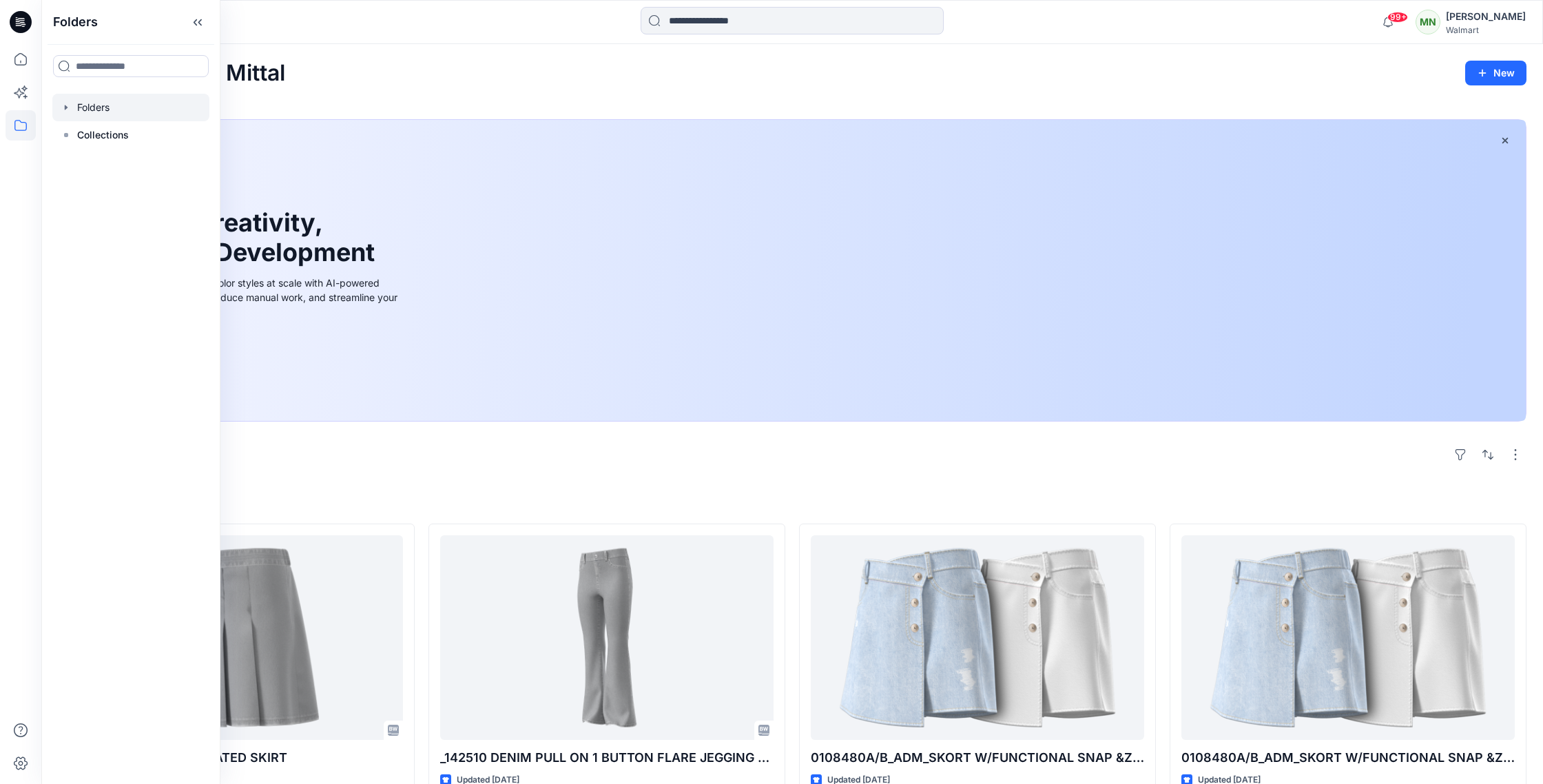
click at [117, 105] on div at bounding box center [131, 107] width 157 height 27
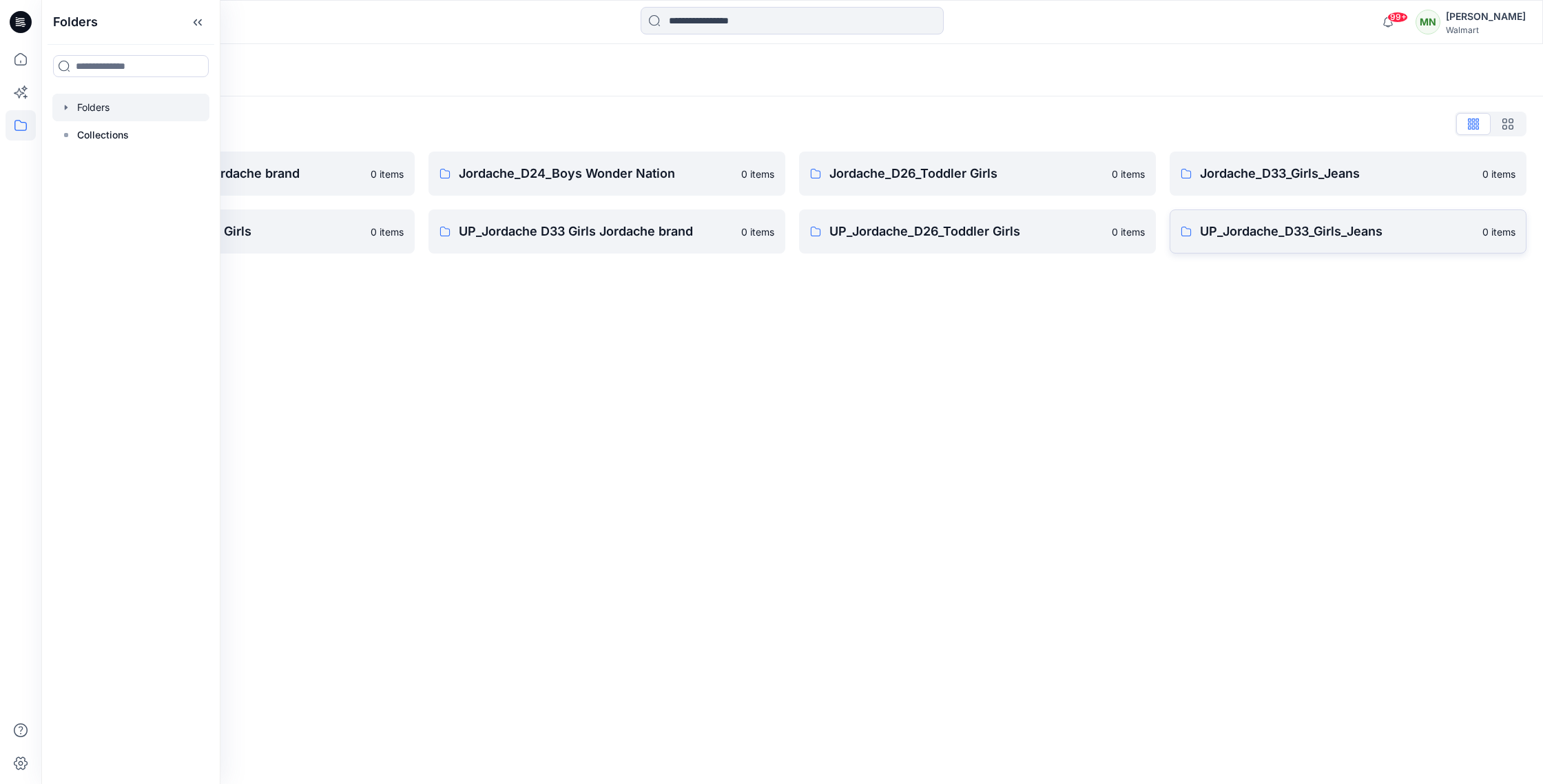
click at [1274, 241] on link "UP_Jordache_D33_Girls_Jeans 0 items" at bounding box center [1348, 231] width 357 height 44
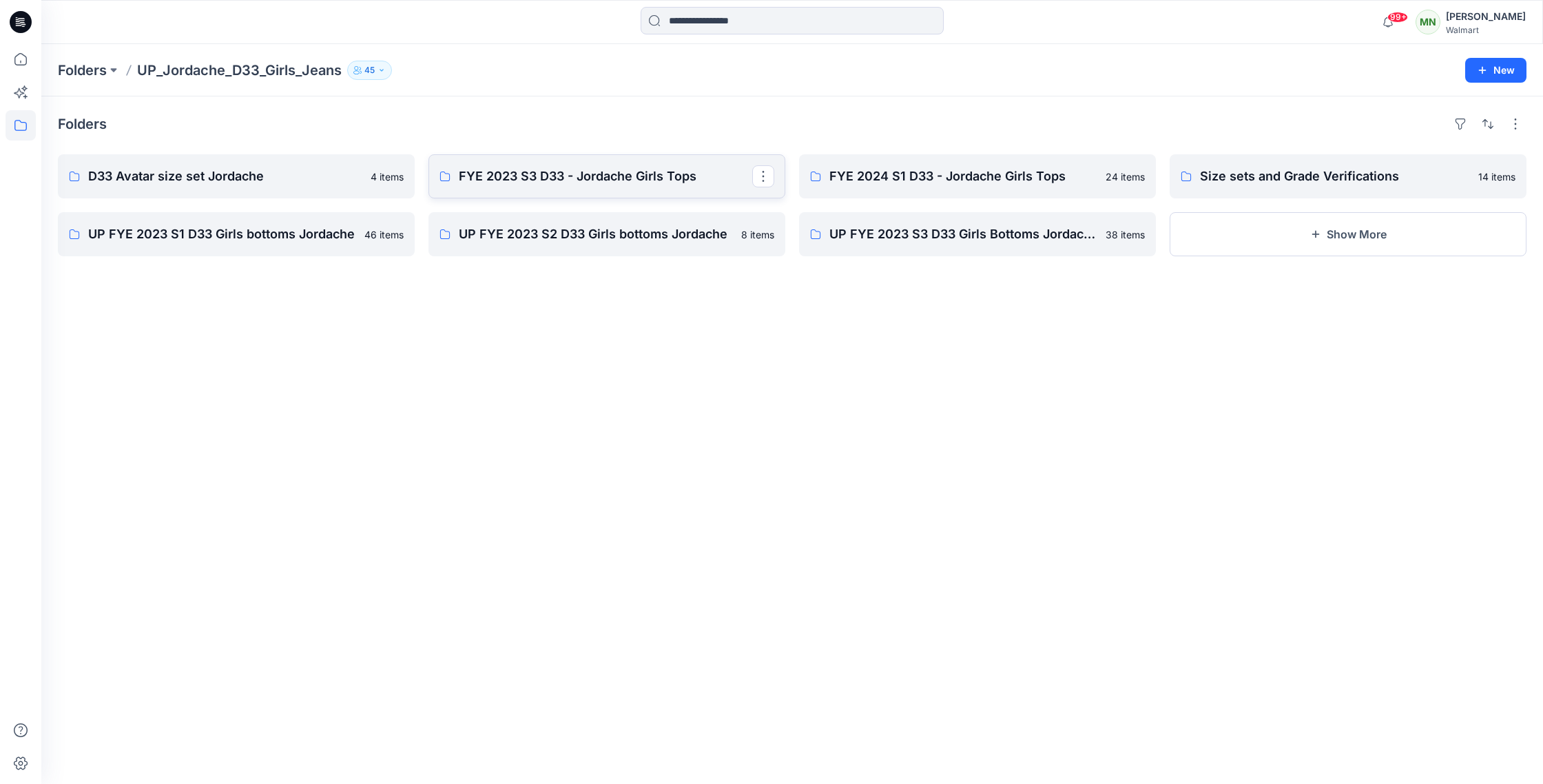
click at [577, 183] on p "FYE 2023 S3 D33 - Jordache Girls Tops" at bounding box center [605, 176] width 293 height 20
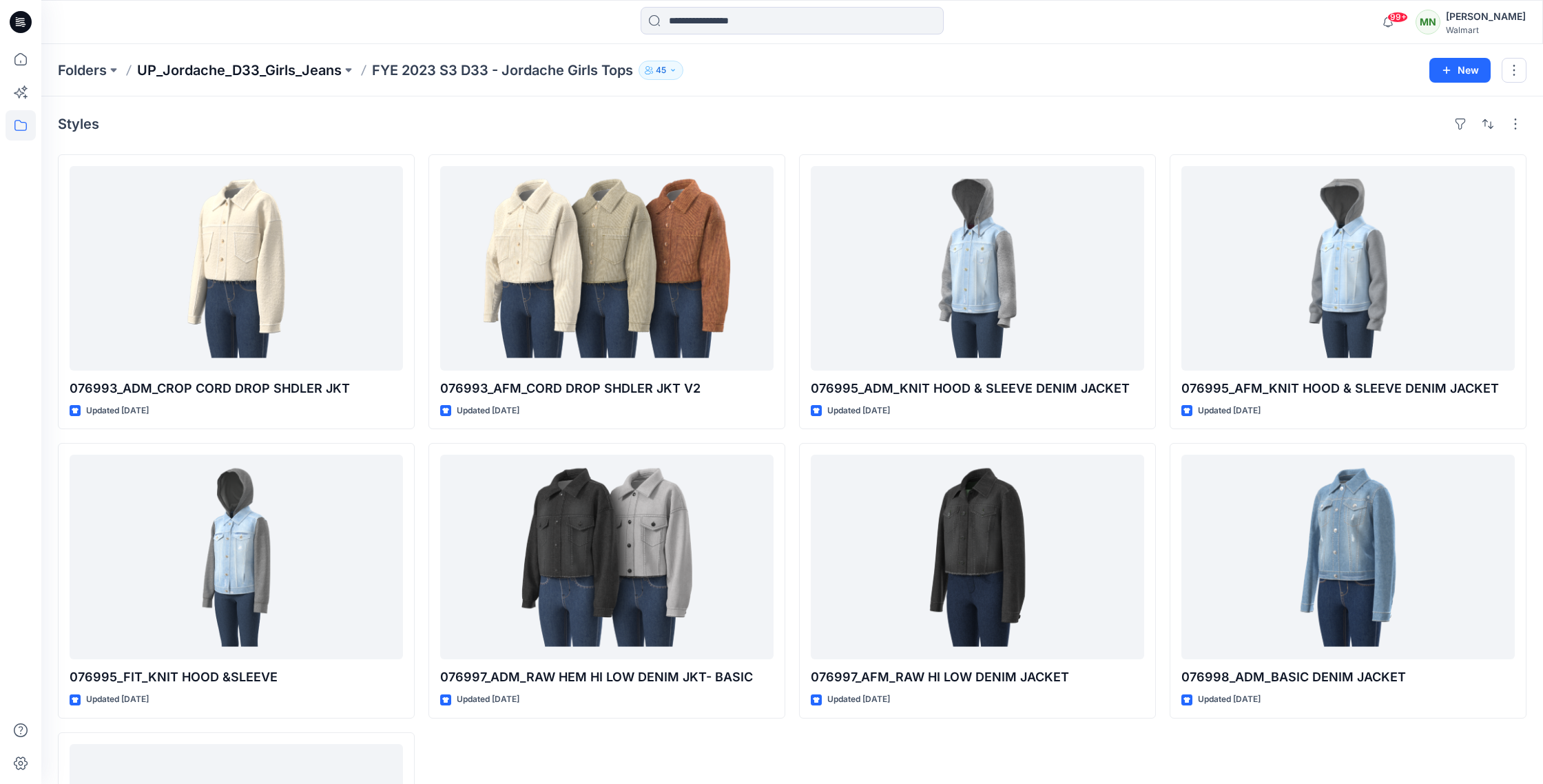
click at [196, 74] on p "UP_Jordache_D33_Girls_Jeans" at bounding box center [239, 70] width 205 height 20
